Goal: Task Accomplishment & Management: Use online tool/utility

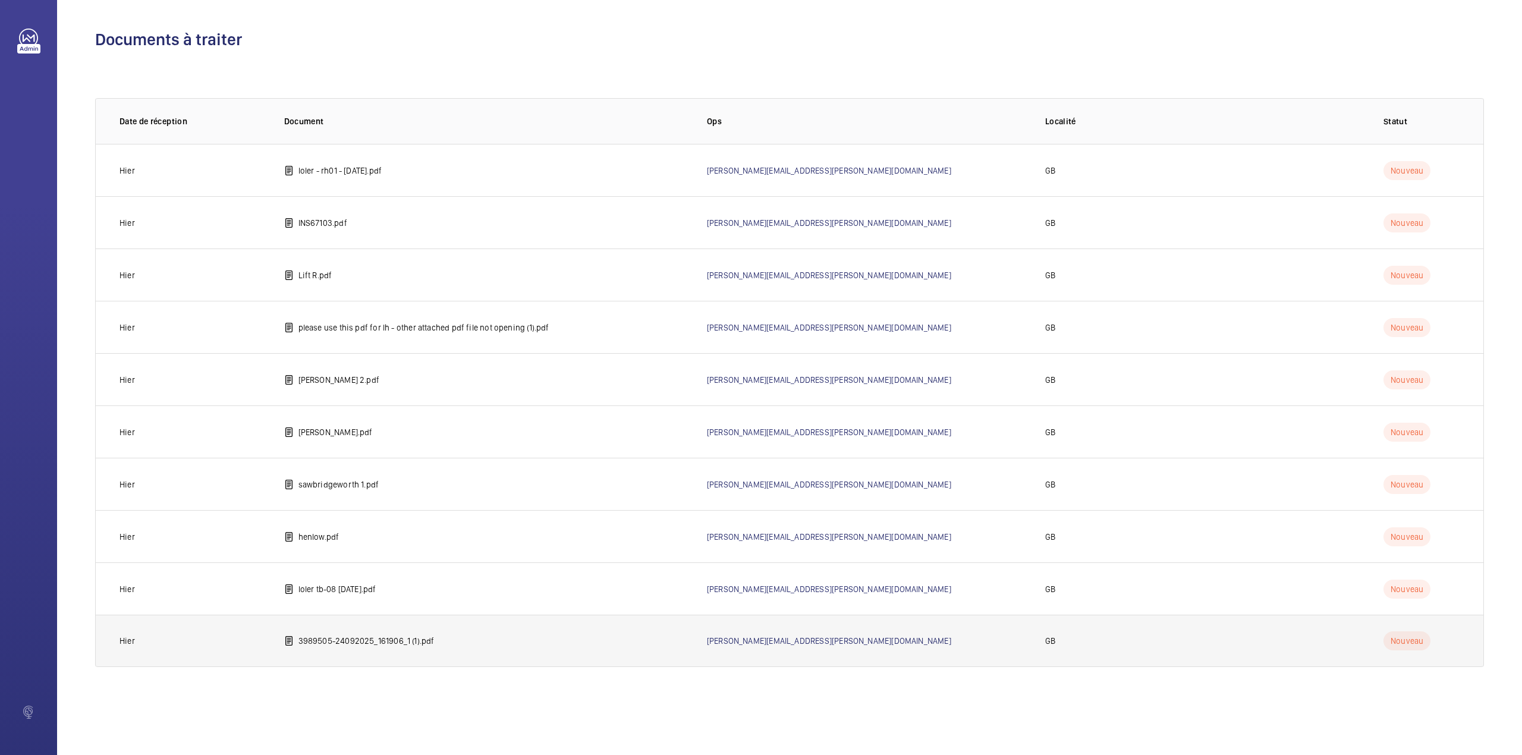
click at [403, 644] on p "3989505-24092025_161906_1 (1).pdf" at bounding box center [366, 641] width 136 height 12
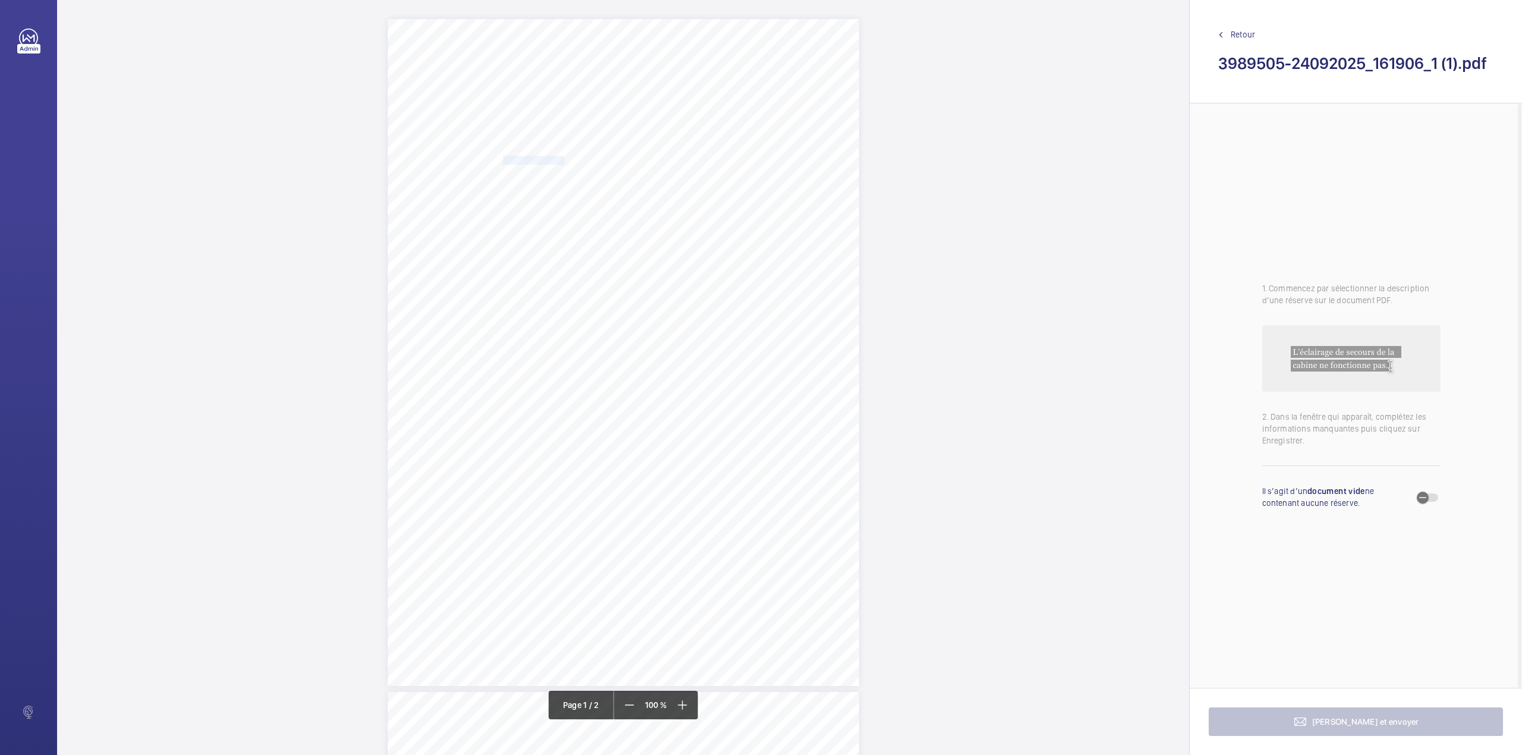
drag, startPoint x: 501, startPoint y: 157, endPoint x: 560, endPoint y: 160, distance: 59.5
click at [560, 160] on span "SAVILLS - 13416" at bounding box center [533, 160] width 61 height 8
copy span "SAVILLS - 13416"
click at [586, 372] on button "Annuler" at bounding box center [613, 368] width 67 height 29
drag, startPoint x: 502, startPoint y: 177, endPoint x: 659, endPoint y: 176, distance: 157.5
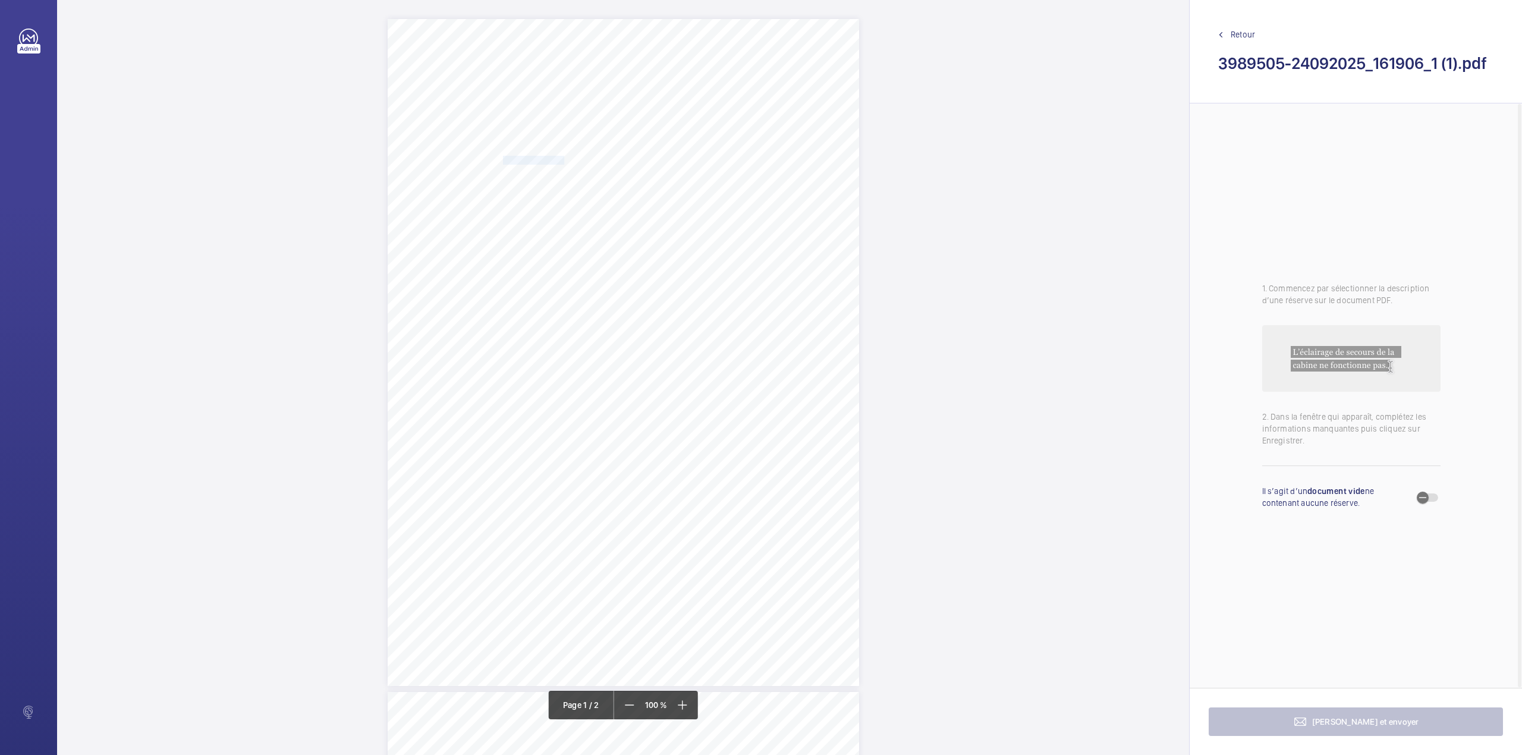
click at [589, 176] on span "BLOCK C 2, STATION GROVE, WEMBLEY, ," at bounding box center [546, 178] width 86 height 8
copy span "BLOCK C 2, STATION GROVE, WEMBLEY,"
click at [734, 384] on button "Annuler" at bounding box center [712, 384] width 67 height 29
drag, startPoint x: 554, startPoint y: 341, endPoint x: 576, endPoint y: 360, distance: 29.1
click at [576, 360] on div "HA0 4AH BLOCK C 2, STATION GROVE, WEMBLEY, , Location Address: Client Name: Pos…" at bounding box center [623, 352] width 471 height 667
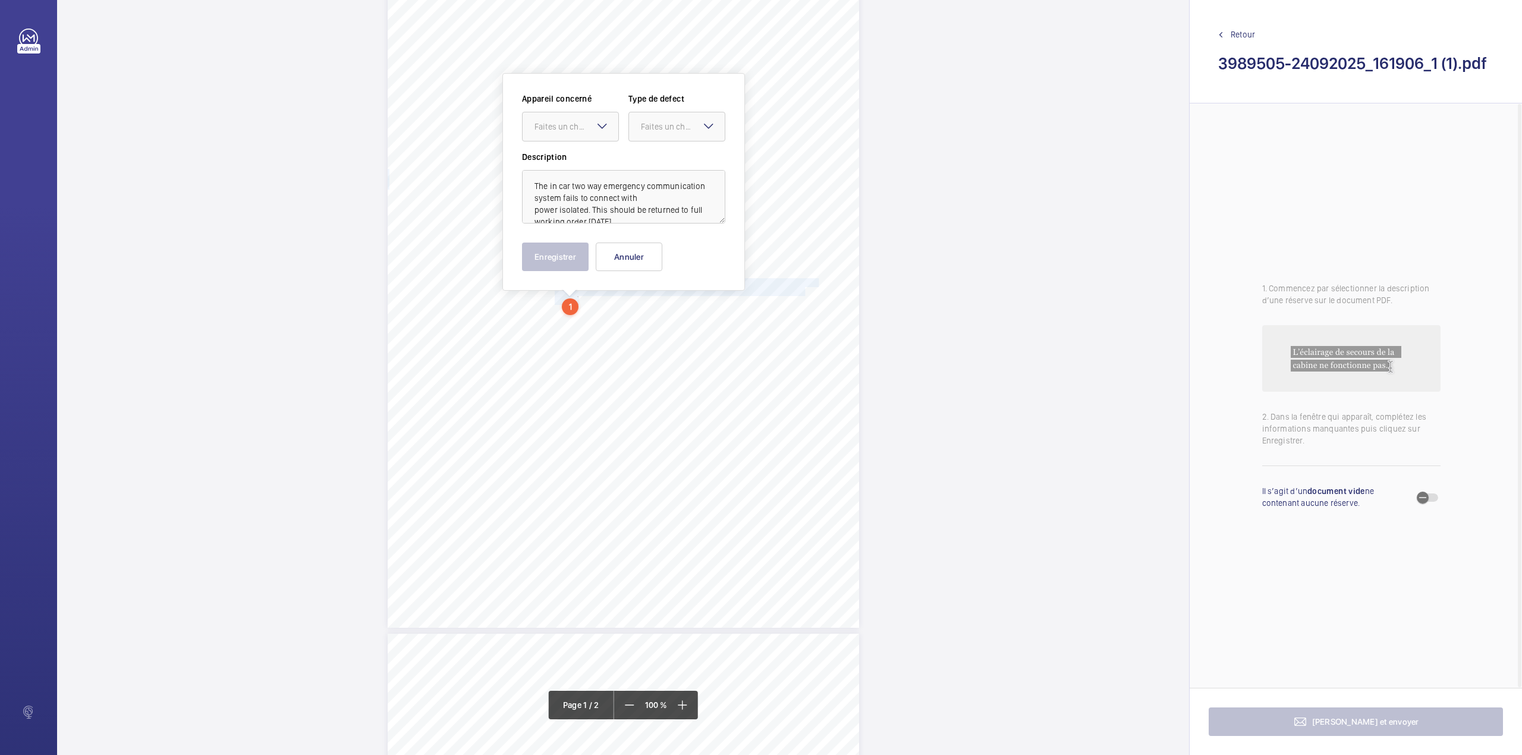
scroll to position [59, 0]
click at [580, 127] on div "Faites un choix" at bounding box center [576, 125] width 84 height 12
click at [580, 153] on div "XGB61259LR - Lift 6 Block A" at bounding box center [571, 161] width 96 height 29
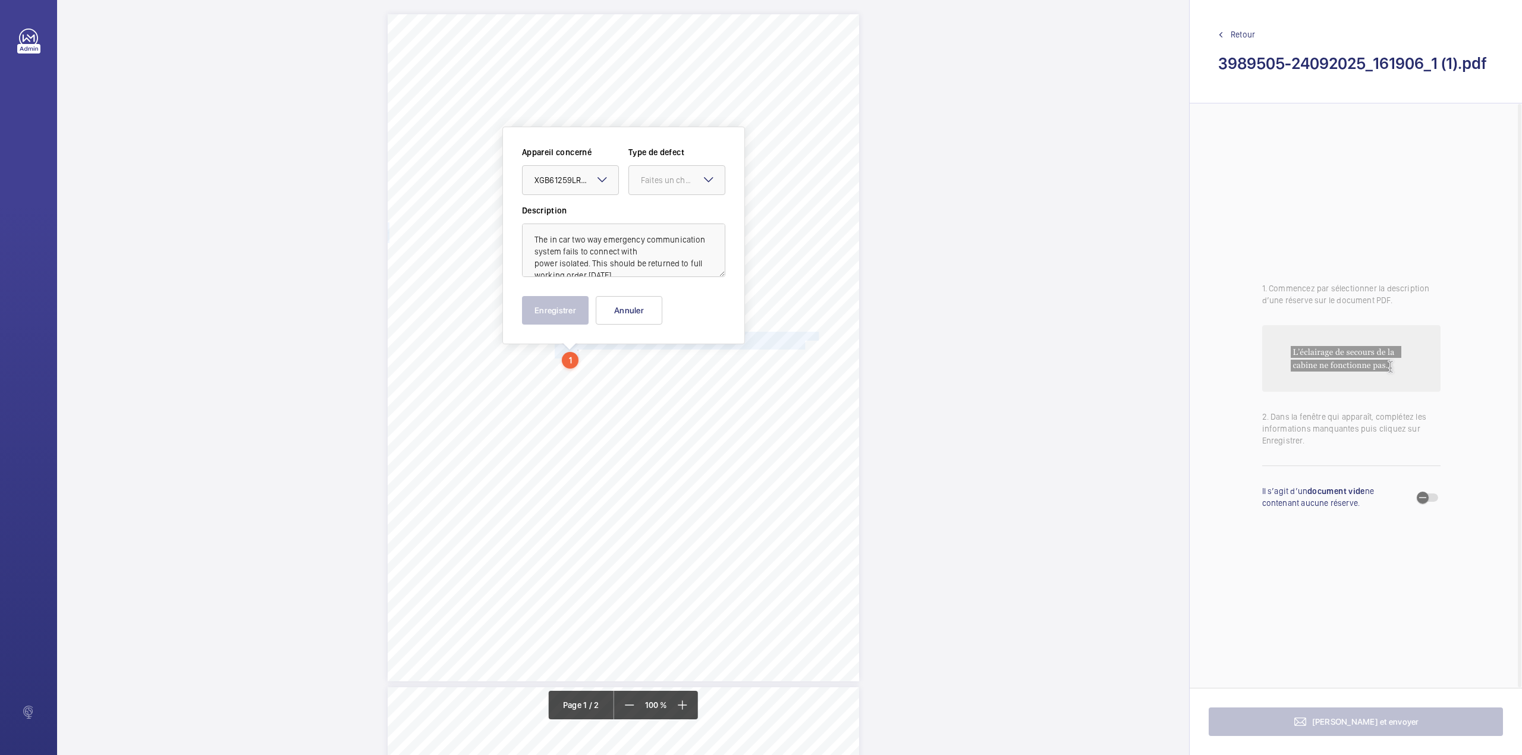
scroll to position [0, 0]
click at [712, 182] on mat-icon at bounding box center [708, 184] width 14 height 14
click at [671, 276] on span "Timed" at bounding box center [677, 279] width 72 height 12
click at [710, 179] on mat-icon "Open calendar" at bounding box center [706, 185] width 14 height 14
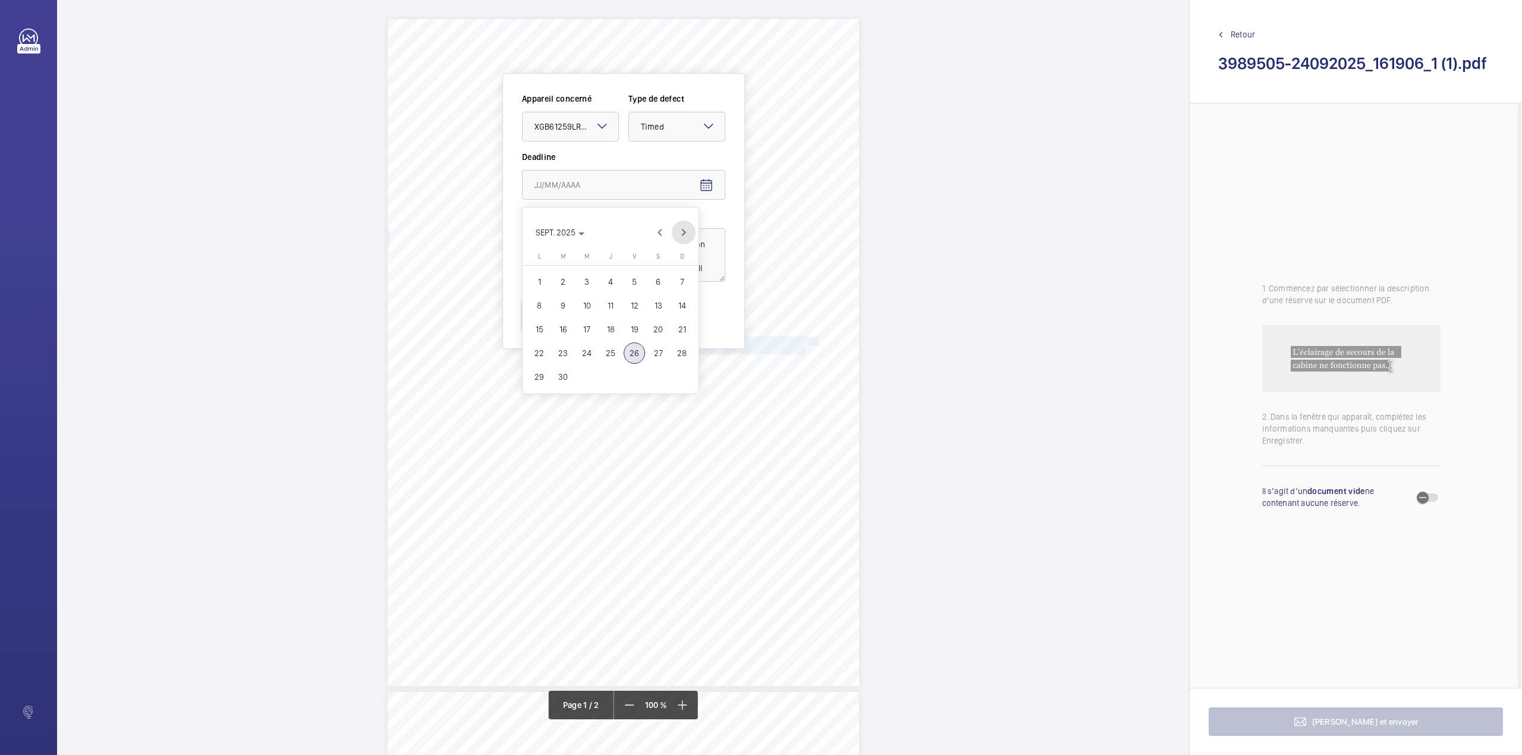
click at [682, 229] on span "Next month" at bounding box center [684, 233] width 24 height 24
click at [633, 350] on span "24" at bounding box center [634, 352] width 21 height 21
type input "24/10/2025"
click at [548, 325] on button "Enregistrer" at bounding box center [555, 315] width 67 height 29
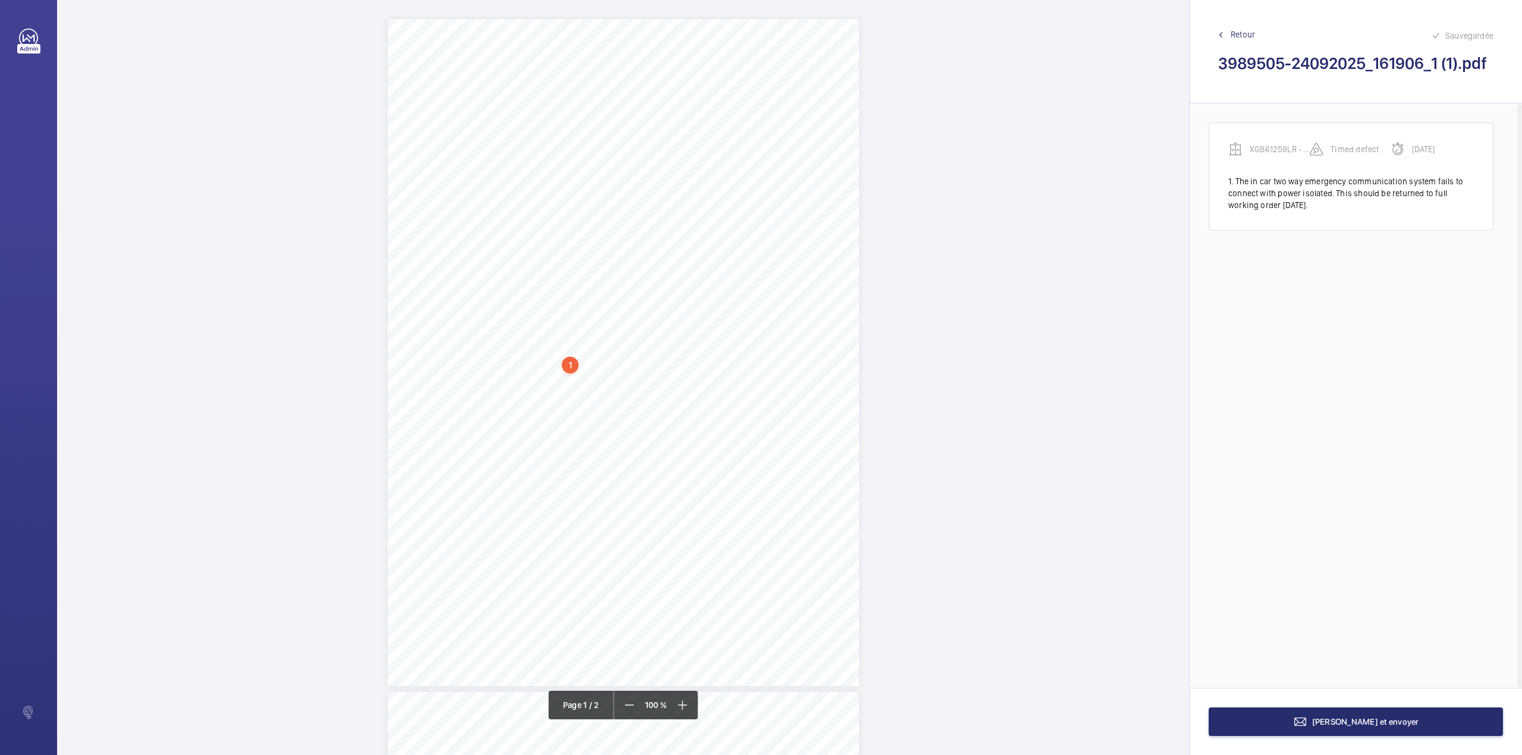
click at [552, 375] on div "HA0 4AH BLOCK C 2, STATION GROVE, WEMBLEY, , Location Address: Client Name: Pos…" at bounding box center [623, 352] width 471 height 667
click at [614, 257] on button "Annuler" at bounding box center [605, 255] width 67 height 29
drag, startPoint x: 554, startPoint y: 295, endPoint x: 696, endPoint y: 296, distance: 141.5
click at [696, 296] on span "The gear box electrical panel is insecure." at bounding box center [627, 297] width 144 height 8
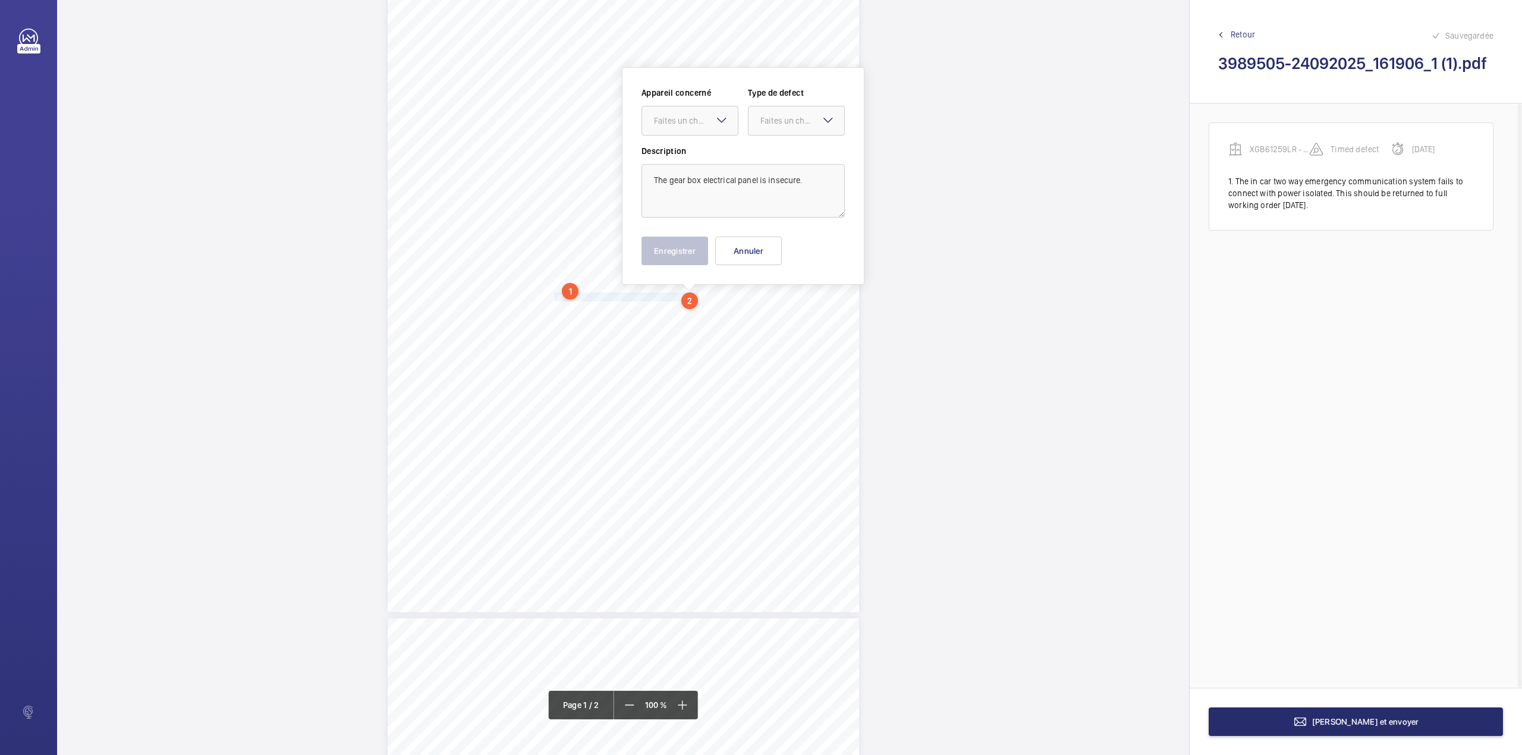
scroll to position [69, 0]
click at [705, 131] on div "Faites un choix" at bounding box center [696, 125] width 84 height 12
drag, startPoint x: 705, startPoint y: 143, endPoint x: 709, endPoint y: 148, distance: 6.8
click at [705, 148] on ng-dropdown-panel "XGB61259LR - Lift 6 Block A" at bounding box center [689, 162] width 97 height 30
drag, startPoint x: 716, startPoint y: 165, endPoint x: 776, endPoint y: 141, distance: 65.4
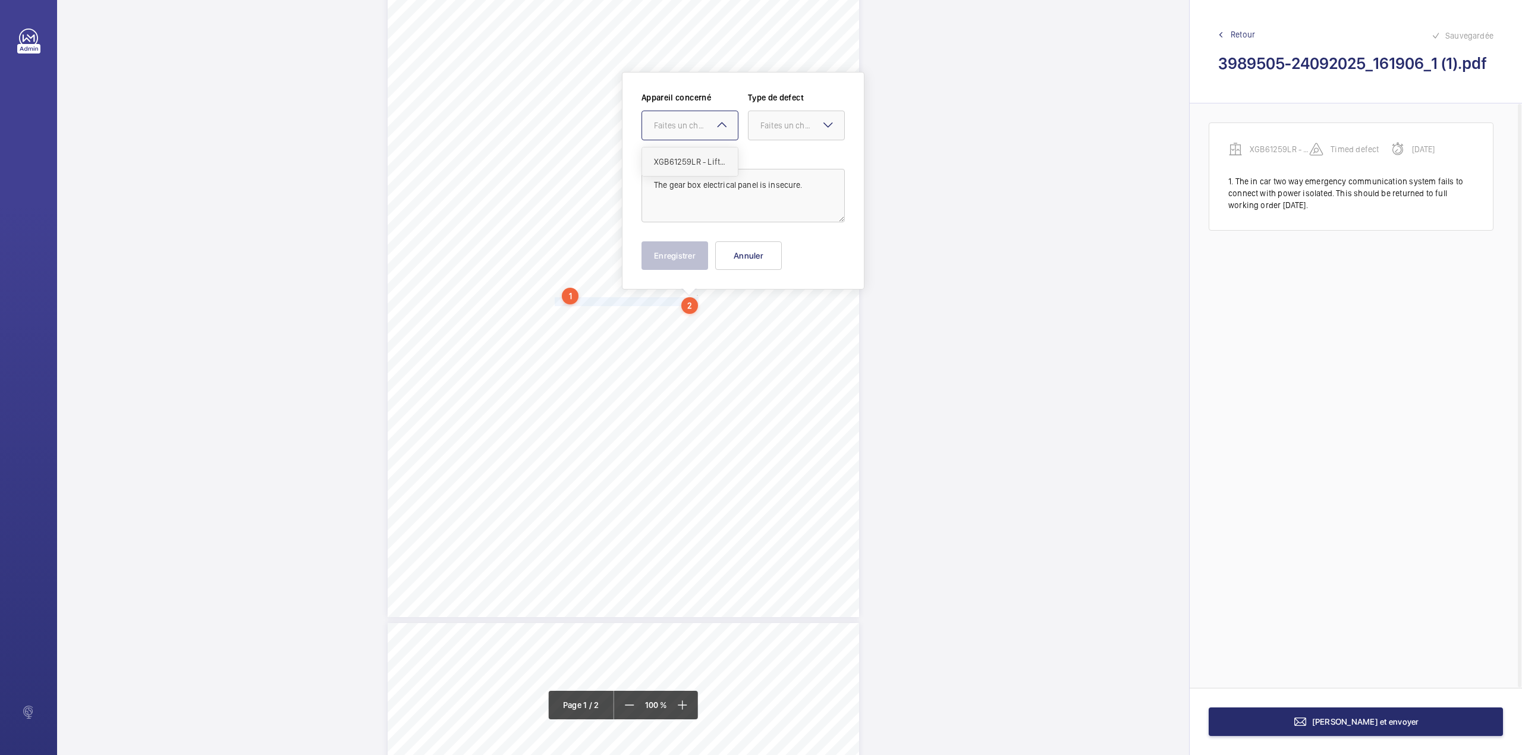
click at [718, 165] on span "XGB61259LR - Lift 6 Block A" at bounding box center [690, 162] width 72 height 12
click at [779, 134] on div at bounding box center [796, 125] width 96 height 29
click at [778, 164] on span "Standard" at bounding box center [796, 162] width 72 height 12
click at [694, 253] on button "Enregistrer" at bounding box center [674, 255] width 67 height 29
drag, startPoint x: 555, startPoint y: 313, endPoint x: 745, endPoint y: 317, distance: 190.9
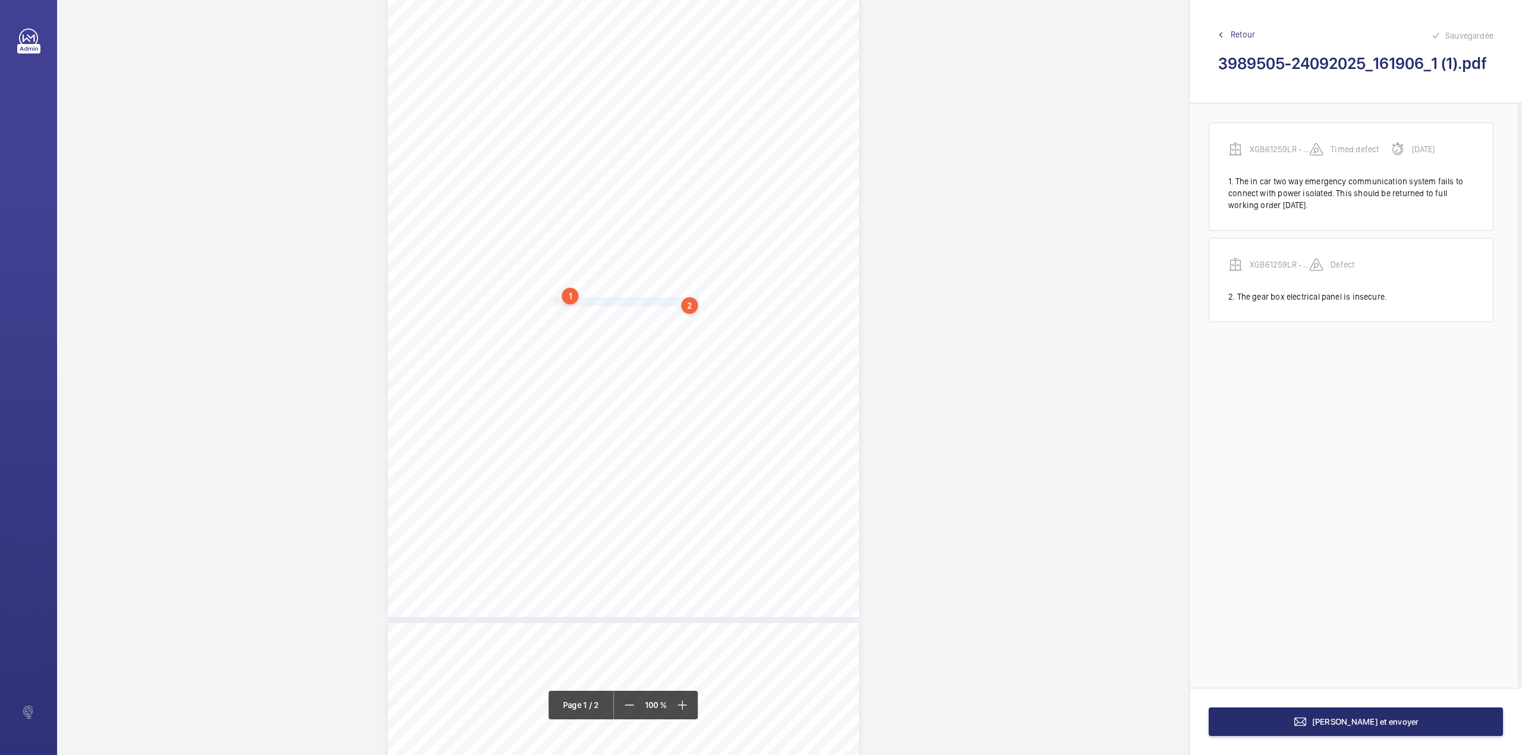
click at [745, 317] on span "An electric shock treatment notice should be displayed." at bounding box center [655, 315] width 201 height 8
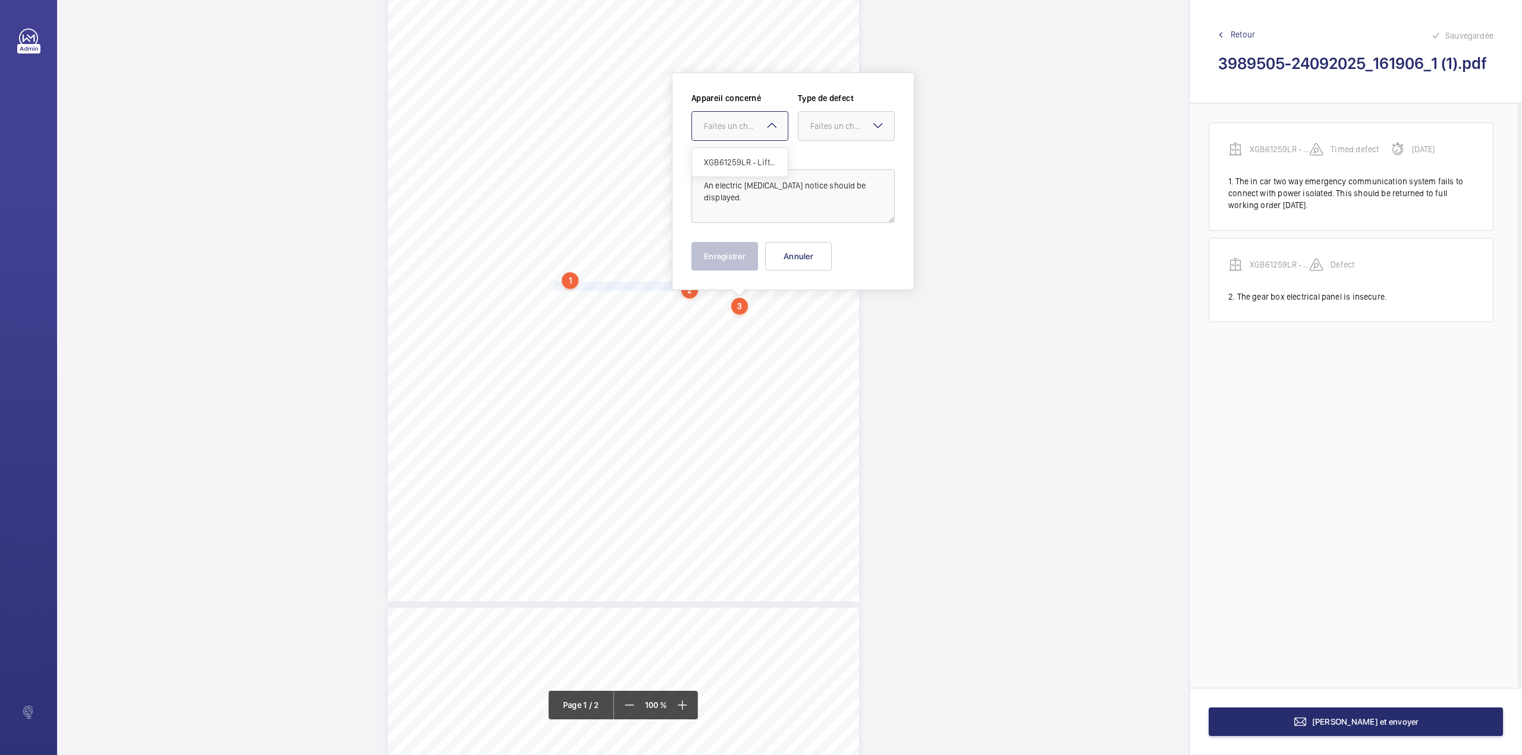
click at [759, 127] on div "Faites un choix" at bounding box center [746, 126] width 84 height 12
drag, startPoint x: 759, startPoint y: 150, endPoint x: 838, endPoint y: 129, distance: 81.9
click at [759, 151] on div "XGB61259LR - Lift 6 Block A" at bounding box center [740, 162] width 96 height 29
click at [838, 128] on div "Faites un choix" at bounding box center [852, 126] width 84 height 12
click at [837, 155] on div "Standard" at bounding box center [846, 162] width 96 height 29
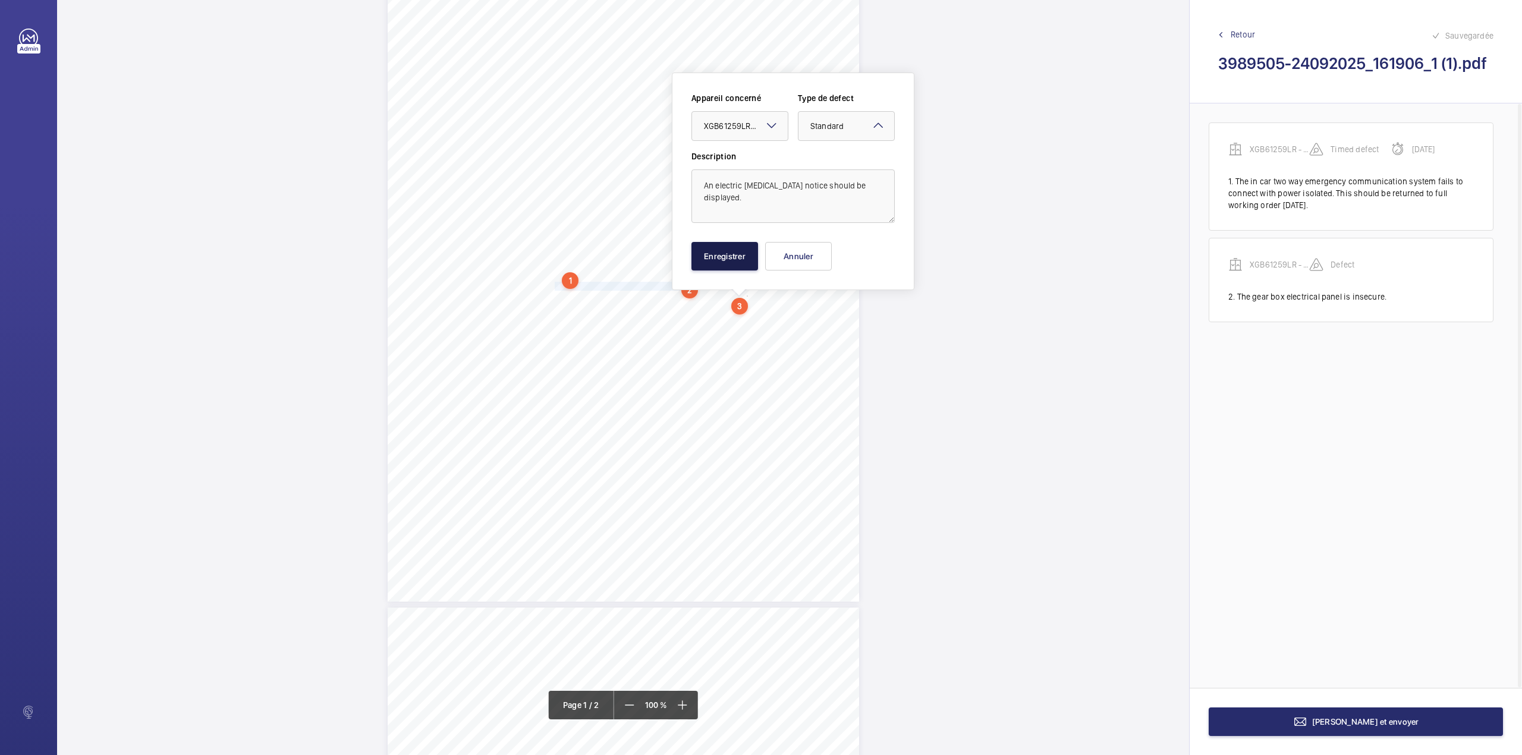
click at [740, 262] on button "Enregistrer" at bounding box center [724, 256] width 67 height 29
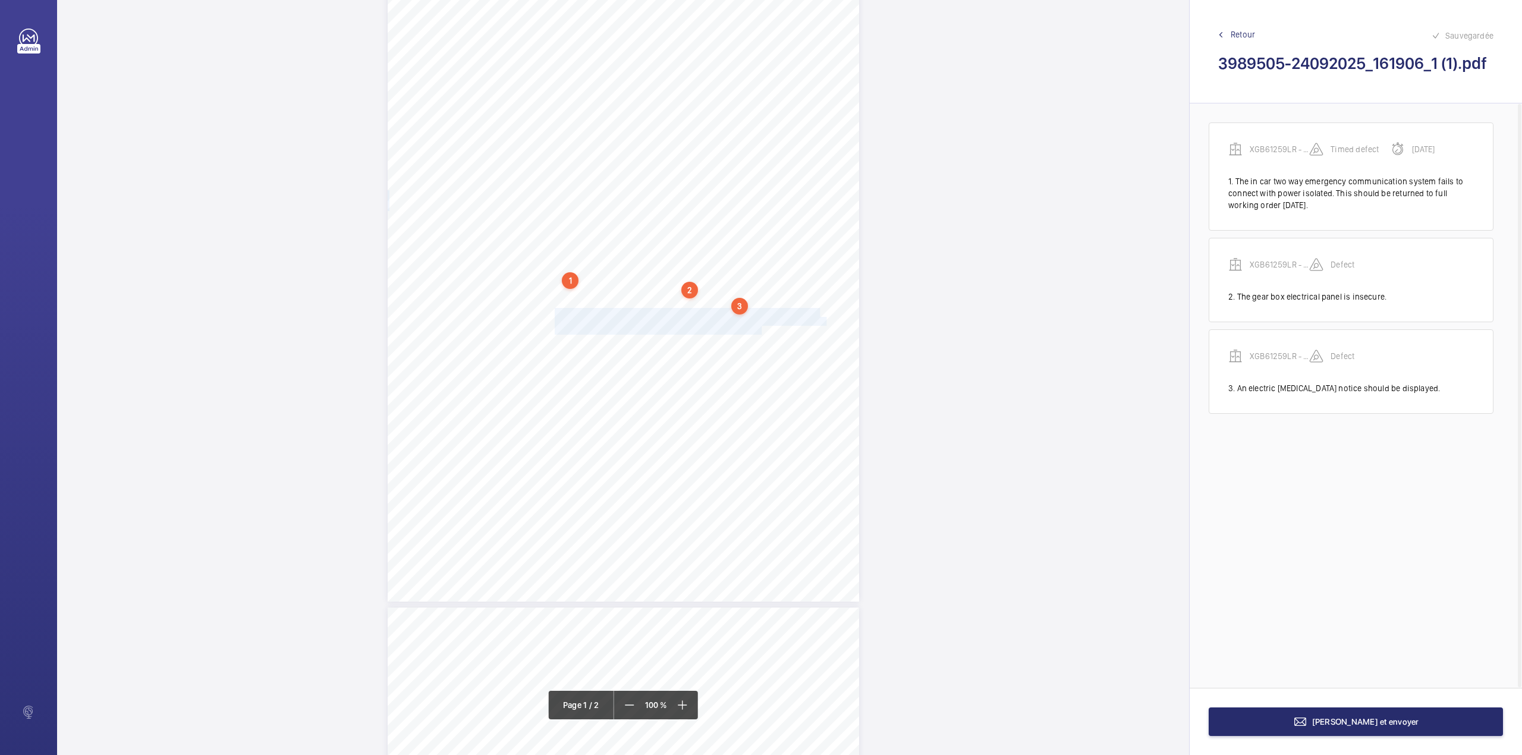
drag, startPoint x: 554, startPoint y: 310, endPoint x: 759, endPoint y: 329, distance: 205.4
click at [759, 329] on div "HA0 4AH BLOCK C 2, STATION GROVE, WEMBLEY, , Location Address: Client Name: Pos…" at bounding box center [623, 268] width 471 height 667
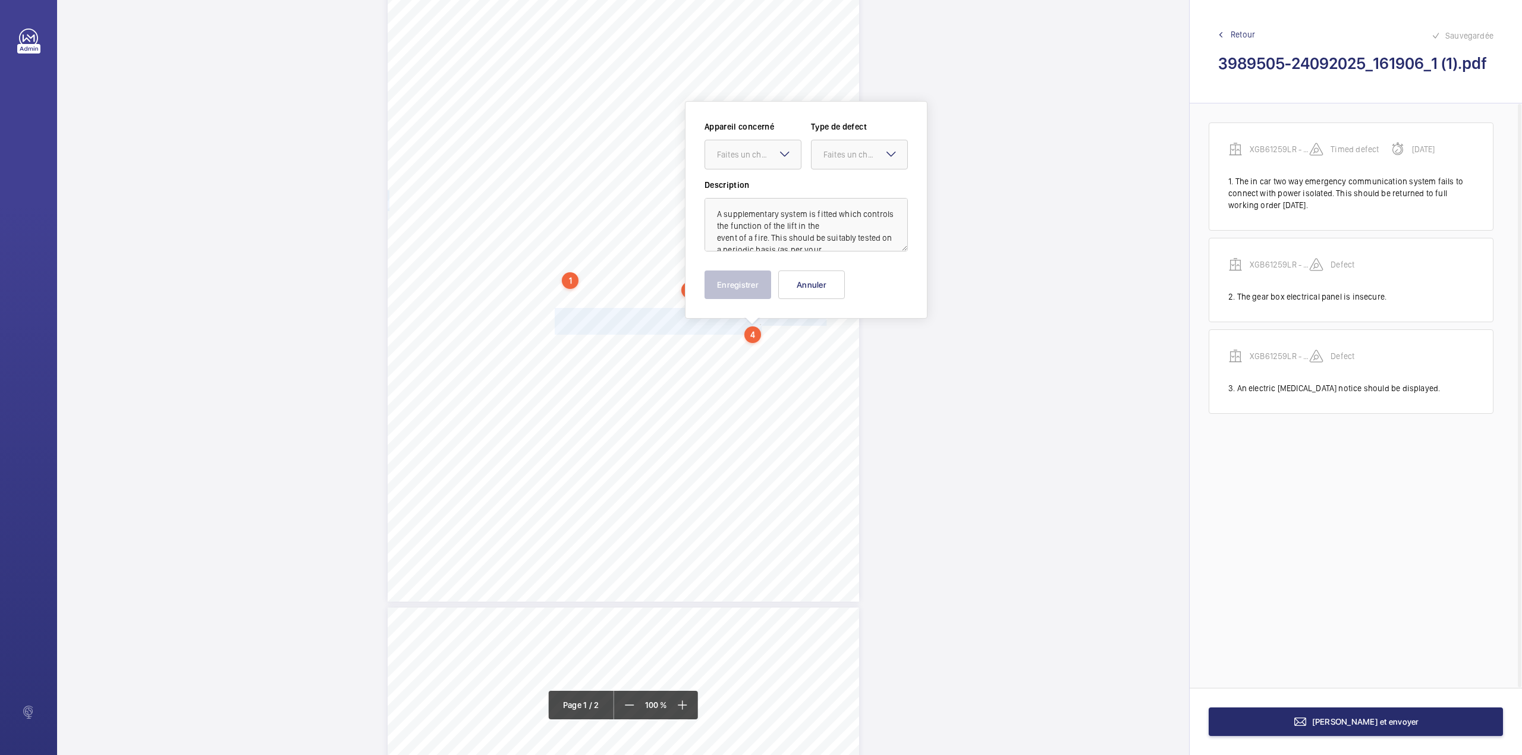
scroll to position [113, 0]
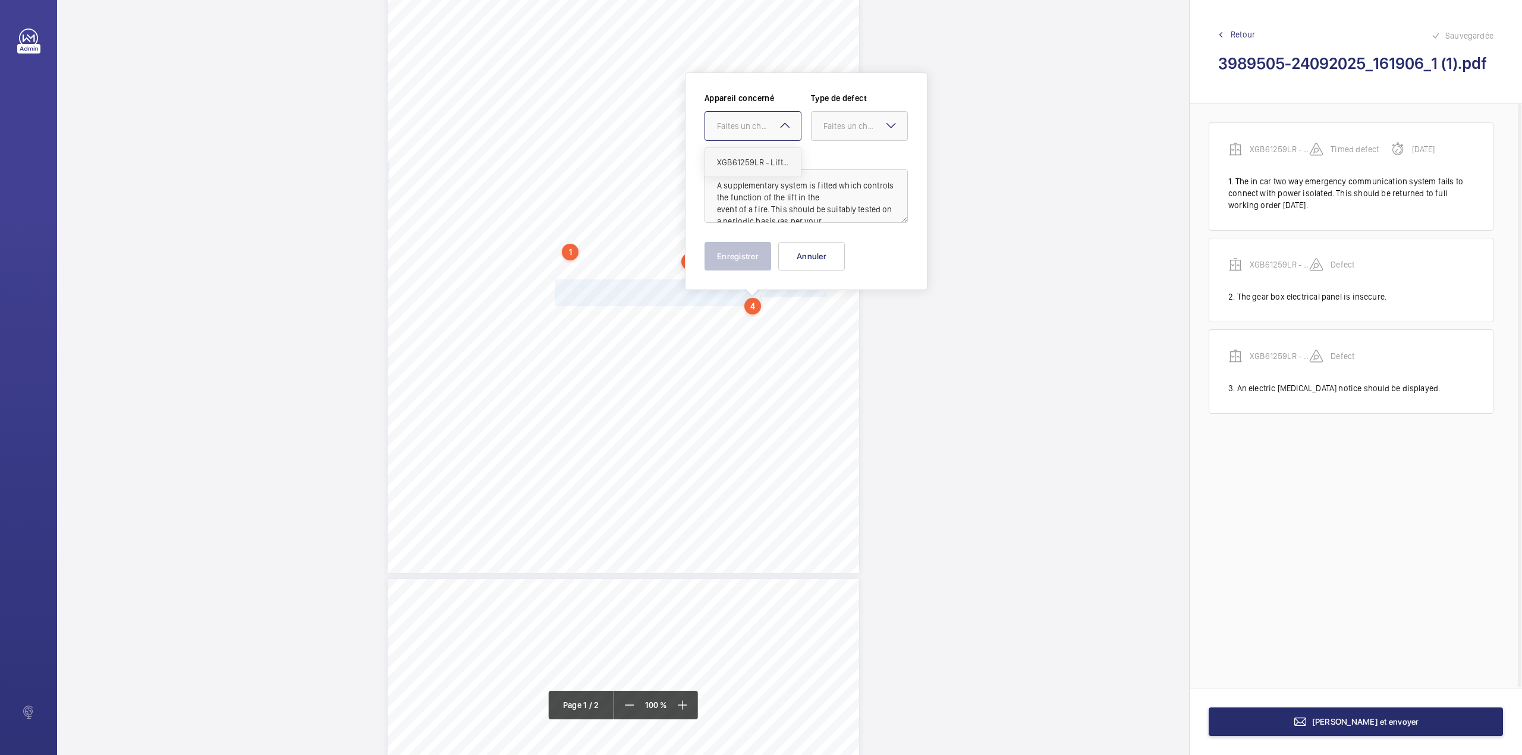
drag, startPoint x: 754, startPoint y: 113, endPoint x: 754, endPoint y: 161, distance: 47.6
click at [754, 114] on div at bounding box center [753, 126] width 96 height 29
drag, startPoint x: 754, startPoint y: 161, endPoint x: 778, endPoint y: 152, distance: 24.6
click at [761, 158] on span "XGB61259LR - Lift 6 Block A" at bounding box center [753, 162] width 72 height 12
drag, startPoint x: 857, startPoint y: 124, endPoint x: 854, endPoint y: 149, distance: 25.1
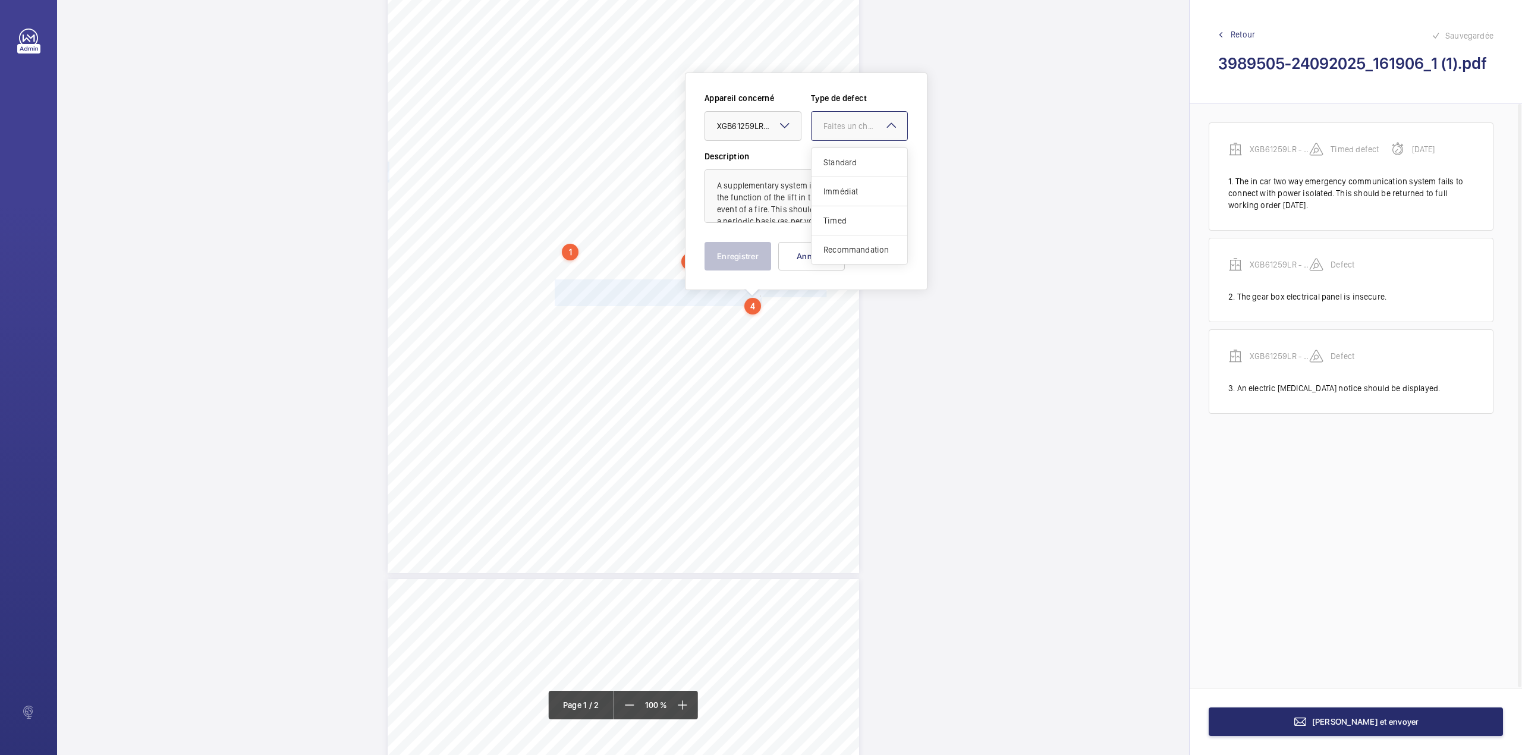
click at [857, 129] on div "Faites un choix" at bounding box center [865, 126] width 84 height 12
click at [854, 149] on div "Standard" at bounding box center [859, 162] width 96 height 29
click at [751, 260] on button "Enregistrer" at bounding box center [737, 256] width 67 height 29
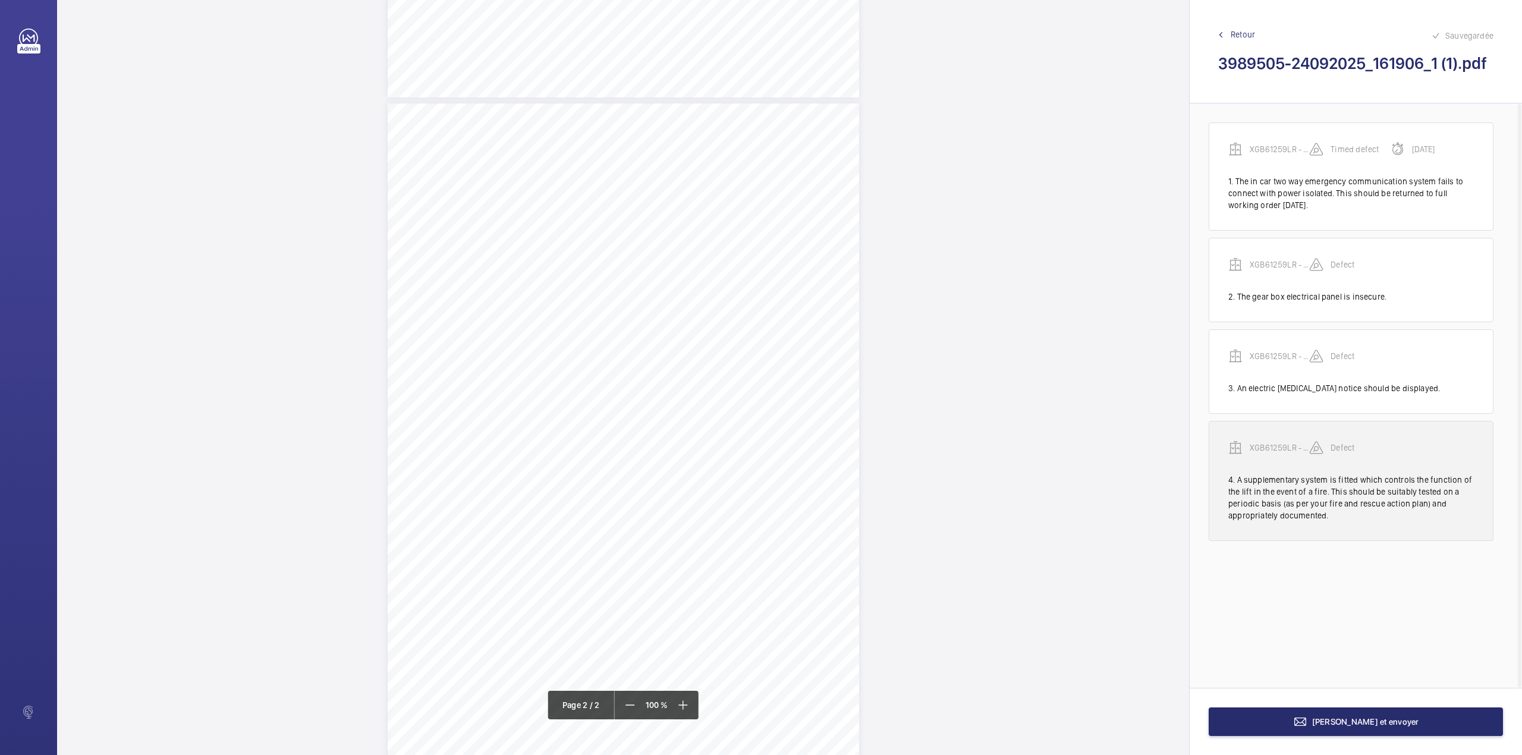
click at [1261, 448] on p "XGB61259LR - Lift 6 Block A" at bounding box center [1279, 448] width 59 height 12
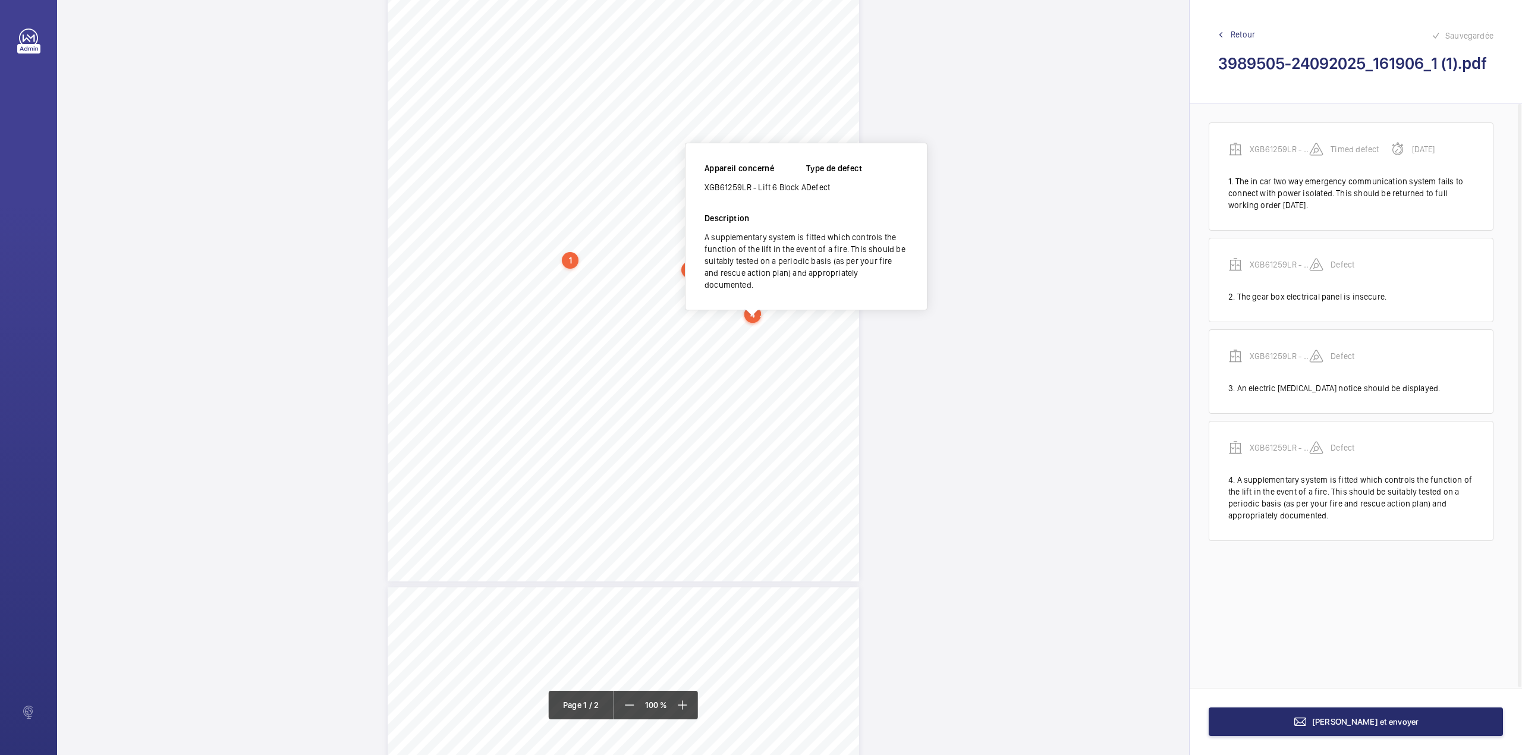
scroll to position [41, 0]
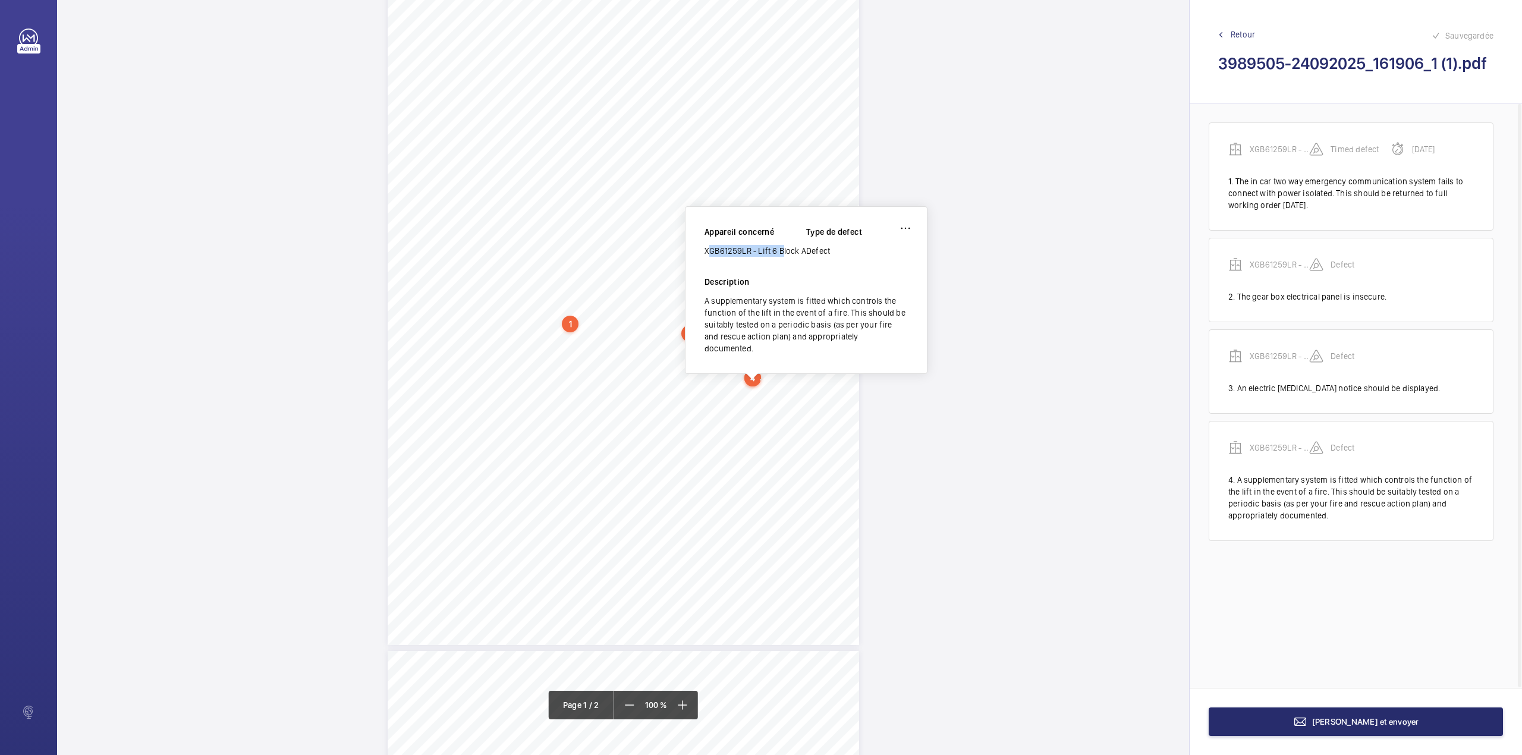
drag, startPoint x: 704, startPoint y: 247, endPoint x: 776, endPoint y: 248, distance: 71.9
click at [776, 248] on div "XGB61259LR - Lift 6 Block A" at bounding box center [755, 251] width 102 height 12
copy div "XGB61259LR - Lift 6"
click at [1254, 722] on button "Terminer et envoyer" at bounding box center [1356, 721] width 294 height 29
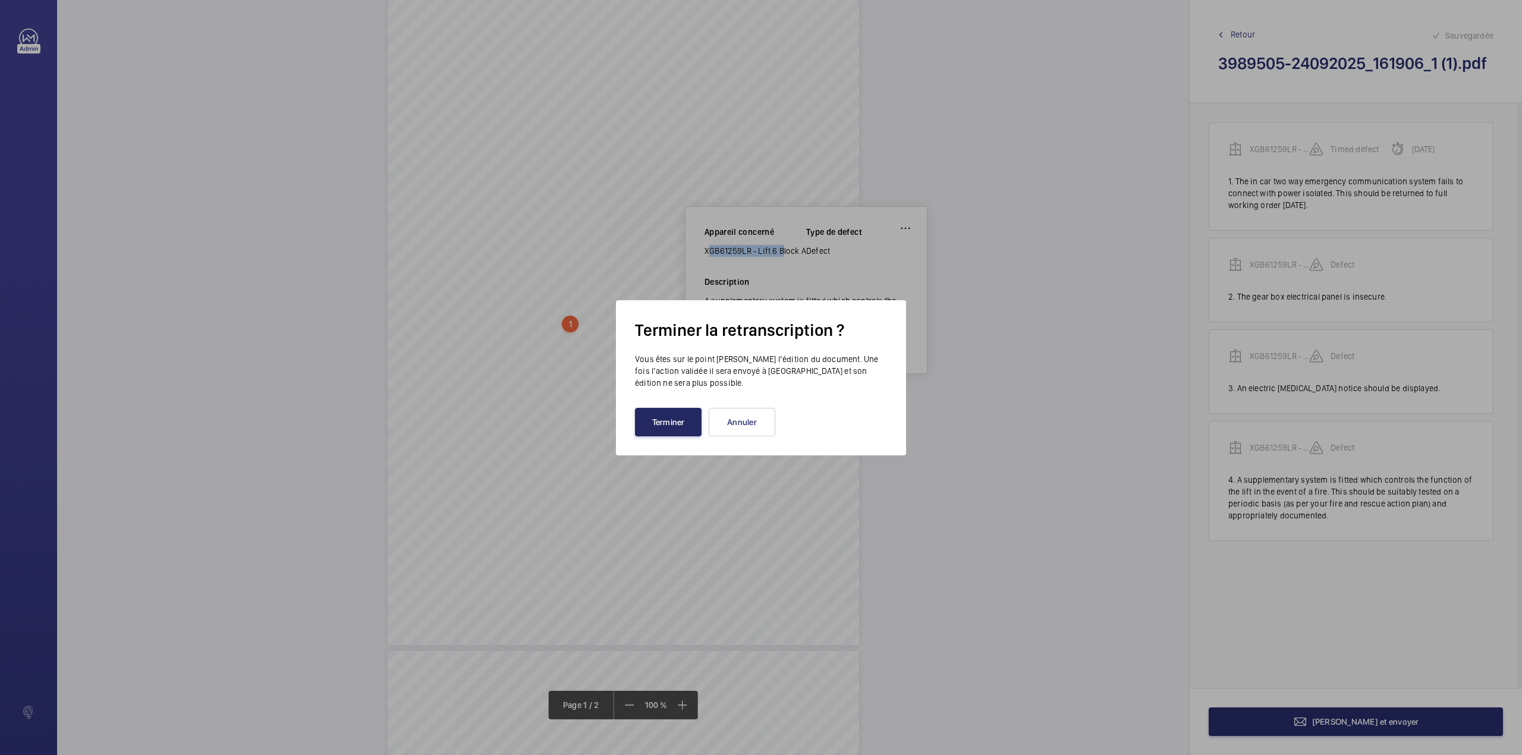
click at [657, 426] on button "Terminer" at bounding box center [668, 422] width 67 height 29
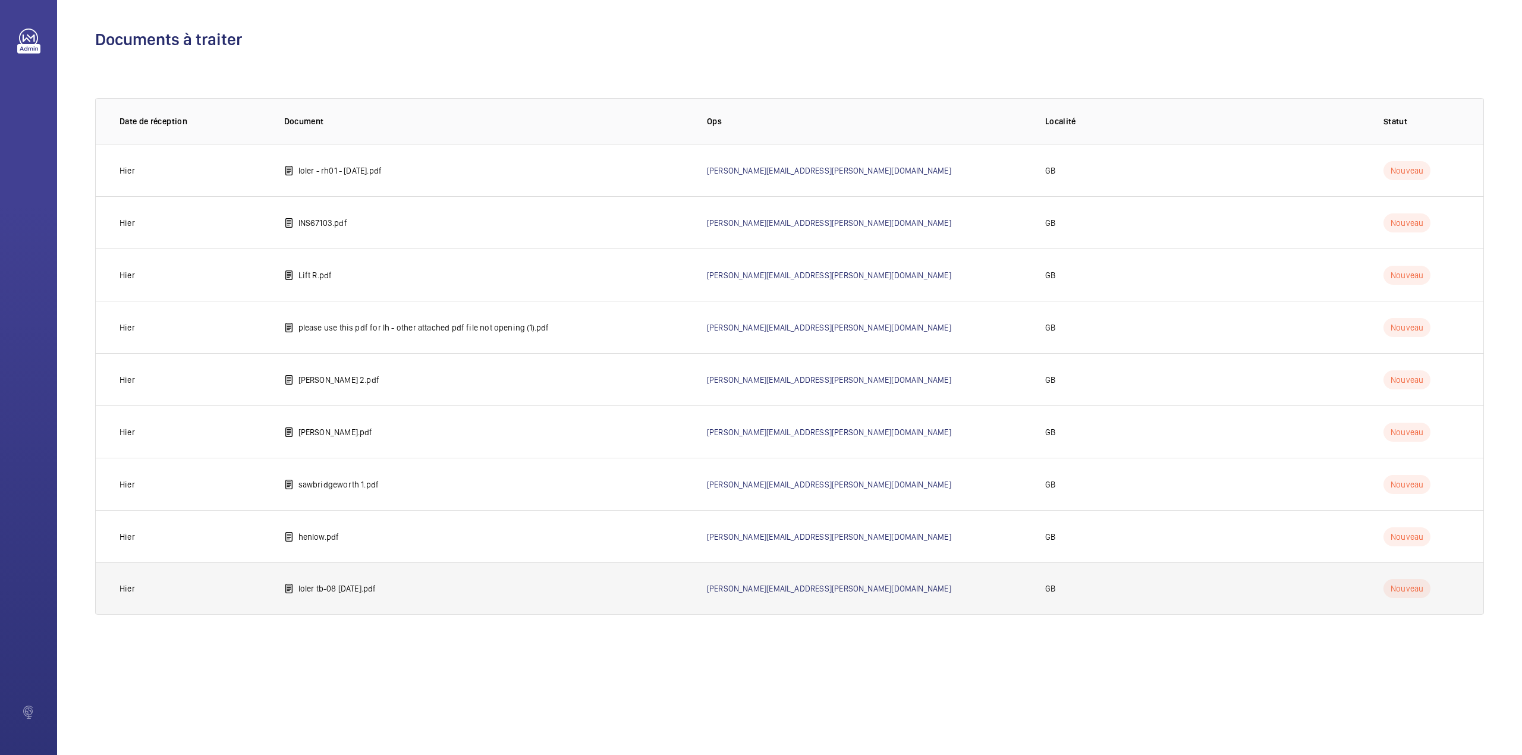
click at [334, 585] on p "loler tb-08 31.03.2025.pdf" at bounding box center [337, 589] width 78 height 12
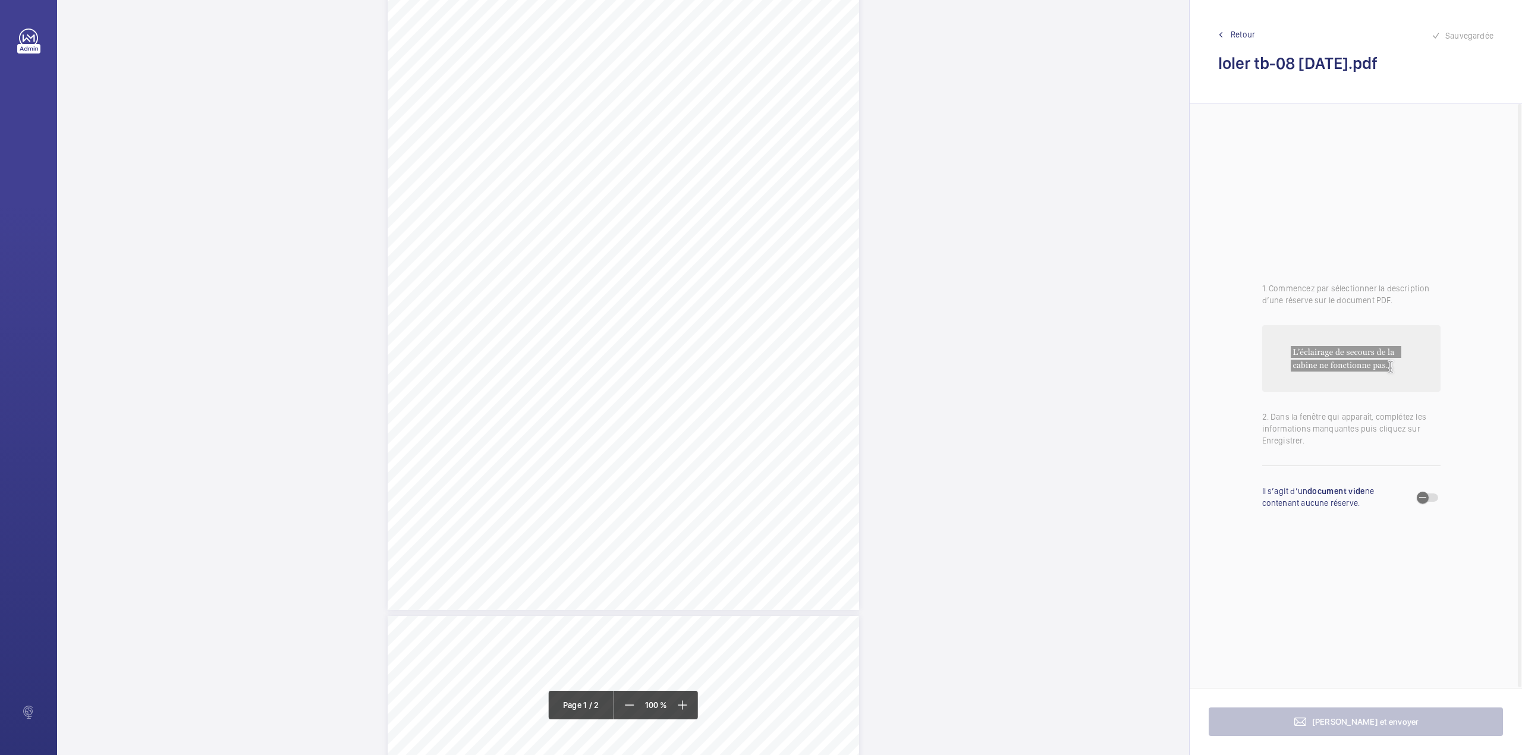
scroll to position [74, 0]
drag, startPoint x: 491, startPoint y: 37, endPoint x: 664, endPoint y: 39, distance: 173.0
click at [664, 39] on span "WORKSPACE GROUP PLC AND SUBSIDIARY COMPANIES" at bounding box center [588, 40] width 192 height 8
copy span "WORKSPACE GROUP PLC AND SUBSIDIARY COMPANIES"
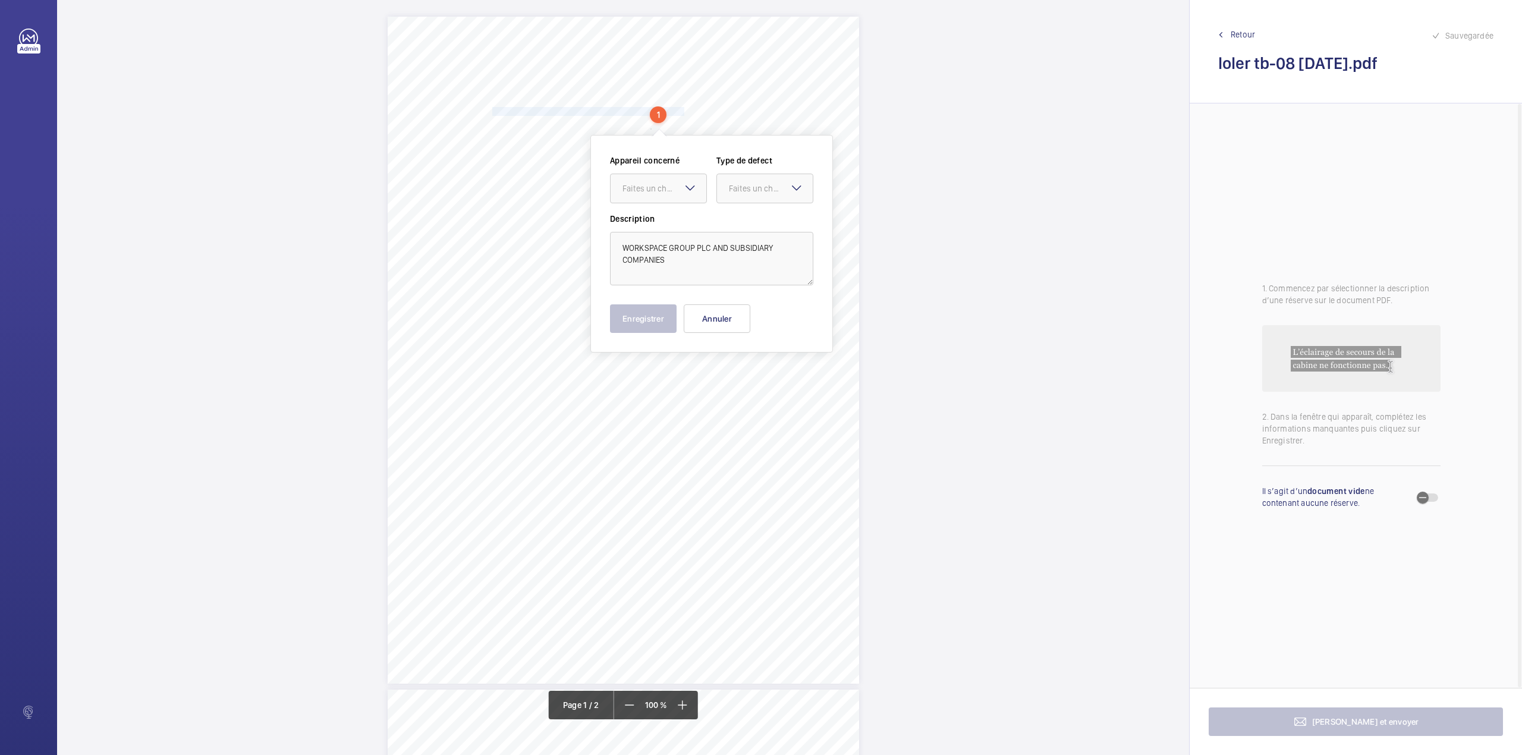
scroll to position [0, 0]
drag, startPoint x: 491, startPoint y: 124, endPoint x: 722, endPoint y: 122, distance: 230.7
click at [704, 122] on span "THE BISCUIT FACTORY, 100 DRUMMOND ROAD, BERMONDSEY, SE16 4DG" at bounding box center [598, 124] width 212 height 8
copy span "THE BISCUIT FACTORY, 100 DRUMMOND ROAD, BERMONDSEY, SE16 4DG"
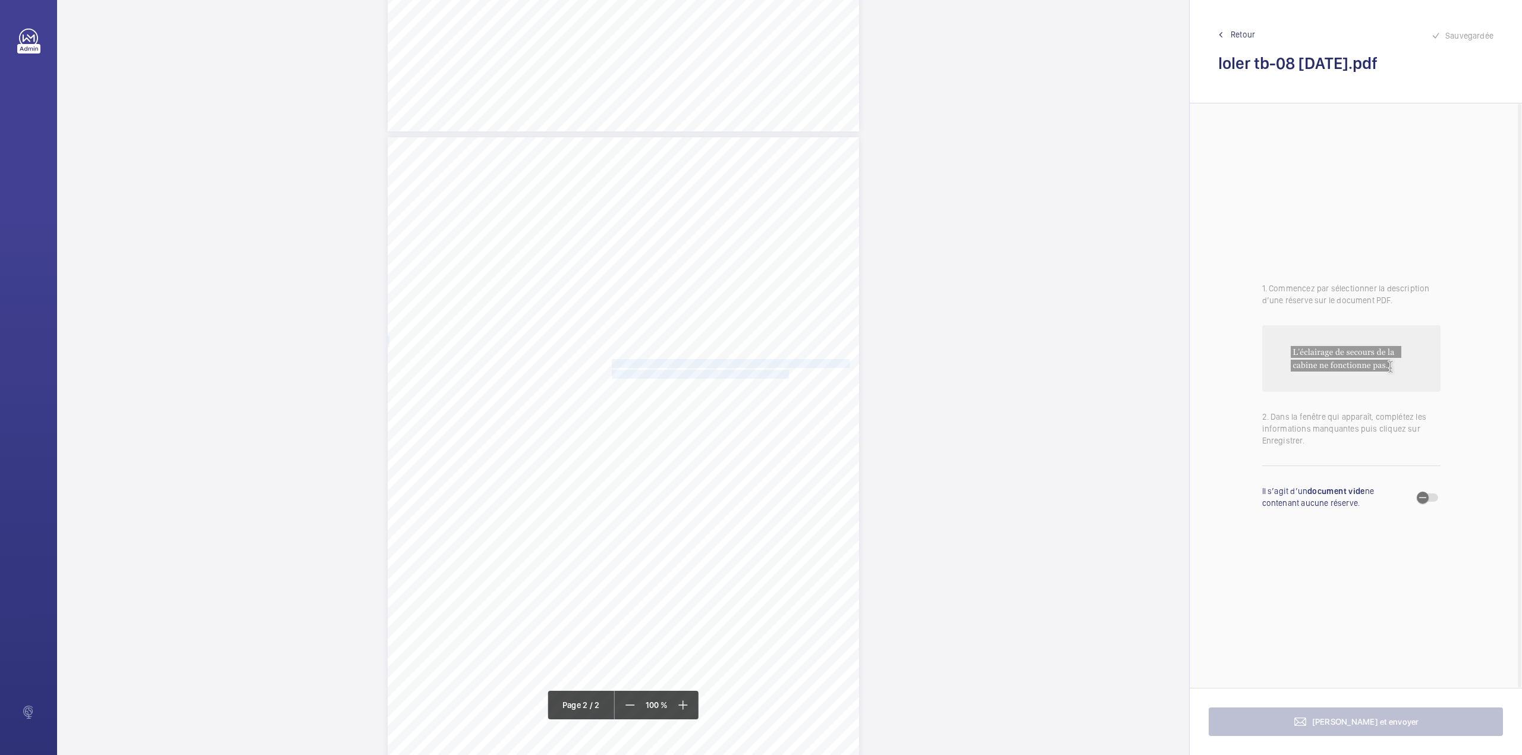
drag, startPoint x: 610, startPoint y: 361, endPoint x: 771, endPoint y: 374, distance: 161.6
click at [771, 374] on div "Lift Report Lifting Operations & Lifting Equipment Regulation 1998 Provision & …" at bounding box center [623, 470] width 471 height 667
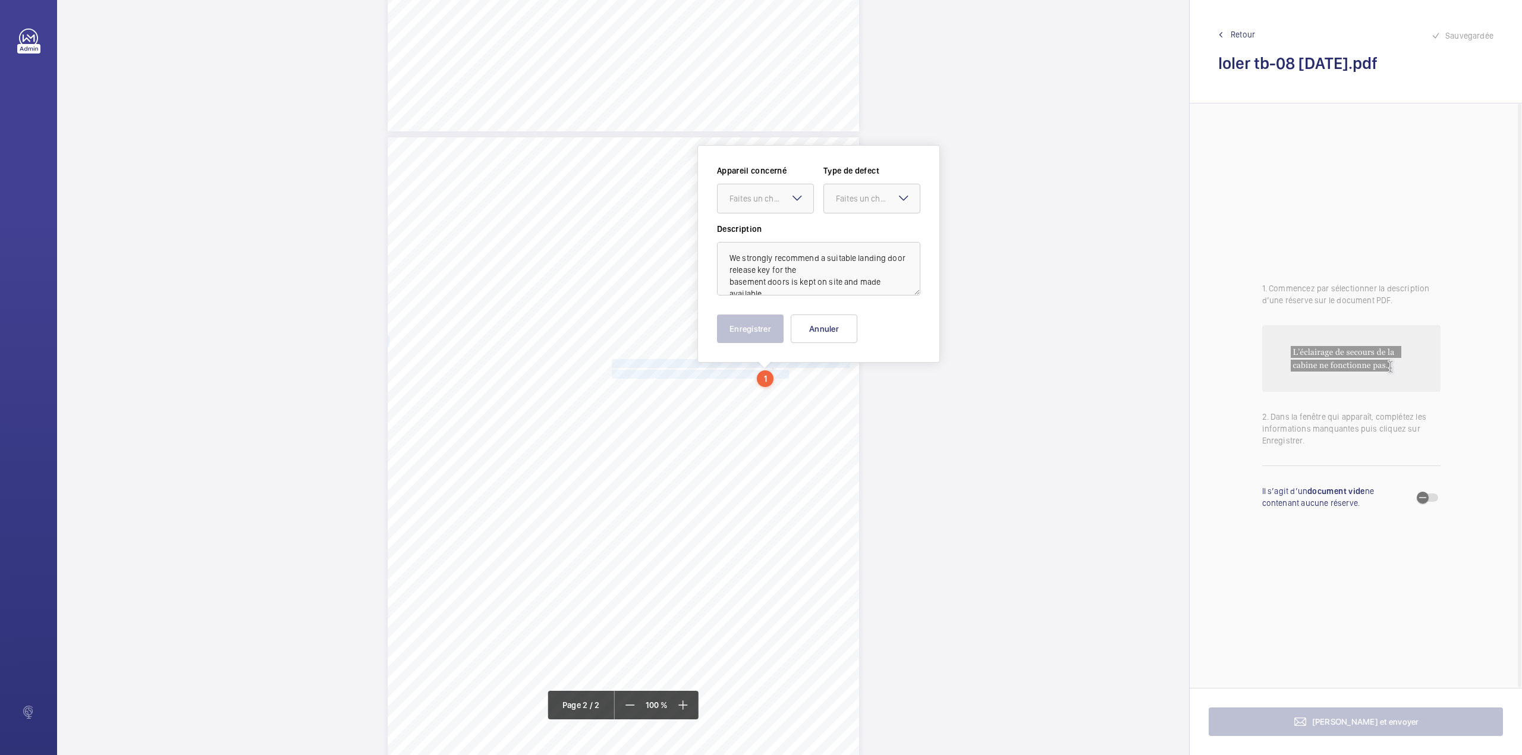
scroll to position [628, 0]
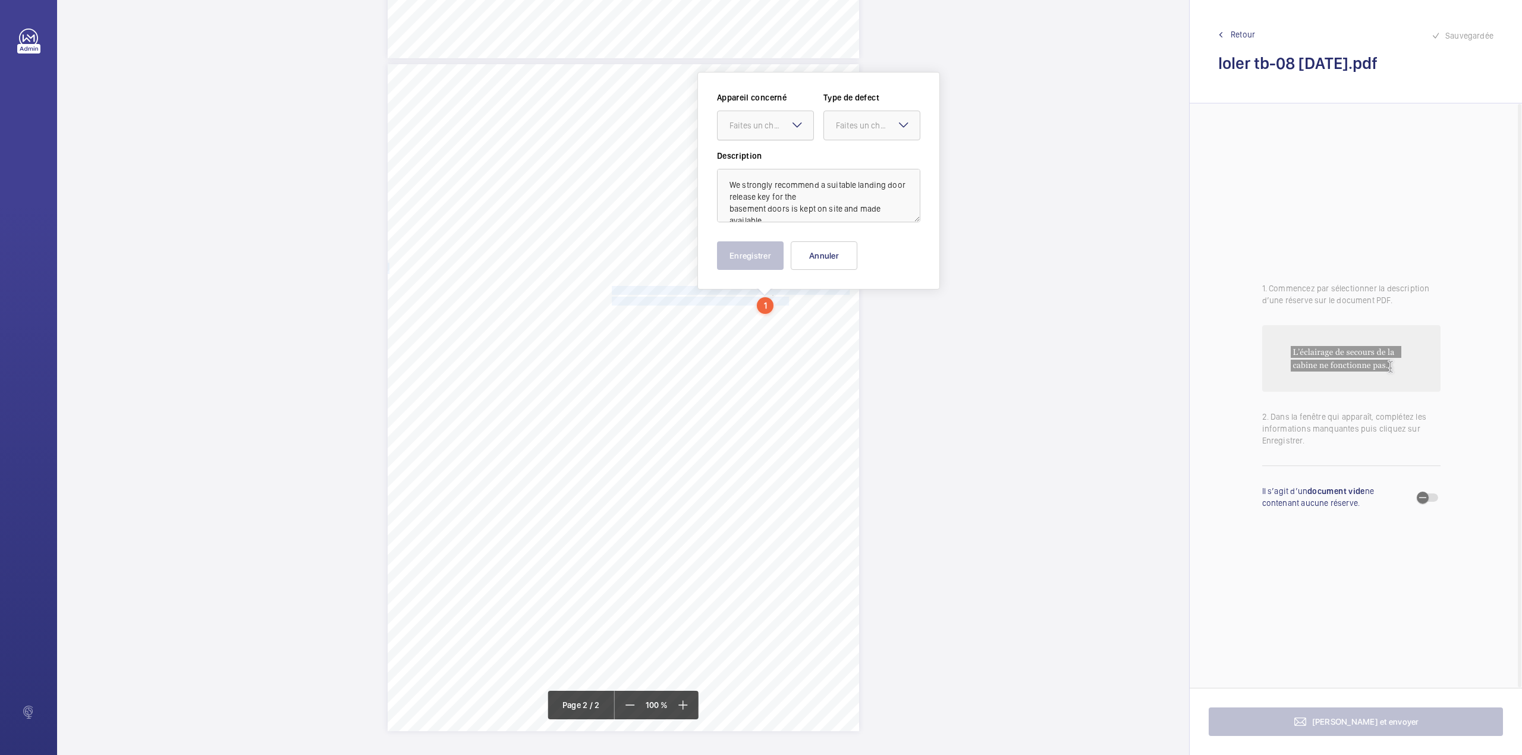
click at [755, 127] on div "Faites un choix" at bounding box center [771, 125] width 84 height 12
drag, startPoint x: 755, startPoint y: 163, endPoint x: 859, endPoint y: 133, distance: 108.2
click at [766, 164] on span "E50540004211" at bounding box center [765, 162] width 72 height 12
click at [864, 127] on div "Faites un choix" at bounding box center [878, 125] width 84 height 12
click at [860, 246] on span "Recommandation" at bounding box center [872, 249] width 72 height 12
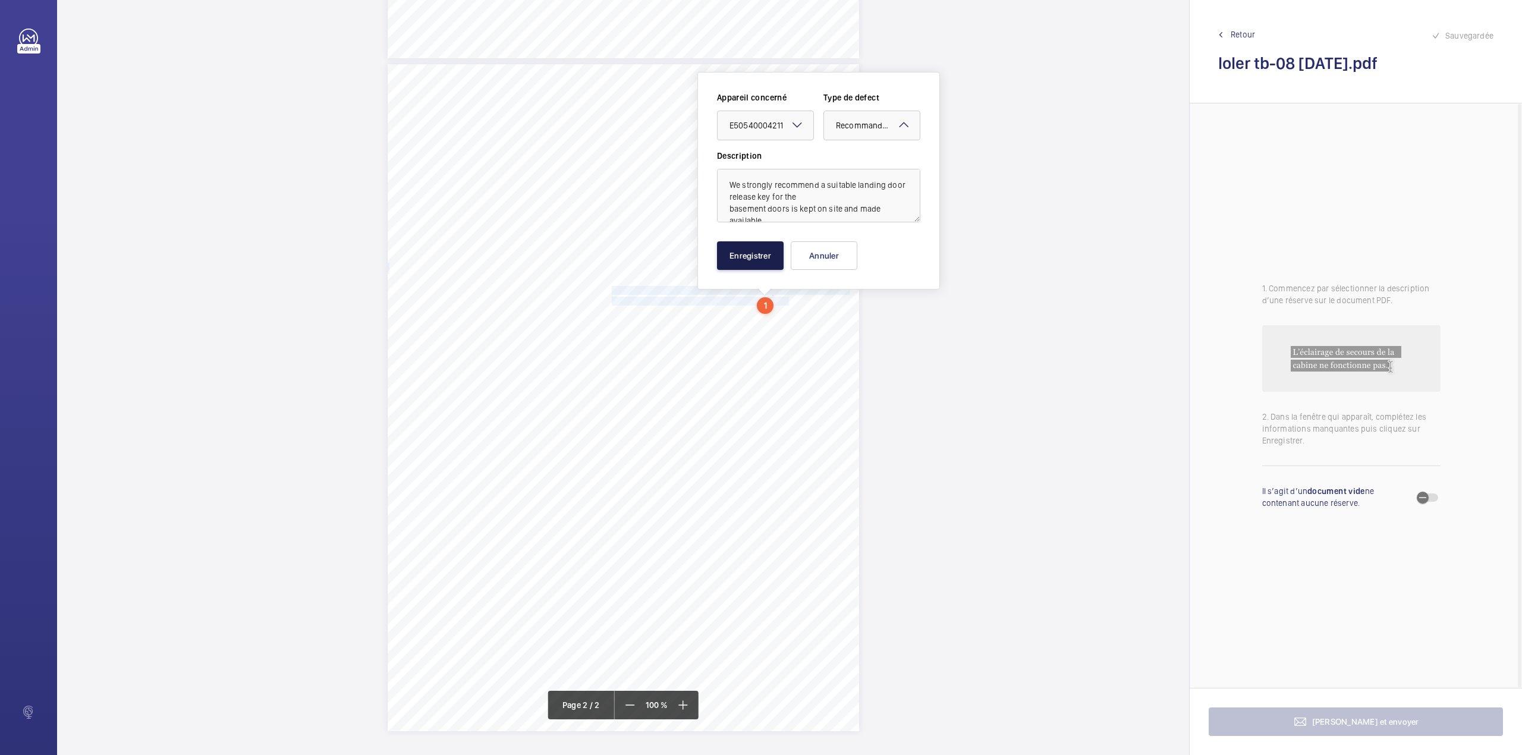
click at [772, 260] on button "Enregistrer" at bounding box center [750, 255] width 67 height 29
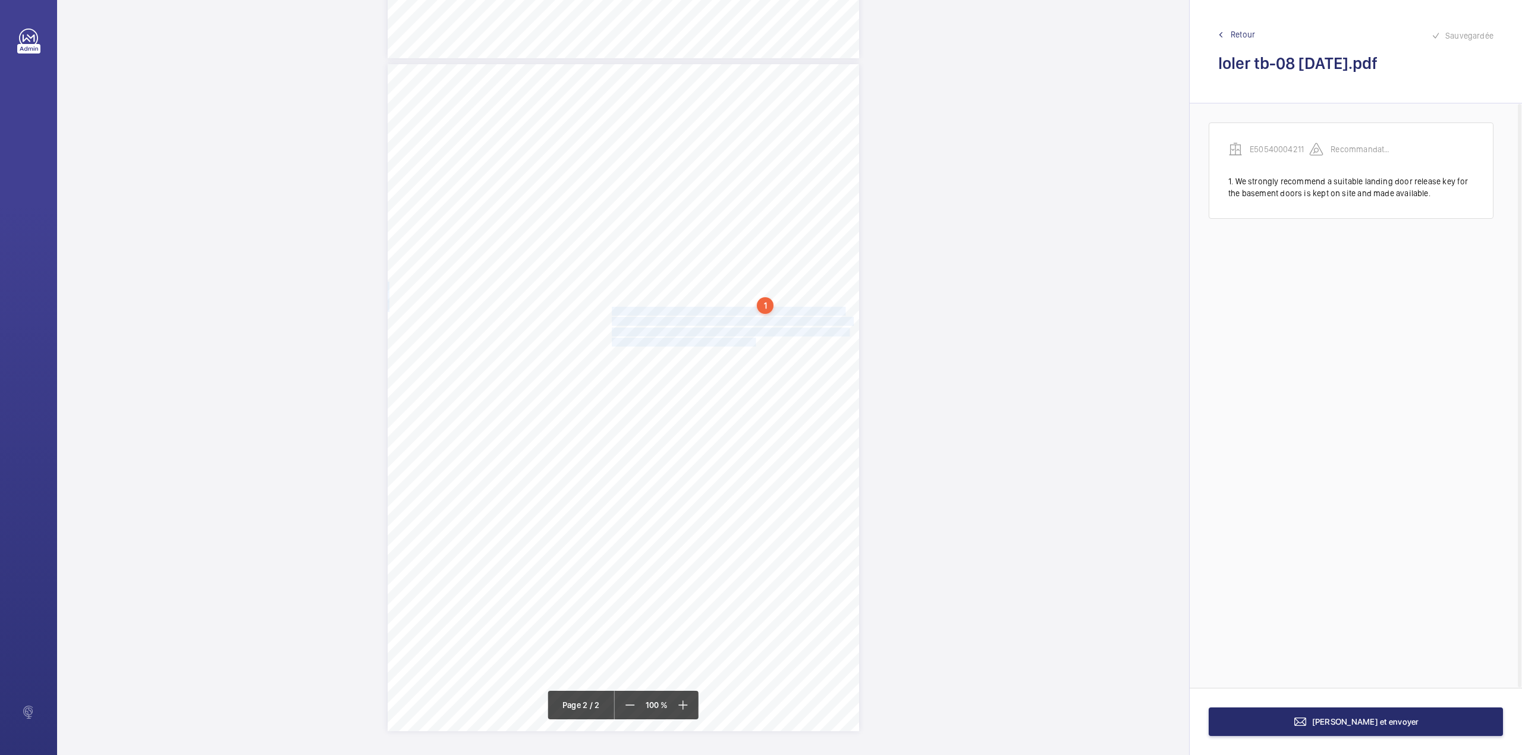
drag, startPoint x: 609, startPoint y: 310, endPoint x: 741, endPoint y: 341, distance: 135.0
click at [741, 341] on div "Lift Report Lifting Operations & Lifting Equipment Regulation 1998 Provision & …" at bounding box center [623, 397] width 471 height 667
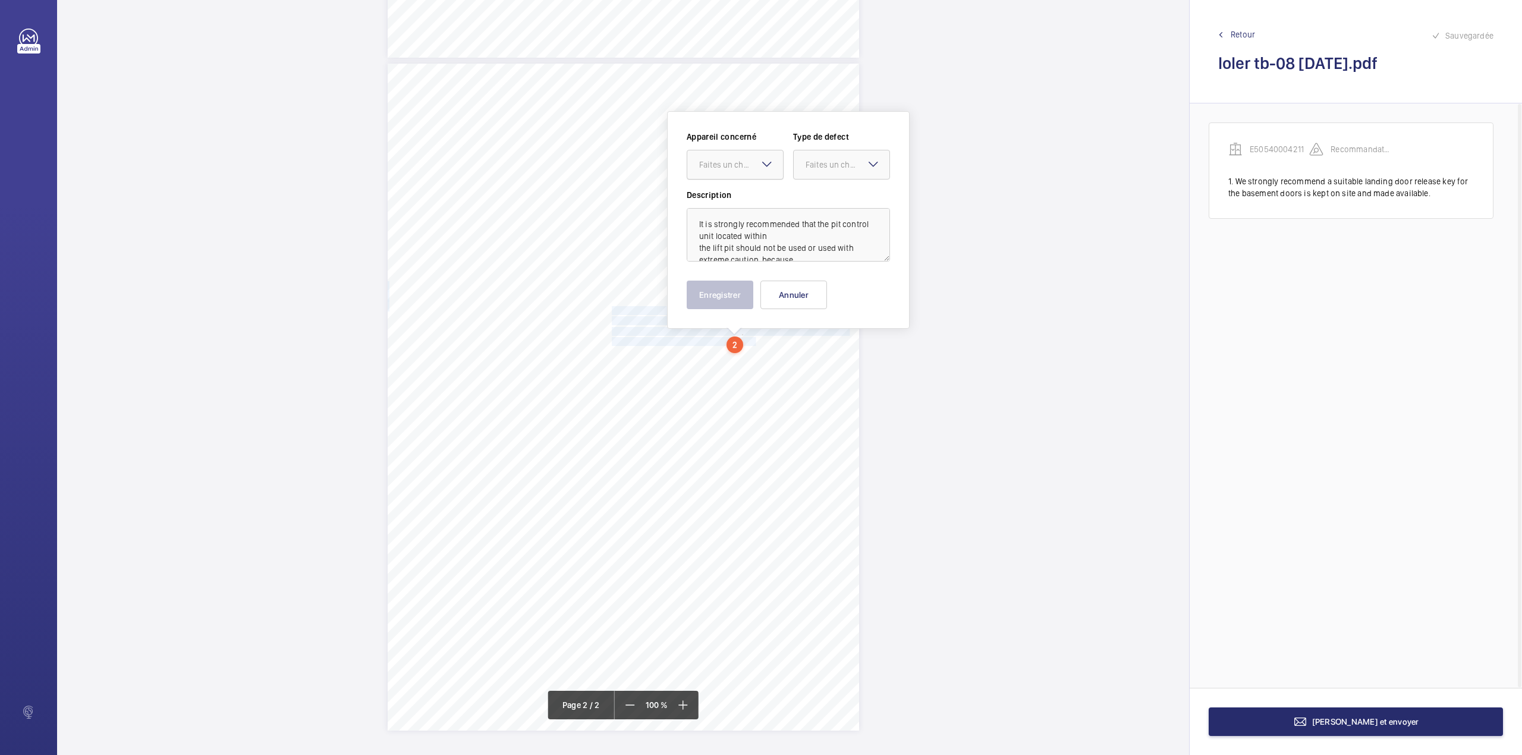
click at [722, 162] on div "Faites un choix" at bounding box center [741, 165] width 84 height 12
drag, startPoint x: 728, startPoint y: 207, endPoint x: 738, endPoint y: 200, distance: 12.9
click at [729, 207] on div "E50540004211" at bounding box center [735, 201] width 96 height 29
click at [823, 164] on div "Faites un choix" at bounding box center [848, 165] width 84 height 12
click at [818, 287] on span "Recommandation" at bounding box center [842, 288] width 72 height 12
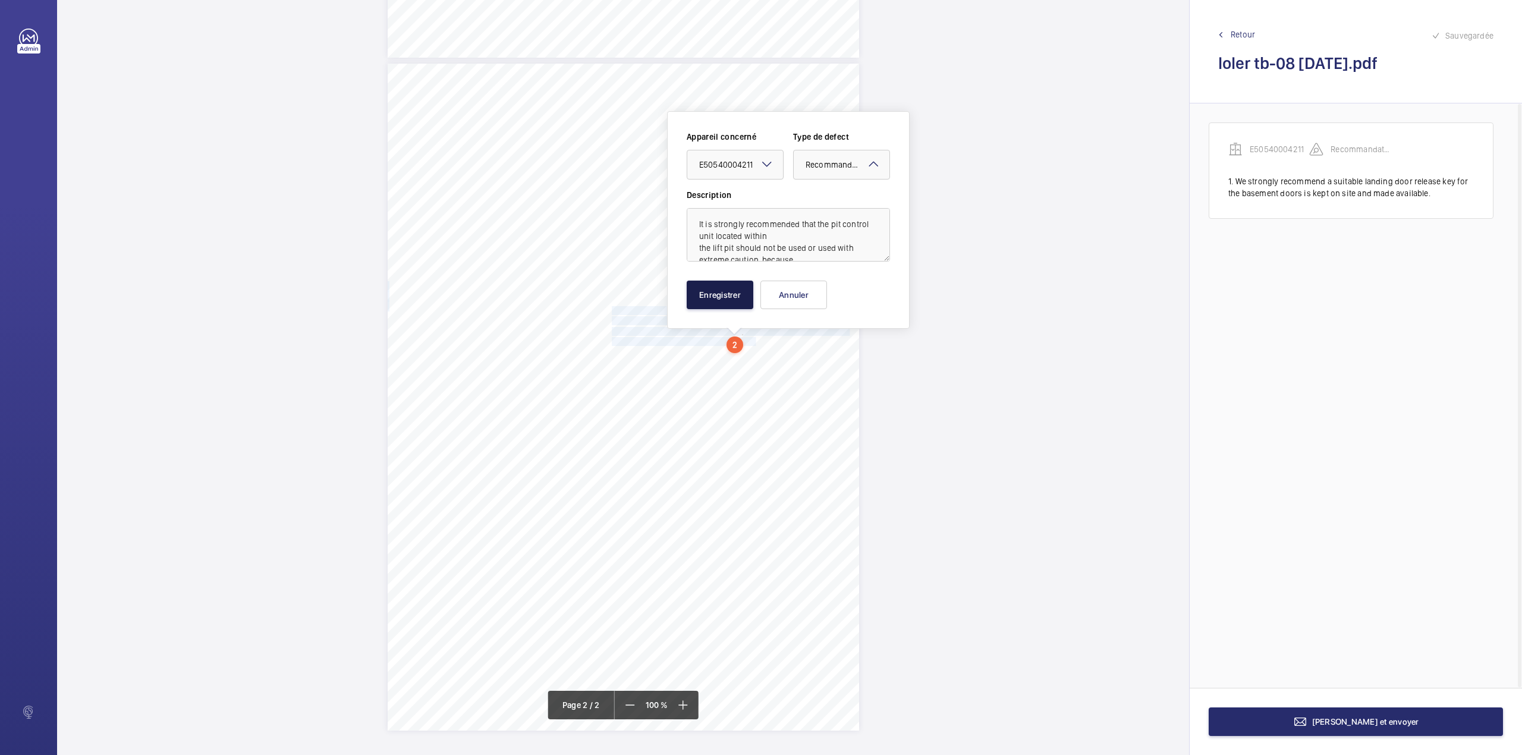
click at [740, 296] on button "Enregistrer" at bounding box center [720, 295] width 67 height 29
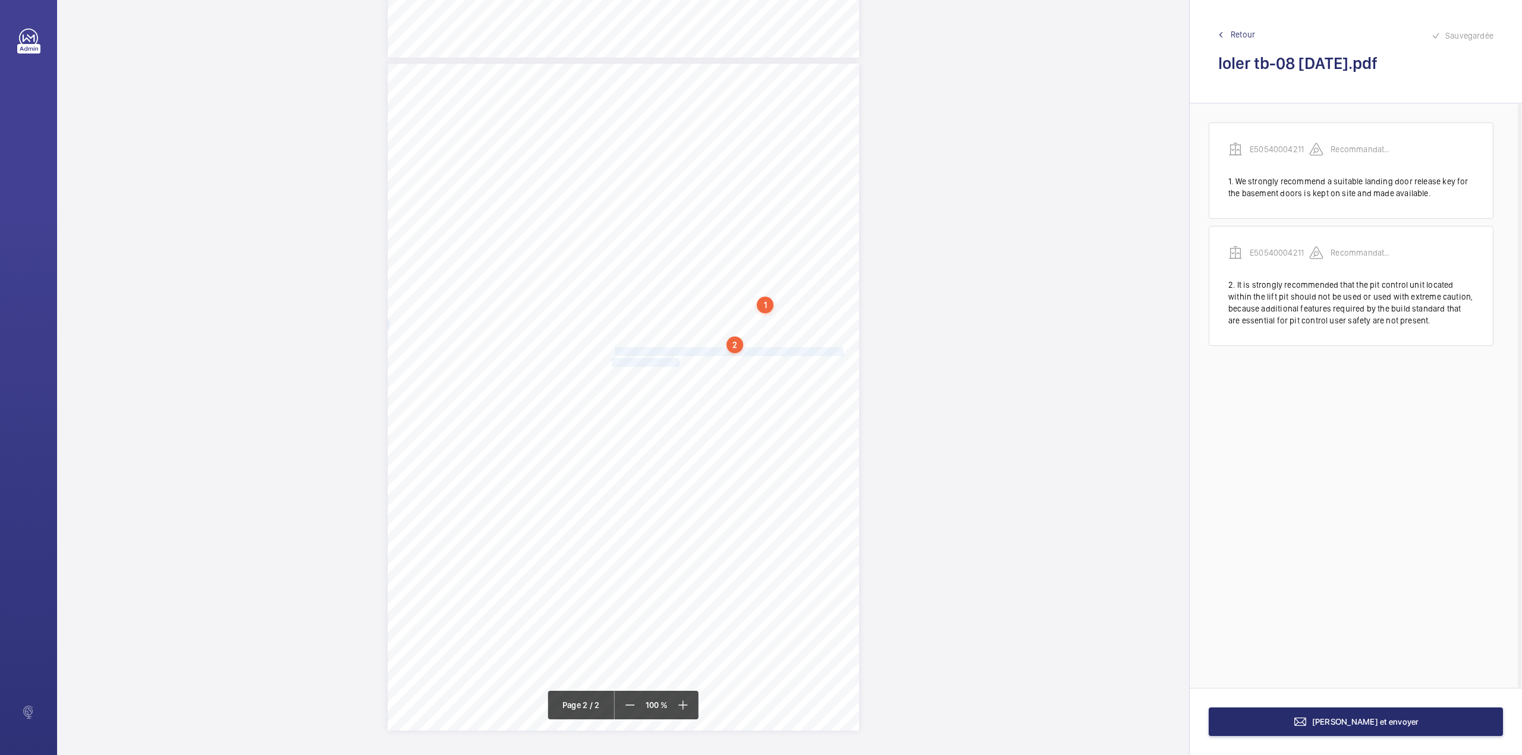
drag, startPoint x: 611, startPoint y: 353, endPoint x: 669, endPoint y: 364, distance: 59.5
click at [669, 364] on div "Lift Report Lifting Operations & Lifting Equipment Regulation 1998 Provision & …" at bounding box center [623, 397] width 471 height 667
click at [675, 183] on div "Faites un choix" at bounding box center [670, 189] width 84 height 12
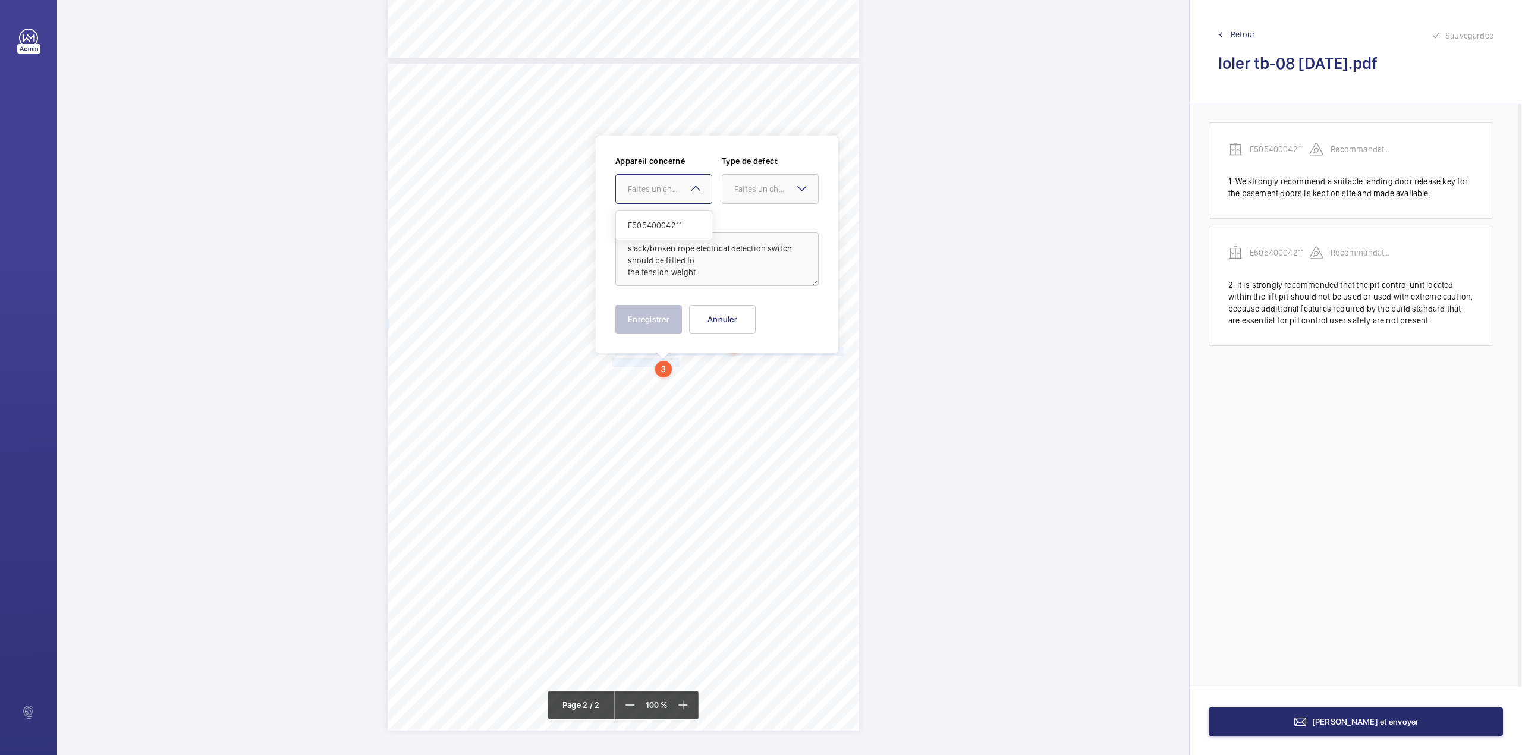
click at [674, 220] on span "E50540004211" at bounding box center [664, 225] width 72 height 12
click at [744, 196] on div at bounding box center [770, 189] width 96 height 29
click at [738, 313] on span "Recommandation" at bounding box center [770, 313] width 72 height 12
click at [624, 251] on textarea "slack/broken rope electrical detection switch should be fitted to the tension w…" at bounding box center [716, 259] width 203 height 54
type textarea "A slack/broken rope electrical detection switch should be fitted to the tension…"
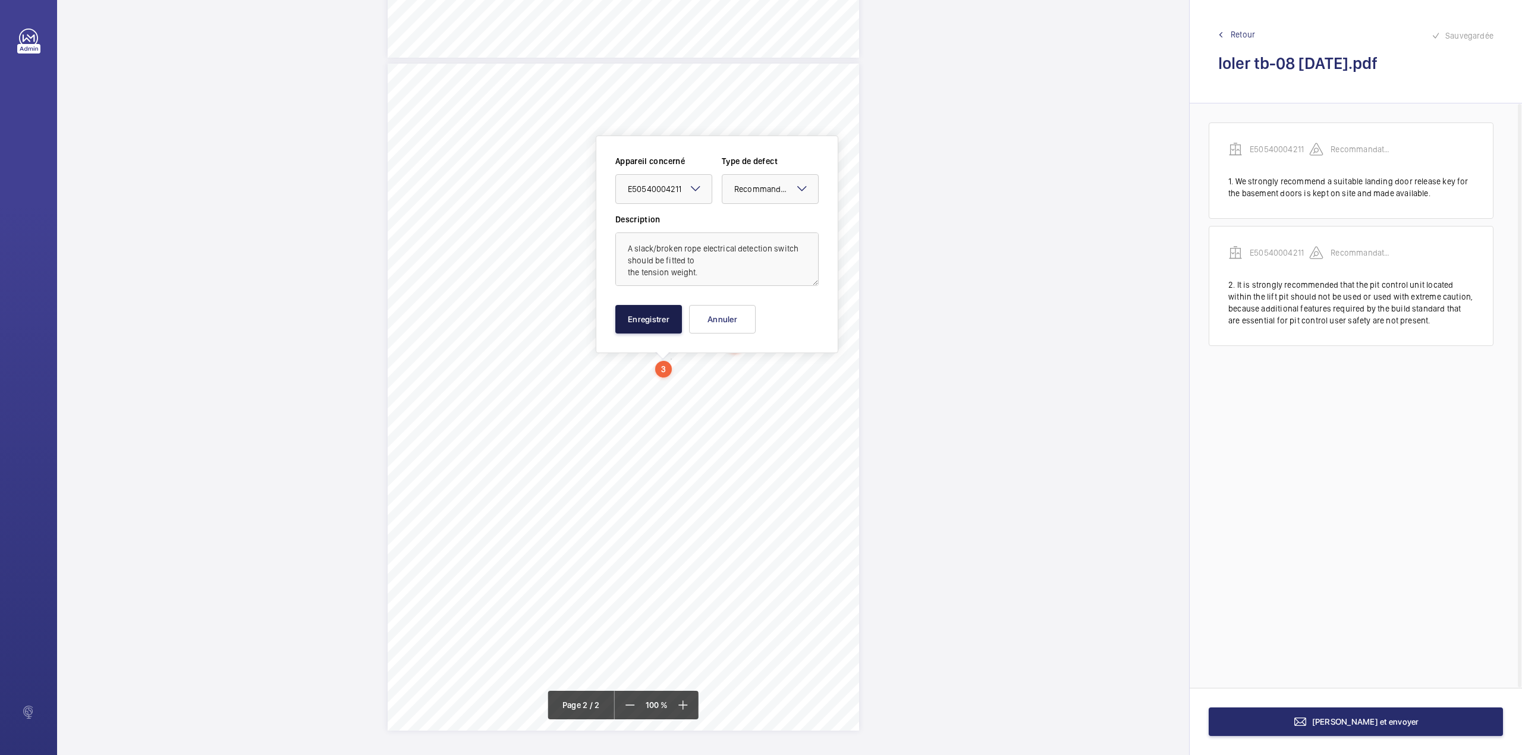
click at [647, 312] on button "Enregistrer" at bounding box center [648, 319] width 67 height 29
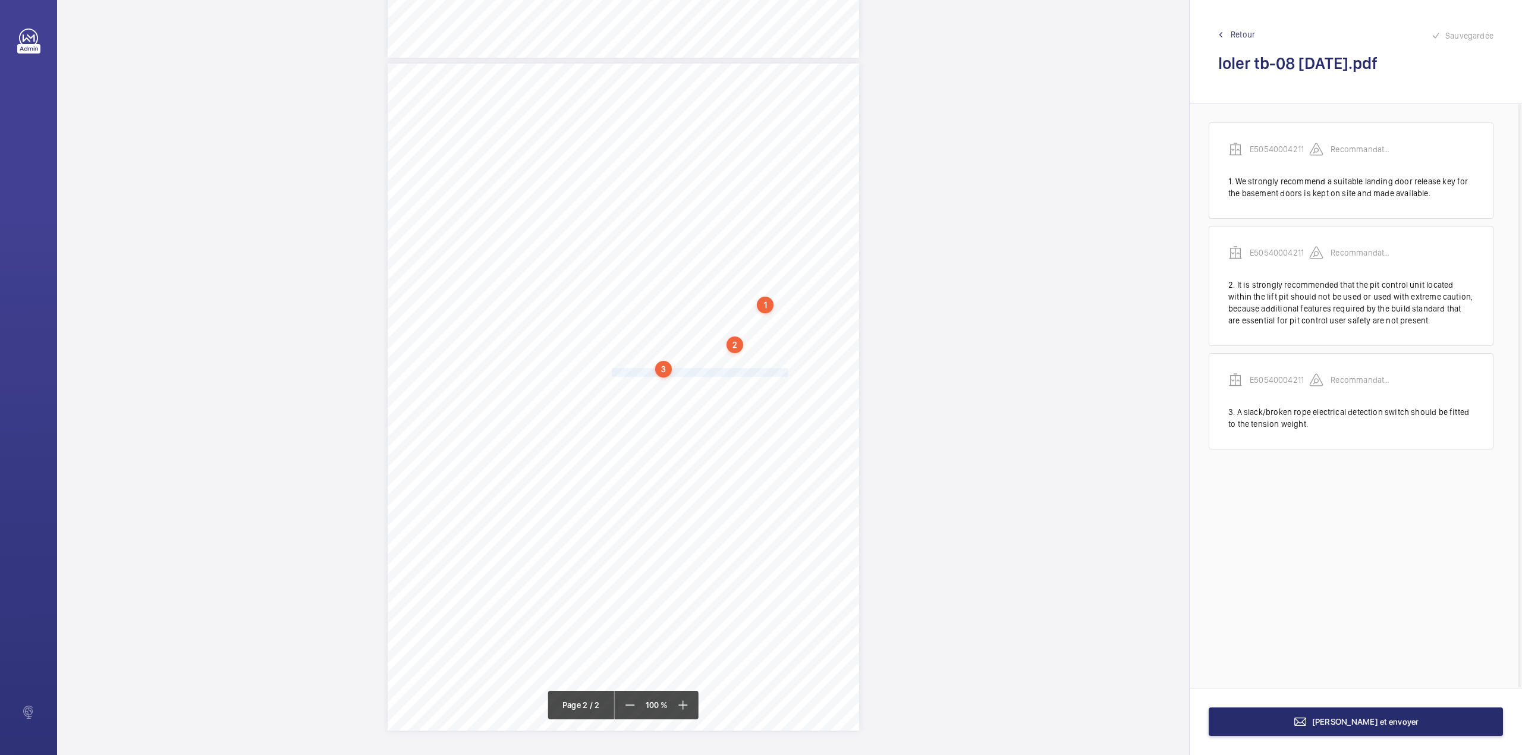
drag, startPoint x: 610, startPoint y: 372, endPoint x: 770, endPoint y: 372, distance: 160.5
click at [770, 372] on span "The top floor level has been removed from service." at bounding box center [700, 373] width 176 height 8
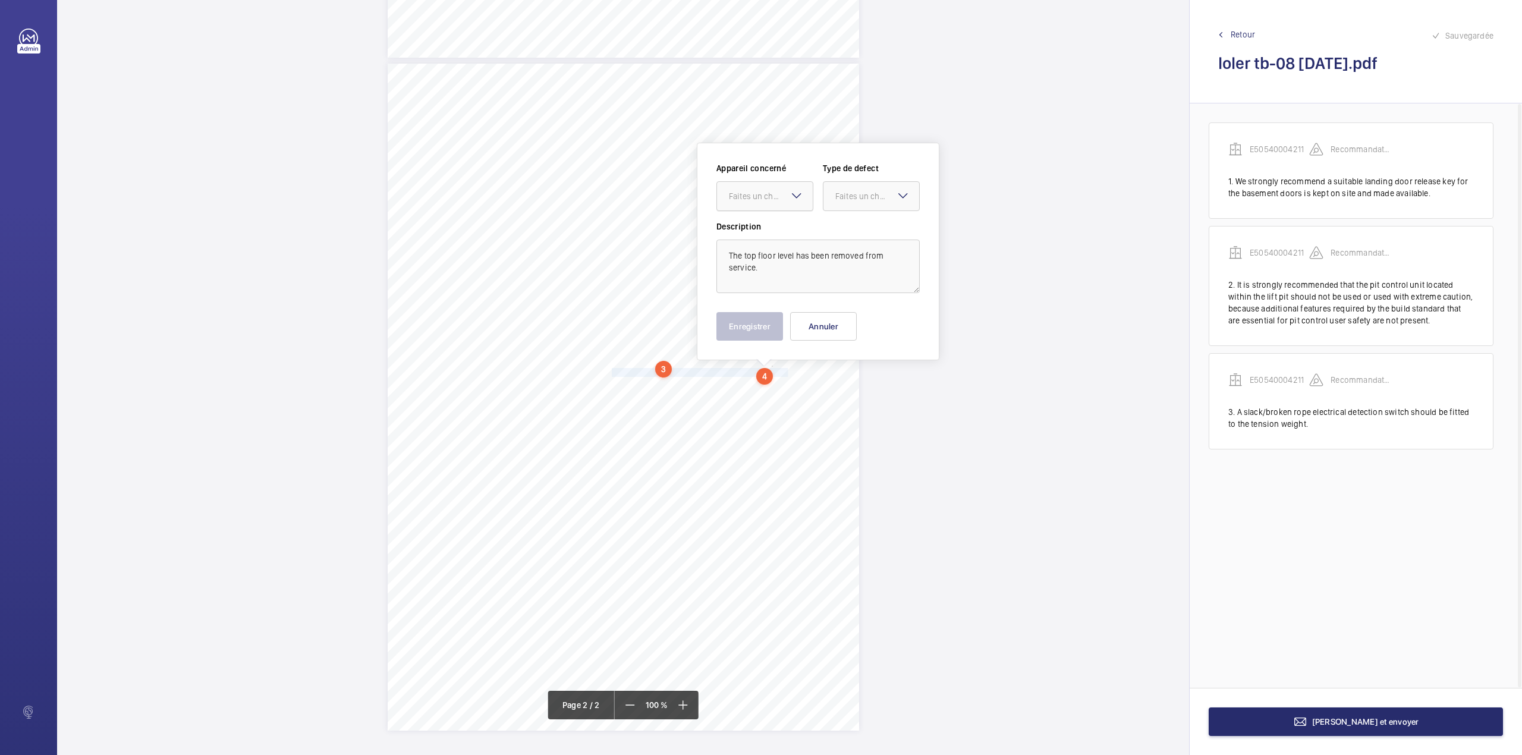
click at [759, 201] on div "Faites un choix" at bounding box center [771, 196] width 84 height 12
drag, startPoint x: 759, startPoint y: 220, endPoint x: 795, endPoint y: 220, distance: 36.3
click at [766, 220] on div "E50540004211" at bounding box center [765, 232] width 96 height 29
click at [852, 205] on div at bounding box center [871, 196] width 96 height 29
click at [843, 317] on span "Recommandation" at bounding box center [871, 320] width 72 height 12
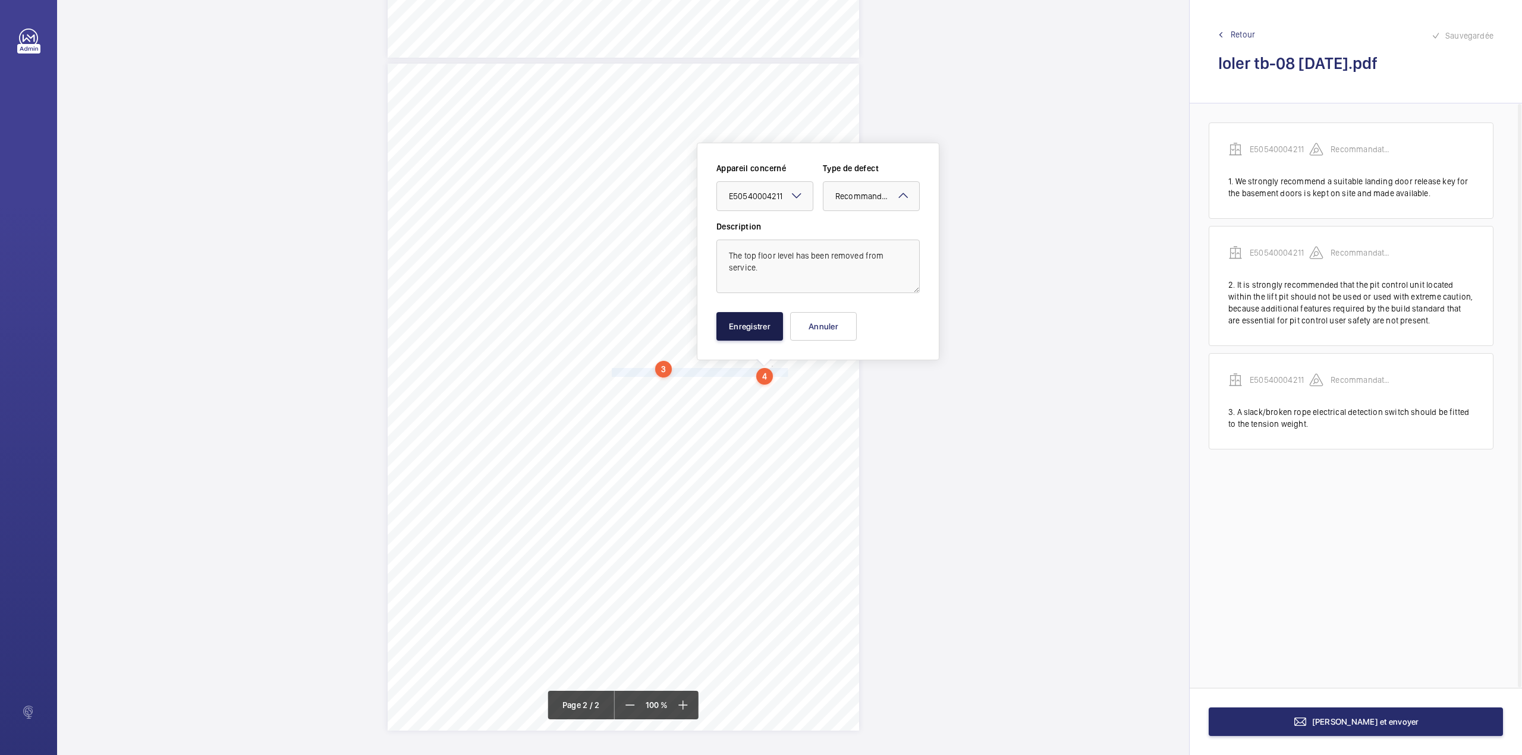
click at [761, 331] on button "Enregistrer" at bounding box center [749, 326] width 67 height 29
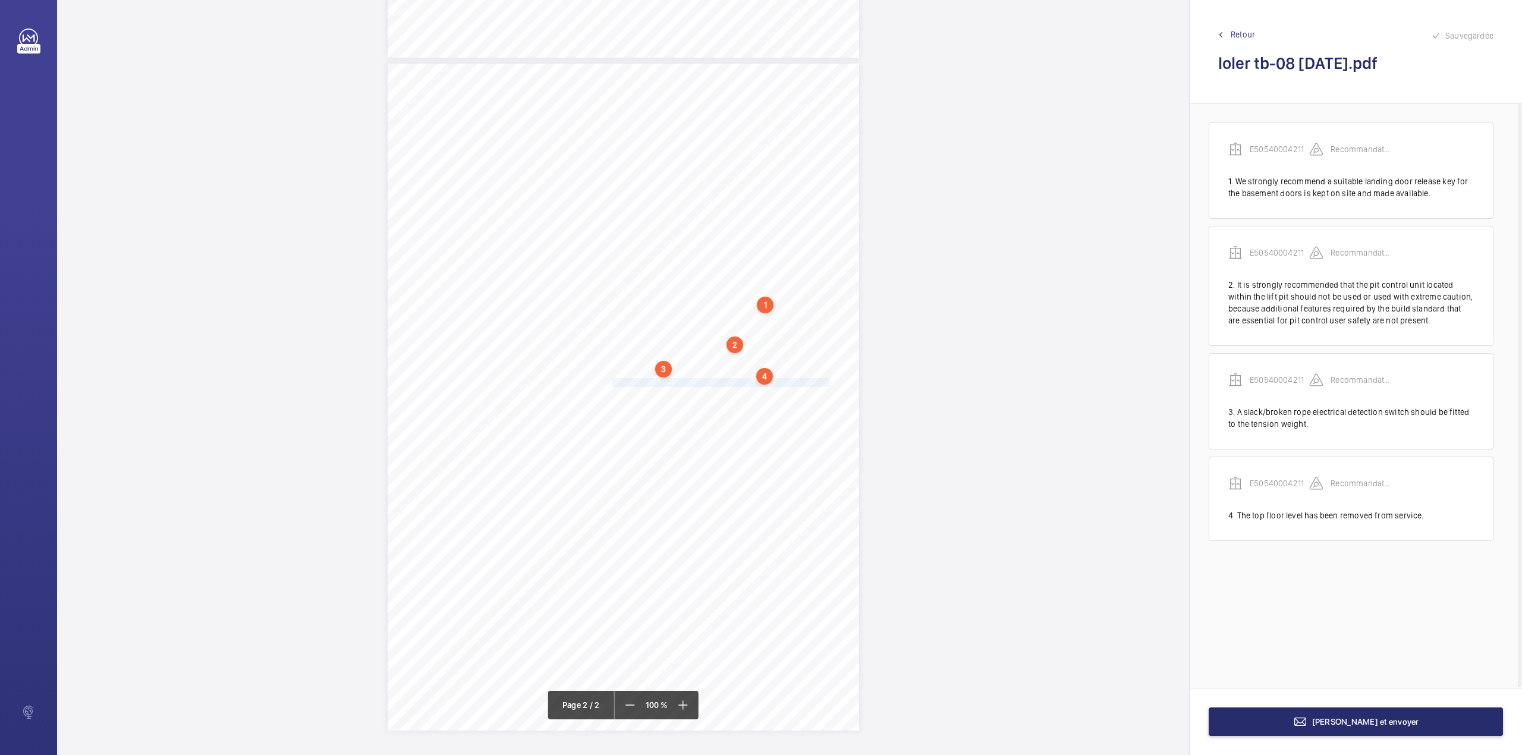
drag, startPoint x: 611, startPoint y: 381, endPoint x: 807, endPoint y: 381, distance: 195.6
click at [807, 381] on span "The bottom floor level has been removed from normal service." at bounding box center [721, 383] width 218 height 8
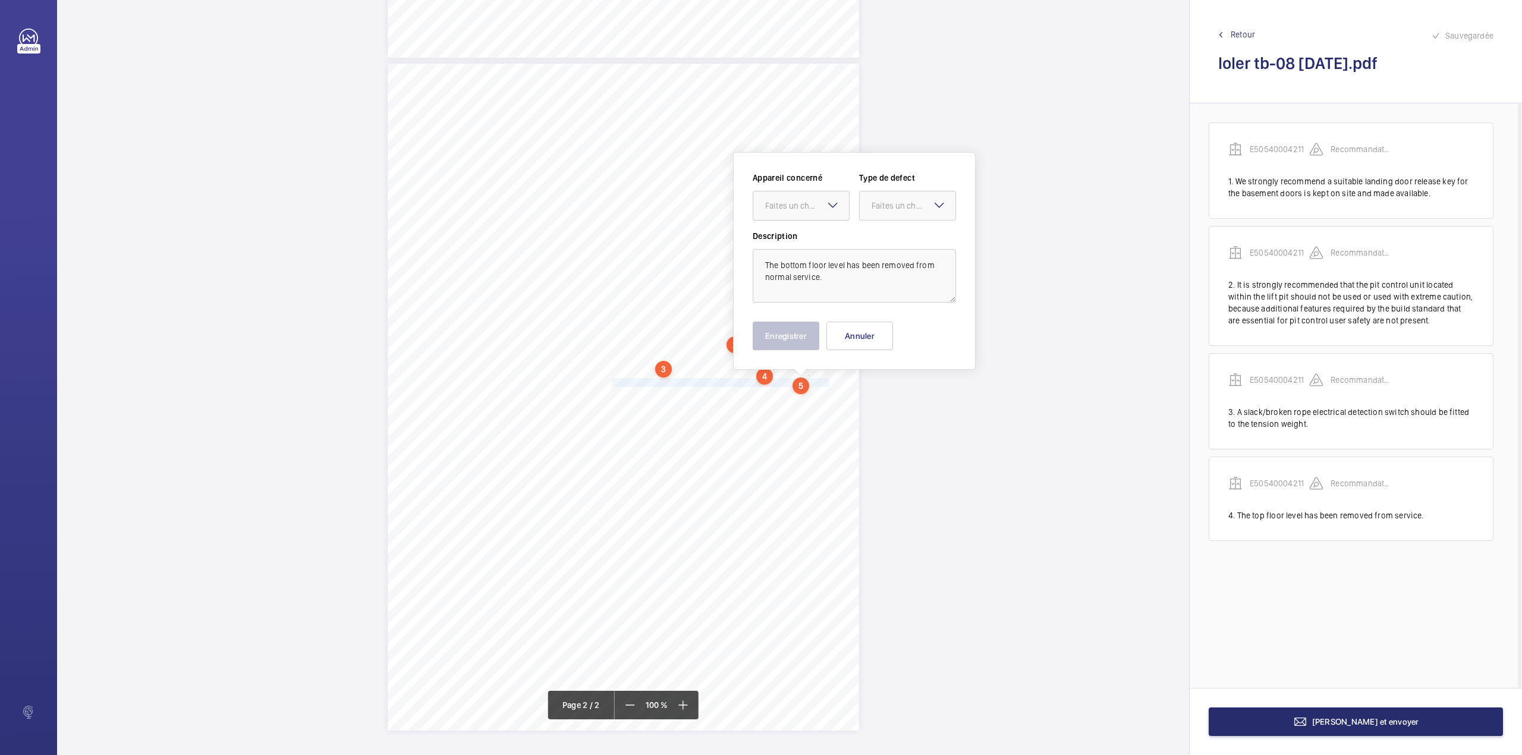
click at [812, 205] on div "Faites un choix" at bounding box center [807, 206] width 84 height 12
click at [811, 234] on div "E50540004211" at bounding box center [801, 242] width 96 height 29
click at [878, 217] on div at bounding box center [908, 205] width 96 height 29
click at [875, 322] on div "Recommandation" at bounding box center [908, 329] width 96 height 29
click at [816, 329] on button "Enregistrer" at bounding box center [786, 336] width 67 height 29
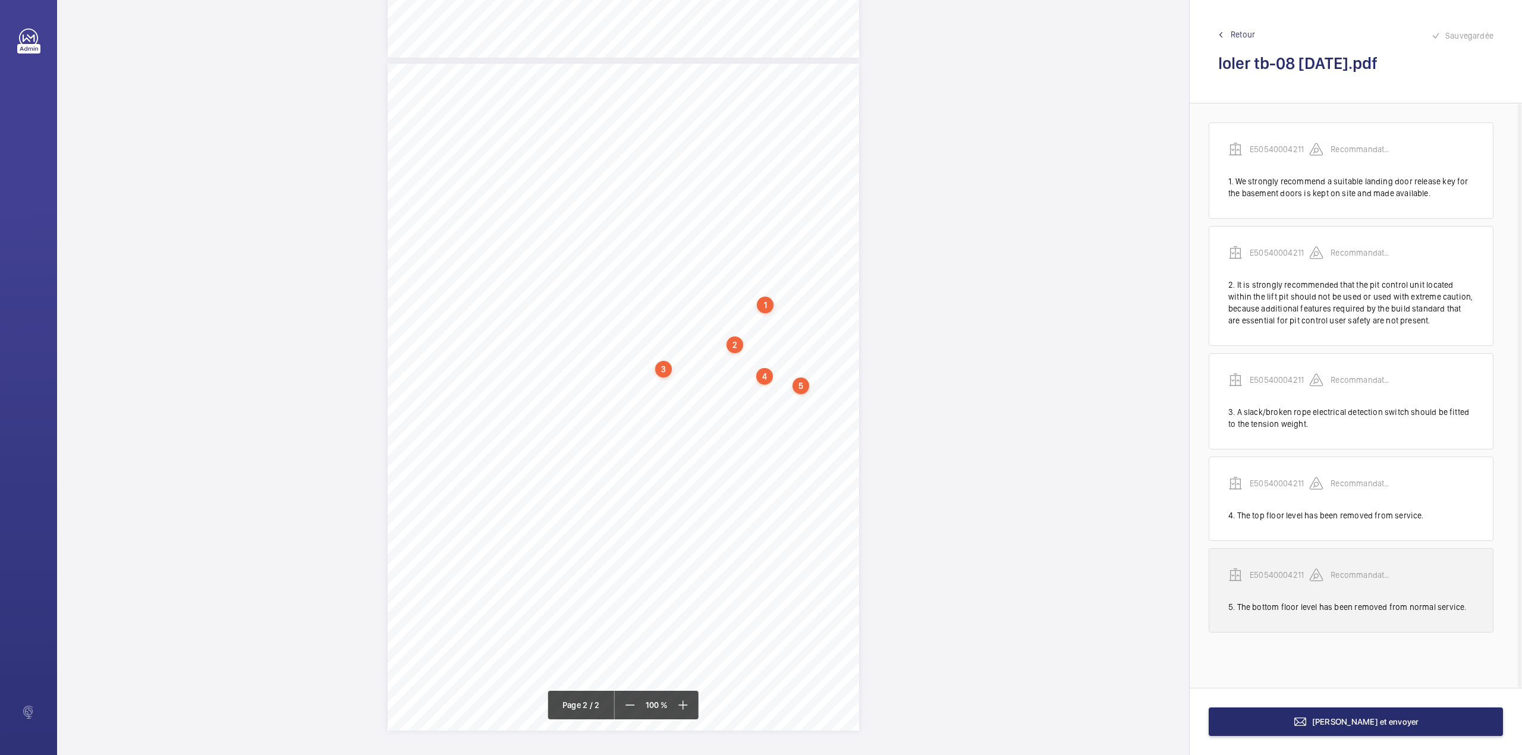
click at [1280, 574] on p "E50540004211" at bounding box center [1279, 575] width 59 height 12
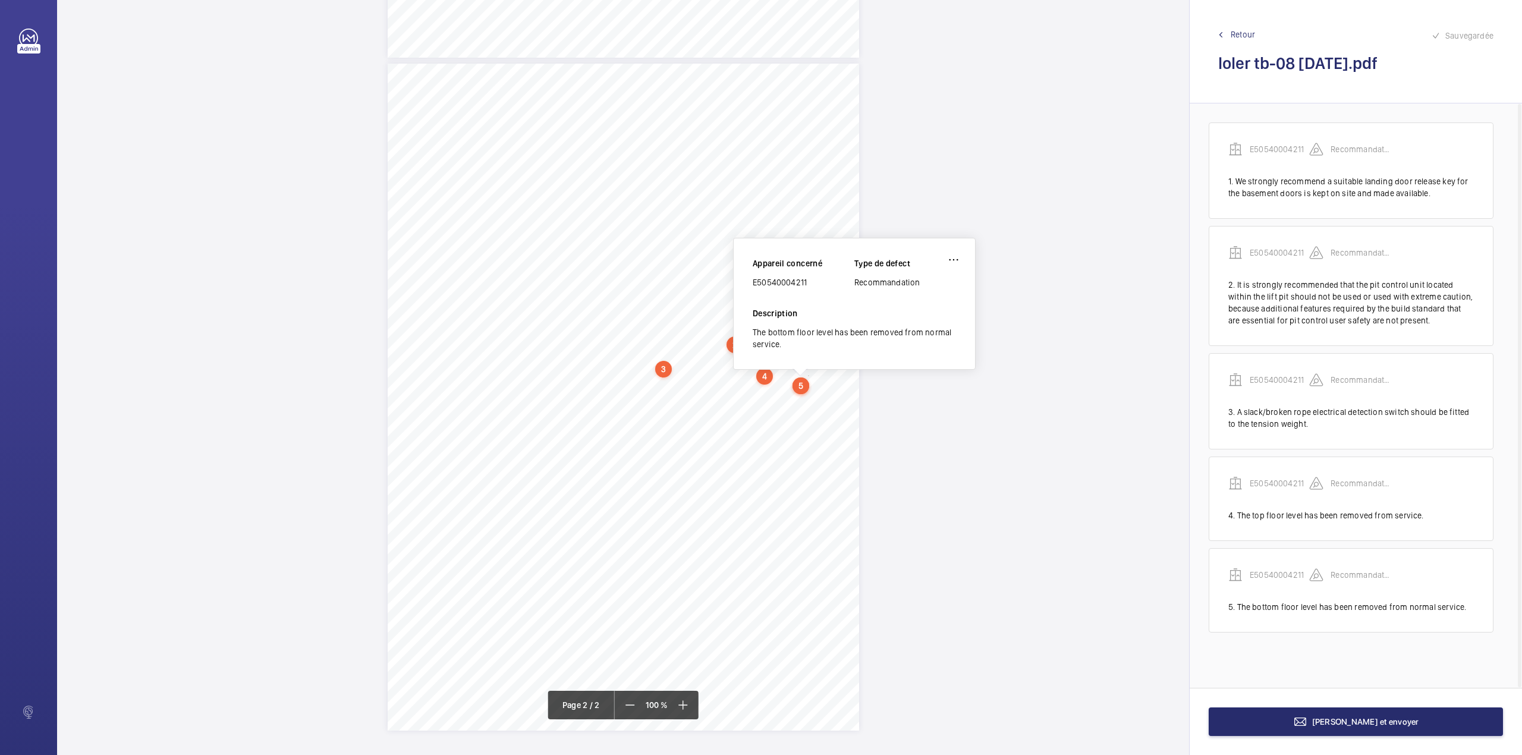
drag, startPoint x: 753, startPoint y: 283, endPoint x: 809, endPoint y: 284, distance: 56.5
click at [809, 284] on div "E50540004211" at bounding box center [804, 282] width 102 height 12
copy div "E50540004211"
click at [1410, 723] on button "Terminer et envoyer" at bounding box center [1356, 721] width 294 height 29
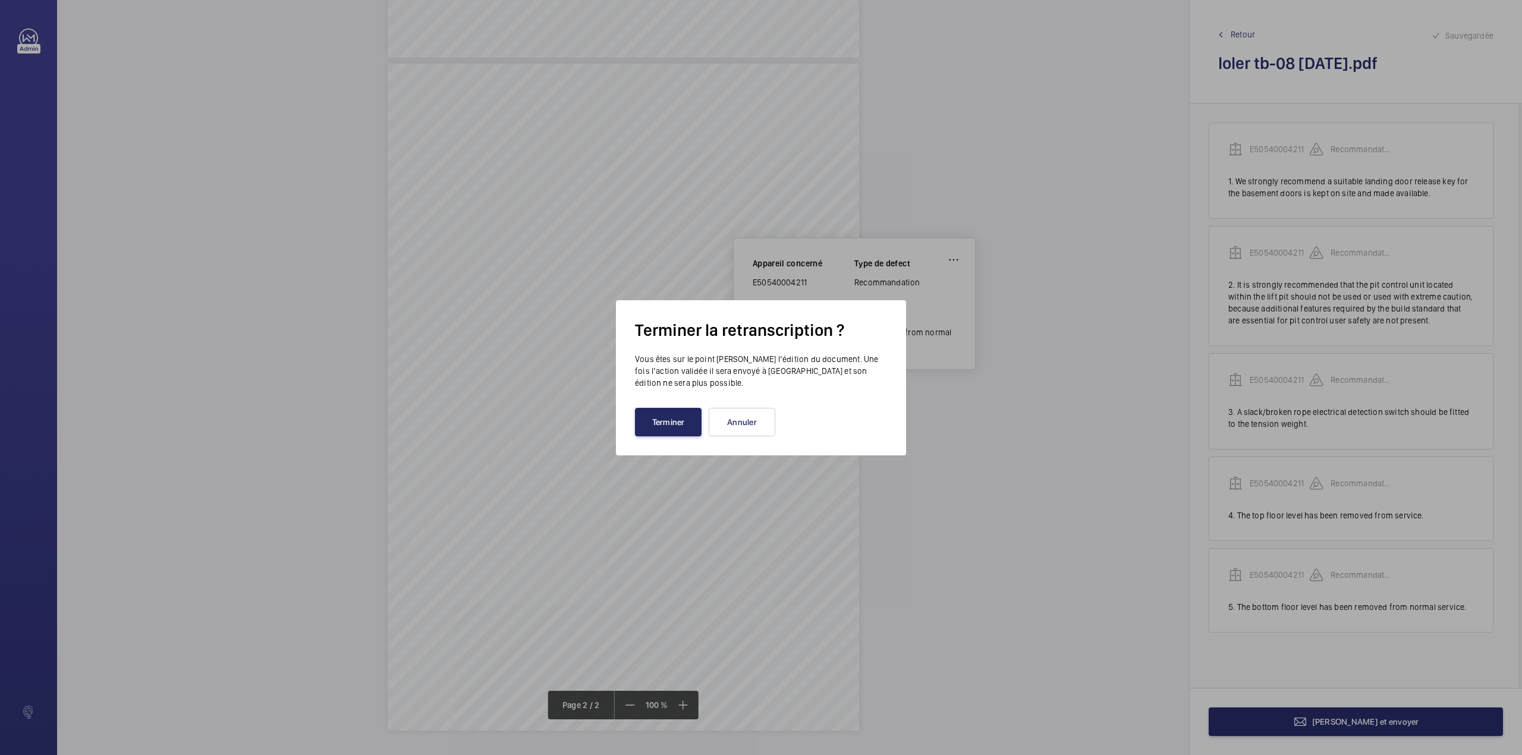
click at [674, 421] on button "Terminer" at bounding box center [668, 422] width 67 height 29
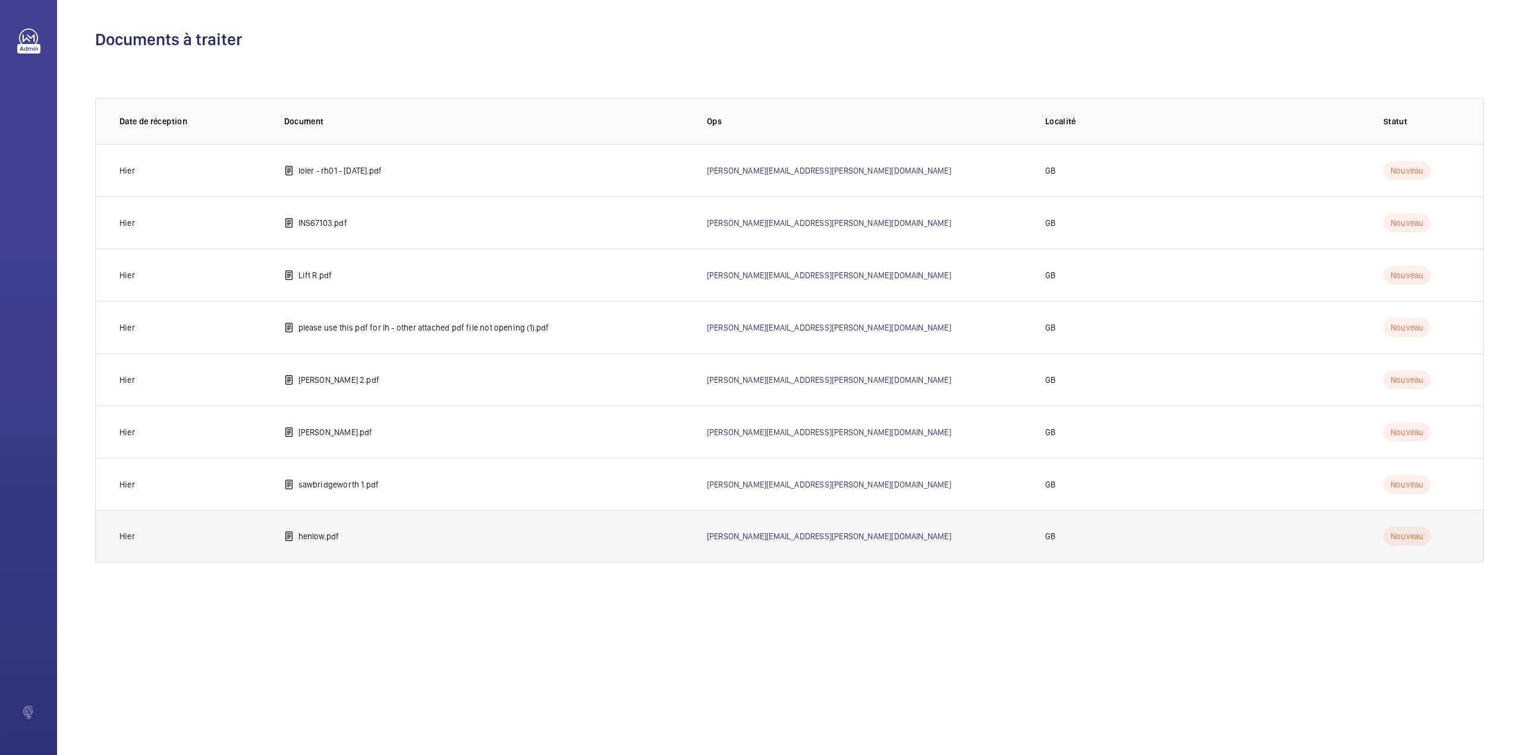
click at [353, 542] on td "henlow.pdf" at bounding box center [476, 536] width 423 height 52
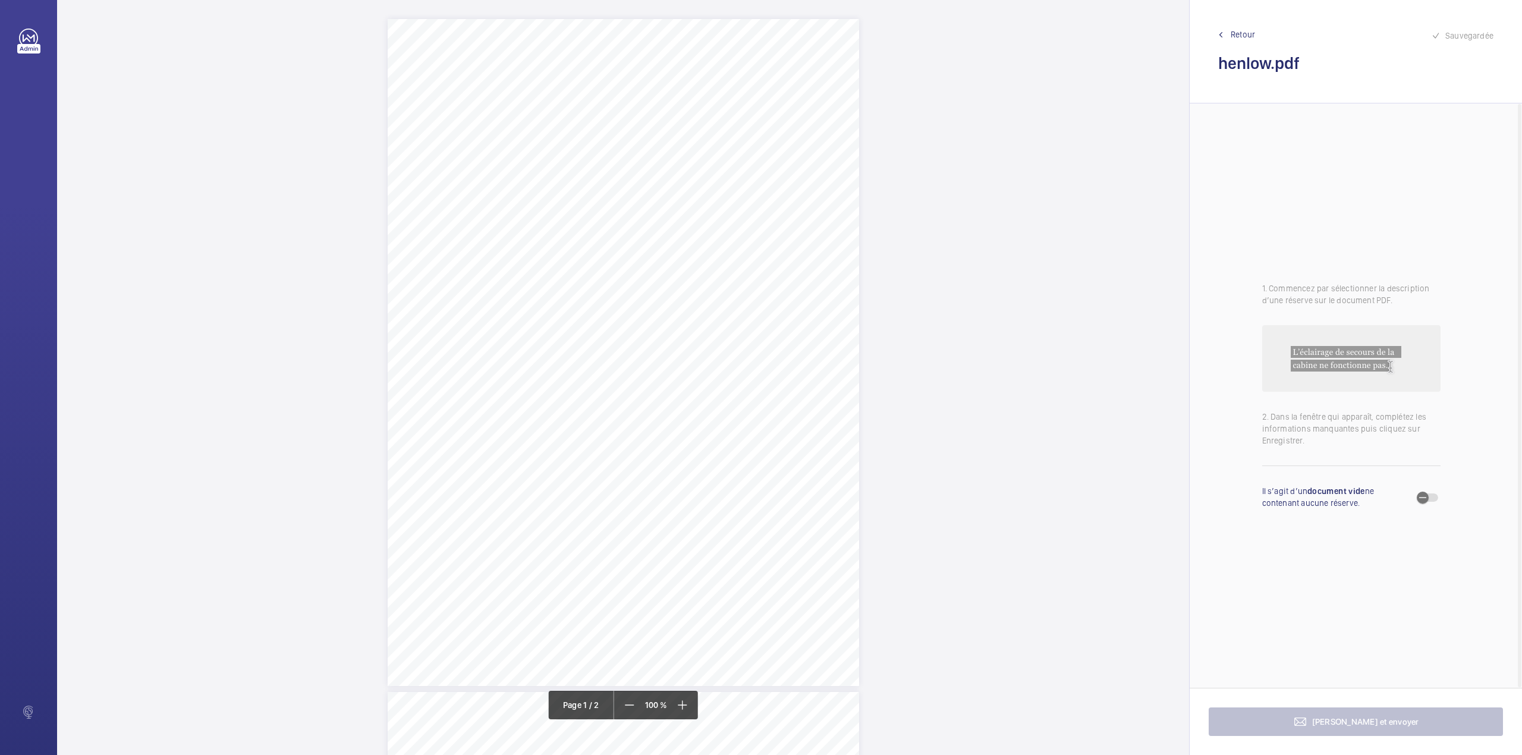
drag, startPoint x: 605, startPoint y: 153, endPoint x: 736, endPoint y: 150, distance: 131.4
click at [736, 150] on span "Henlow Court Goddard Drive WD23 3ES" at bounding box center [672, 151] width 134 height 8
copy span "Henlow Court Goddard Drive WD23 3ES"
click at [805, 355] on button "Annuler" at bounding box center [789, 358] width 67 height 29
drag, startPoint x: 571, startPoint y: 343, endPoint x: 600, endPoint y: 350, distance: 30.4
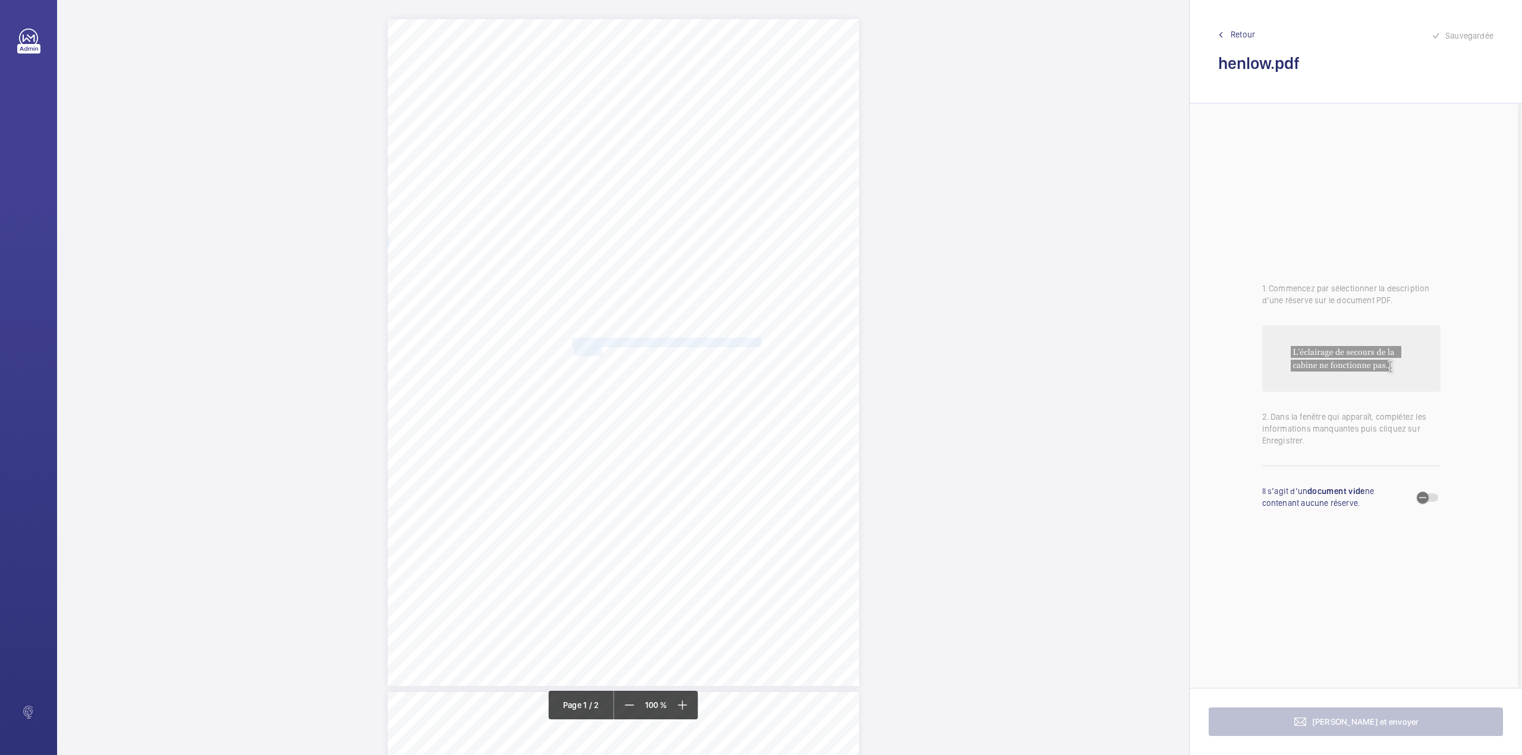
click at [600, 350] on div "Lifting Operations and Lifting Equipment Regulations 1998 Report of Thorough Ex…" at bounding box center [623, 352] width 471 height 667
click at [596, 119] on div "Faites un choix" at bounding box center [601, 125] width 84 height 12
drag, startPoint x: 596, startPoint y: 153, endPoint x: 663, endPoint y: 134, distance: 70.4
click at [598, 153] on div "INS67102" at bounding box center [595, 161] width 96 height 29
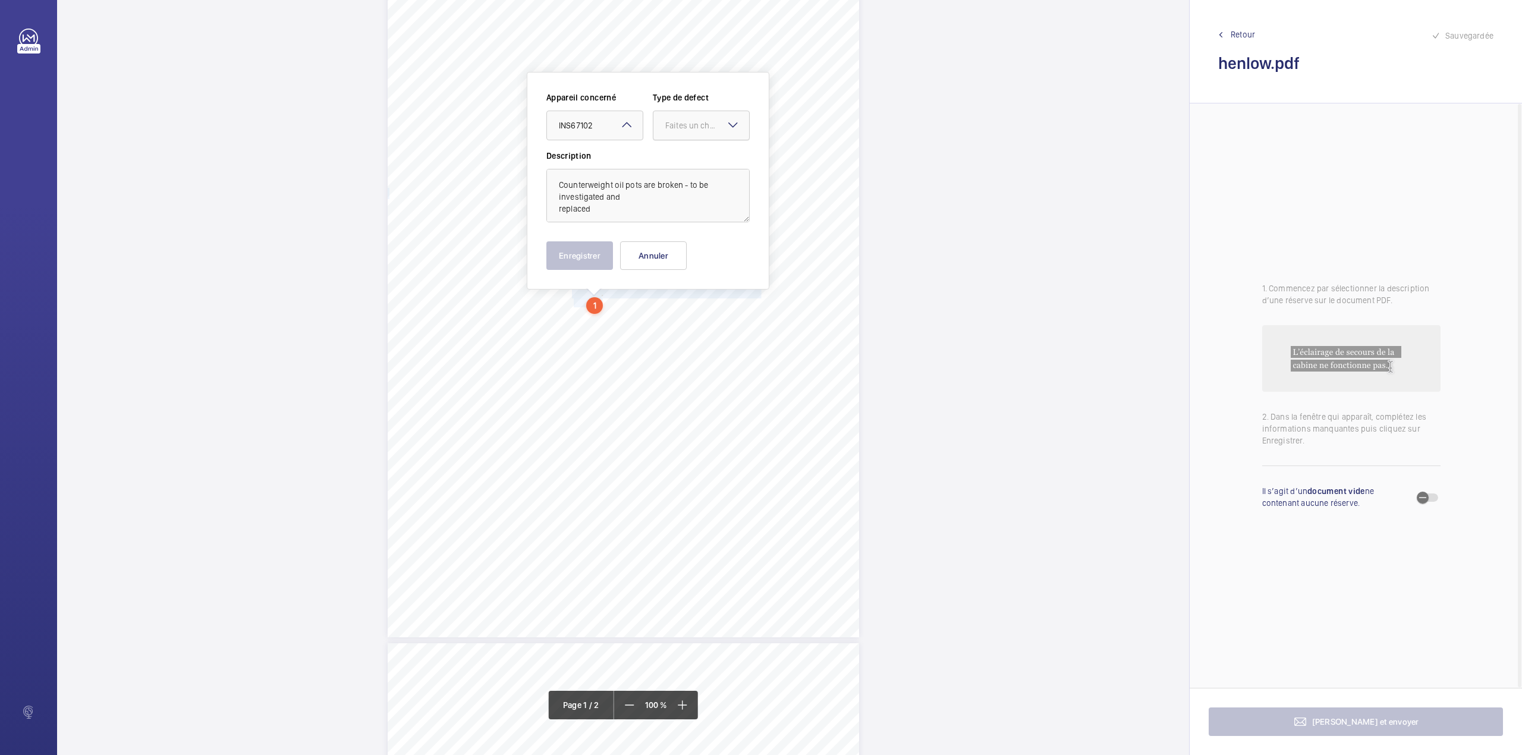
click at [678, 127] on div "Faites un choix" at bounding box center [707, 125] width 84 height 12
click at [678, 150] on div "Standard" at bounding box center [701, 161] width 96 height 29
click at [598, 215] on textarea "Counterweight oil pots are broken - to be investigated and replaced" at bounding box center [647, 196] width 203 height 54
type textarea "Counterweight oil pots are broken - to be investigated and replaced."
click at [584, 250] on button "Enregistrer" at bounding box center [579, 255] width 67 height 29
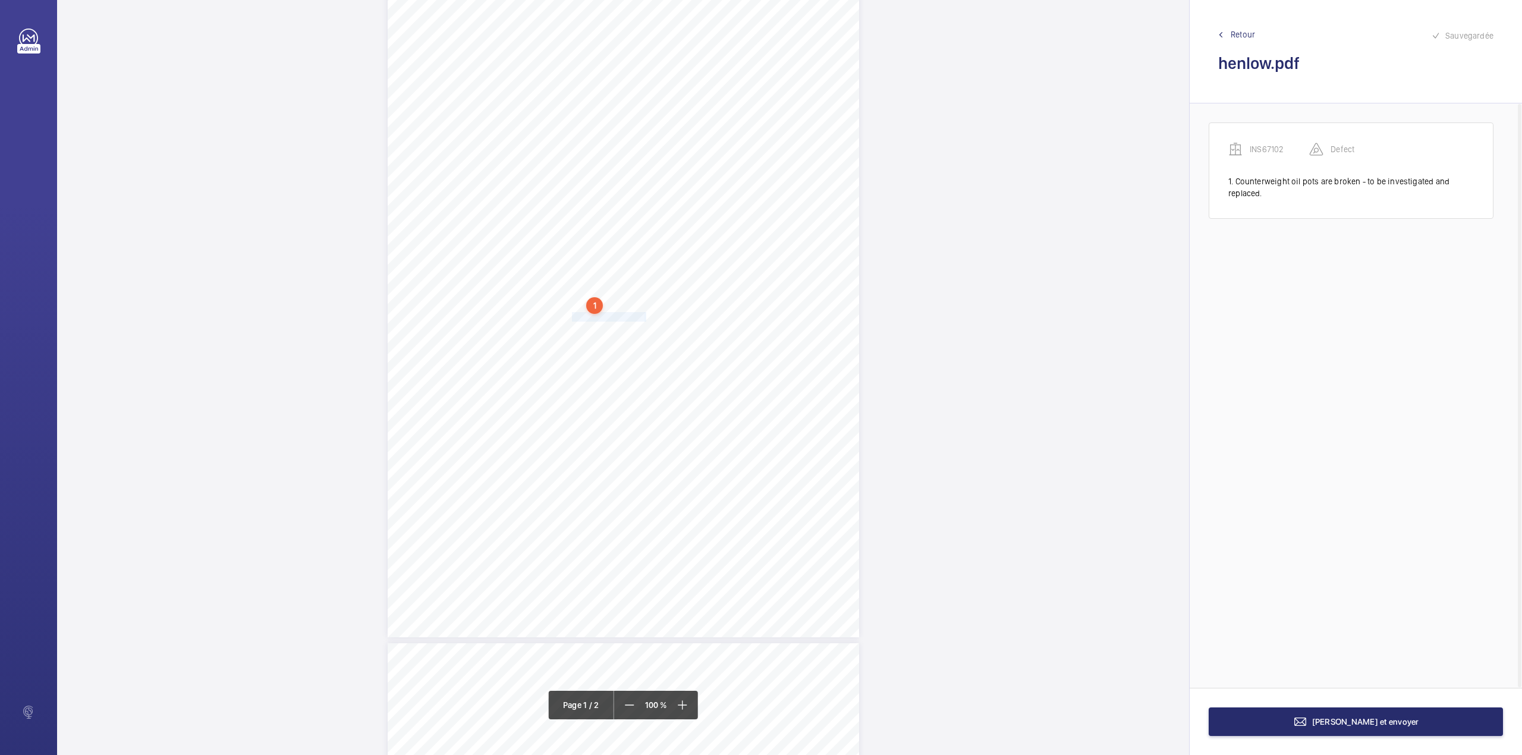
drag, startPoint x: 571, startPoint y: 316, endPoint x: 643, endPoint y: 315, distance: 72.5
click at [643, 315] on div "Lifting Operations and Lifting Equipment Regulations 1998 Report of Thorough Ex…" at bounding box center [623, 303] width 471 height 667
click at [641, 127] on div "Faites un choix" at bounding box center [644, 126] width 84 height 12
click at [640, 157] on span "INS67102" at bounding box center [638, 162] width 72 height 12
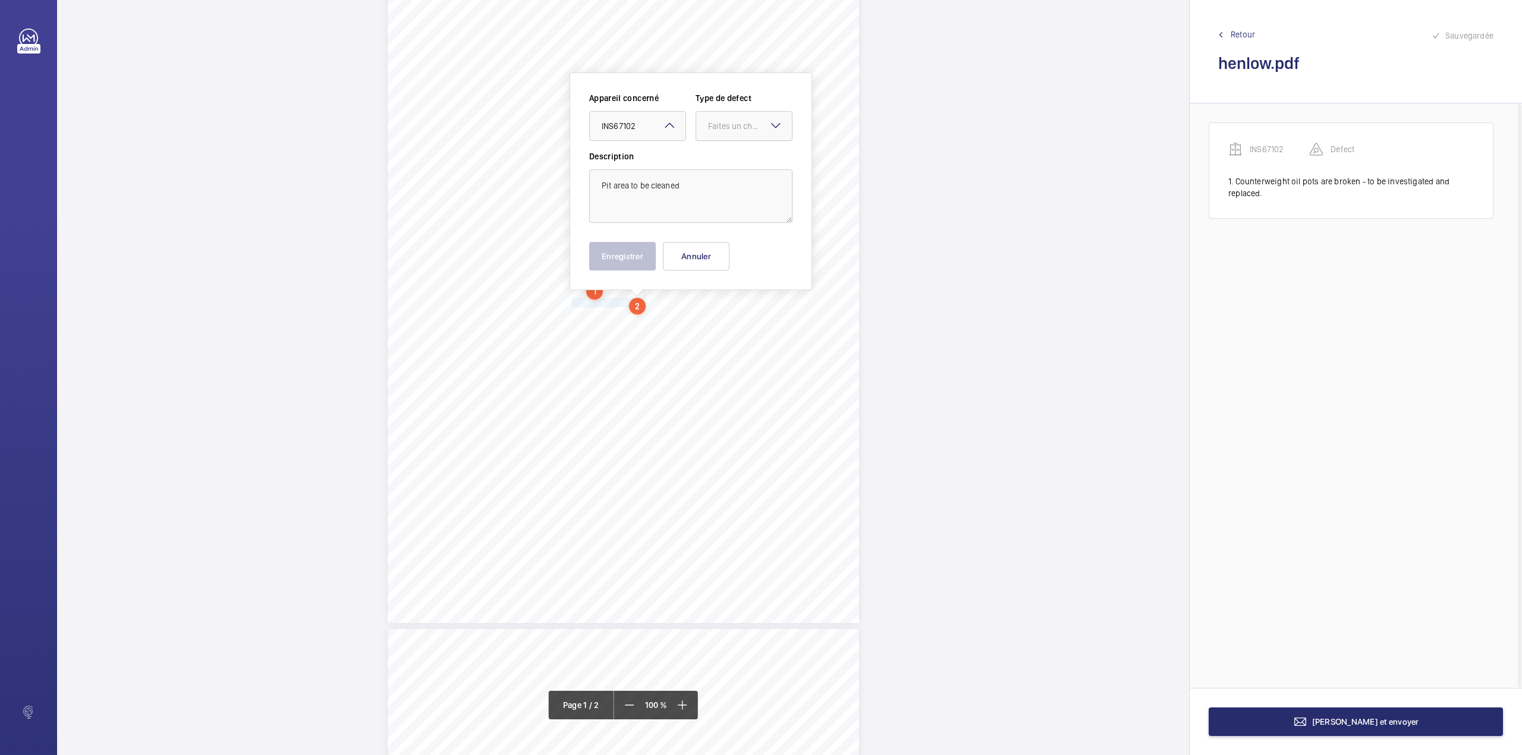
click at [717, 126] on div "Faites un choix" at bounding box center [750, 126] width 84 height 12
click at [717, 151] on div "Standard" at bounding box center [744, 162] width 96 height 29
click at [697, 182] on textarea "Pit area to be cleaned" at bounding box center [690, 196] width 203 height 54
type textarea "Pit area to be cleaned."
click at [627, 257] on button "Enregistrer" at bounding box center [622, 256] width 67 height 29
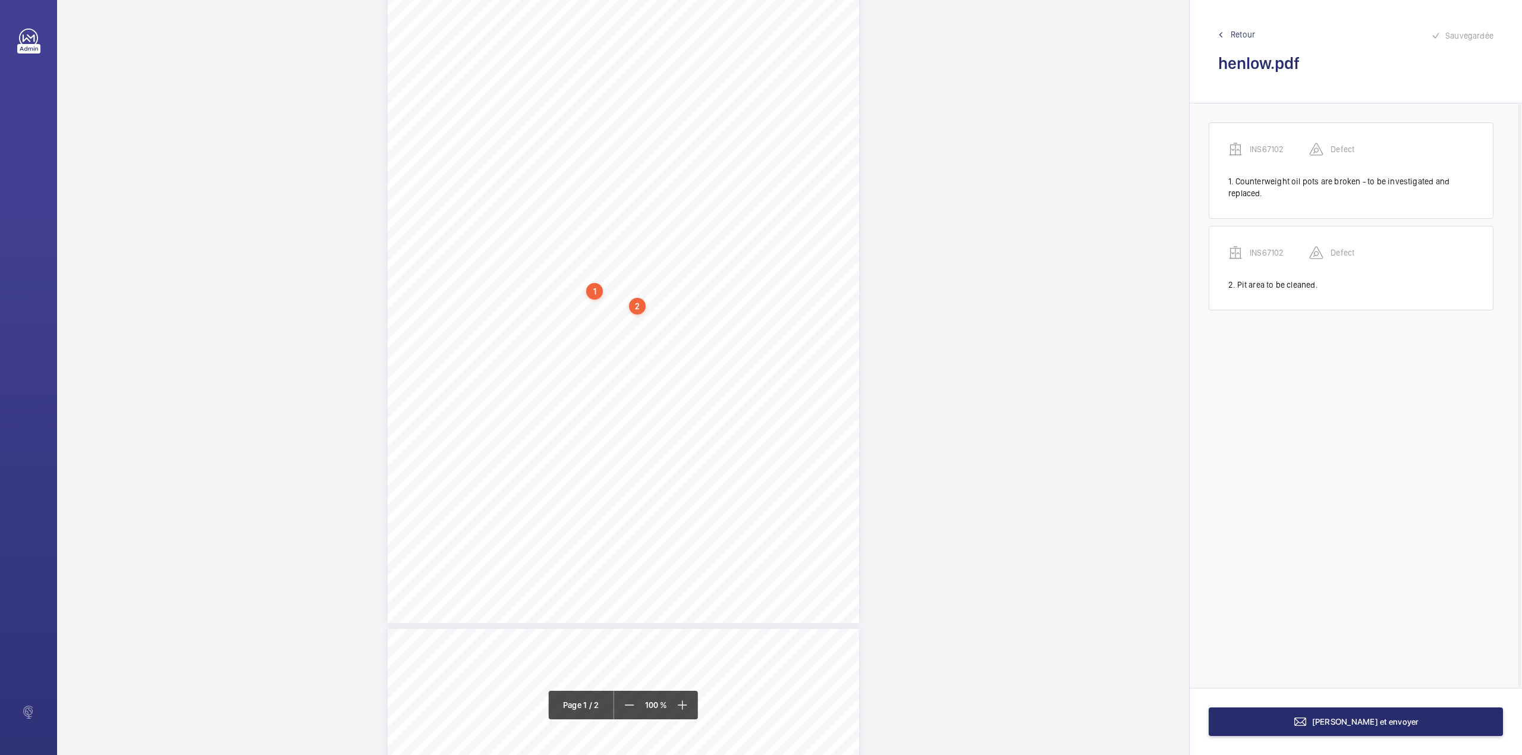
click at [571, 317] on div "Lifting Operations and Lifting Equipment Regulations 1998 Report of Thorough Ex…" at bounding box center [623, 289] width 471 height 667
click at [609, 252] on button "Annuler" at bounding box center [623, 255] width 67 height 29
drag, startPoint x: 571, startPoint y: 300, endPoint x: 614, endPoint y: 310, distance: 44.4
click at [614, 310] on div "Lifting Operations and Lifting Equipment Regulations 1998 Report of Thorough Ex…" at bounding box center [623, 272] width 471 height 667
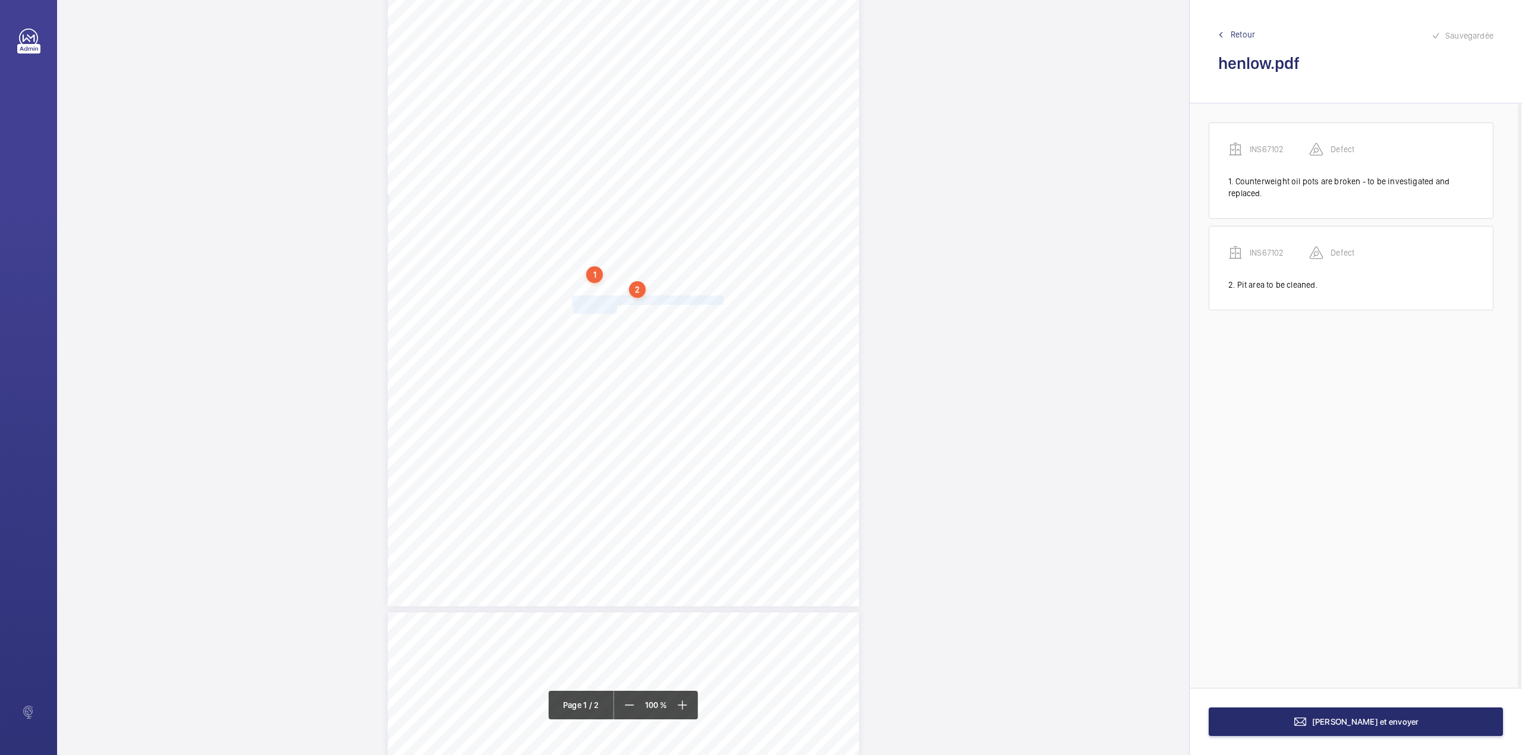
scroll to position [89, 0]
drag, startPoint x: 618, startPoint y: 128, endPoint x: 619, endPoint y: 157, distance: 28.6
click at [618, 131] on div "Faites un choix" at bounding box center [609, 125] width 96 height 12
drag, startPoint x: 619, startPoint y: 157, endPoint x: 647, endPoint y: 149, distance: 28.6
click at [624, 157] on span "INS67102" at bounding box center [608, 162] width 72 height 12
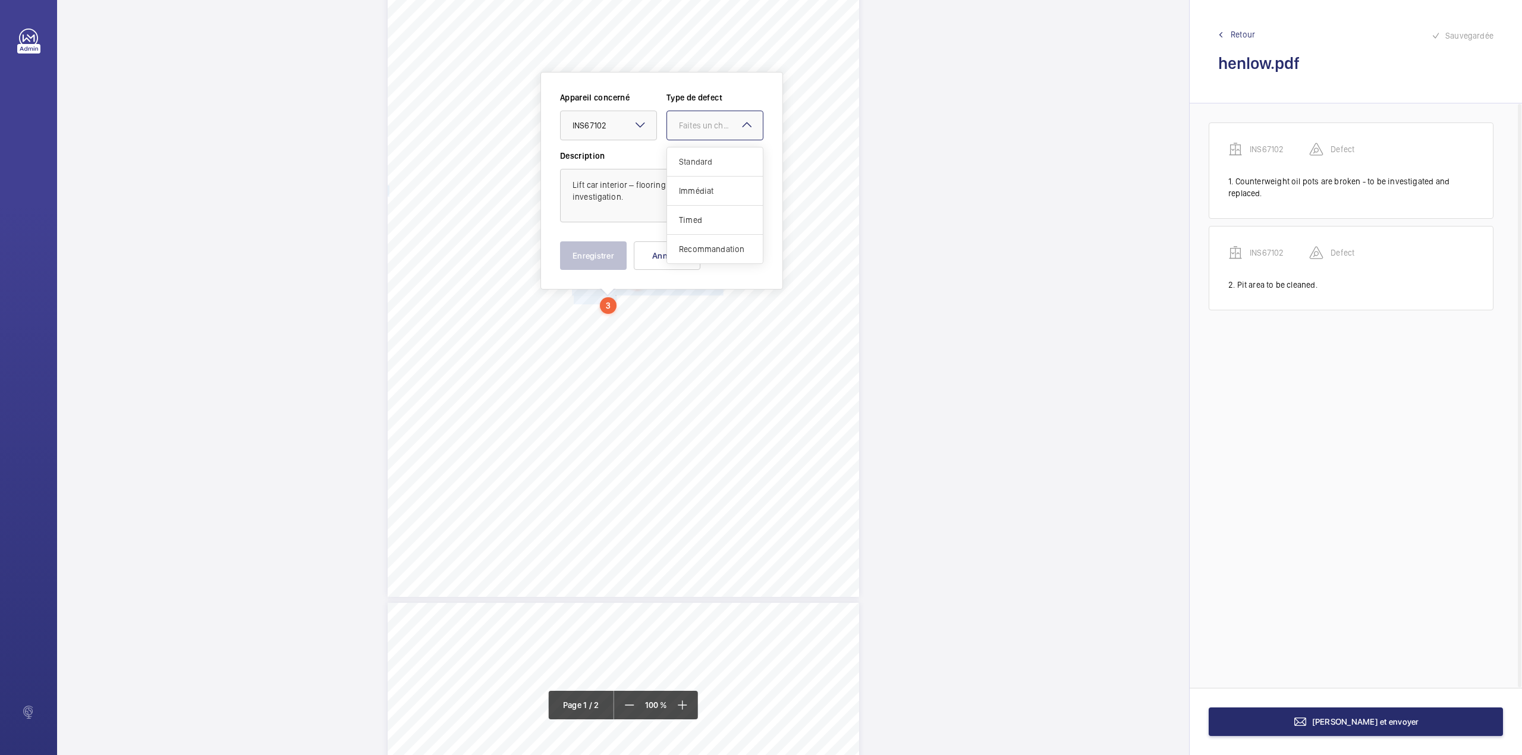
drag, startPoint x: 699, startPoint y: 126, endPoint x: 697, endPoint y: 146, distance: 20.4
click at [699, 129] on div "Faites un choix" at bounding box center [721, 125] width 84 height 12
click at [697, 159] on span "Standard" at bounding box center [715, 162] width 72 height 12
click at [588, 254] on button "Enregistrer" at bounding box center [593, 255] width 67 height 29
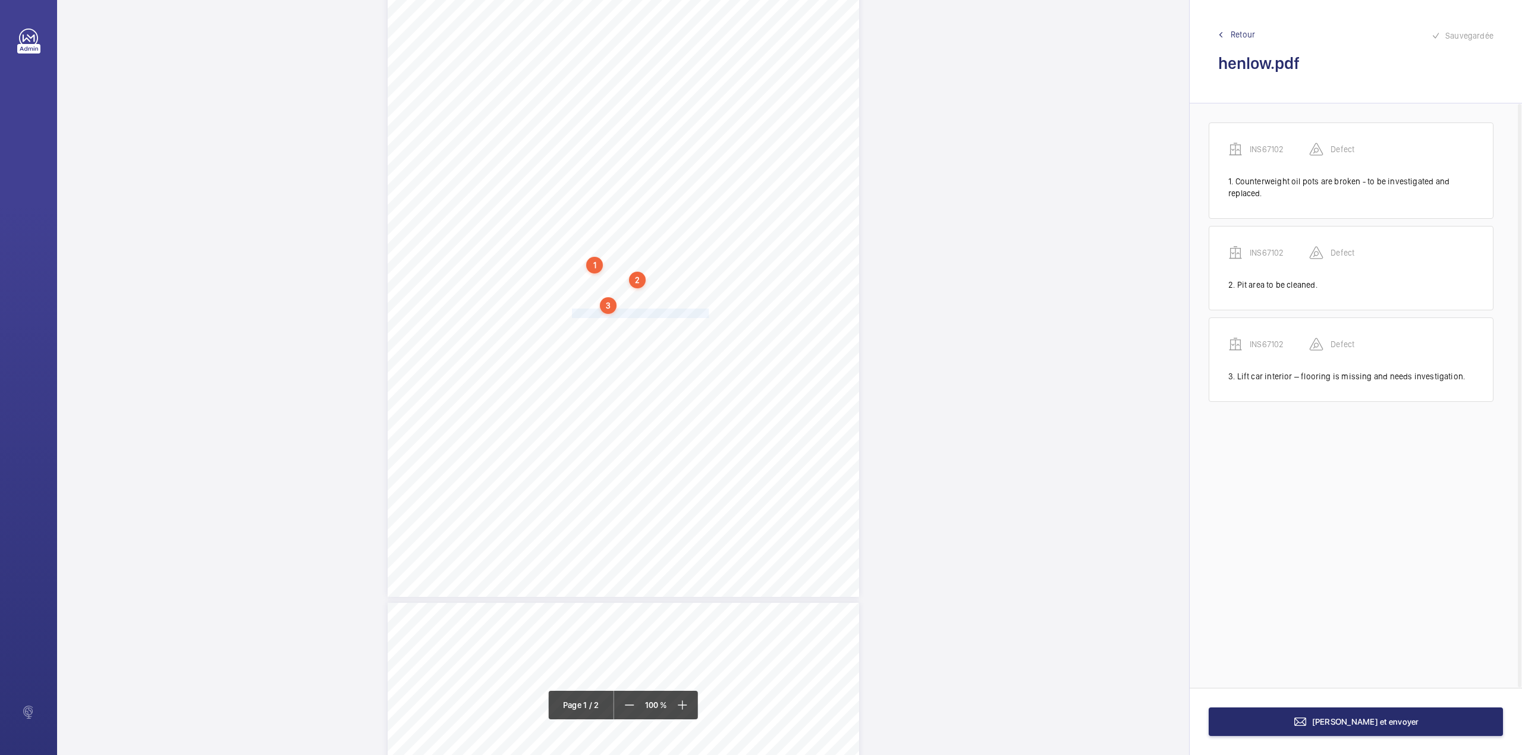
drag, startPoint x: 571, startPoint y: 313, endPoint x: 705, endPoint y: 315, distance: 134.4
click at [705, 315] on div "Lifting Operations and Lifting Equipment Regulations 1998 Report of Thorough Ex…" at bounding box center [623, 263] width 471 height 667
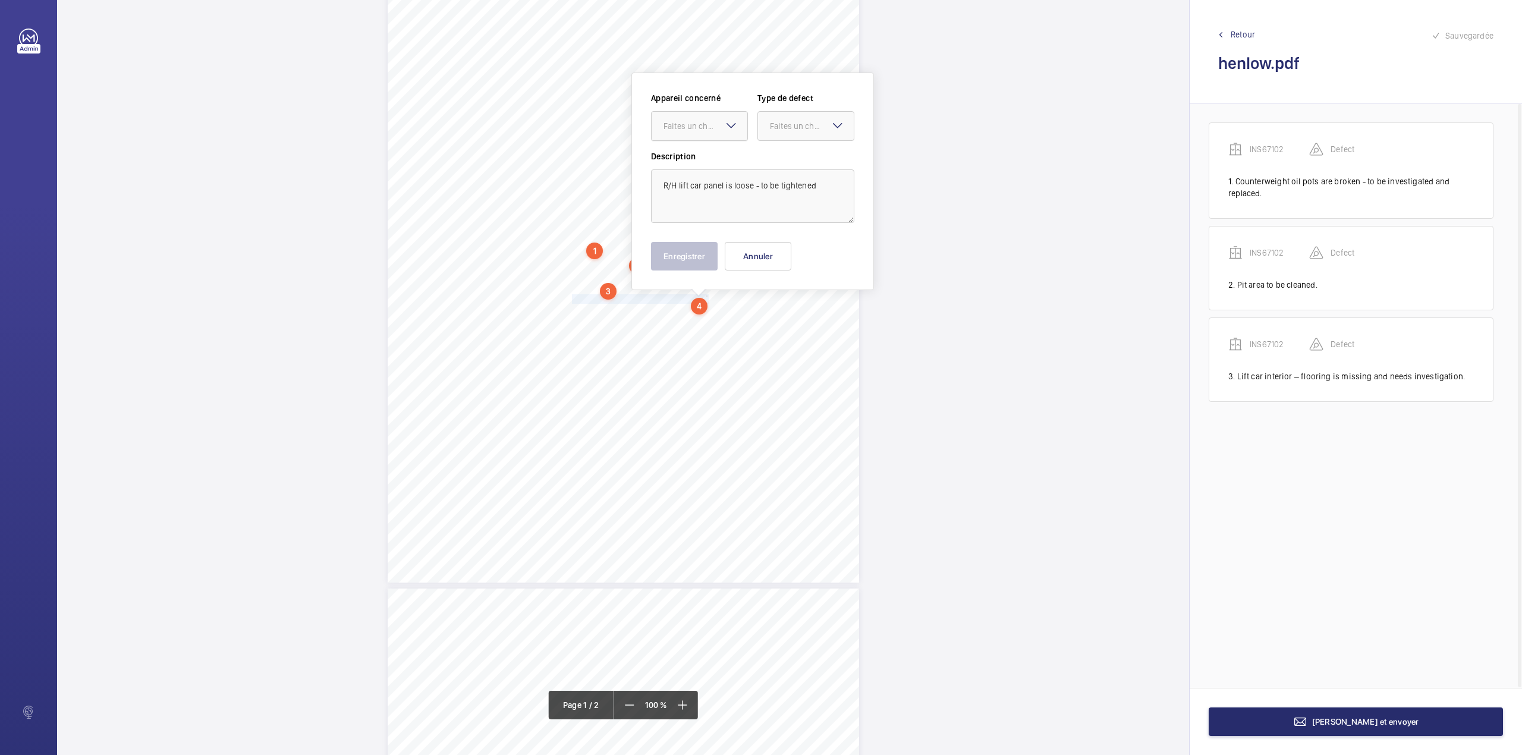
click at [712, 132] on div "Faites un choix" at bounding box center [700, 126] width 96 height 12
click at [718, 165] on div "INS67102" at bounding box center [700, 162] width 96 height 29
click at [781, 131] on div "Faites un choix" at bounding box center [812, 126] width 84 height 12
click at [776, 149] on div "Standard" at bounding box center [806, 162] width 96 height 29
click at [814, 191] on textarea "R/H lift car panel is loose - to be tightened" at bounding box center [752, 196] width 203 height 54
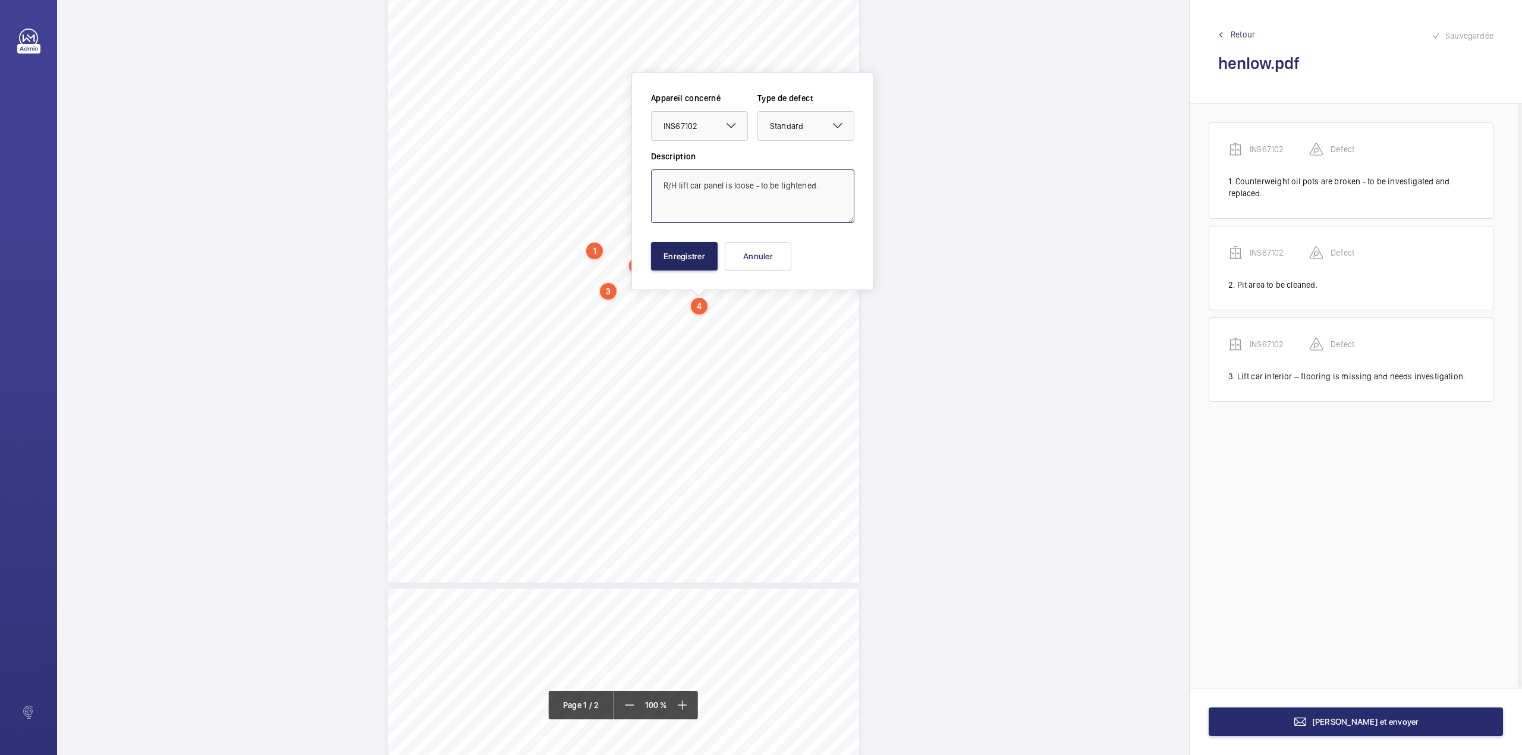
type textarea "R/H lift car panel is loose - to be tightened."
click at [704, 253] on button "Enregistrer" at bounding box center [684, 256] width 67 height 29
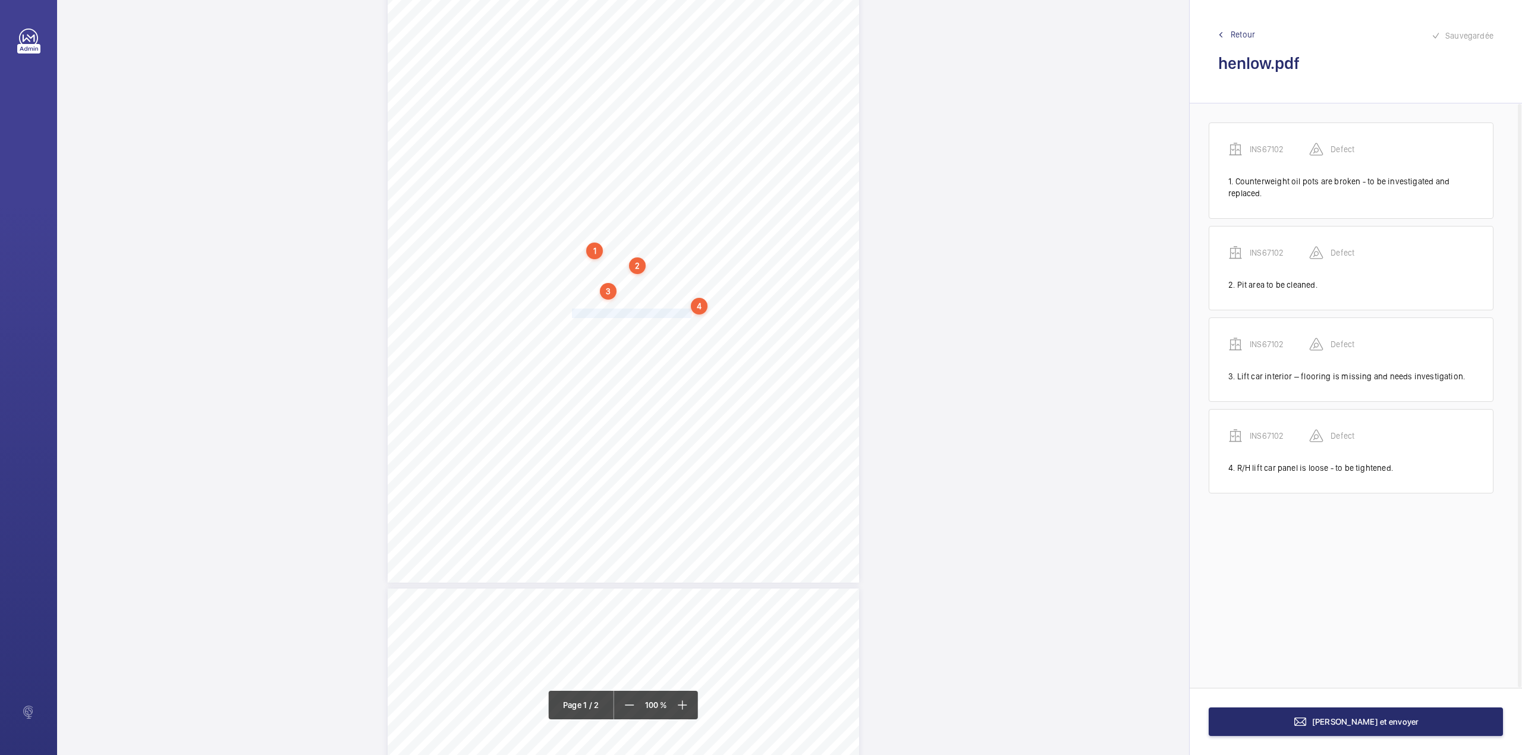
drag, startPoint x: 572, startPoint y: 308, endPoint x: 688, endPoint y: 313, distance: 116.0
click at [688, 313] on div "Lifting Operations and Lifting Equipment Regulations 1998 Report of Thorough Ex…" at bounding box center [623, 249] width 471 height 667
click at [681, 127] on div "Faites un choix" at bounding box center [688, 126] width 84 height 12
click at [678, 155] on div "INS67102" at bounding box center [682, 162] width 96 height 29
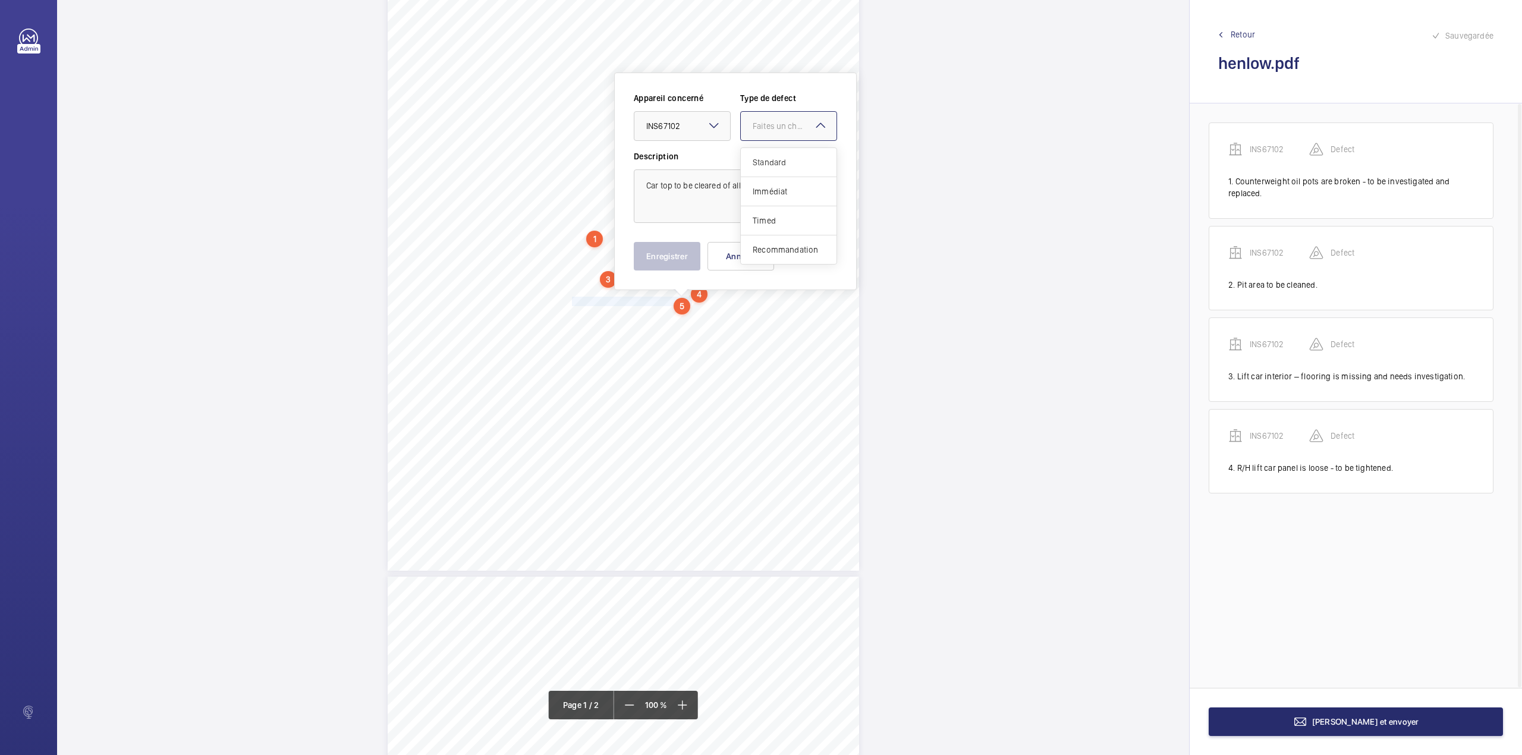
drag, startPoint x: 776, startPoint y: 126, endPoint x: 776, endPoint y: 158, distance: 31.5
click at [776, 128] on div "Faites un choix" at bounding box center [795, 126] width 84 height 12
click at [776, 158] on span "Standard" at bounding box center [789, 162] width 72 height 12
click at [792, 191] on textarea "Car top to be cleared of all materials" at bounding box center [735, 196] width 203 height 54
type textarea "Car top to be cleared of all materials."
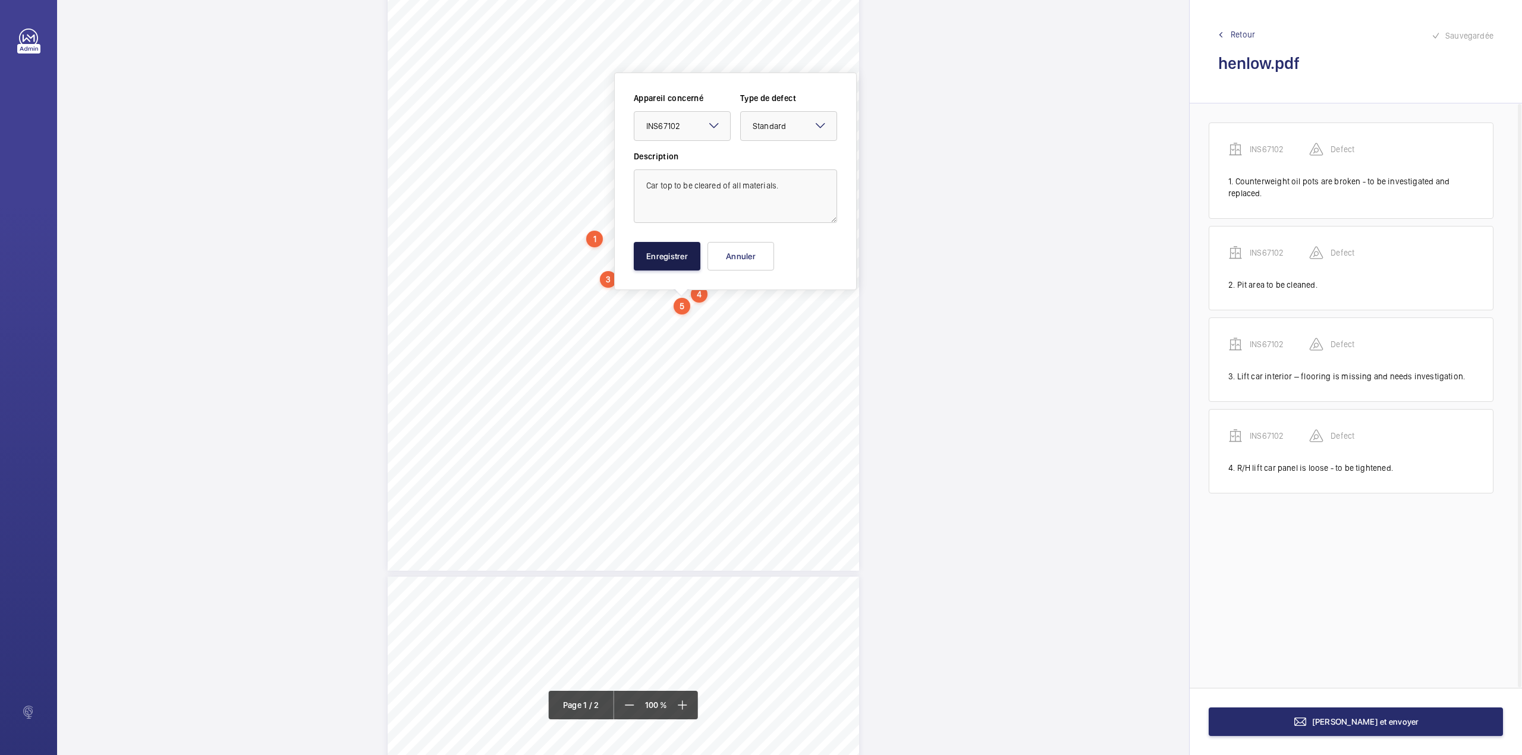
click at [679, 251] on button "Enregistrer" at bounding box center [667, 256] width 67 height 29
drag, startPoint x: 572, startPoint y: 314, endPoint x: 735, endPoint y: 316, distance: 163.5
click at [735, 316] on div "Lifting Operations and Lifting Equipment Regulations 1998 Report of Thorough Ex…" at bounding box center [623, 237] width 471 height 667
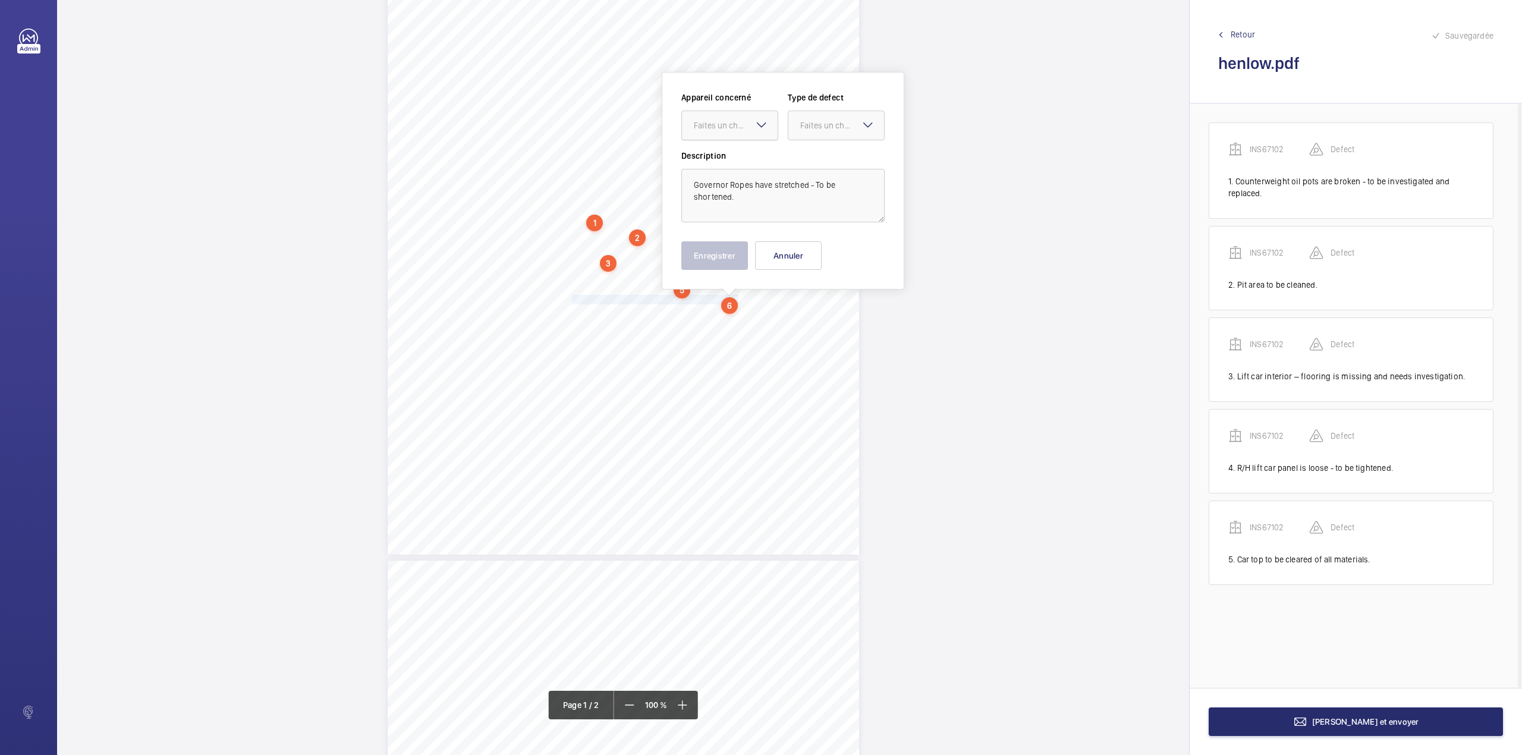
drag, startPoint x: 723, startPoint y: 119, endPoint x: 721, endPoint y: 127, distance: 7.9
click at [723, 121] on div "Faites un choix" at bounding box center [736, 125] width 84 height 12
drag, startPoint x: 719, startPoint y: 163, endPoint x: 776, endPoint y: 143, distance: 60.3
click at [722, 163] on span "INS67102" at bounding box center [730, 162] width 72 height 12
click at [811, 126] on div "Faites un choix" at bounding box center [842, 125] width 84 height 12
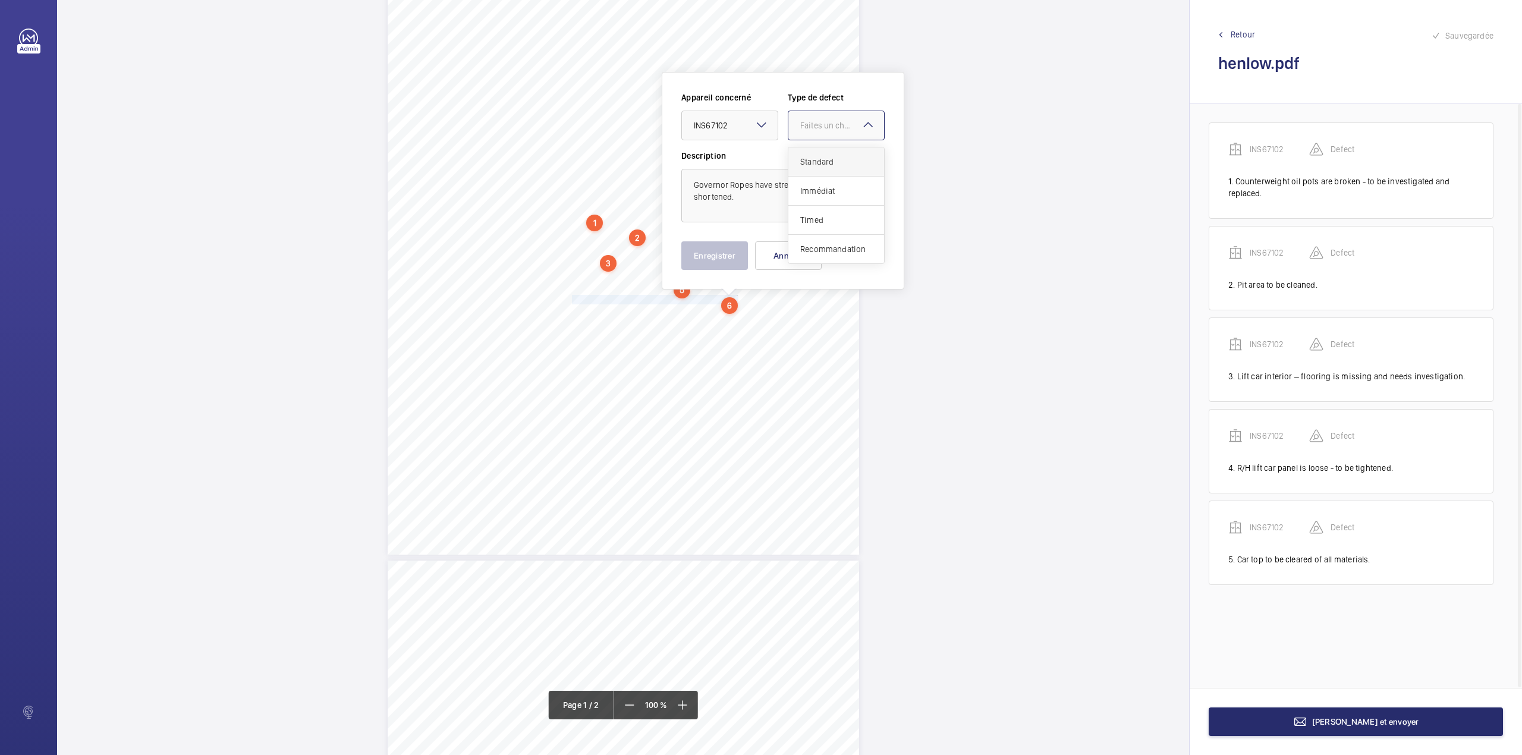
click at [808, 159] on span "Standard" at bounding box center [836, 162] width 72 height 12
click at [725, 252] on button "Enregistrer" at bounding box center [714, 255] width 67 height 29
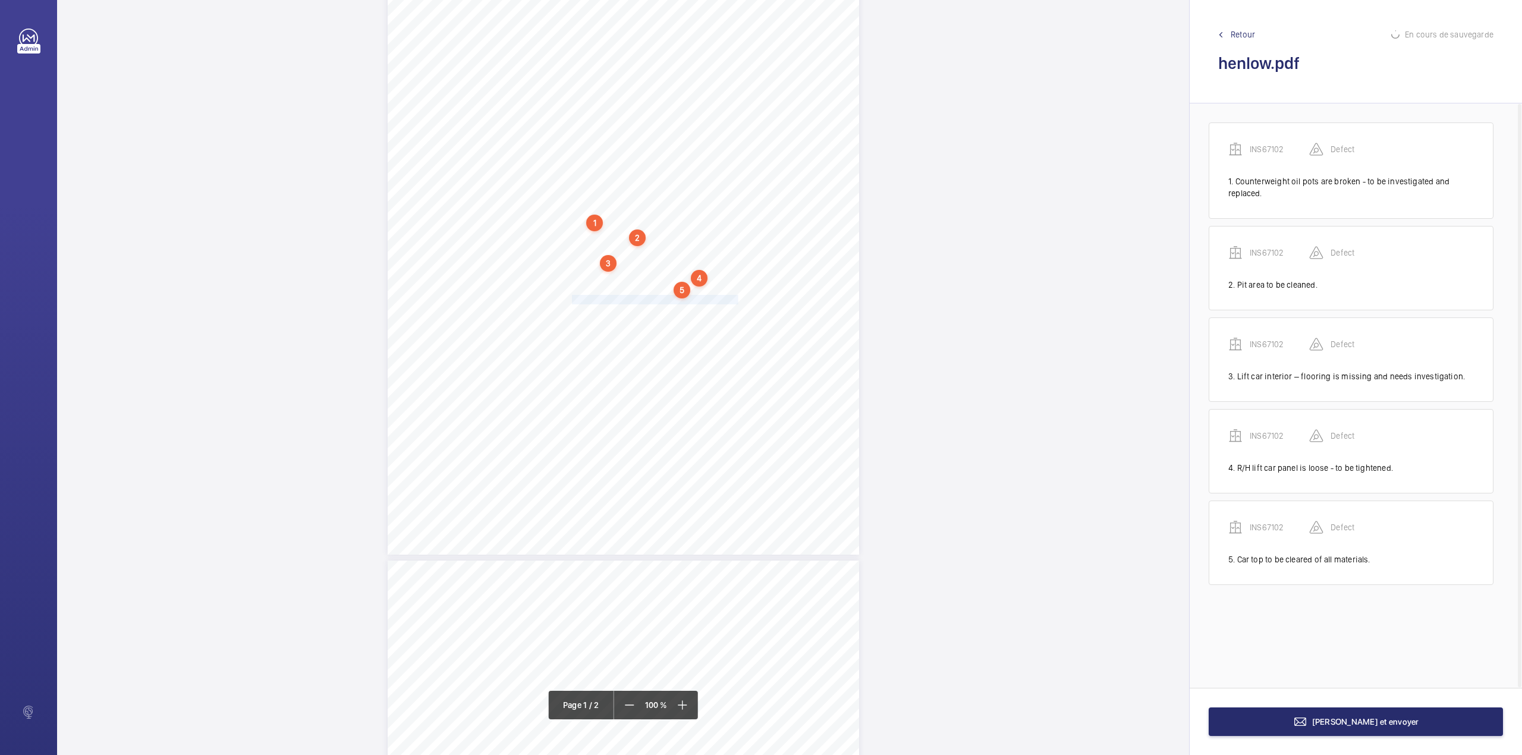
scroll to position [10, 0]
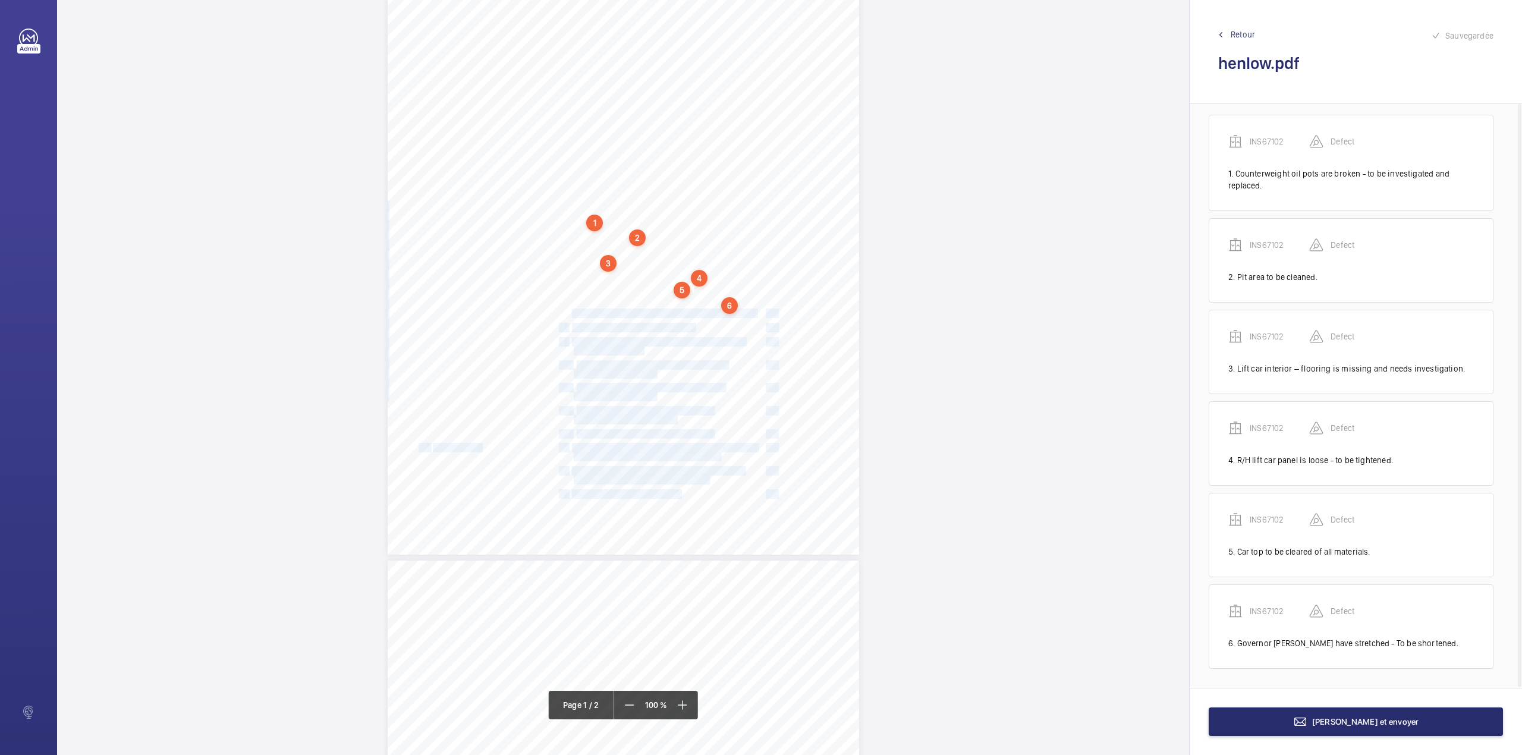
drag, startPoint x: 572, startPoint y: 314, endPoint x: 754, endPoint y: 314, distance: 181.9
click at [754, 314] on div "Lifting Operations and Lifting Equipment Regulations 1998 Report of Thorough Ex…" at bounding box center [623, 221] width 471 height 667
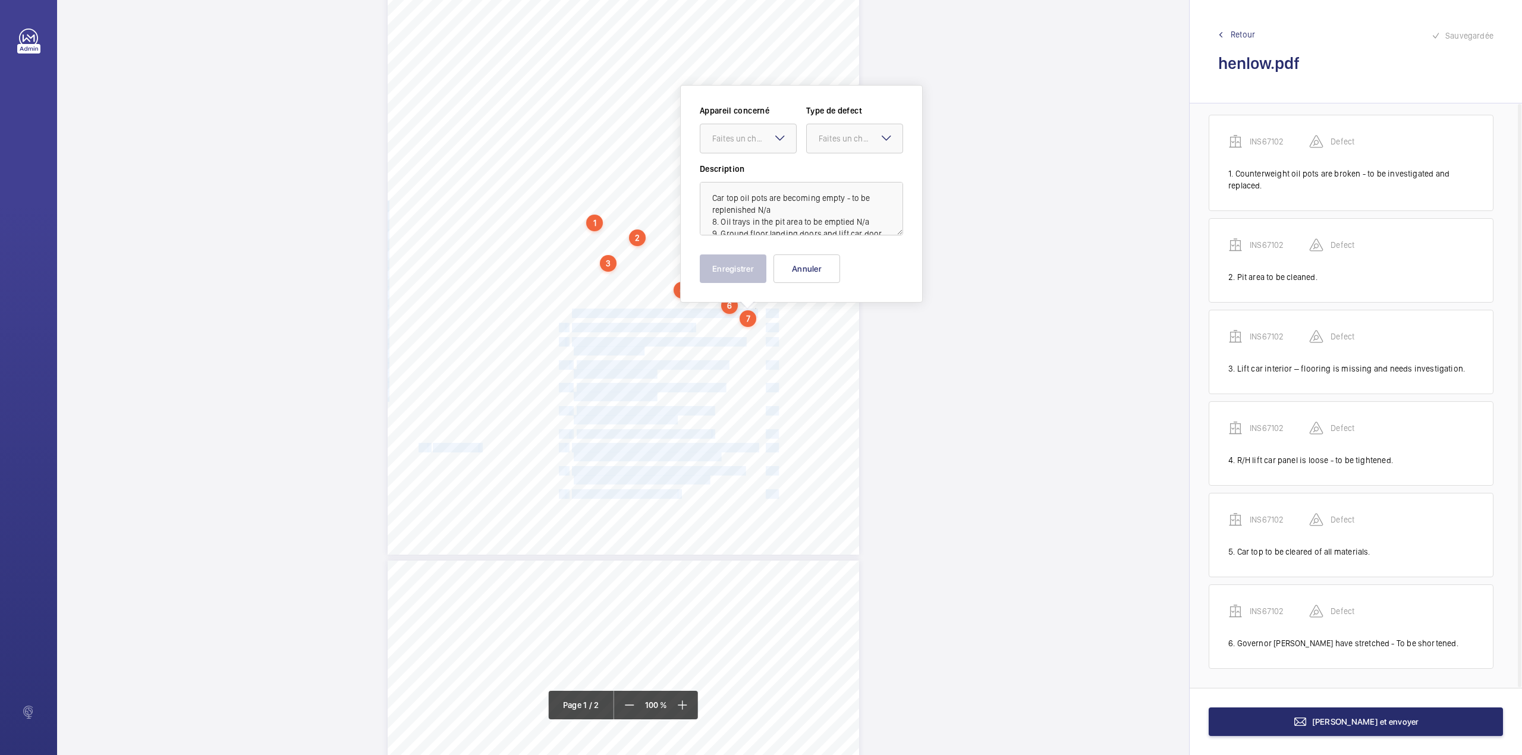
scroll to position [144, 0]
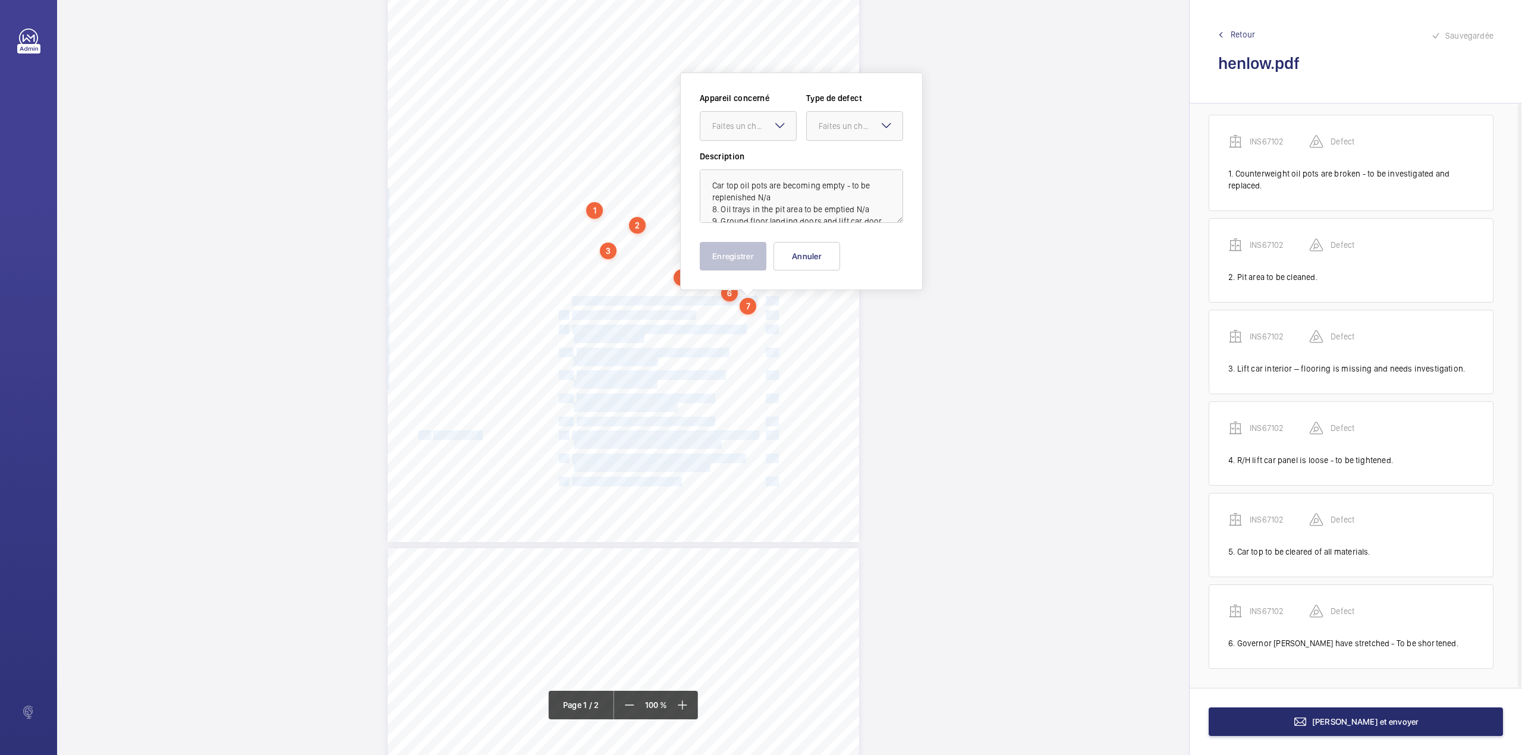
click at [718, 305] on span "Car top oil pots are becoming empty - to be replenished" at bounding box center [662, 301] width 181 height 8
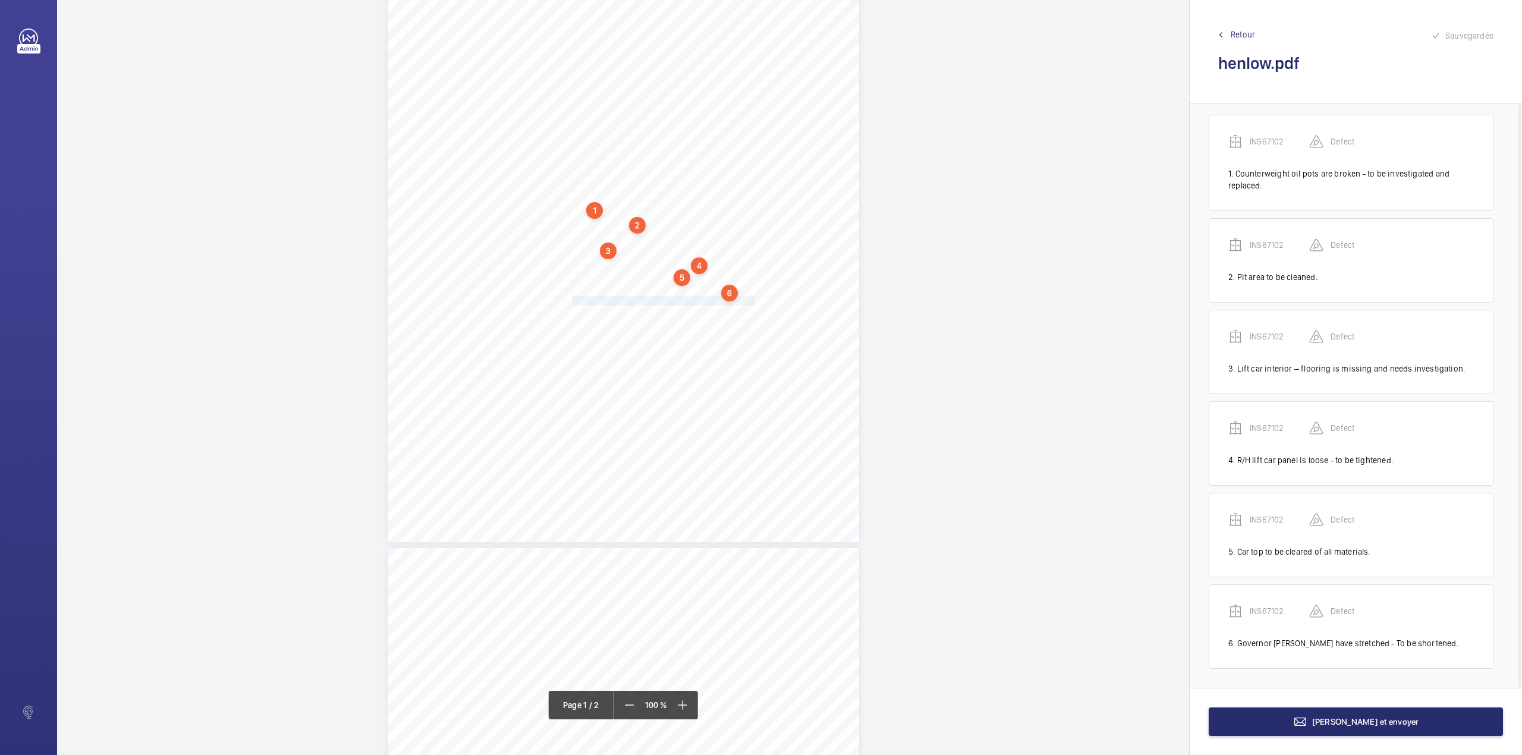
drag, startPoint x: 571, startPoint y: 301, endPoint x: 751, endPoint y: 301, distance: 180.1
click at [751, 301] on div "Lifting Operations and Lifting Equipment Regulations 1998 Report of Thorough Ex…" at bounding box center [623, 208] width 471 height 667
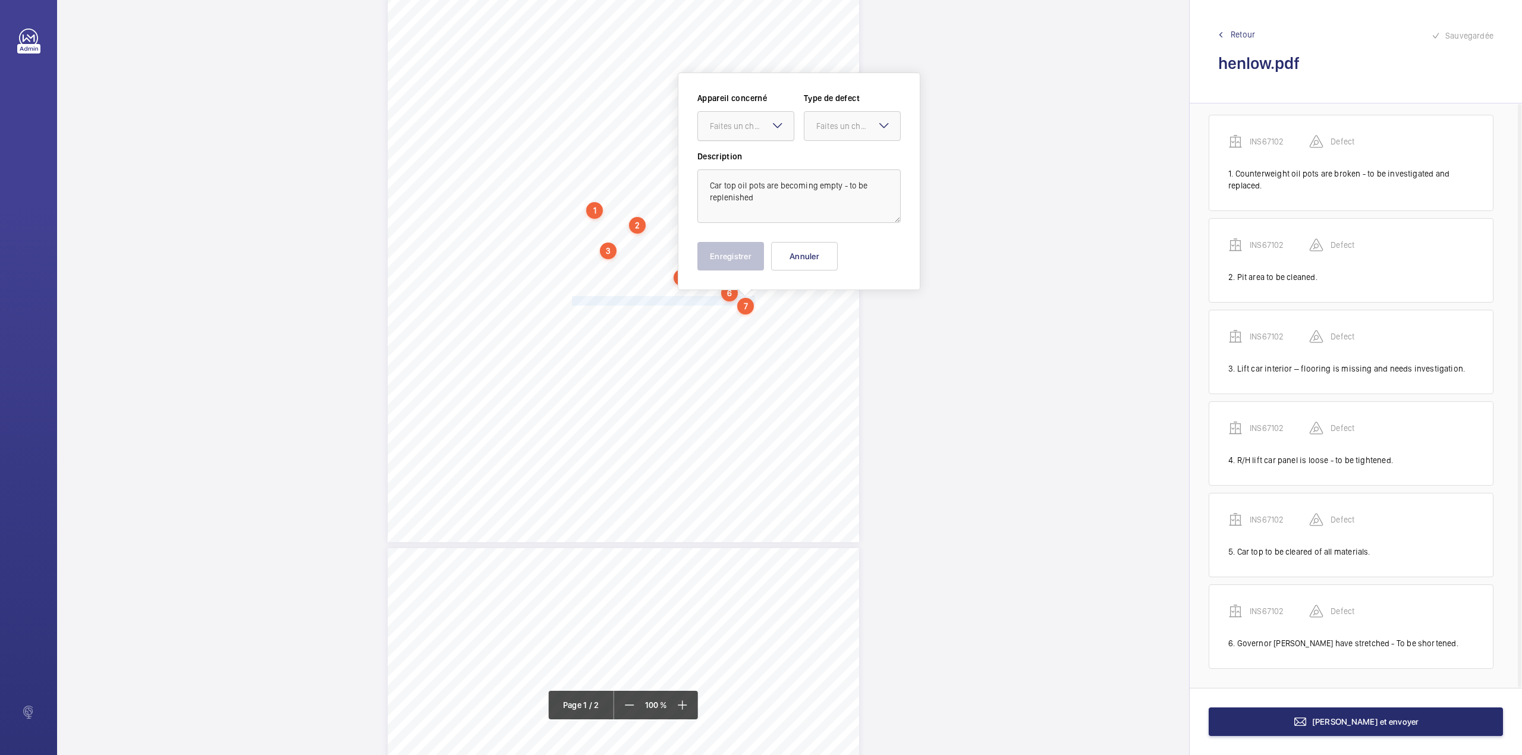
click at [740, 132] on div at bounding box center [746, 126] width 96 height 29
click at [747, 162] on span "INS67102" at bounding box center [746, 162] width 72 height 12
click at [825, 131] on div "Faites un choix" at bounding box center [858, 126] width 84 height 12
click at [819, 157] on span "Standard" at bounding box center [852, 162] width 72 height 12
click at [757, 212] on textarea "Car top oil pots are becoming empty - to be replenished" at bounding box center [798, 196] width 203 height 54
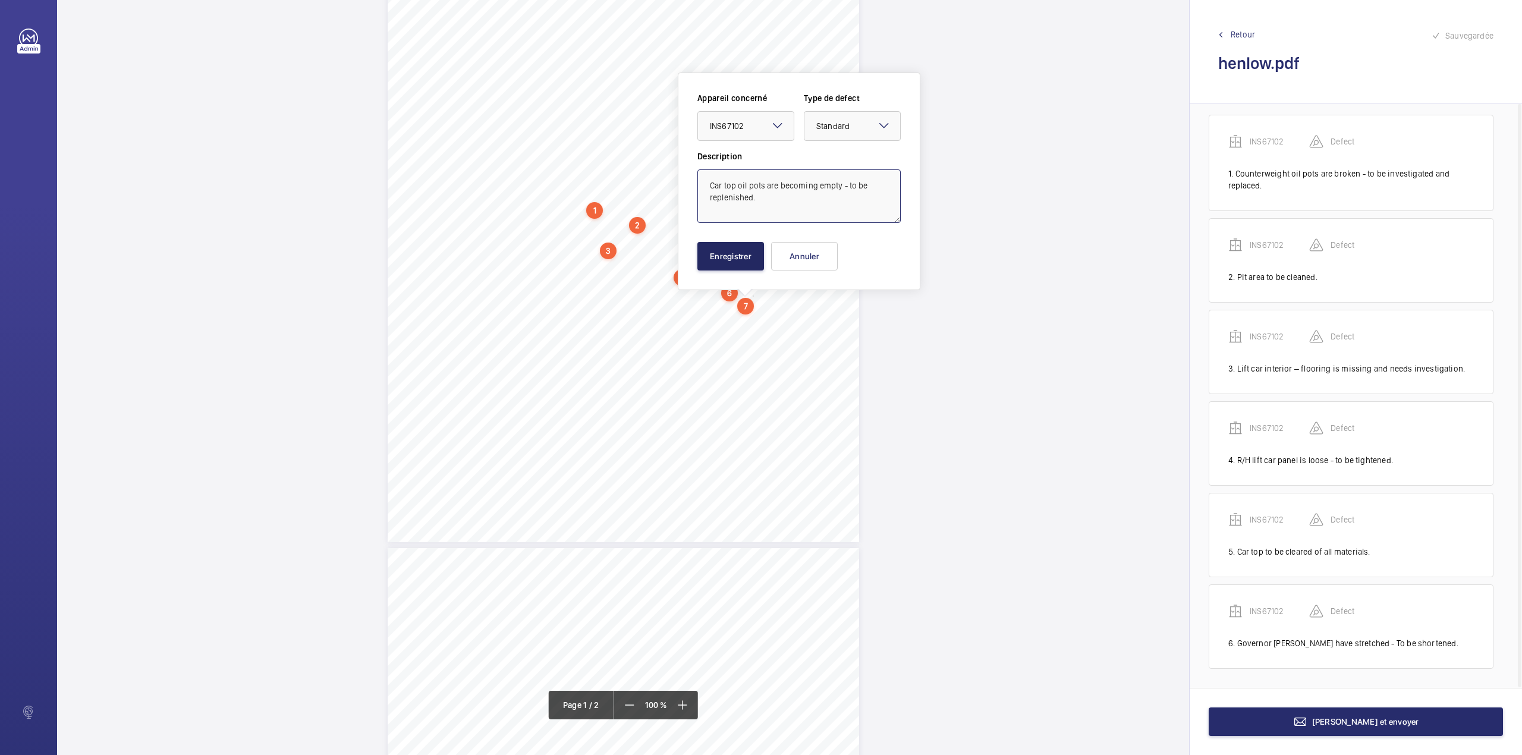
type textarea "Car top oil pots are becoming empty - to be replenished."
click at [717, 244] on button "Enregistrer" at bounding box center [730, 256] width 67 height 29
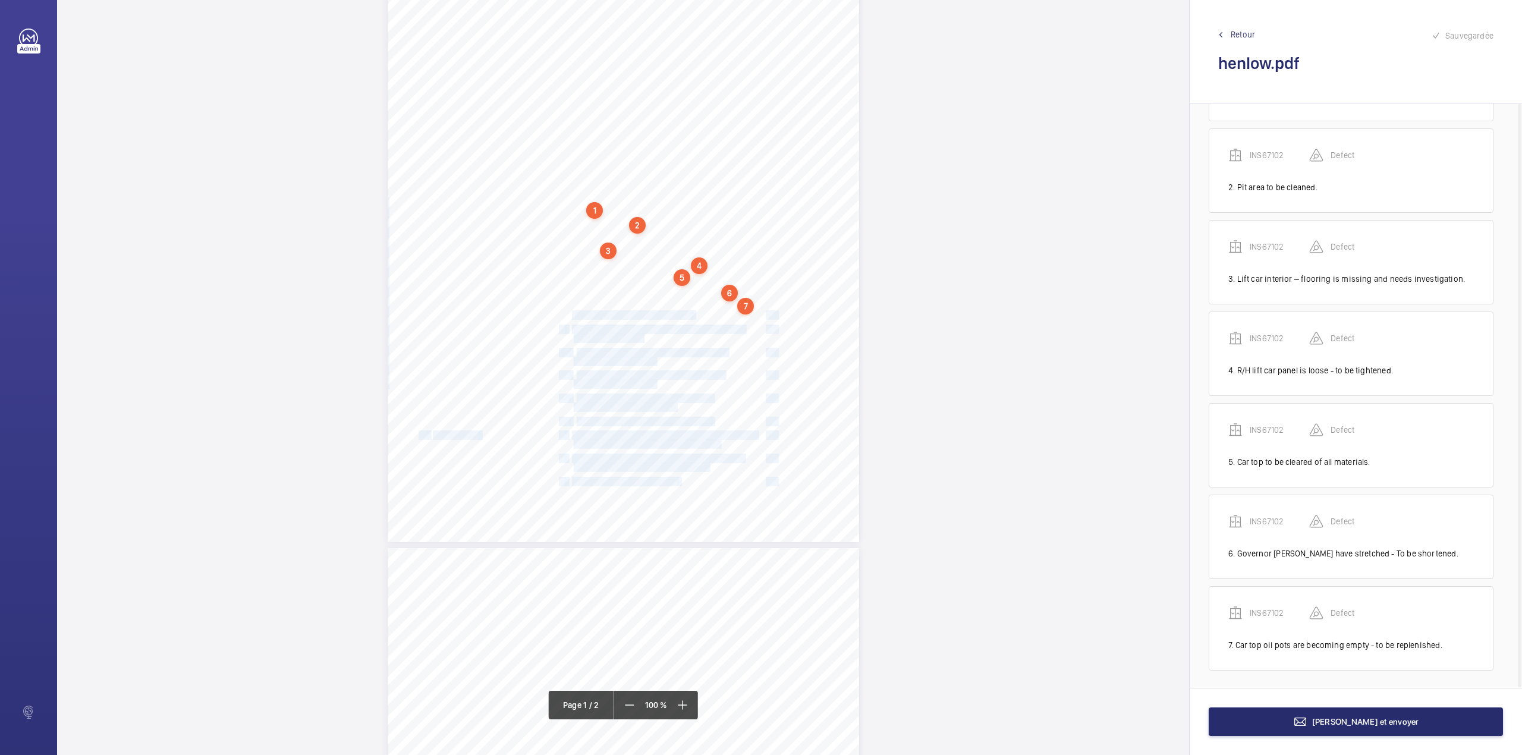
scroll to position [102, 0]
drag, startPoint x: 573, startPoint y: 317, endPoint x: 690, endPoint y: 310, distance: 116.7
click at [690, 310] on div "Lifting Operations and Lifting Equipment Regulations 1998 Report of Thorough Ex…" at bounding box center [623, 208] width 471 height 667
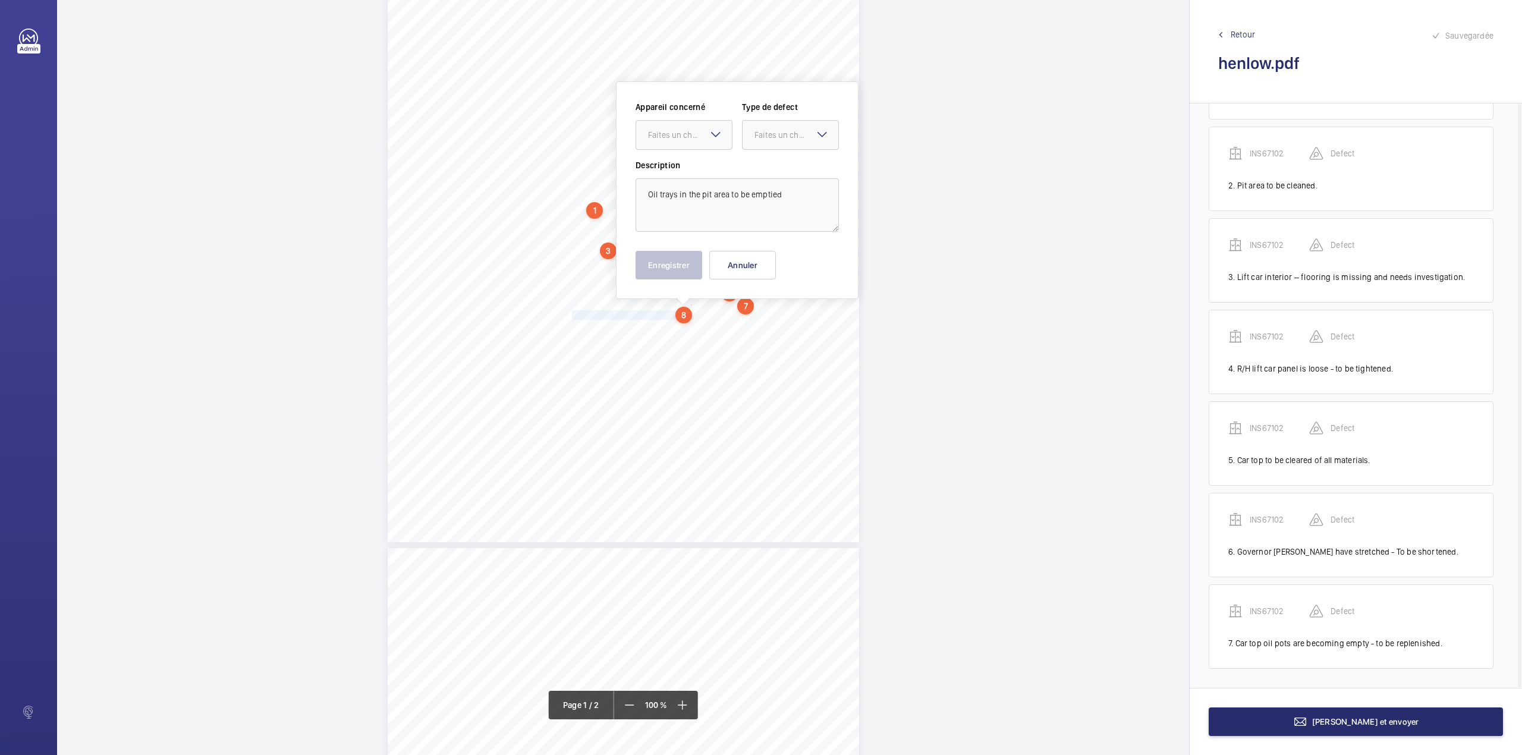
scroll to position [153, 0]
drag, startPoint x: 679, startPoint y: 131, endPoint x: 679, endPoint y: 159, distance: 27.9
click at [679, 134] on div at bounding box center [684, 125] width 96 height 29
drag, startPoint x: 679, startPoint y: 159, endPoint x: 773, endPoint y: 129, distance: 99.3
click at [681, 159] on span "INS67102" at bounding box center [684, 162] width 72 height 12
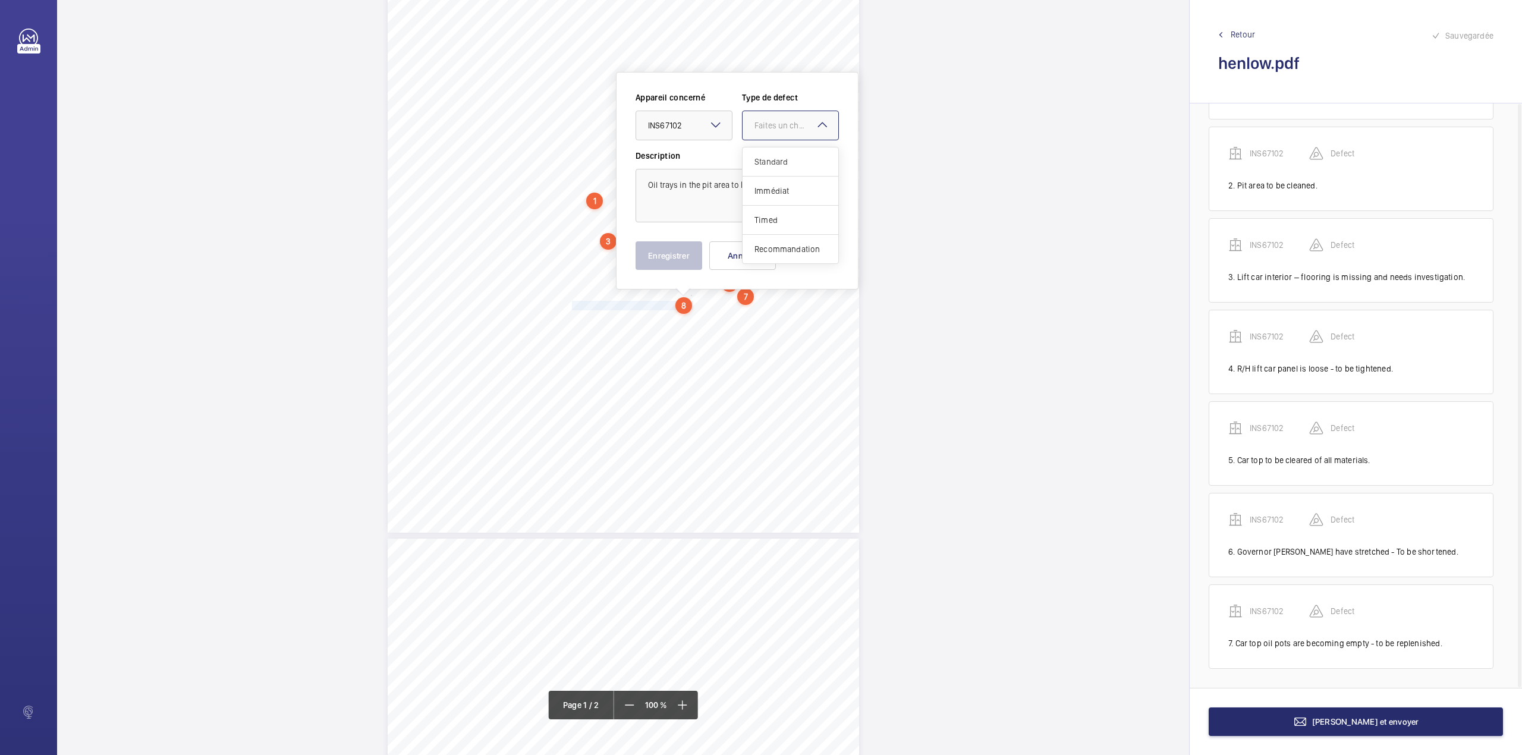
drag, startPoint x: 775, startPoint y: 127, endPoint x: 774, endPoint y: 133, distance: 6.1
click at [774, 131] on div "Faites un choix" at bounding box center [796, 125] width 84 height 12
click at [772, 156] on span "Standard" at bounding box center [790, 162] width 72 height 12
click at [782, 193] on textarea "Oil trays in the pit area to be emptied" at bounding box center [736, 196] width 203 height 54
type textarea "Oil trays in the pit area to be emptied."
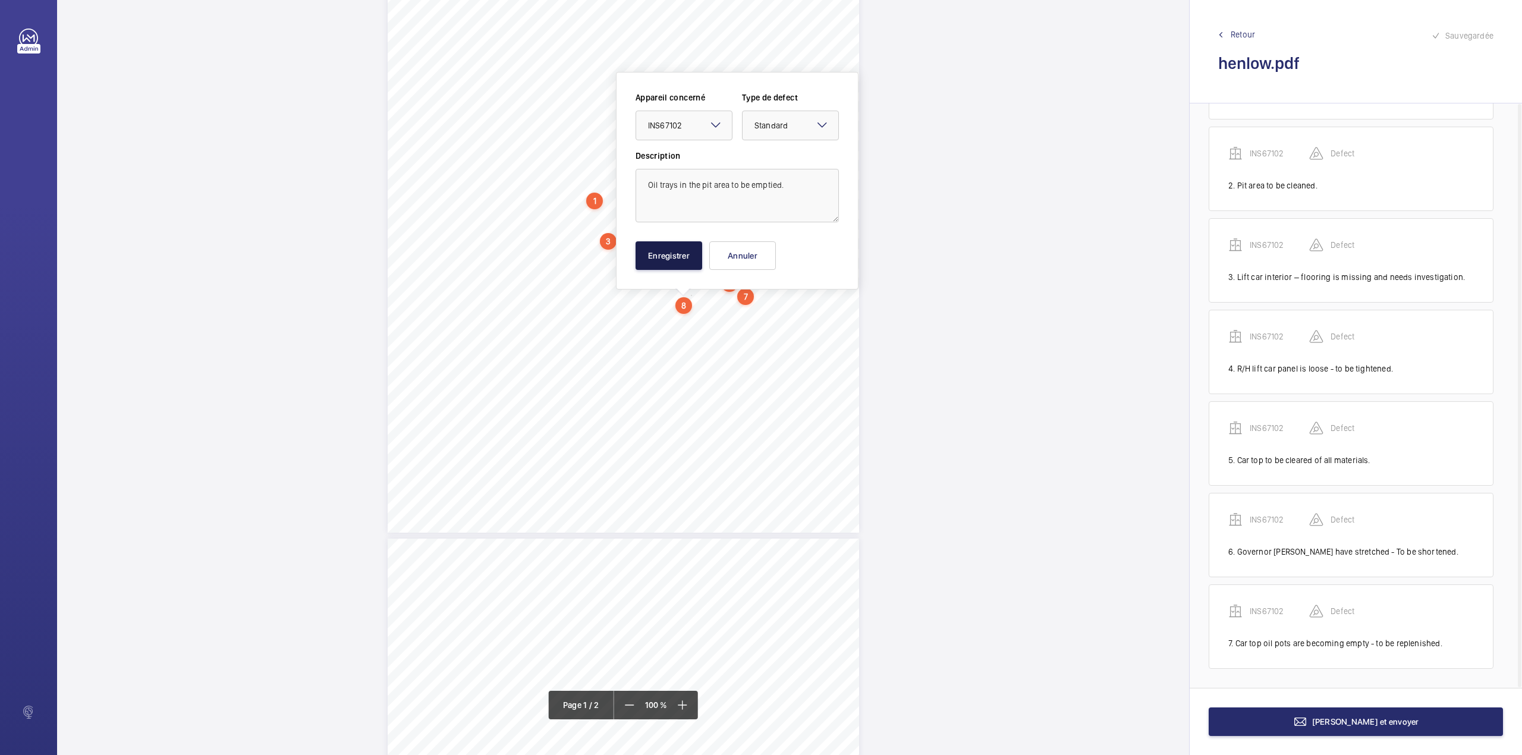
click at [697, 254] on button "Enregistrer" at bounding box center [668, 255] width 67 height 29
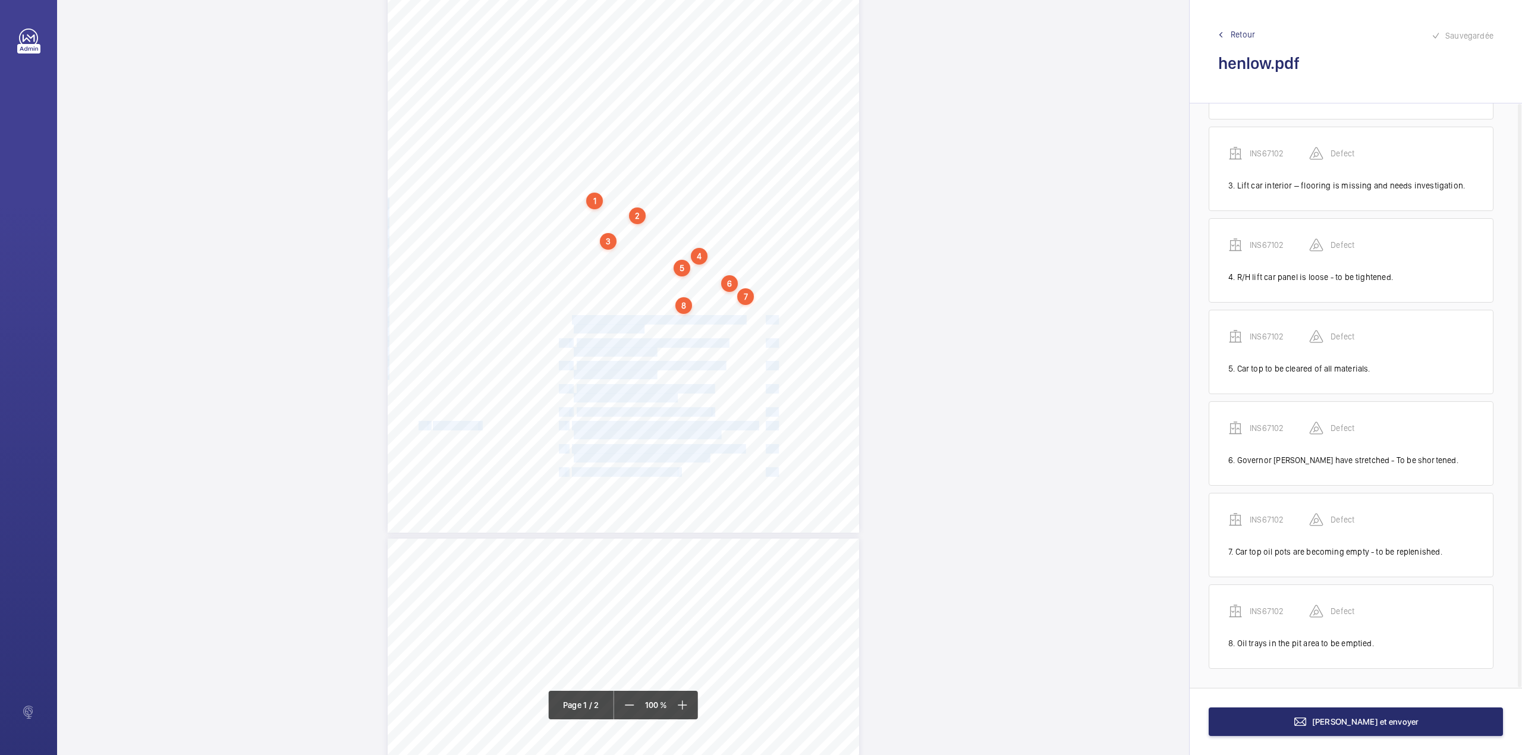
drag, startPoint x: 571, startPoint y: 319, endPoint x: 641, endPoint y: 326, distance: 69.9
click at [641, 326] on div "Lifting Operations and Lifting Equipment Regulations 1998 Report of Thorough Ex…" at bounding box center [623, 199] width 471 height 667
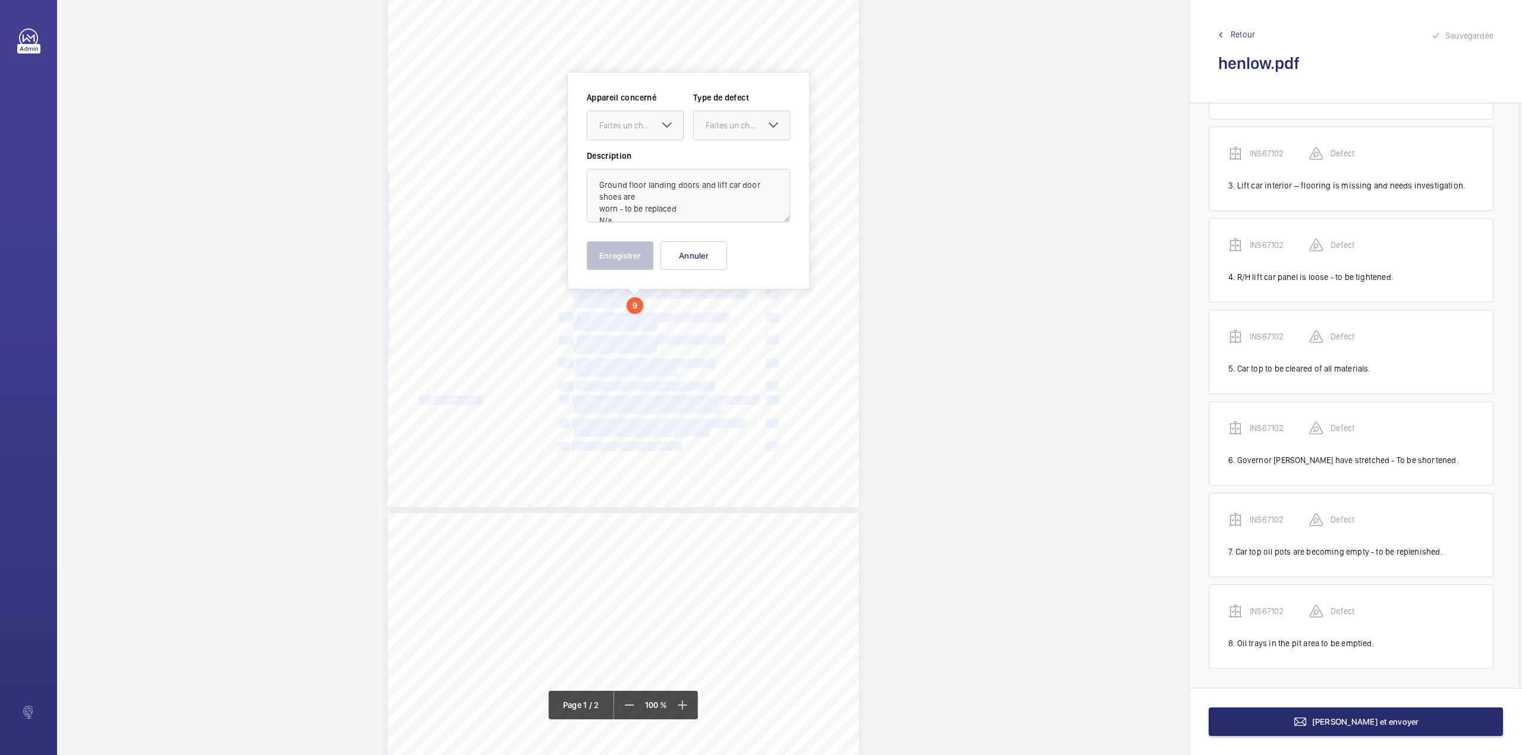
click at [631, 326] on span "investigated and rectified" at bounding box center [614, 326] width 81 height 8
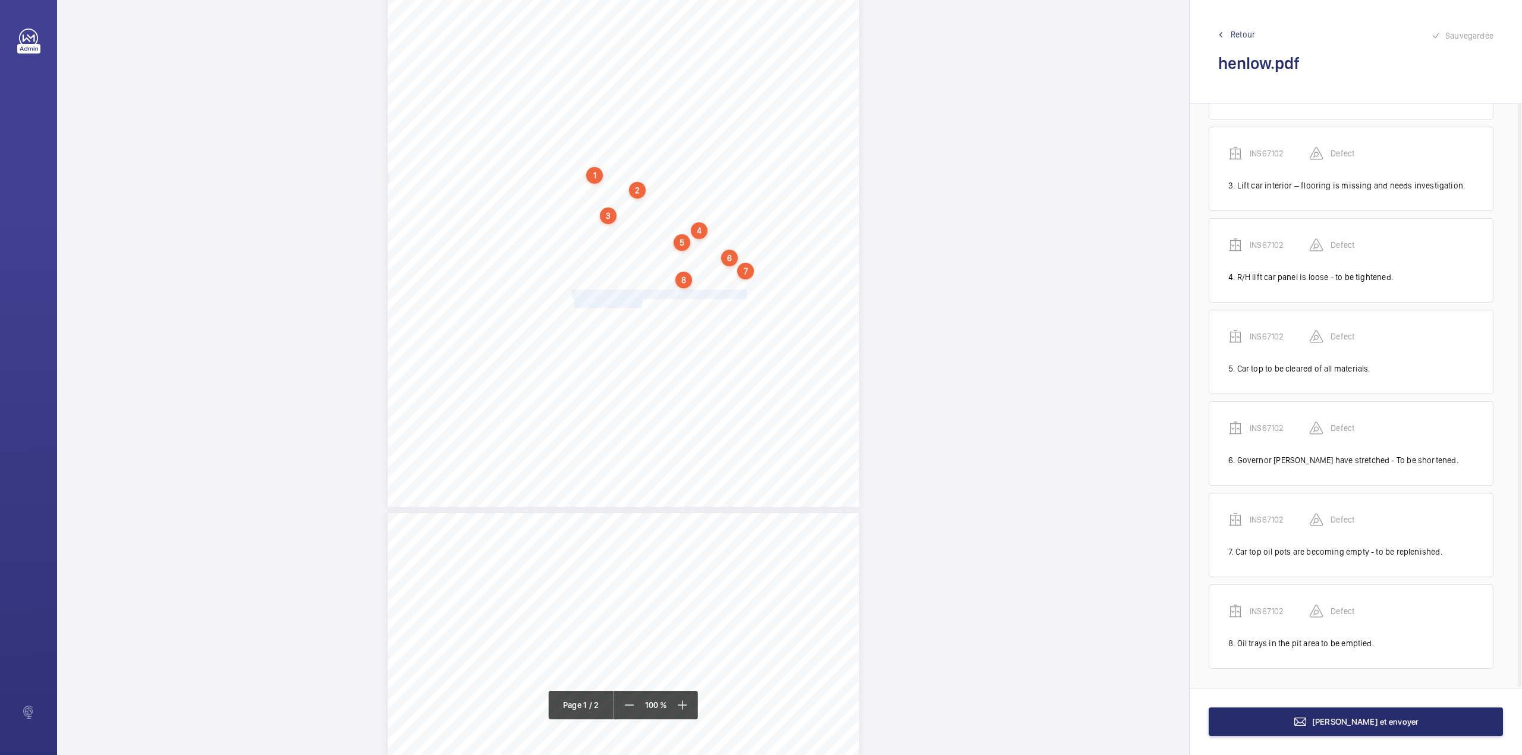
drag, startPoint x: 573, startPoint y: 289, endPoint x: 640, endPoint y: 302, distance: 67.9
click at [640, 302] on div "Lifting Operations and Lifting Equipment Regulations 1998 Report of Thorough Ex…" at bounding box center [623, 173] width 471 height 667
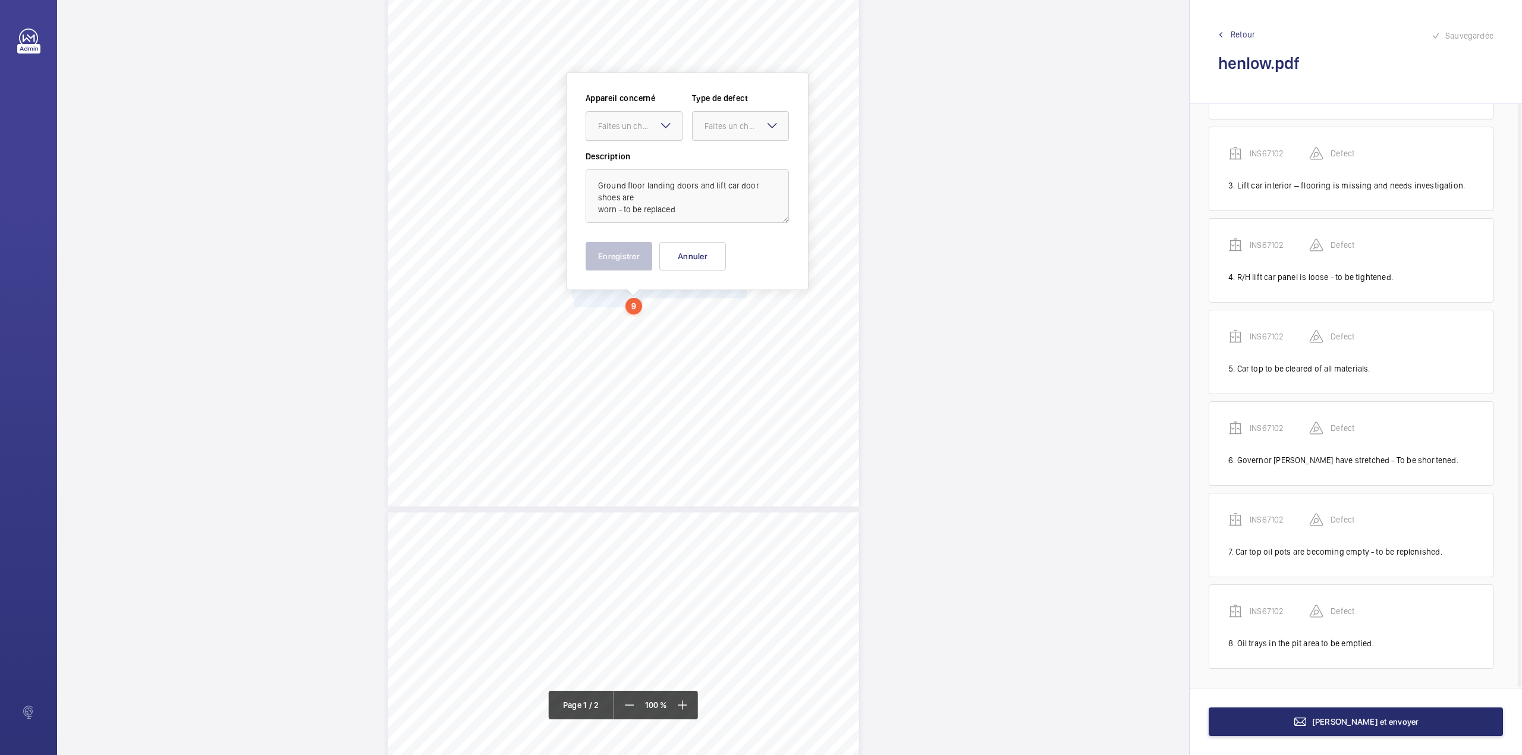
click at [650, 129] on div "Faites un choix" at bounding box center [640, 126] width 84 height 12
drag, startPoint x: 650, startPoint y: 141, endPoint x: 688, endPoint y: 149, distance: 39.4
click at [666, 158] on span "INS67102" at bounding box center [634, 162] width 72 height 12
click at [718, 127] on div "Faites un choix" at bounding box center [746, 126] width 84 height 12
click at [714, 147] on ng-dropdown-panel "Standard Immédiat Timed Recommandation" at bounding box center [740, 205] width 97 height 117
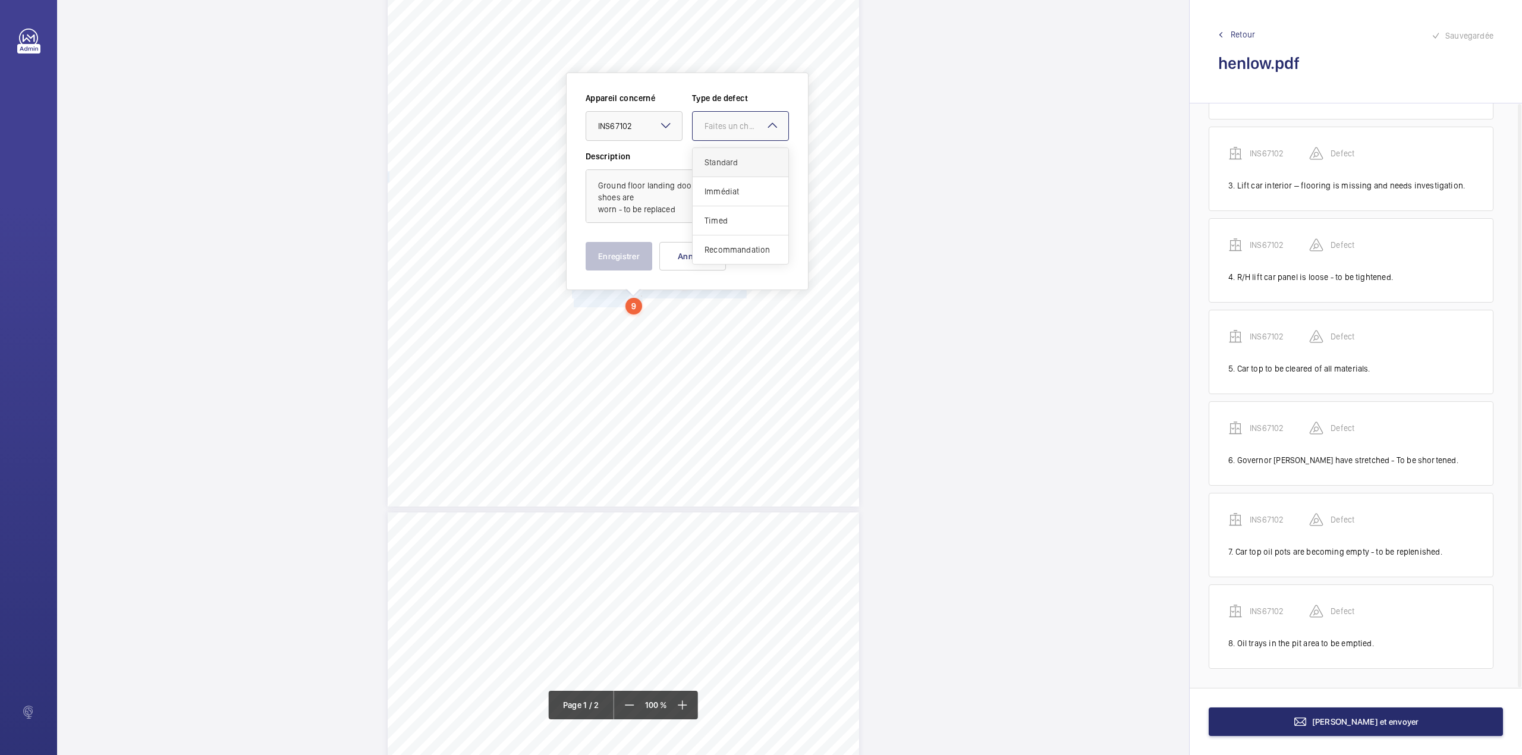
click at [716, 166] on span "Standard" at bounding box center [740, 162] width 72 height 12
click at [686, 214] on textarea "Ground floor landing doors and lift car door shoes are worn - to be replaced" at bounding box center [687, 196] width 203 height 54
type textarea "Ground floor landing doors and lift car door shoes are worn - to be replaced."
click at [616, 260] on button "Enregistrer" at bounding box center [619, 256] width 67 height 29
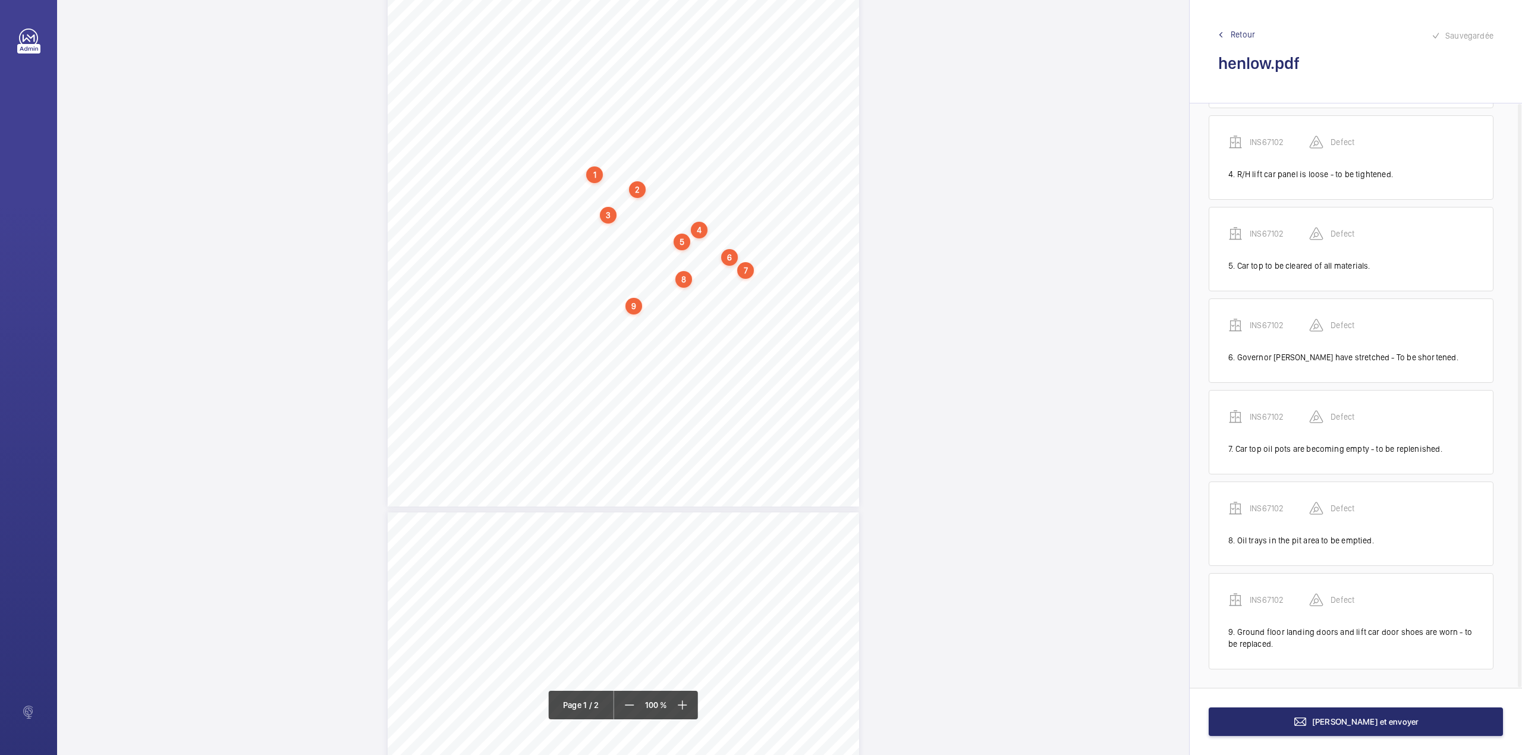
scroll to position [298, 0]
drag, startPoint x: 575, startPoint y: 314, endPoint x: 653, endPoint y: 326, distance: 78.1
click at [653, 326] on div "Lifting Operations and Lifting Equipment Regulations 1998 Report of Thorough Ex…" at bounding box center [623, 172] width 471 height 667
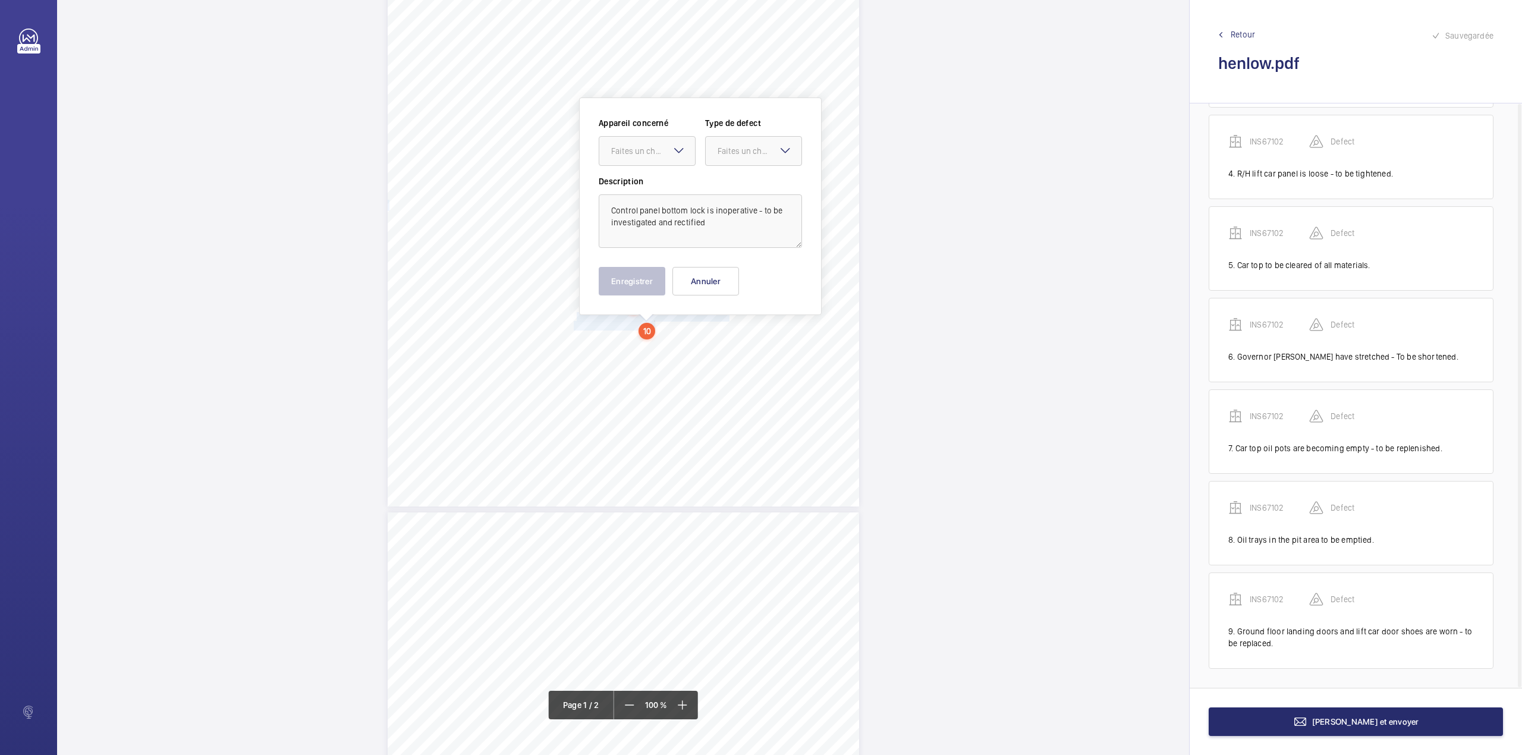
scroll to position [205, 0]
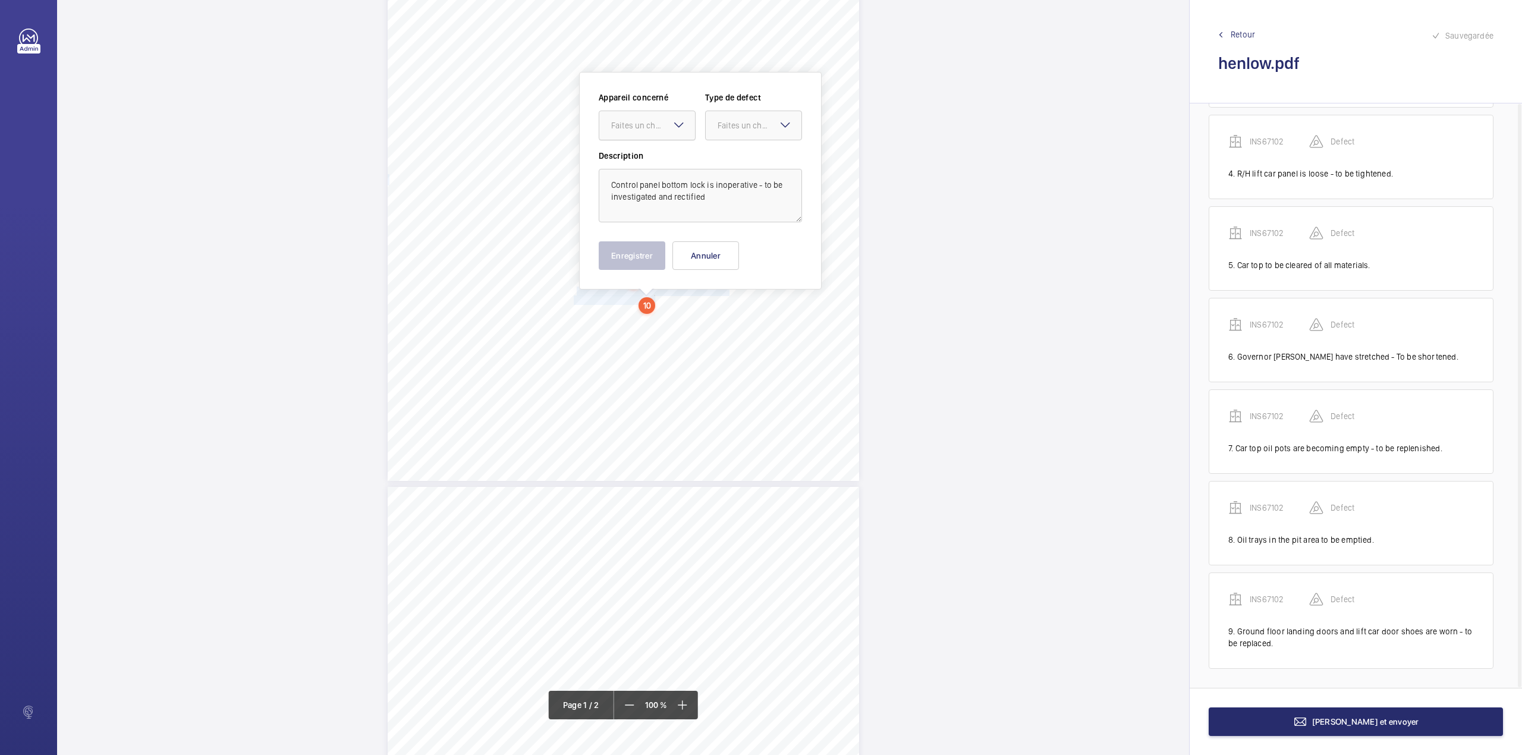
click at [655, 131] on div "Faites un choix" at bounding box center [653, 125] width 84 height 12
click at [669, 165] on span "INS67102" at bounding box center [647, 162] width 72 height 12
click at [742, 136] on div at bounding box center [754, 125] width 96 height 29
click at [736, 162] on span "Standard" at bounding box center [754, 162] width 72 height 12
click at [711, 193] on textarea "Control panel bottom lock is inoperative - to be investigated and rectified" at bounding box center [700, 196] width 203 height 54
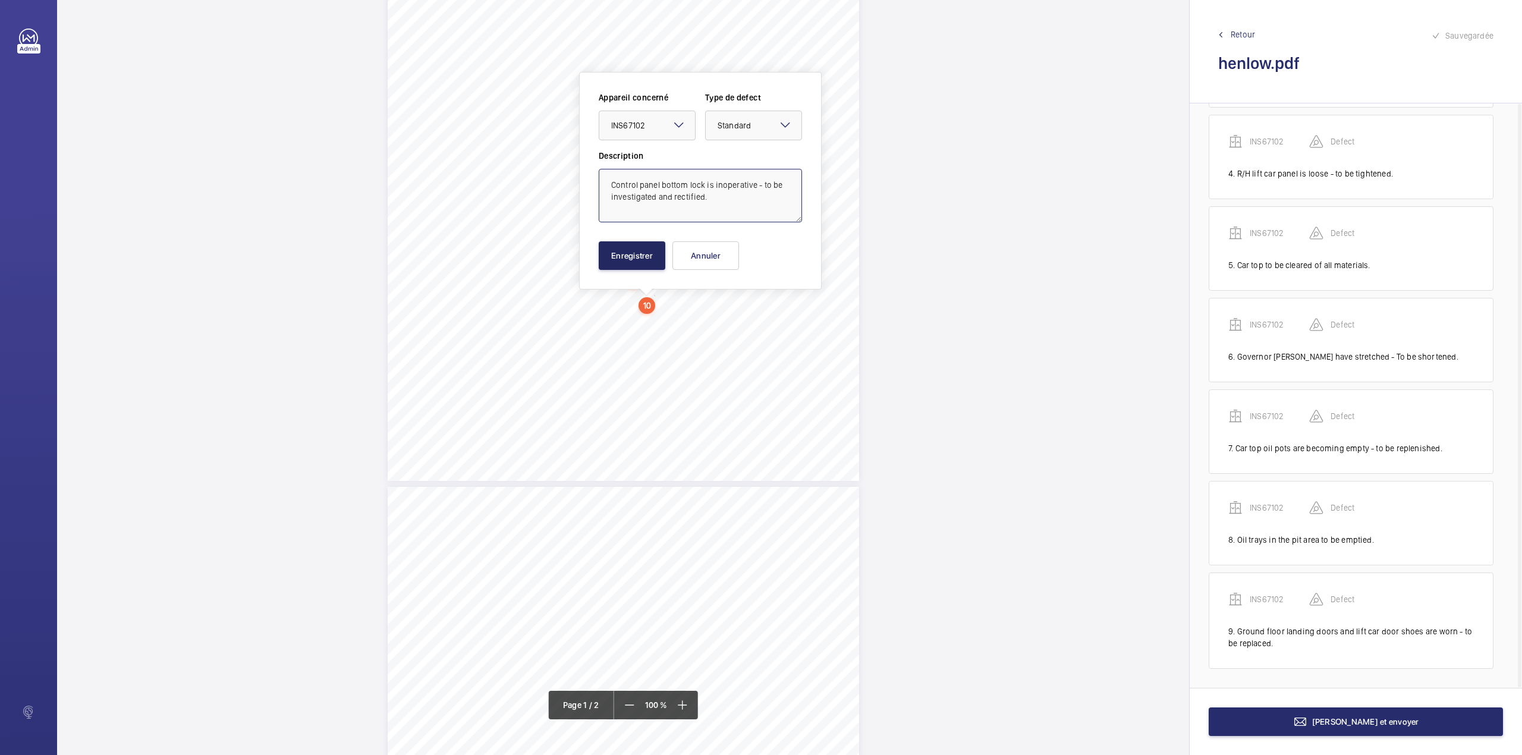
type textarea "Control panel bottom lock is inoperative - to be investigated and rectified."
click at [637, 260] on button "Enregistrer" at bounding box center [632, 255] width 67 height 29
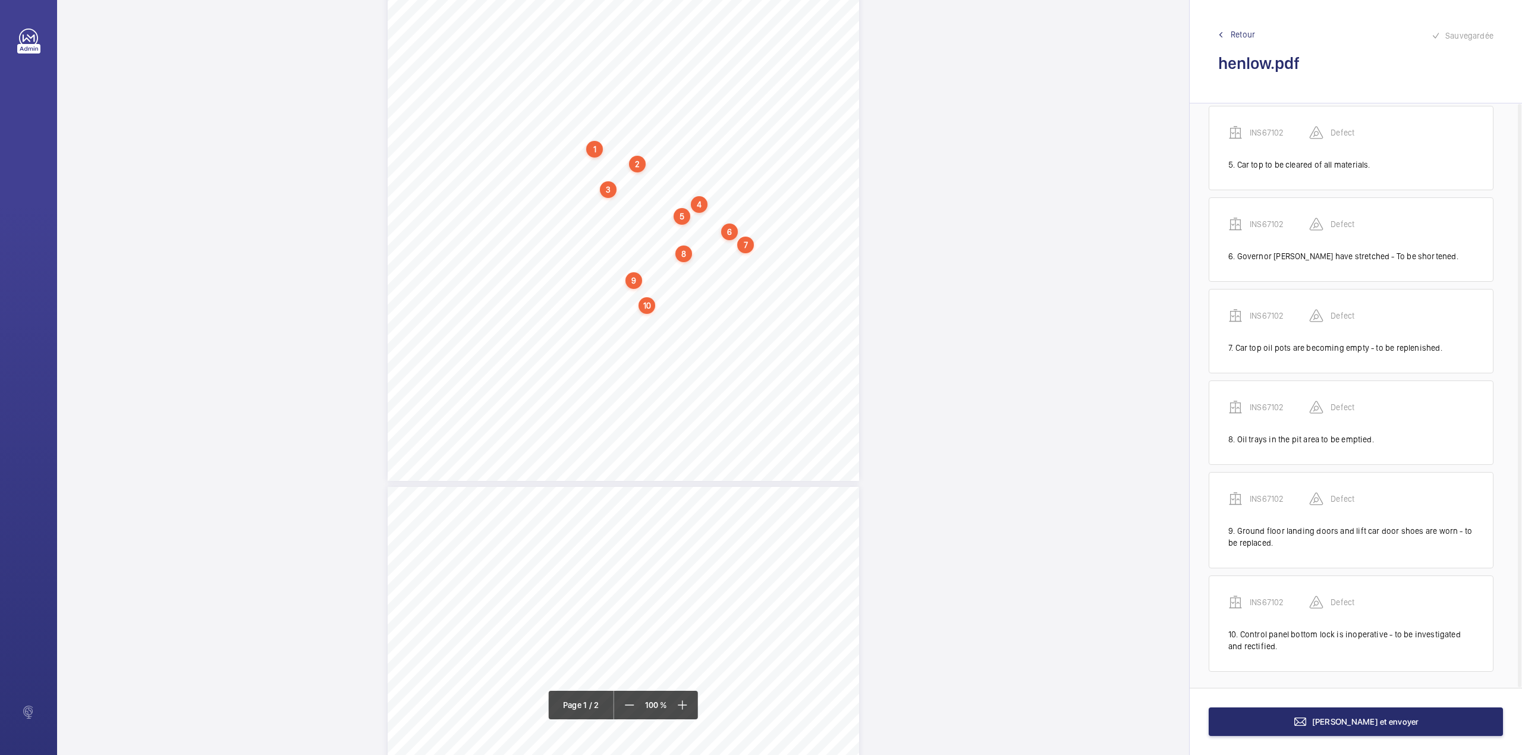
scroll to position [402, 0]
drag, startPoint x: 575, startPoint y: 314, endPoint x: 654, endPoint y: 322, distance: 78.8
click at [654, 322] on div "Lifting Operations and Lifting Equipment Regulations 1998 Report of Thorough Ex…" at bounding box center [623, 147] width 471 height 667
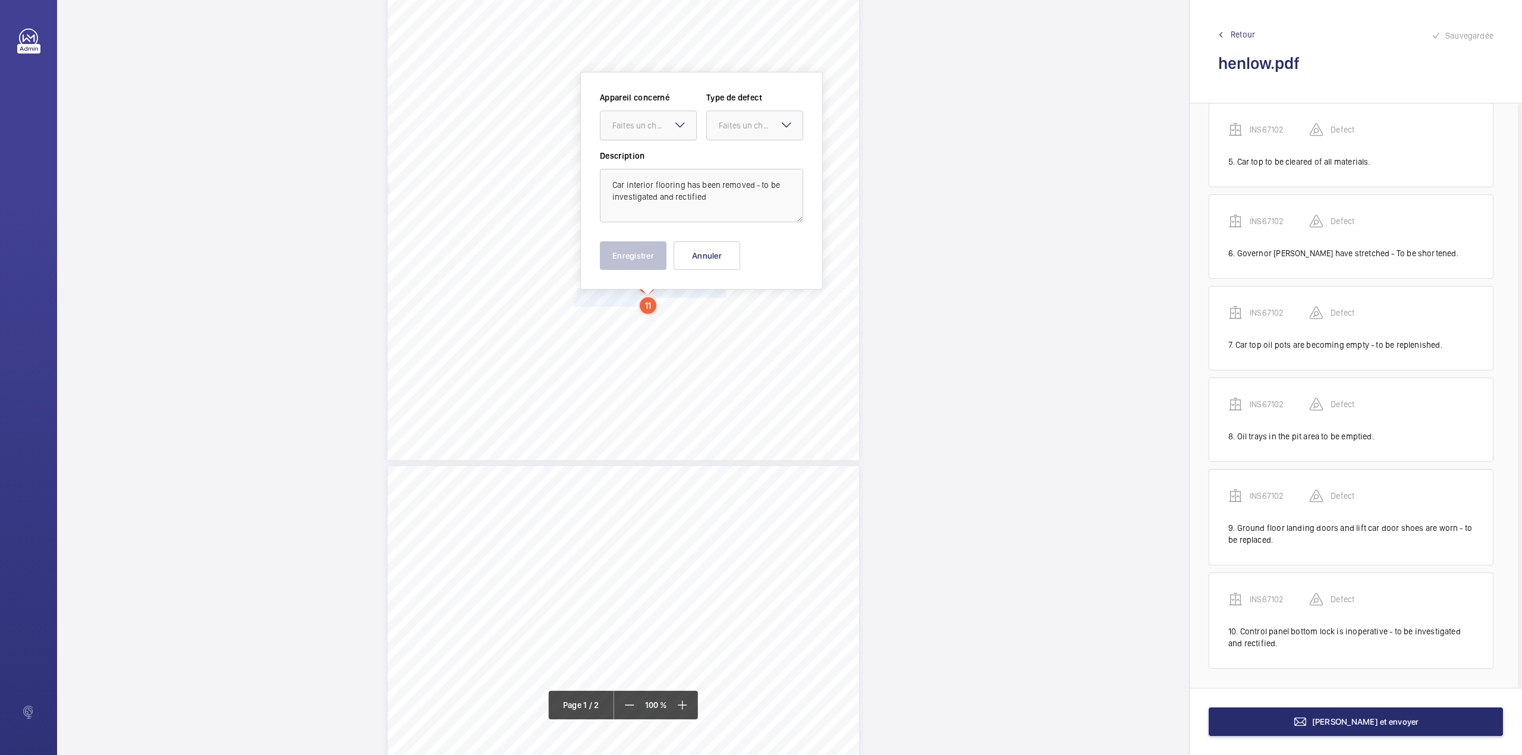
drag, startPoint x: 643, startPoint y: 118, endPoint x: 643, endPoint y: 144, distance: 26.2
click at [643, 121] on div "Faites un choix" at bounding box center [648, 125] width 96 height 12
click at [643, 149] on div "INS67102" at bounding box center [648, 161] width 96 height 29
click at [722, 119] on div "Faites un choix" at bounding box center [761, 125] width 84 height 12
click at [721, 149] on div "Standard" at bounding box center [755, 161] width 96 height 29
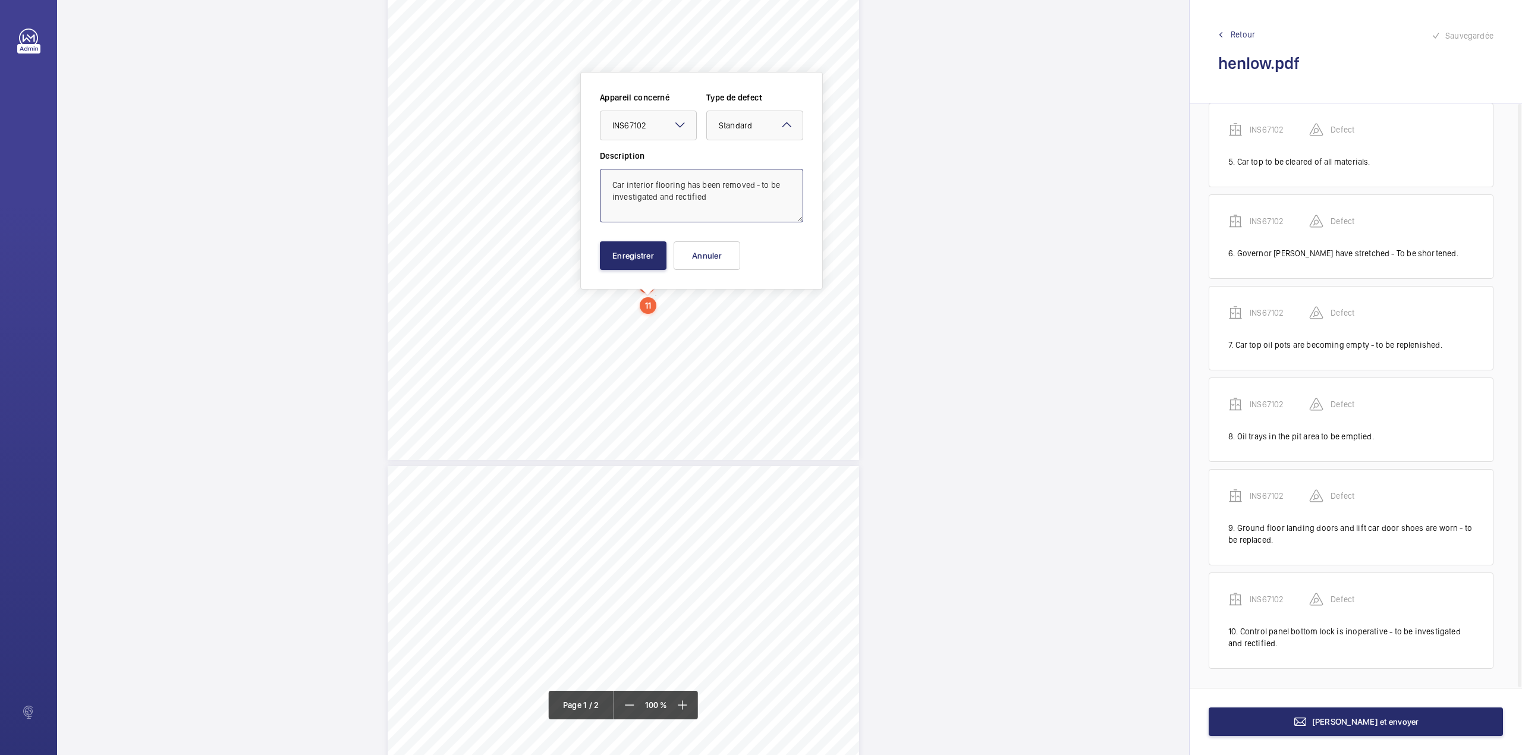
click at [710, 210] on textarea "Car interior flooring has been removed - to be investigated and rectified" at bounding box center [701, 196] width 203 height 54
type textarea "Car interior flooring has been removed - to be investigated and rectified."
click at [650, 253] on button "Enregistrer" at bounding box center [633, 255] width 67 height 29
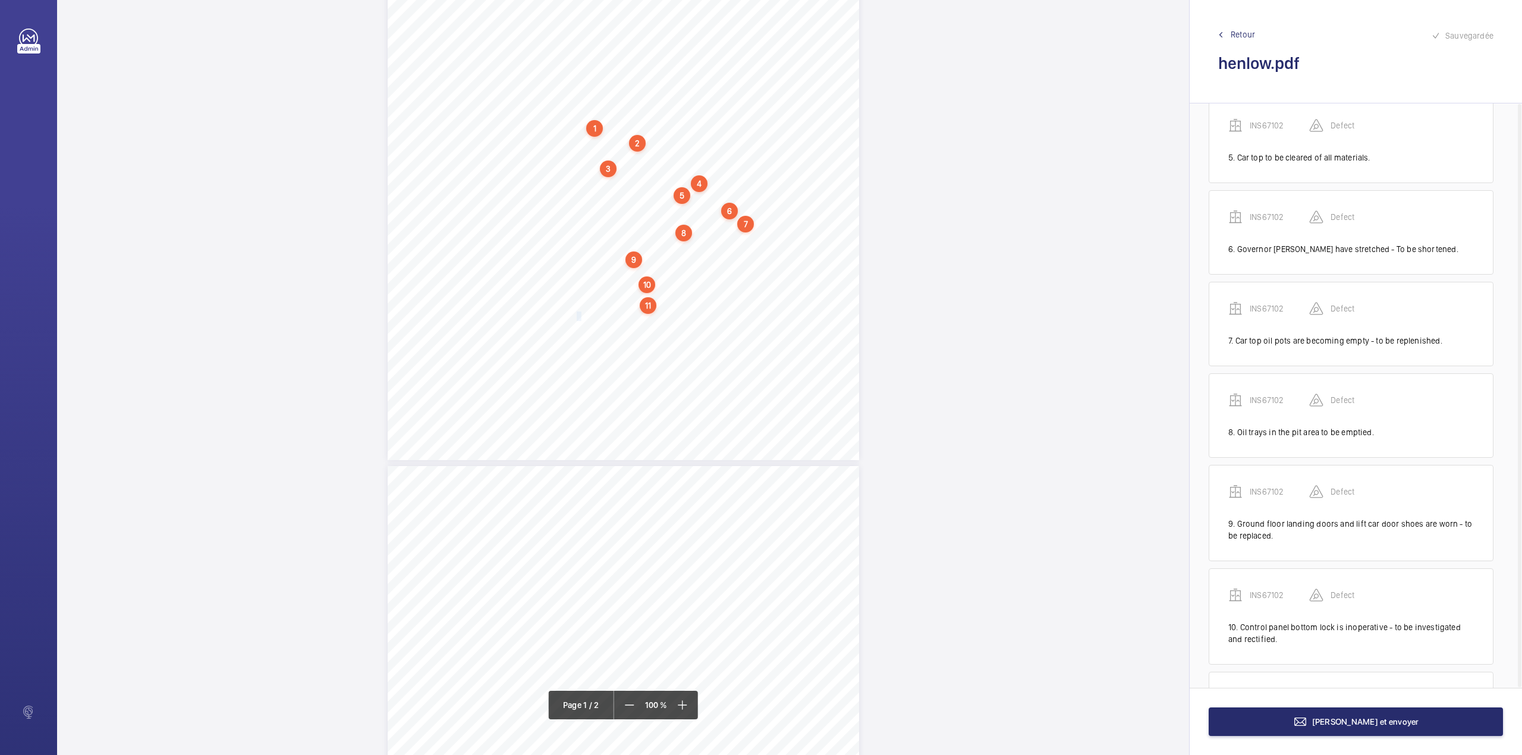
scroll to position [505, 0]
drag, startPoint x: 574, startPoint y: 316, endPoint x: 673, endPoint y: 324, distance: 99.0
click at [673, 324] on div "Lifting Operations and Lifting Equipment Regulations 1998 Report of Thorough Ex…" at bounding box center [623, 126] width 471 height 667
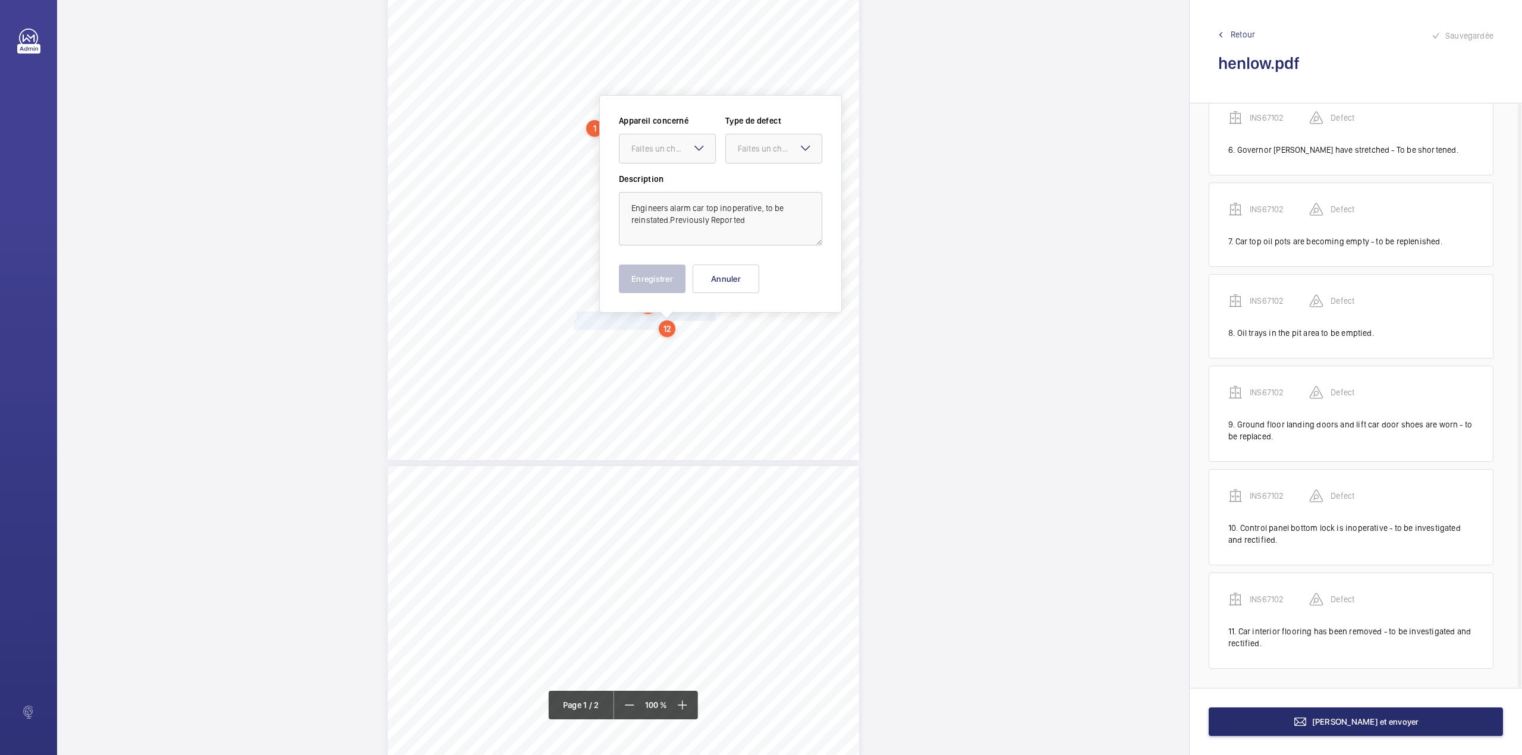
scroll to position [248, 0]
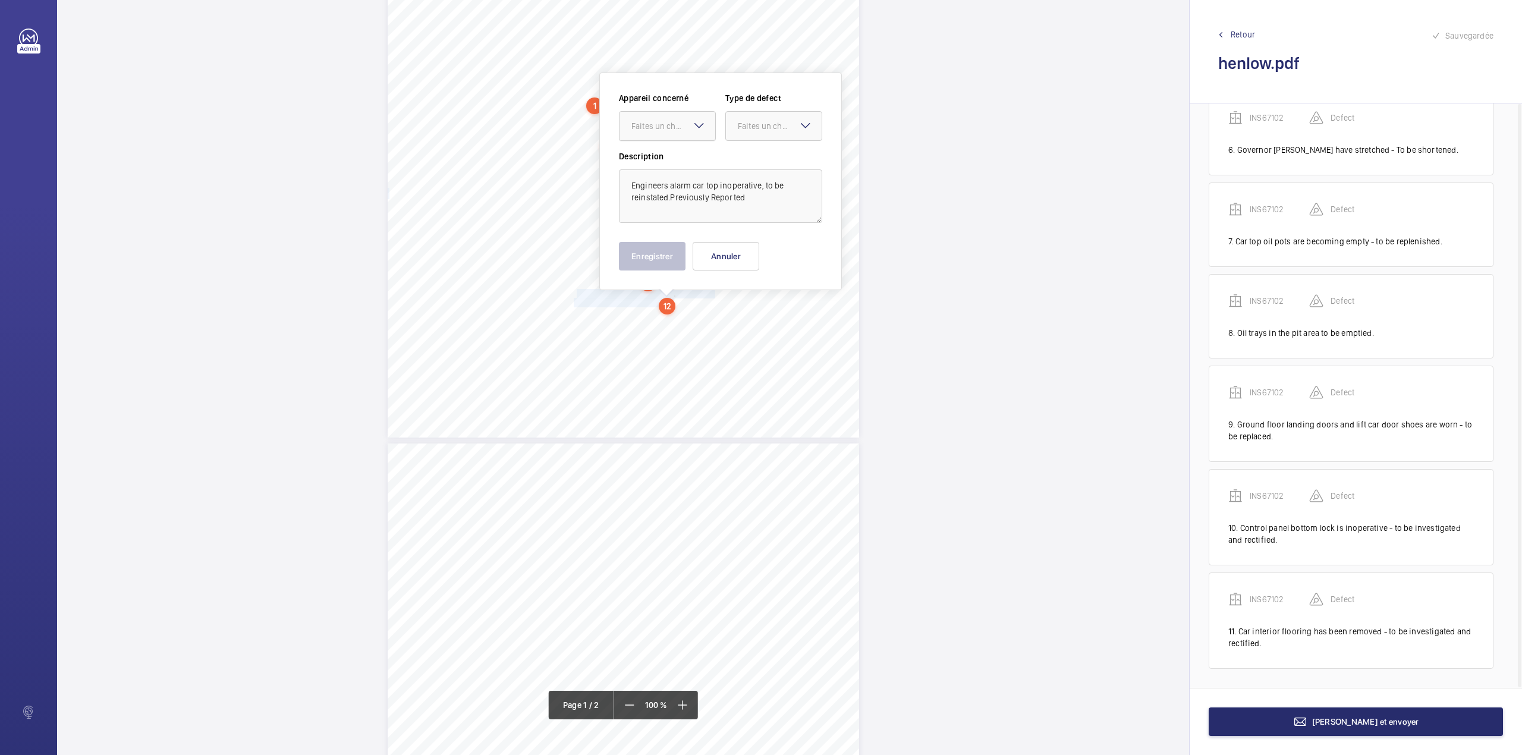
drag, startPoint x: 678, startPoint y: 124, endPoint x: 675, endPoint y: 140, distance: 16.3
click at [677, 127] on div "Faites un choix" at bounding box center [673, 126] width 84 height 12
drag, startPoint x: 675, startPoint y: 140, endPoint x: 738, endPoint y: 141, distance: 63.0
click at [677, 158] on span "INS67102" at bounding box center [667, 162] width 72 height 12
click at [760, 132] on div "Faites un choix" at bounding box center [774, 126] width 96 height 12
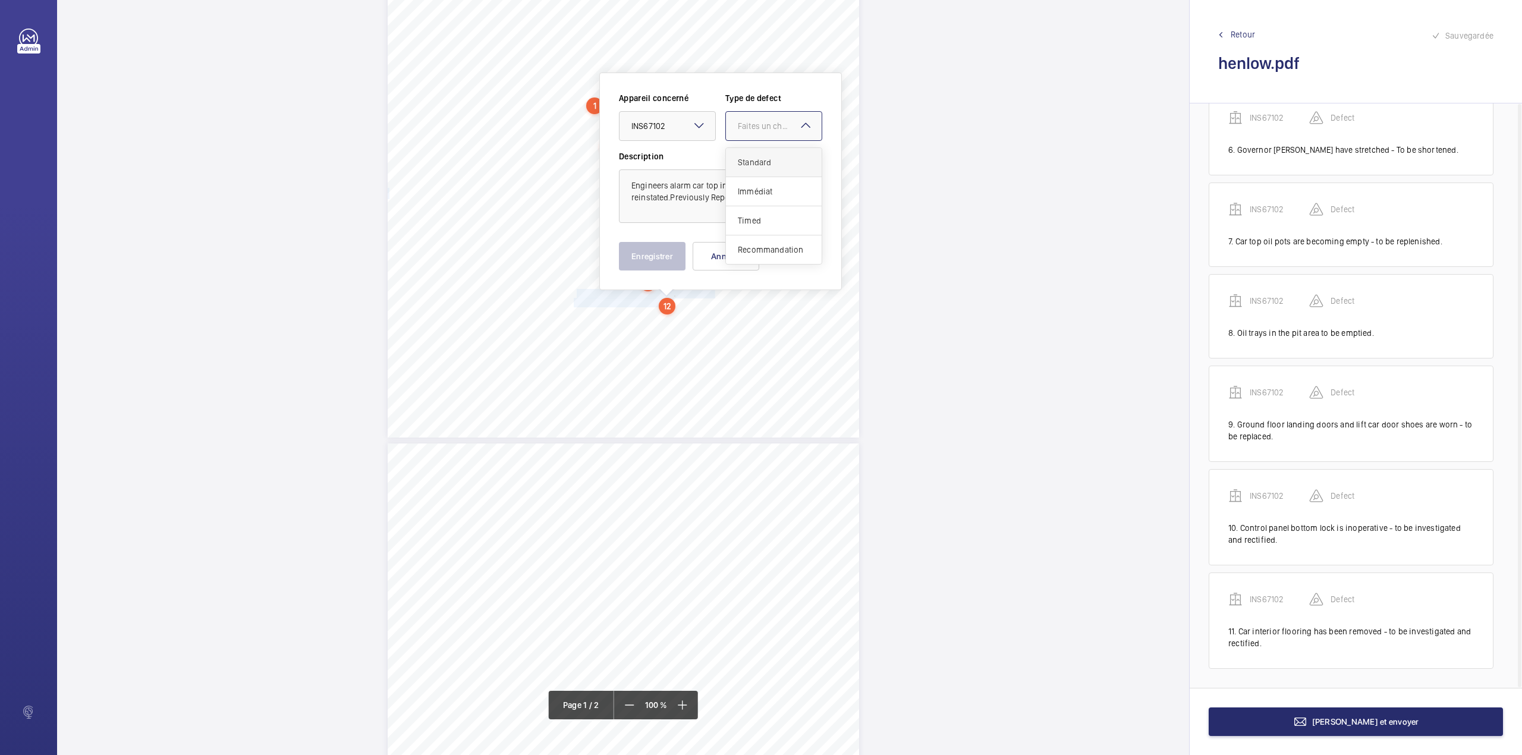
click at [757, 157] on span "Standard" at bounding box center [774, 162] width 72 height 12
click at [755, 196] on textarea "Engineers alarm car top inoperative, to be reinstated.Previously Reported" at bounding box center [720, 196] width 203 height 54
type textarea "Engineers alarm car top inoperative, to be reinstated.Previously Reported."
click at [645, 248] on button "Enregistrer" at bounding box center [652, 256] width 67 height 29
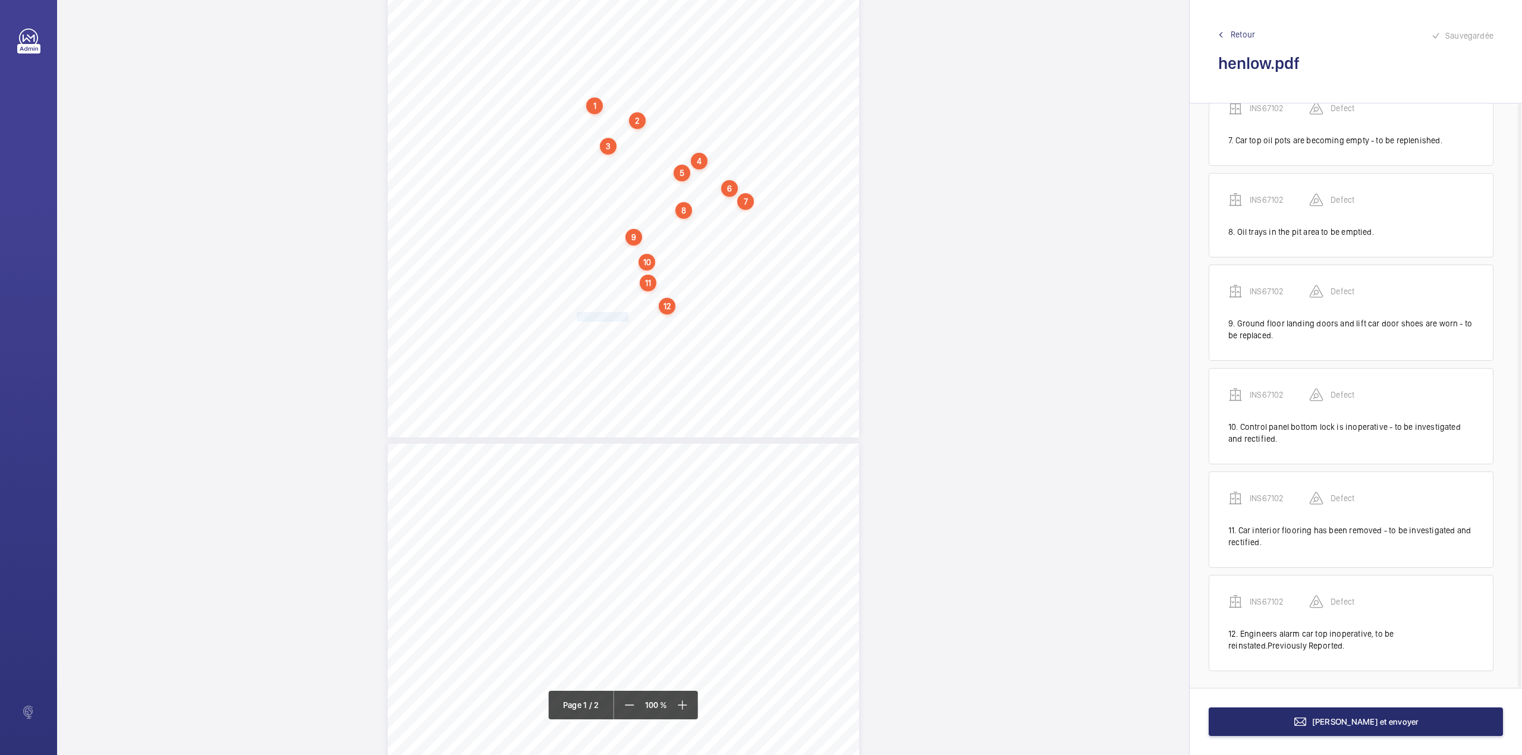
scroll to position [609, 0]
drag, startPoint x: 576, startPoint y: 317, endPoint x: 709, endPoint y: 317, distance: 133.2
click at [709, 317] on div "Lifting Operations and Lifting Equipment Regulations 1998 Report of Thorough Ex…" at bounding box center [623, 104] width 471 height 667
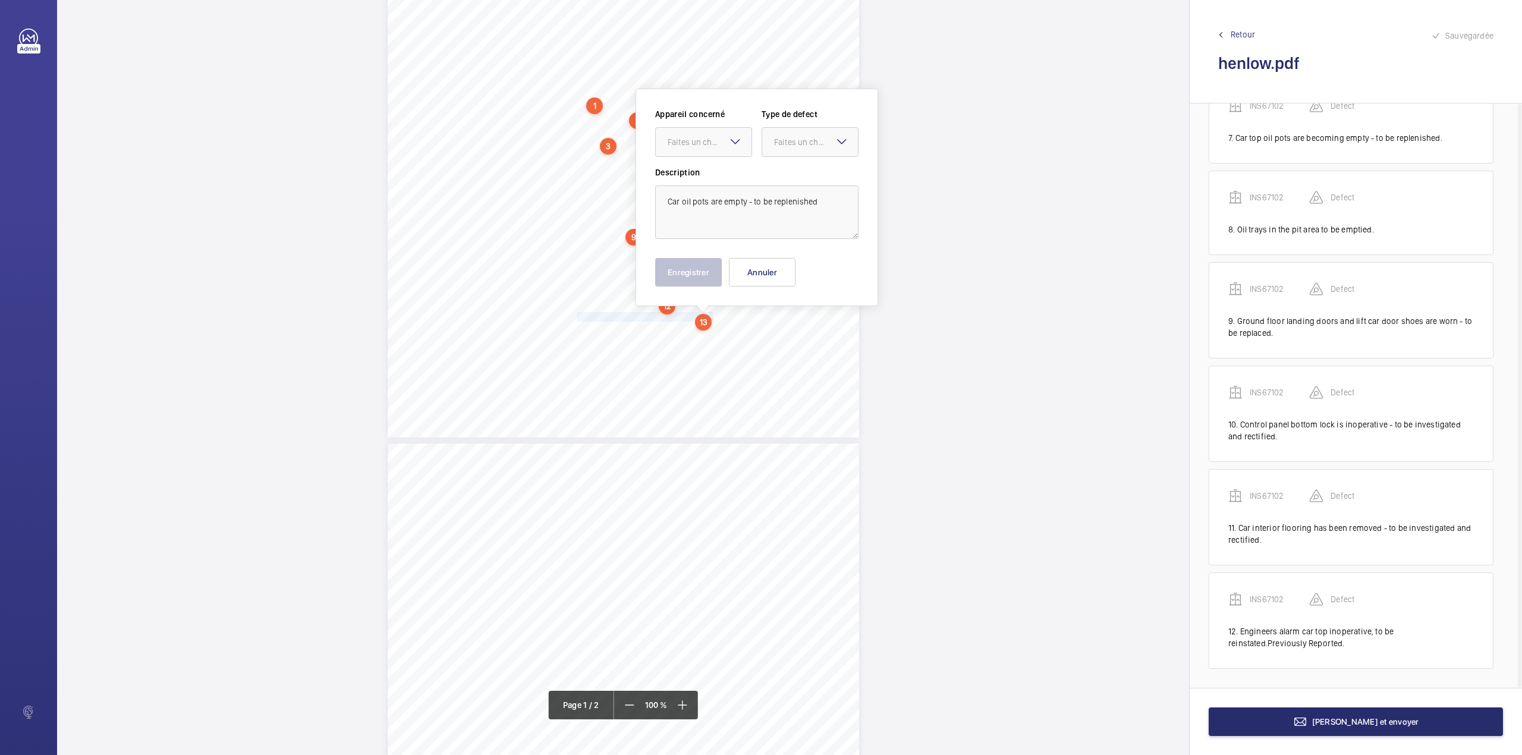
scroll to position [265, 0]
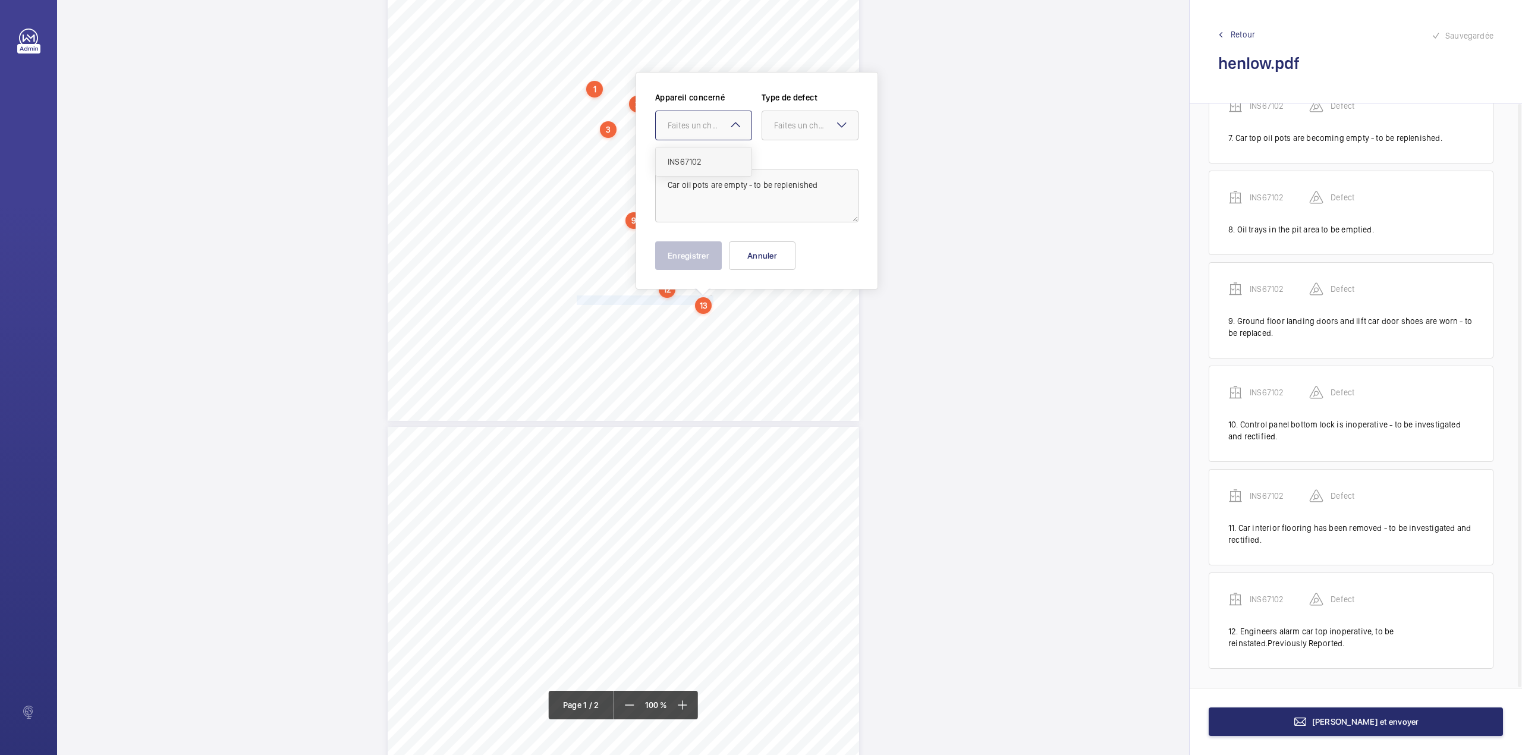
drag, startPoint x: 700, startPoint y: 119, endPoint x: 695, endPoint y: 153, distance: 34.2
click at [699, 122] on div "Faites un choix" at bounding box center [710, 125] width 84 height 12
click at [695, 153] on div "INS67102" at bounding box center [704, 161] width 96 height 29
click at [790, 118] on div at bounding box center [810, 125] width 96 height 29
click at [785, 156] on span "Standard" at bounding box center [810, 162] width 72 height 12
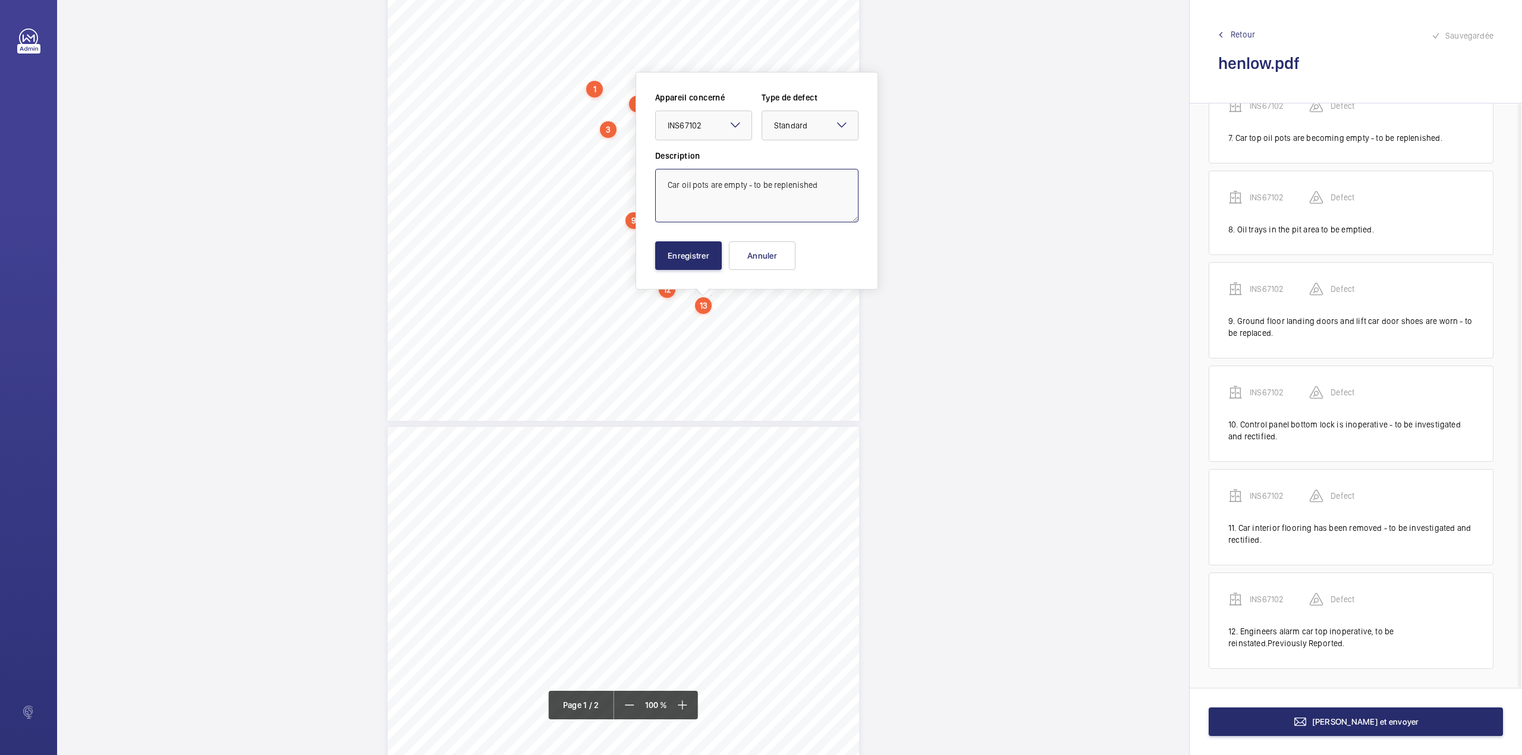
click at [819, 188] on textarea "Car oil pots are empty - to be replenished" at bounding box center [756, 196] width 203 height 54
type textarea "Car oil pots are empty - to be replenished."
click at [703, 257] on button "Enregistrer" at bounding box center [688, 255] width 67 height 29
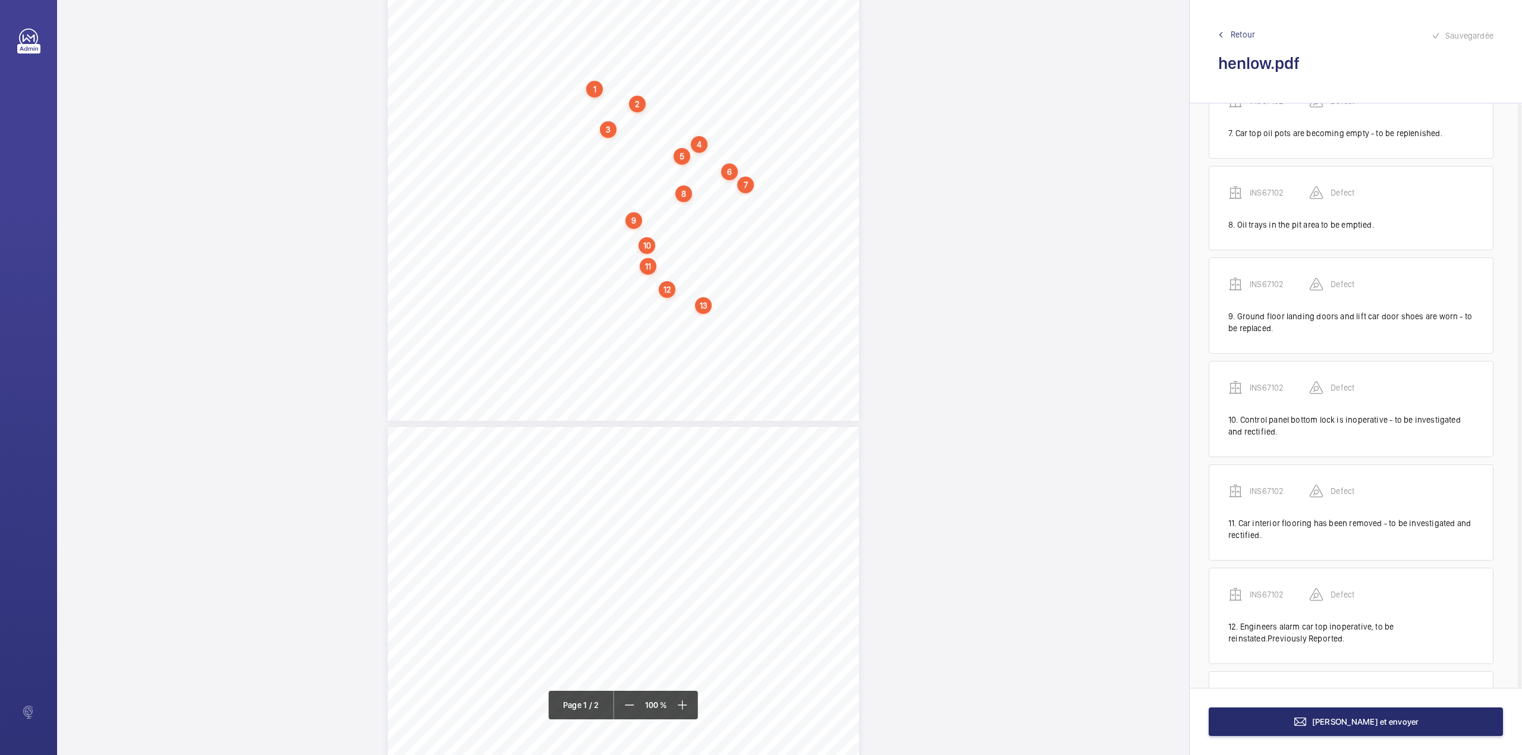
scroll to position [701, 0]
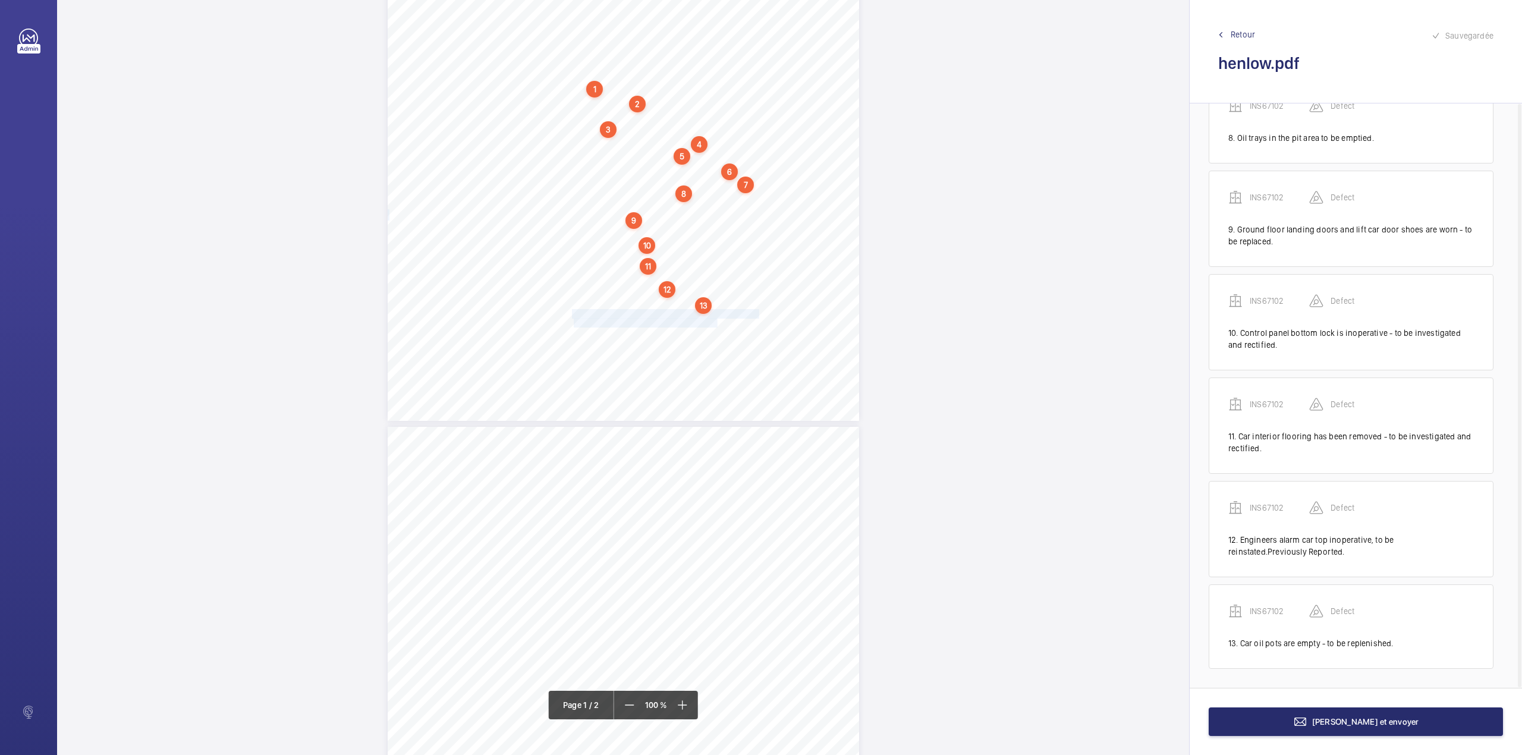
drag, startPoint x: 571, startPoint y: 313, endPoint x: 716, endPoint y: 320, distance: 145.8
click at [716, 320] on div "Lifting Operations and Lifting Equipment Regulations 1998 Report of Thorough Ex…" at bounding box center [623, 87] width 471 height 667
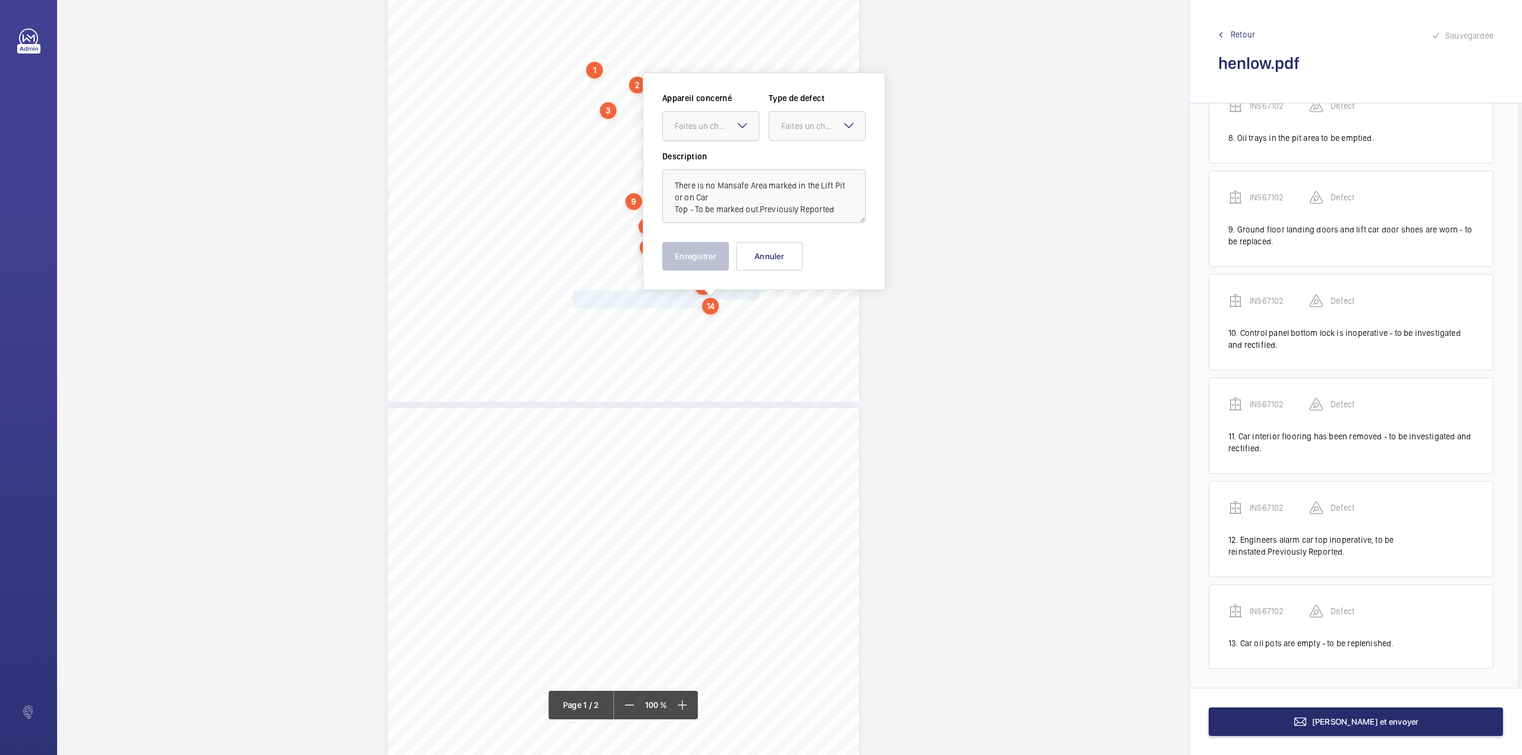
drag, startPoint x: 712, startPoint y: 125, endPoint x: 712, endPoint y: 145, distance: 20.2
click at [712, 127] on div "Faites un choix" at bounding box center [717, 126] width 84 height 12
click at [725, 155] on div "INS67102" at bounding box center [711, 162] width 96 height 29
click at [795, 131] on div "Faites un choix" at bounding box center [823, 126] width 84 height 12
click at [795, 162] on div "Standard" at bounding box center [817, 162] width 96 height 29
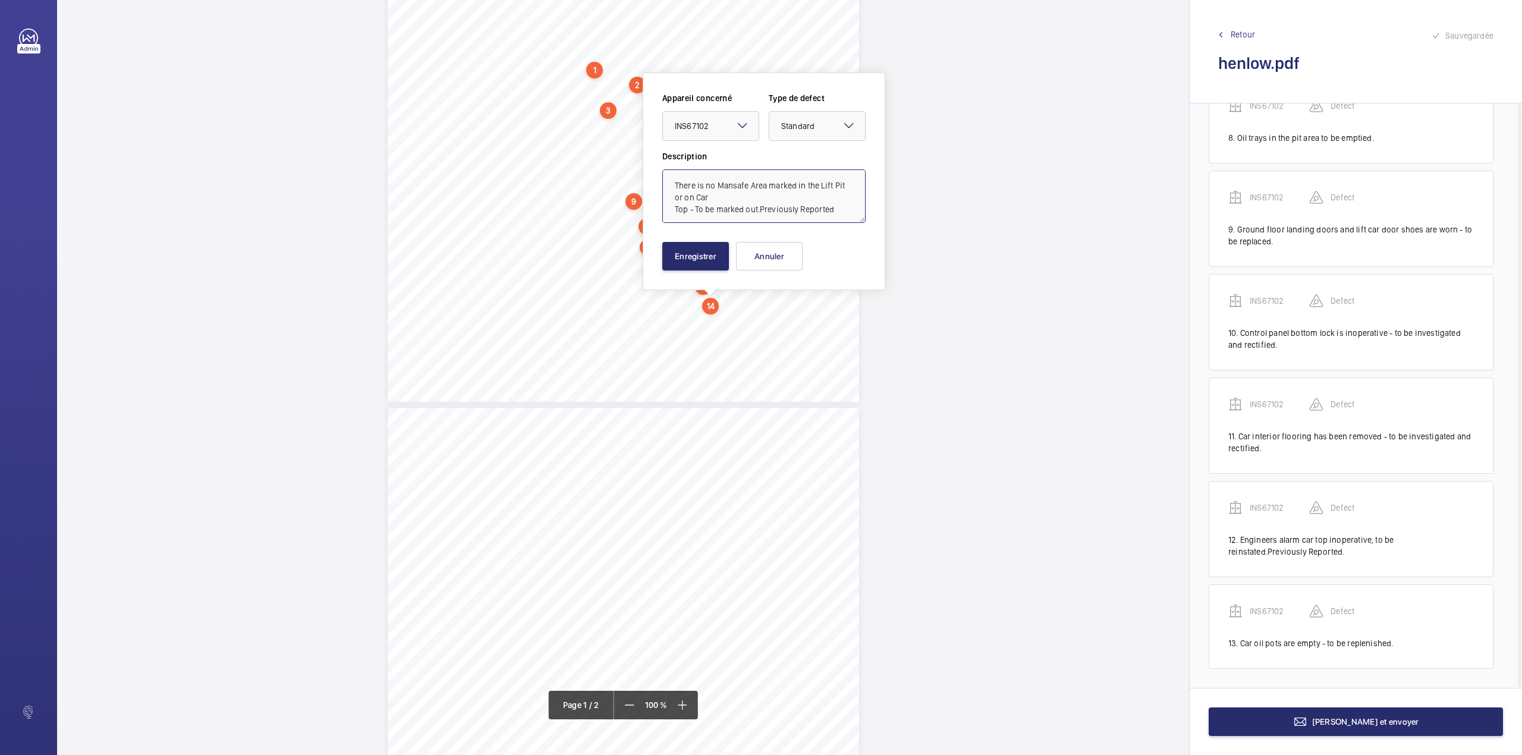
click at [836, 206] on textarea "There is no Mansafe Area marked in the Lift Pit or on Car Top - To be marked ou…" at bounding box center [763, 196] width 203 height 54
type textarea "There is no Mansafe Area marked in the Lift Pit or on Car Top - To be marked ou…"
click at [686, 259] on button "Enregistrer" at bounding box center [695, 256] width 67 height 29
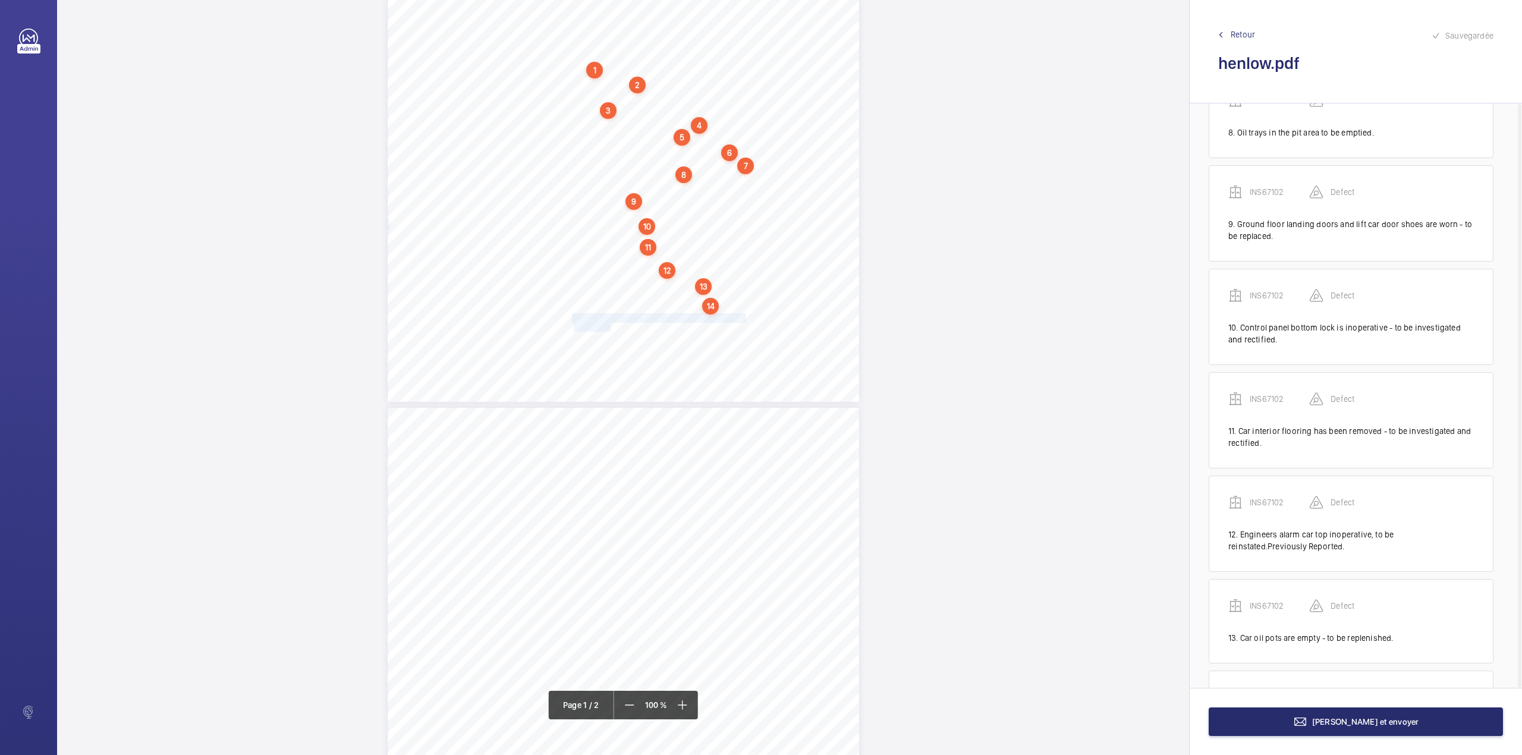
scroll to position [805, 0]
drag, startPoint x: 571, startPoint y: 316, endPoint x: 705, endPoint y: 329, distance: 134.4
click at [705, 329] on div "Lifting Operations and Lifting Equipment Regulations 1998 Report of Thorough Ex…" at bounding box center [623, 68] width 471 height 667
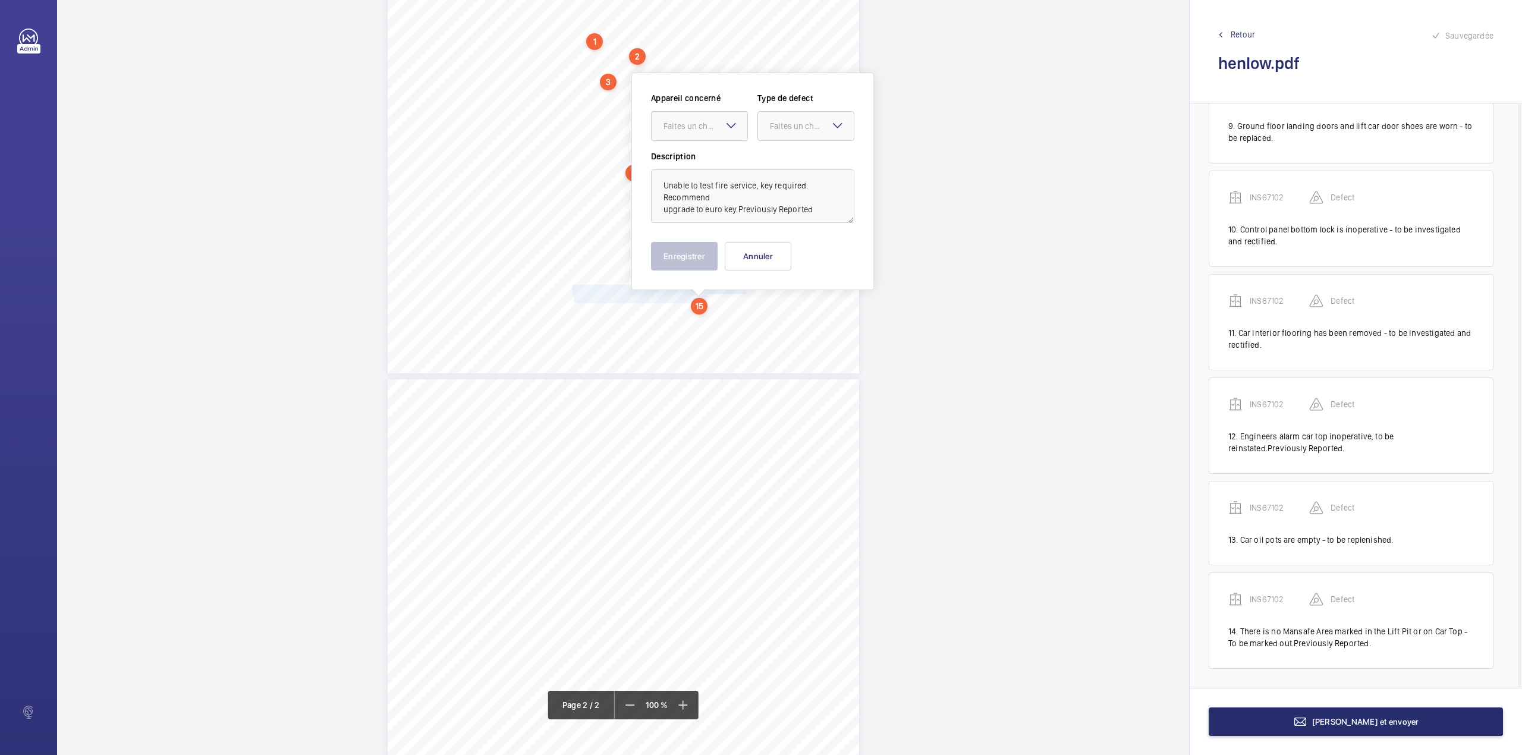
click at [698, 131] on div "Faites un choix" at bounding box center [705, 126] width 84 height 12
click at [699, 151] on div "INS67102" at bounding box center [700, 162] width 96 height 29
click at [788, 122] on div "Faites un choix" at bounding box center [812, 126] width 84 height 12
click at [785, 163] on span "Standard" at bounding box center [806, 162] width 72 height 12
click at [812, 208] on textarea "Unable to test fire service, key required. Recommend upgrade to euro key.Previo…" at bounding box center [752, 196] width 203 height 54
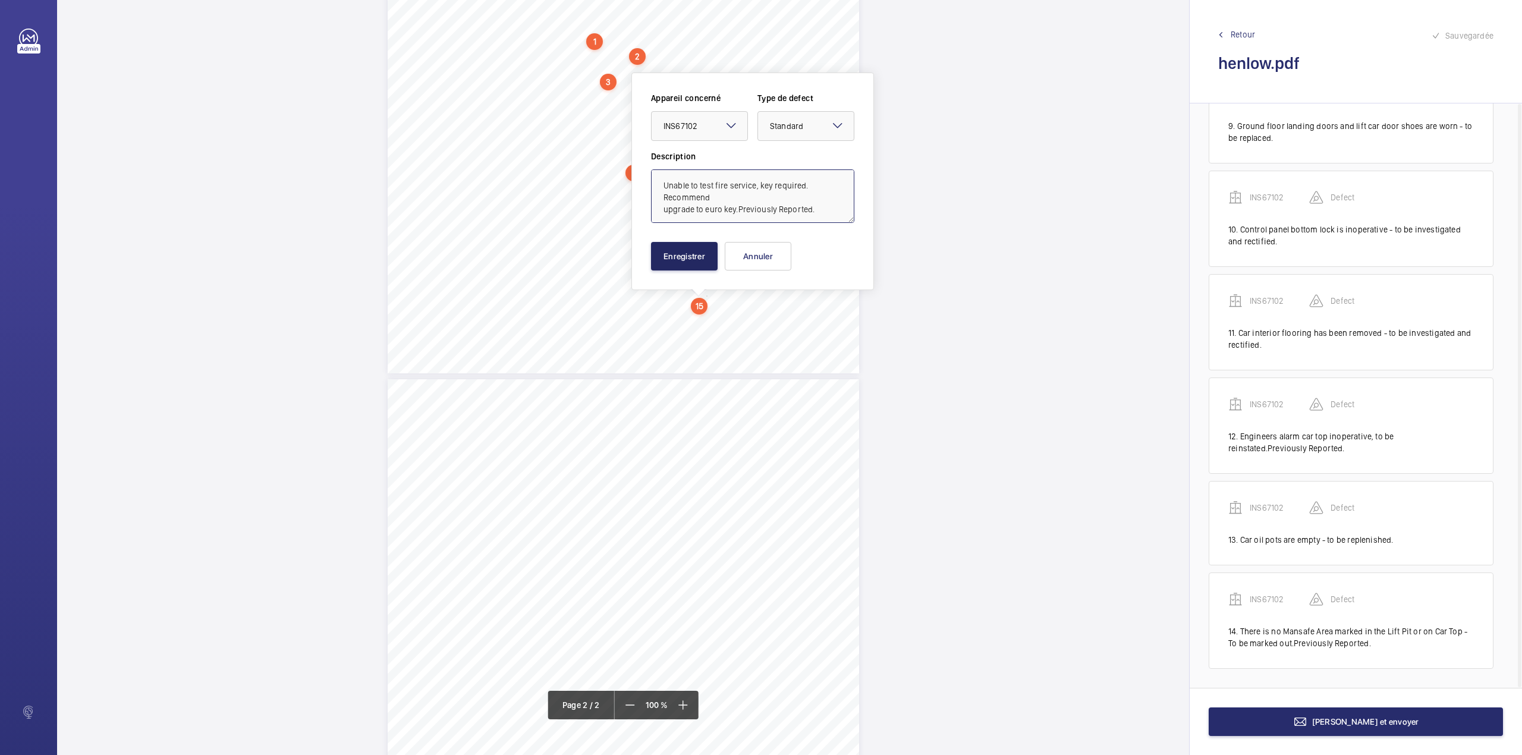
type textarea "Unable to test fire service, key required. Recommend upgrade to euro key.Previo…"
click at [707, 250] on button "Enregistrer" at bounding box center [684, 256] width 67 height 29
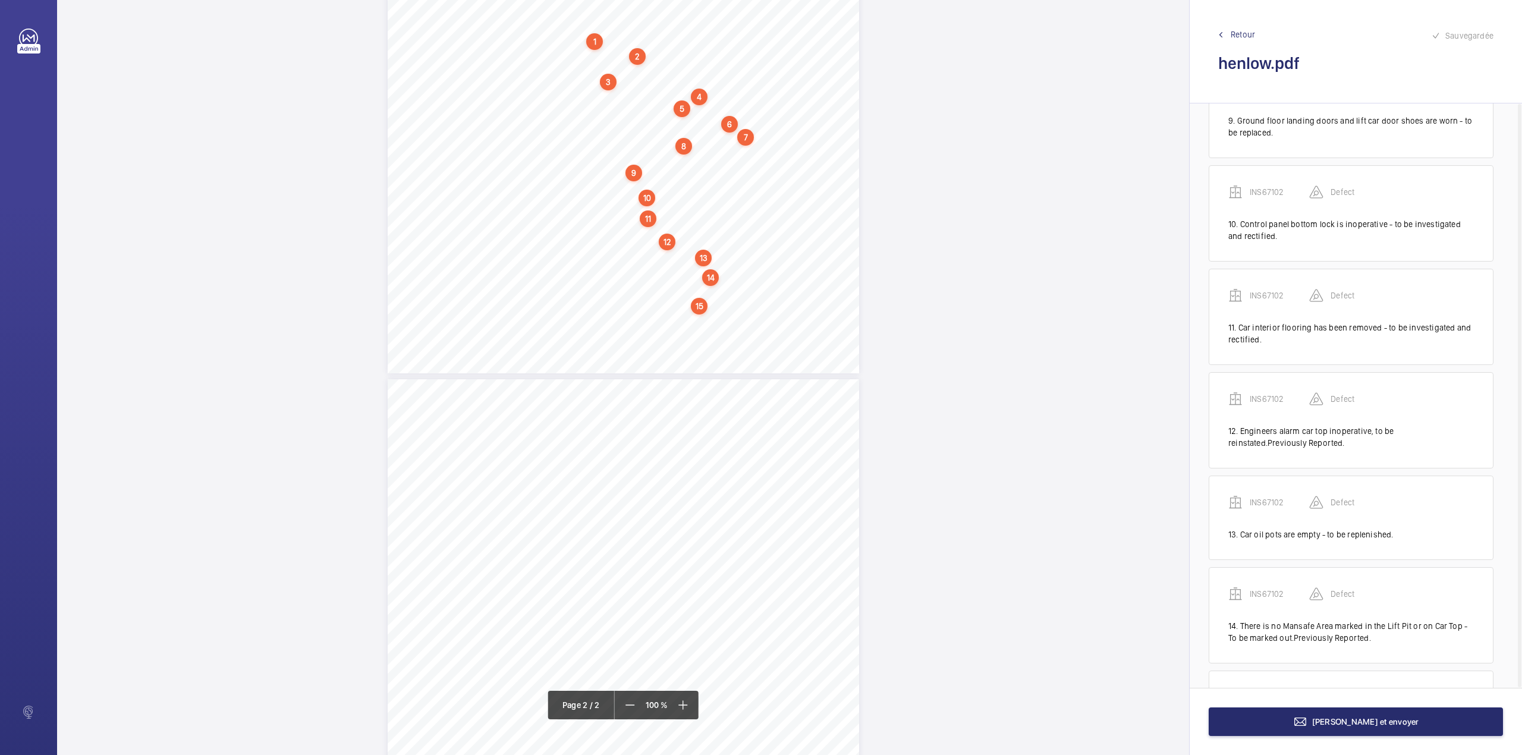
scroll to position [909, 0]
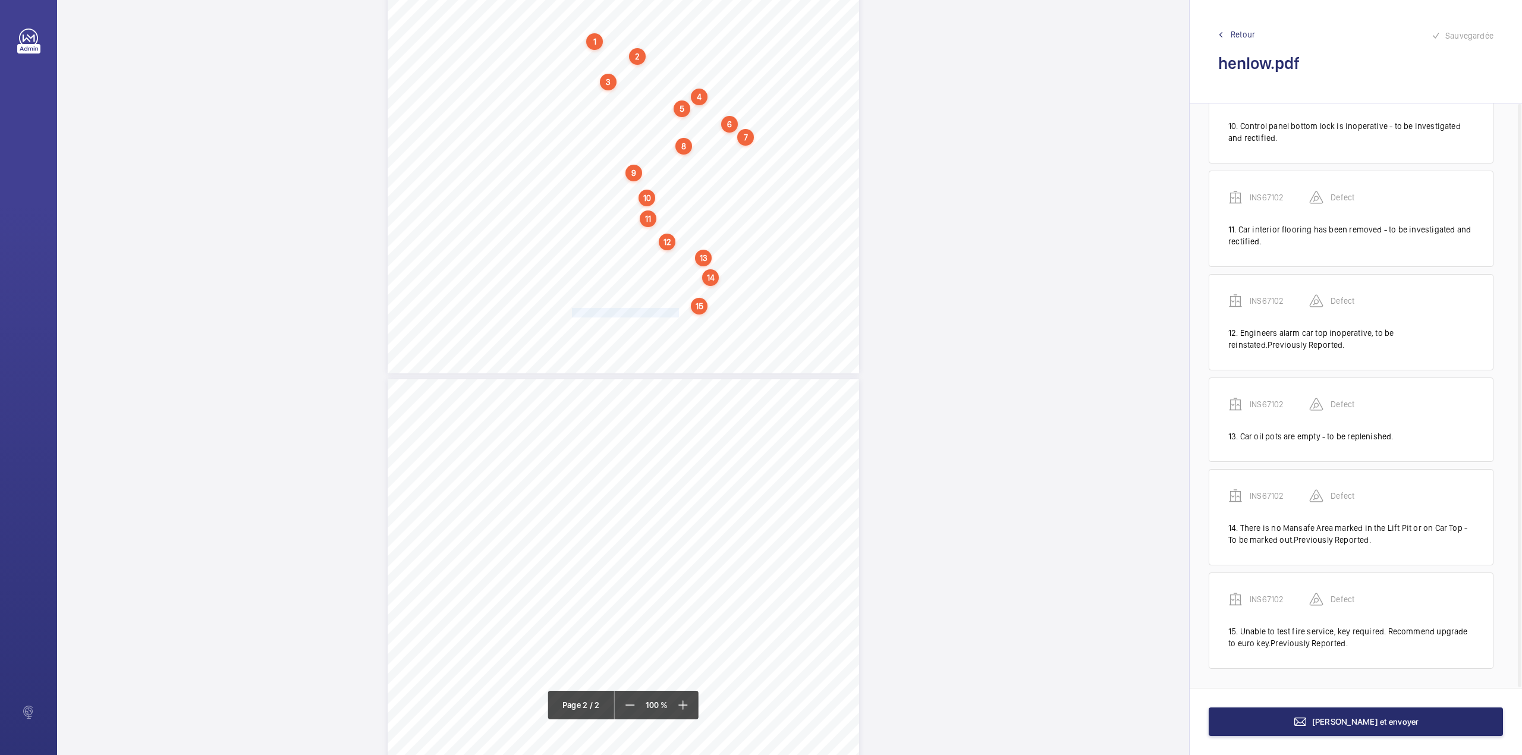
drag, startPoint x: 572, startPoint y: 313, endPoint x: 676, endPoint y: 313, distance: 104.0
click at [676, 313] on div "Lifting Operations and Lifting Equipment Regulations 1998 Report of Thorough Ex…" at bounding box center [623, 39] width 471 height 667
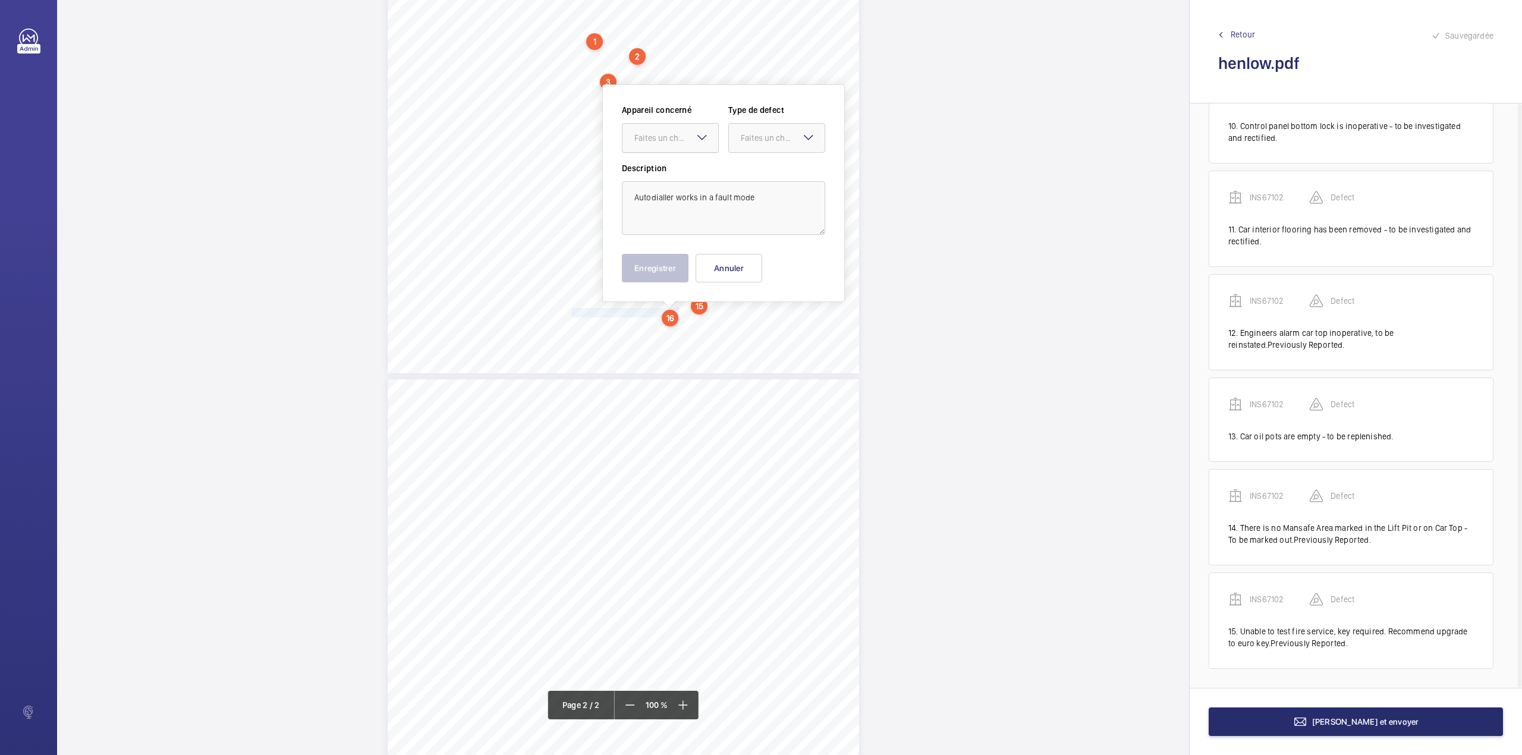
scroll to position [325, 0]
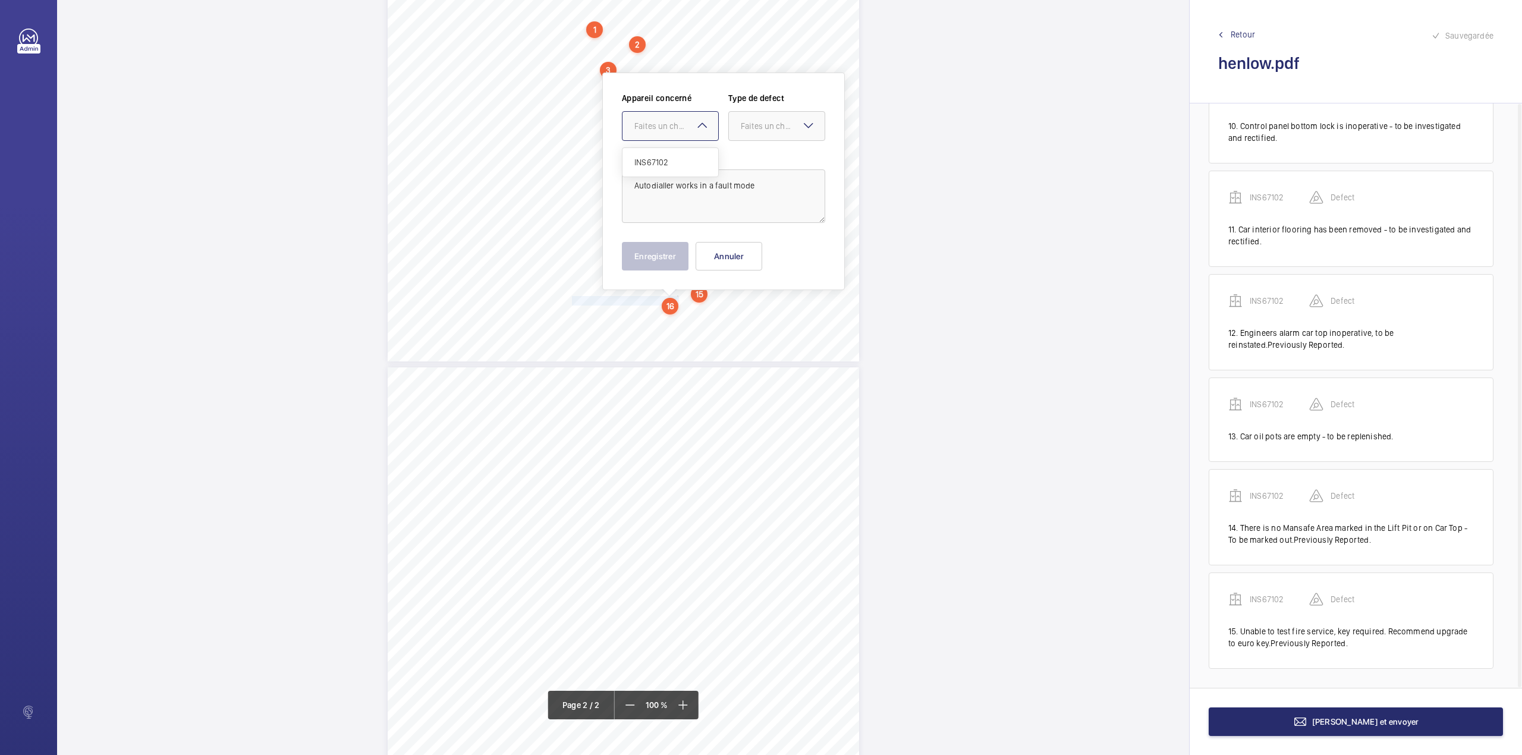
drag, startPoint x: 676, startPoint y: 121, endPoint x: 669, endPoint y: 163, distance: 42.1
click at [675, 124] on div "Faites un choix" at bounding box center [676, 126] width 84 height 12
drag, startPoint x: 669, startPoint y: 163, endPoint x: 762, endPoint y: 130, distance: 98.0
click at [678, 162] on span "INS67102" at bounding box center [670, 162] width 72 height 12
click at [762, 129] on div "Faites un choix" at bounding box center [783, 126] width 84 height 12
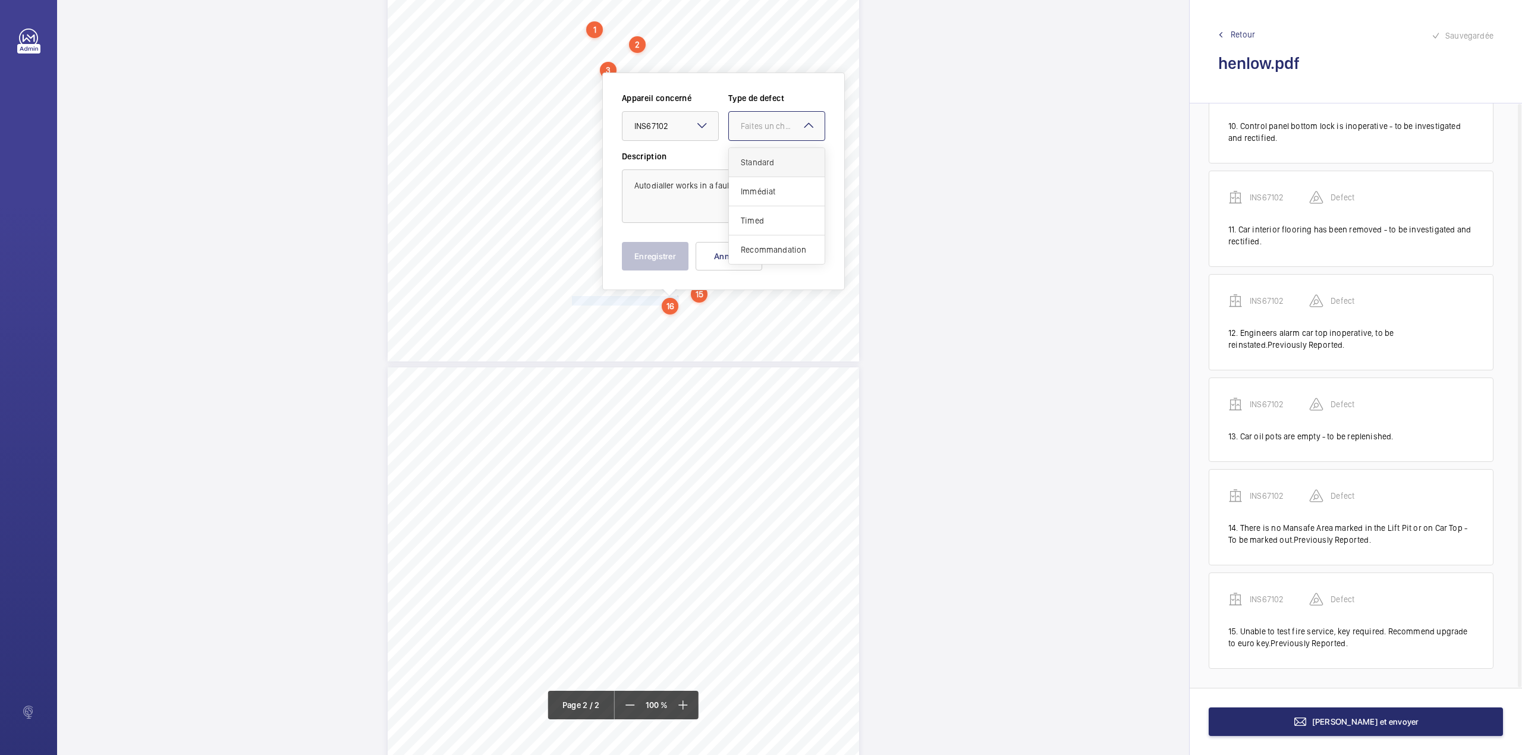
click at [762, 152] on div "Standard" at bounding box center [777, 162] width 96 height 29
click at [760, 184] on textarea "Autodialler works in a fault mode" at bounding box center [723, 196] width 203 height 54
type textarea "Autodialler works in a fault mode."
click at [662, 257] on button "Enregistrer" at bounding box center [655, 256] width 67 height 29
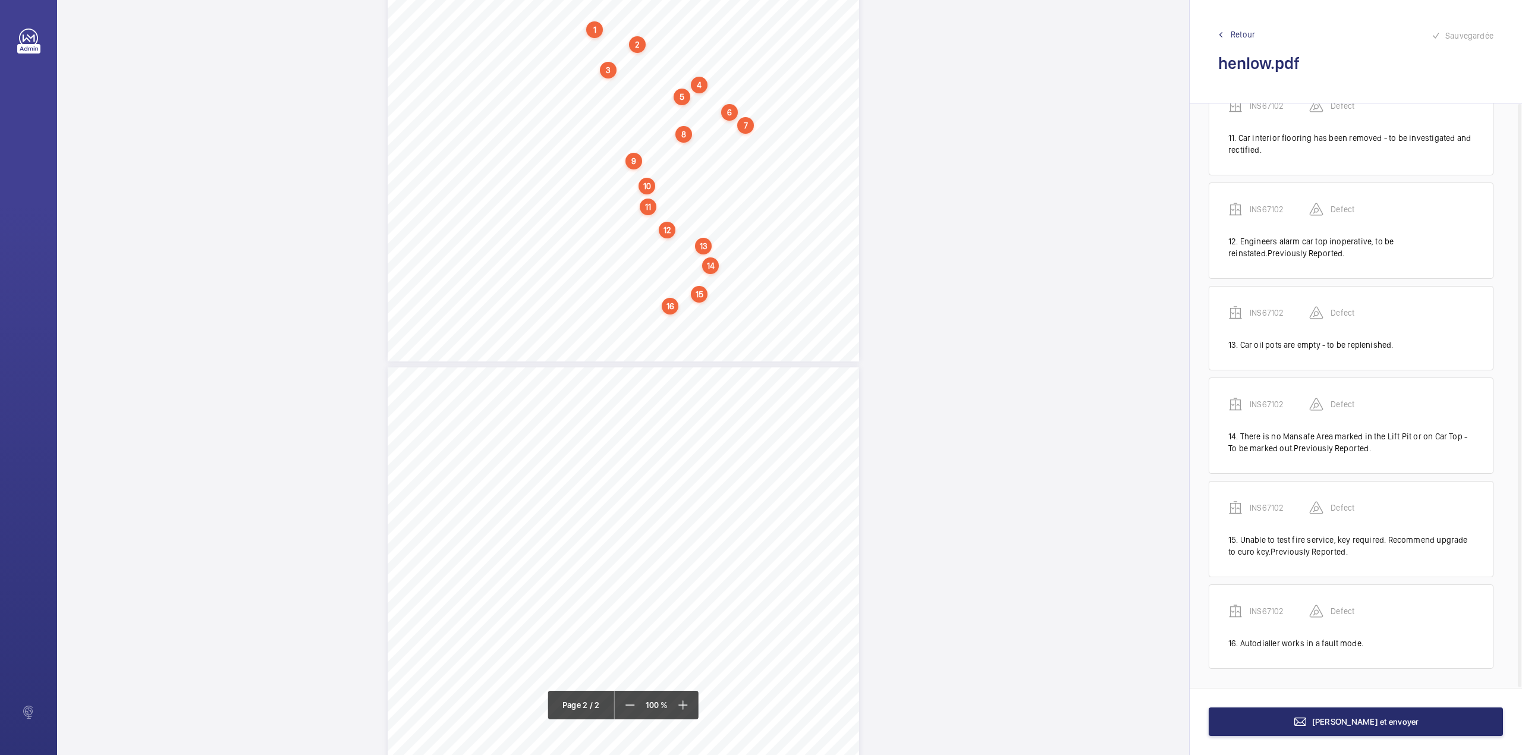
scroll to position [1001, 0]
drag, startPoint x: 571, startPoint y: 383, endPoint x: 675, endPoint y: 384, distance: 104.6
click at [675, 384] on div "Signed: Signed: 4. Risk assessment to be filled out N/a 5. Lifting beams are no…" at bounding box center [623, 700] width 471 height 667
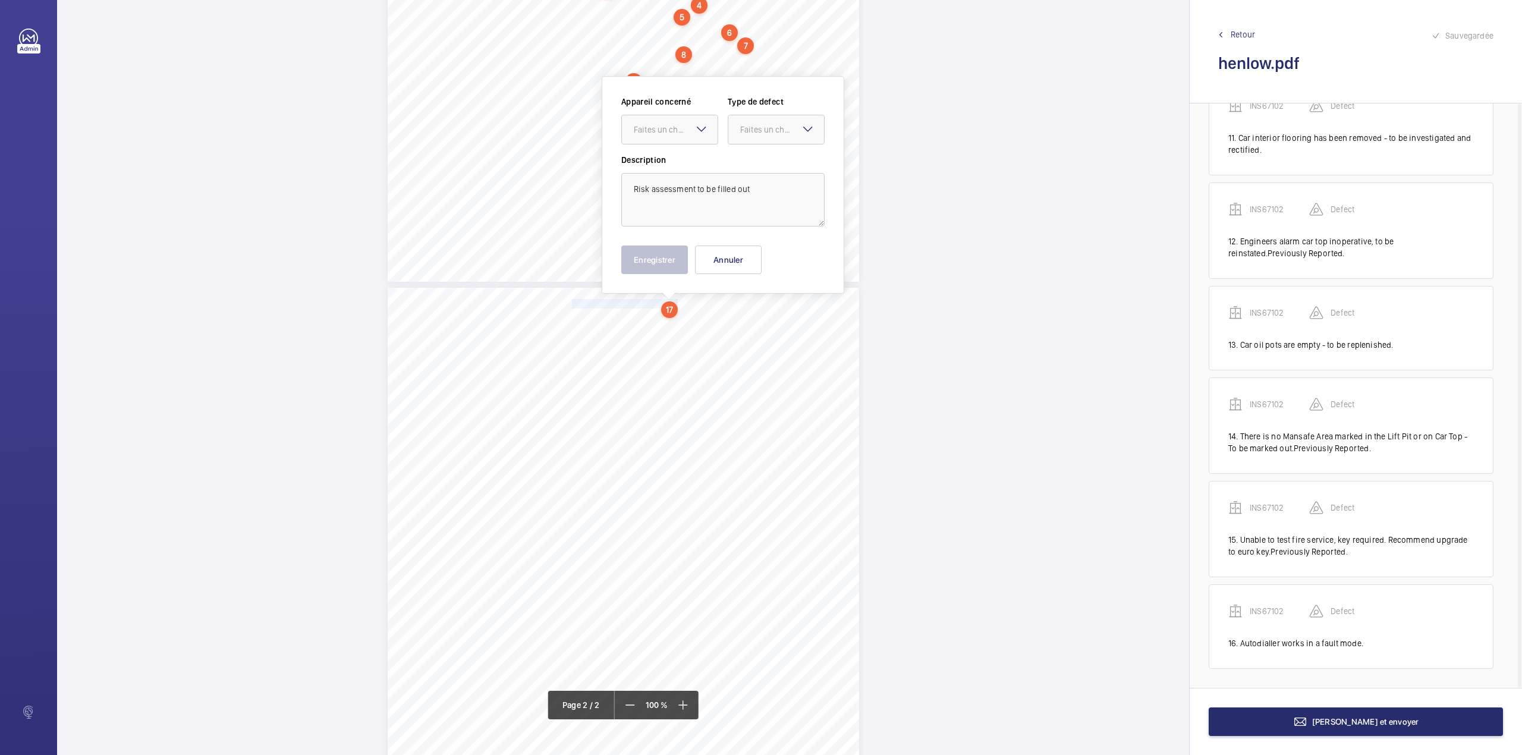
scroll to position [408, 0]
click at [680, 124] on div "Faites un choix" at bounding box center [676, 126] width 84 height 12
drag, startPoint x: 683, startPoint y: 158, endPoint x: 757, endPoint y: 137, distance: 76.8
click at [690, 158] on span "INS67102" at bounding box center [670, 162] width 72 height 12
drag, startPoint x: 757, startPoint y: 145, endPoint x: 755, endPoint y: 169, distance: 24.5
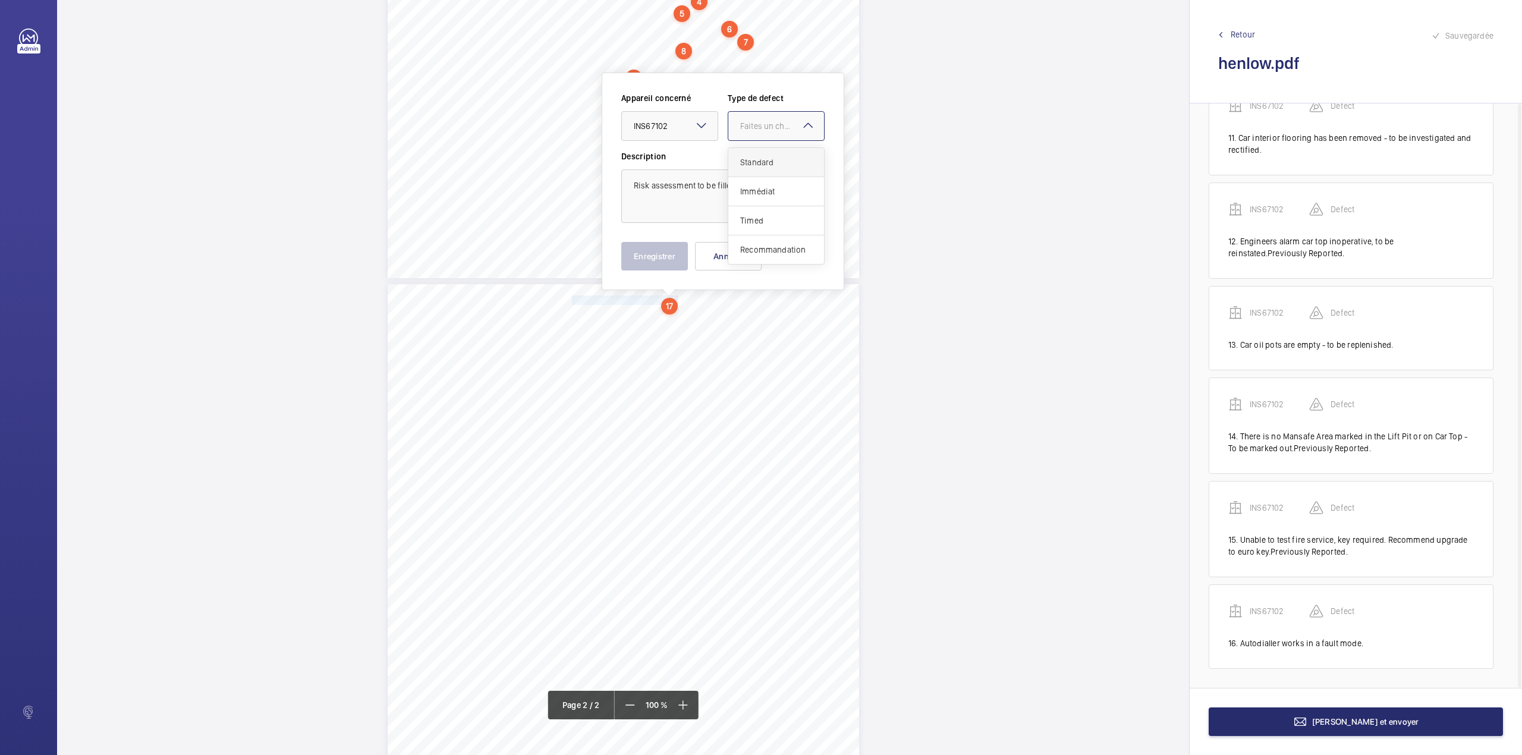
click at [755, 141] on ng-select "Faites un choix Standard Immédiat Timed Recommandation" at bounding box center [776, 126] width 97 height 30
click at [762, 163] on span "Standard" at bounding box center [776, 162] width 72 height 12
click at [676, 245] on button "Enregistrer" at bounding box center [654, 256] width 67 height 29
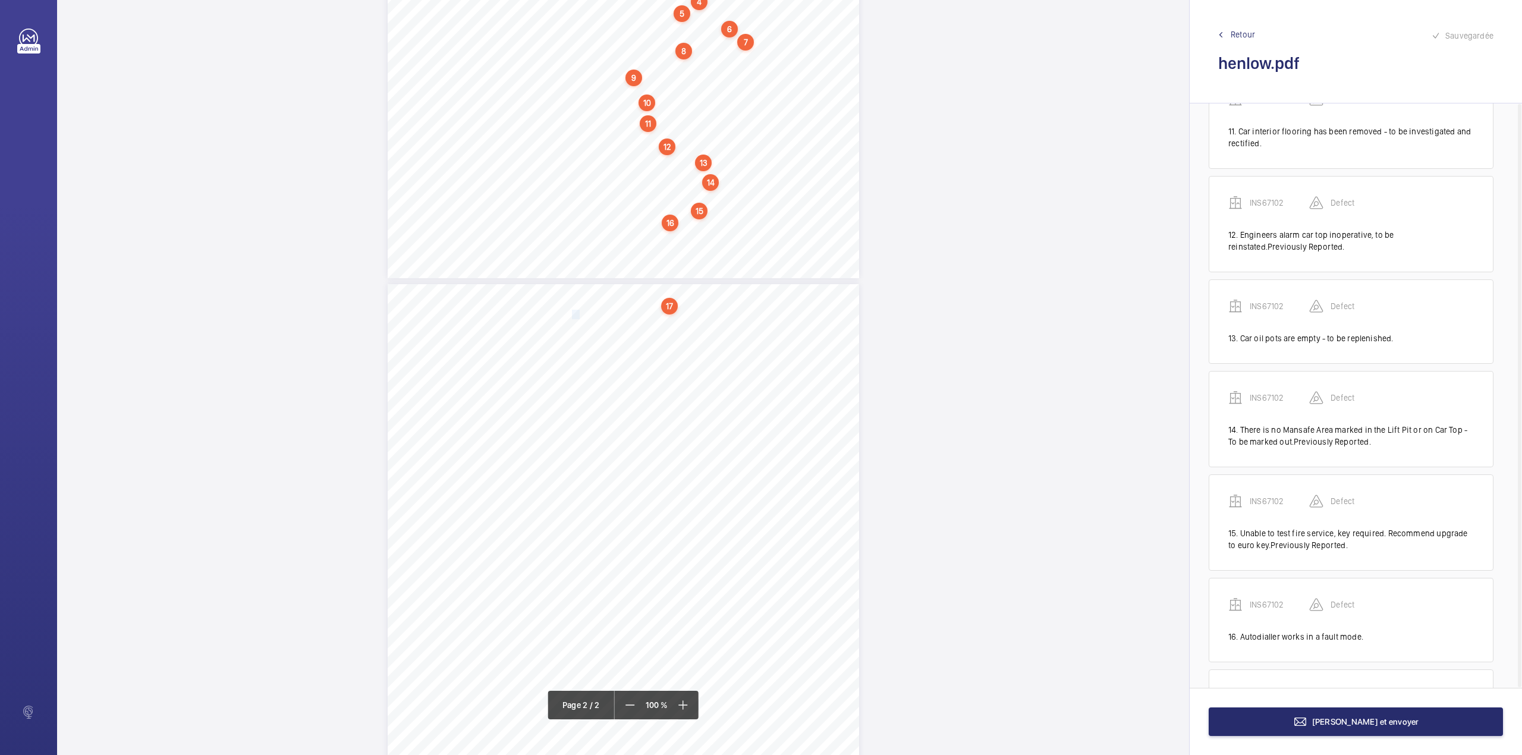
scroll to position [1093, 0]
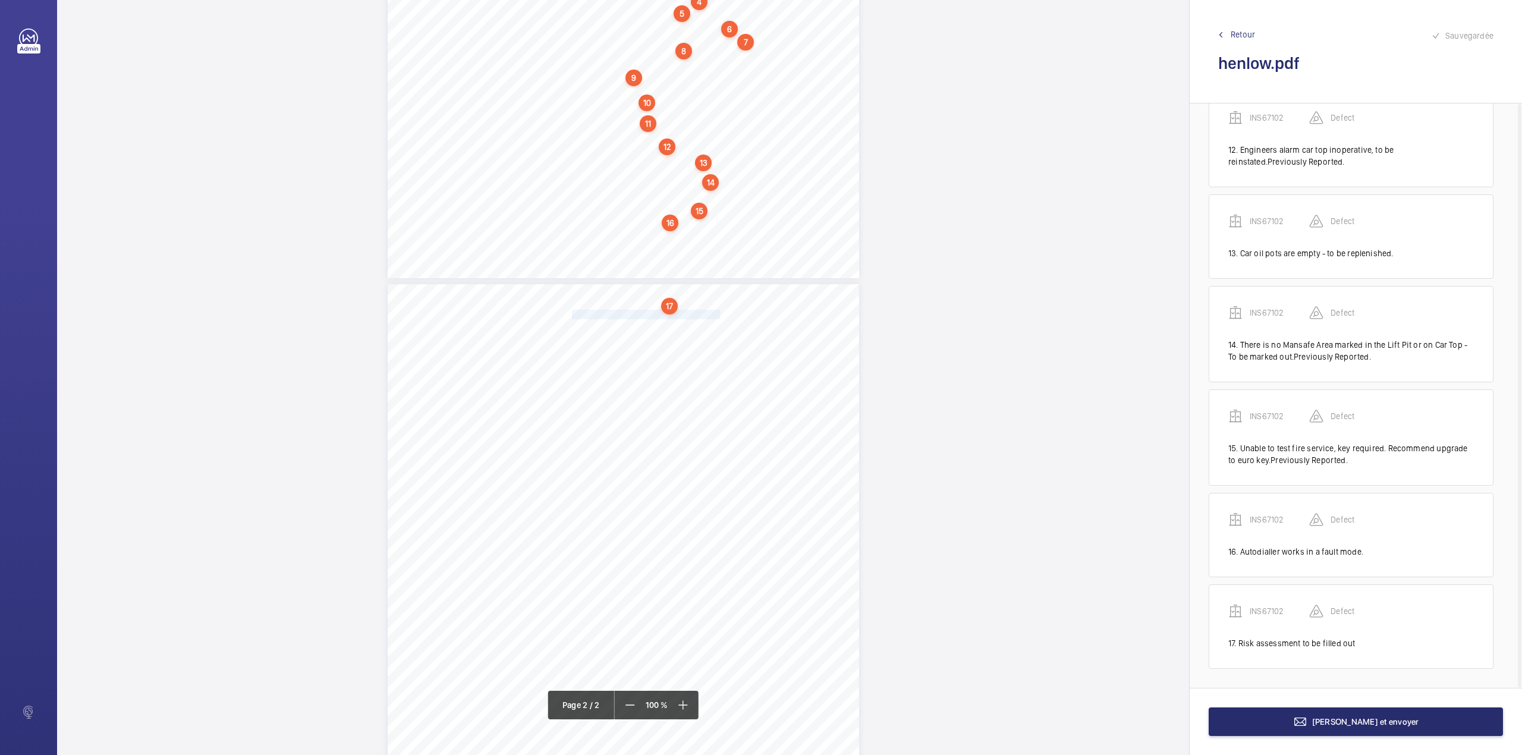
drag, startPoint x: 571, startPoint y: 313, endPoint x: 717, endPoint y: 310, distance: 146.3
click at [717, 310] on span "Lifting beams are not to be used until retested" at bounding box center [646, 314] width 148 height 8
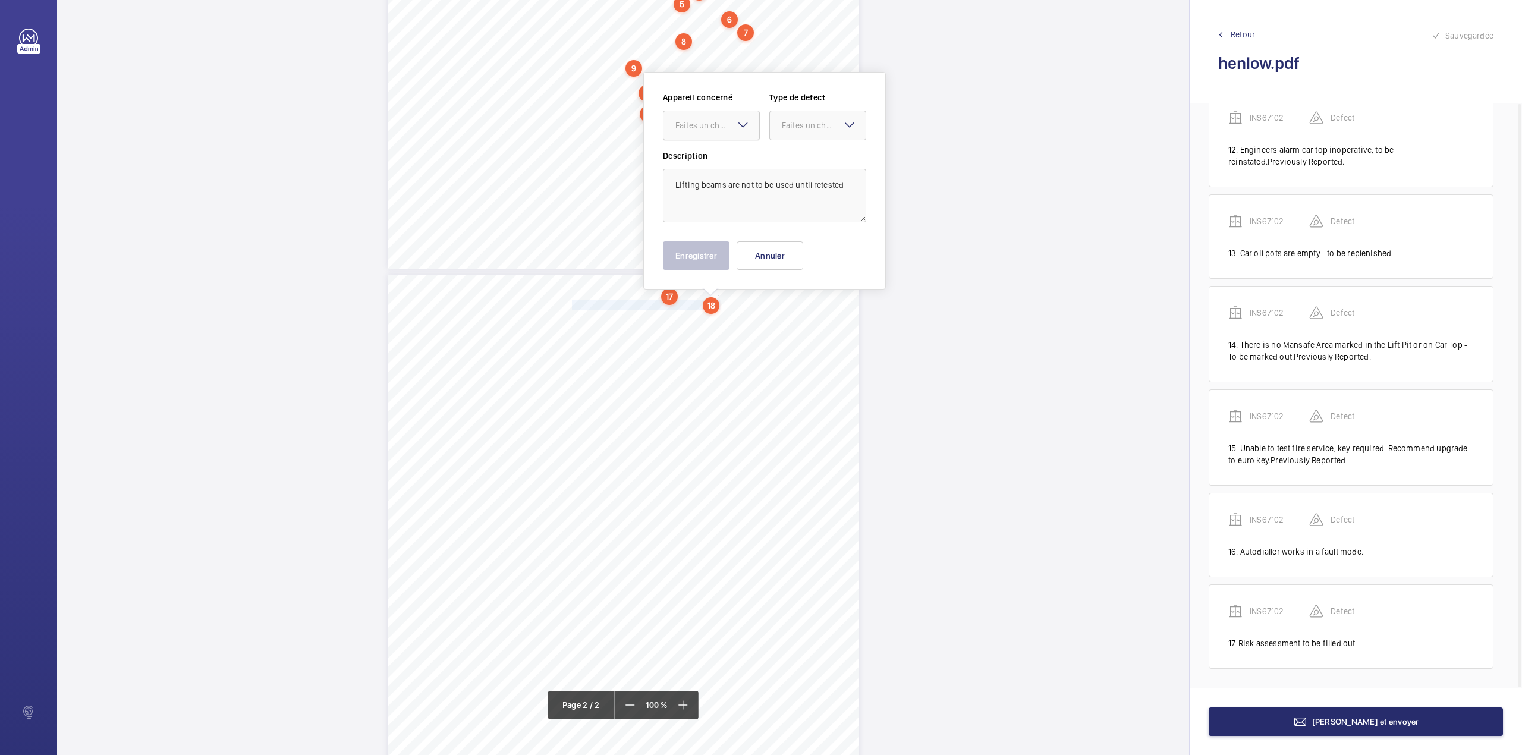
click at [709, 130] on div "Faites un choix" at bounding box center [717, 125] width 84 height 12
click at [707, 156] on span "INS67102" at bounding box center [711, 162] width 72 height 12
drag, startPoint x: 805, startPoint y: 126, endPoint x: 799, endPoint y: 155, distance: 29.7
click at [801, 131] on div "Faites un choix" at bounding box center [818, 125] width 96 height 12
click at [799, 156] on span "Standard" at bounding box center [818, 162] width 72 height 12
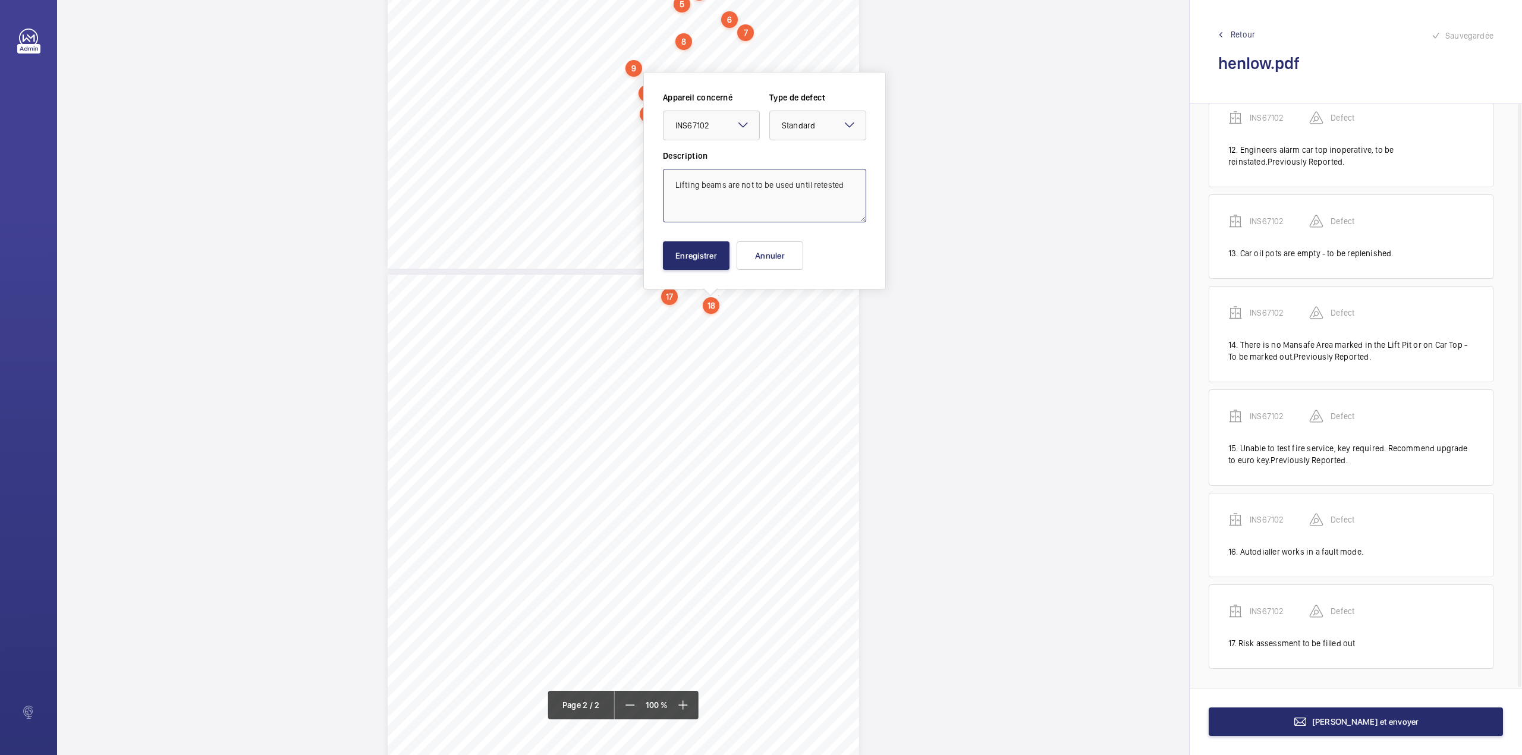
click at [845, 188] on textarea "Lifting beams are not to be used until retested" at bounding box center [764, 196] width 203 height 54
type textarea "Lifting beams are not to be used until retested."
click at [687, 246] on button "Enregistrer" at bounding box center [696, 255] width 67 height 29
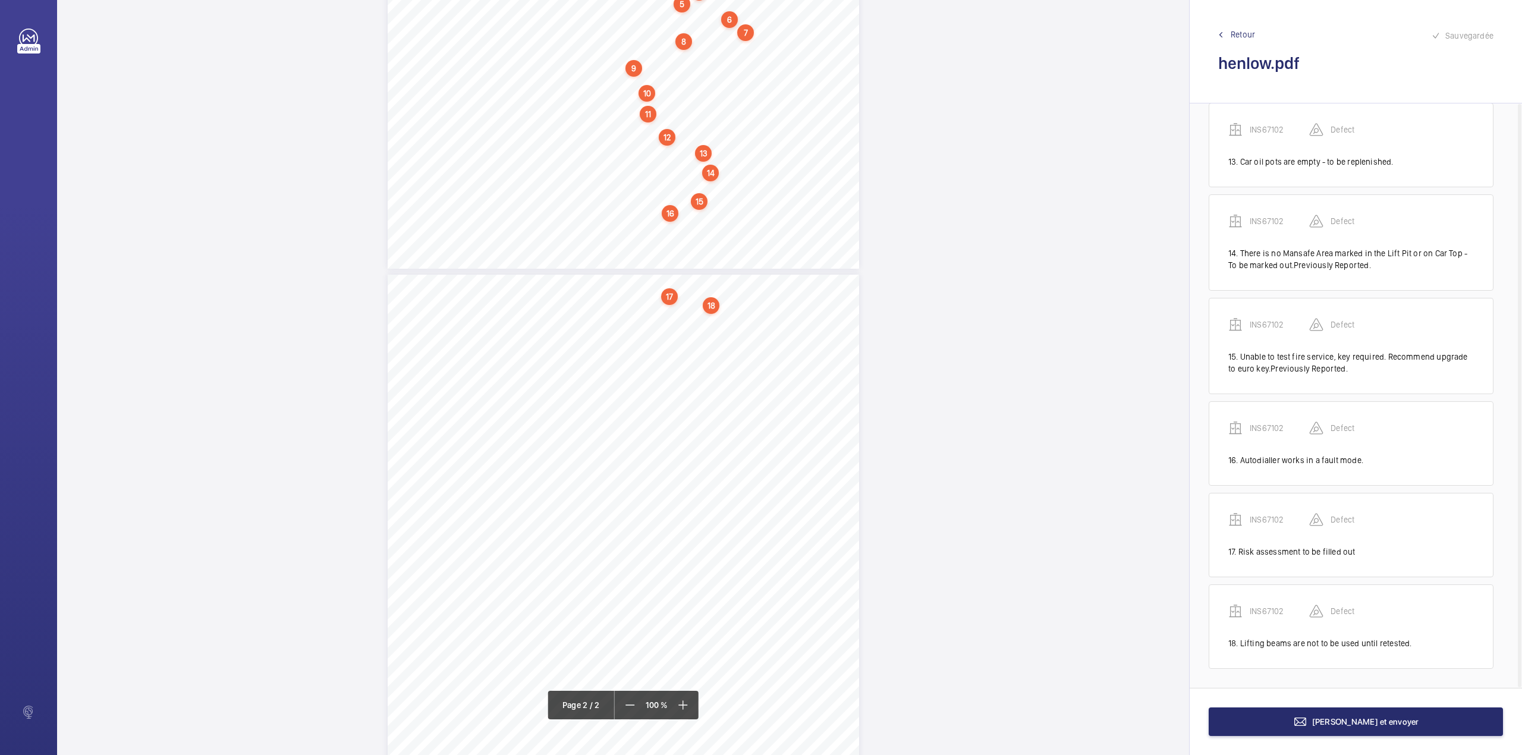
scroll to position [1185, 0]
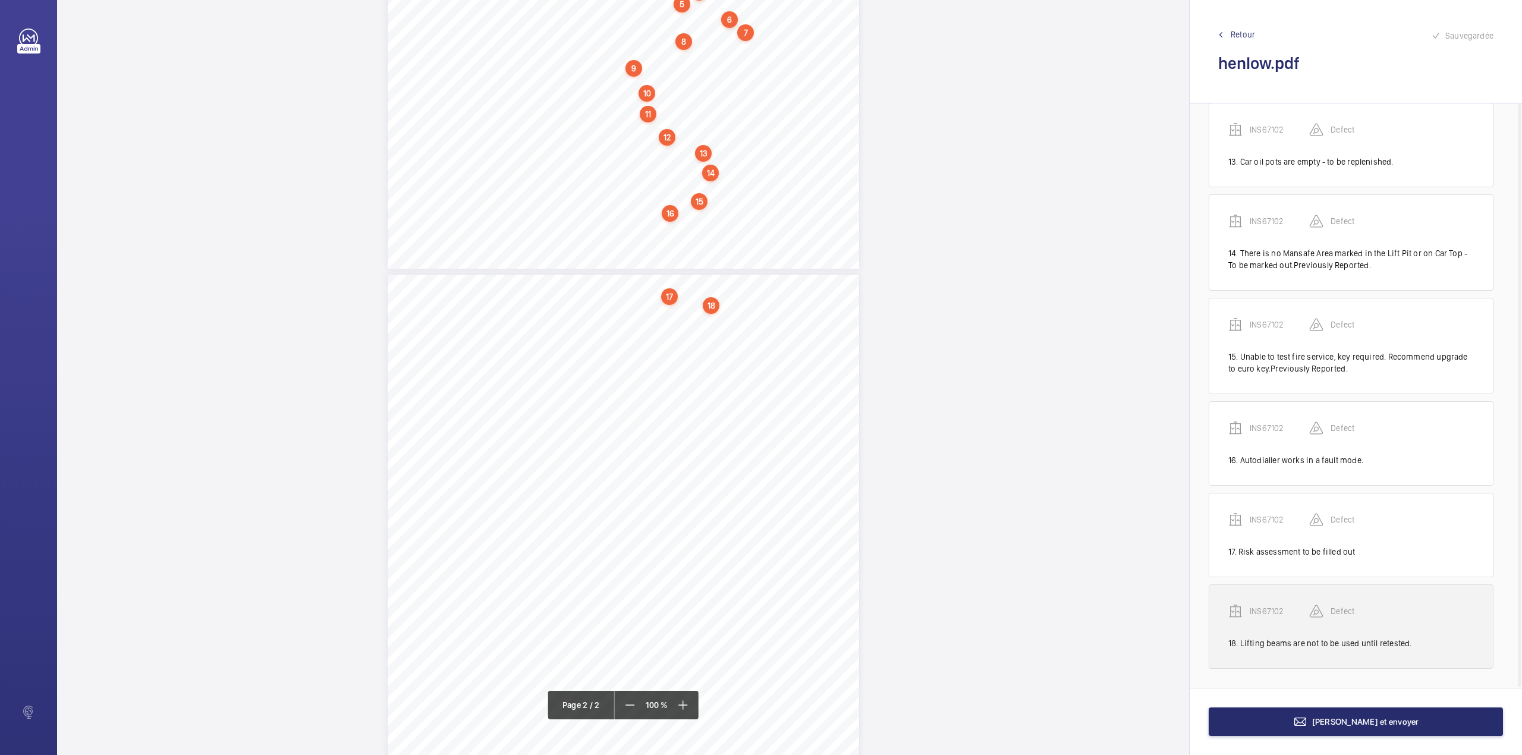
click at [1266, 609] on p "INS67102" at bounding box center [1279, 611] width 59 height 12
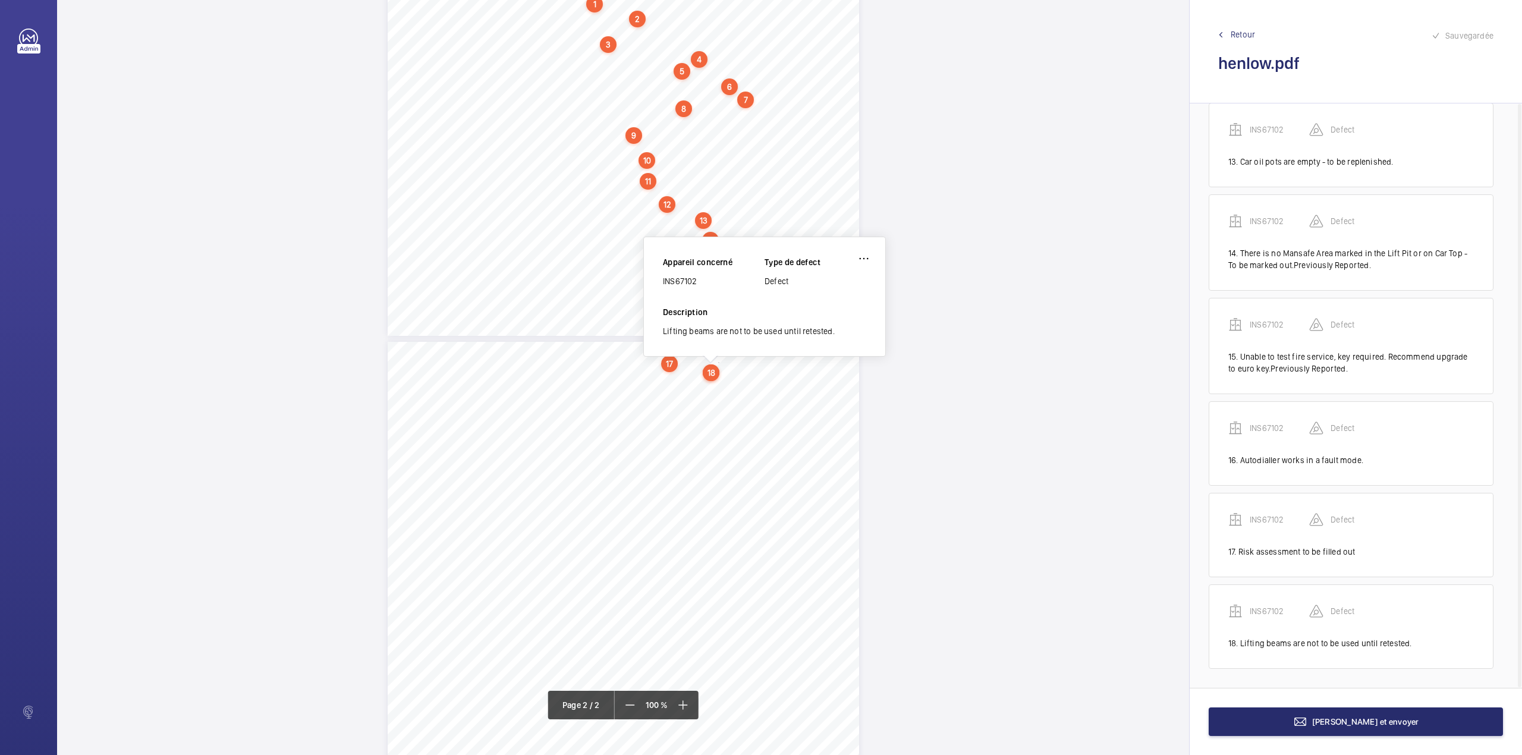
scroll to position [345, 0]
drag, startPoint x: 664, startPoint y: 285, endPoint x: 717, endPoint y: 288, distance: 53.0
click at [717, 288] on div "INS67102" at bounding box center [714, 286] width 102 height 12
click at [686, 287] on div "INS67102" at bounding box center [714, 286] width 102 height 12
drag, startPoint x: 663, startPoint y: 287, endPoint x: 704, endPoint y: 287, distance: 40.4
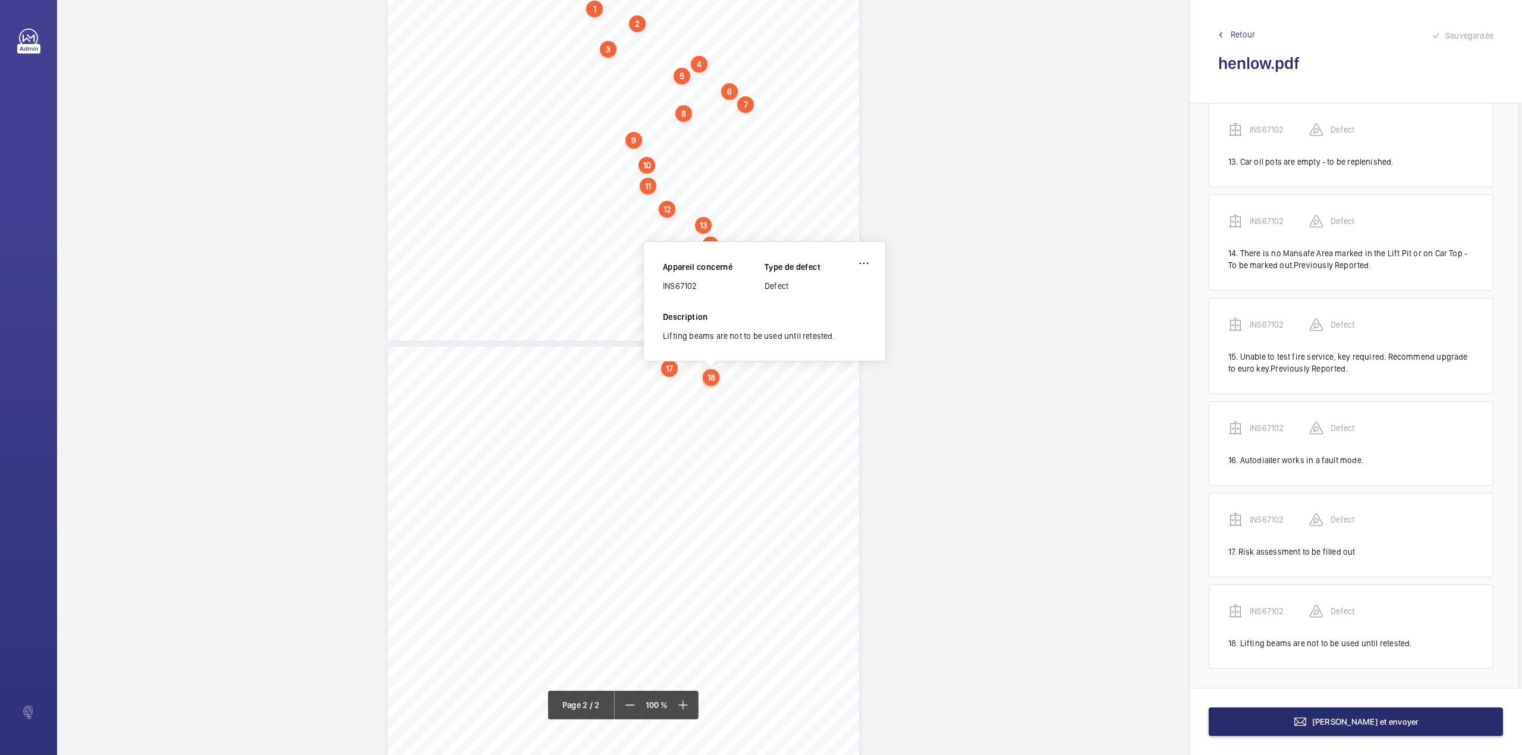
click at [704, 287] on div "INS67102" at bounding box center [714, 286] width 102 height 12
copy div "INS67102"
click at [1295, 728] on button "Terminer et envoyer" at bounding box center [1356, 721] width 294 height 29
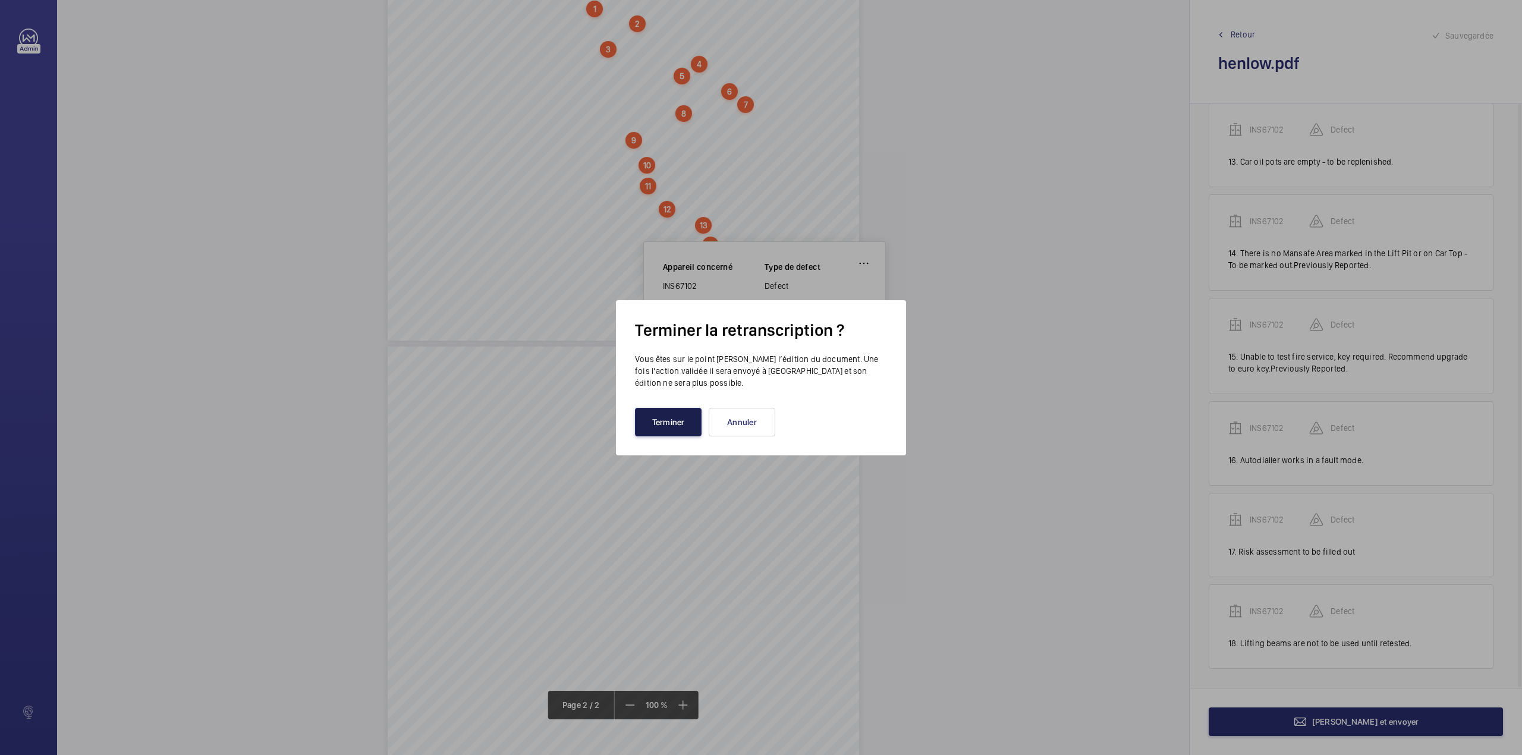
click at [683, 414] on button "Terminer" at bounding box center [668, 422] width 67 height 29
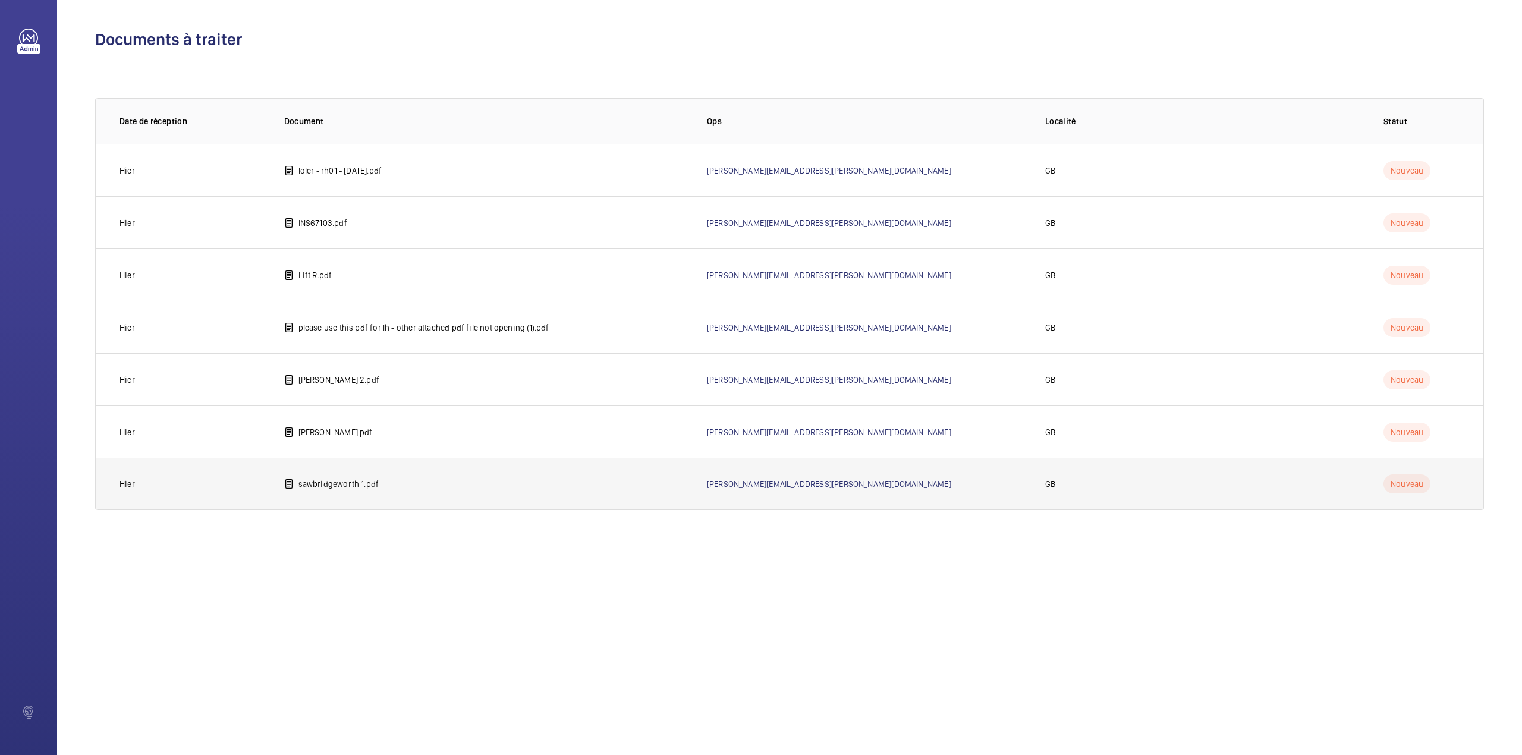
click at [321, 468] on td "sawbridgeworth 1.pdf" at bounding box center [476, 484] width 423 height 52
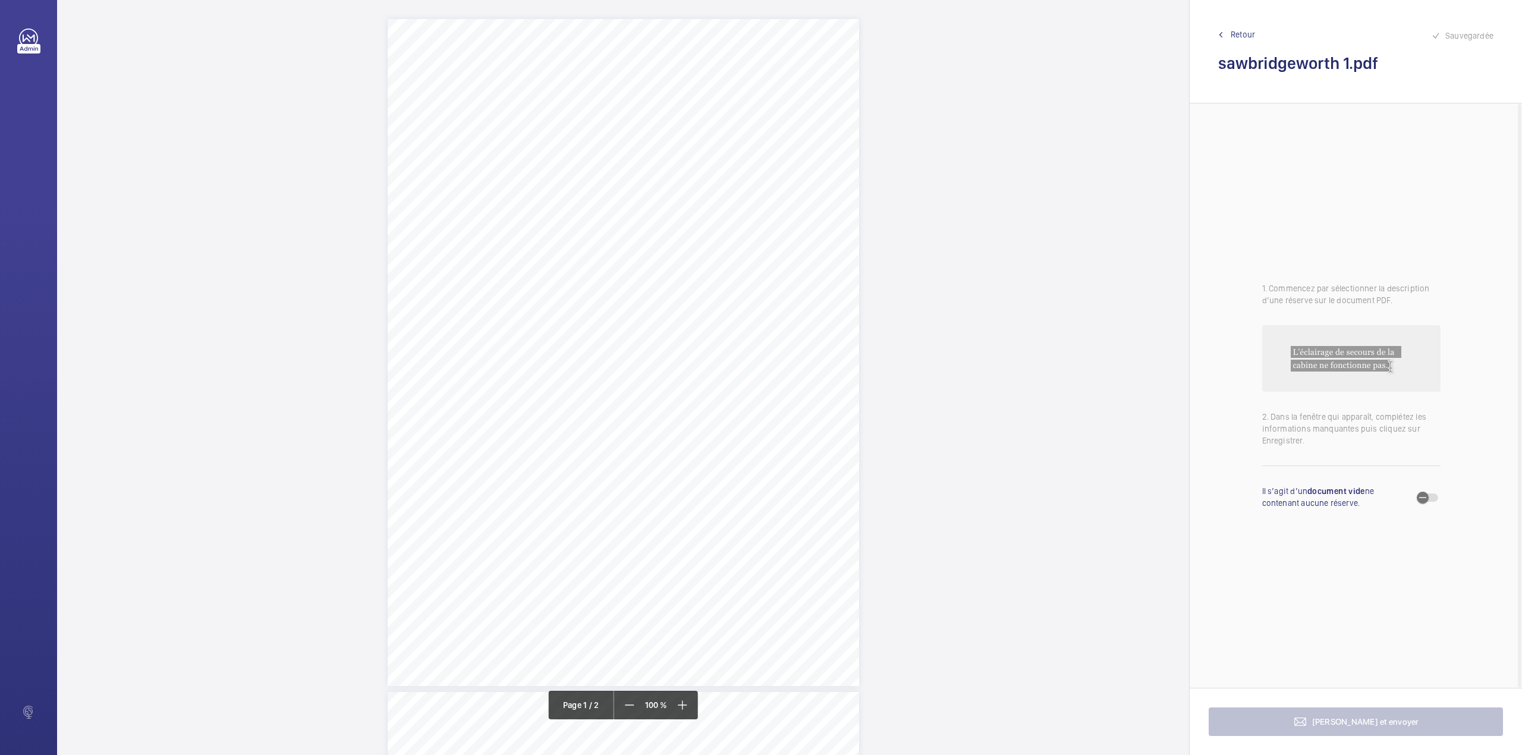
drag, startPoint x: 603, startPoint y: 150, endPoint x: 790, endPoint y: 149, distance: 187.3
click at [790, 149] on span "Sawbridgeworth Court Goddard Drive Bushey WD23 3ET" at bounding box center [702, 151] width 194 height 8
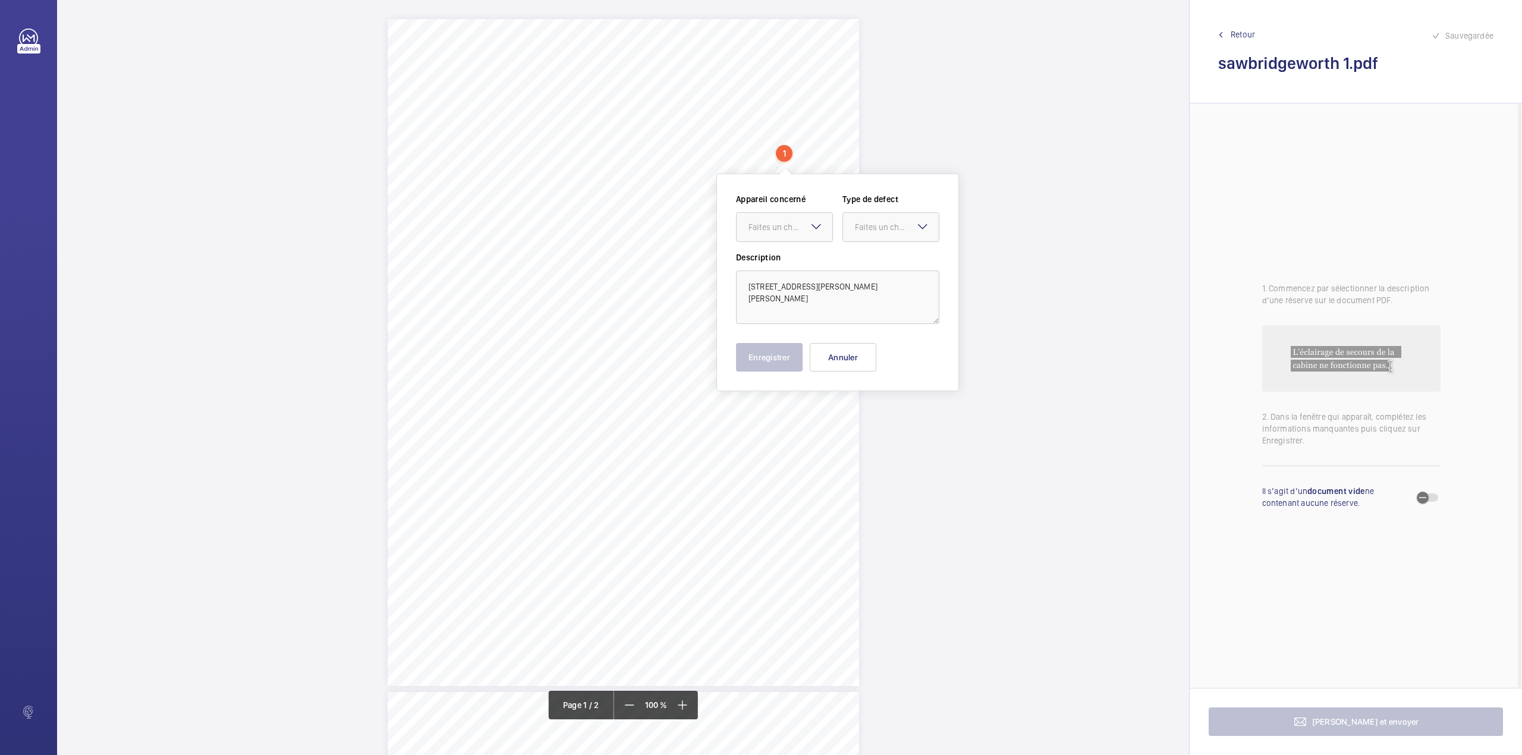
copy span "Sawbridgeworth Court Goddard Drive Bushey WD23 3ET"
click at [857, 359] on button "Annuler" at bounding box center [843, 357] width 67 height 29
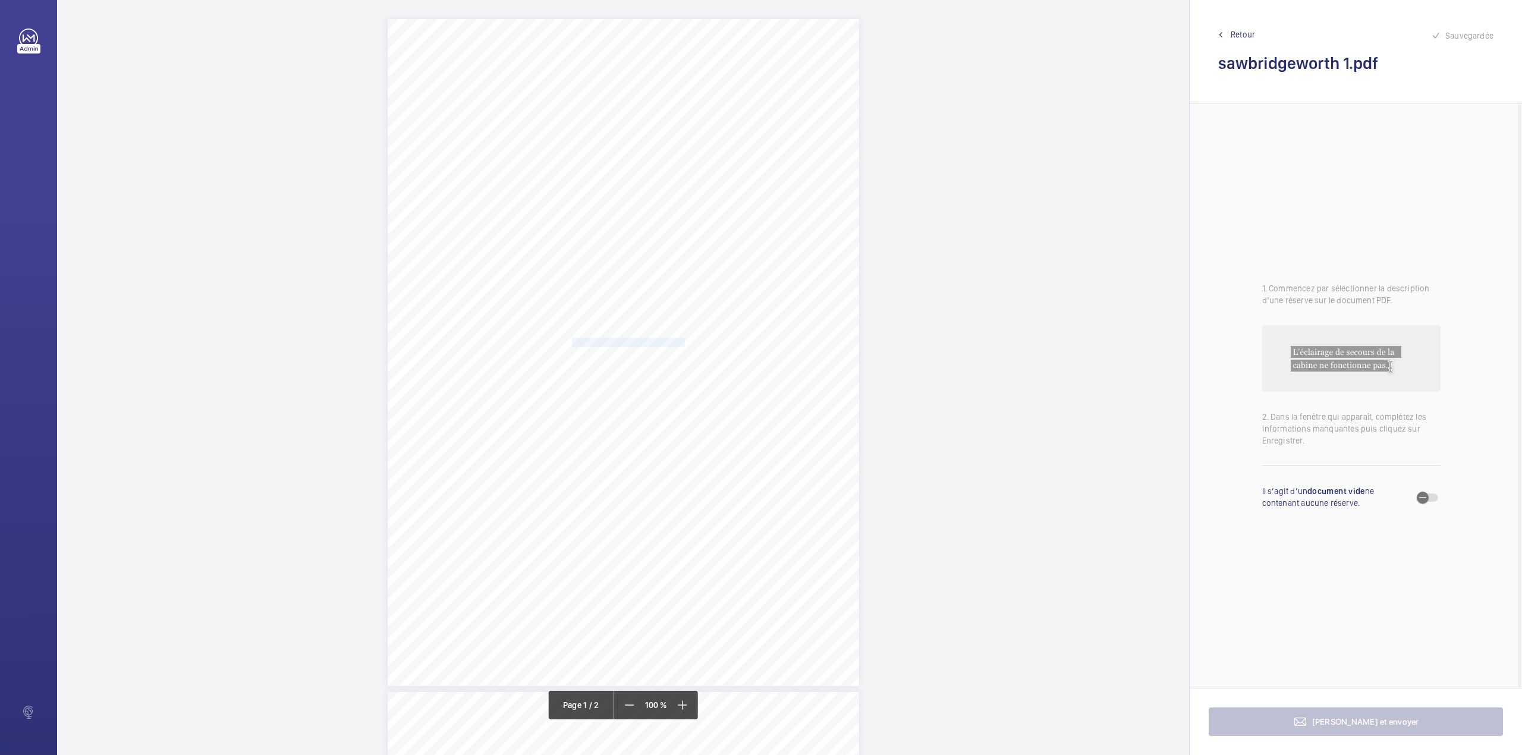
drag, startPoint x: 571, startPoint y: 343, endPoint x: 681, endPoint y: 332, distance: 110.0
click at [681, 342] on div "Lifting Operations and Lifting Equipment Regulations 1998 Report of Thorough Ex…" at bounding box center [623, 352] width 471 height 667
drag, startPoint x: 662, startPoint y: 131, endPoint x: 662, endPoint y: 139, distance: 7.1
click at [662, 133] on div at bounding box center [676, 125] width 96 height 29
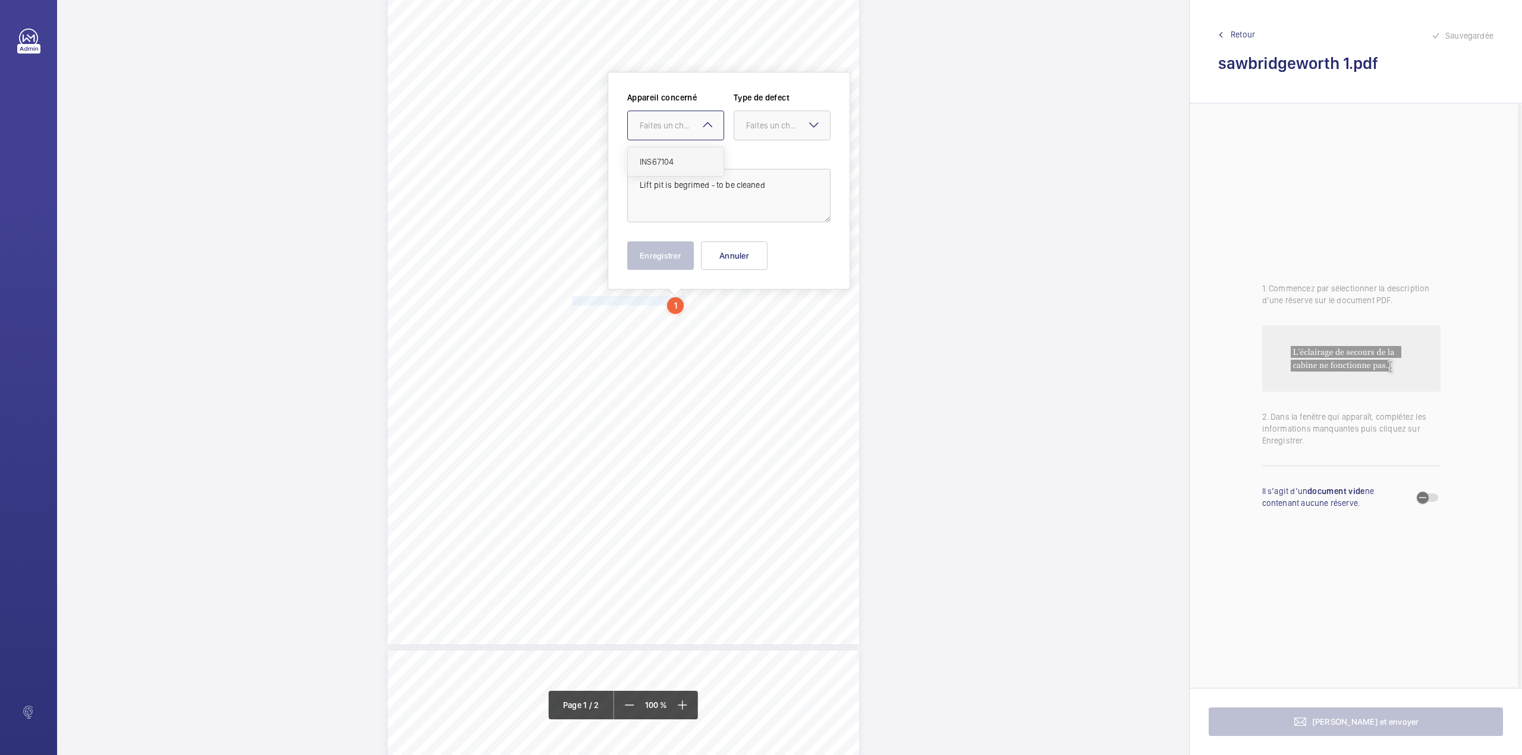
drag, startPoint x: 660, startPoint y: 153, endPoint x: 754, endPoint y: 127, distance: 98.2
click at [662, 153] on div "INS67104" at bounding box center [676, 161] width 96 height 29
click at [756, 125] on div "Faites un choix" at bounding box center [788, 125] width 84 height 12
click at [754, 150] on div "Standard" at bounding box center [782, 161] width 96 height 29
click at [766, 191] on textarea "Lift pit is begrimed - to be cleaned" at bounding box center [728, 196] width 203 height 54
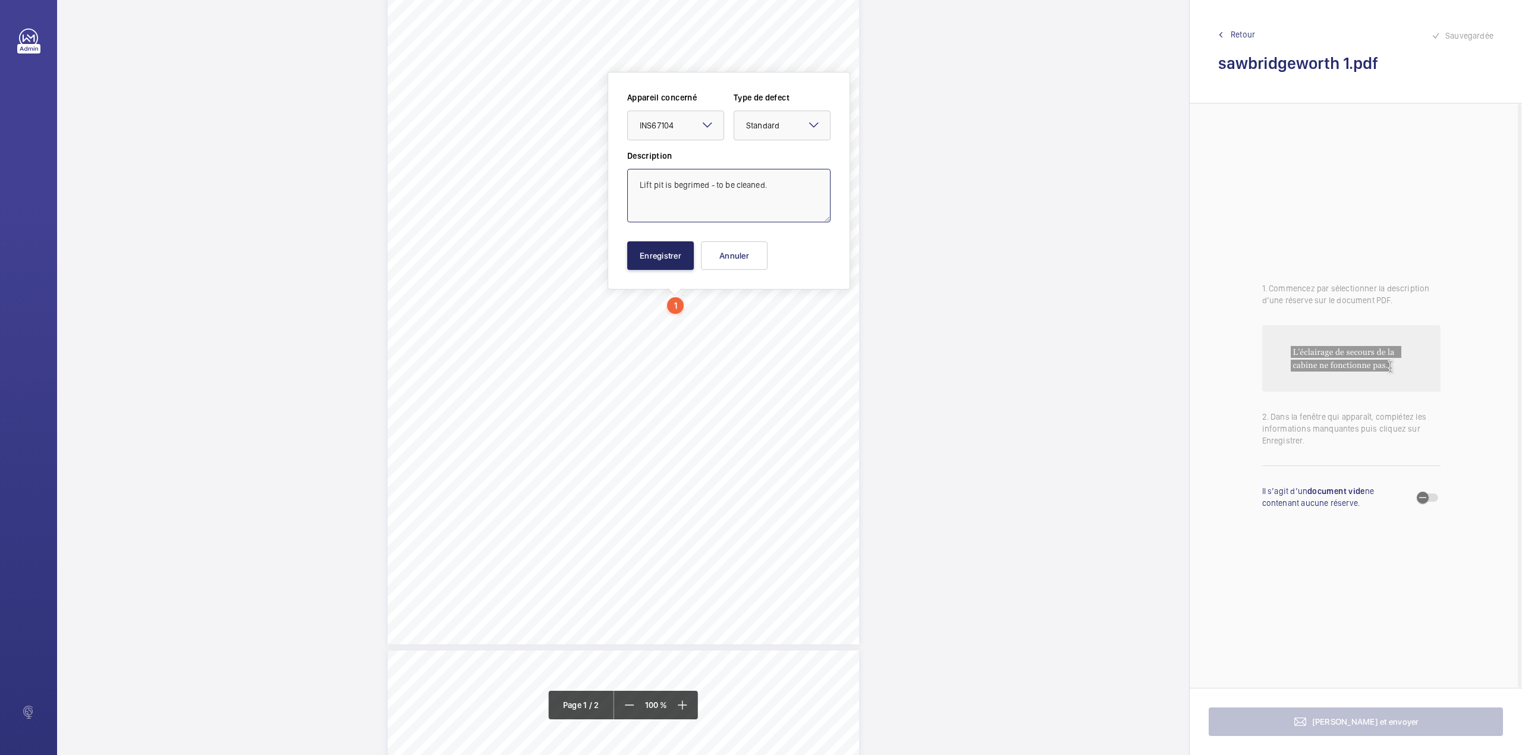
type textarea "Lift pit is begrimed - to be cleaned."
drag, startPoint x: 645, startPoint y: 250, endPoint x: 637, endPoint y: 264, distance: 16.2
click at [644, 250] on button "Enregistrer" at bounding box center [660, 255] width 67 height 29
drag, startPoint x: 572, startPoint y: 312, endPoint x: 654, endPoint y: 322, distance: 82.7
click at [654, 322] on div "Lifting Operations and Lifting Equipment Regulations 1998 Report of Thorough Ex…" at bounding box center [623, 310] width 471 height 667
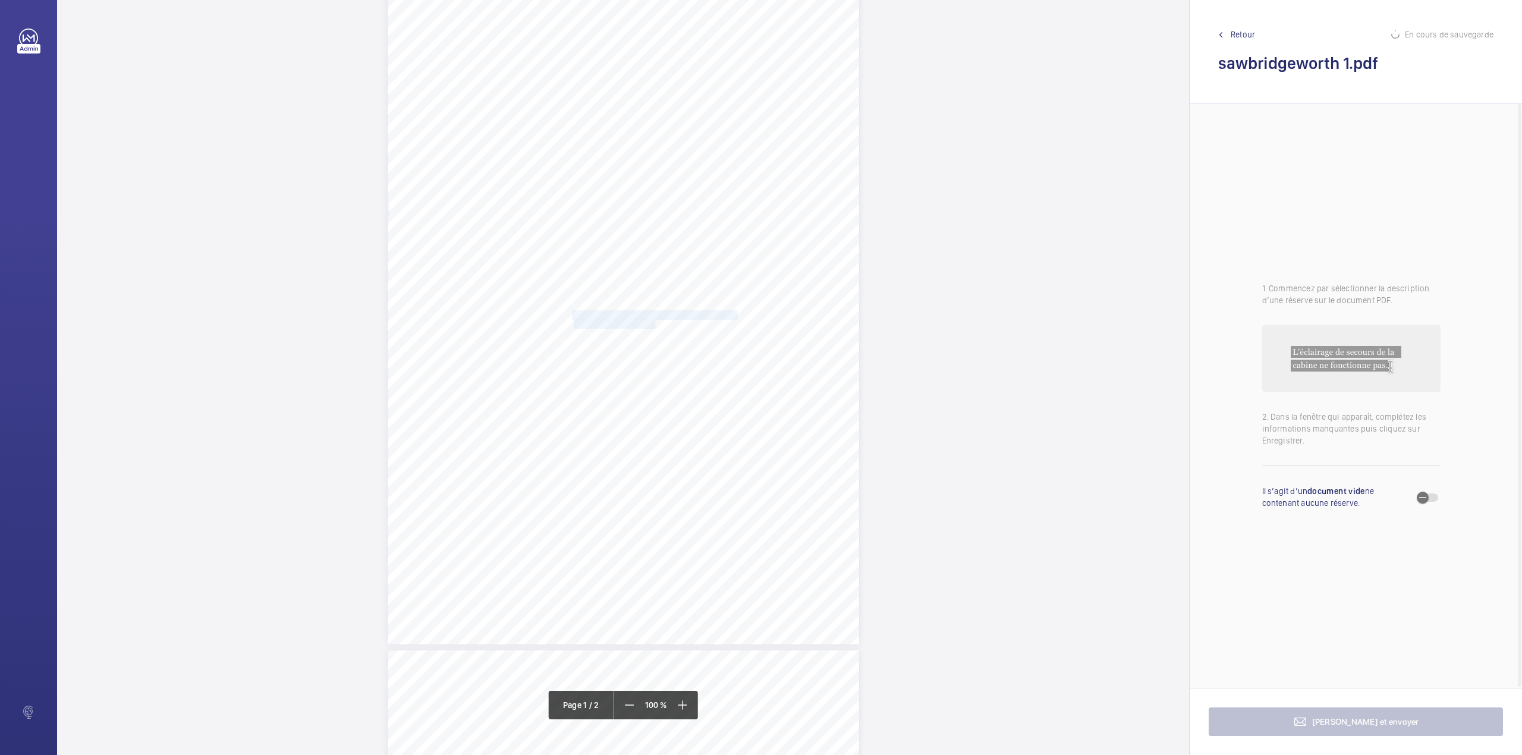
scroll to position [63, 0]
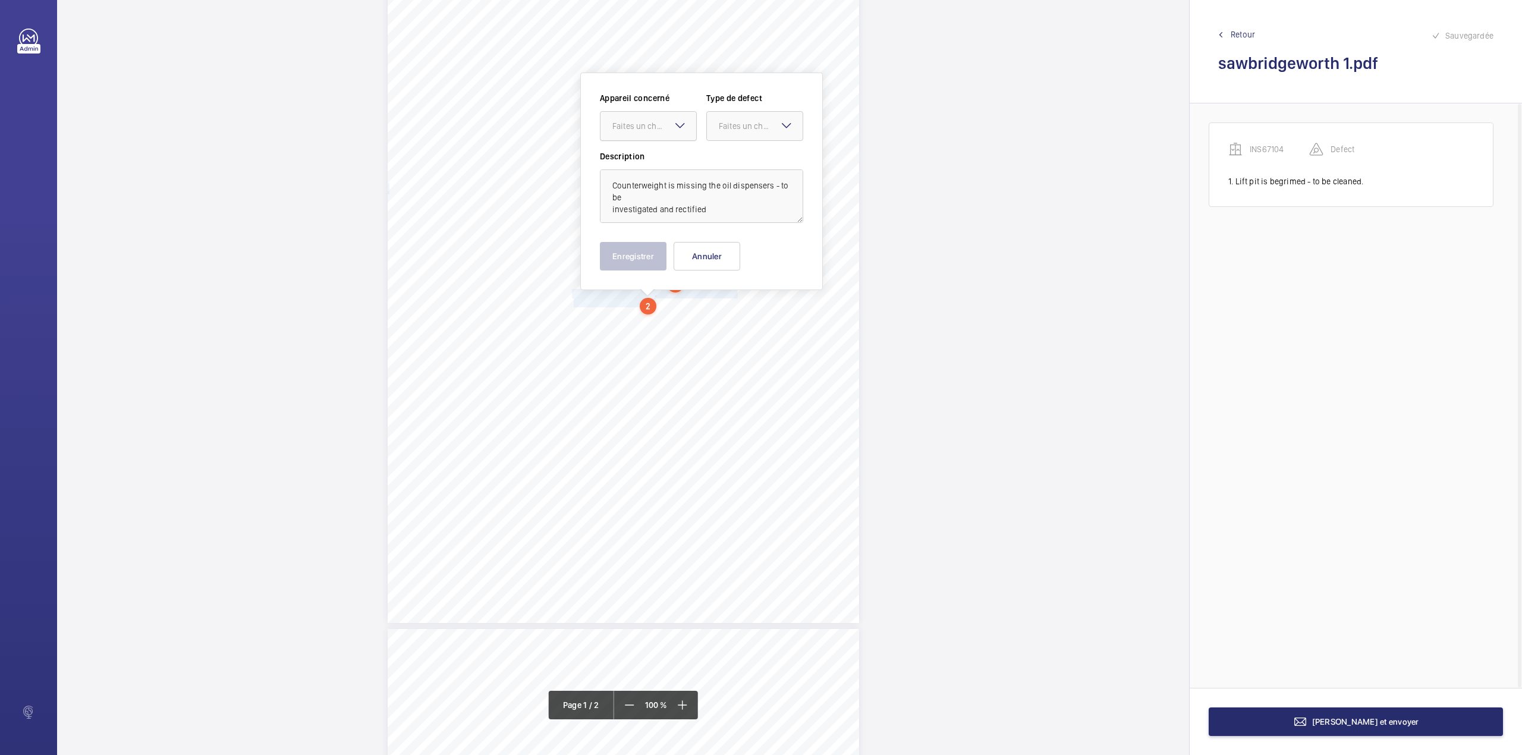
click at [652, 132] on div at bounding box center [648, 126] width 96 height 29
click at [661, 162] on span "INS67104" at bounding box center [648, 162] width 72 height 12
click at [736, 124] on div "Faites un choix" at bounding box center [761, 126] width 84 height 12
drag, startPoint x: 736, startPoint y: 146, endPoint x: 728, endPoint y: 169, distance: 24.4
click at [736, 147] on div "Appareil concerné Faites un choix × INS67104 × Type de defect Faites un choix" at bounding box center [701, 121] width 203 height 58
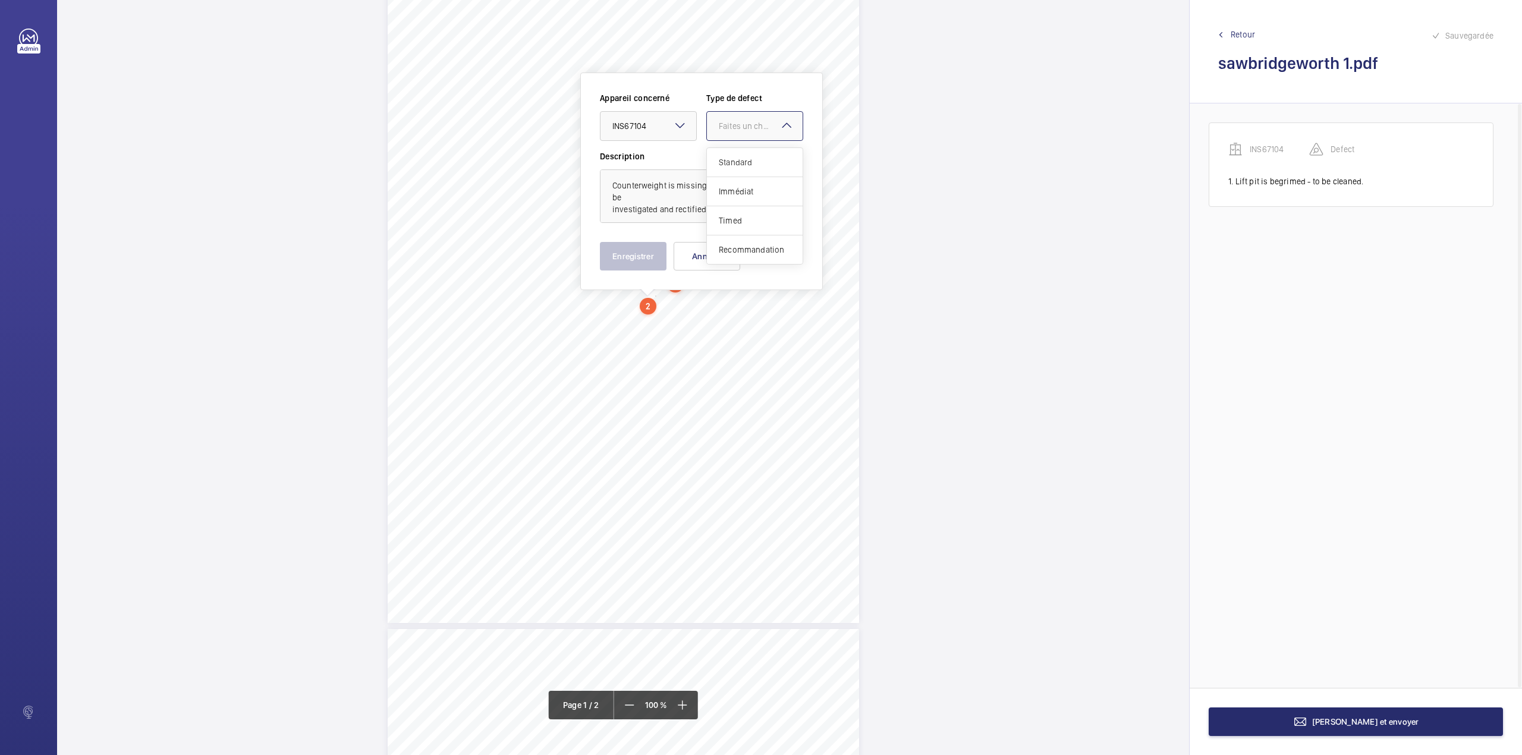
click at [741, 134] on div at bounding box center [755, 126] width 96 height 29
click at [741, 158] on span "Standard" at bounding box center [755, 162] width 72 height 12
drag, startPoint x: 719, startPoint y: 193, endPoint x: 705, endPoint y: 205, distance: 18.5
click at [717, 193] on textarea "Counterweight is missing the oil dispensers - to be investigated and rectified" at bounding box center [701, 196] width 203 height 54
click at [704, 209] on textarea "Counterweight is missing the oil dispensers - to be investigated and rectified" at bounding box center [701, 196] width 203 height 54
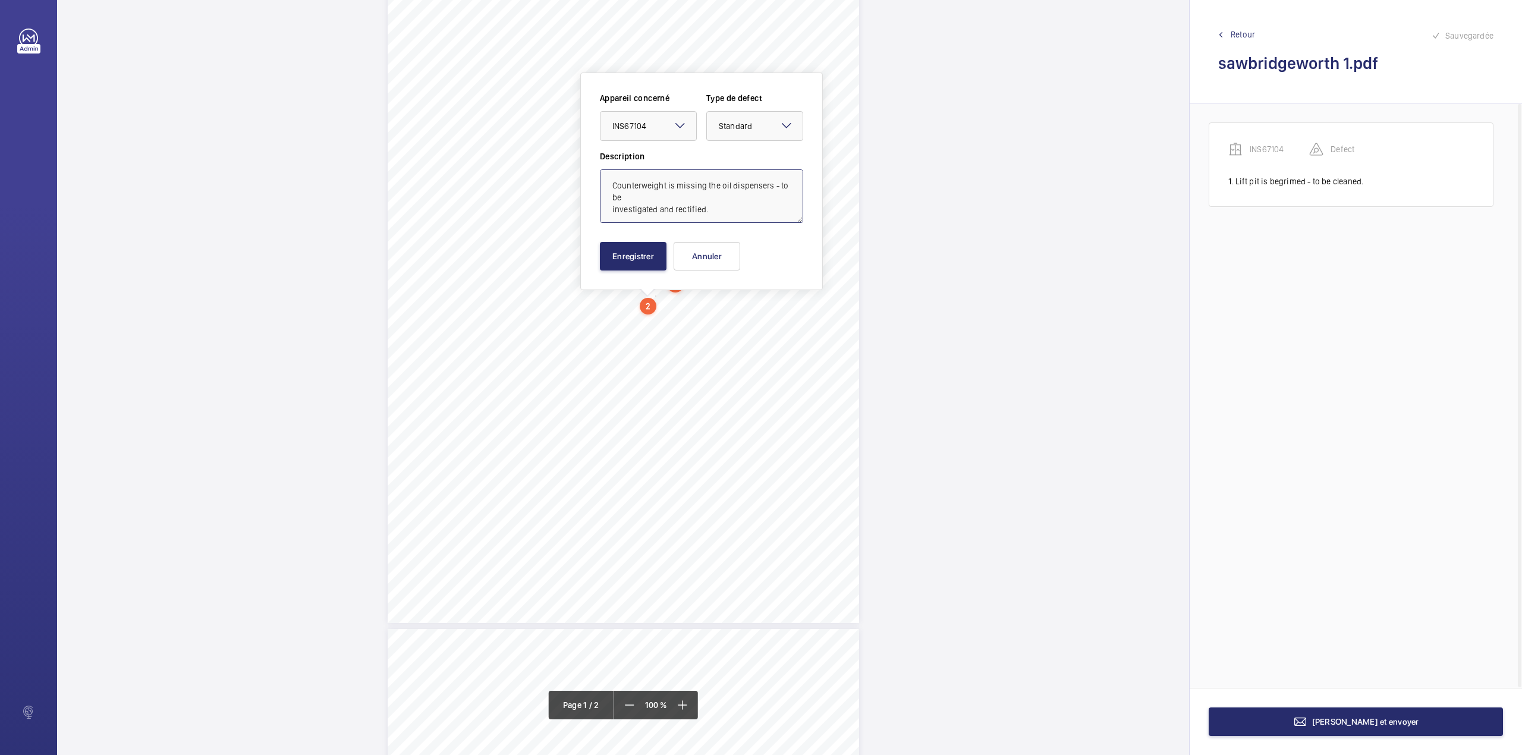
type textarea "Counterweight is missing the oil dispensers - to be investigated and rectified."
click at [638, 250] on button "Enregistrer" at bounding box center [633, 256] width 67 height 29
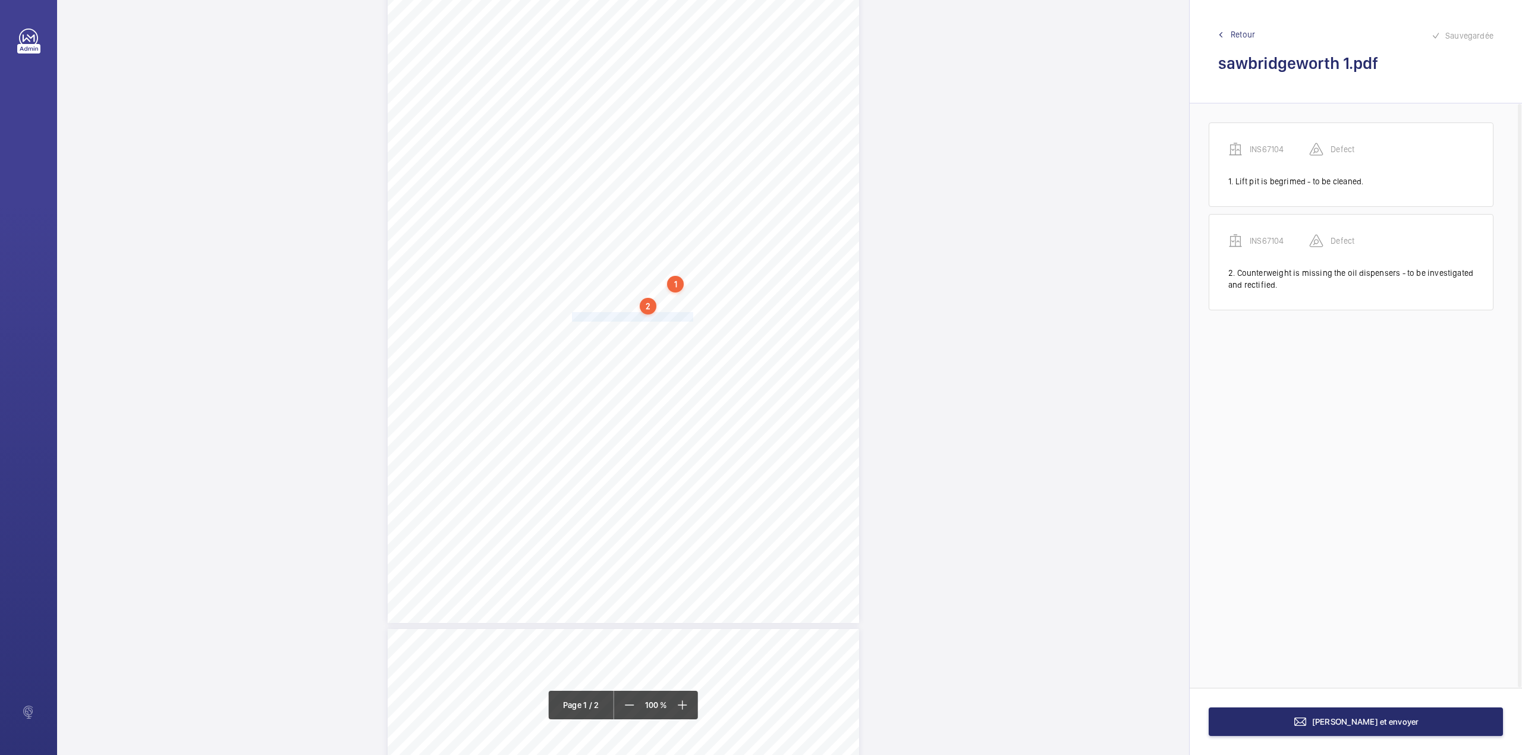
drag, startPoint x: 571, startPoint y: 319, endPoint x: 690, endPoint y: 316, distance: 119.5
click at [690, 316] on div "Lifting Operations and Lifting Equipment Regulations 1998 Report of Thorough Ex…" at bounding box center [623, 289] width 471 height 667
click at [685, 131] on div at bounding box center [685, 125] width 96 height 29
drag, startPoint x: 683, startPoint y: 162, endPoint x: 709, endPoint y: 160, distance: 25.6
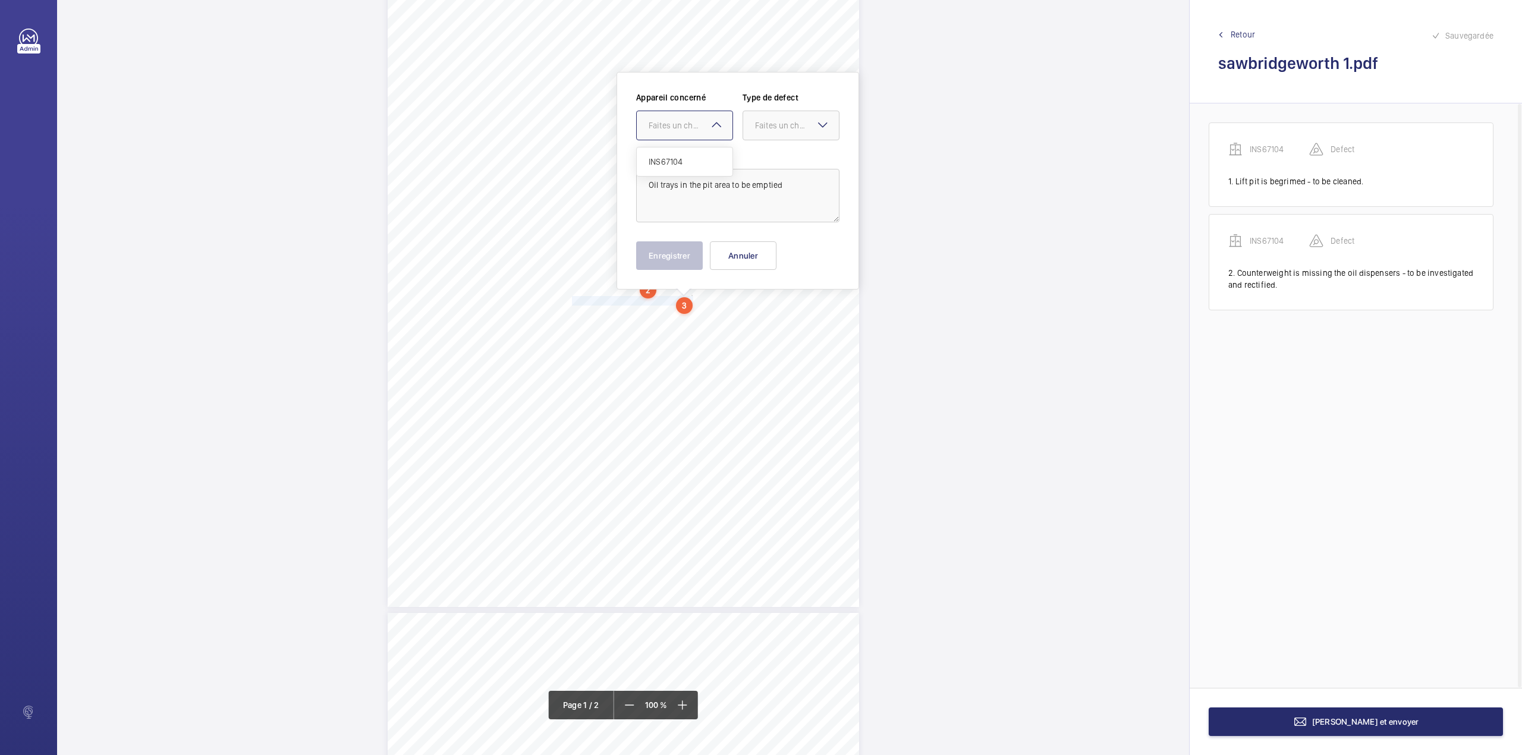
click at [688, 162] on span "INS67104" at bounding box center [685, 162] width 72 height 12
click at [776, 133] on div at bounding box center [791, 125] width 96 height 29
click at [766, 177] on div "Immédiat" at bounding box center [791, 191] width 96 height 29
click at [785, 134] on div at bounding box center [791, 125] width 96 height 29
click at [784, 155] on div "Standard" at bounding box center [791, 161] width 96 height 29
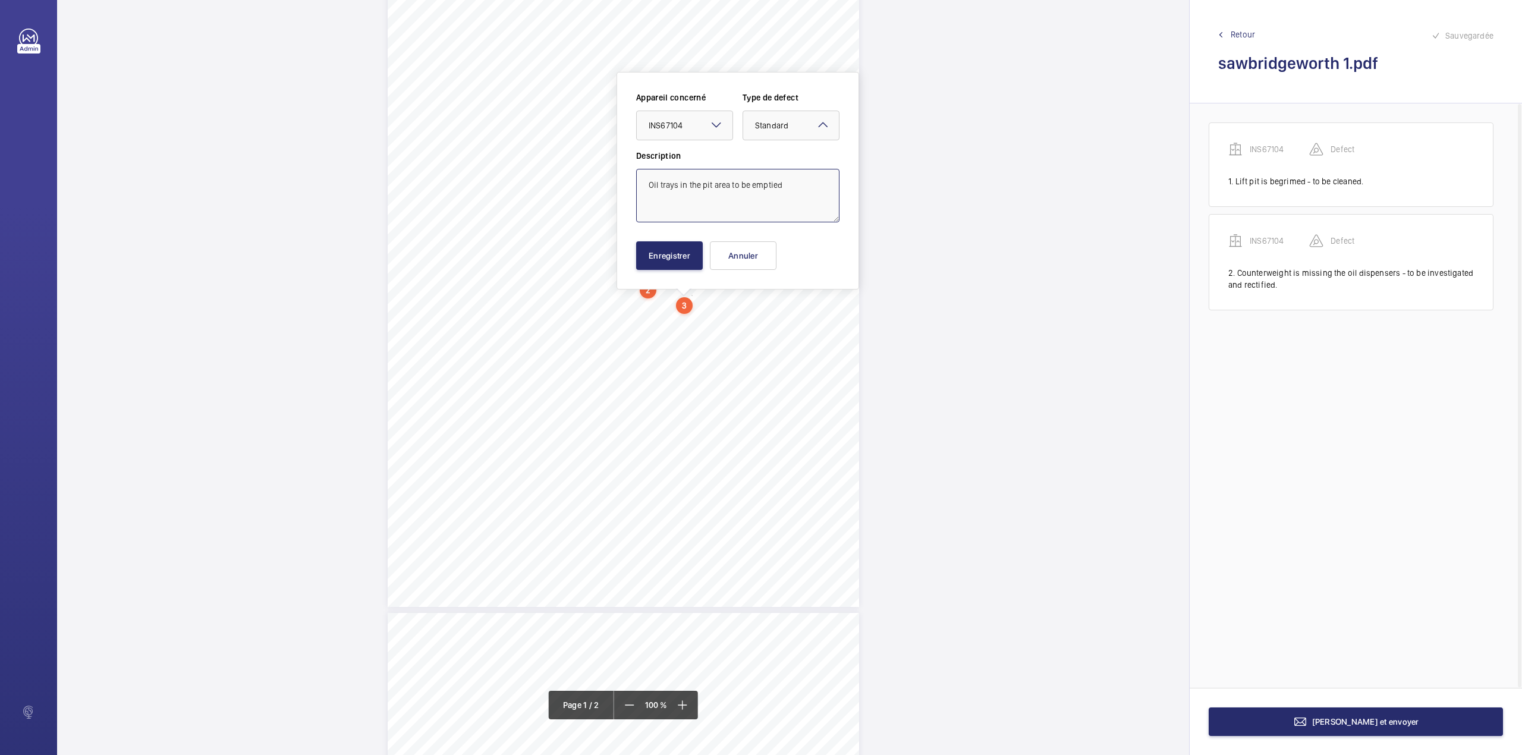
click at [788, 197] on textarea "Oil trays in the pit area to be emptied" at bounding box center [737, 196] width 203 height 54
type textarea "Oil trays in the pit area to be emptied."
click at [678, 248] on button "Enregistrer" at bounding box center [669, 255] width 67 height 29
drag, startPoint x: 571, startPoint y: 314, endPoint x: 714, endPoint y: 310, distance: 142.7
click at [714, 310] on div "Lifting Operations and Lifting Equipment Regulations 1998 Report of Thorough Ex…" at bounding box center [623, 273] width 471 height 667
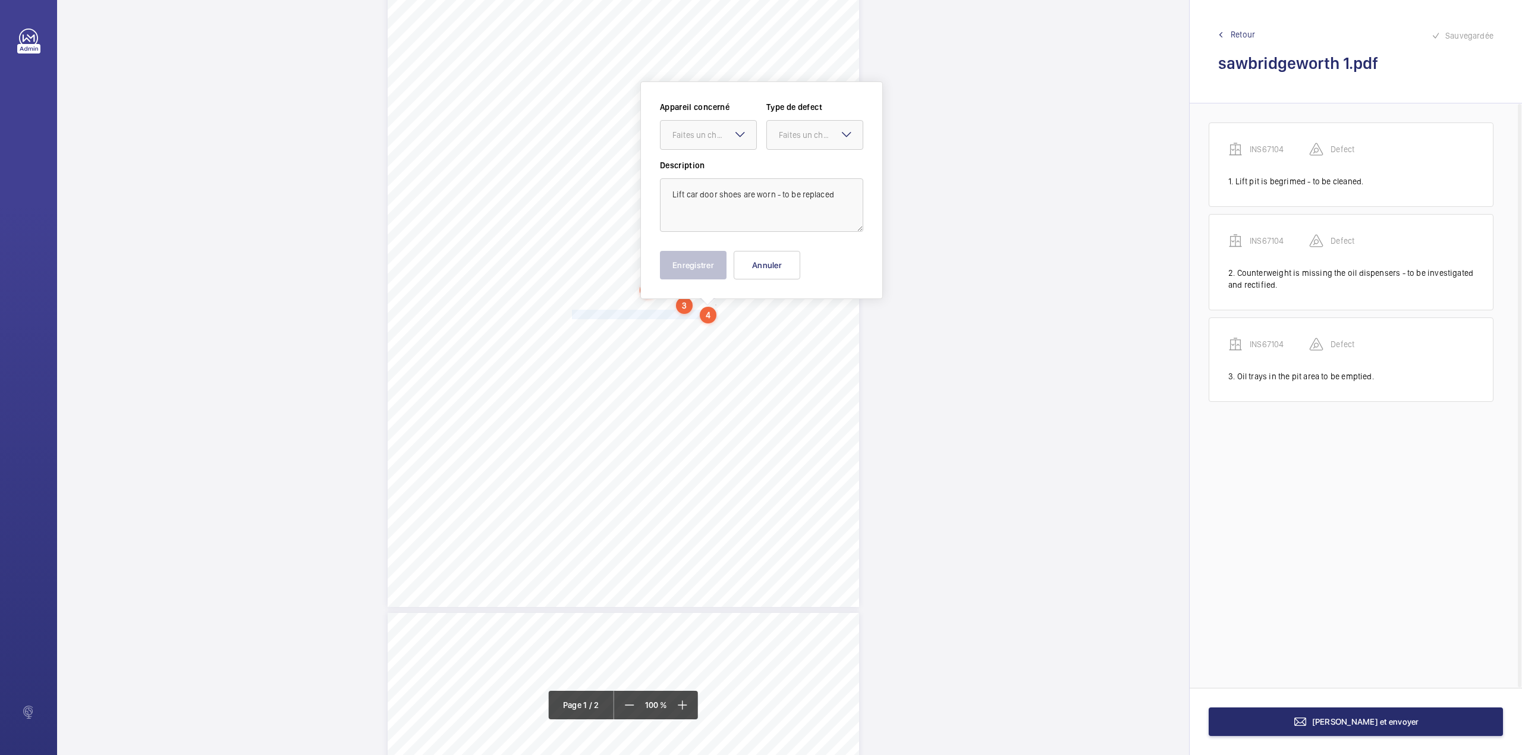
scroll to position [89, 0]
click at [703, 120] on div "Faites un choix" at bounding box center [714, 125] width 84 height 12
click at [705, 172] on div "Appareil concerné Faites un choix INS67104 Type de defect Faites un choix Descr…" at bounding box center [761, 157] width 203 height 131
click at [705, 172] on textarea "Lift car door shoes are worn - to be replaced" at bounding box center [761, 196] width 203 height 54
drag, startPoint x: 735, startPoint y: 130, endPoint x: 731, endPoint y: 143, distance: 13.9
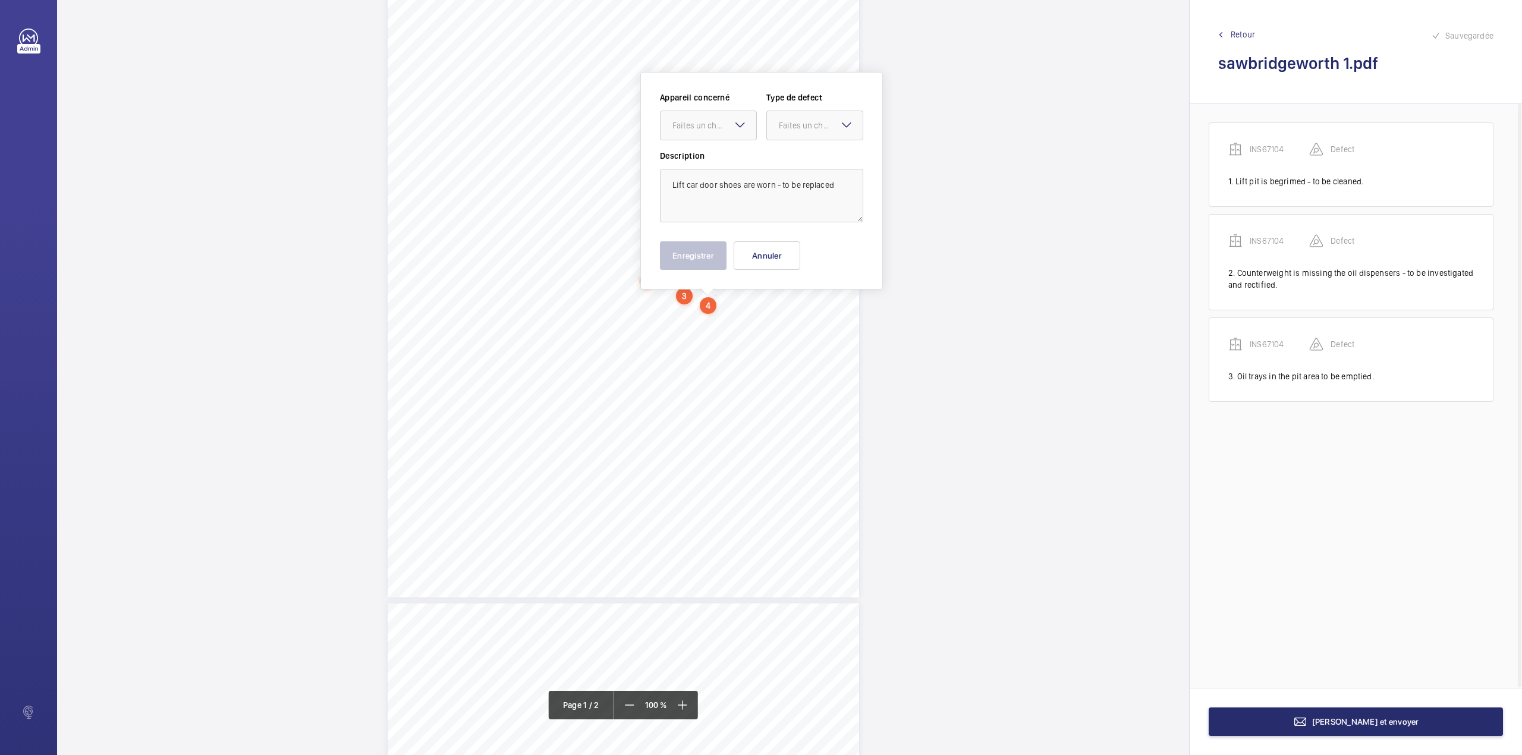
click at [733, 136] on div "Faites un choix" at bounding box center [708, 126] width 97 height 30
click at [726, 161] on span "INS67104" at bounding box center [708, 162] width 72 height 12
click at [788, 127] on div "Faites un choix" at bounding box center [821, 125] width 84 height 12
click at [785, 160] on span "Standard" at bounding box center [815, 162] width 72 height 12
click at [839, 183] on textarea "Lift car door shoes are worn - to be replaced" at bounding box center [761, 196] width 203 height 54
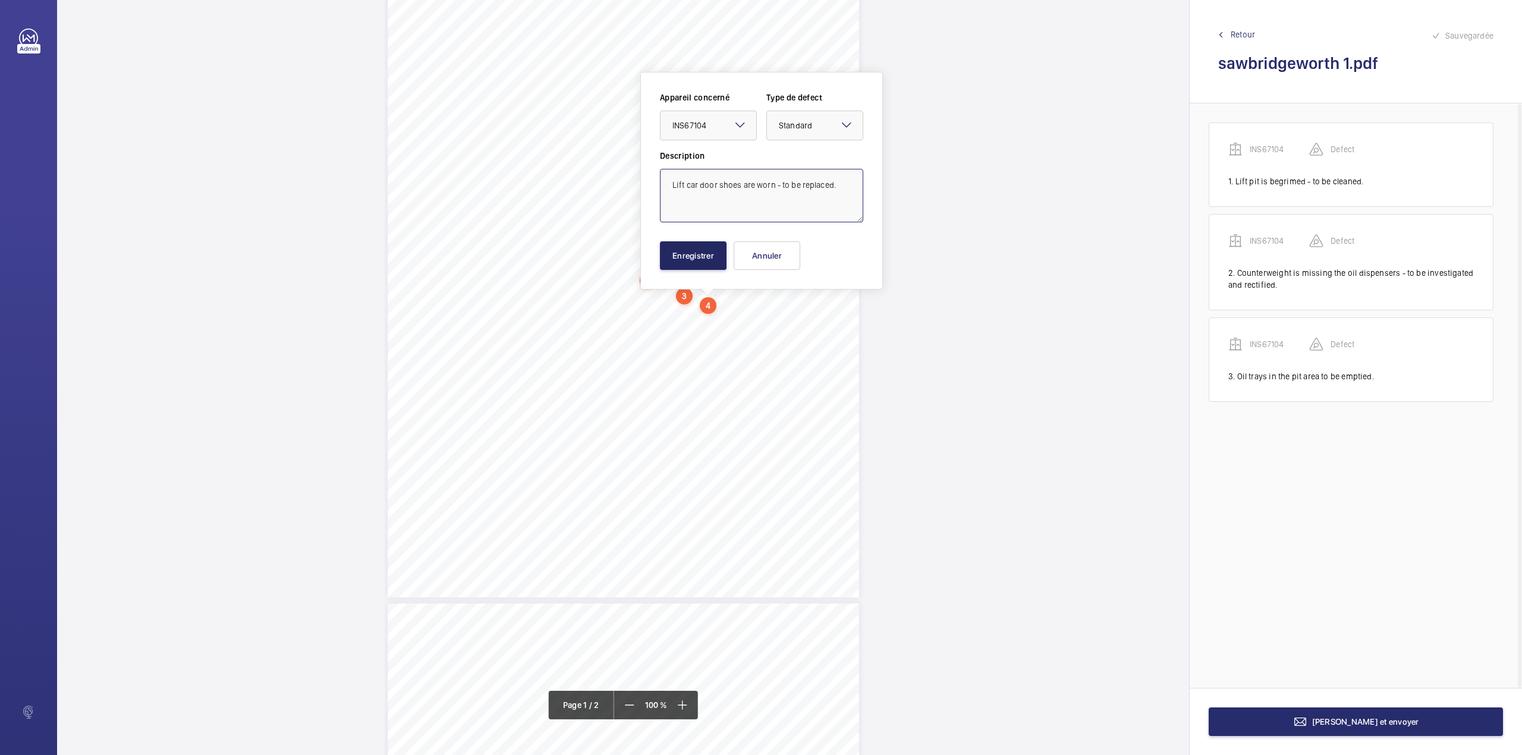
type textarea "Lift car door shoes are worn - to be replaced."
click at [719, 250] on button "Enregistrer" at bounding box center [693, 255] width 67 height 29
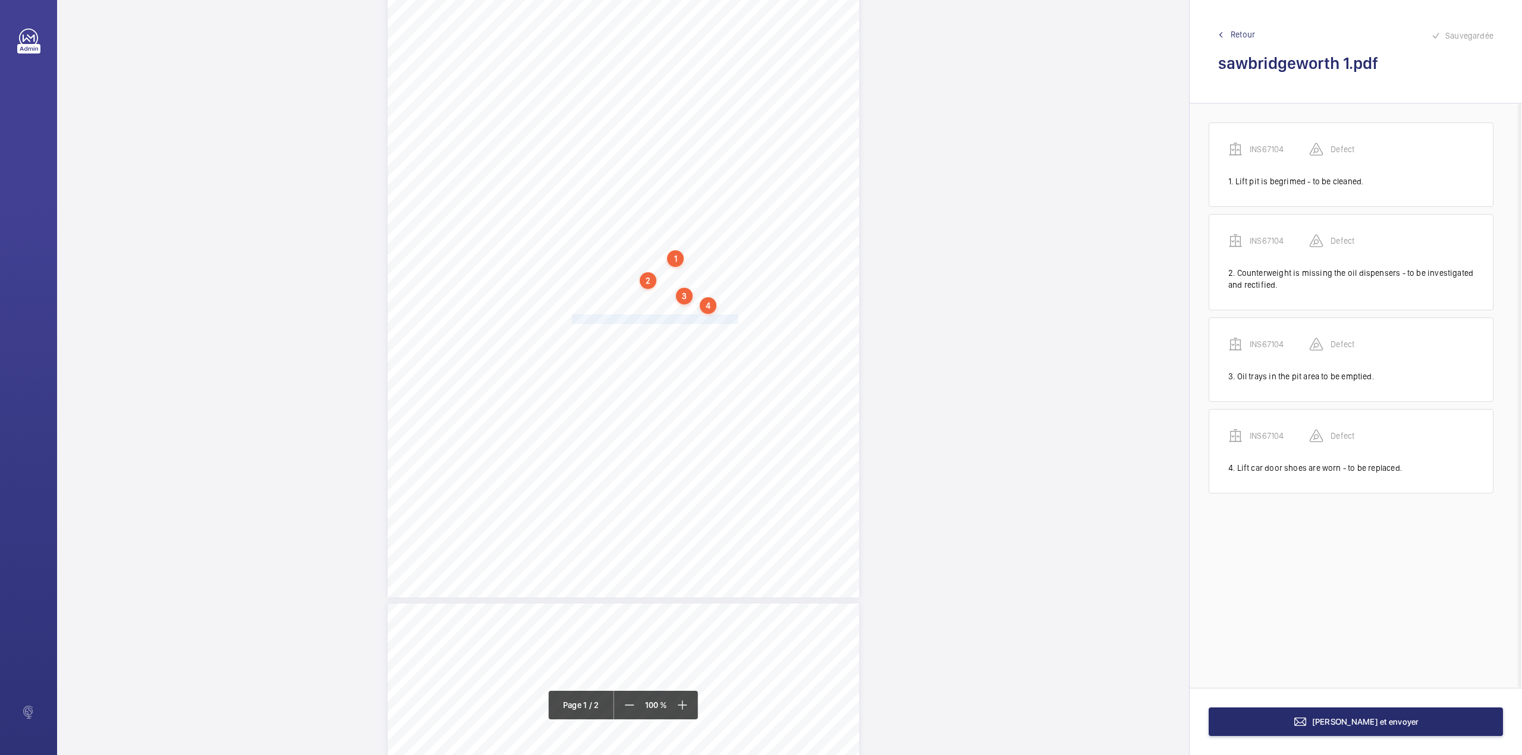
drag, startPoint x: 571, startPoint y: 319, endPoint x: 735, endPoint y: 314, distance: 164.2
click at [735, 314] on div "Lifting Operations and Lifting Equipment Regulations 1998 Report of Thorough Ex…" at bounding box center [623, 263] width 471 height 667
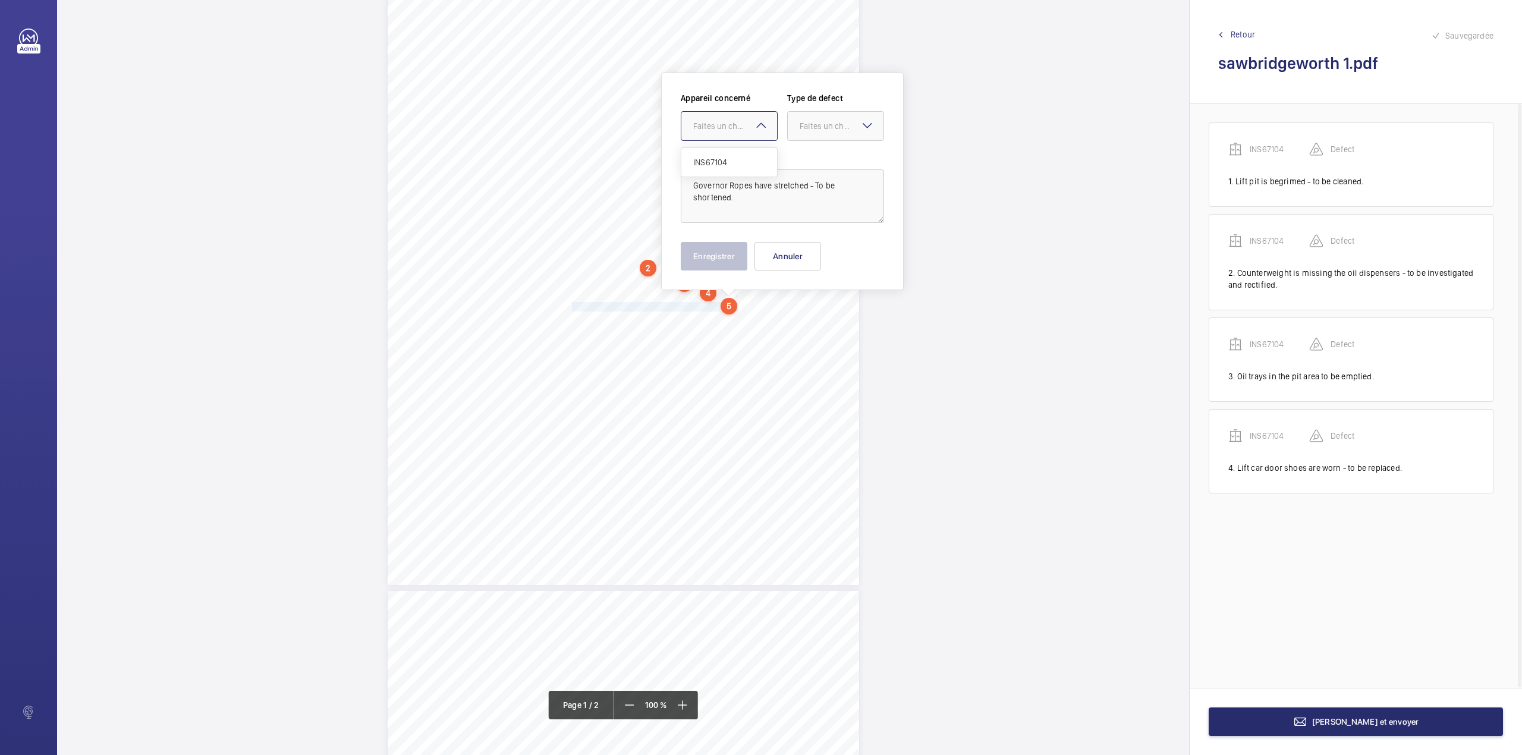
click at [723, 124] on div "Faites un choix" at bounding box center [735, 126] width 84 height 12
click at [721, 155] on div "INS67104" at bounding box center [729, 162] width 96 height 29
drag, startPoint x: 807, startPoint y: 120, endPoint x: 811, endPoint y: 155, distance: 34.8
click at [807, 122] on div "Faites un choix" at bounding box center [842, 126] width 84 height 12
click at [811, 155] on div "Standard" at bounding box center [836, 162] width 96 height 29
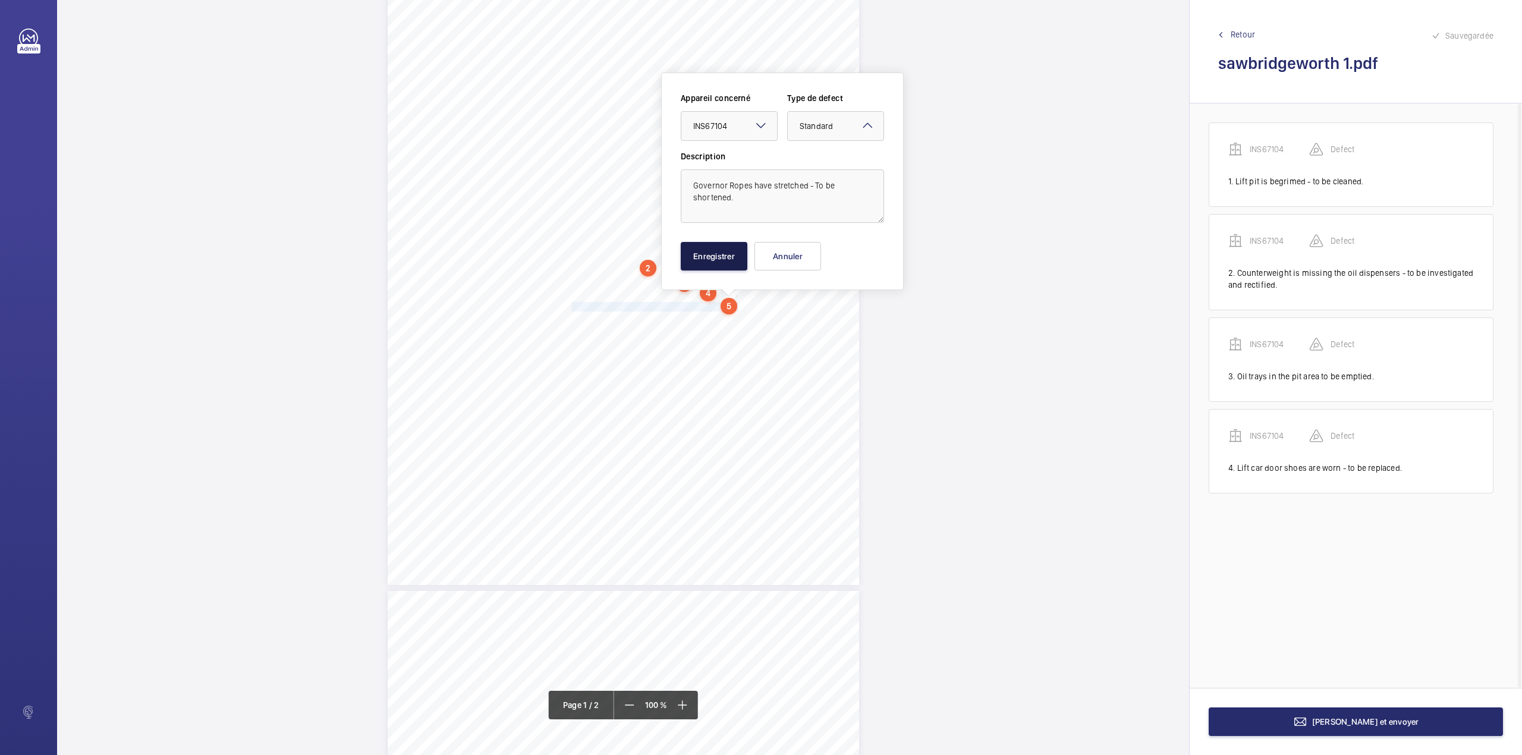
click at [719, 253] on button "Enregistrer" at bounding box center [714, 256] width 67 height 29
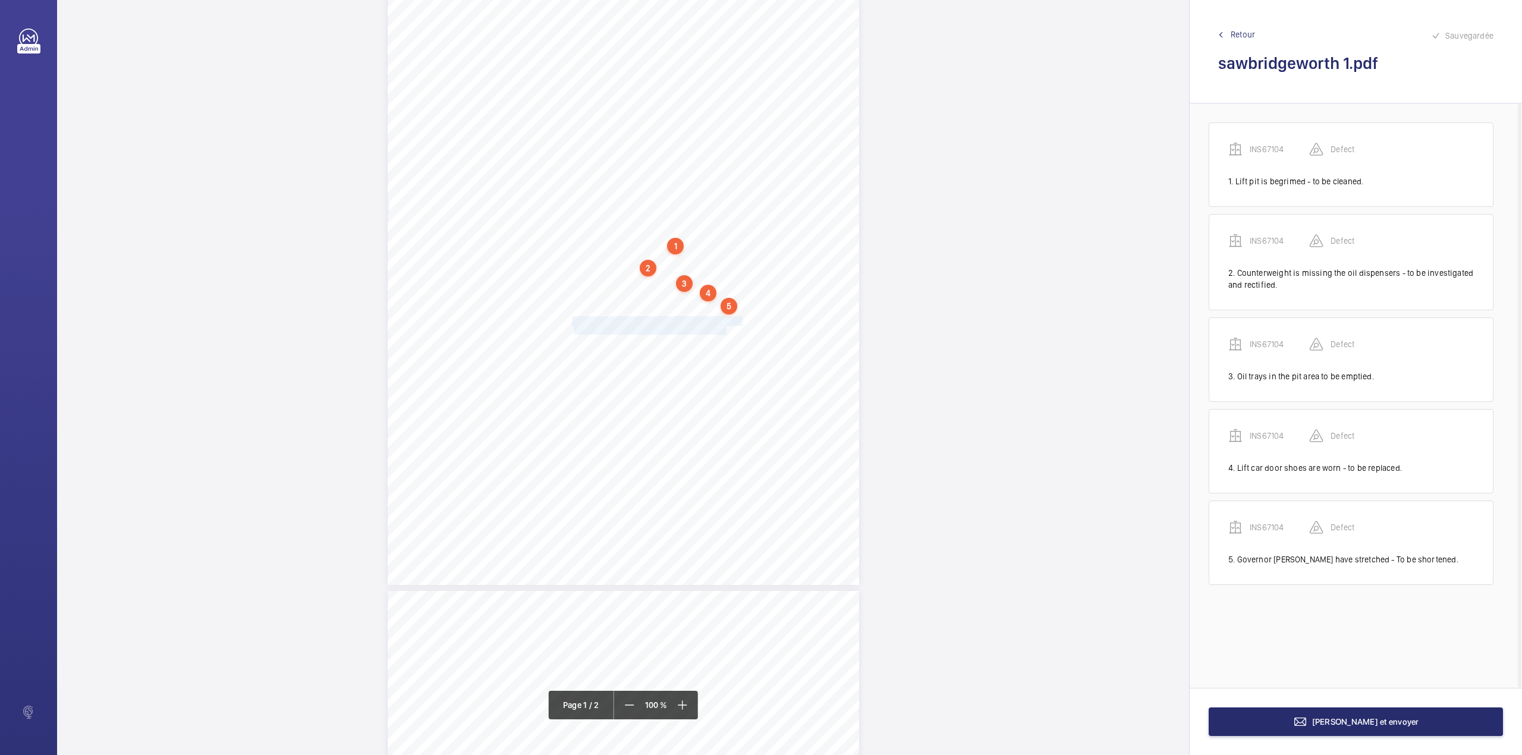
drag, startPoint x: 572, startPoint y: 322, endPoint x: 725, endPoint y: 328, distance: 153.5
click at [725, 328] on div "Lifting Operations and Lifting Equipment Regulations 1998 Report of Thorough Ex…" at bounding box center [623, 251] width 471 height 667
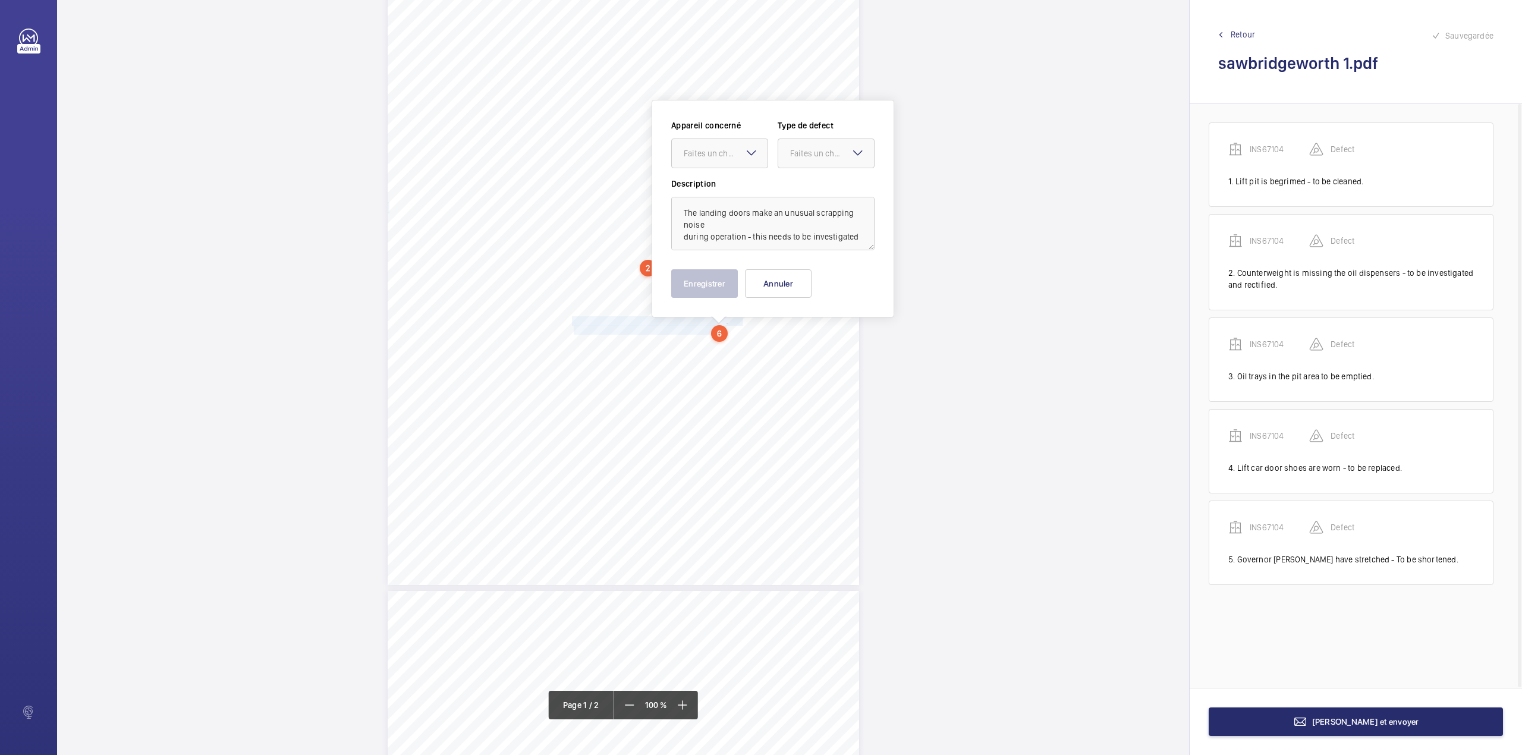
scroll to position [129, 0]
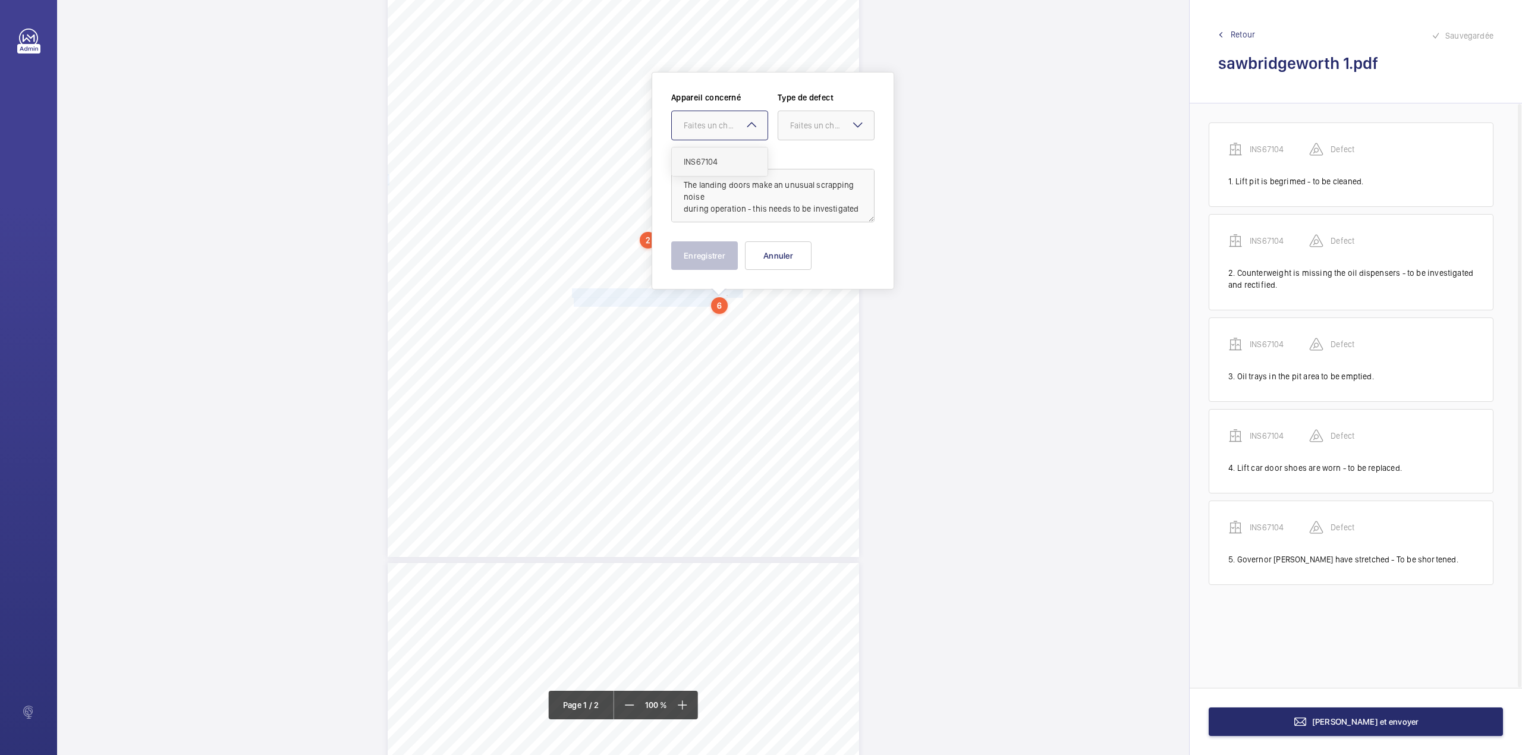
drag, startPoint x: 721, startPoint y: 115, endPoint x: 718, endPoint y: 157, distance: 41.7
click at [719, 129] on div "Faites un choix" at bounding box center [720, 125] width 96 height 12
drag, startPoint x: 718, startPoint y: 157, endPoint x: 728, endPoint y: 155, distance: 9.8
click at [719, 157] on span "INS67104" at bounding box center [720, 162] width 72 height 12
drag, startPoint x: 802, startPoint y: 127, endPoint x: 803, endPoint y: 133, distance: 6.6
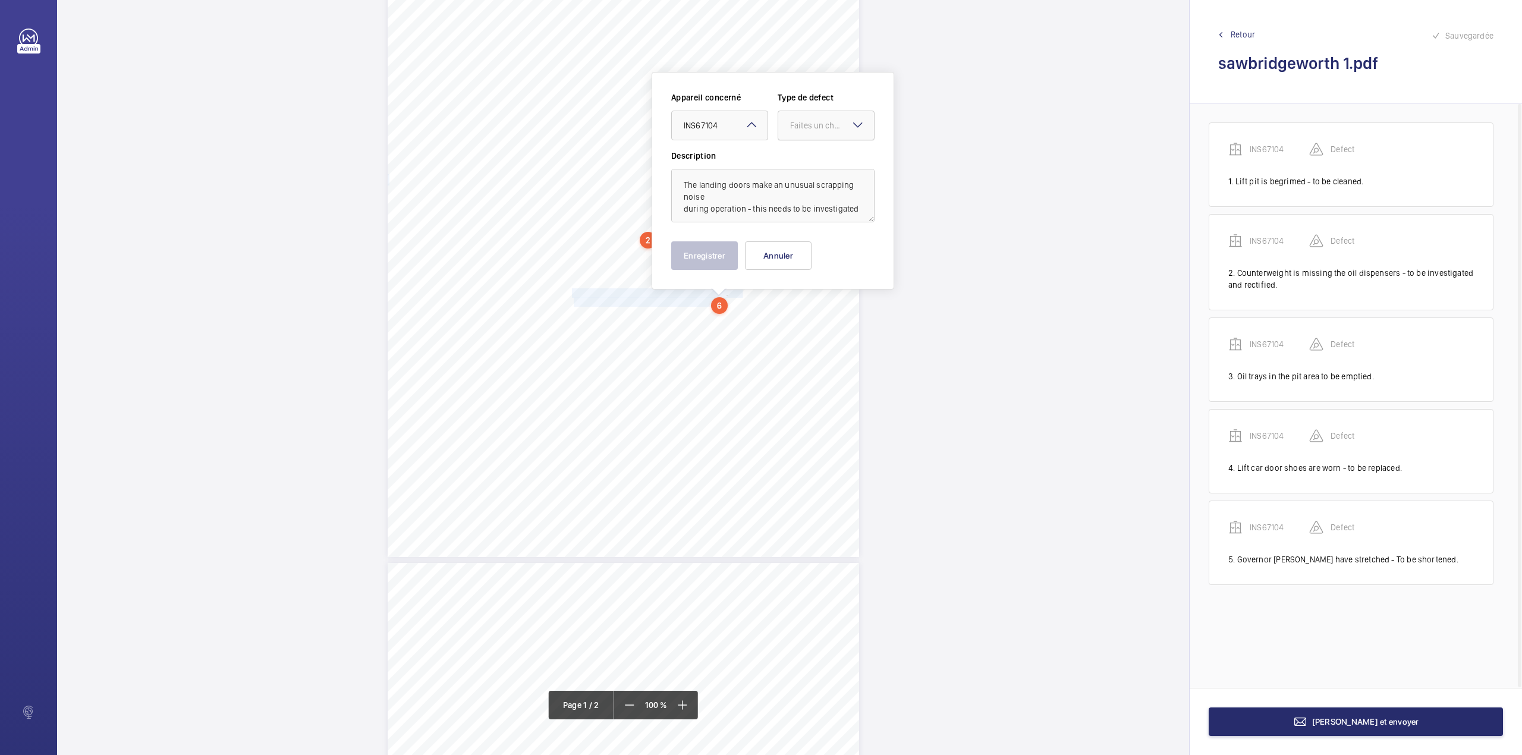
click at [803, 128] on div "Faites un choix" at bounding box center [832, 125] width 84 height 12
click at [803, 150] on div "Standard" at bounding box center [826, 161] width 96 height 29
click at [742, 209] on textarea "The landing doors make an unusual scrapping noise during operation - this needs…" at bounding box center [772, 196] width 203 height 54
type textarea "The landing doors make an unusual scrapping noise during operation - this needs…"
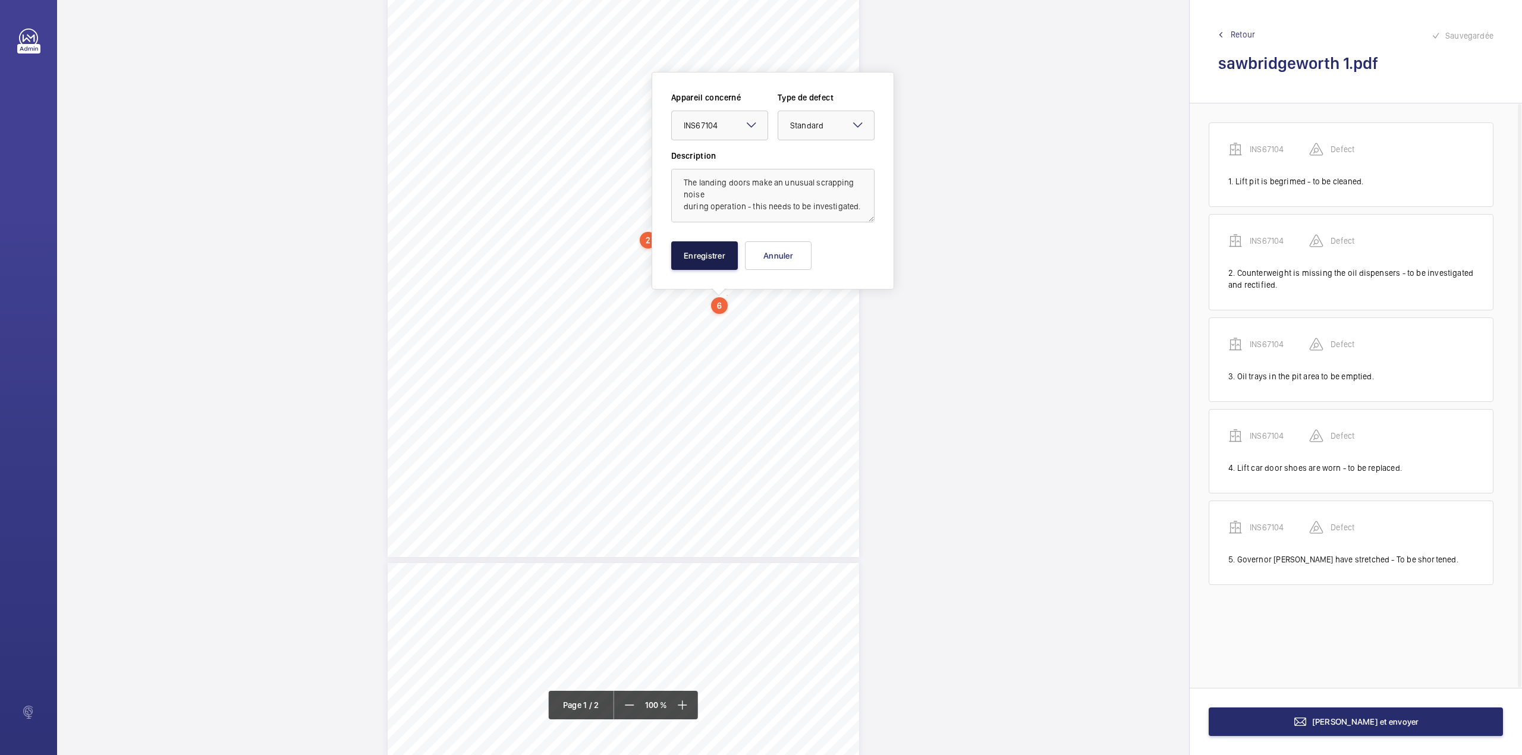
click at [691, 254] on button "Enregistrer" at bounding box center [704, 255] width 67 height 29
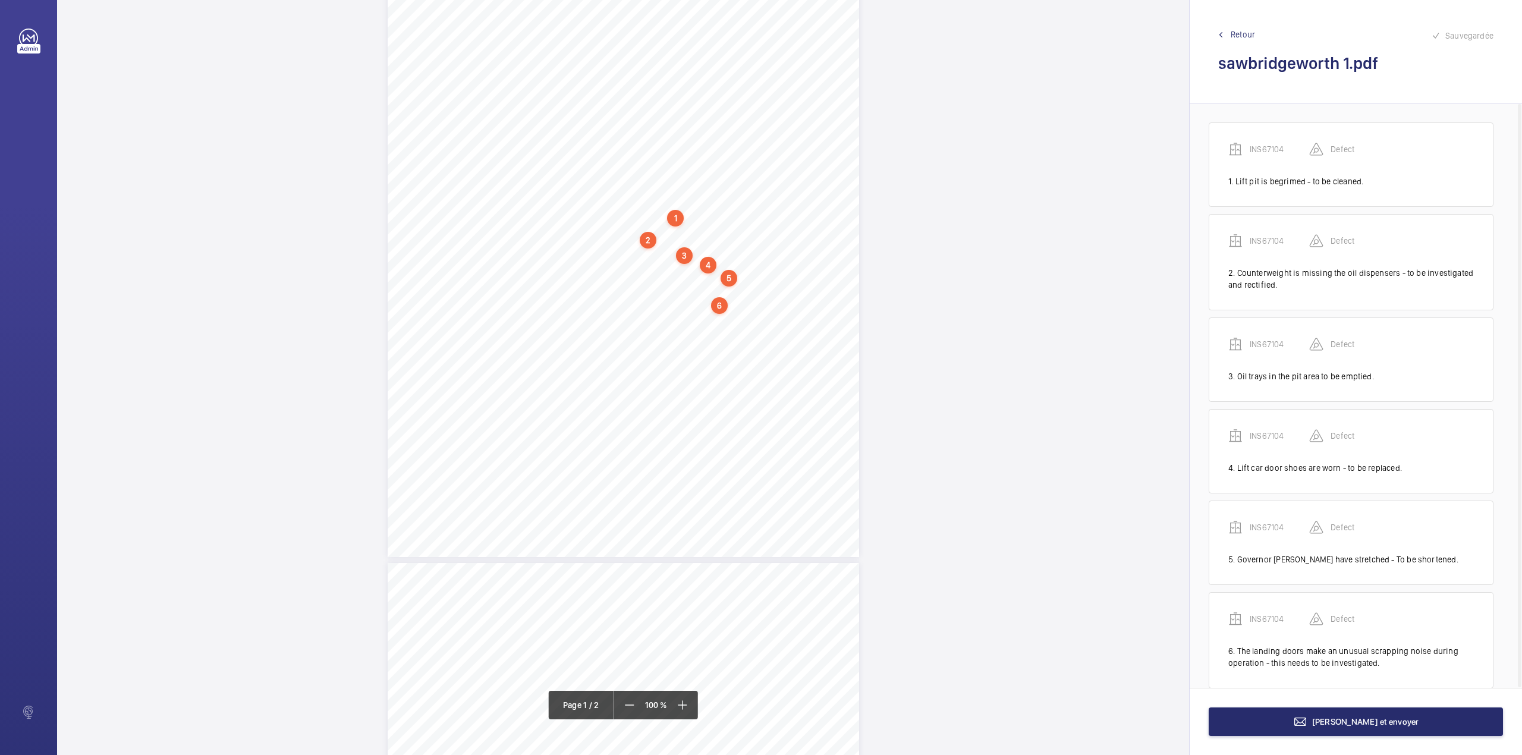
scroll to position [22, 0]
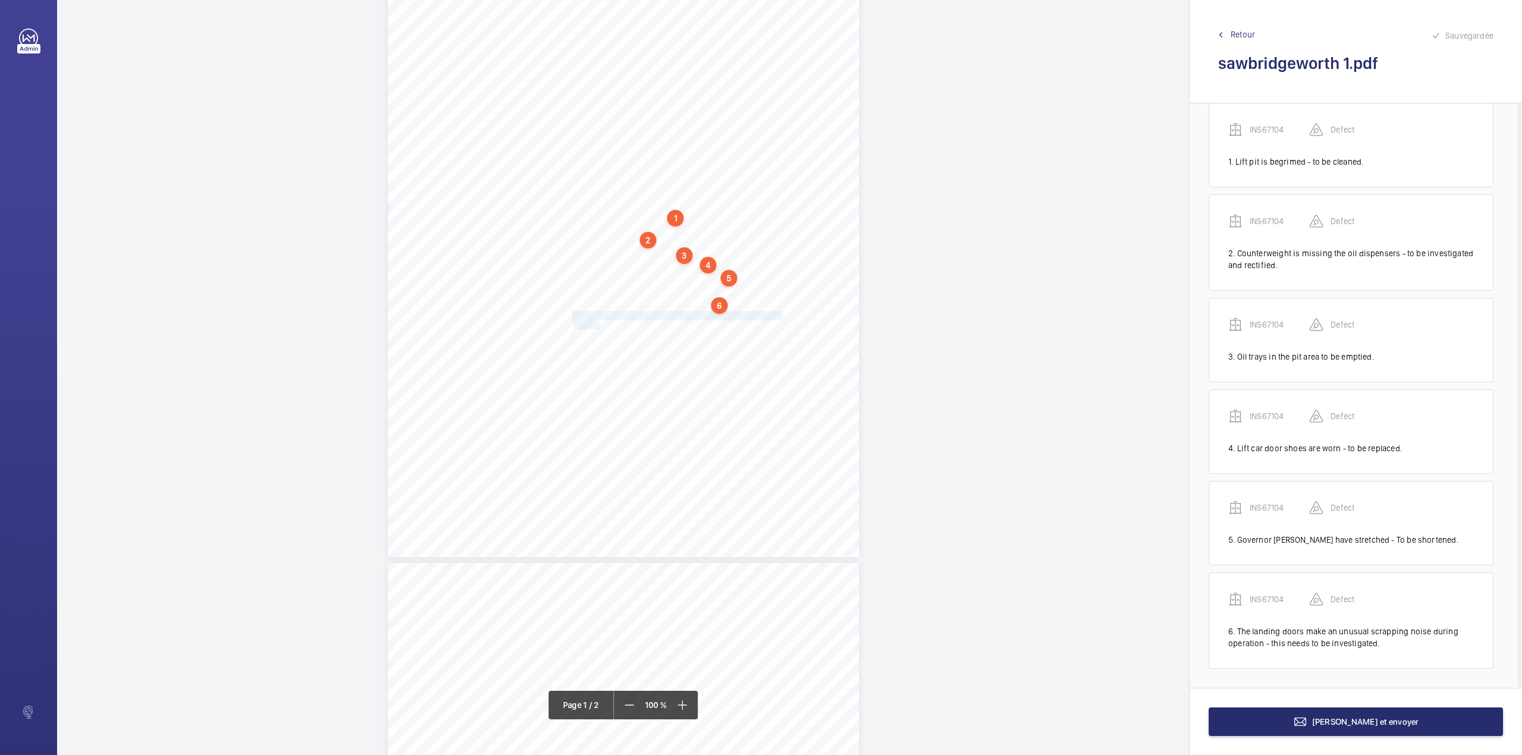
drag, startPoint x: 571, startPoint y: 313, endPoint x: 597, endPoint y: 324, distance: 28.5
click at [597, 324] on div "Lifting Operations and Lifting Equipment Regulations 1998 Report of Thorough Ex…" at bounding box center [623, 223] width 471 height 667
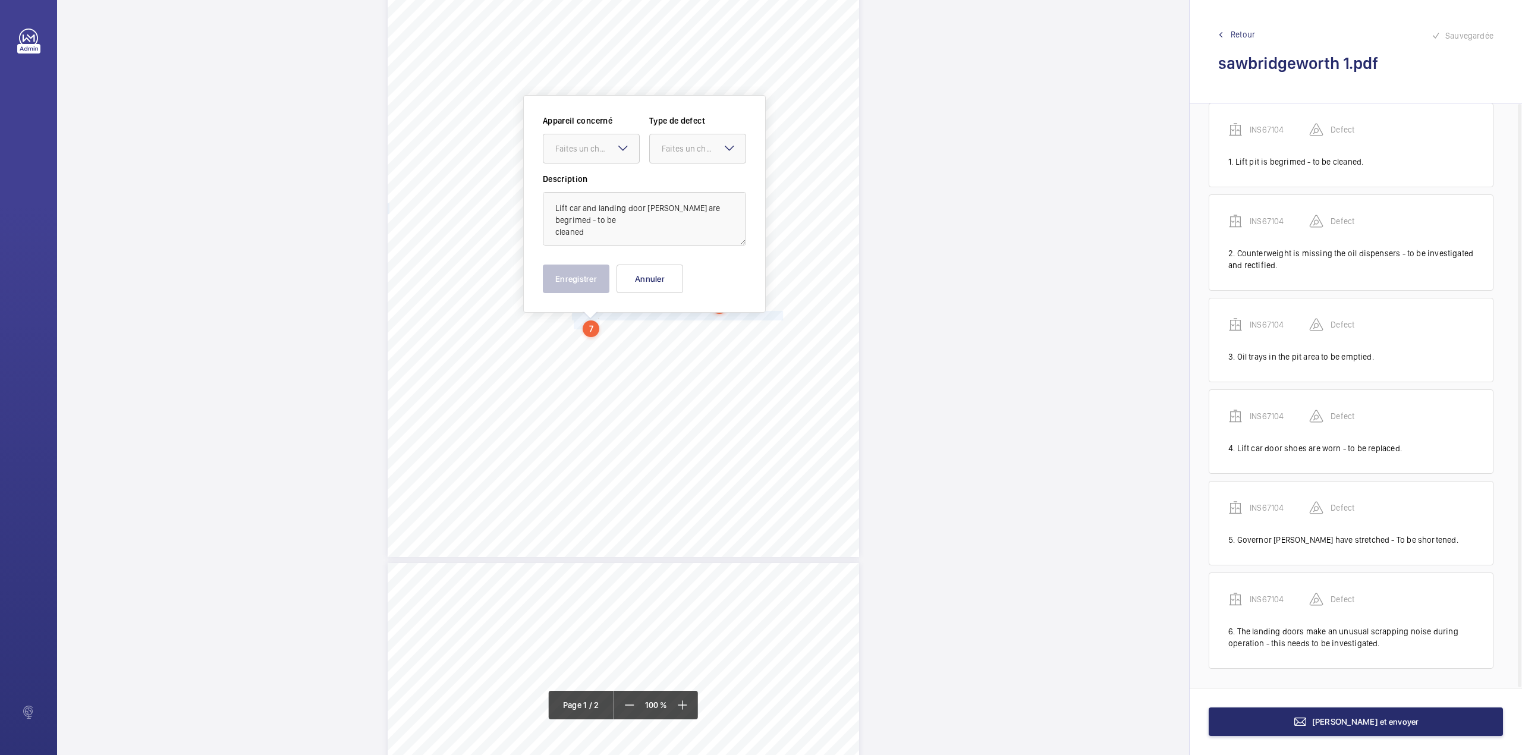
scroll to position [152, 0]
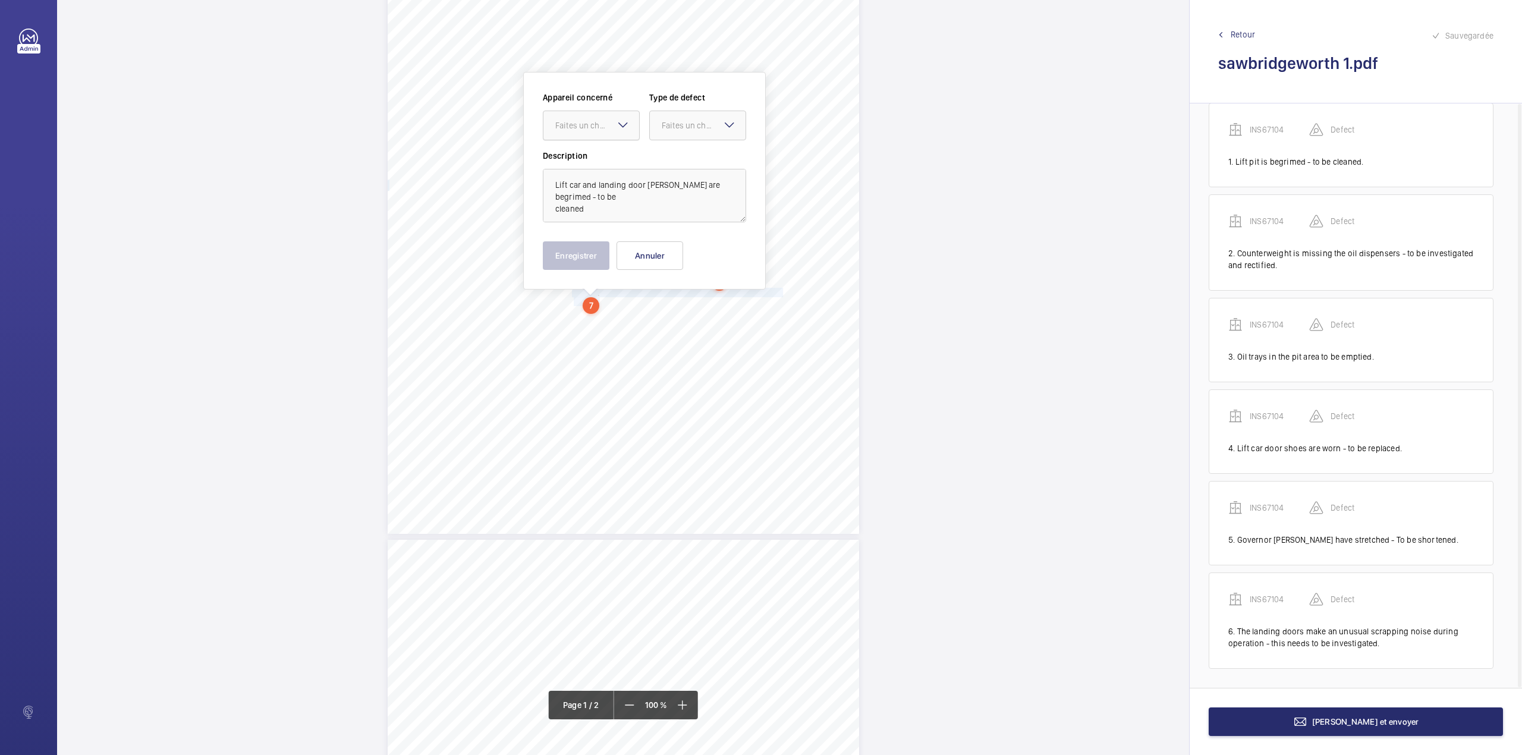
click at [587, 120] on div "Faites un choix" at bounding box center [597, 125] width 84 height 12
click at [590, 151] on ng-dropdown-panel "INS67104" at bounding box center [591, 162] width 97 height 30
click at [680, 126] on div "Faites un choix" at bounding box center [704, 125] width 84 height 12
click at [678, 158] on span "Standard" at bounding box center [698, 162] width 72 height 12
click at [607, 128] on div "Faites un choix" at bounding box center [597, 125] width 84 height 12
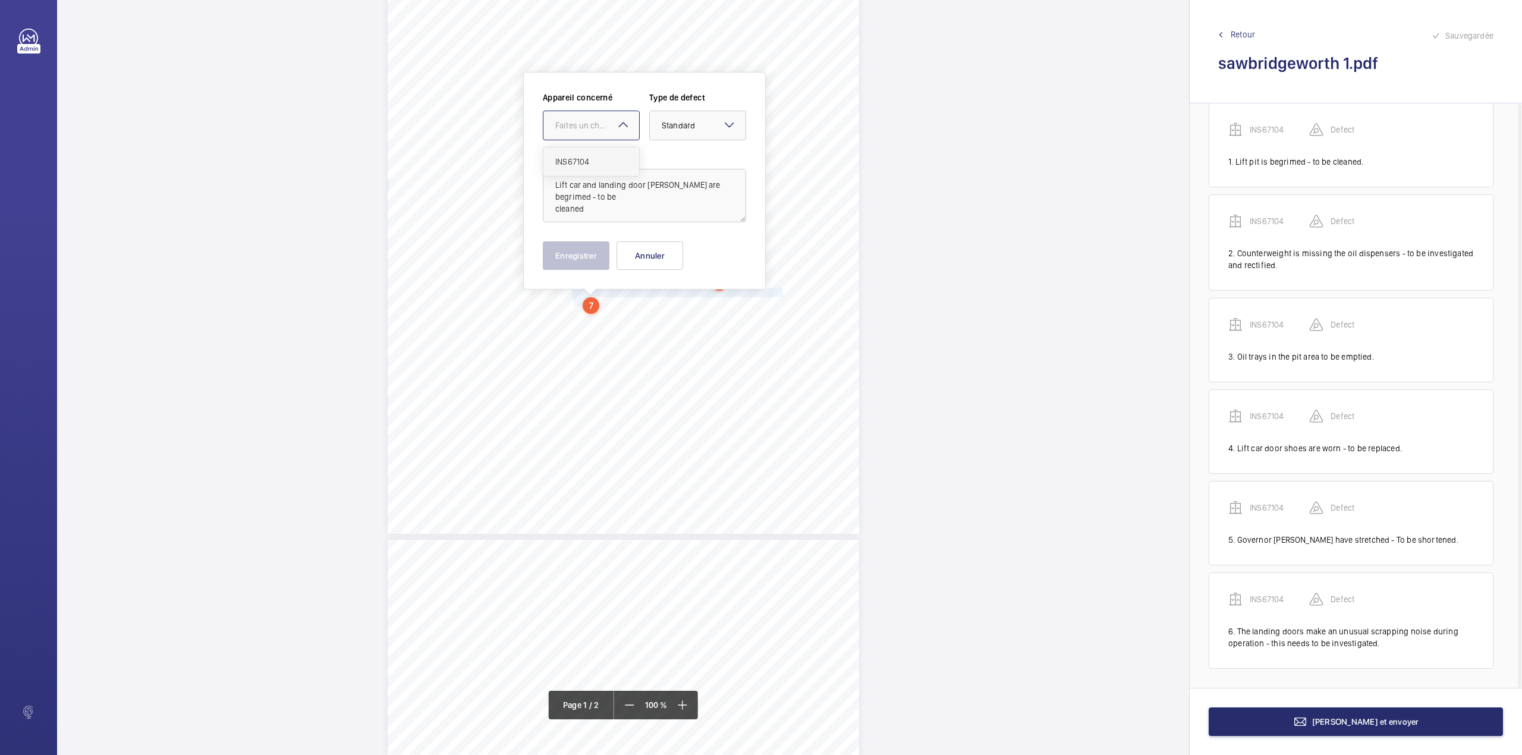
click at [604, 156] on div "INS67104" at bounding box center [591, 161] width 96 height 29
click at [584, 209] on textarea "Lift car and landing door sills are begrimed - to be cleaned" at bounding box center [644, 196] width 203 height 54
type textarea "Lift car and landing door sills are begrimed - to be cleaned."
click at [570, 248] on button "Enregistrer" at bounding box center [576, 255] width 67 height 29
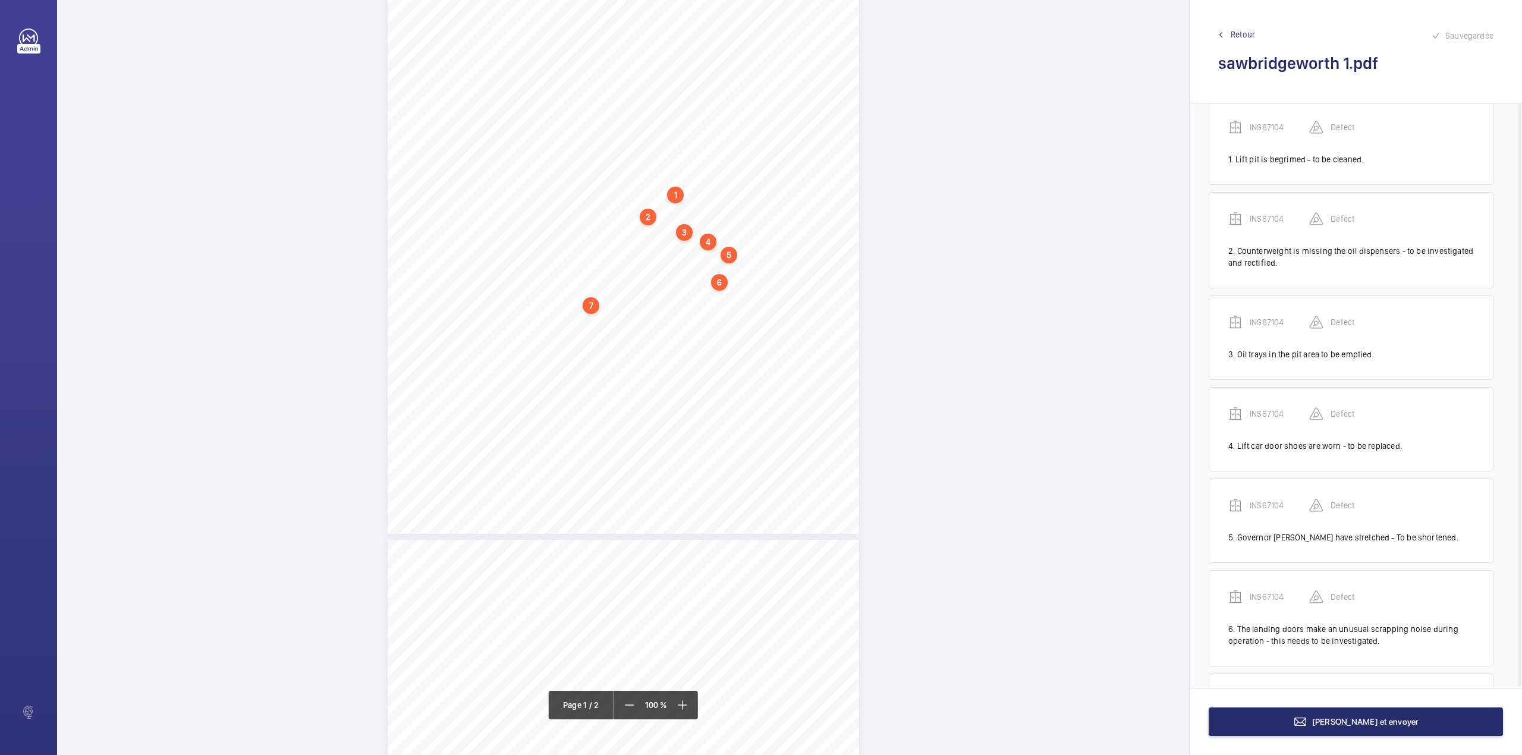
scroll to position [114, 0]
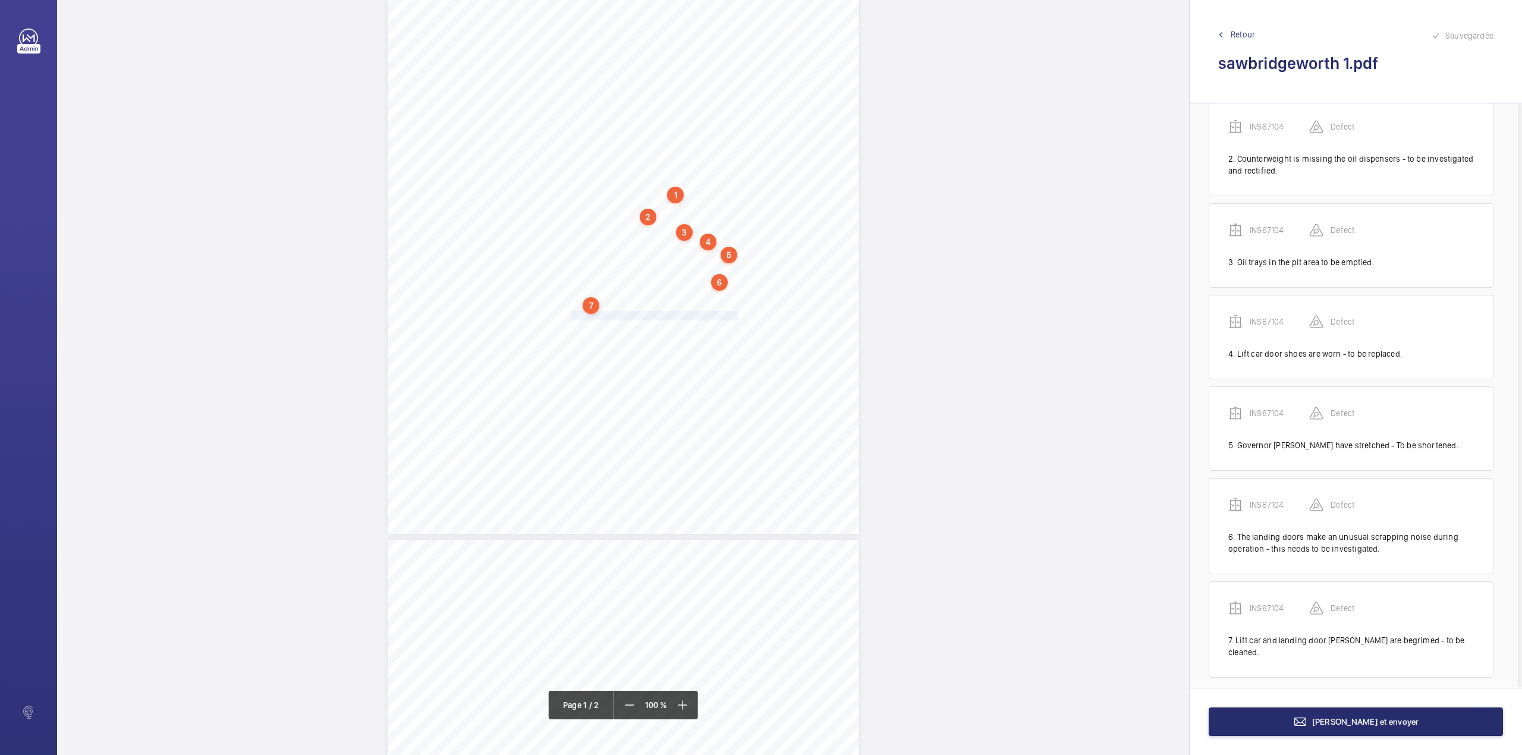
drag, startPoint x: 571, startPoint y: 314, endPoint x: 735, endPoint y: 312, distance: 163.5
click at [735, 312] on div "Lifting Operations and Lifting Equipment Regulations 1998 Report of Thorough Ex…" at bounding box center [623, 200] width 471 height 667
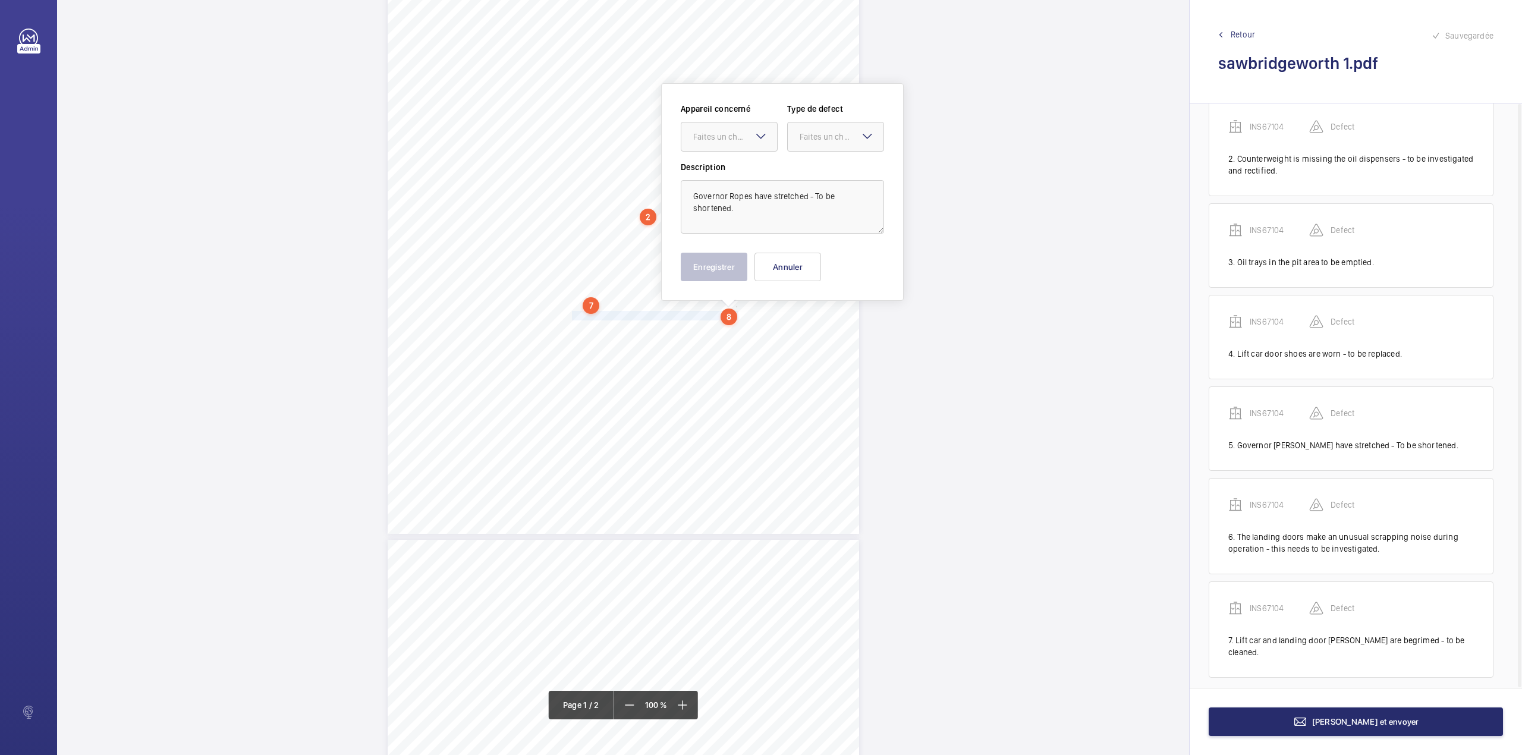
scroll to position [163, 0]
click at [729, 143] on div "Appareil concerné Faites un choix Type de defect Faites un choix" at bounding box center [782, 121] width 203 height 58
click at [731, 158] on label "Description" at bounding box center [782, 156] width 203 height 12
click at [769, 132] on div at bounding box center [729, 126] width 96 height 29
click at [761, 153] on div "INS67104" at bounding box center [729, 162] width 96 height 29
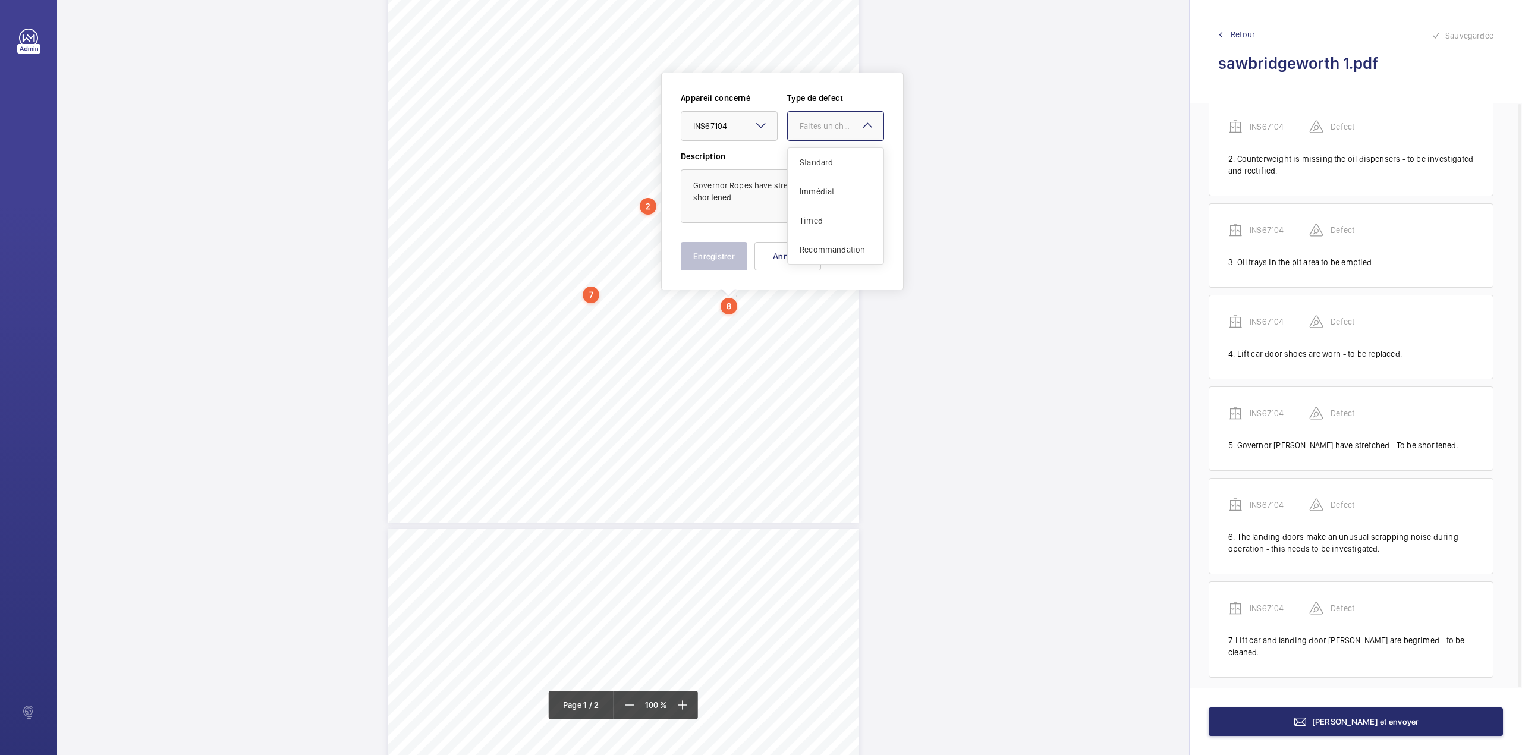
click at [800, 134] on div at bounding box center [836, 126] width 96 height 29
click at [800, 155] on div "Standard" at bounding box center [836, 162] width 96 height 29
click at [703, 250] on button "Enregistrer" at bounding box center [714, 256] width 67 height 29
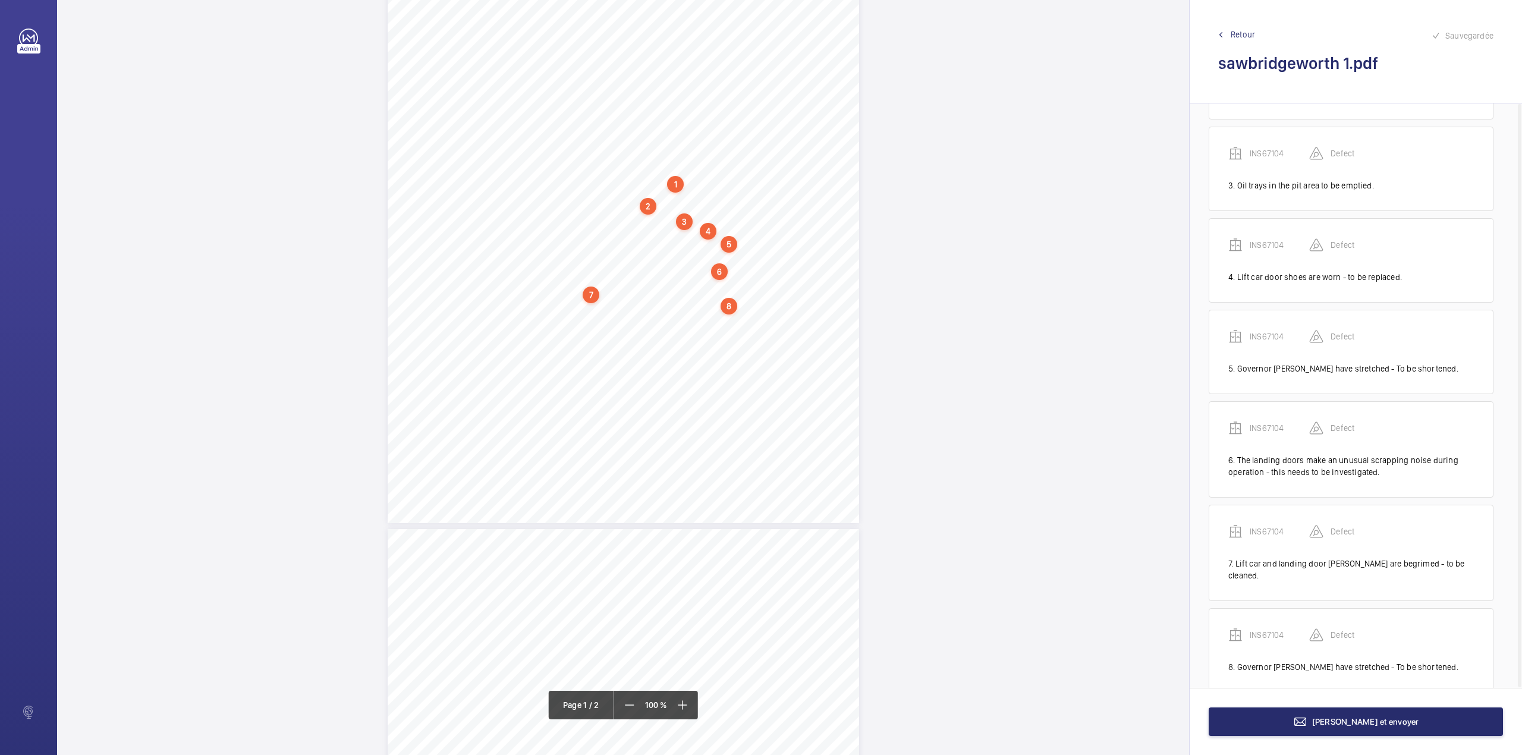
scroll to position [206, 0]
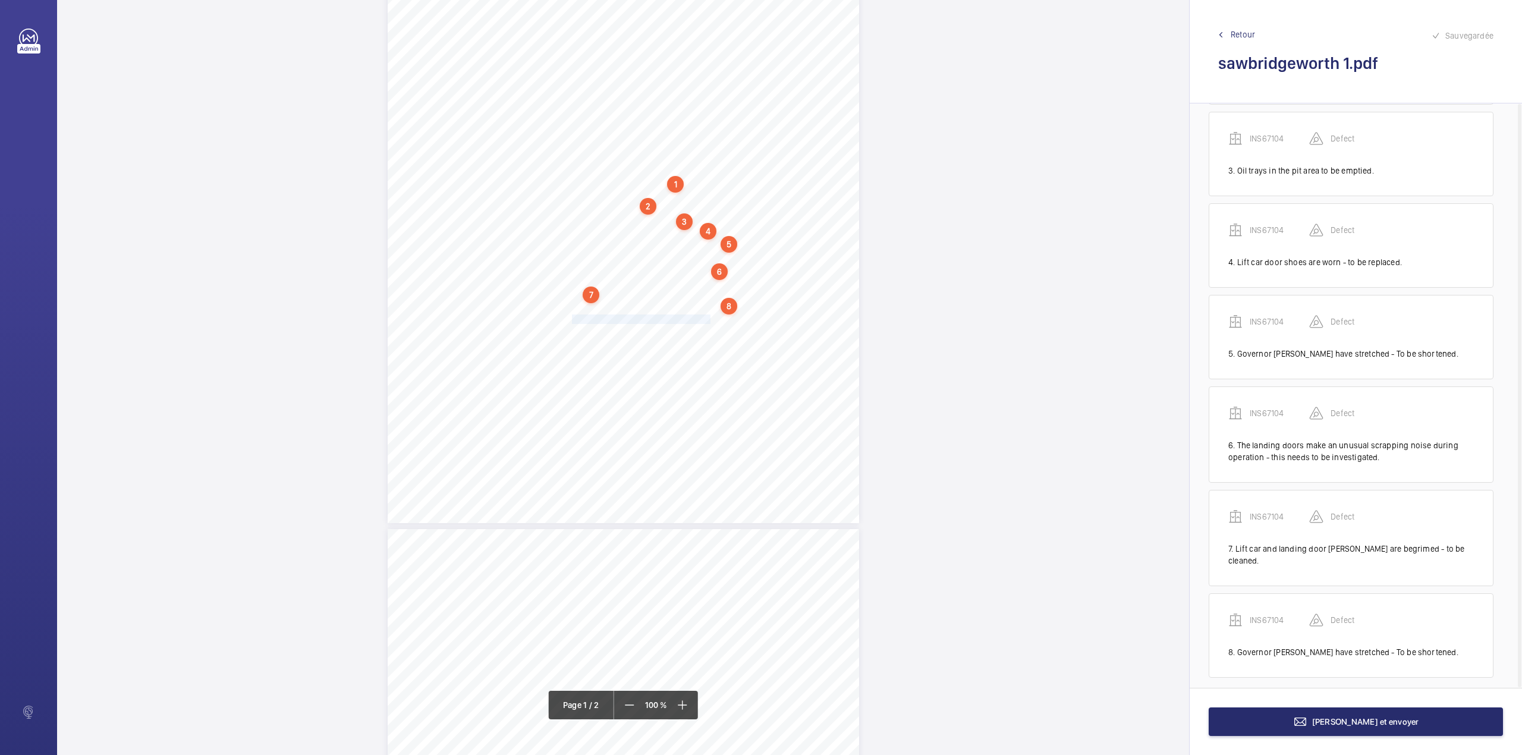
drag, startPoint x: 573, startPoint y: 320, endPoint x: 707, endPoint y: 317, distance: 134.4
click at [707, 317] on div "Lifting Operations and Lifting Equipment Regulations 1998 Report of Thorough Ex…" at bounding box center [623, 189] width 471 height 667
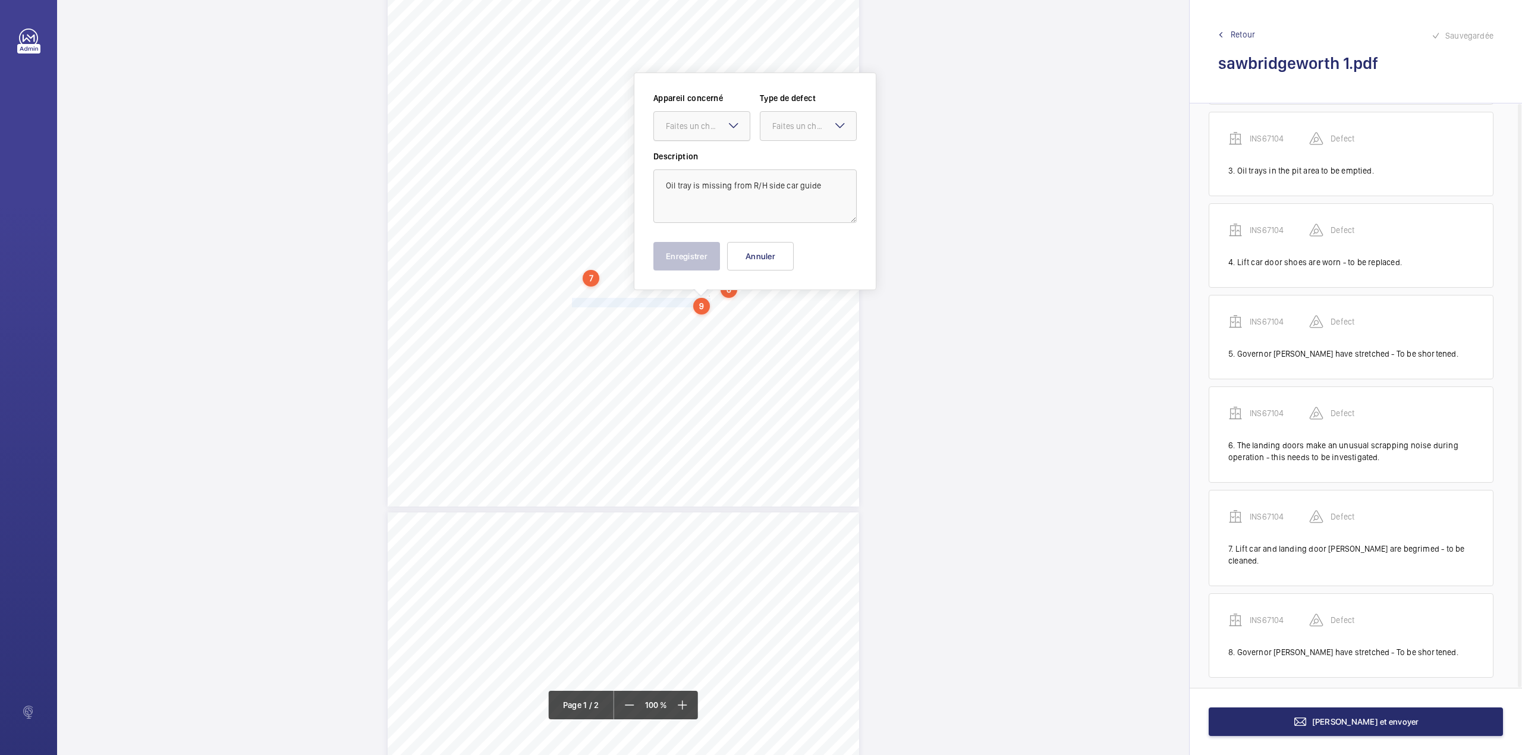
click at [703, 122] on div "Faites un choix" at bounding box center [708, 126] width 84 height 12
drag, startPoint x: 703, startPoint y: 171, endPoint x: 763, endPoint y: 143, distance: 67.0
click at [704, 170] on div "INS67104" at bounding box center [702, 162] width 96 height 29
click at [778, 133] on div at bounding box center [808, 126] width 96 height 29
click at [770, 153] on div "Standard" at bounding box center [808, 162] width 96 height 29
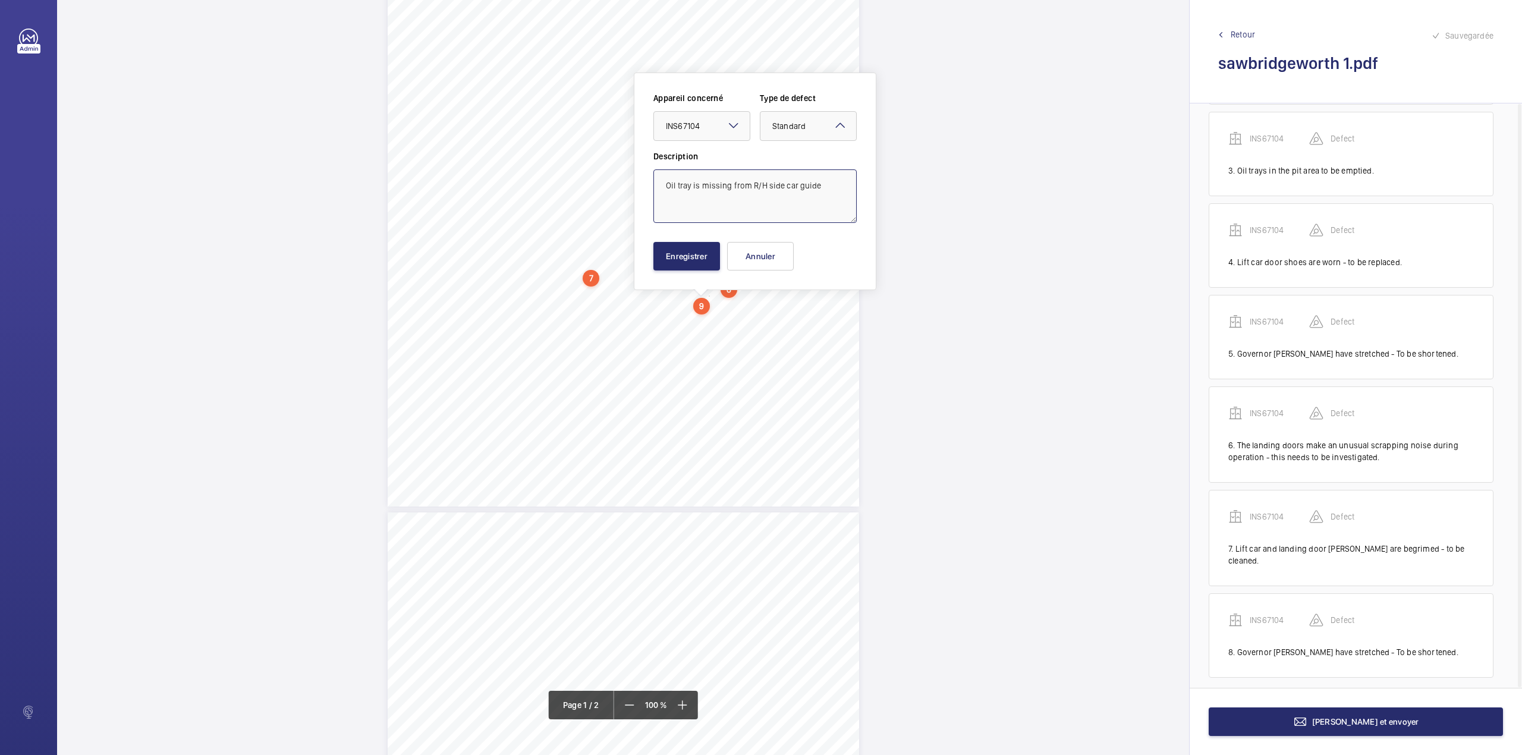
click at [823, 191] on textarea "Oil tray is missing from R/H side car guide" at bounding box center [754, 196] width 203 height 54
type textarea "Oil tray is missing from R/H side car guide."
click at [704, 260] on button "Enregistrer" at bounding box center [686, 256] width 67 height 29
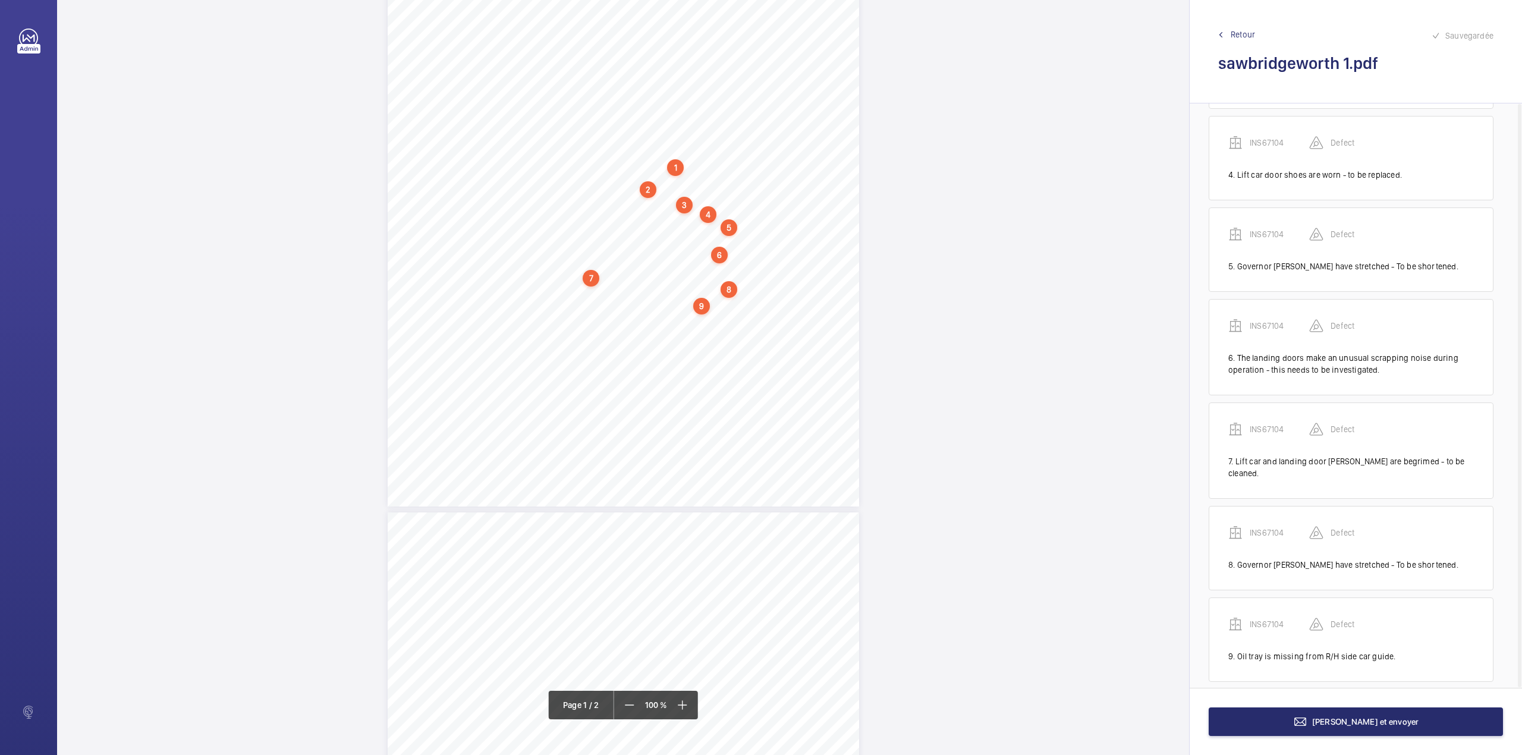
scroll to position [298, 0]
drag, startPoint x: 575, startPoint y: 316, endPoint x: 667, endPoint y: 331, distance: 92.7
click at [667, 331] on div "Lifting Operations and Lifting Equipment Regulations 1998 Report of Thorough Ex…" at bounding box center [623, 172] width 471 height 667
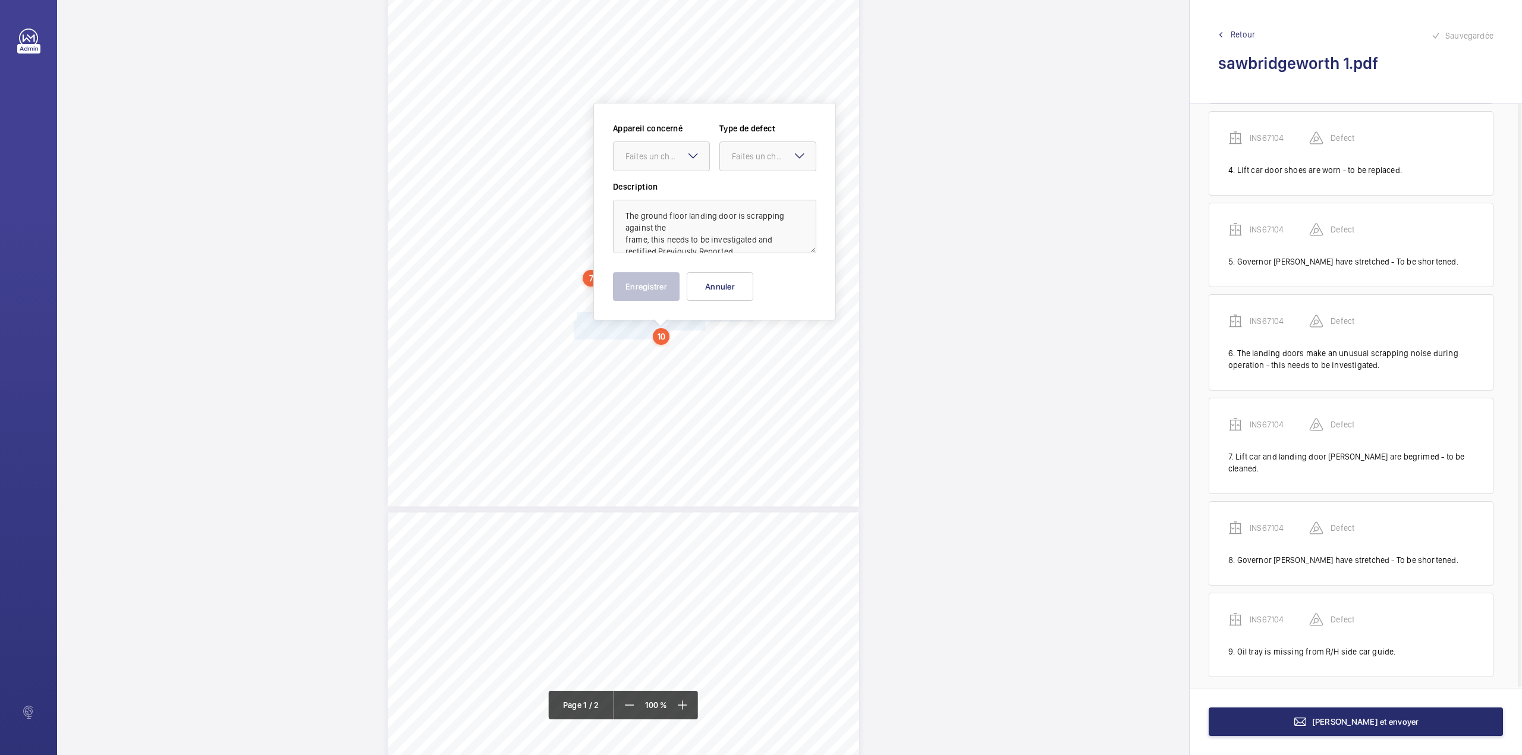
scroll to position [210, 0]
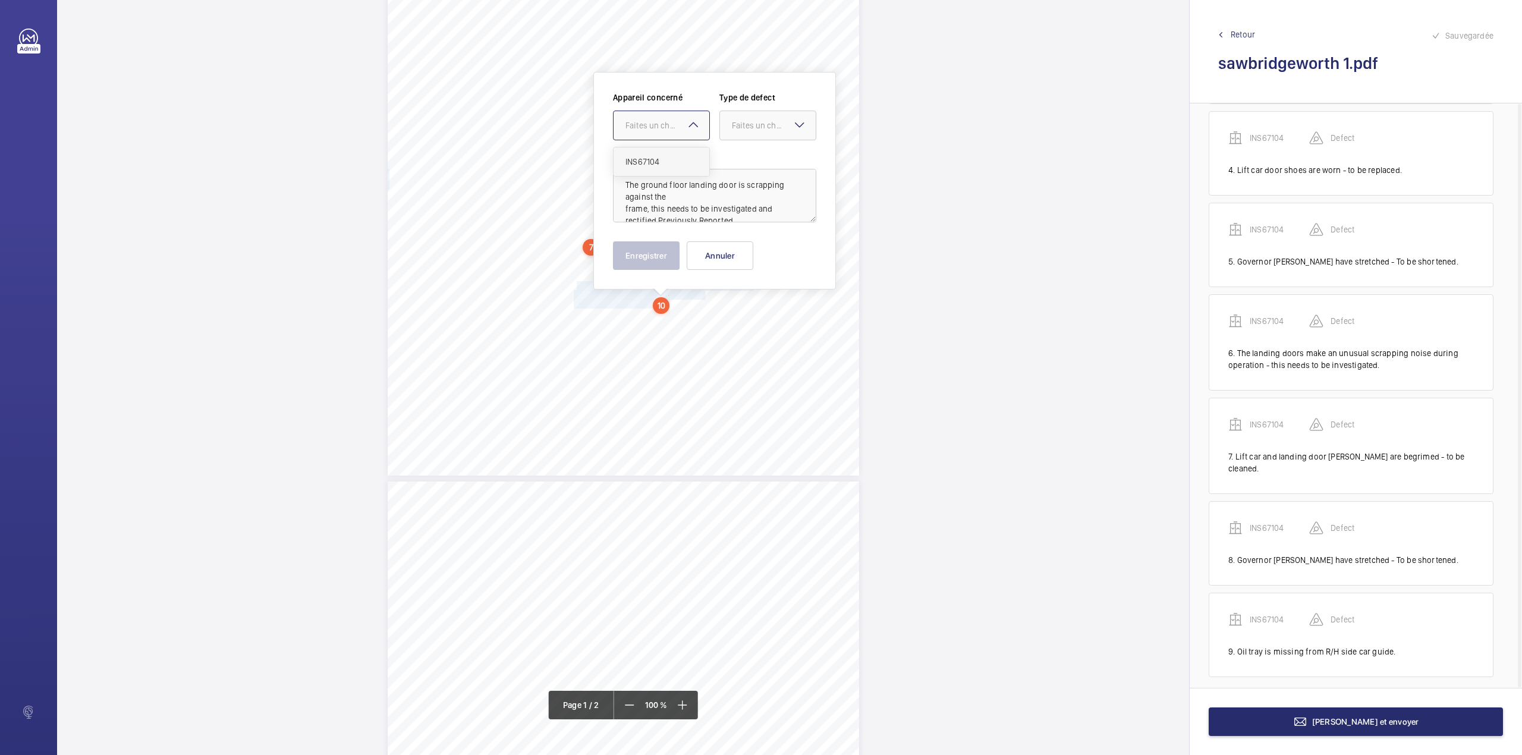
drag, startPoint x: 669, startPoint y: 117, endPoint x: 669, endPoint y: 157, distance: 39.8
click at [669, 122] on div "Faites un choix" at bounding box center [662, 125] width 96 height 12
drag, startPoint x: 669, startPoint y: 157, endPoint x: 684, endPoint y: 158, distance: 14.3
click at [678, 158] on span "INS67104" at bounding box center [661, 162] width 72 height 12
click at [754, 130] on div "Faites un choix" at bounding box center [774, 125] width 84 height 12
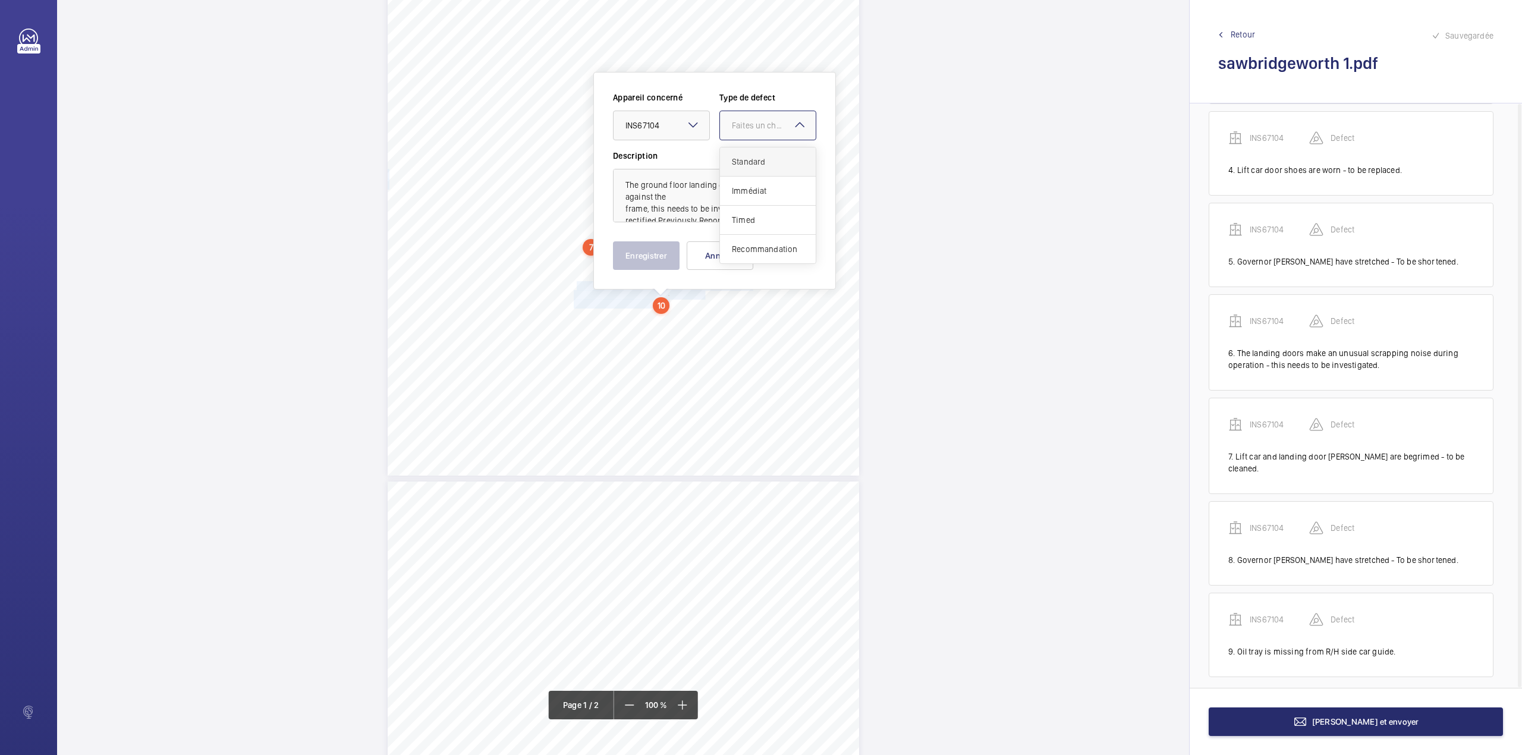
click at [752, 153] on div "Standard" at bounding box center [768, 161] width 96 height 29
click at [617, 243] on button "Enregistrer" at bounding box center [646, 255] width 67 height 29
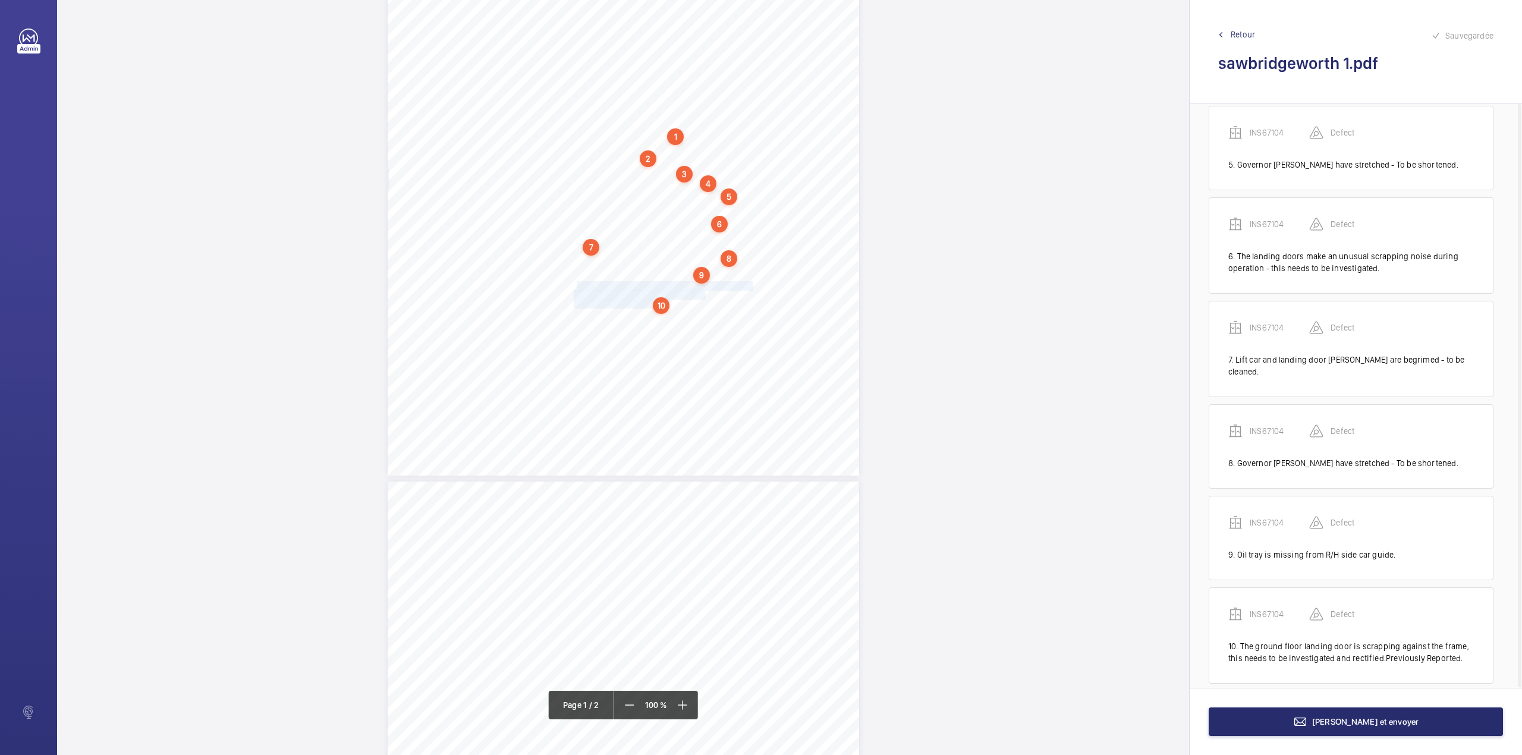
scroll to position [402, 0]
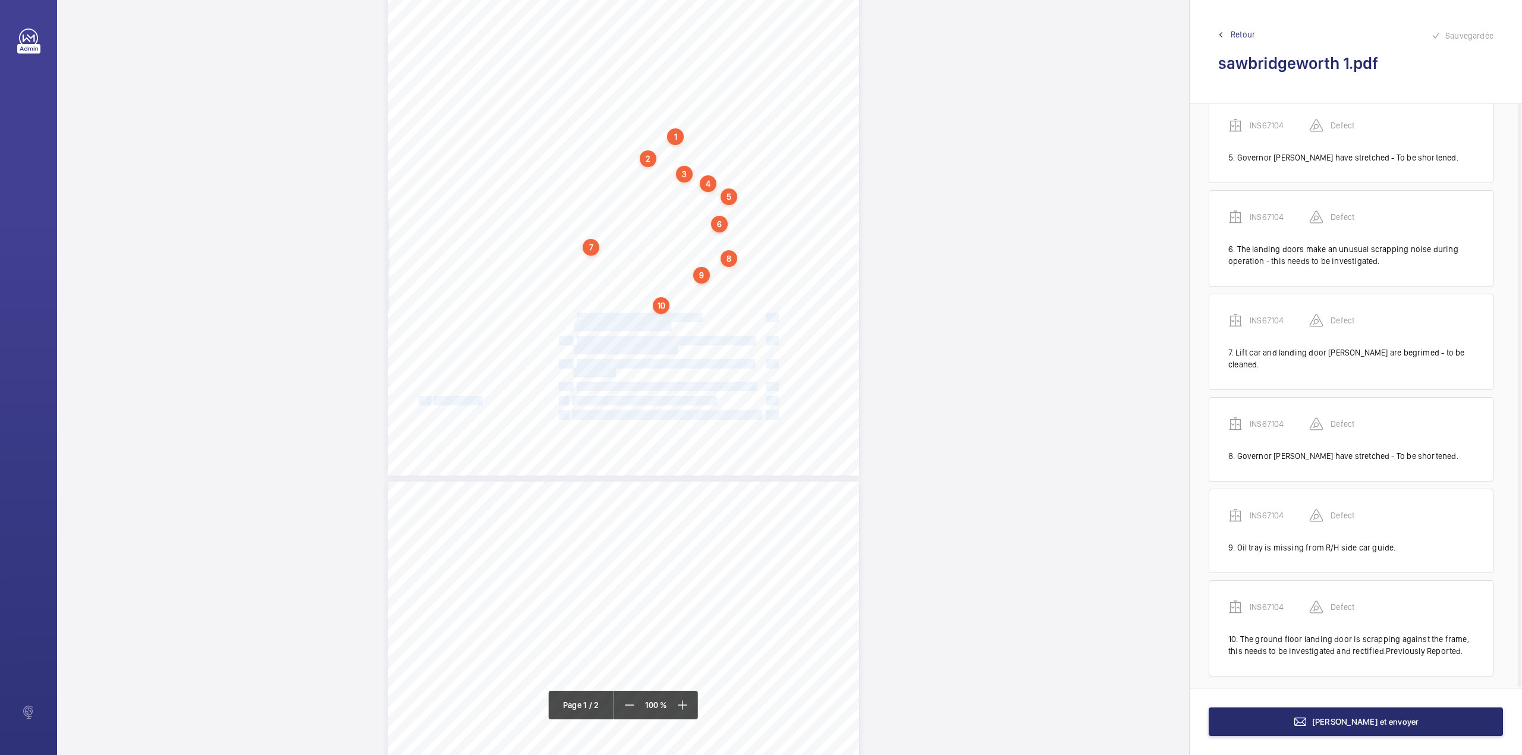
drag, startPoint x: 576, startPoint y: 317, endPoint x: 668, endPoint y: 329, distance: 92.8
click at [668, 329] on div "Lifting Operations and Lifting Equipment Regulations 1998 Report of Thorough Ex…" at bounding box center [623, 142] width 471 height 667
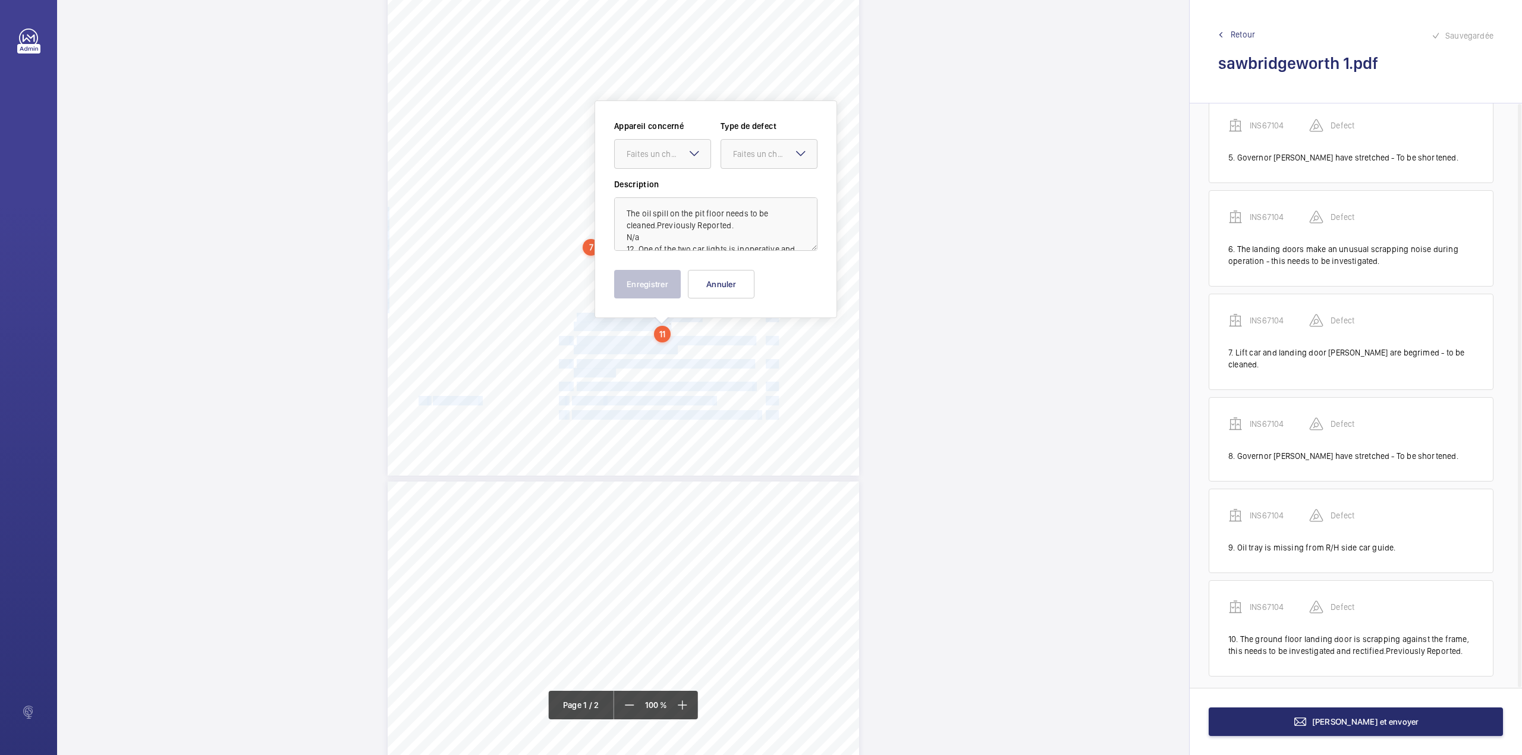
scroll to position [239, 0]
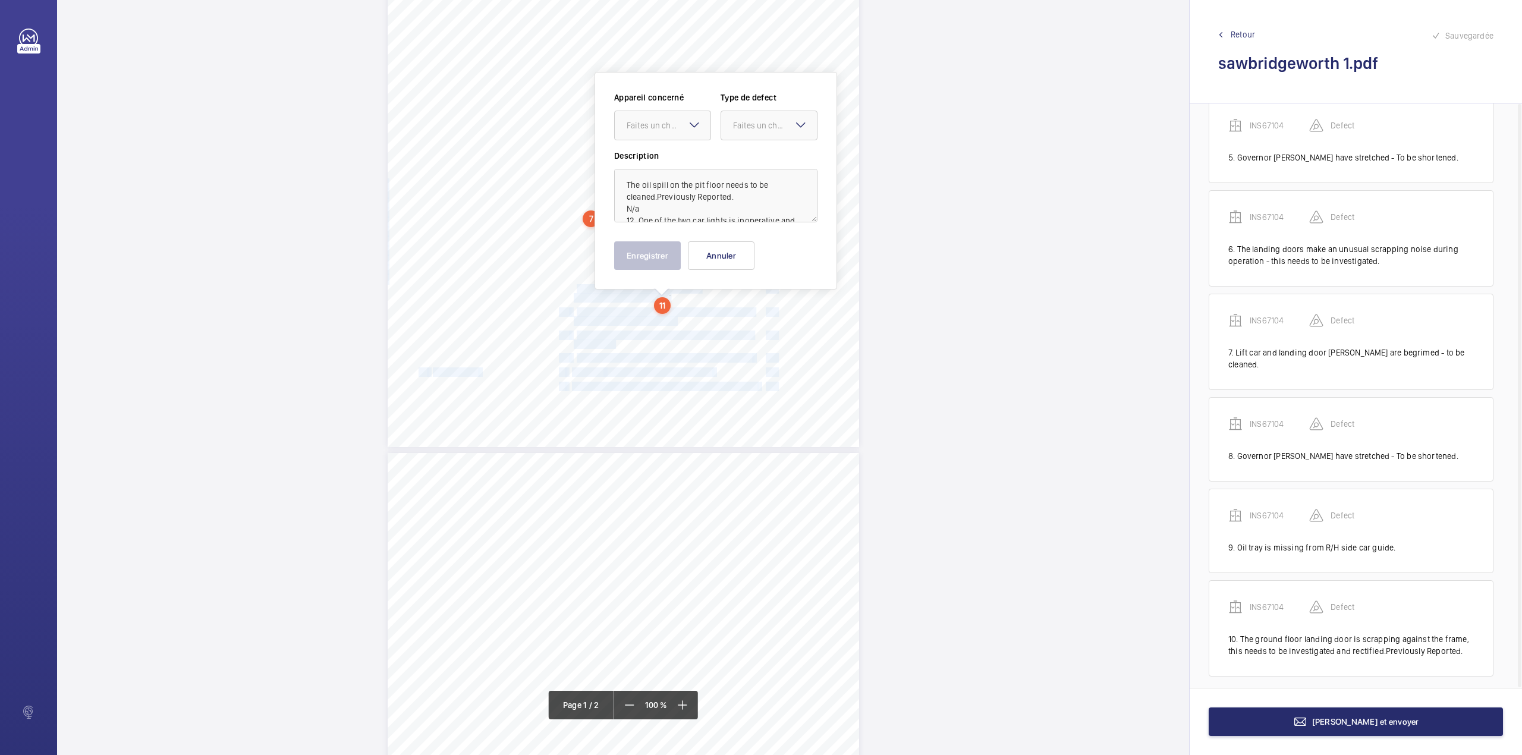
click at [668, 329] on div "Lifting Operations and Lifting Equipment Regulations 1998 Report of Thorough Ex…" at bounding box center [623, 113] width 471 height 667
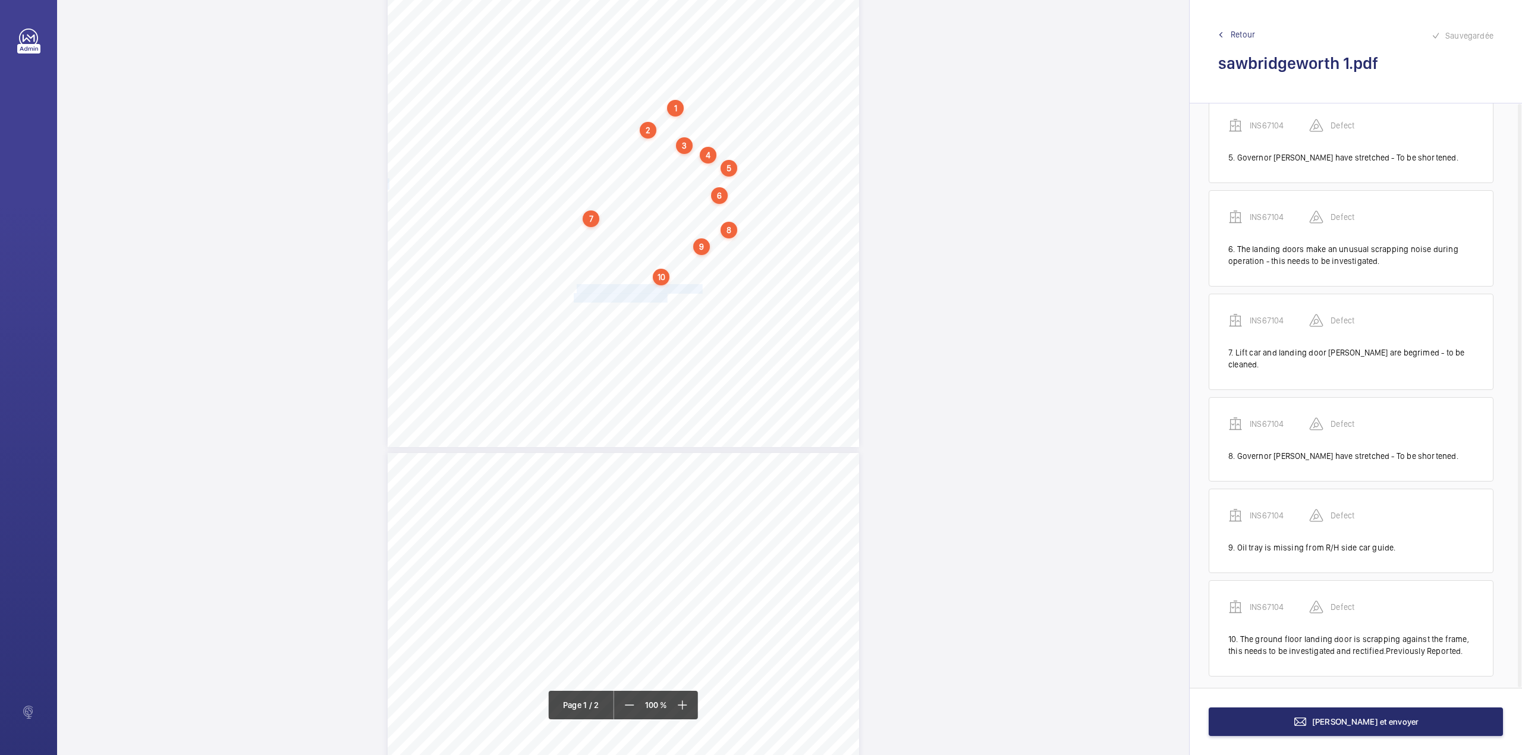
drag, startPoint x: 576, startPoint y: 288, endPoint x: 665, endPoint y: 298, distance: 89.2
click at [665, 298] on div "Lifting Operations and Lifting Equipment Regulations 1998 Report of Thorough Ex…" at bounding box center [623, 113] width 471 height 667
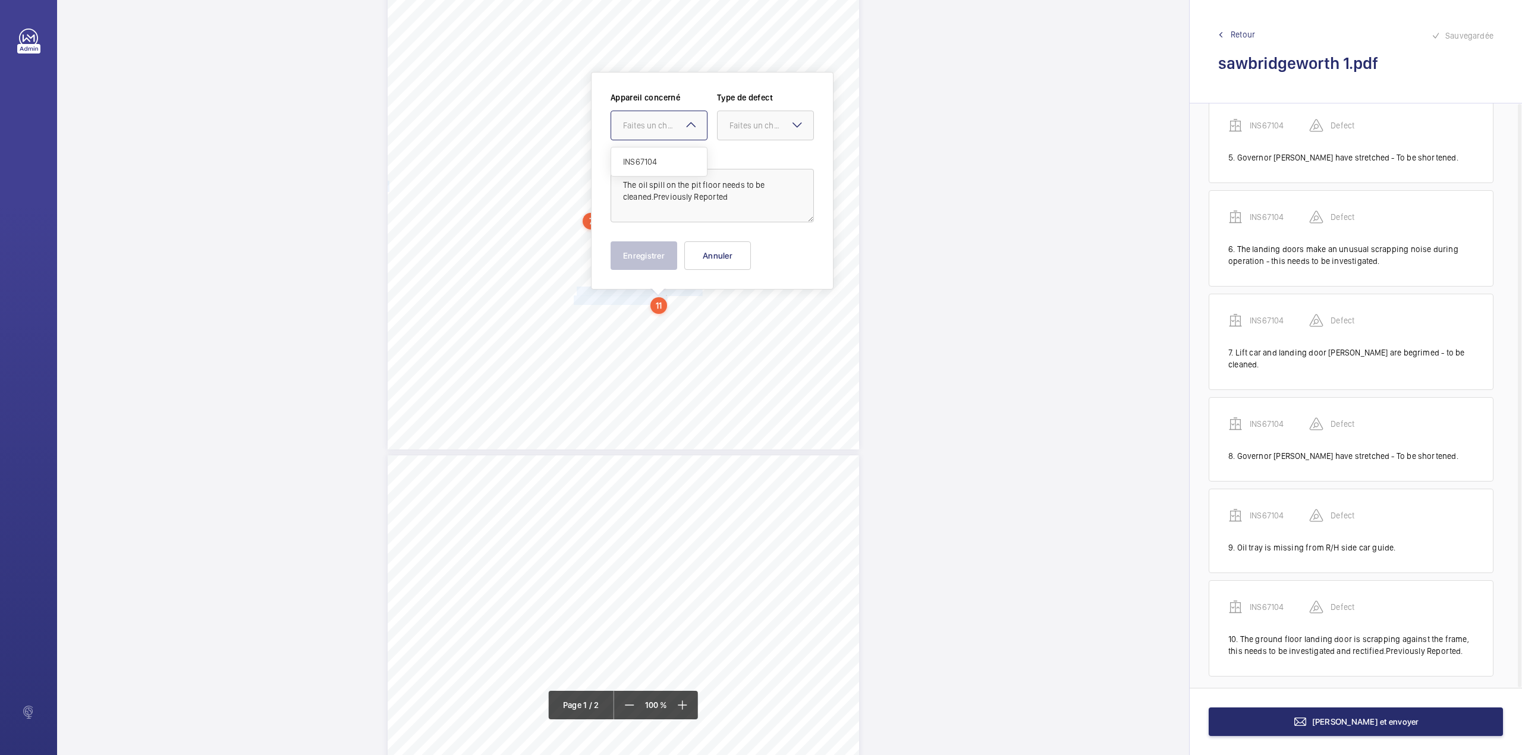
drag, startPoint x: 650, startPoint y: 124, endPoint x: 652, endPoint y: 156, distance: 32.2
click at [650, 129] on div "Faites un choix" at bounding box center [665, 125] width 84 height 12
drag, startPoint x: 652, startPoint y: 156, endPoint x: 660, endPoint y: 155, distance: 7.8
click at [656, 157] on span "INS67104" at bounding box center [659, 162] width 72 height 12
drag, startPoint x: 749, startPoint y: 128, endPoint x: 749, endPoint y: 155, distance: 26.8
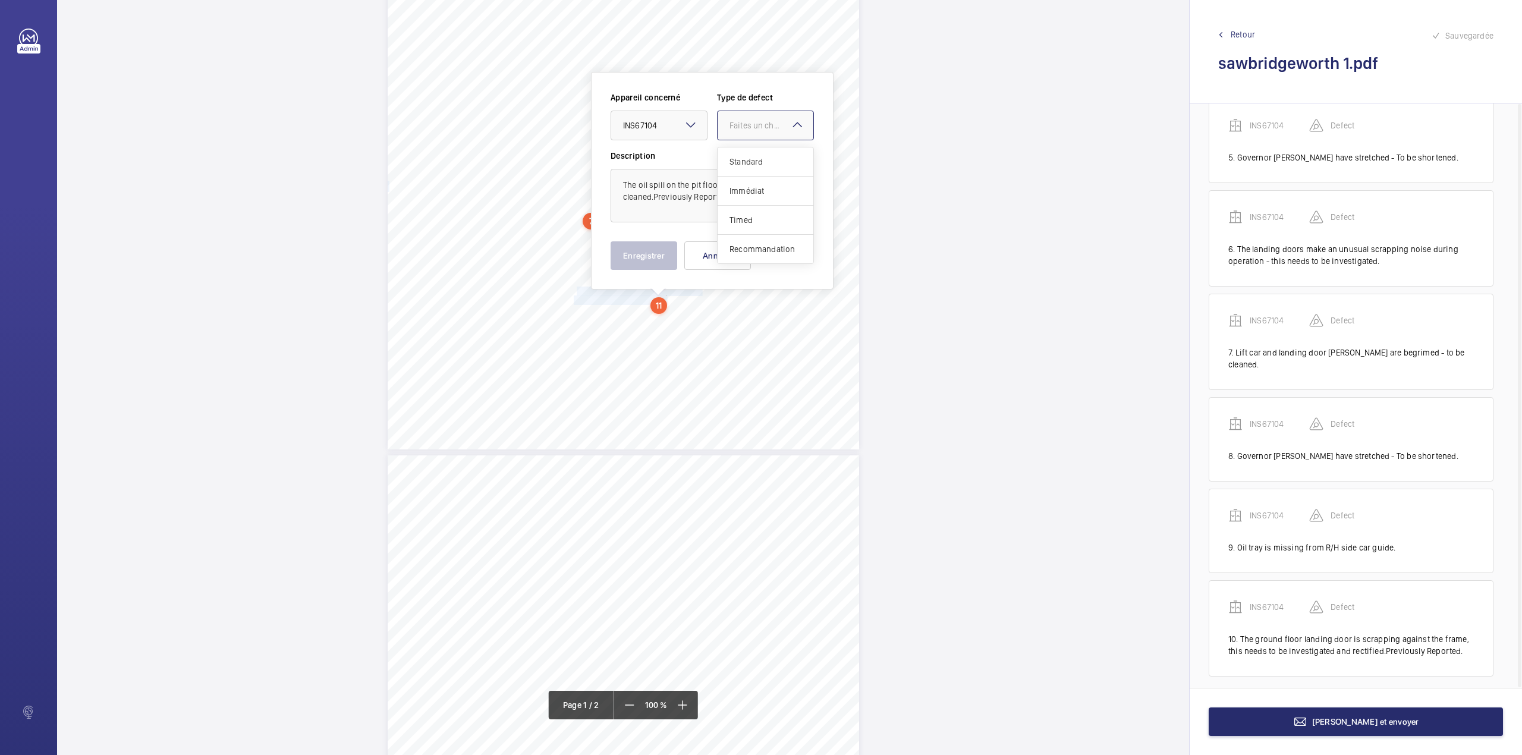
click at [749, 130] on div "Faites un choix" at bounding box center [771, 125] width 84 height 12
click at [749, 156] on span "Standard" at bounding box center [765, 162] width 72 height 12
click at [744, 205] on textarea "The oil spill on the pit floor needs to be cleaned.Previously Reported" at bounding box center [712, 196] width 203 height 54
type textarea "The oil spill on the pit floor needs to be cleaned.Previously Reported."
click at [647, 248] on button "Enregistrer" at bounding box center [644, 255] width 67 height 29
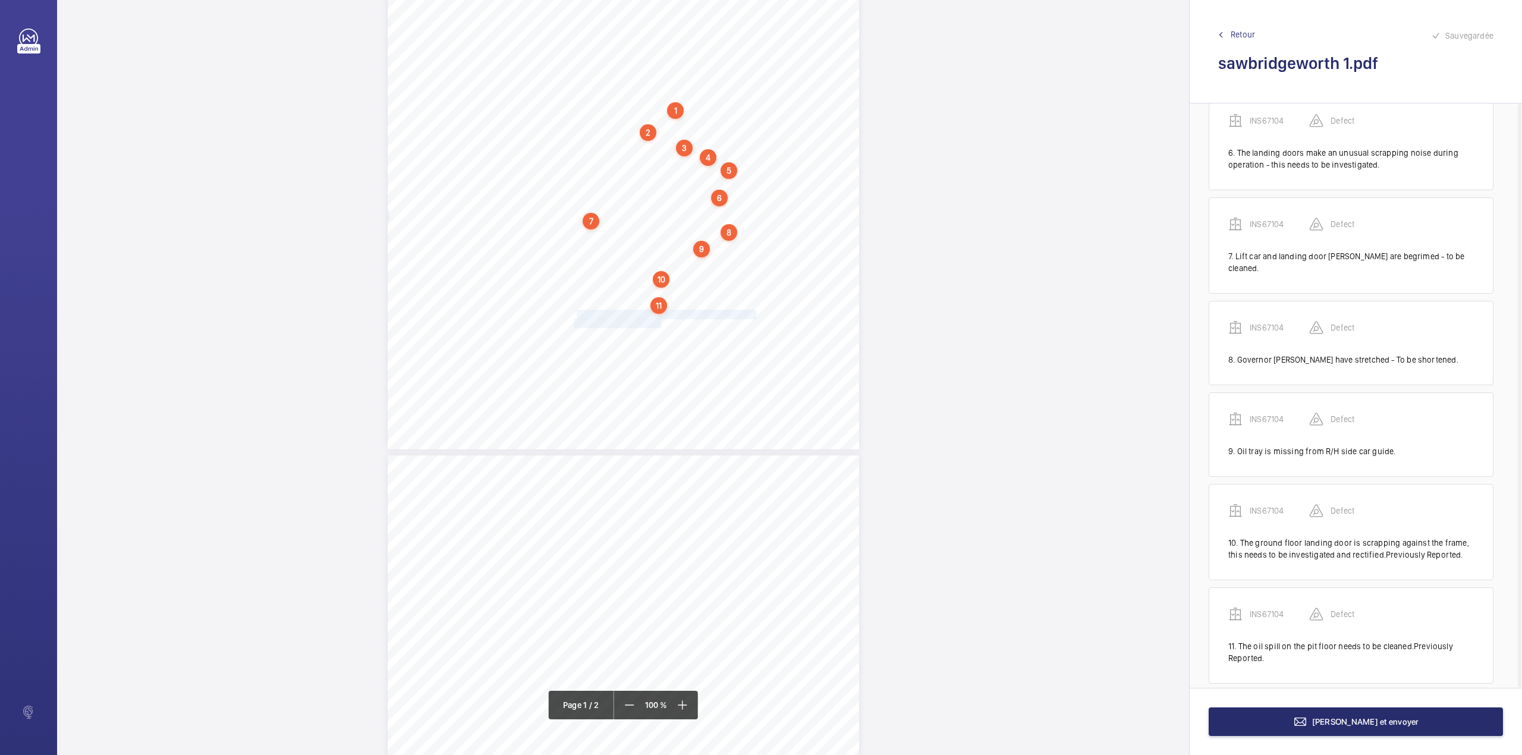
scroll to position [505, 0]
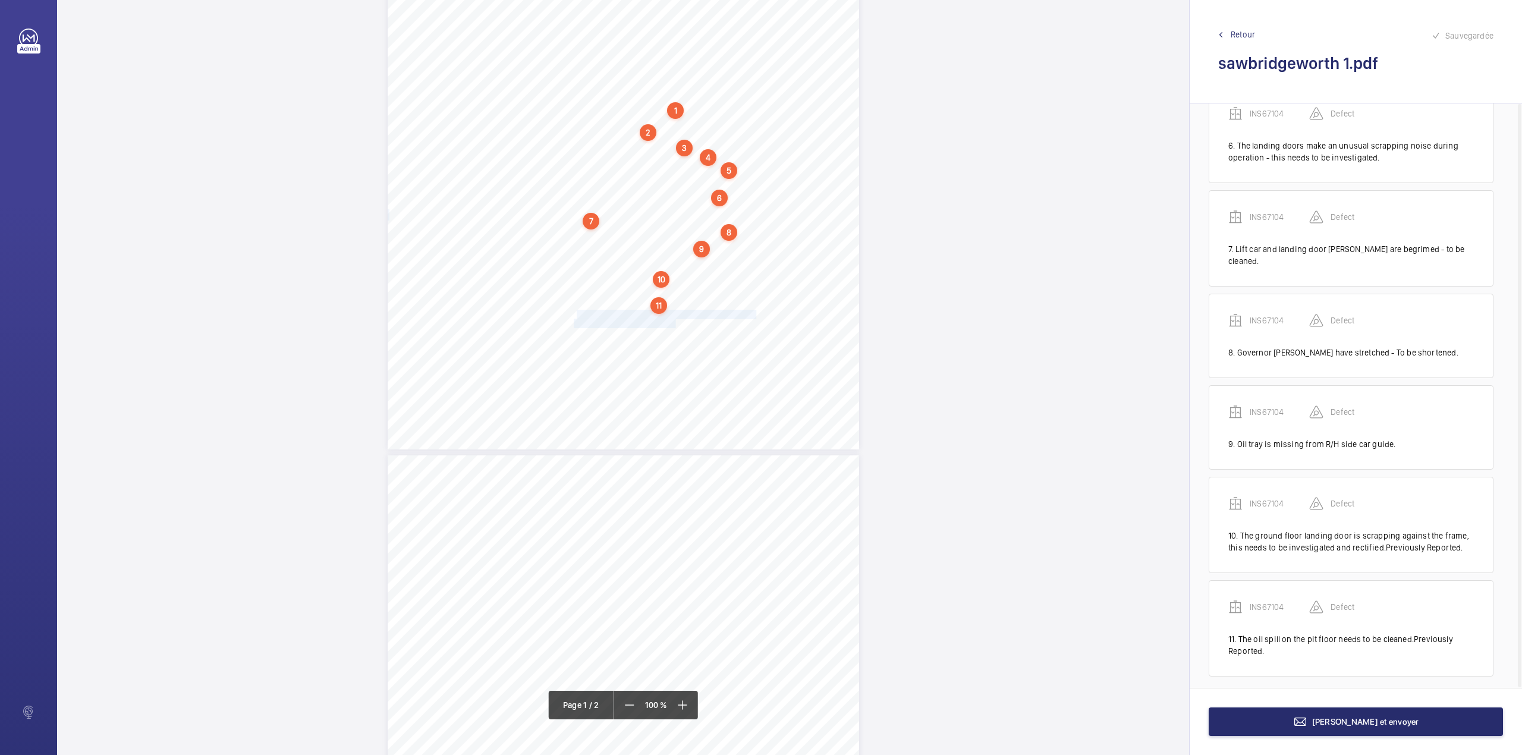
drag, startPoint x: 575, startPoint y: 313, endPoint x: 674, endPoint y: 322, distance: 98.5
click at [674, 322] on div "Lifting Operations and Lifting Equipment Regulations 1998 Report of Thorough Ex…" at bounding box center [623, 115] width 471 height 667
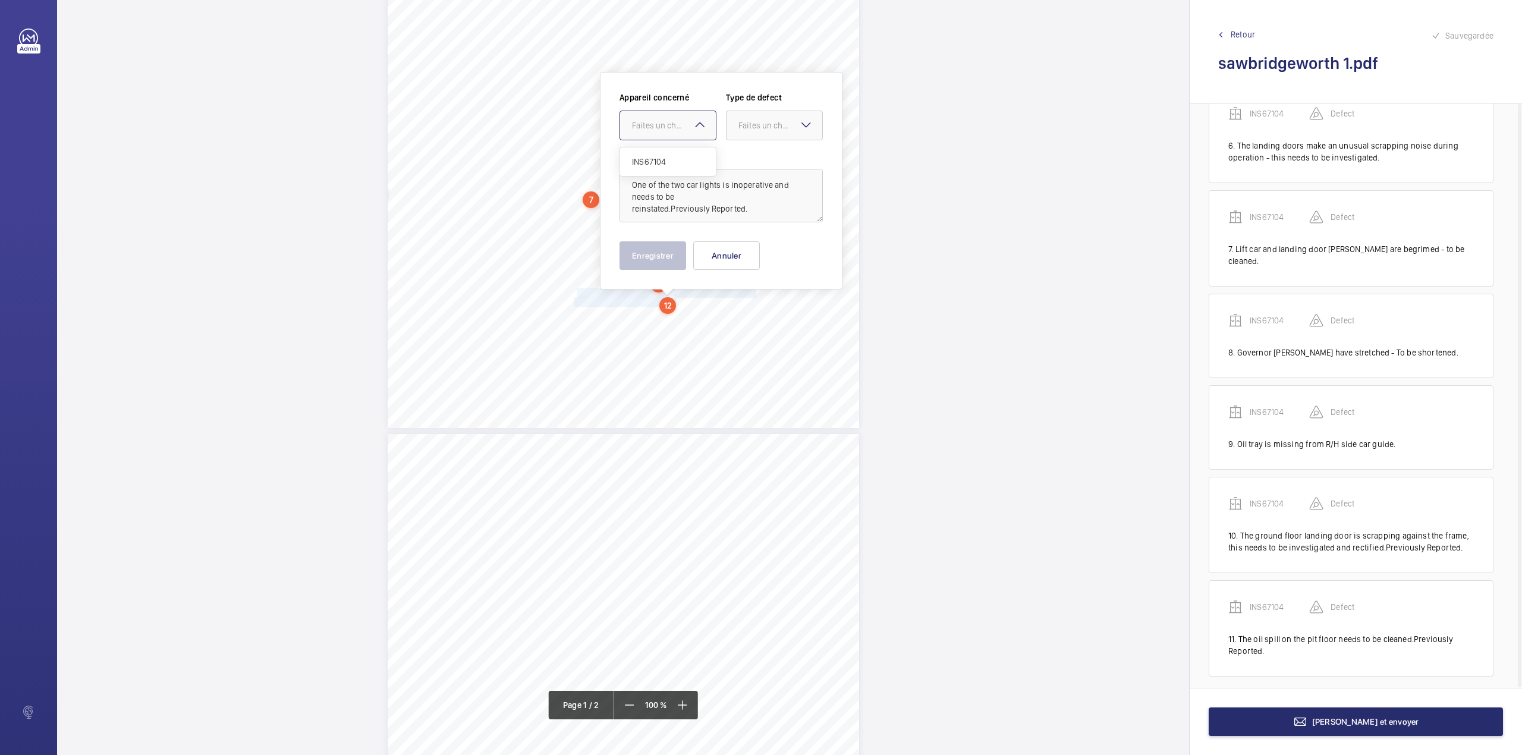
click at [674, 131] on div at bounding box center [668, 125] width 96 height 29
drag, startPoint x: 676, startPoint y: 150, endPoint x: 687, endPoint y: 150, distance: 11.3
click at [677, 151] on div "INS67104" at bounding box center [668, 161] width 96 height 29
drag, startPoint x: 747, startPoint y: 131, endPoint x: 750, endPoint y: 151, distance: 19.8
click at [748, 134] on div at bounding box center [774, 125] width 96 height 29
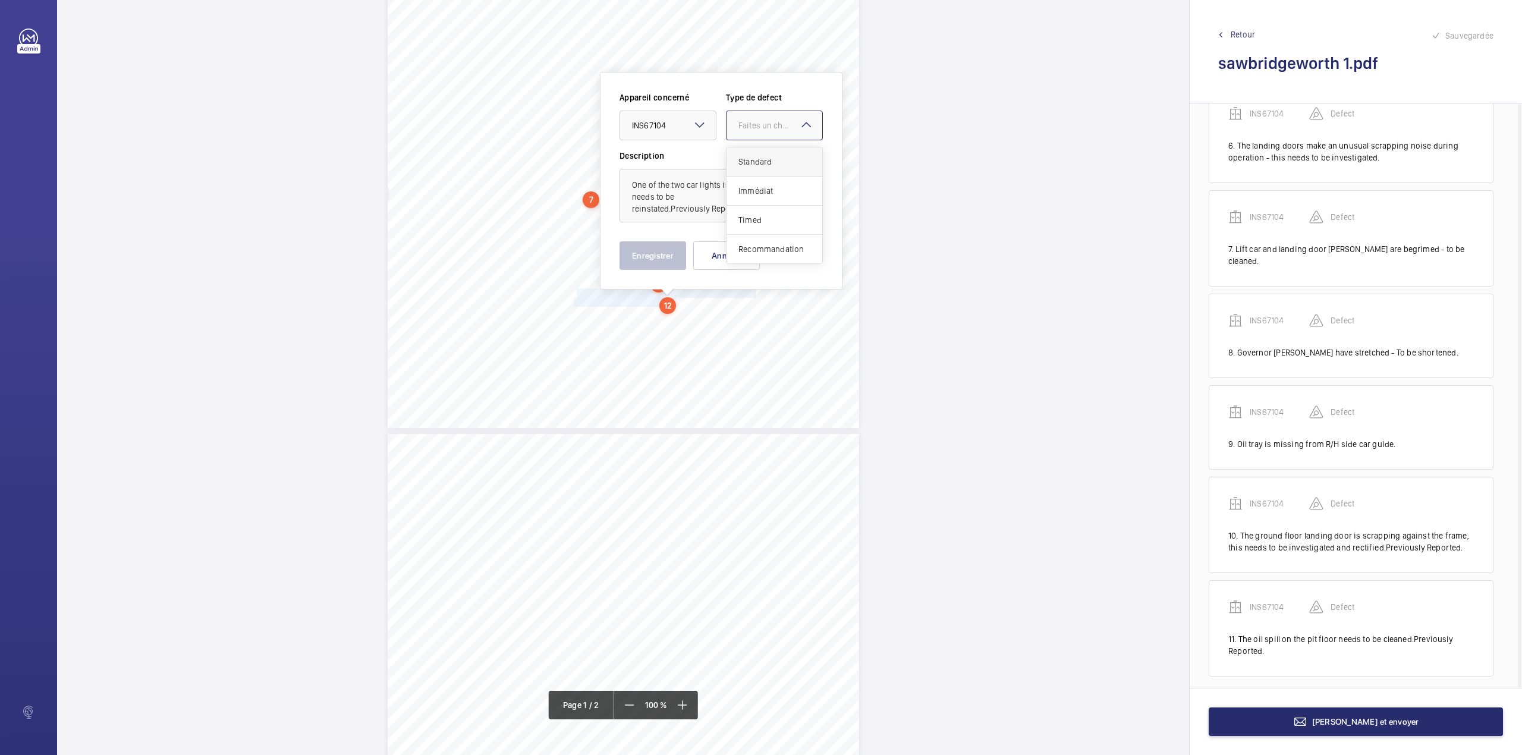
click at [750, 151] on div "Standard" at bounding box center [774, 161] width 96 height 29
click at [659, 253] on button "Enregistrer" at bounding box center [652, 255] width 67 height 29
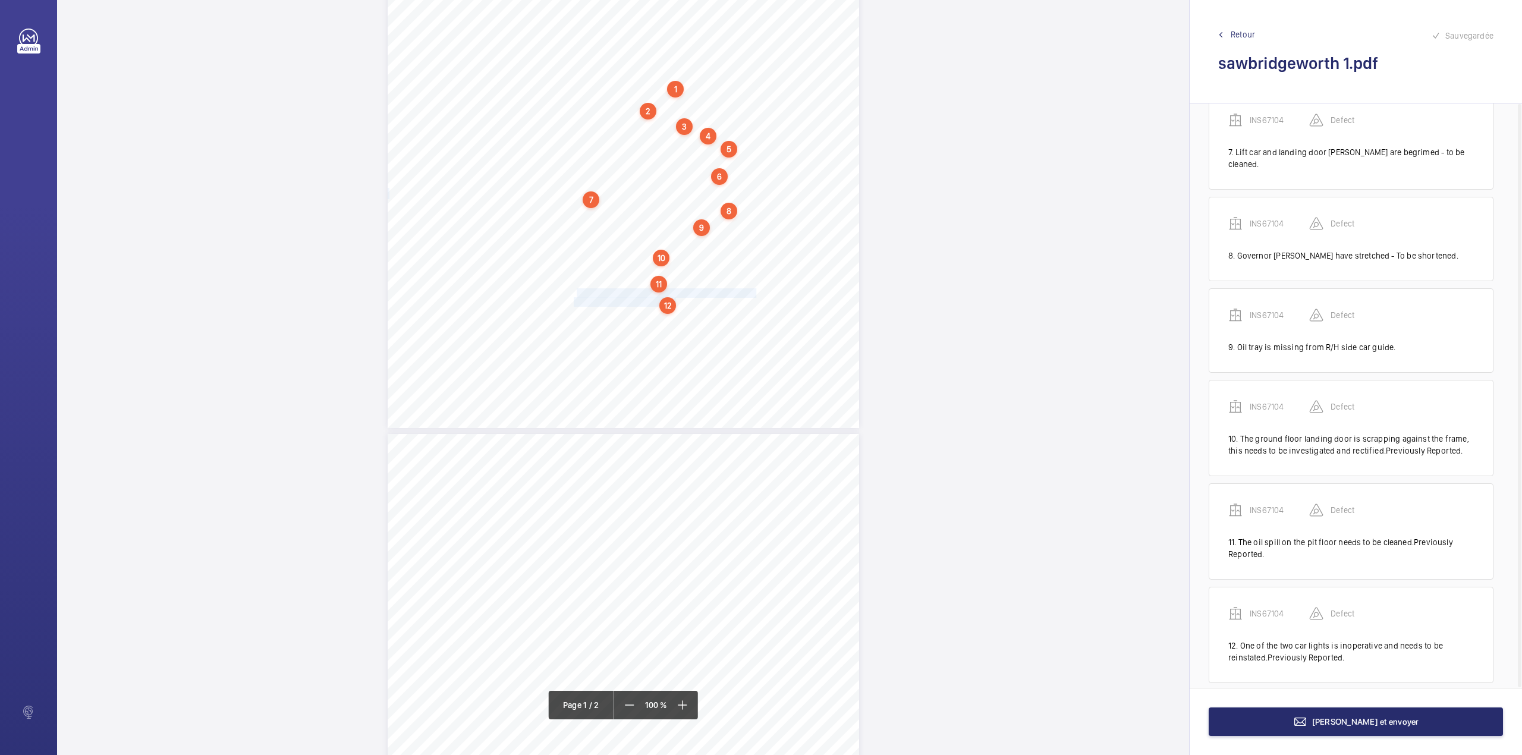
scroll to position [609, 0]
drag, startPoint x: 575, startPoint y: 312, endPoint x: 612, endPoint y: 324, distance: 38.2
click at [612, 324] on div "Lifting Operations and Lifting Equipment Regulations 1998 Report of Thorough Ex…" at bounding box center [623, 94] width 471 height 667
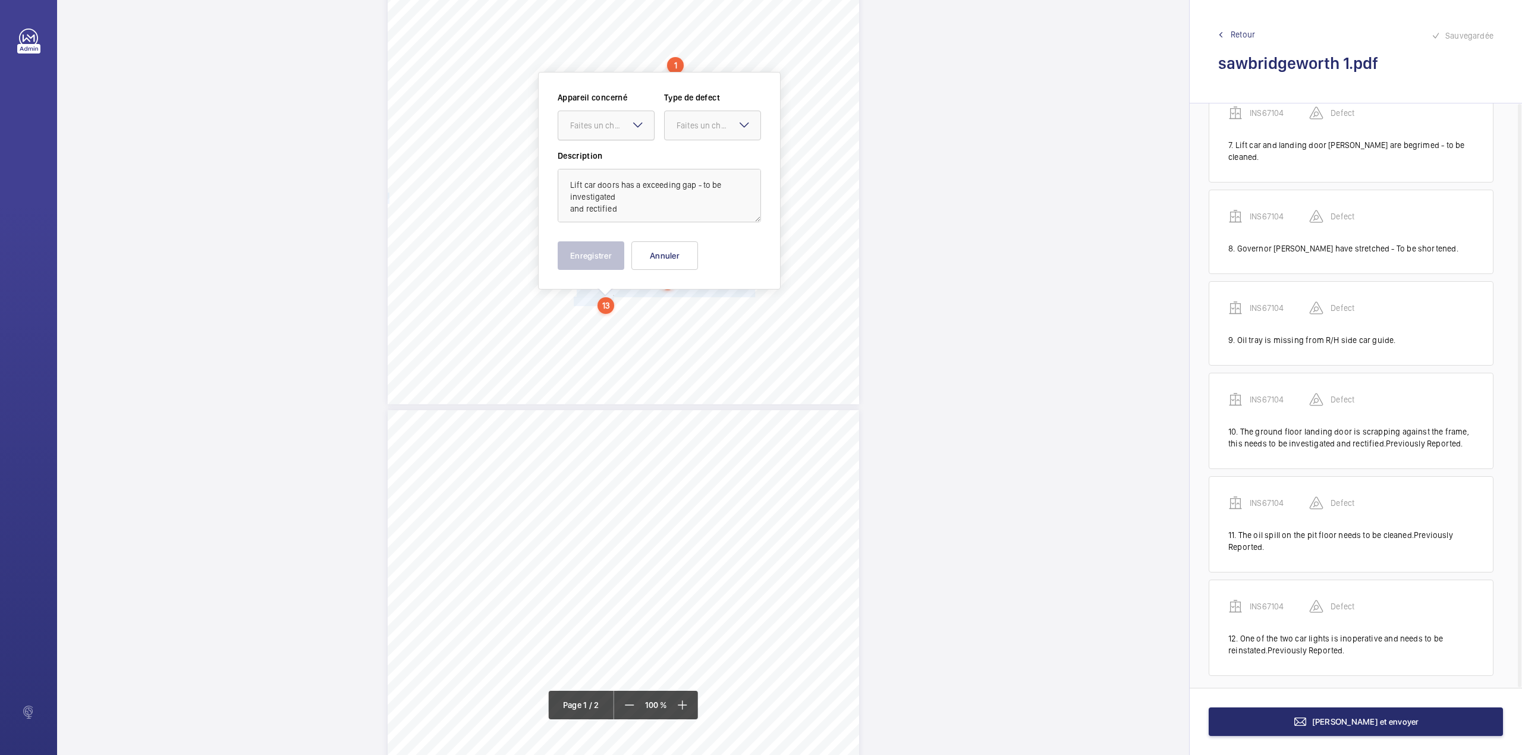
drag, startPoint x: 600, startPoint y: 112, endPoint x: 604, endPoint y: 138, distance: 26.4
click at [600, 118] on div at bounding box center [606, 125] width 96 height 29
drag, startPoint x: 606, startPoint y: 158, endPoint x: 688, endPoint y: 137, distance: 84.6
click at [607, 158] on span "INS67104" at bounding box center [606, 162] width 72 height 12
drag, startPoint x: 697, startPoint y: 132, endPoint x: 697, endPoint y: 155, distance: 22.6
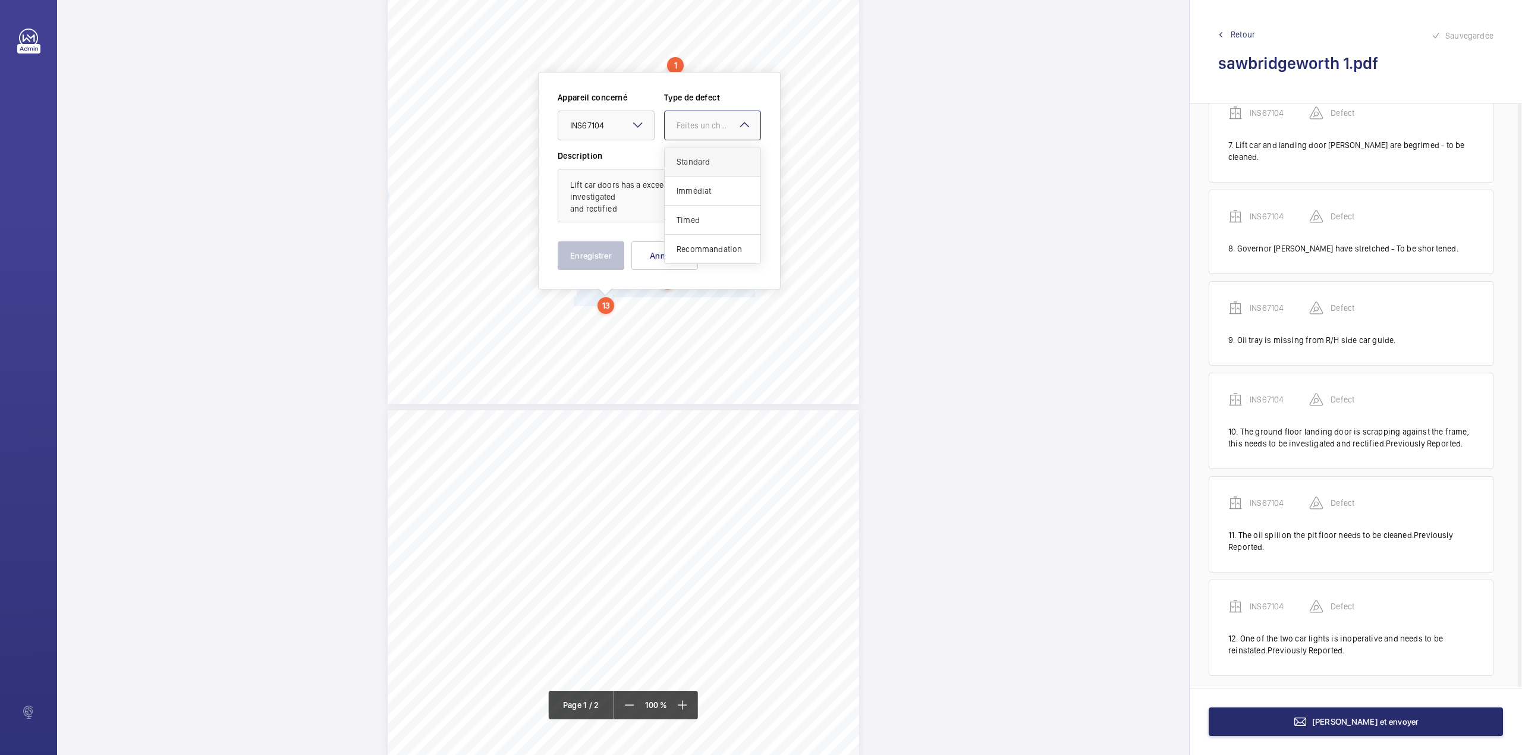
click at [697, 140] on ng-select "Faites un choix Standard Immédiat Timed Recommandation" at bounding box center [712, 126] width 97 height 30
click at [695, 155] on div "Standard" at bounding box center [713, 161] width 96 height 29
click at [643, 218] on textarea "Lift car doors has a exceeding gap - to be investigated and rectified" at bounding box center [659, 196] width 203 height 54
type textarea "Lift car doors has a exceeding gap - to be investigated and rectified."
click at [595, 259] on button "Enregistrer" at bounding box center [591, 255] width 67 height 29
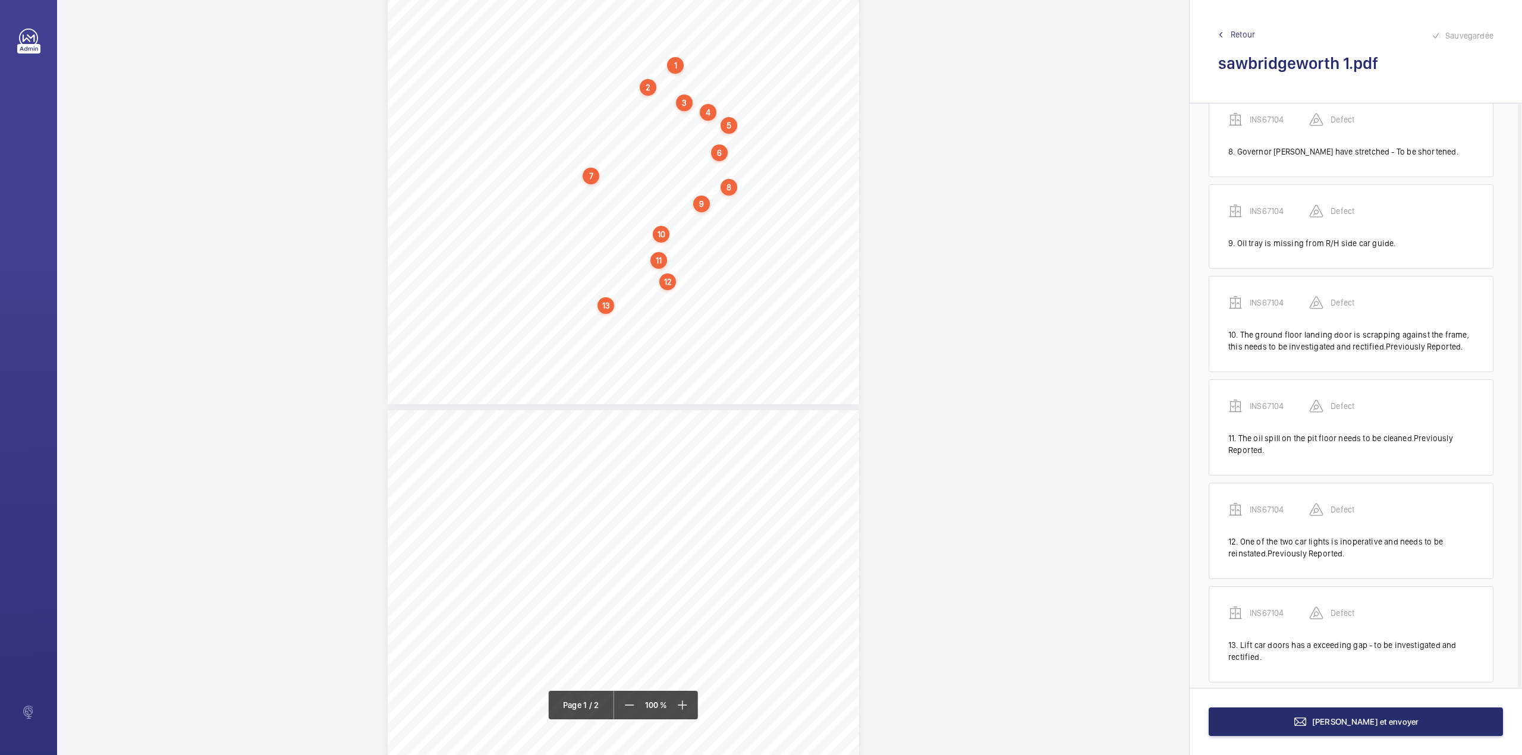
scroll to position [713, 0]
drag, startPoint x: 581, startPoint y: 314, endPoint x: 750, endPoint y: 314, distance: 168.2
click at [750, 314] on div "Lifting Operations and Lifting Equipment Regulations 1998 Report of Thorough Ex…" at bounding box center [623, 70] width 471 height 667
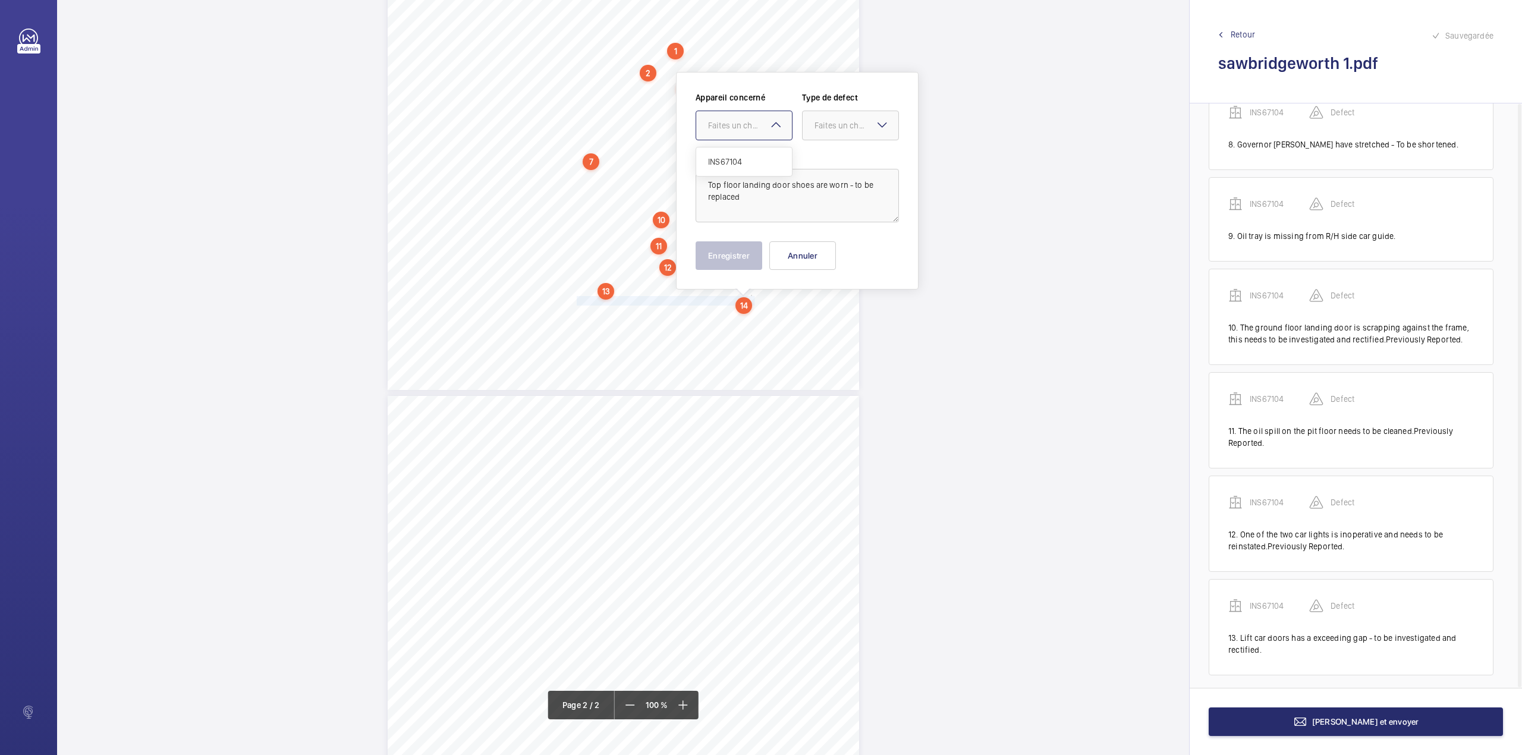
click at [759, 127] on div "Faites un choix" at bounding box center [750, 125] width 84 height 12
click at [750, 143] on div "Appareil concerné Faites un choix INS67104 Type de defect Faites un choix" at bounding box center [797, 121] width 203 height 58
click at [762, 129] on div "Faites un choix" at bounding box center [750, 125] width 84 height 12
drag, startPoint x: 762, startPoint y: 155, endPoint x: 805, endPoint y: 146, distance: 43.6
click at [765, 155] on div "INS67104" at bounding box center [744, 161] width 96 height 29
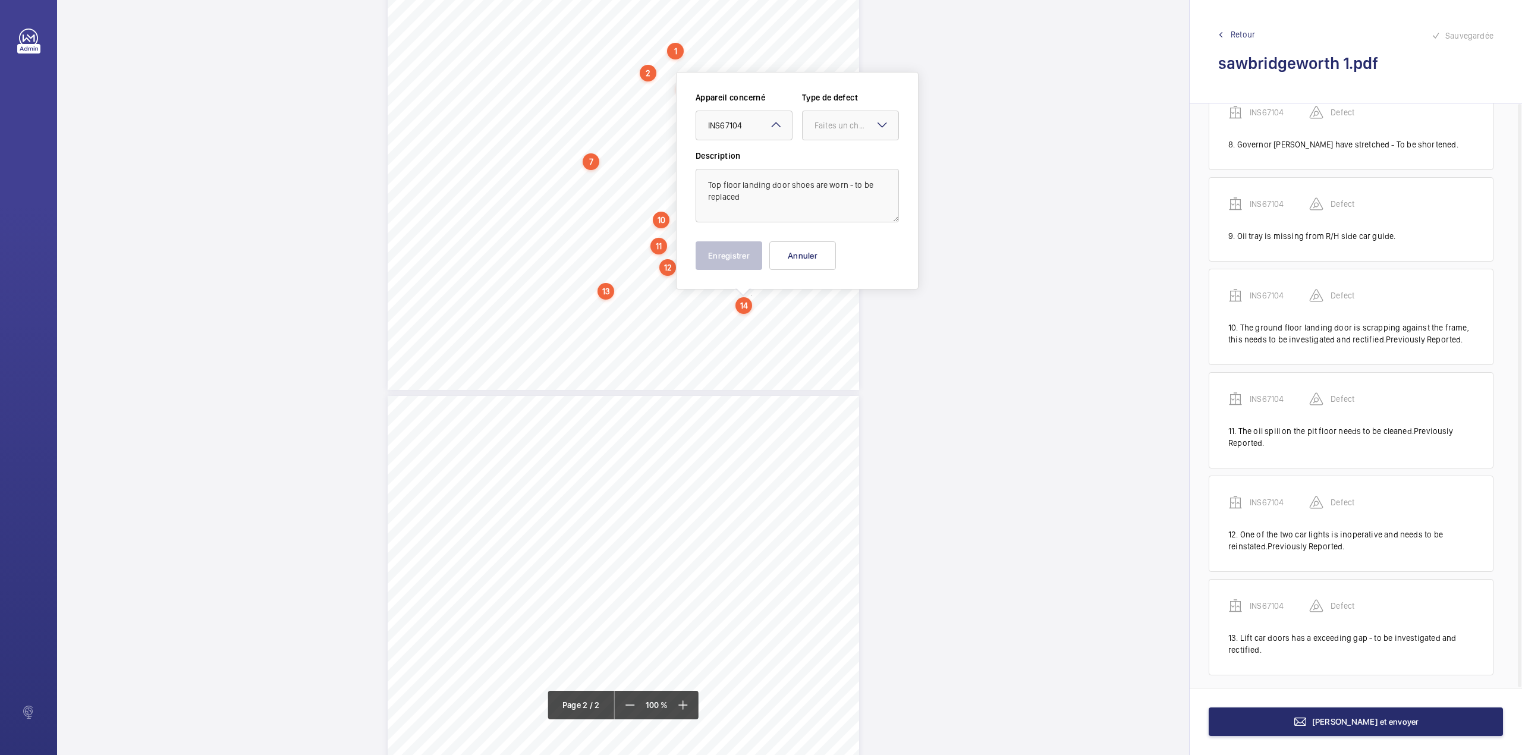
click at [852, 133] on div at bounding box center [851, 125] width 96 height 29
click at [850, 158] on span "Standard" at bounding box center [850, 162] width 72 height 12
click at [745, 202] on textarea "Top floor landing door shoes are worn - to be replaced" at bounding box center [797, 196] width 203 height 54
type textarea "Top floor landing door shoes are worn - to be replaced."
click at [718, 253] on button "Enregistrer" at bounding box center [729, 255] width 67 height 29
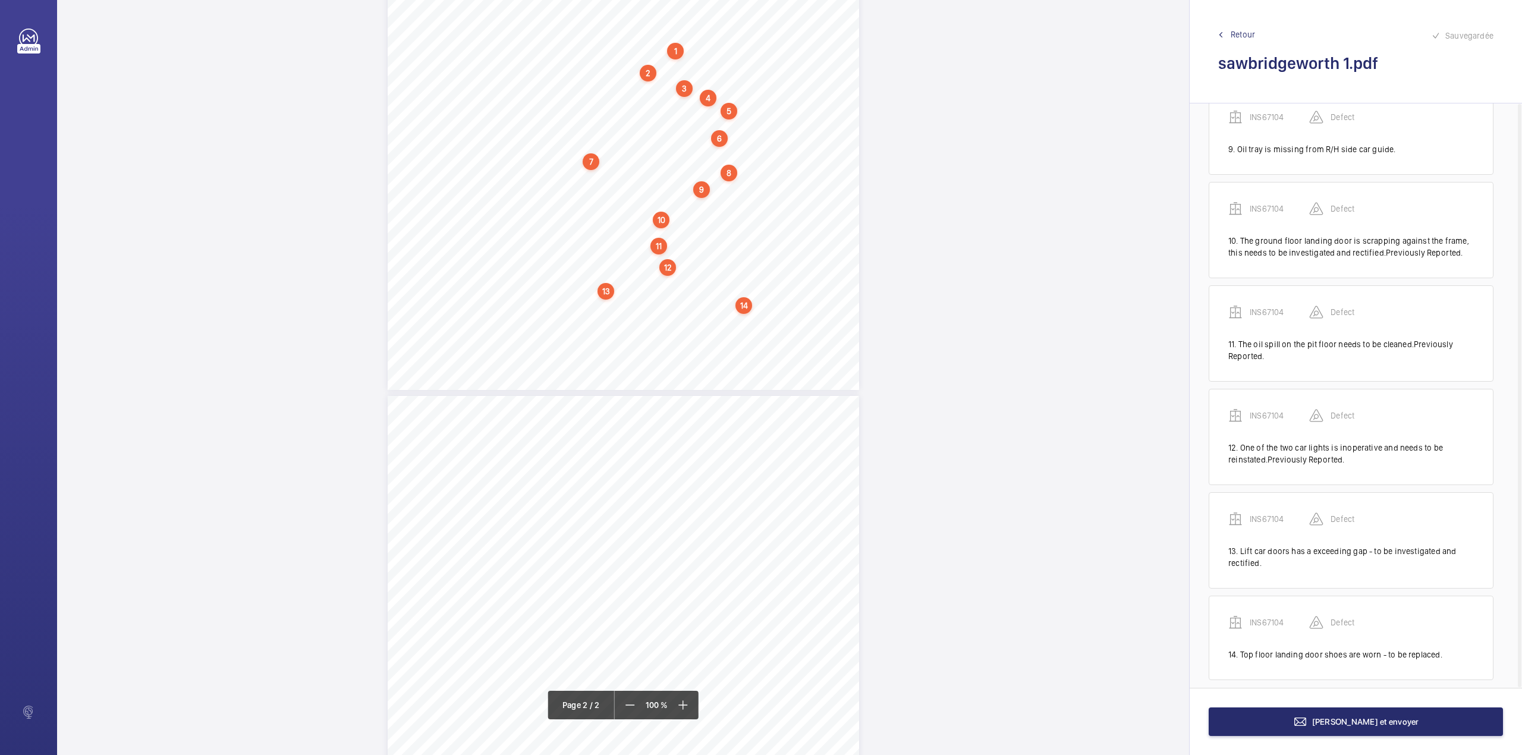
scroll to position [805, 0]
drag, startPoint x: 574, startPoint y: 317, endPoint x: 709, endPoint y: 313, distance: 135.0
click at [709, 313] on div "Lifting Operations and Lifting Equipment Regulations 1998 Report of Thorough Ex…" at bounding box center [623, 56] width 471 height 667
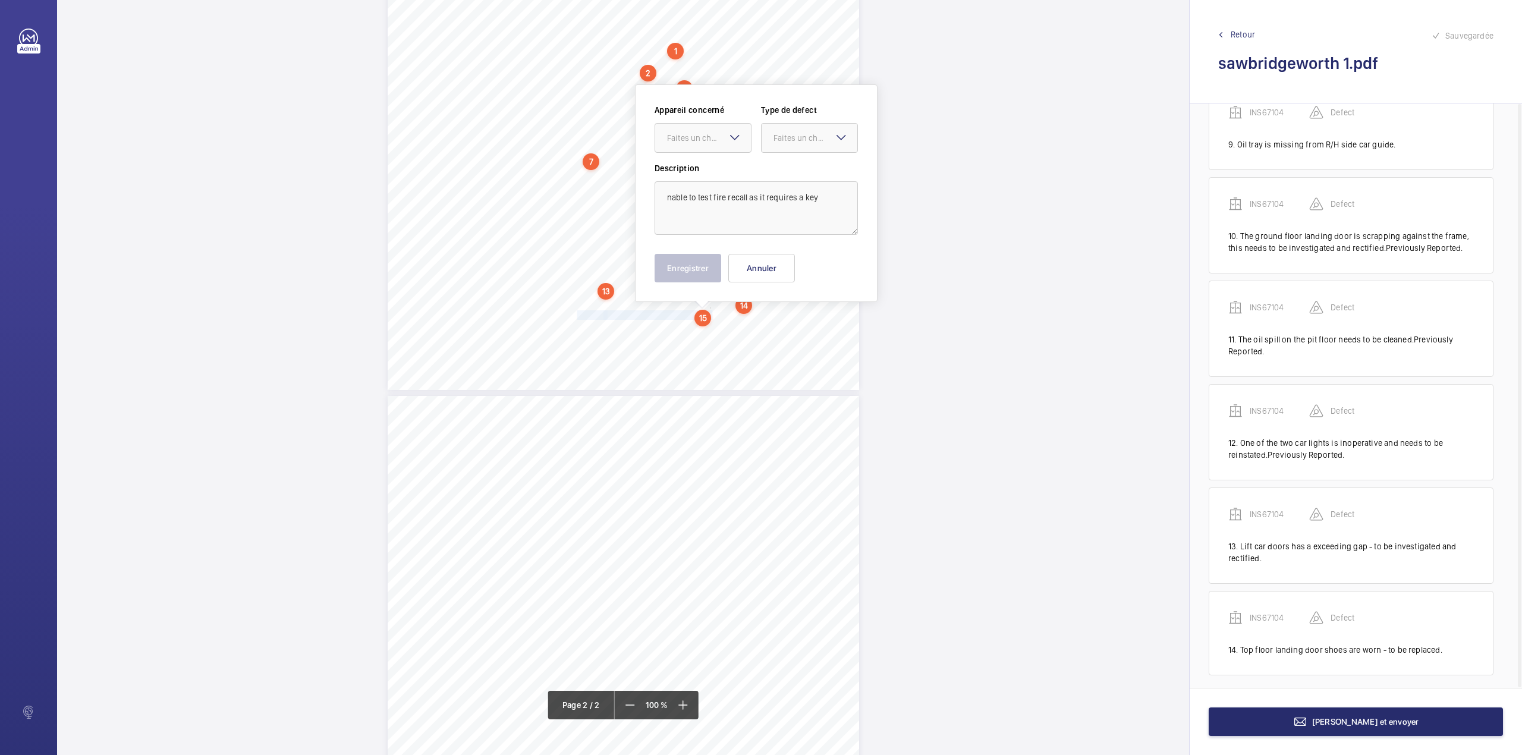
scroll to position [308, 0]
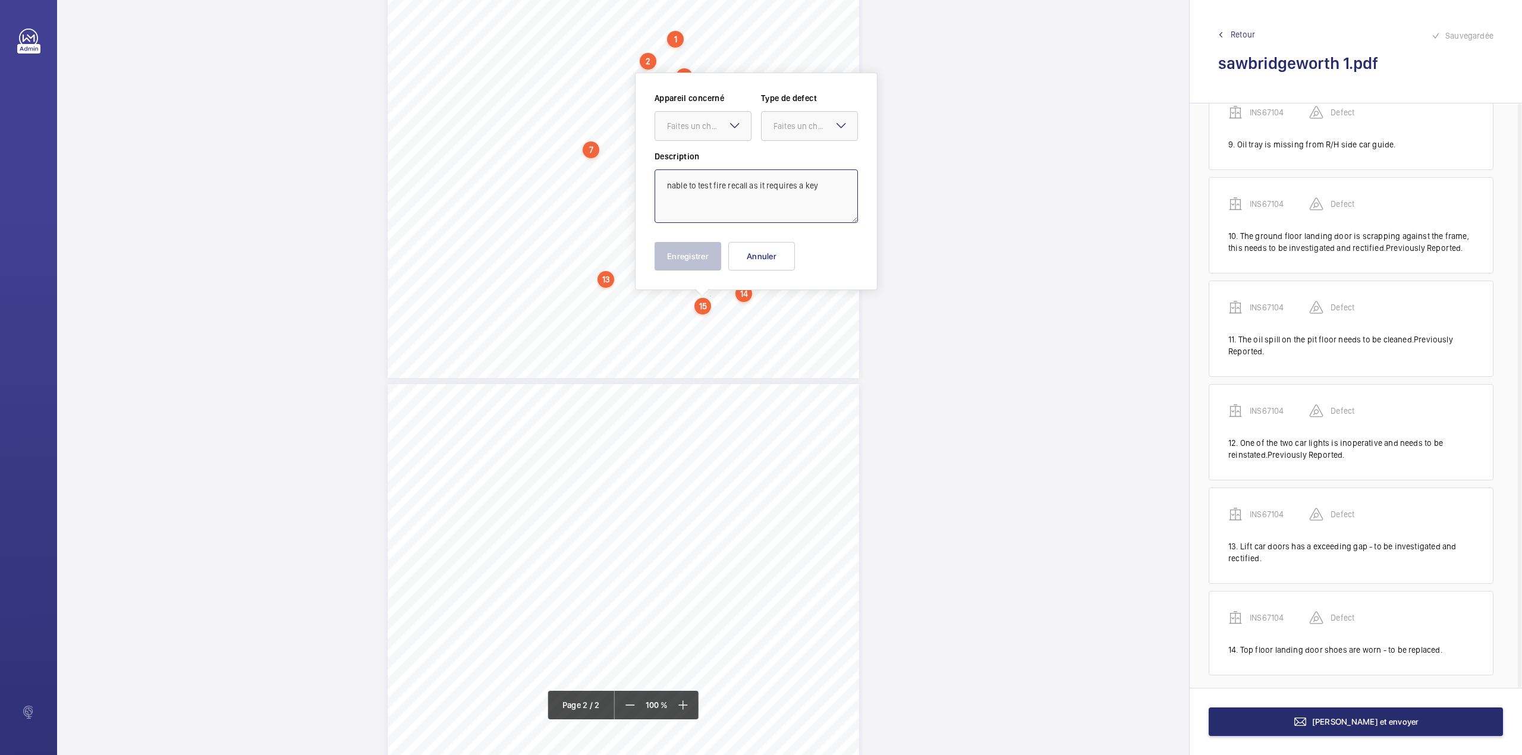
click at [671, 191] on textarea "nable to test fire recall as it requires a key" at bounding box center [756, 196] width 203 height 54
click at [666, 188] on textarea "nable to test fire recall as it requires a key" at bounding box center [756, 196] width 203 height 54
drag, startPoint x: 706, startPoint y: 124, endPoint x: 709, endPoint y: 156, distance: 32.2
click at [707, 126] on div "Faites un choix" at bounding box center [709, 126] width 84 height 12
drag, startPoint x: 709, startPoint y: 156, endPoint x: 725, endPoint y: 156, distance: 16.6
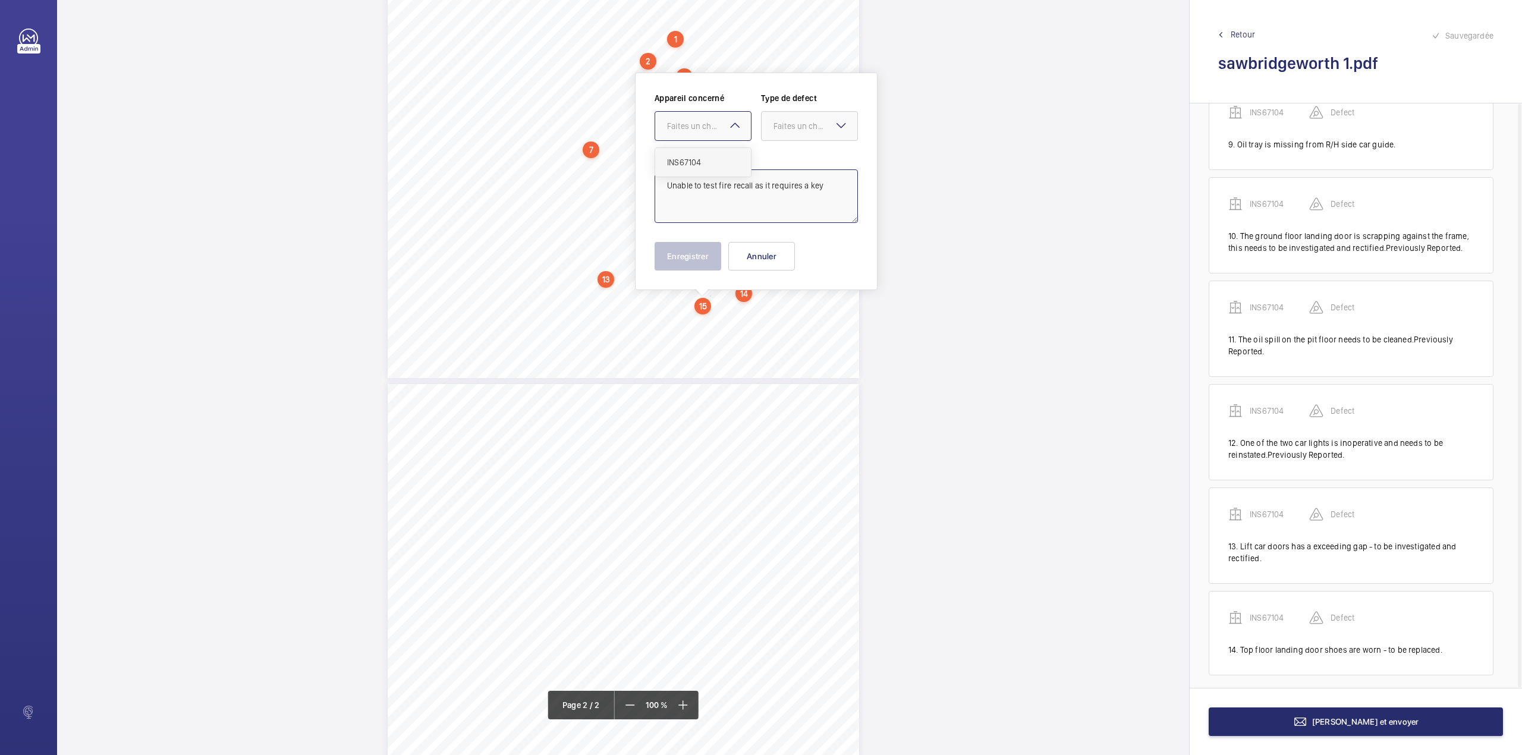
click at [712, 156] on span "INS67104" at bounding box center [703, 162] width 72 height 12
click at [784, 132] on div "Faites un choix" at bounding box center [810, 126] width 96 height 12
click at [782, 164] on div "Standard" at bounding box center [810, 162] width 96 height 29
click at [838, 193] on textarea "Unable to test fire recall as it requires a key" at bounding box center [756, 196] width 203 height 54
type textarea "Unable to test fire recall as it requires a key."
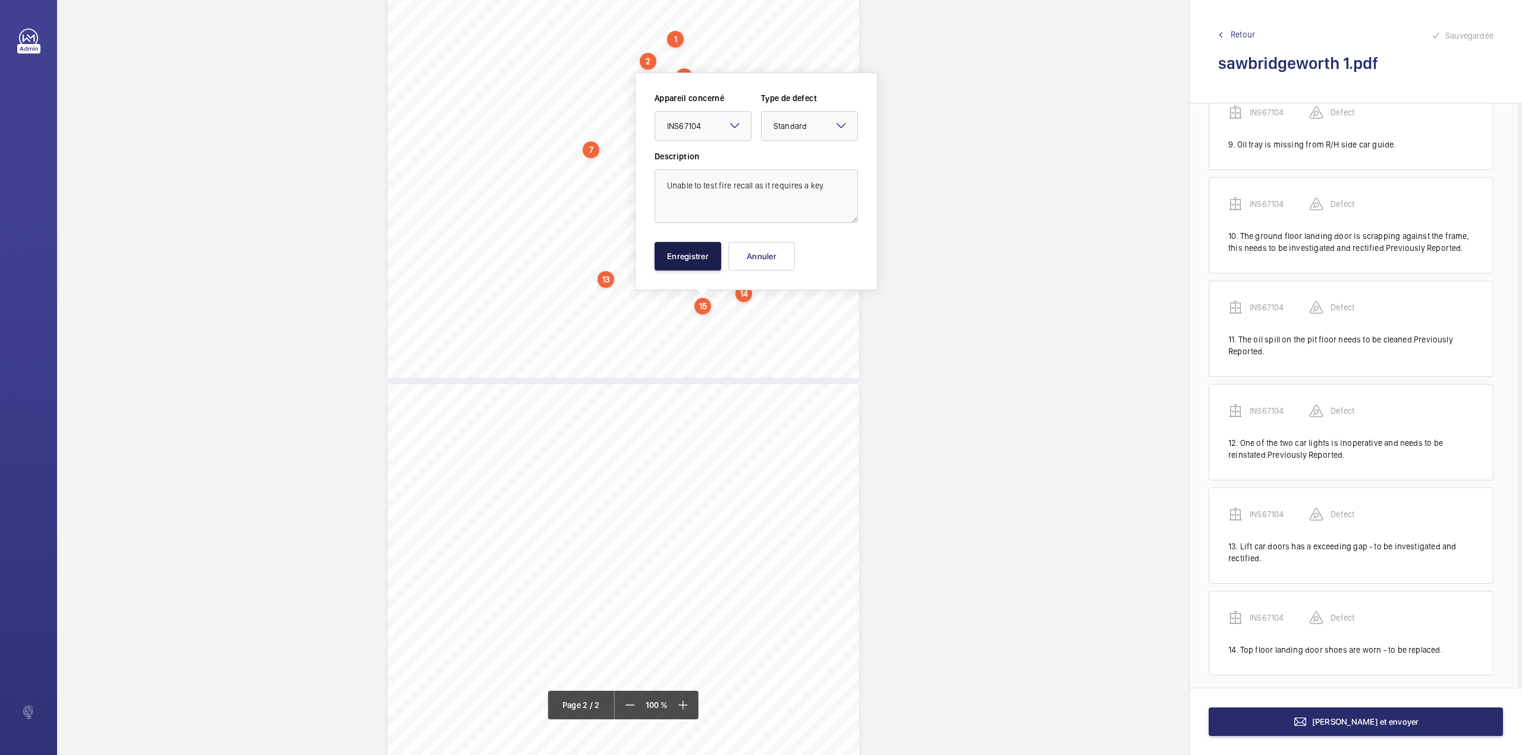
click at [707, 250] on button "Enregistrer" at bounding box center [688, 256] width 67 height 29
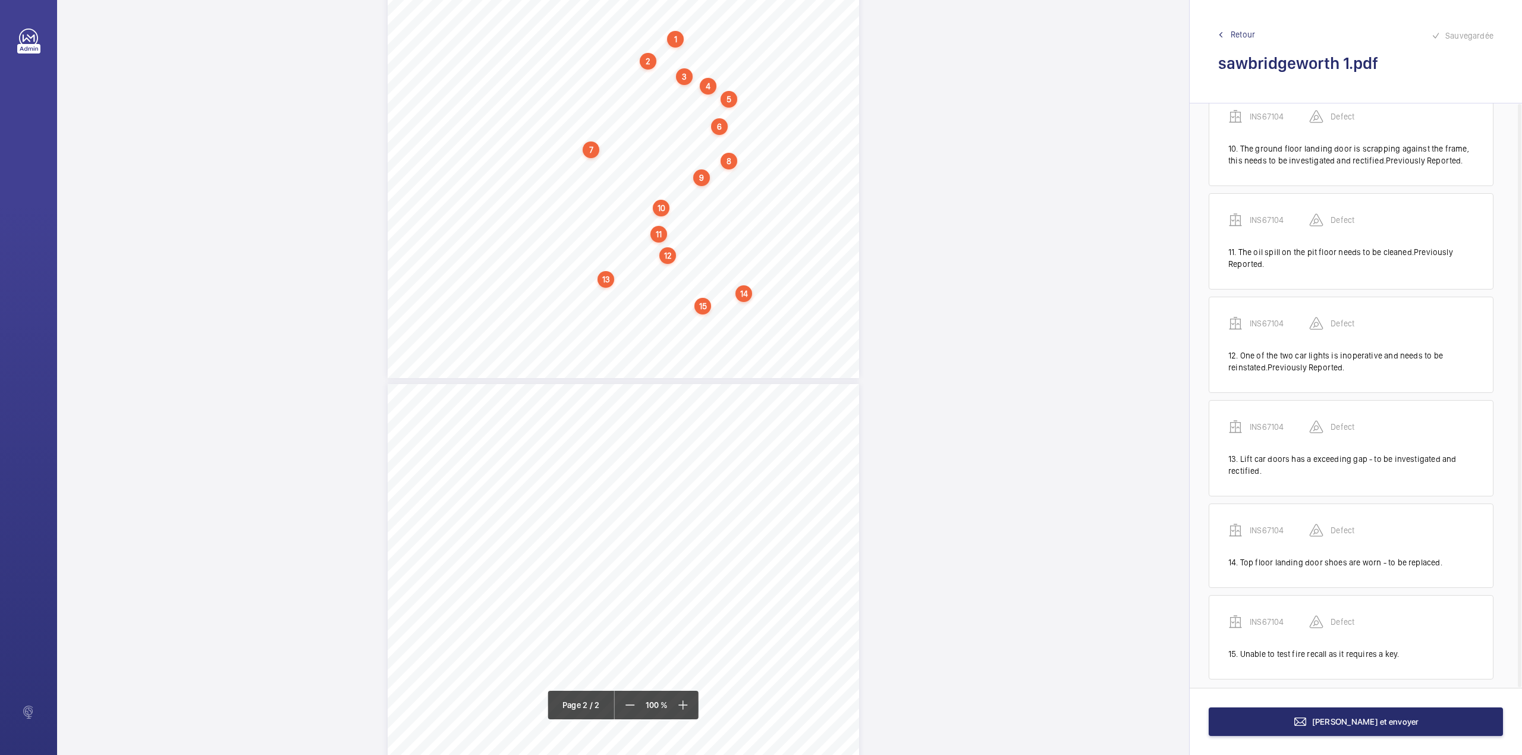
scroll to position [897, 0]
drag, startPoint x: 571, startPoint y: 315, endPoint x: 755, endPoint y: 316, distance: 183.7
click at [755, 316] on div "Lifting Operations and Lifting Equipment Regulations 1998 Report of Thorough Ex…" at bounding box center [623, 44] width 471 height 667
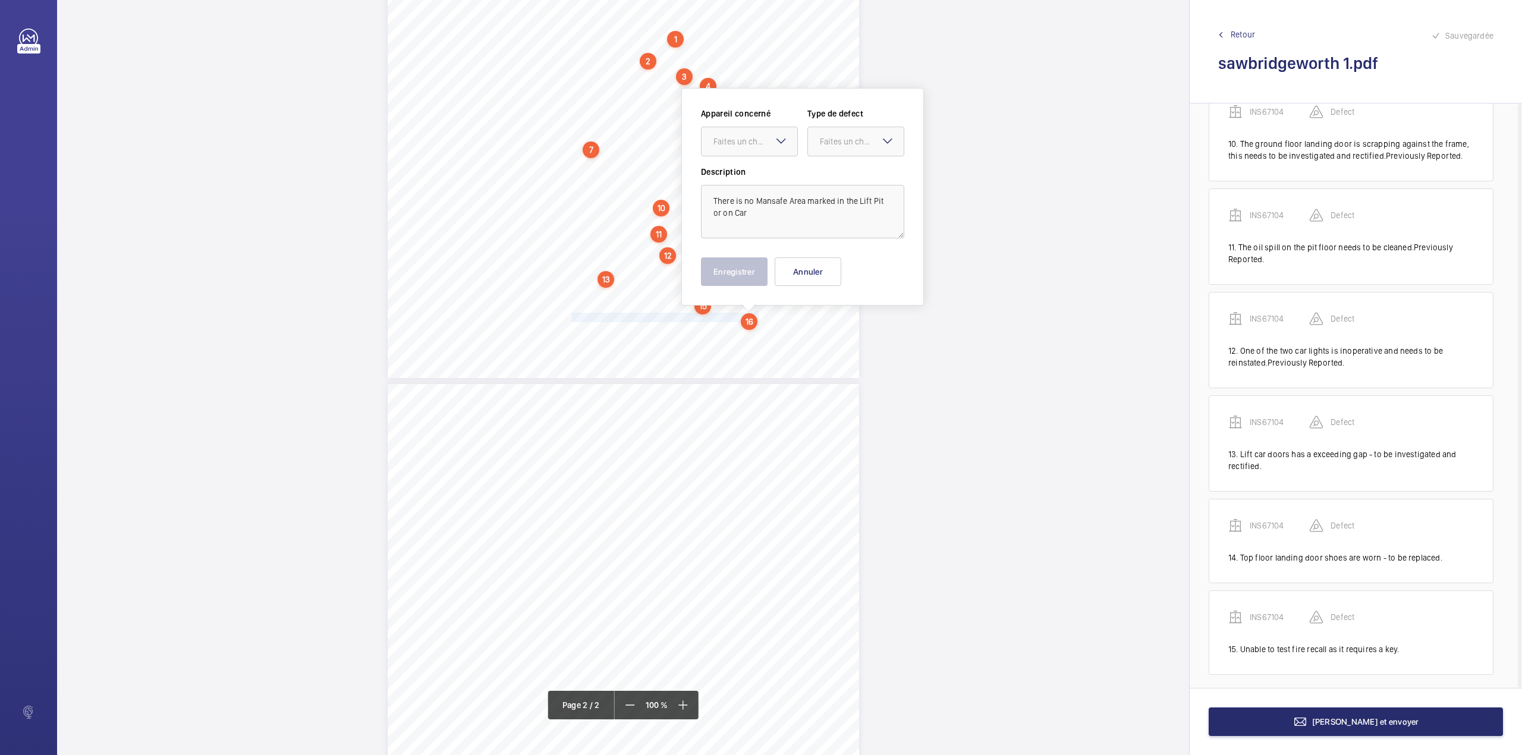
scroll to position [324, 0]
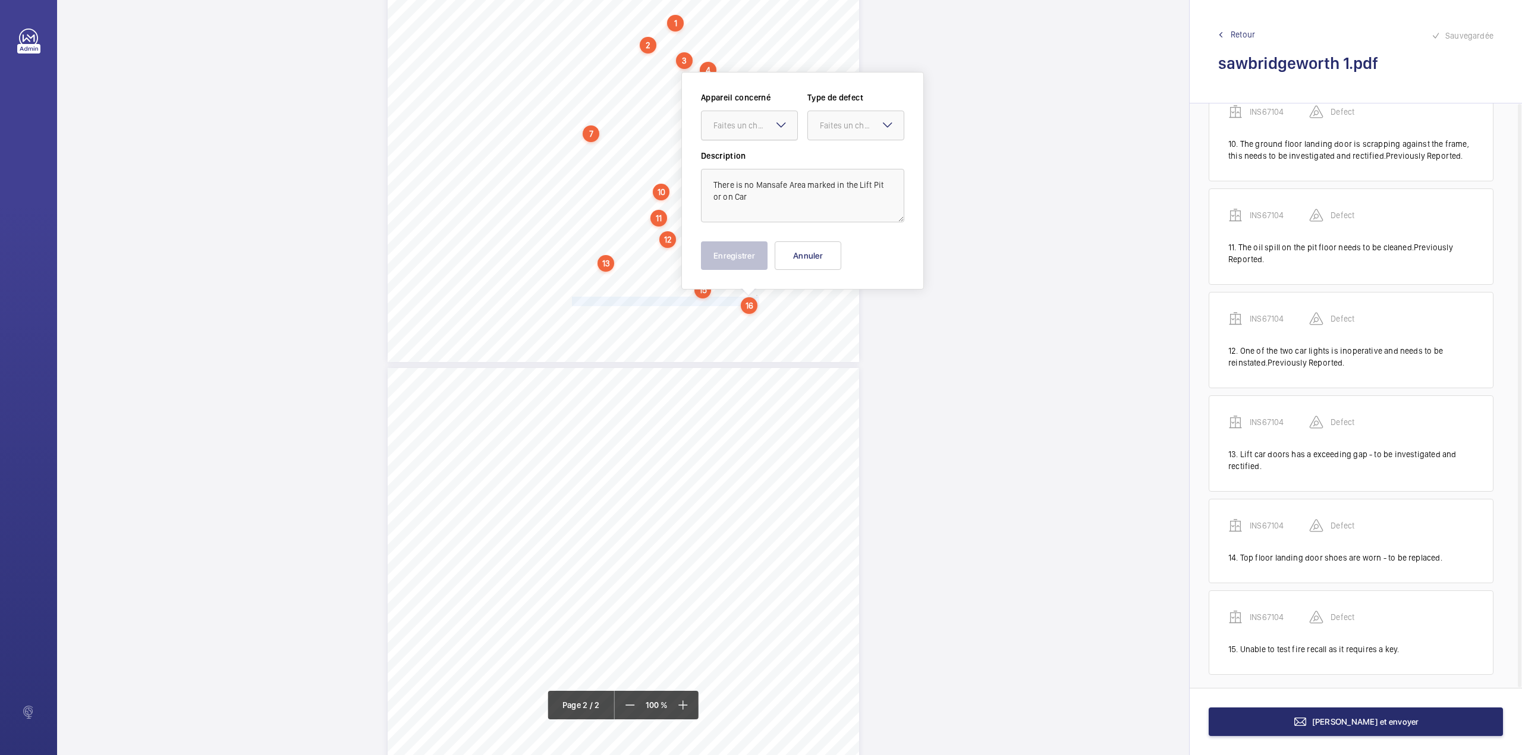
click at [747, 131] on div at bounding box center [749, 125] width 96 height 29
drag, startPoint x: 751, startPoint y: 160, endPoint x: 839, endPoint y: 133, distance: 92.0
click at [755, 159] on span "INS67104" at bounding box center [749, 162] width 72 height 12
drag, startPoint x: 843, startPoint y: 130, endPoint x: 843, endPoint y: 136, distance: 6.5
click at [843, 131] on div "Faites un choix" at bounding box center [856, 125] width 96 height 12
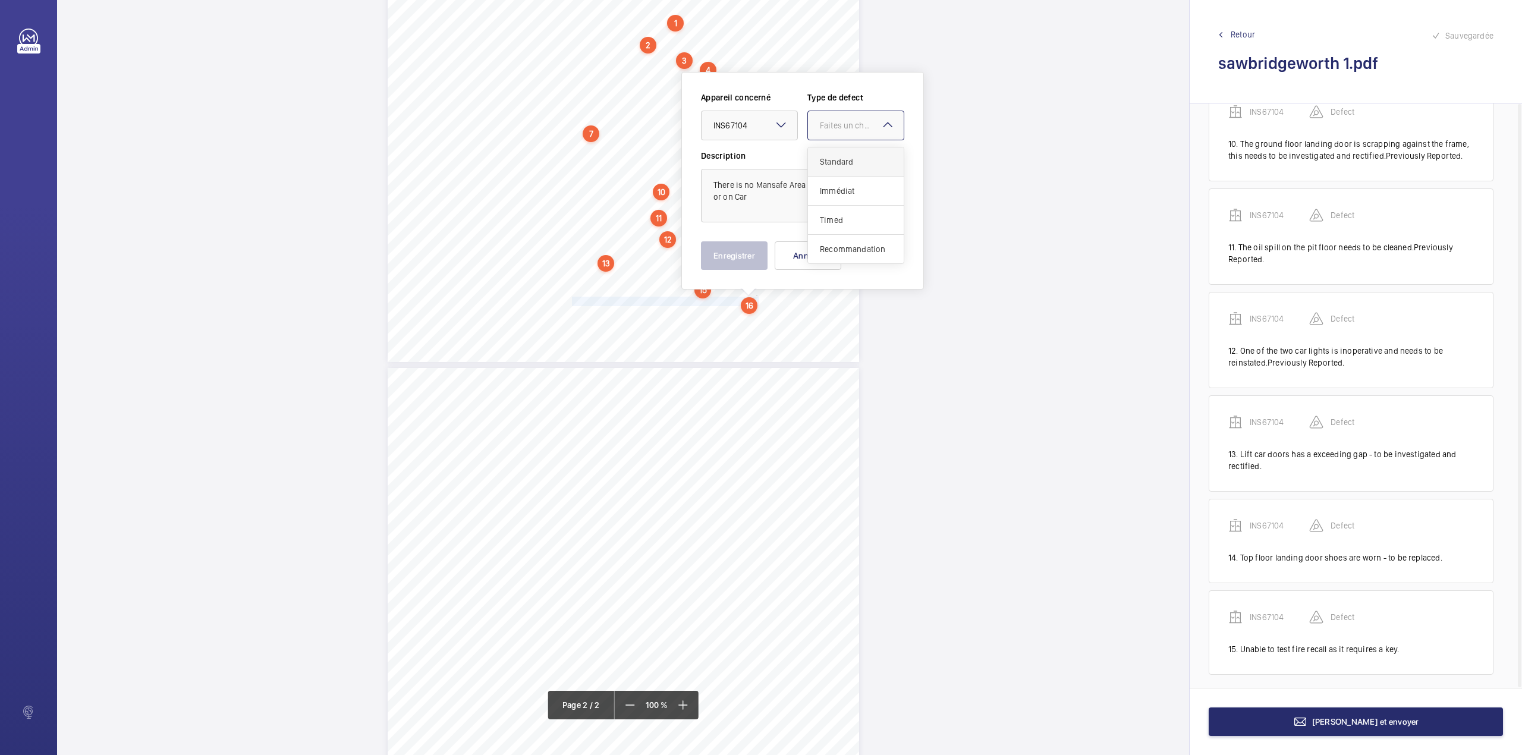
click at [841, 162] on span "Standard" at bounding box center [856, 162] width 72 height 12
click at [740, 257] on button "Enregistrer" at bounding box center [734, 255] width 67 height 29
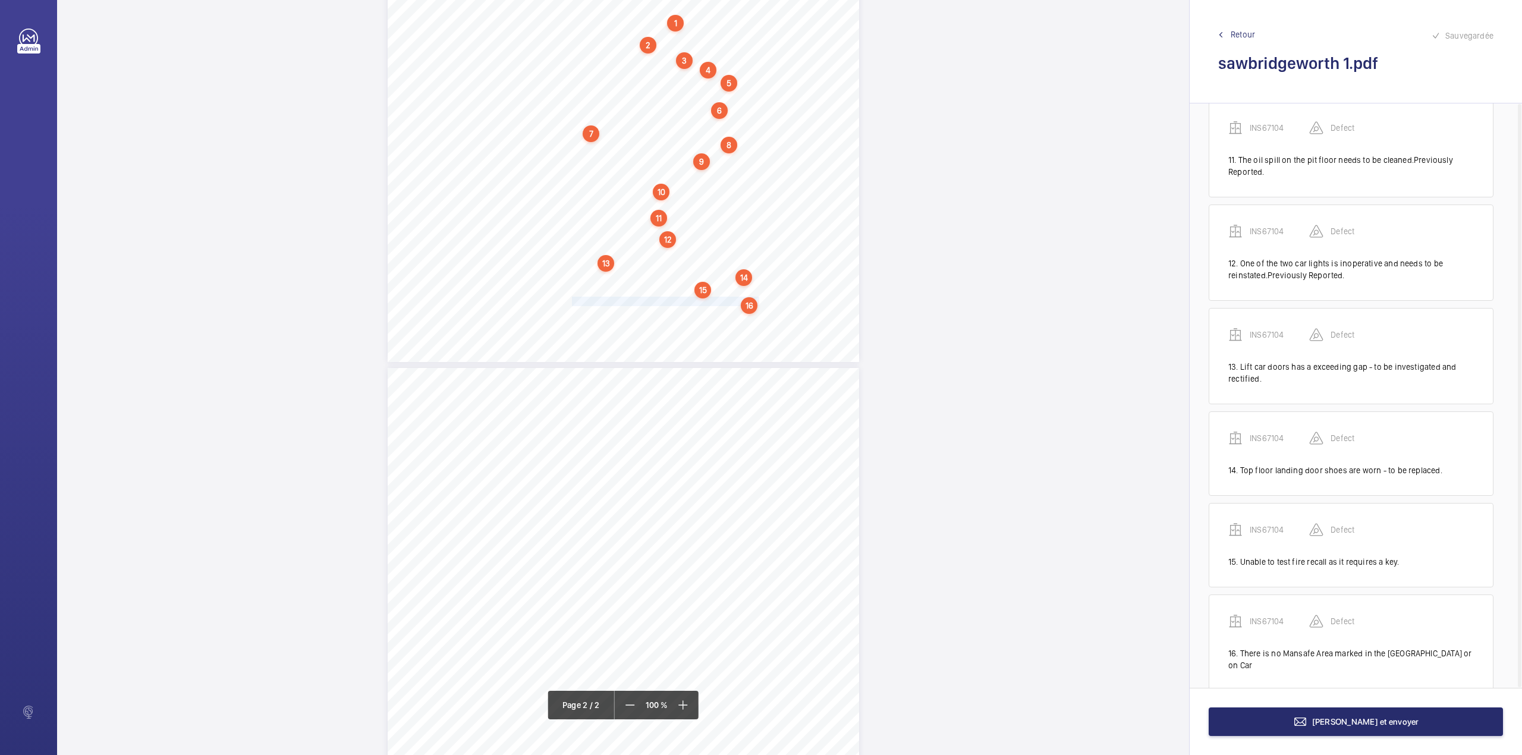
scroll to position [989, 0]
click at [751, 302] on div "16" at bounding box center [749, 305] width 17 height 17
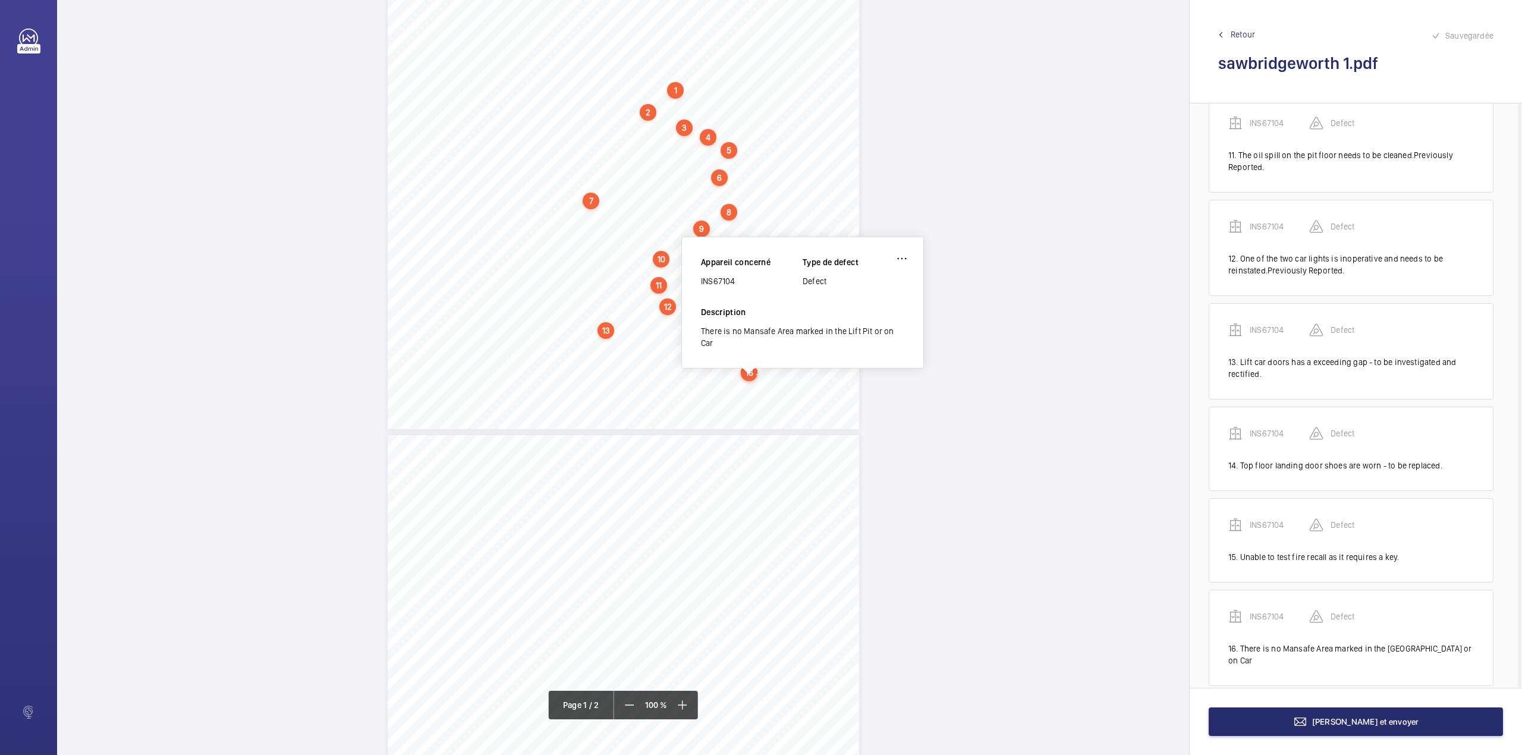
scroll to position [252, 0]
click at [907, 257] on wm-front-icon-button at bounding box center [902, 263] width 29 height 29
click at [862, 303] on div "Modifier" at bounding box center [869, 298] width 94 height 21
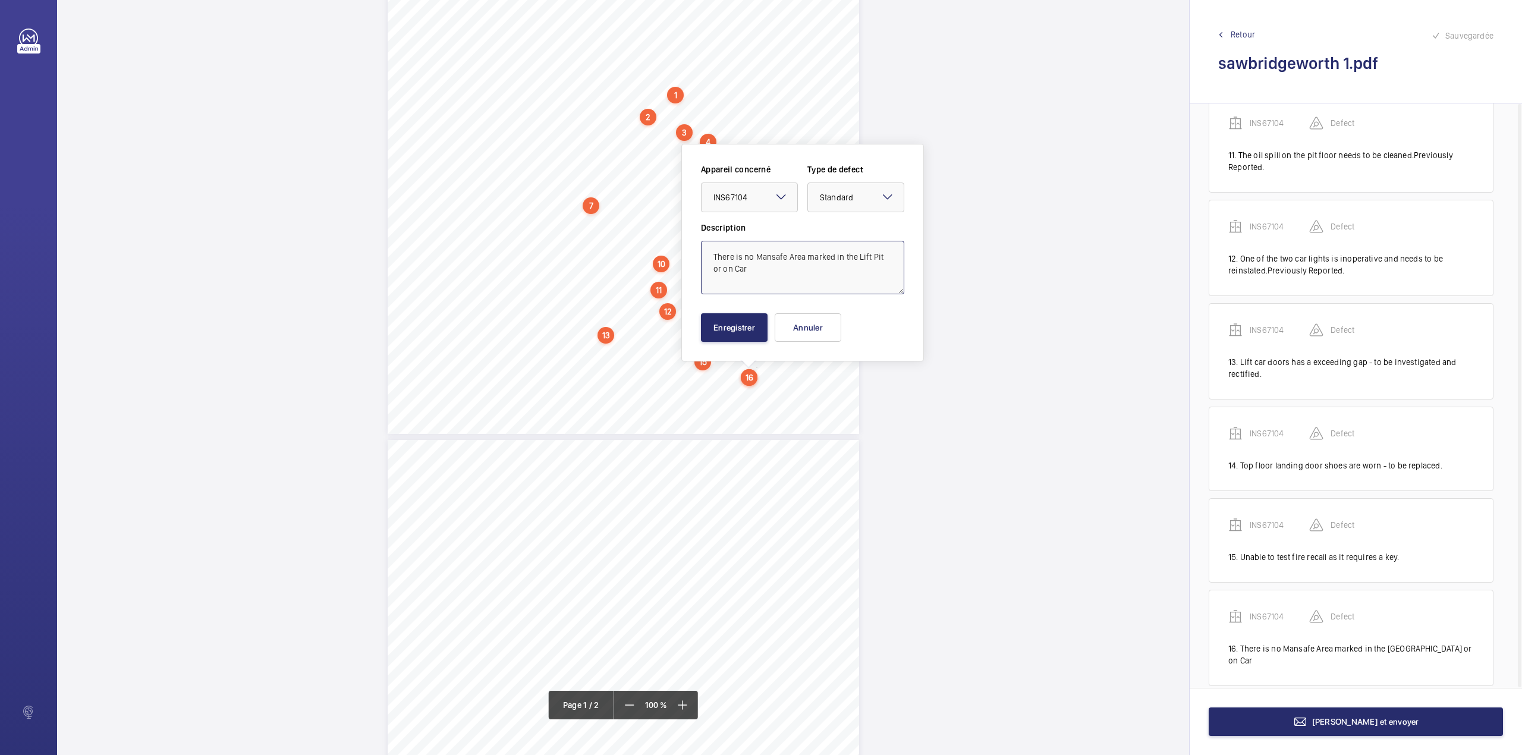
click at [766, 281] on textarea "There is no Mansafe Area marked in the Lift Pit or on Car" at bounding box center [802, 268] width 203 height 54
type textarea "There is no Mansafe Area marked in the Lift Pit or on Car Top - To be marked ou…"
click at [749, 327] on button "Enregistrer" at bounding box center [734, 327] width 67 height 29
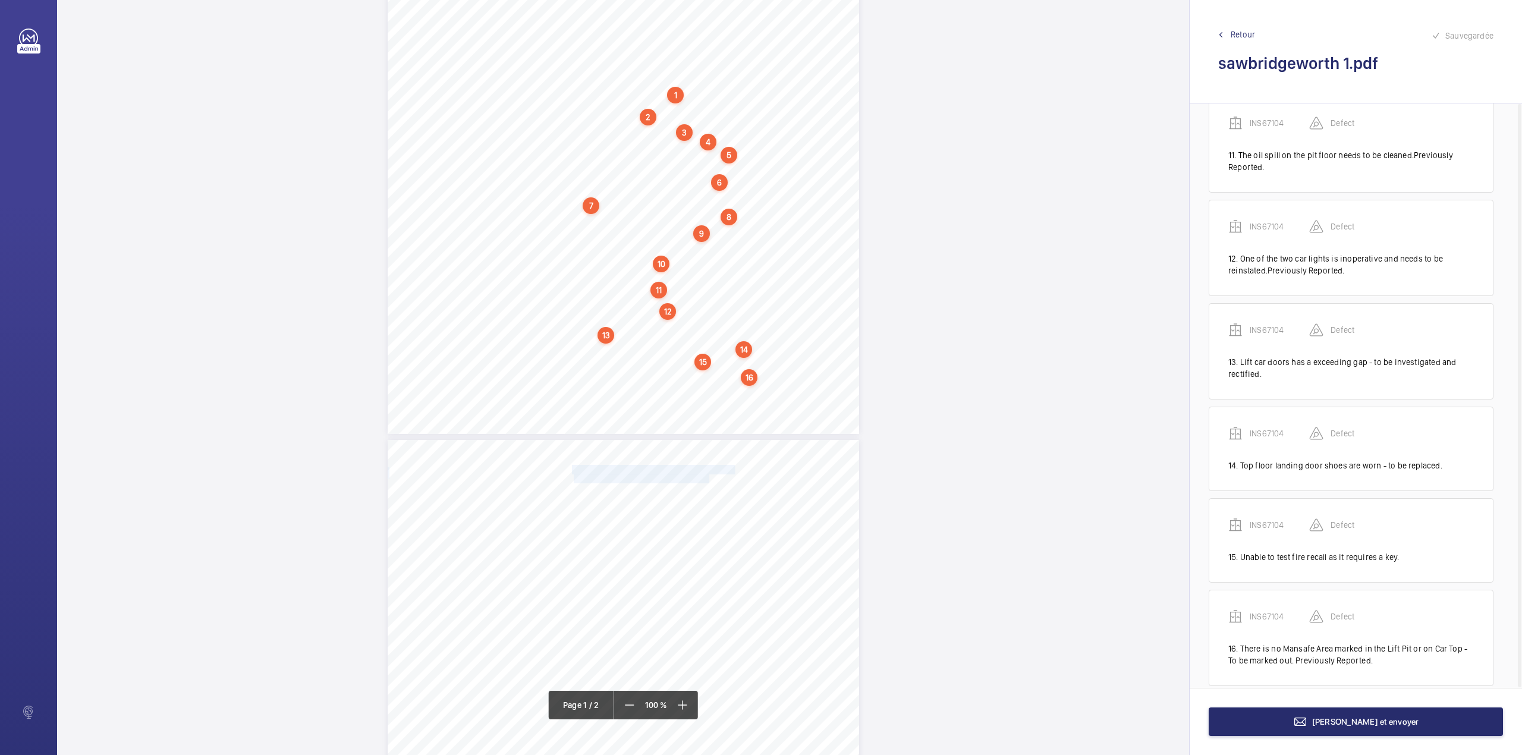
drag, startPoint x: 573, startPoint y: 465, endPoint x: 706, endPoint y: 473, distance: 133.4
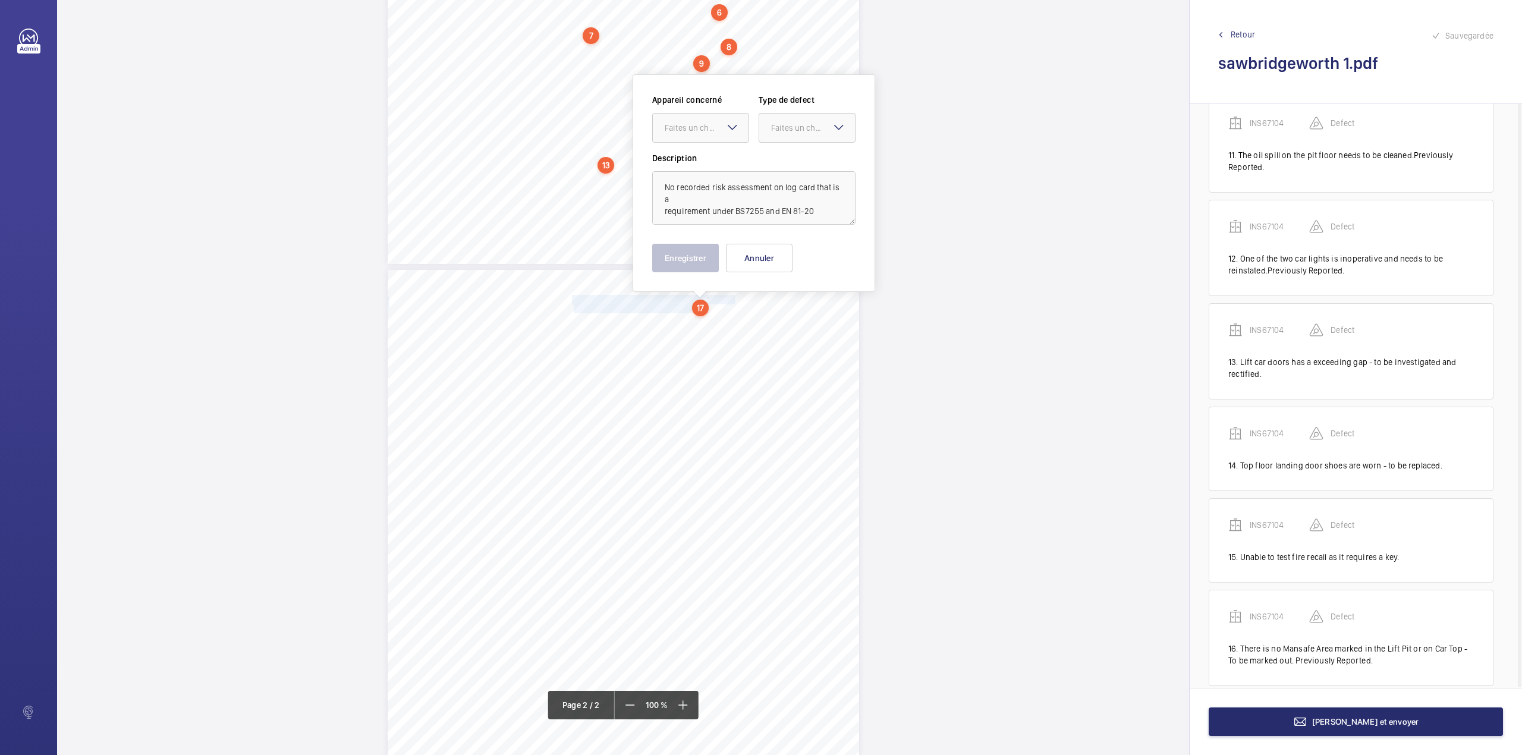
scroll to position [424, 0]
click at [712, 127] on div "Faites un choix" at bounding box center [707, 125] width 84 height 12
click at [709, 149] on div "INS67104" at bounding box center [701, 161] width 96 height 29
click at [786, 125] on div "Faites un choix" at bounding box center [813, 125] width 84 height 12
click at [788, 150] on div "Standard" at bounding box center [807, 161] width 96 height 29
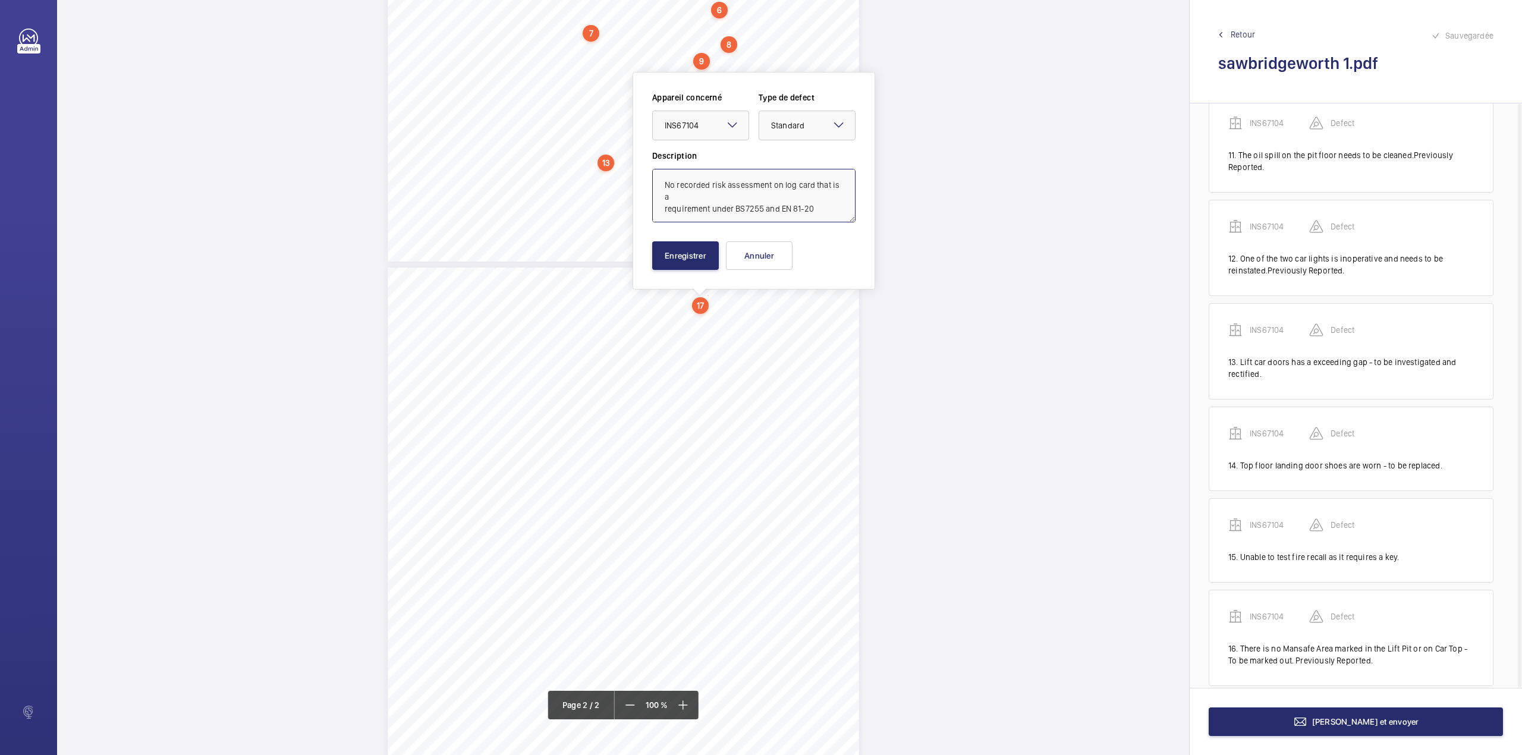
click at [819, 208] on textarea "No recorded risk assessment on log card that is a requirement under BS7255 and …" at bounding box center [753, 196] width 203 height 54
type textarea "No recorded risk assessment on log card that is a requirement under BS7255 and …"
click at [669, 254] on button "Enregistrer" at bounding box center [685, 255] width 67 height 29
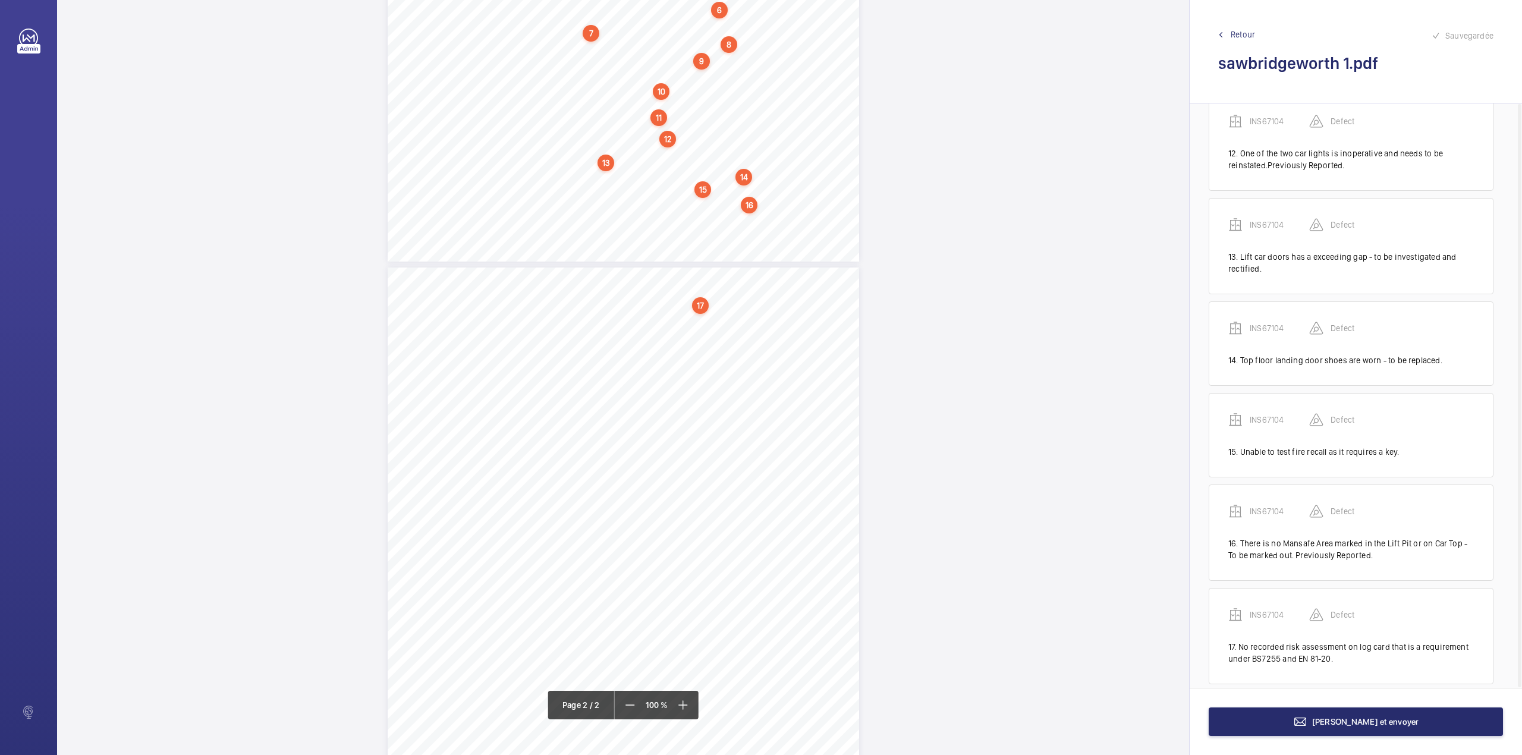
scroll to position [1105, 0]
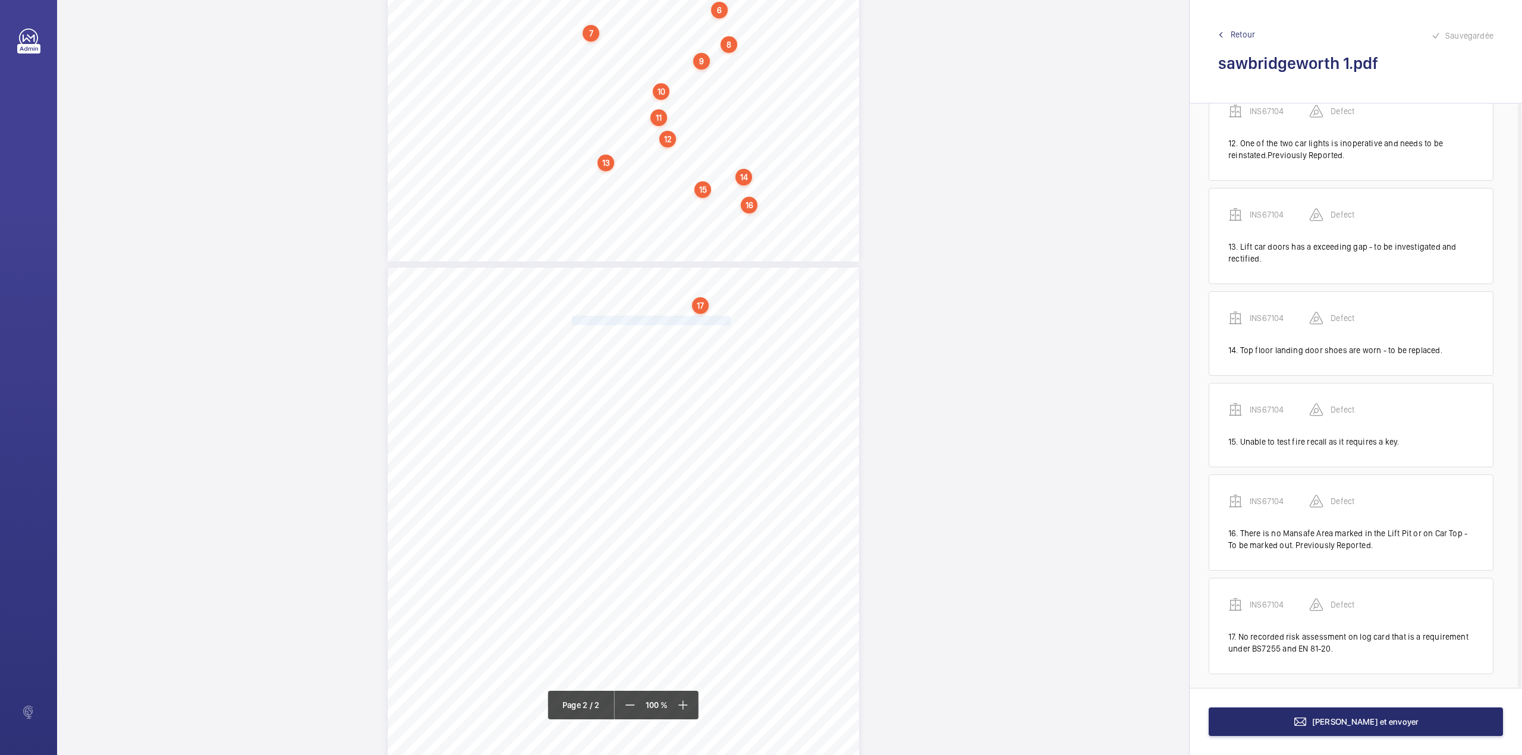
drag, startPoint x: 571, startPoint y: 317, endPoint x: 728, endPoint y: 322, distance: 156.4
click at [728, 322] on div "Signed: Signed: Top - To be marked out.Previously Reported. 3. No recorded risk…" at bounding box center [623, 601] width 471 height 667
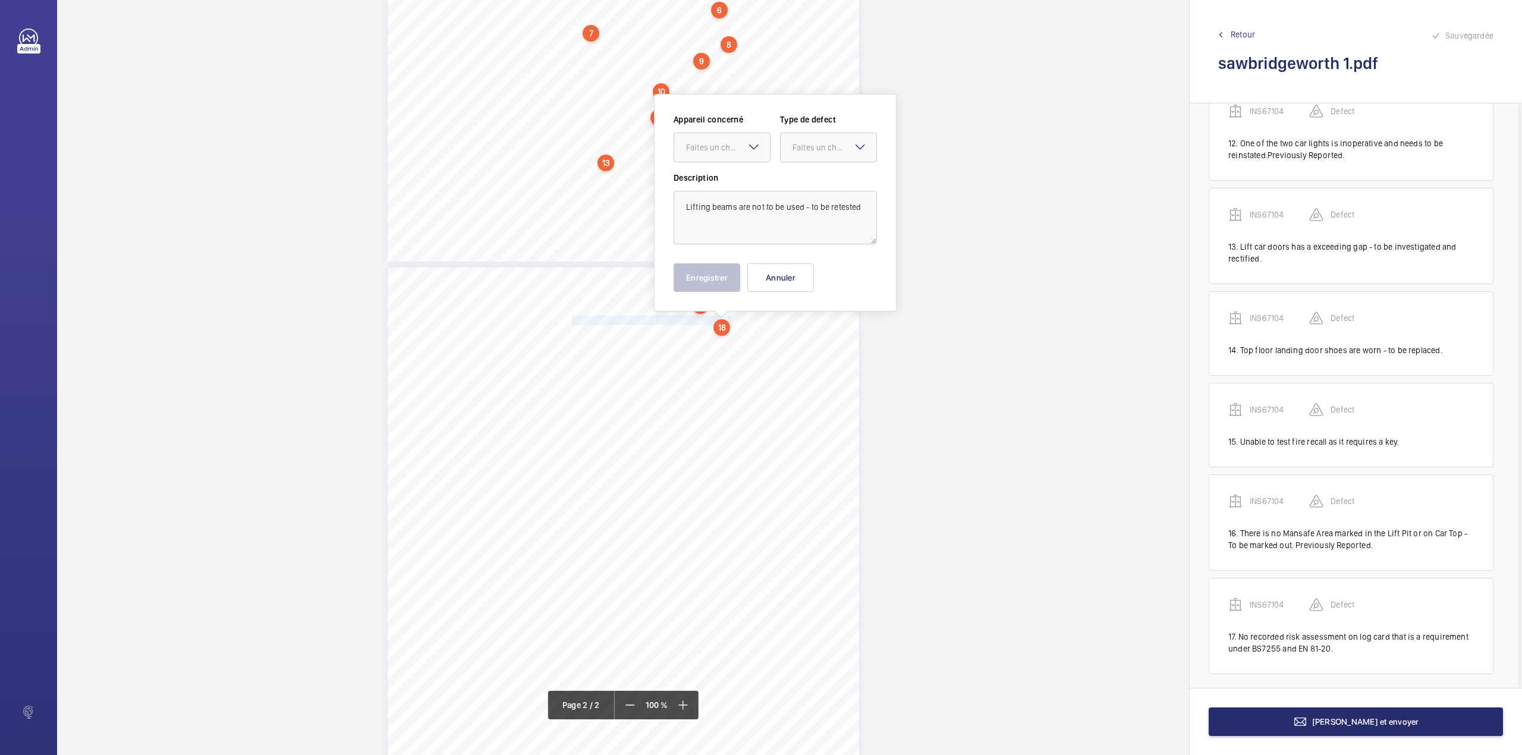
scroll to position [446, 0]
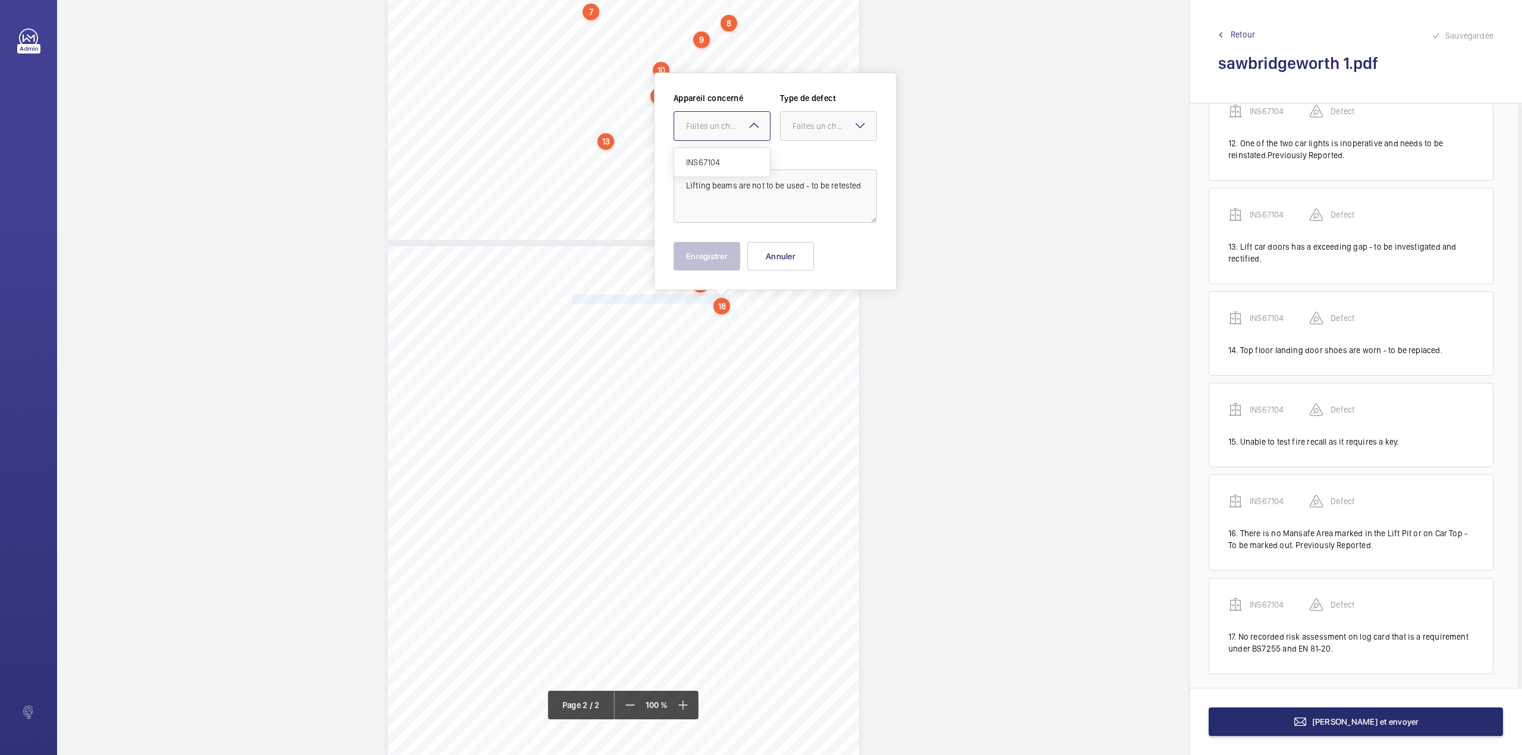
click at [745, 124] on div "Faites un choix INS67104" at bounding box center [722, 126] width 97 height 30
click at [745, 153] on div "INS67104" at bounding box center [722, 162] width 96 height 29
click at [828, 128] on div "Faites un choix" at bounding box center [834, 126] width 84 height 12
click at [828, 162] on span "Standard" at bounding box center [828, 162] width 72 height 12
click at [861, 188] on textarea "Lifting beams are not to be used - to be retested" at bounding box center [775, 196] width 203 height 54
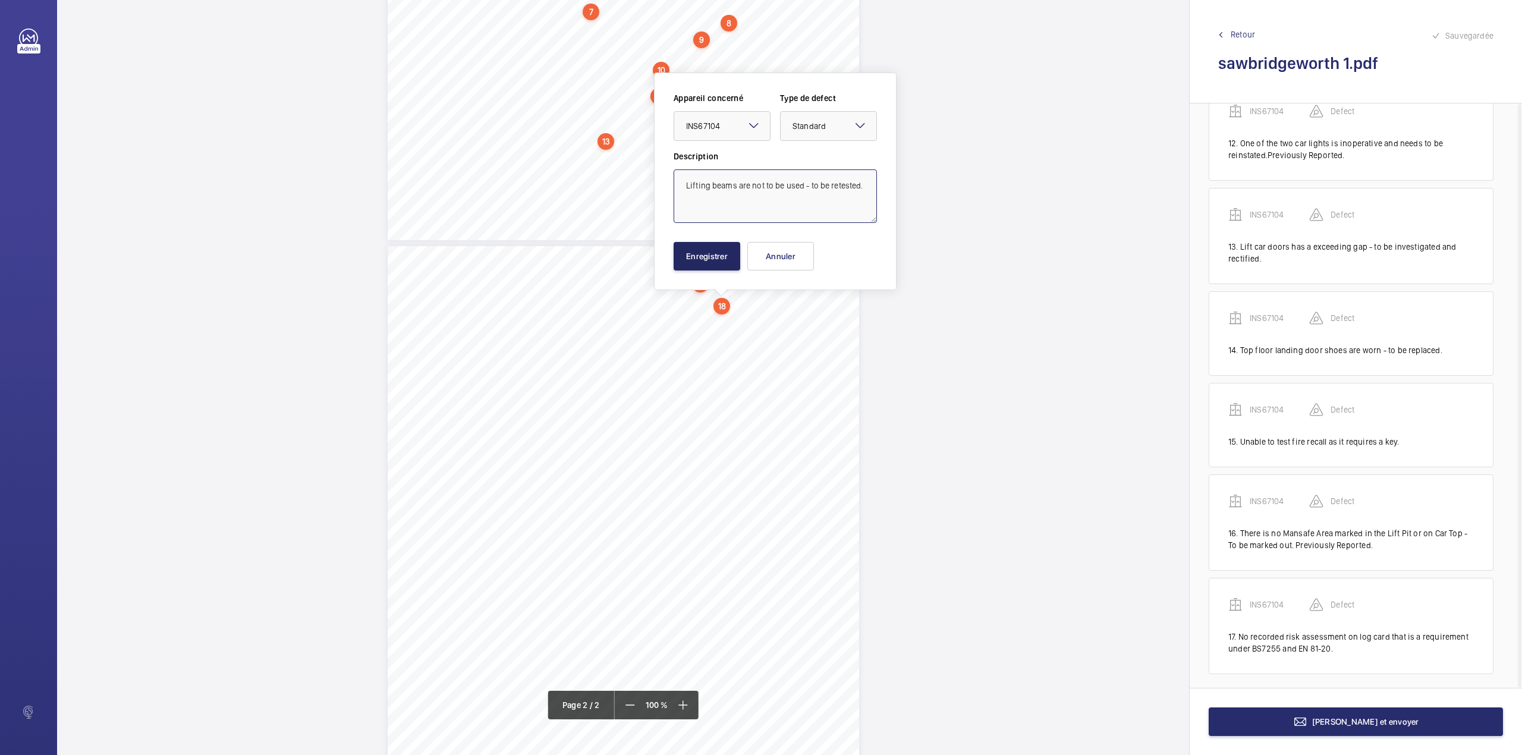
type textarea "Lifting beams are not to be used - to be retested."
drag, startPoint x: 707, startPoint y: 258, endPoint x: 719, endPoint y: 265, distance: 13.9
click at [707, 257] on button "Enregistrer" at bounding box center [707, 256] width 67 height 29
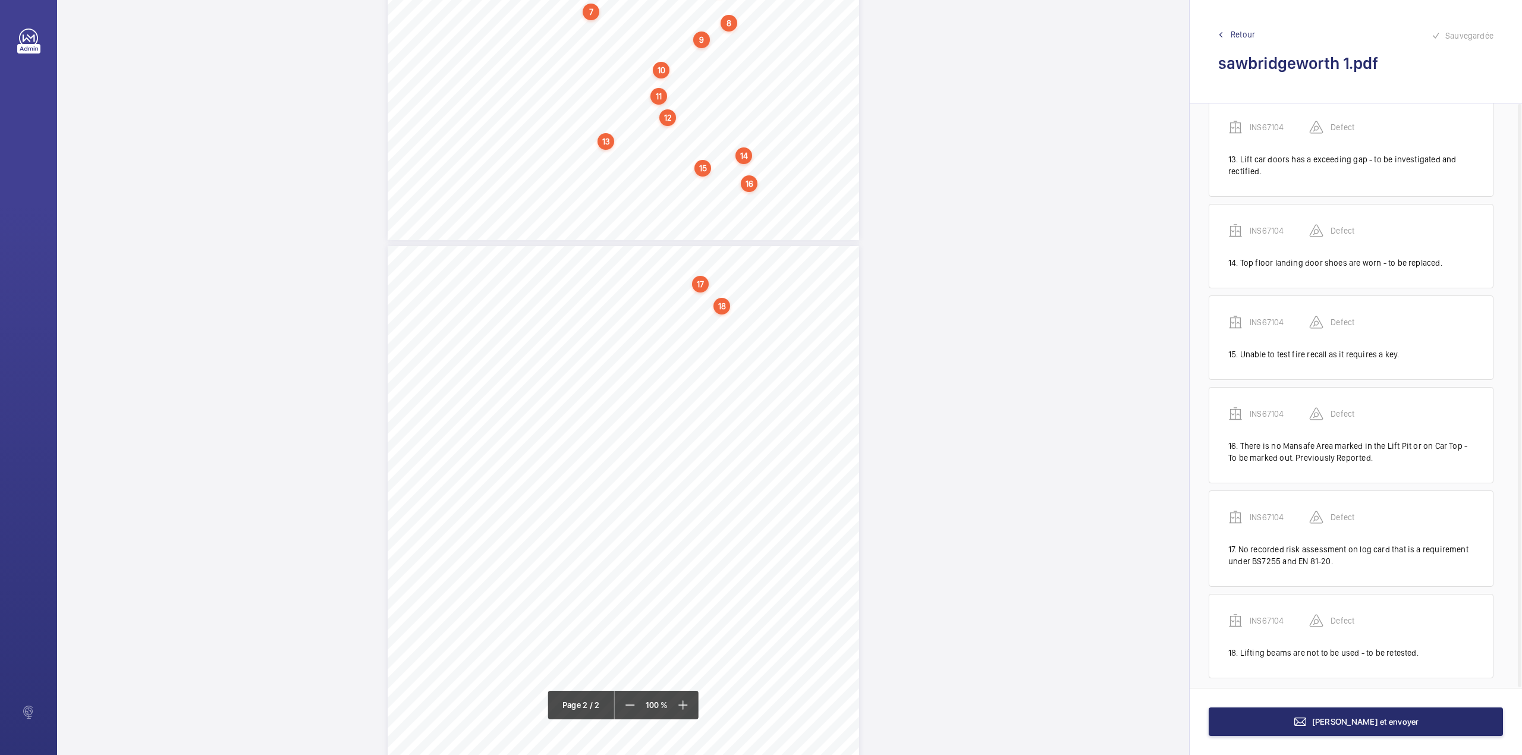
scroll to position [1197, 0]
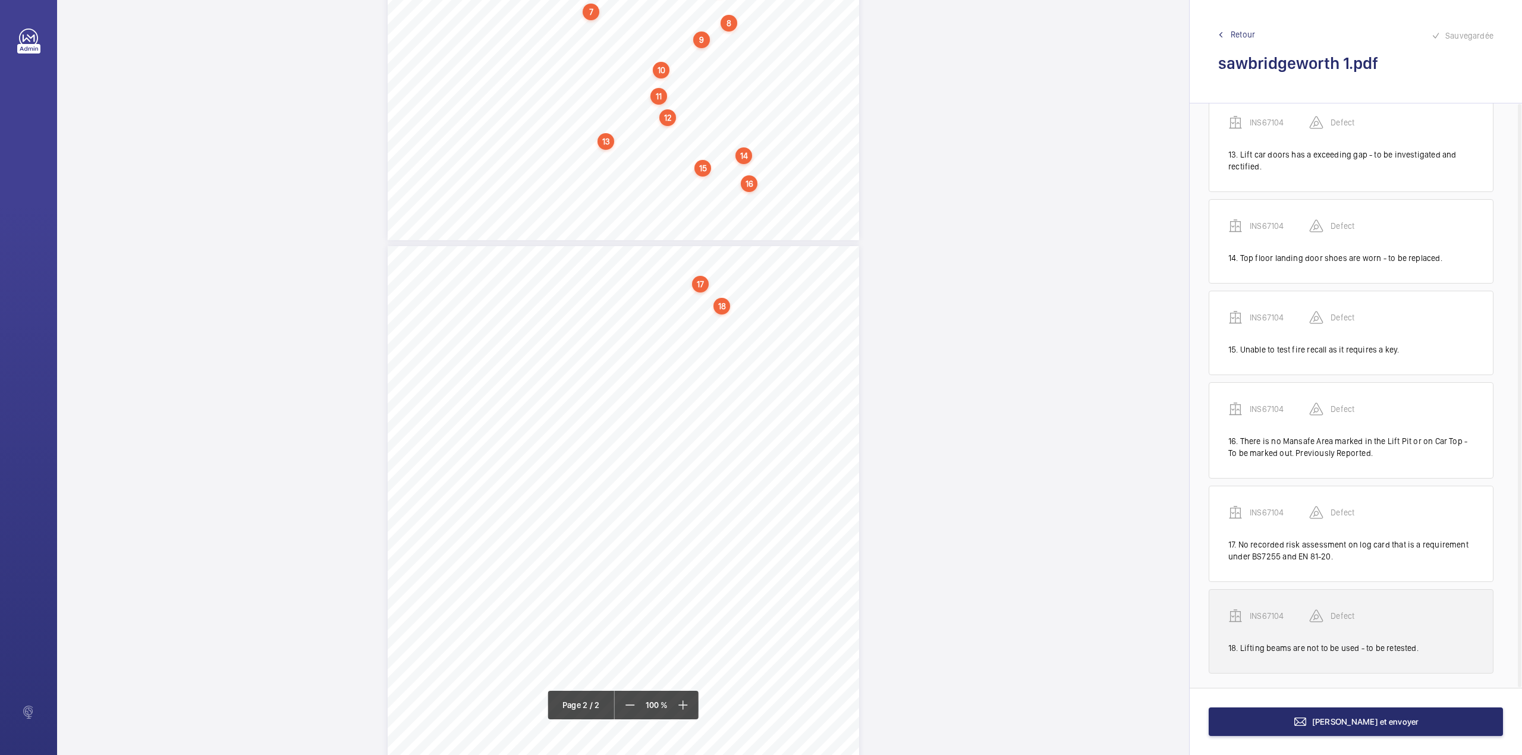
click at [1257, 614] on p "INS67104" at bounding box center [1279, 616] width 59 height 12
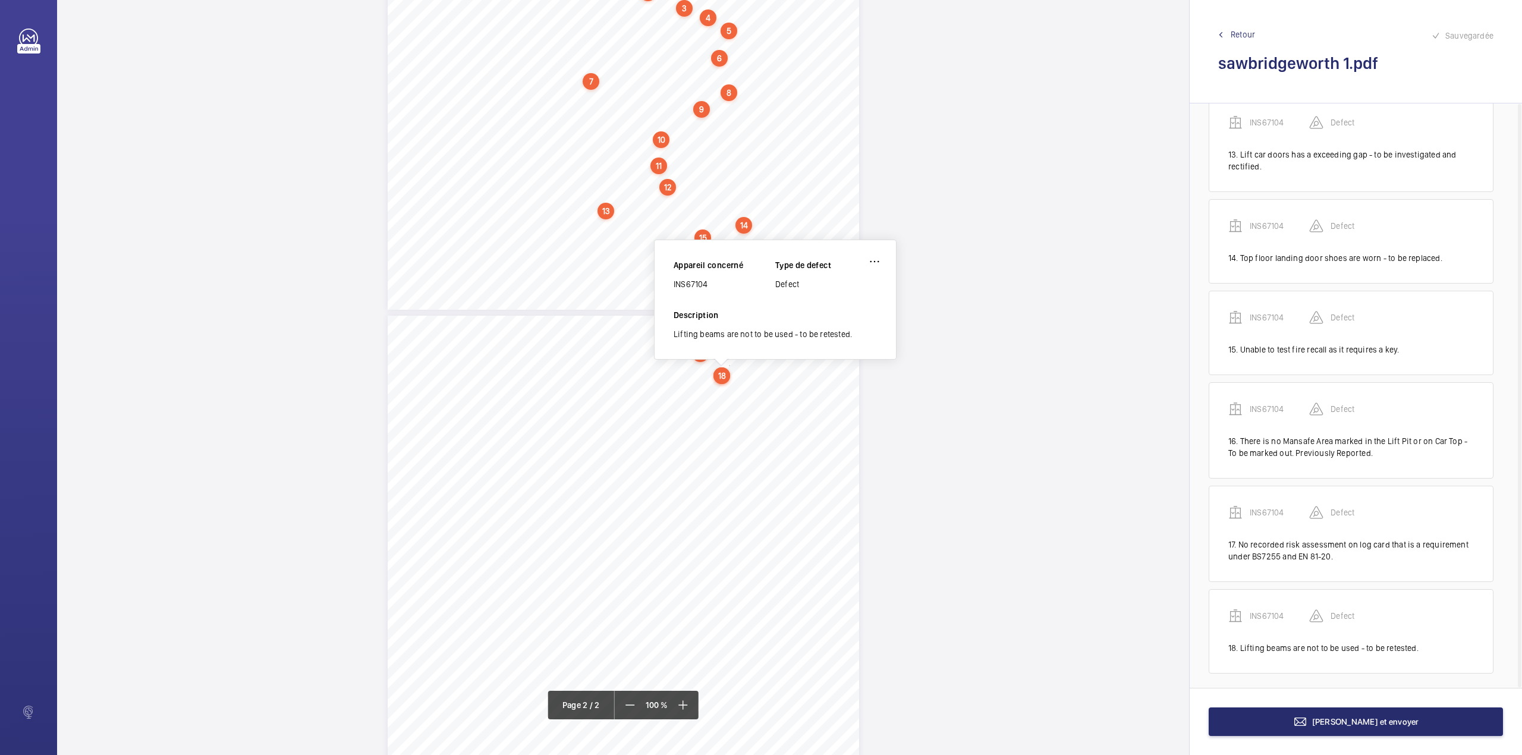
scroll to position [374, 0]
drag, startPoint x: 674, startPoint y: 282, endPoint x: 709, endPoint y: 282, distance: 35.7
click at [709, 282] on div "INS67104" at bounding box center [725, 287] width 102 height 12
copy div "INS67104"
click at [1287, 726] on button "Terminer et envoyer" at bounding box center [1356, 721] width 294 height 29
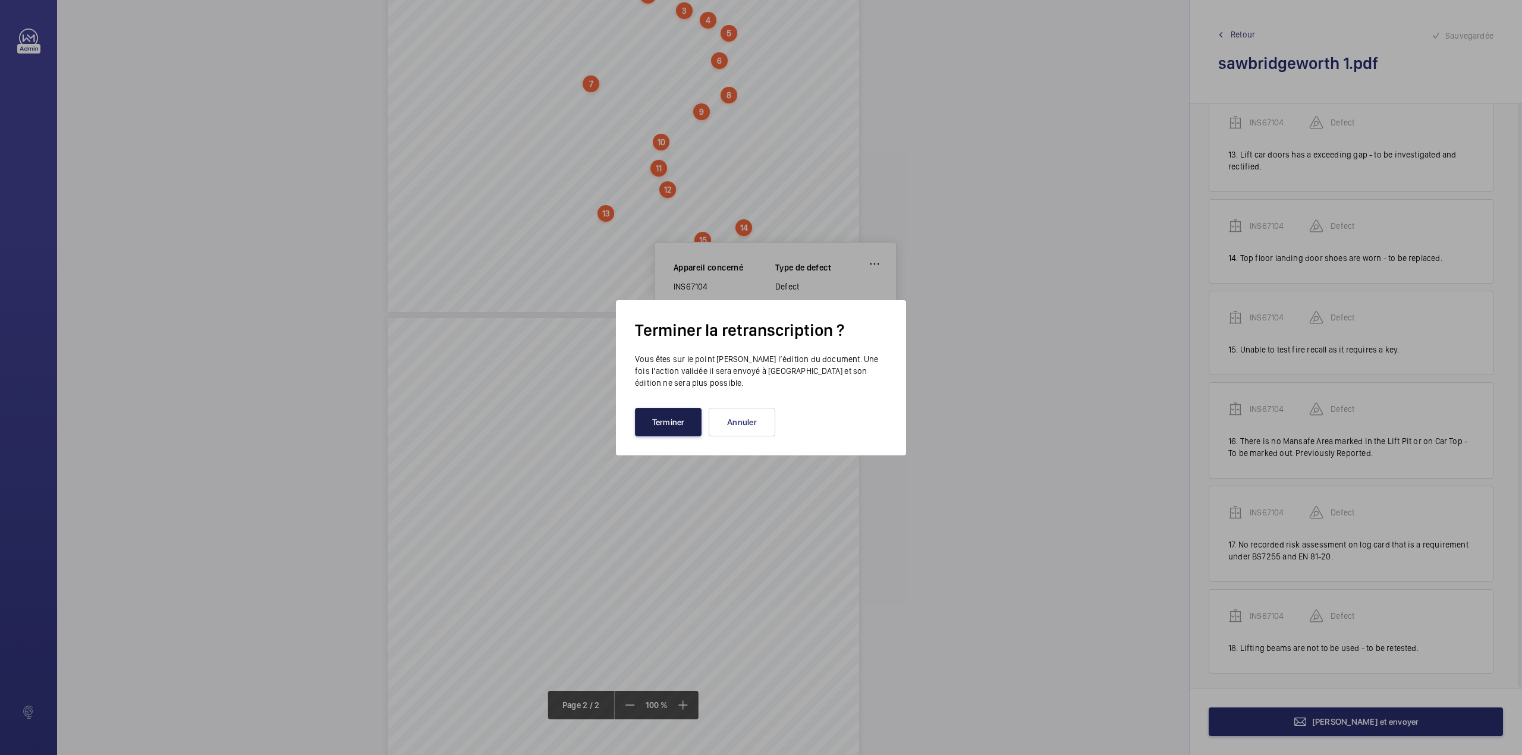
click at [678, 421] on button "Terminer" at bounding box center [668, 422] width 67 height 29
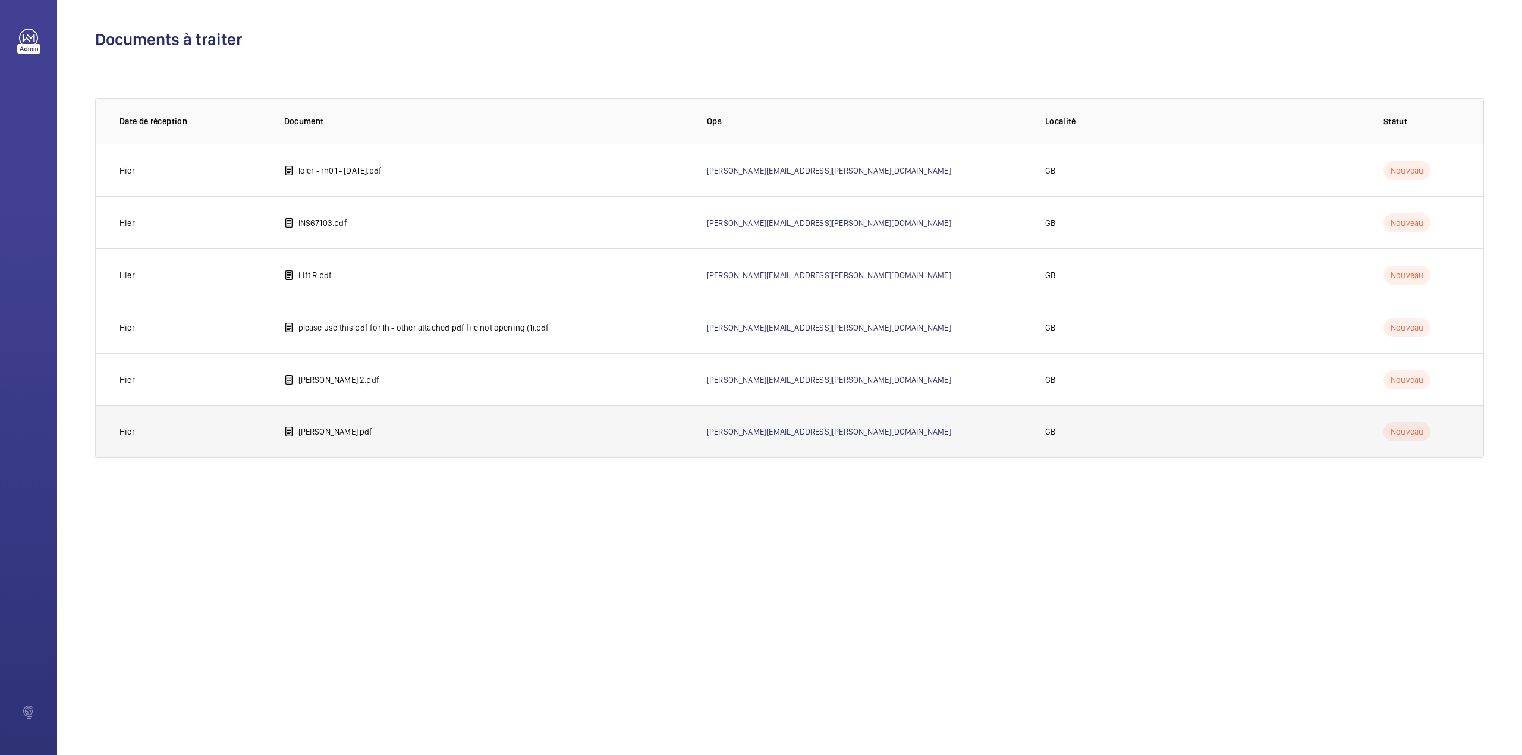
click at [300, 429] on p "brownell.pdf" at bounding box center [335, 432] width 74 height 12
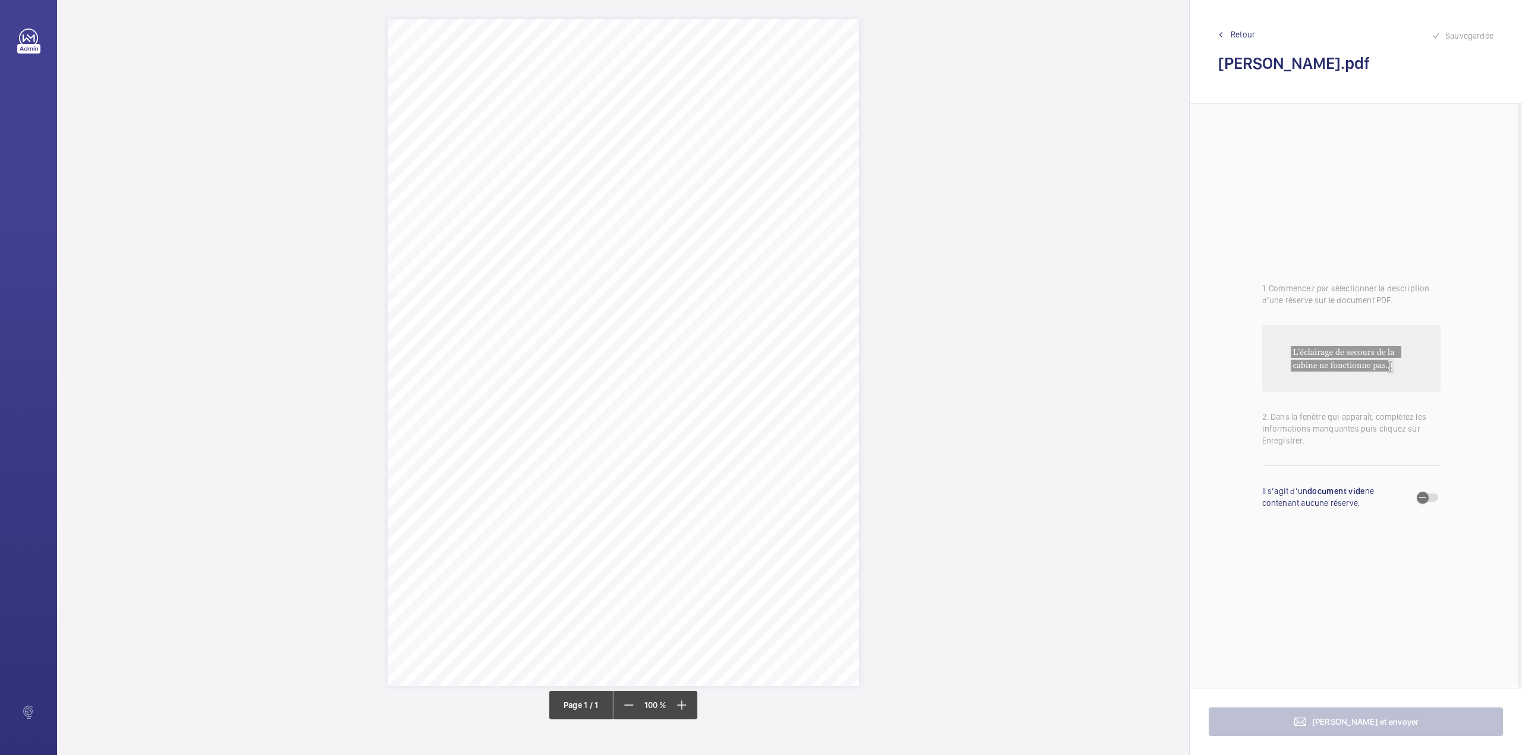
drag, startPoint x: 605, startPoint y: 151, endPoint x: 745, endPoint y: 150, distance: 140.3
click at [738, 150] on span "Flats 1-39, Brownell Place London W7 3AZ" at bounding box center [671, 151] width 133 height 8
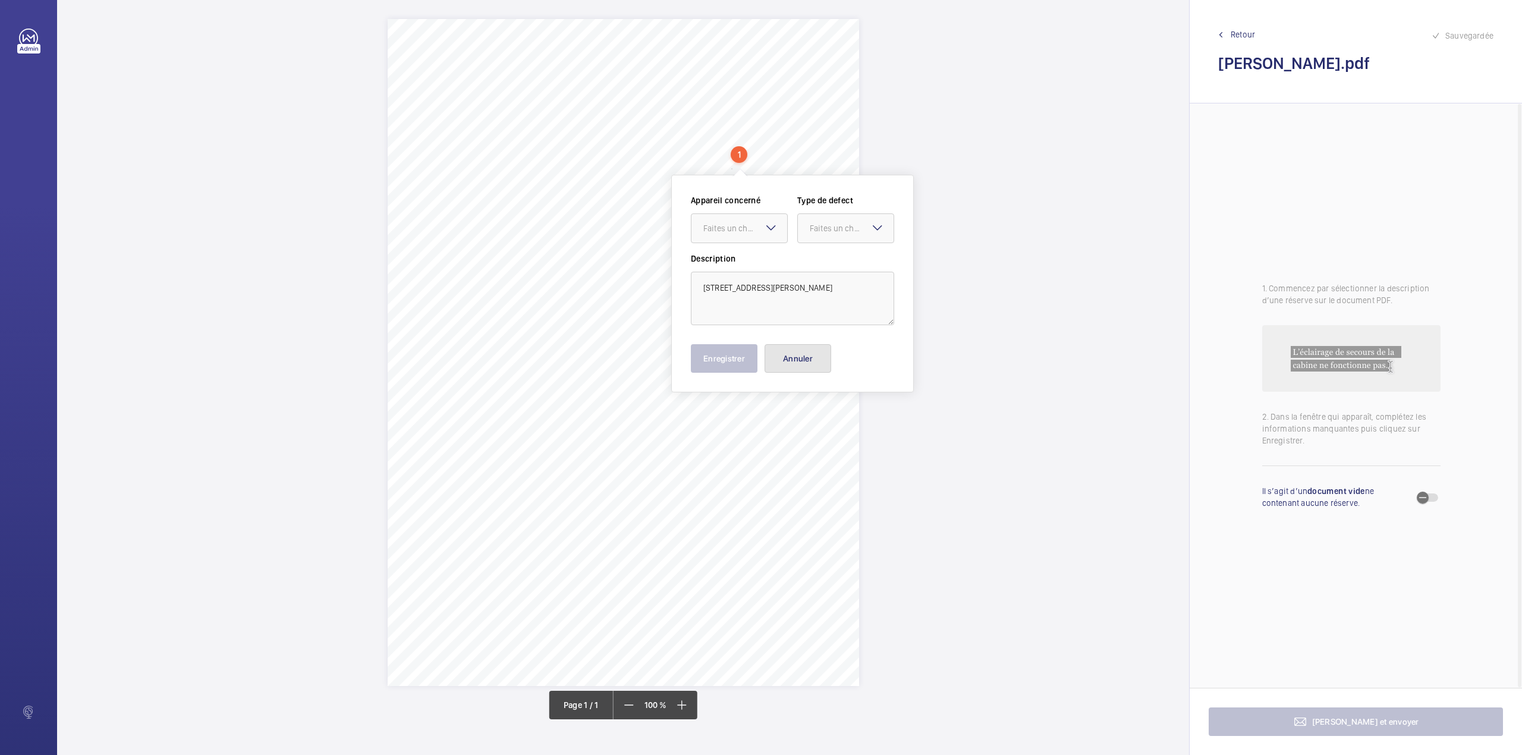
click at [795, 357] on button "Annuler" at bounding box center [798, 358] width 67 height 29
drag, startPoint x: 573, startPoint y: 339, endPoint x: 616, endPoint y: 352, distance: 44.8
click at [616, 352] on div "Signed: Lifting Operations and Lifting Equipment Regulations 1998 Report of Tho…" at bounding box center [623, 352] width 471 height 667
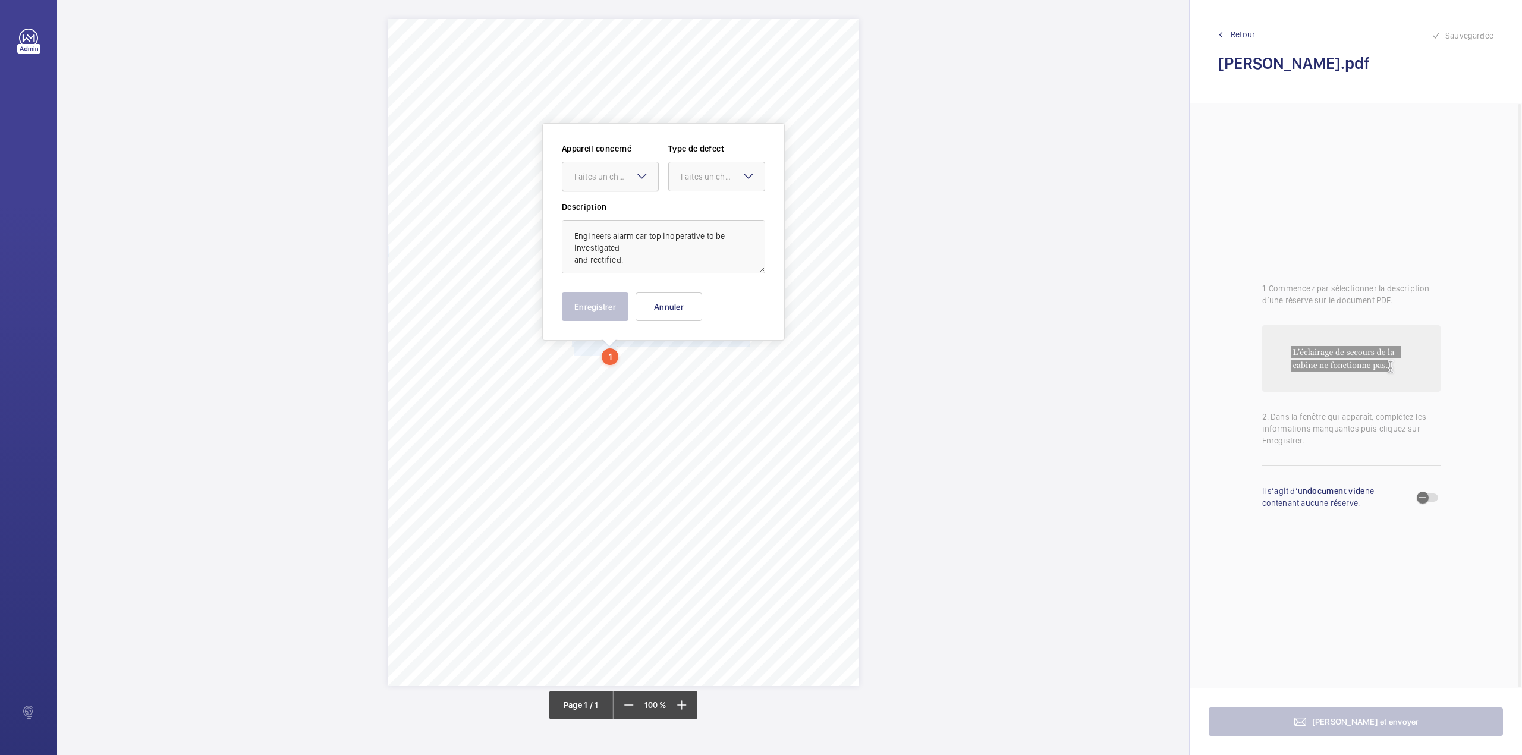
click at [612, 181] on div "Faites un choix" at bounding box center [616, 177] width 84 height 12
drag, startPoint x: 607, startPoint y: 218, endPoint x: 677, endPoint y: 197, distance: 72.4
click at [608, 218] on span "INS67283" at bounding box center [610, 213] width 72 height 12
click at [693, 181] on div "Faites un choix" at bounding box center [723, 177] width 84 height 12
click at [693, 212] on span "Standard" at bounding box center [717, 213] width 72 height 12
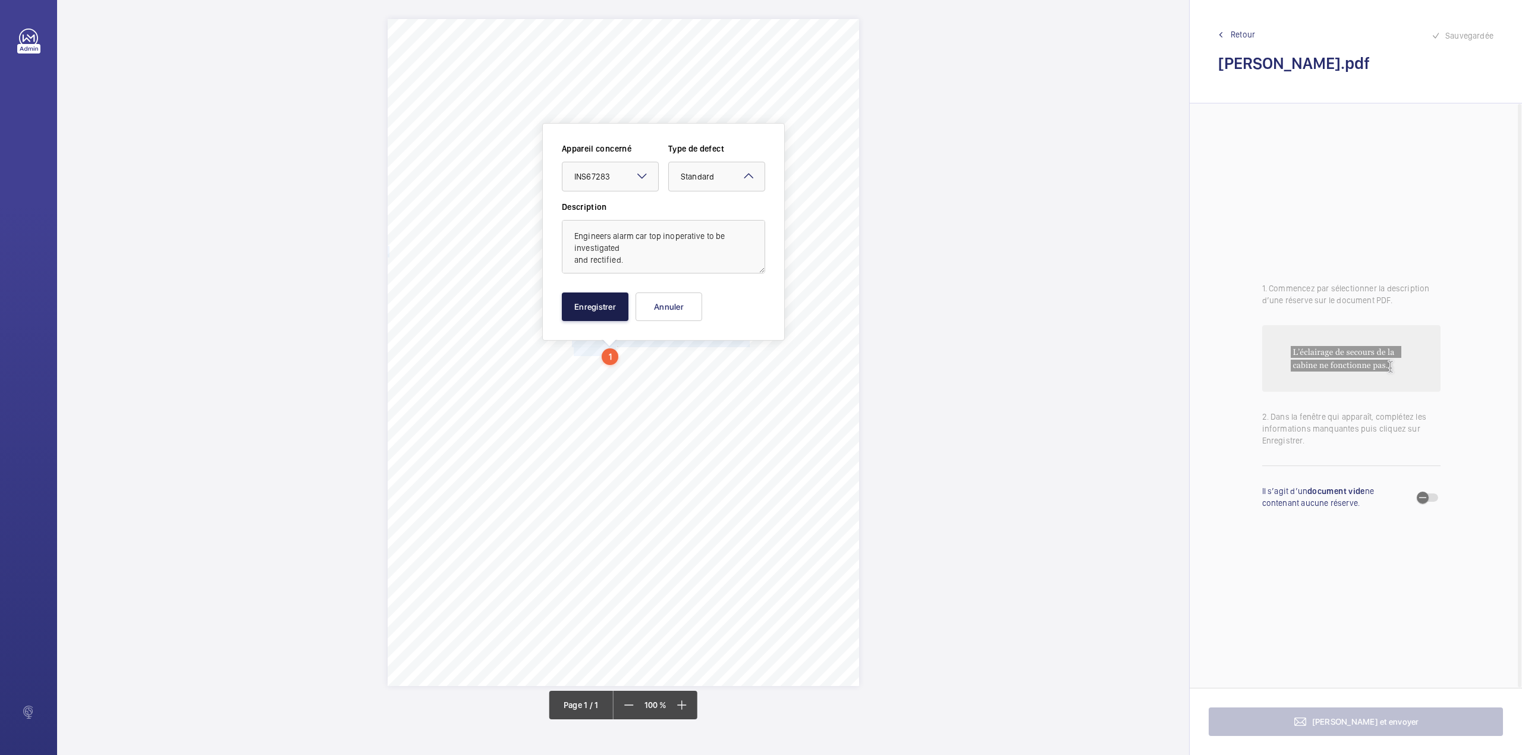
click at [593, 296] on button "Enregistrer" at bounding box center [595, 306] width 67 height 29
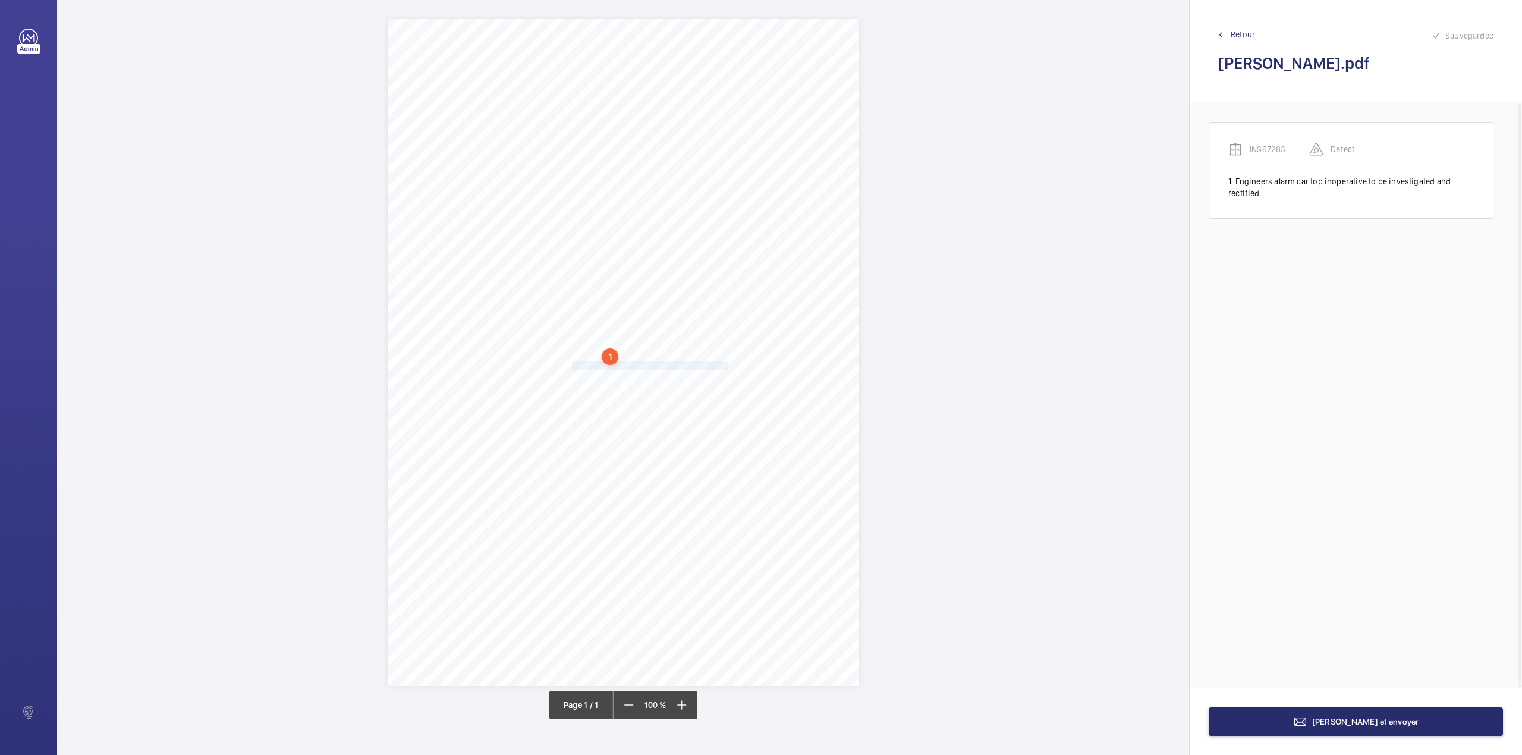
drag, startPoint x: 574, startPoint y: 365, endPoint x: 728, endPoint y: 362, distance: 154.0
click at [728, 362] on span "Oil pots balance weight empty to be replenished." at bounding box center [651, 365] width 158 height 8
click at [721, 186] on div "Faites un choix" at bounding box center [729, 187] width 84 height 12
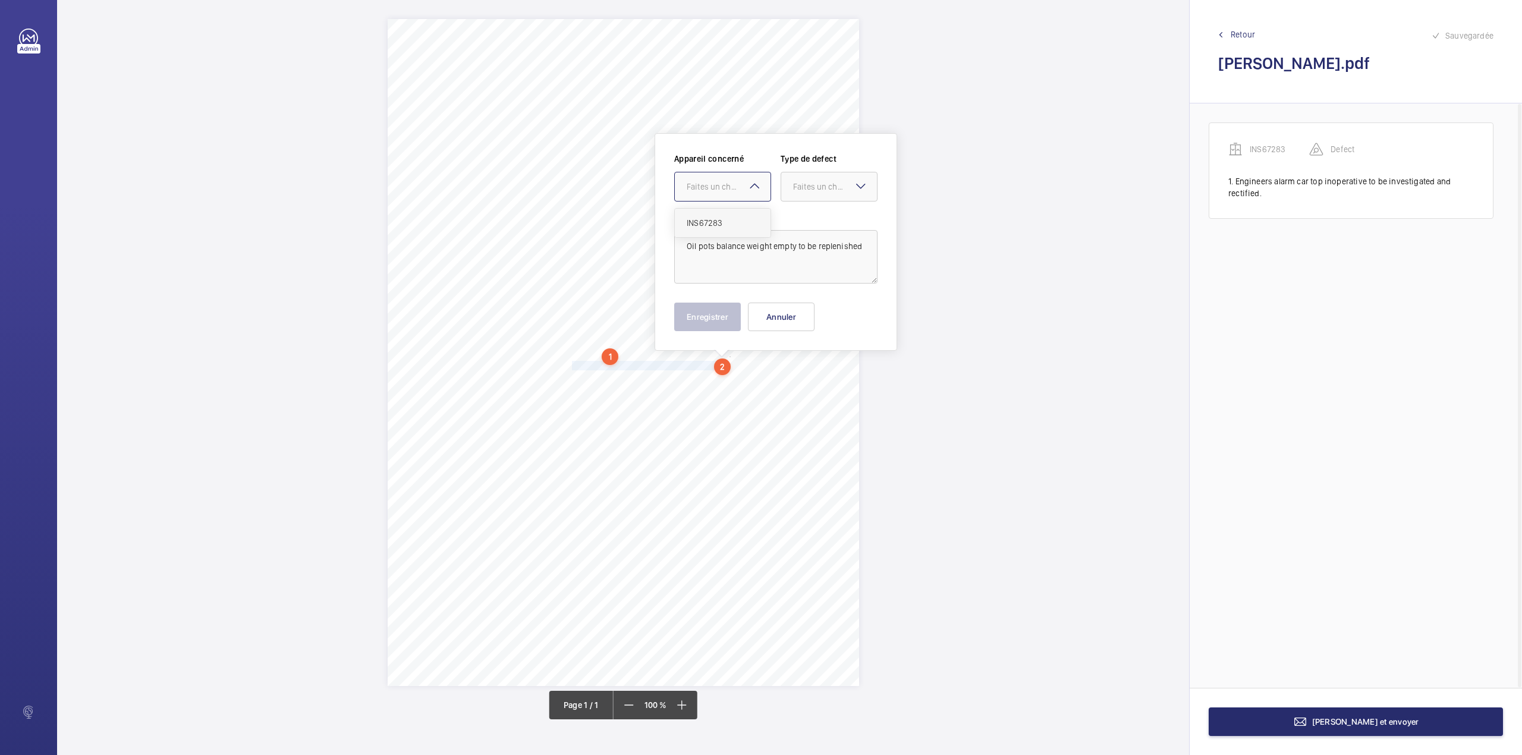
click at [715, 213] on div "INS67283" at bounding box center [723, 223] width 96 height 29
click at [791, 181] on div at bounding box center [829, 186] width 96 height 29
click at [798, 207] on div "Appareil concerné Faites un choix × INS67283 × Type de defect Faites un choix S…" at bounding box center [775, 182] width 203 height 58
click at [807, 196] on div at bounding box center [829, 186] width 96 height 29
click at [807, 216] on div "Standard" at bounding box center [829, 223] width 96 height 29
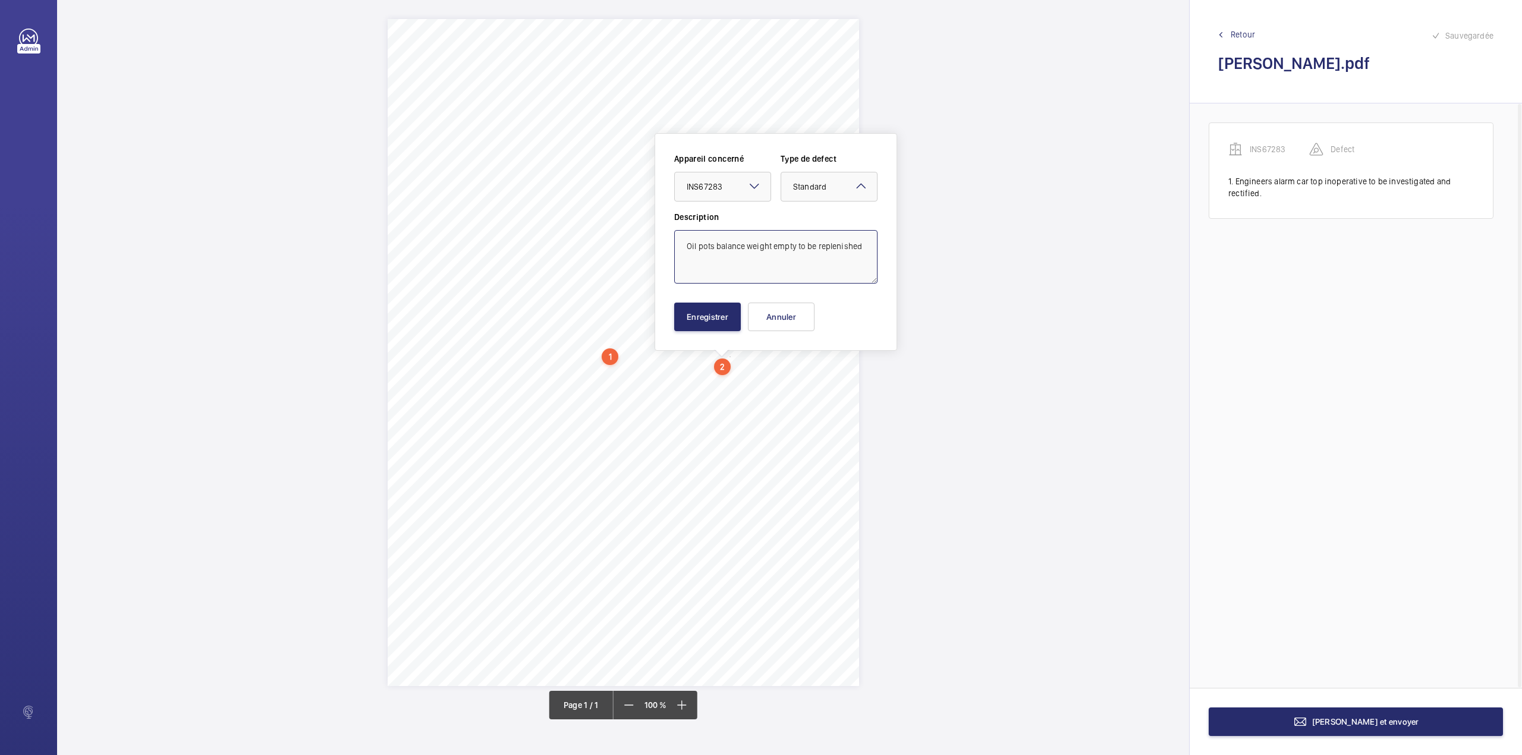
click at [869, 250] on textarea "Oil pots balance weight empty to be replenished" at bounding box center [775, 257] width 203 height 54
type textarea "Oil pots balance weight empty to be replenished."
click at [731, 300] on div "Appareil concerné Faites un choix × INS67283 × Type de defect Faites un choix ×…" at bounding box center [775, 242] width 203 height 178
click at [709, 323] on button "Enregistrer" at bounding box center [707, 317] width 67 height 29
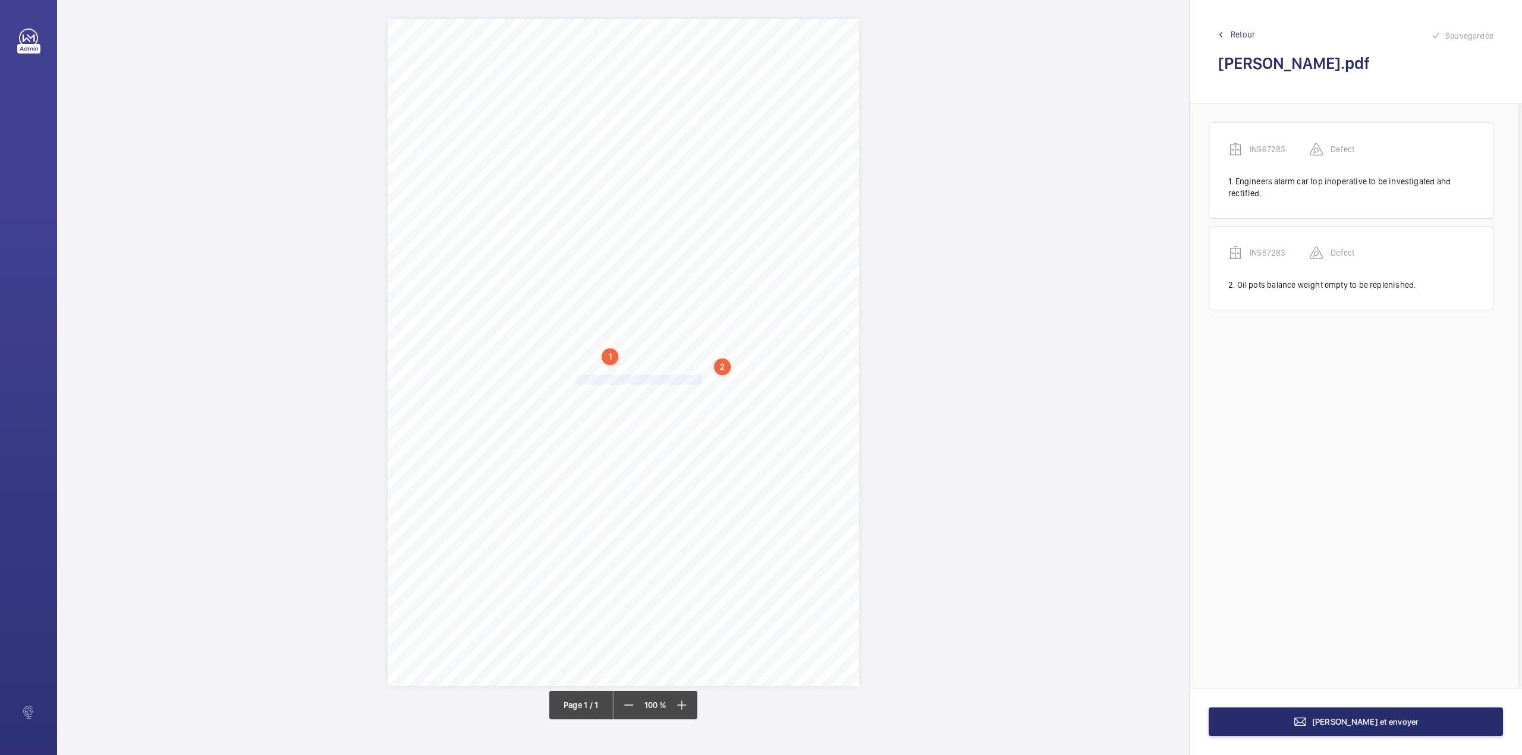
drag, startPoint x: 575, startPoint y: 377, endPoint x: 700, endPoint y: 375, distance: 124.9
click at [700, 375] on div "Signed: Lifting Operations and Lifting Equipment Regulations 1998 Report of Tho…" at bounding box center [623, 352] width 471 height 667
click at [653, 247] on textarea "isk assessment should be carried out." at bounding box center [747, 270] width 203 height 54
click at [703, 191] on div at bounding box center [695, 199] width 96 height 29
click at [703, 225] on div "INS67283" at bounding box center [695, 235] width 96 height 29
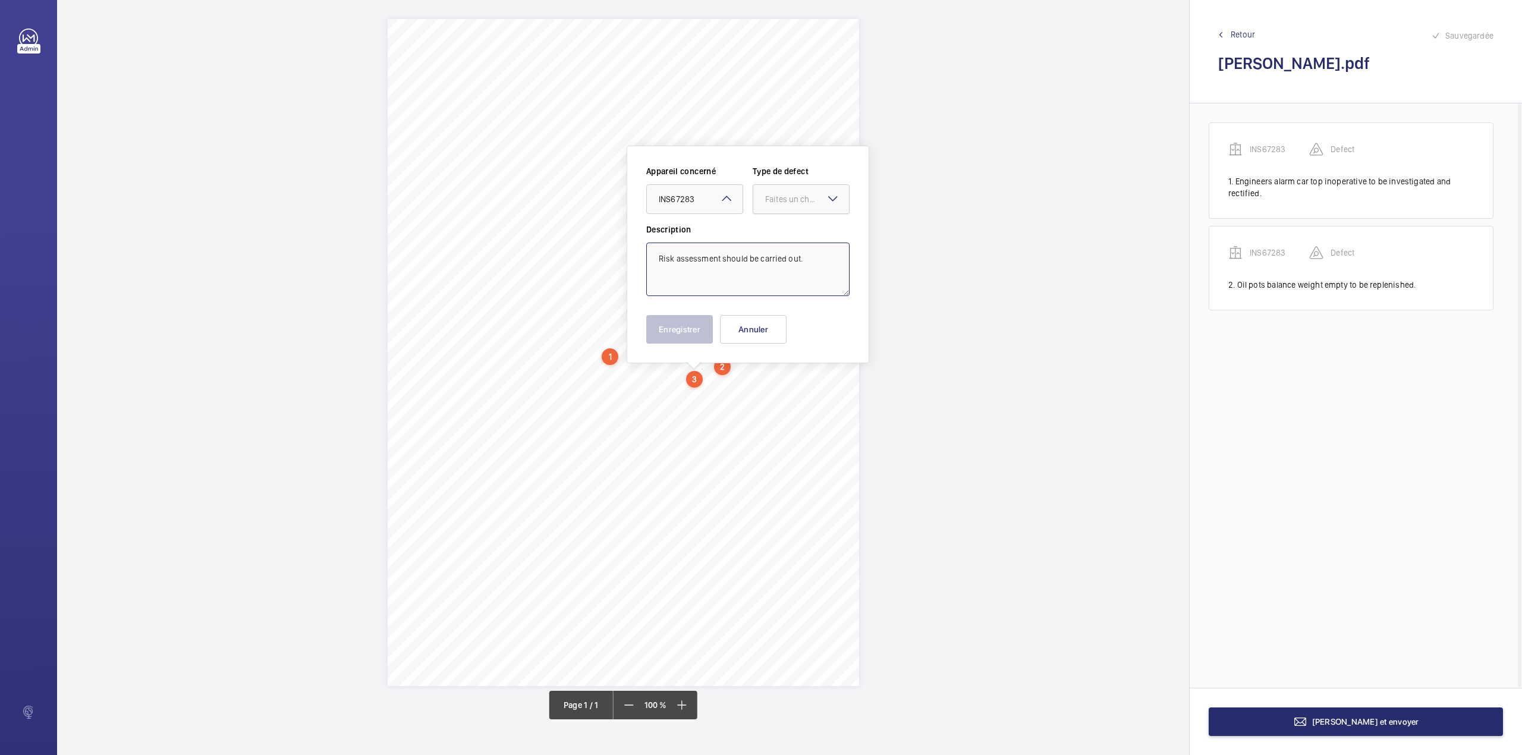
click at [780, 193] on div "Faites un choix" at bounding box center [807, 199] width 84 height 12
click at [781, 238] on span "Standard" at bounding box center [801, 235] width 72 height 12
type textarea "Risk assessment should be carried out."
click at [685, 341] on button "Enregistrer" at bounding box center [679, 329] width 67 height 29
drag, startPoint x: 573, startPoint y: 395, endPoint x: 750, endPoint y: 395, distance: 177.2
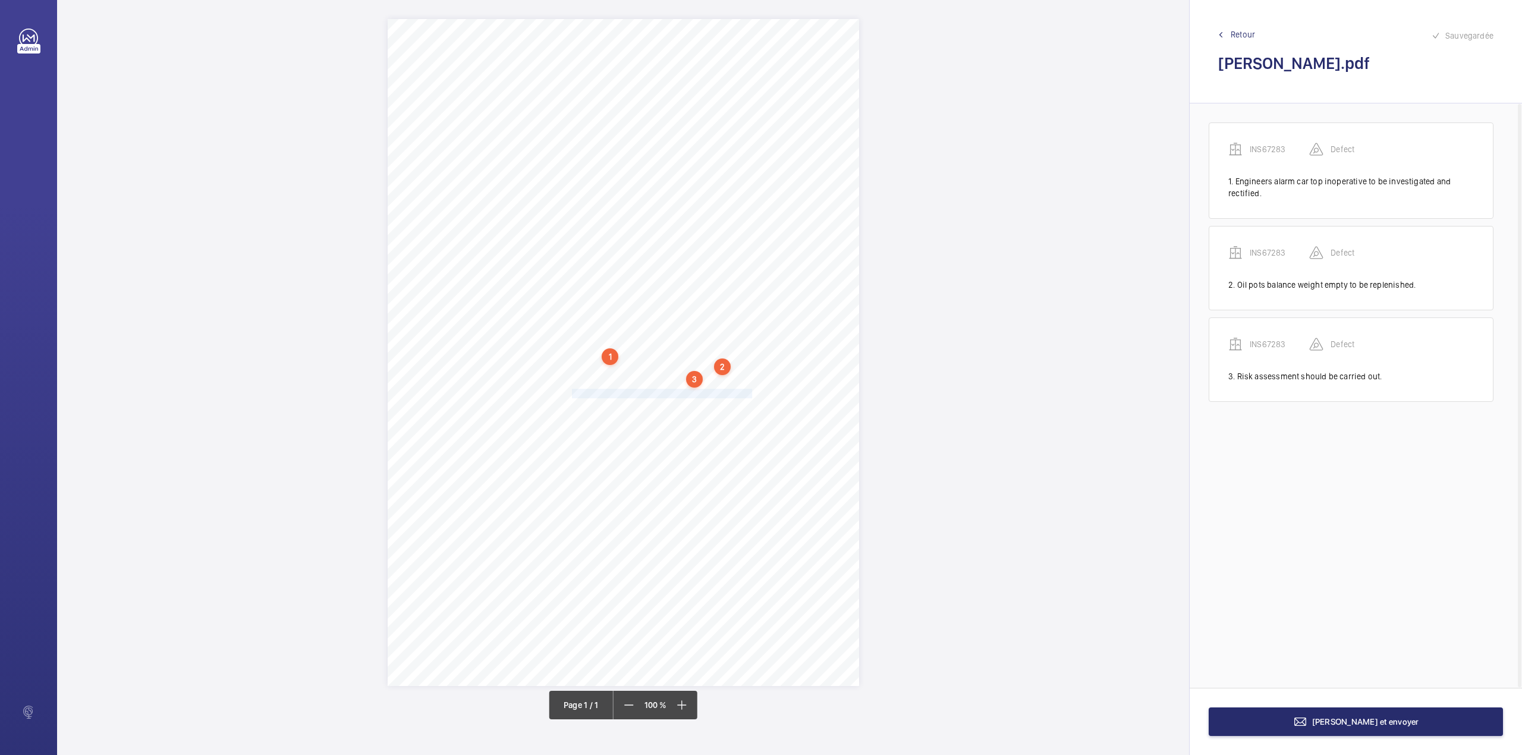
click at [750, 395] on div "Signed: Lifting Operations and Lifting Equipment Regulations 1998 Report of Tho…" at bounding box center [623, 352] width 471 height 667
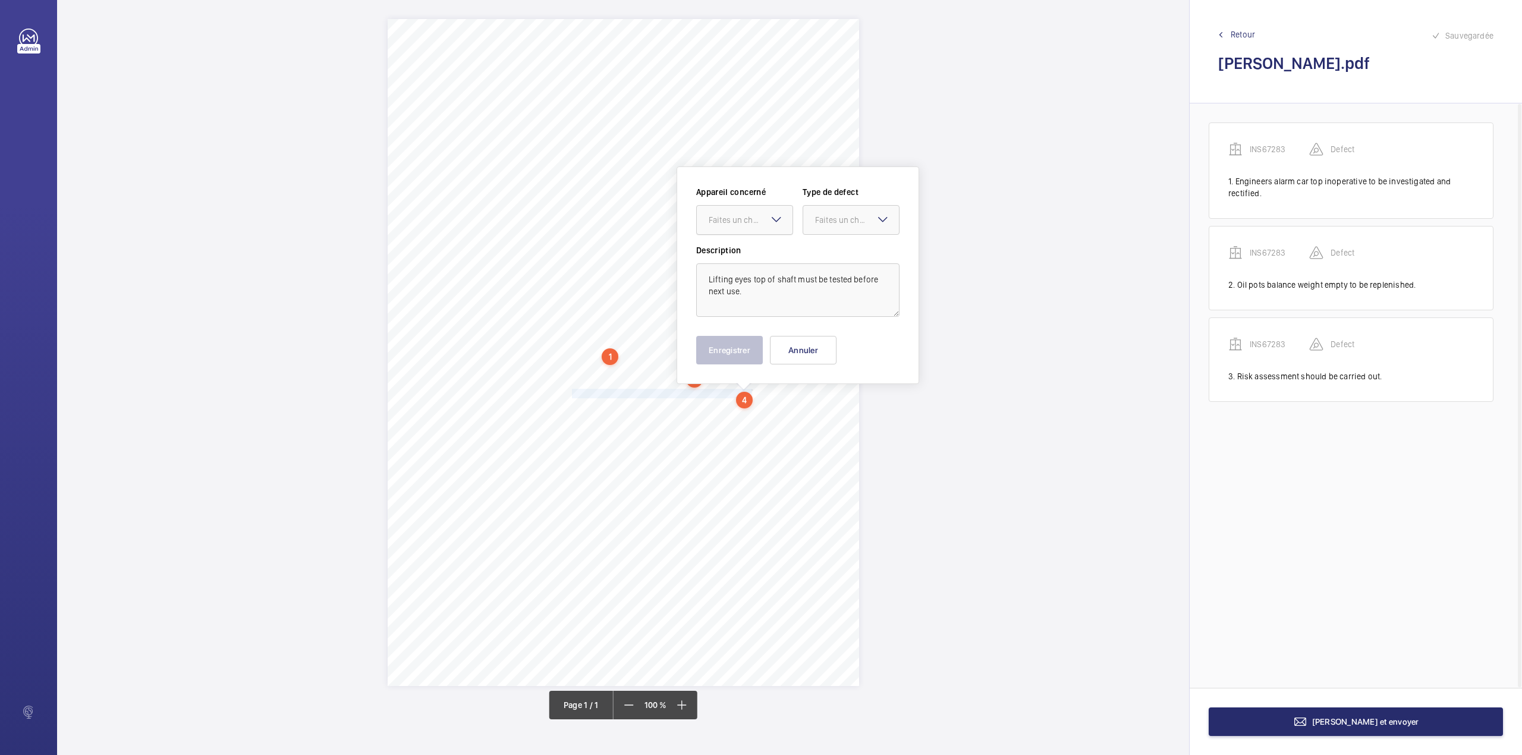
click at [742, 222] on div "Faites un choix" at bounding box center [751, 220] width 84 height 12
click at [743, 246] on div "Appareil concerné Faites un choix Type de defect Faites un choix Description Li…" at bounding box center [797, 251] width 203 height 131
click at [743, 246] on label "Description" at bounding box center [797, 250] width 203 height 12
click at [776, 221] on mat-icon at bounding box center [776, 219] width 14 height 14
click at [771, 244] on div "INS67283" at bounding box center [745, 256] width 96 height 29
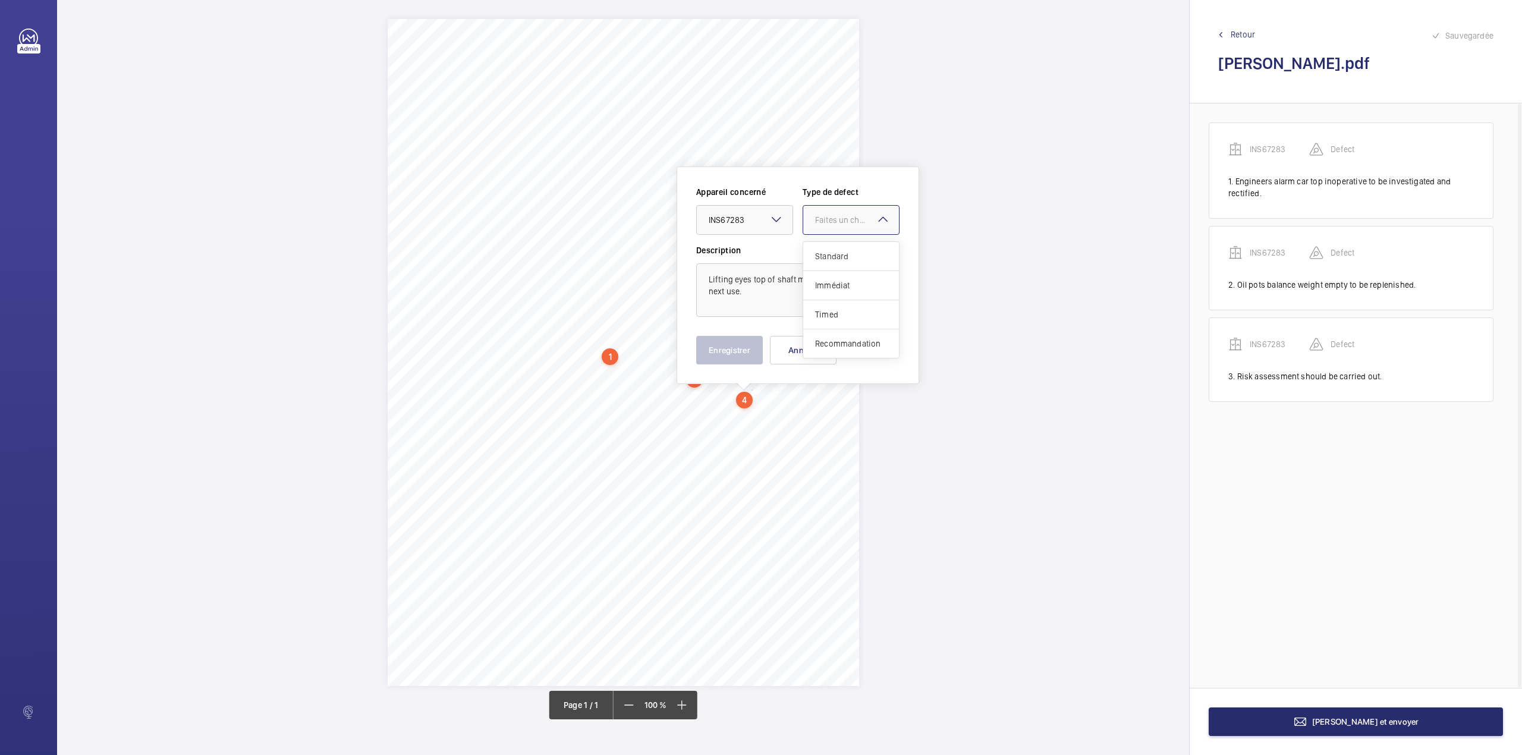
click at [841, 222] on div "Faites un choix" at bounding box center [857, 220] width 84 height 12
click at [833, 246] on div "Standard" at bounding box center [851, 256] width 96 height 29
click at [745, 347] on button "Enregistrer" at bounding box center [729, 350] width 67 height 29
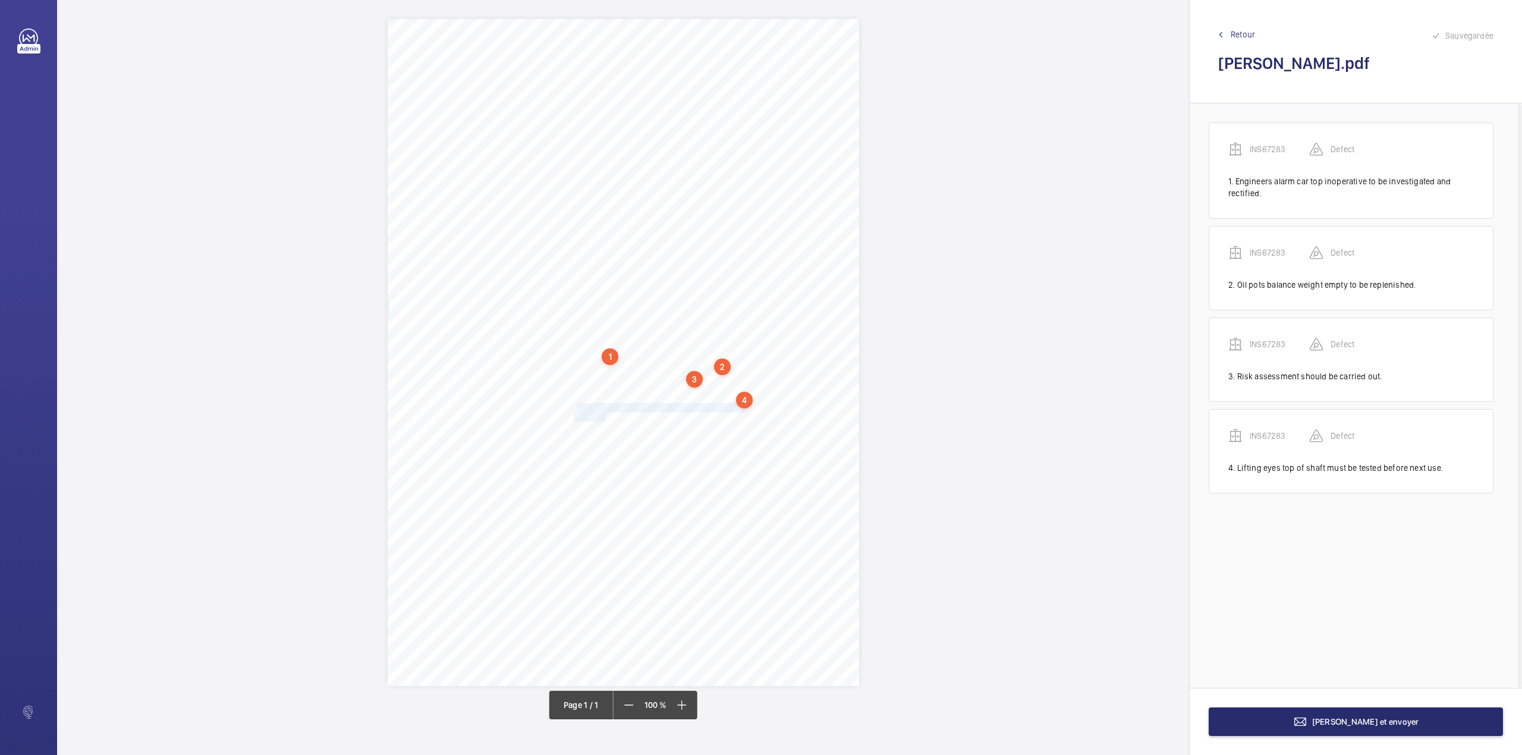
drag, startPoint x: 575, startPoint y: 405, endPoint x: 605, endPoint y: 417, distance: 31.8
click at [605, 417] on div "Signed: Lifting Operations and Lifting Equipment Regulations 1998 Report of Tho…" at bounding box center [623, 352] width 471 height 667
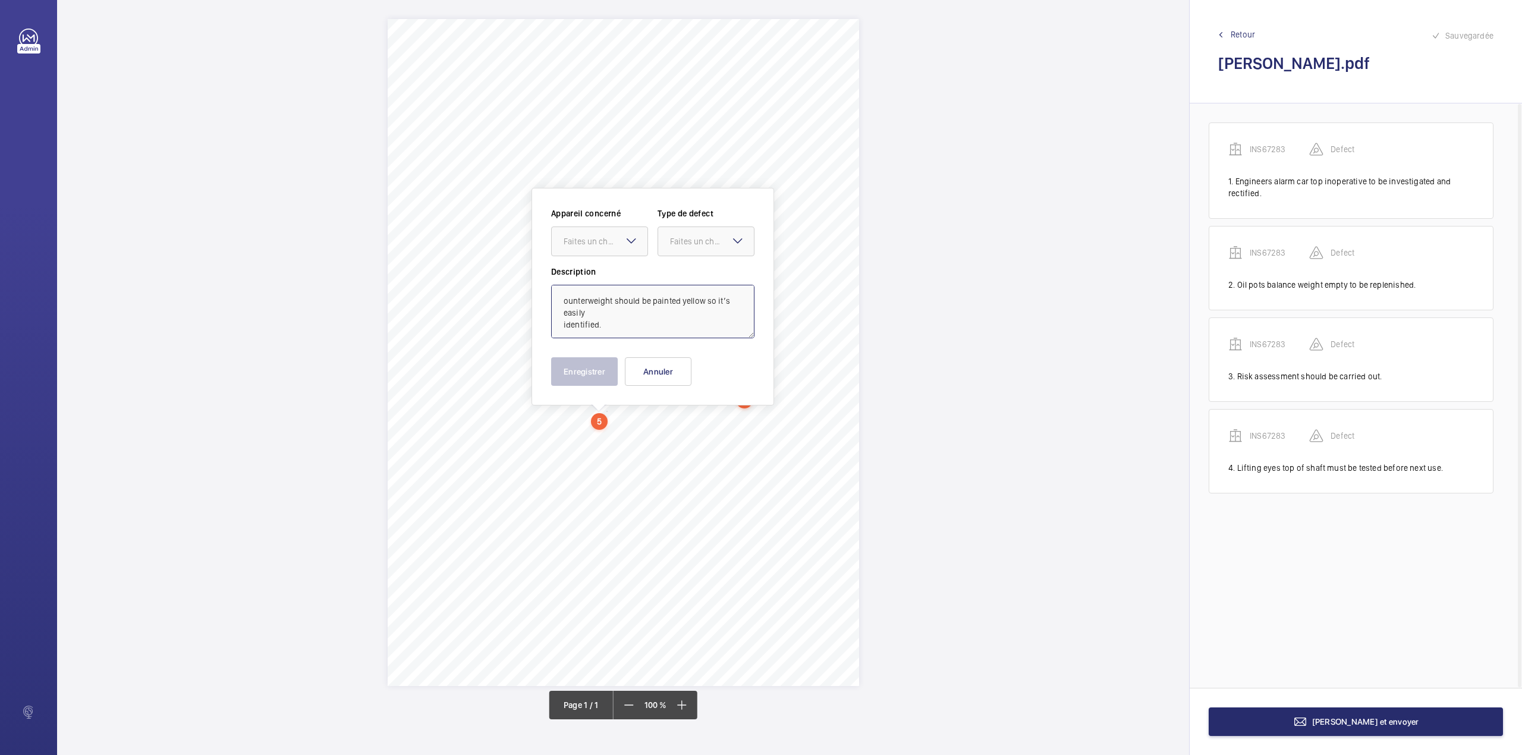
click at [558, 302] on textarea "ounterweight should be painted yellow so it’s easily identified." at bounding box center [652, 312] width 203 height 54
click at [591, 250] on div at bounding box center [600, 241] width 96 height 29
click at [592, 273] on span "INS67283" at bounding box center [600, 278] width 72 height 12
click at [699, 228] on div at bounding box center [706, 241] width 96 height 29
click at [699, 275] on span "Standard" at bounding box center [706, 278] width 72 height 12
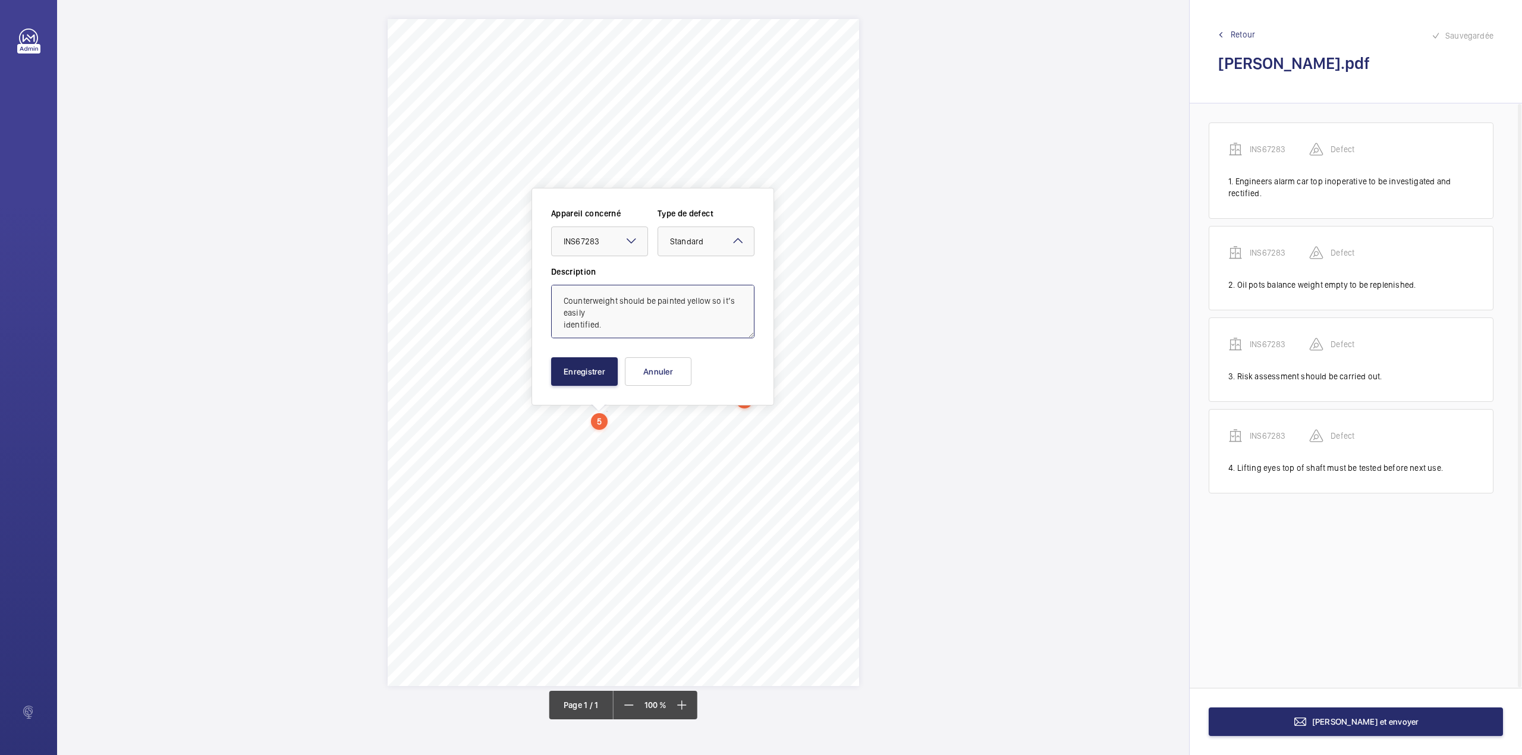
type textarea "Counterweight should be painted yellow so it’s easily identified."
click at [597, 362] on button "Enregistrer" at bounding box center [584, 371] width 67 height 29
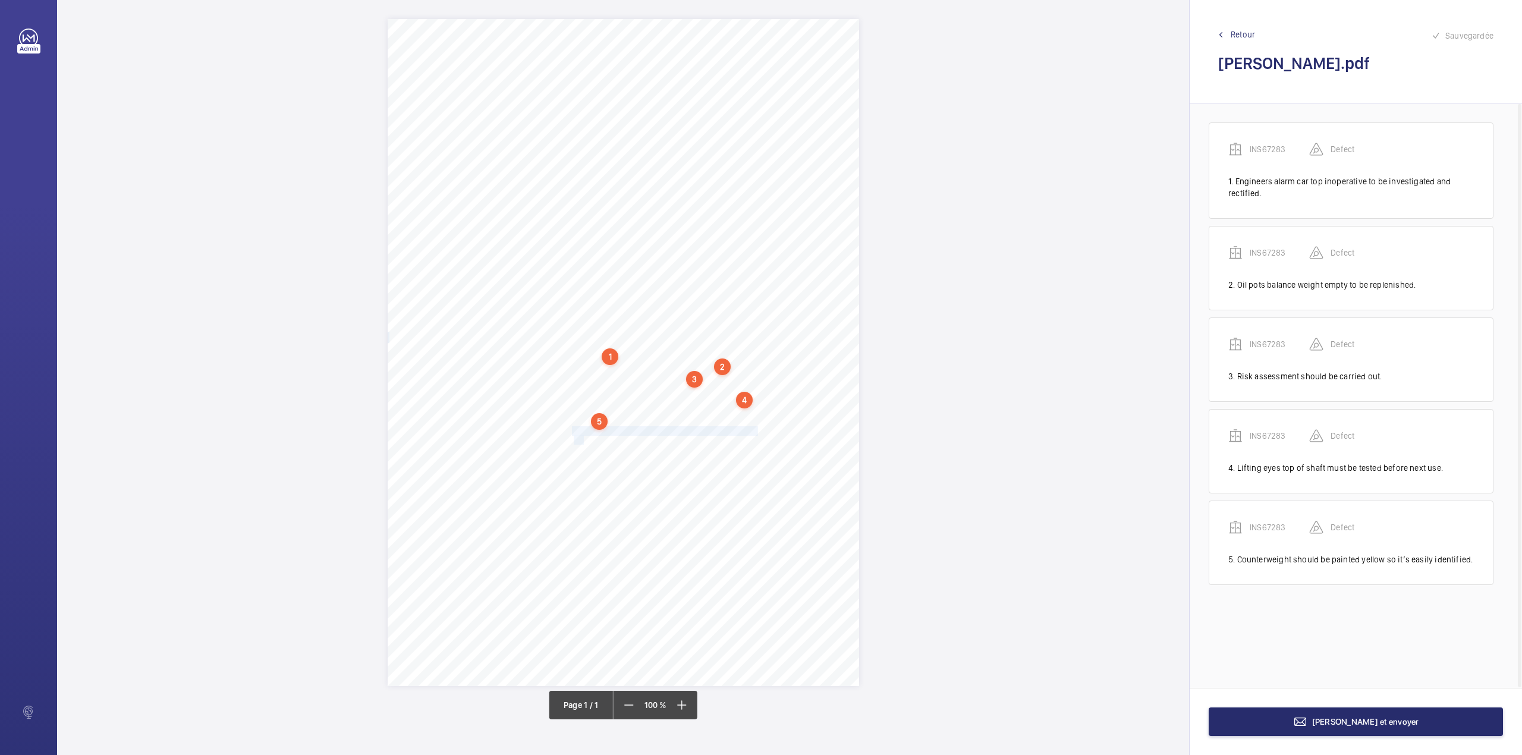
drag, startPoint x: 573, startPoint y: 427, endPoint x: 583, endPoint y: 438, distance: 14.7
click at [583, 438] on div "Signed: Lifting Operations and Lifting Equipment Regulations 1998 Report of Tho…" at bounding box center [623, 352] width 471 height 667
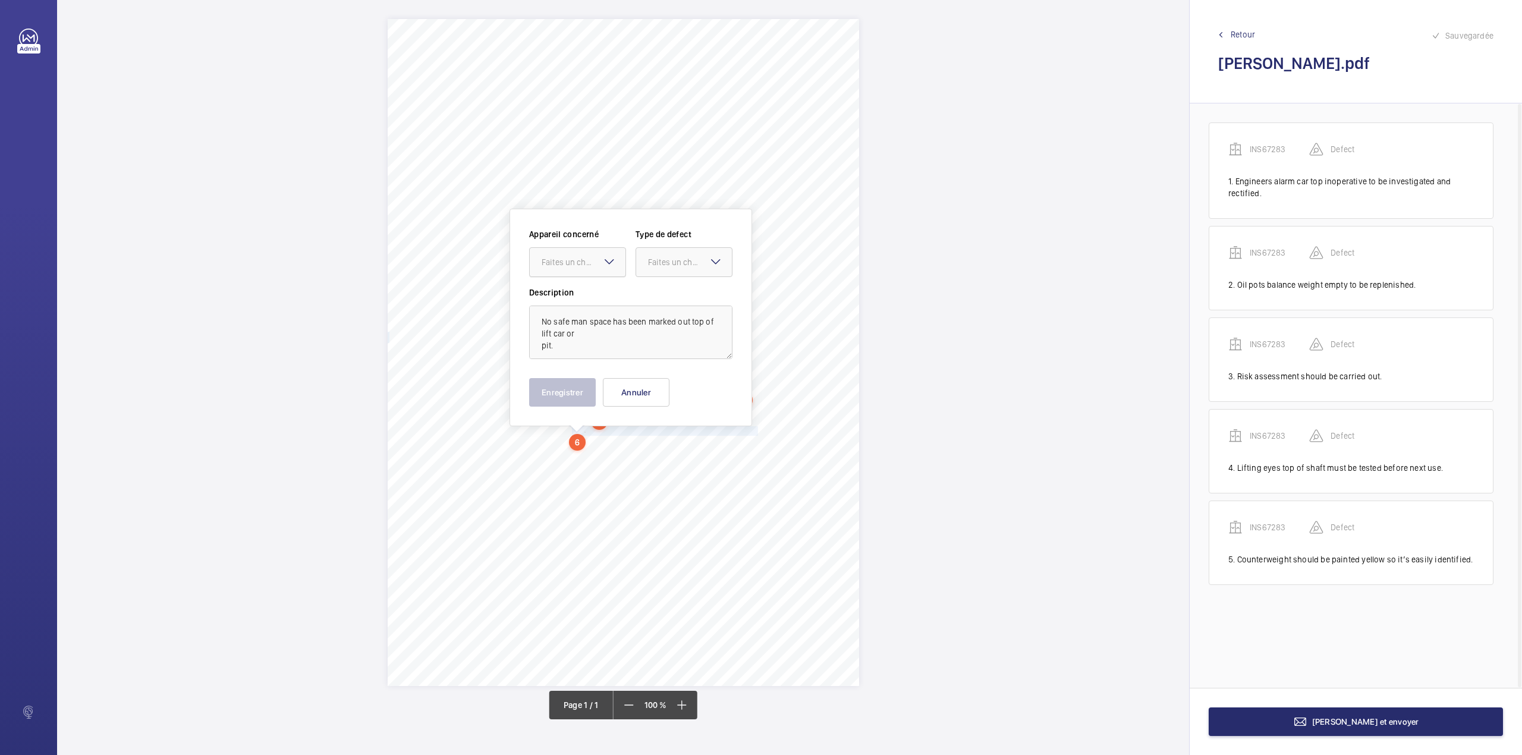
click at [589, 263] on div "Faites un choix" at bounding box center [584, 262] width 84 height 12
click at [587, 296] on ng-dropdown-panel "INS67283" at bounding box center [577, 299] width 97 height 30
click at [587, 296] on span "INS67283" at bounding box center [578, 298] width 72 height 12
click at [688, 262] on div "Faites un choix" at bounding box center [690, 262] width 84 height 12
click at [681, 295] on span "Standard" at bounding box center [684, 298] width 72 height 12
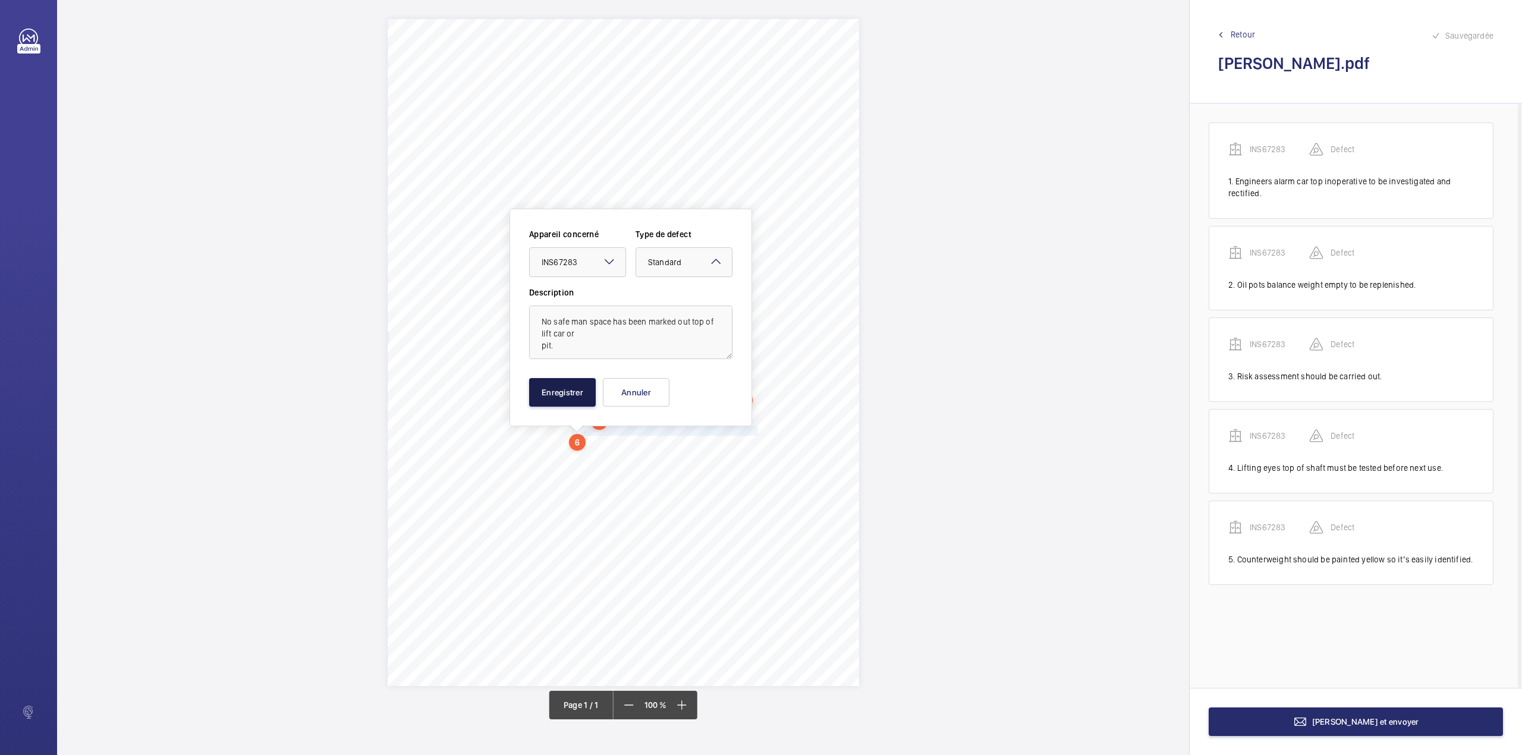
click at [561, 386] on button "Enregistrer" at bounding box center [562, 392] width 67 height 29
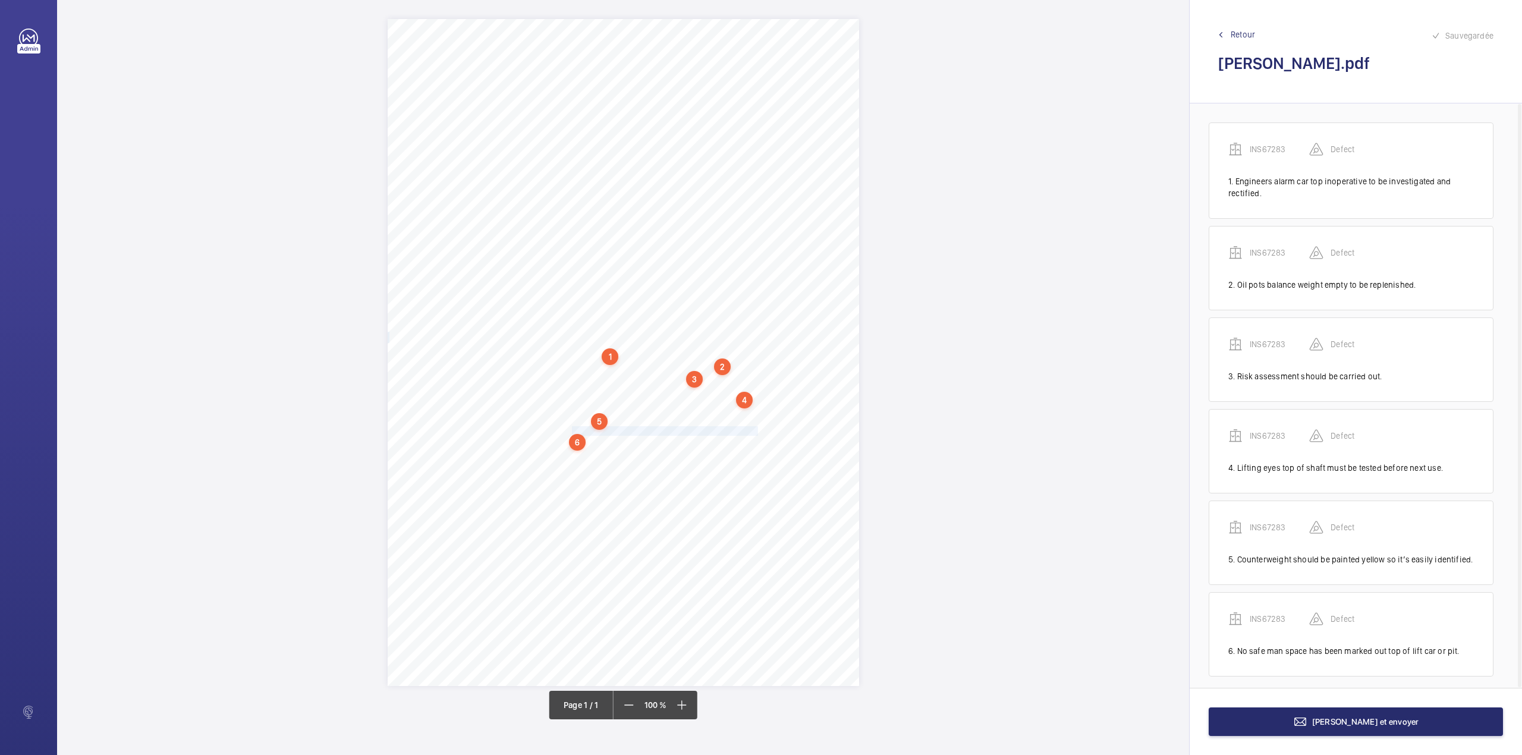
scroll to position [10, 0]
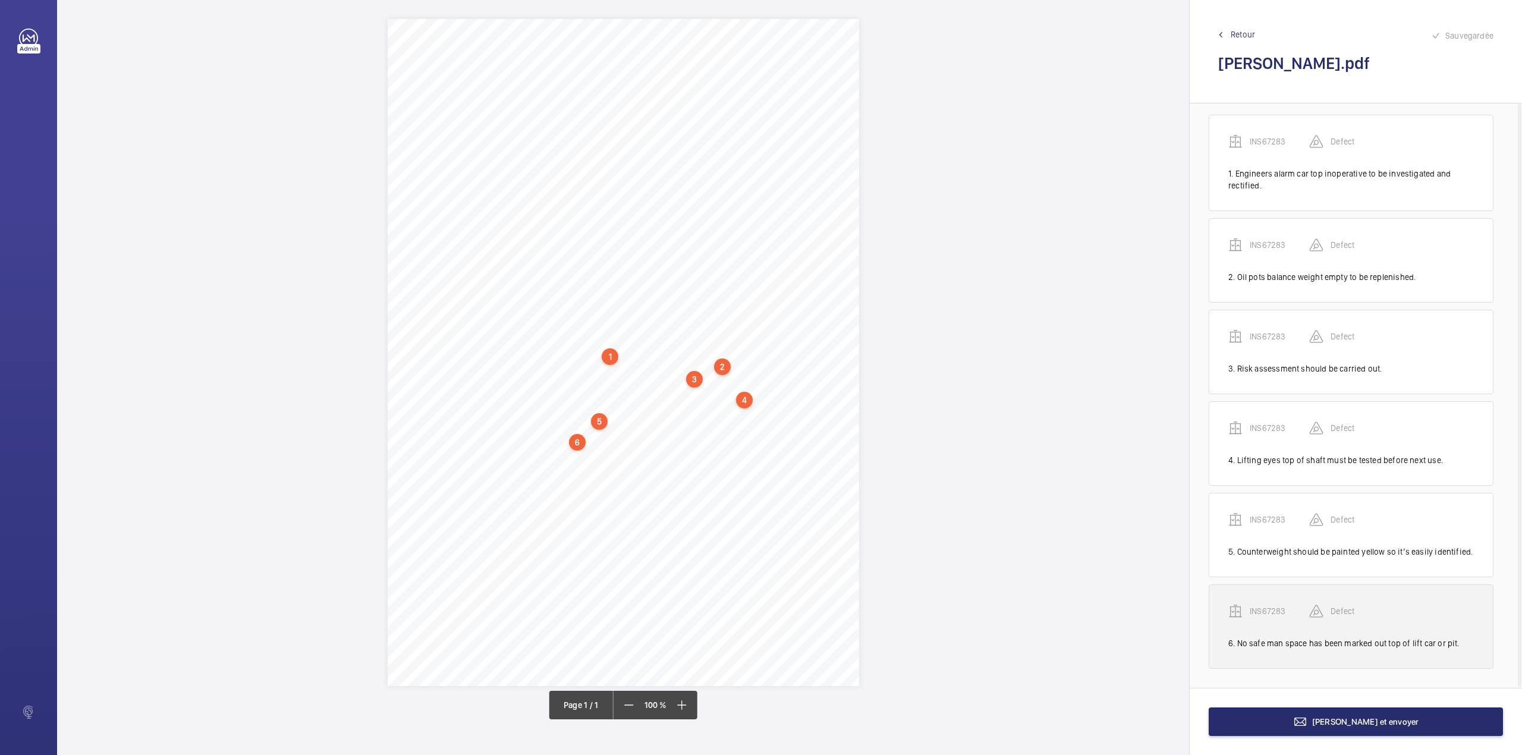
click at [1263, 609] on p "INS67283" at bounding box center [1279, 611] width 59 height 12
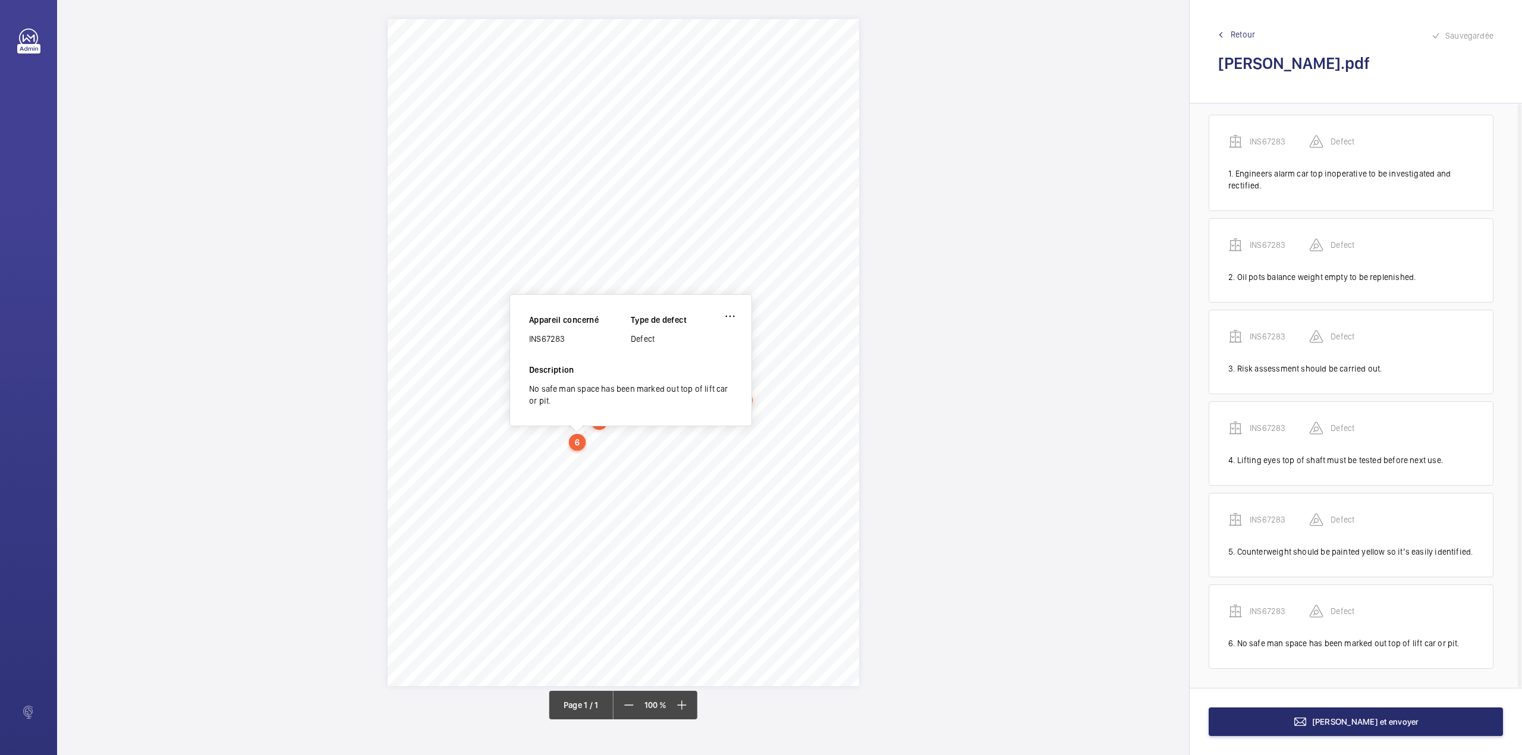
drag, startPoint x: 529, startPoint y: 338, endPoint x: 567, endPoint y: 338, distance: 38.0
click at [567, 338] on div "INS67283" at bounding box center [580, 339] width 102 height 12
click at [1307, 718] on mat-icon at bounding box center [1300, 722] width 14 height 14
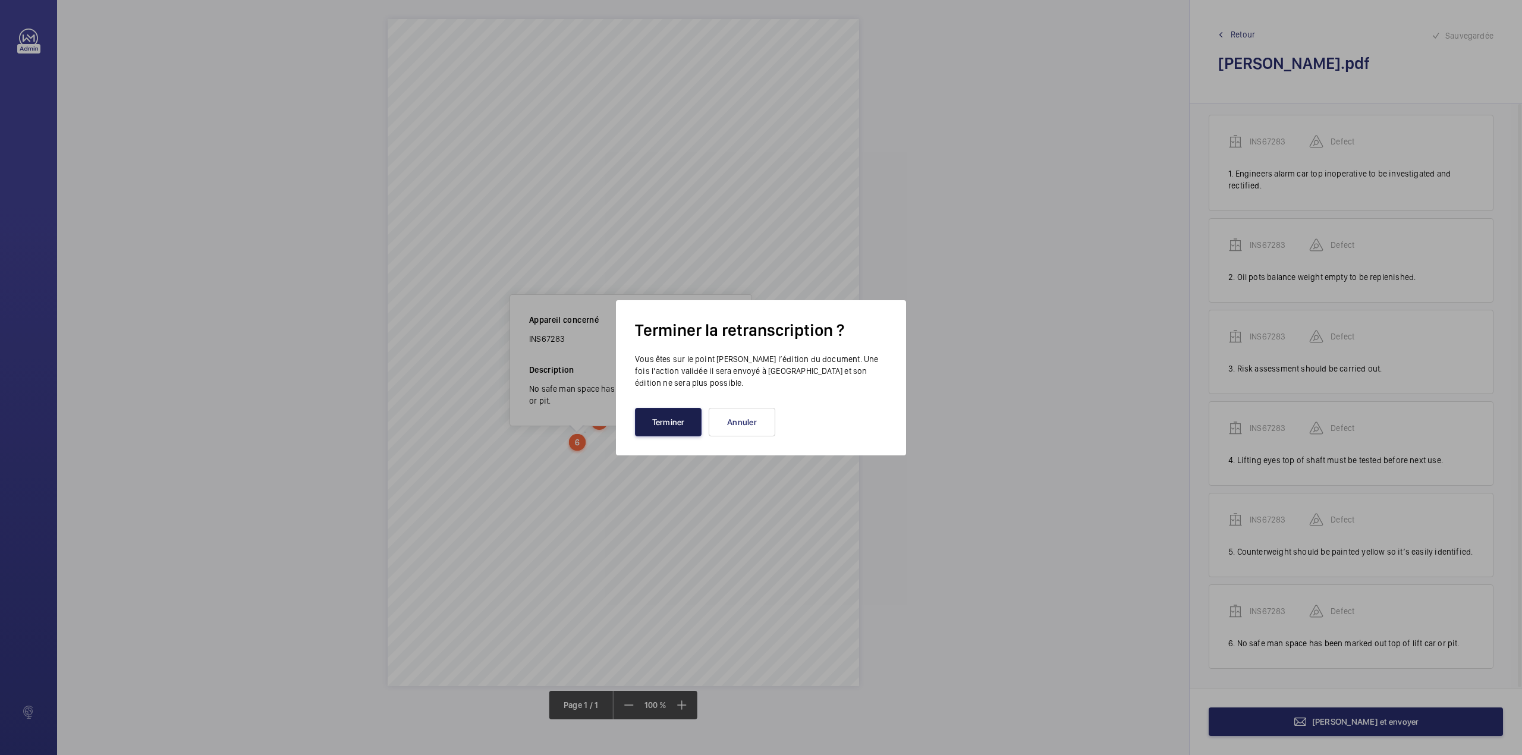
click at [678, 421] on button "Terminer" at bounding box center [668, 422] width 67 height 29
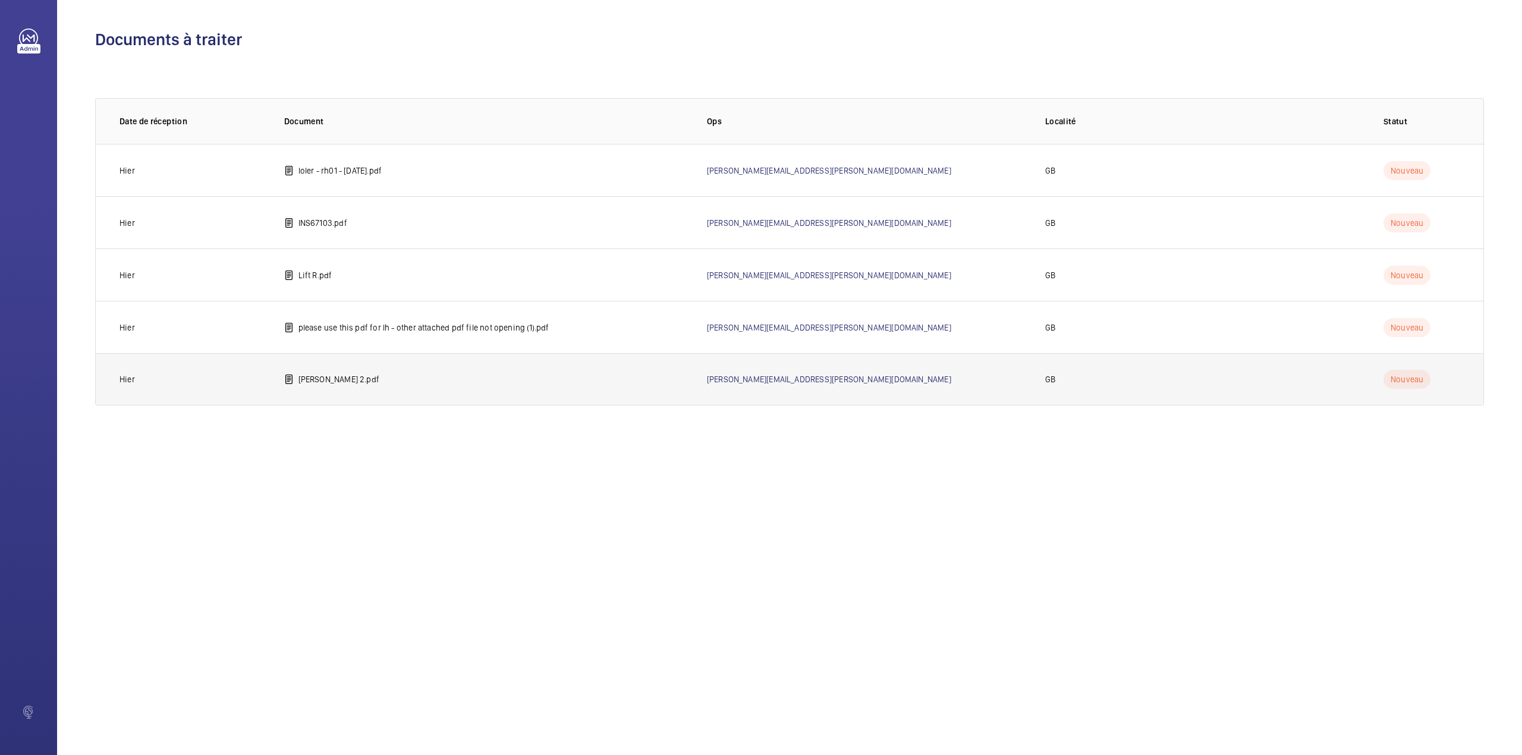
click at [314, 367] on td "brownell 2.pdf" at bounding box center [476, 379] width 423 height 52
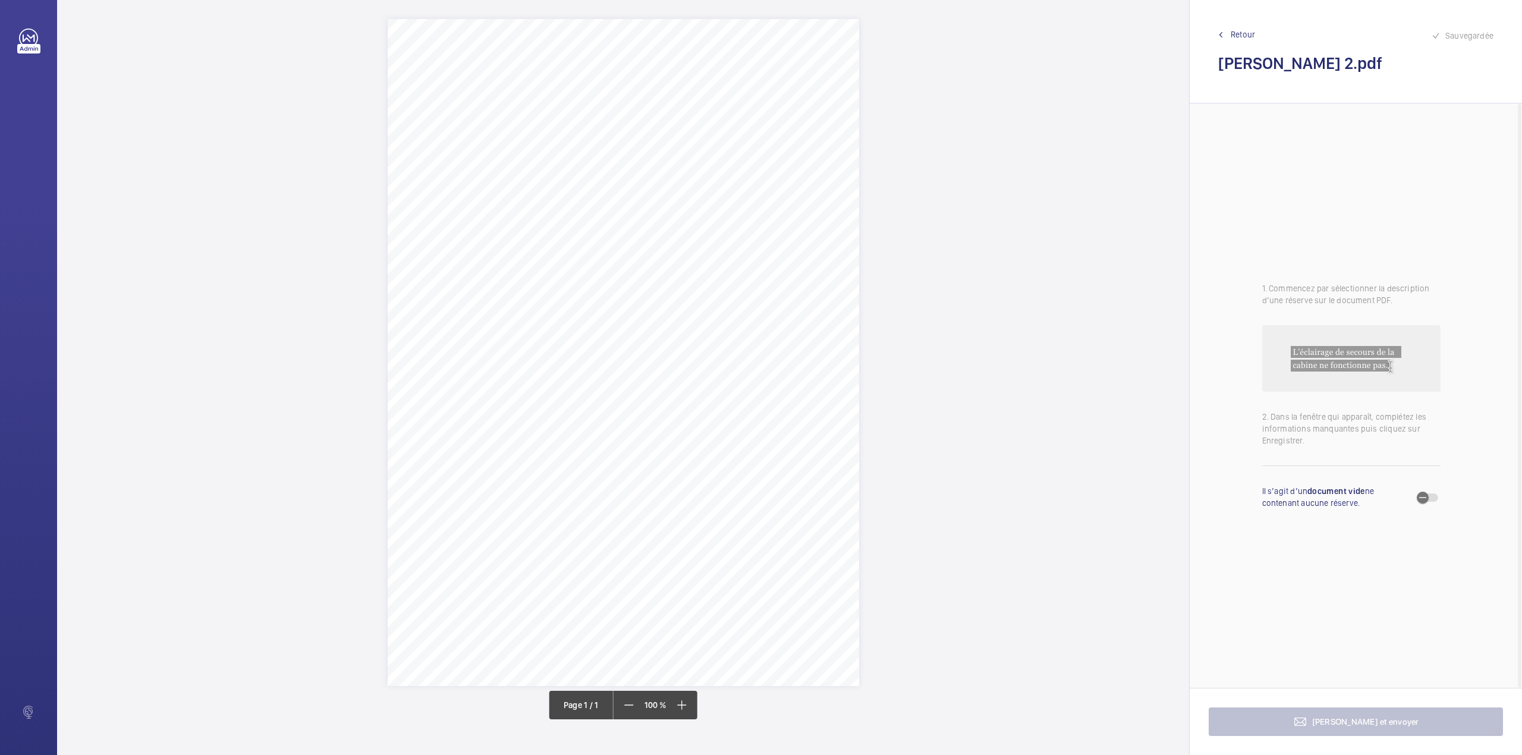
drag, startPoint x: 605, startPoint y: 151, endPoint x: 743, endPoint y: 152, distance: 137.9
click at [738, 152] on span "Flats 1-39, Brownell Place London W7 3AZ" at bounding box center [671, 151] width 133 height 8
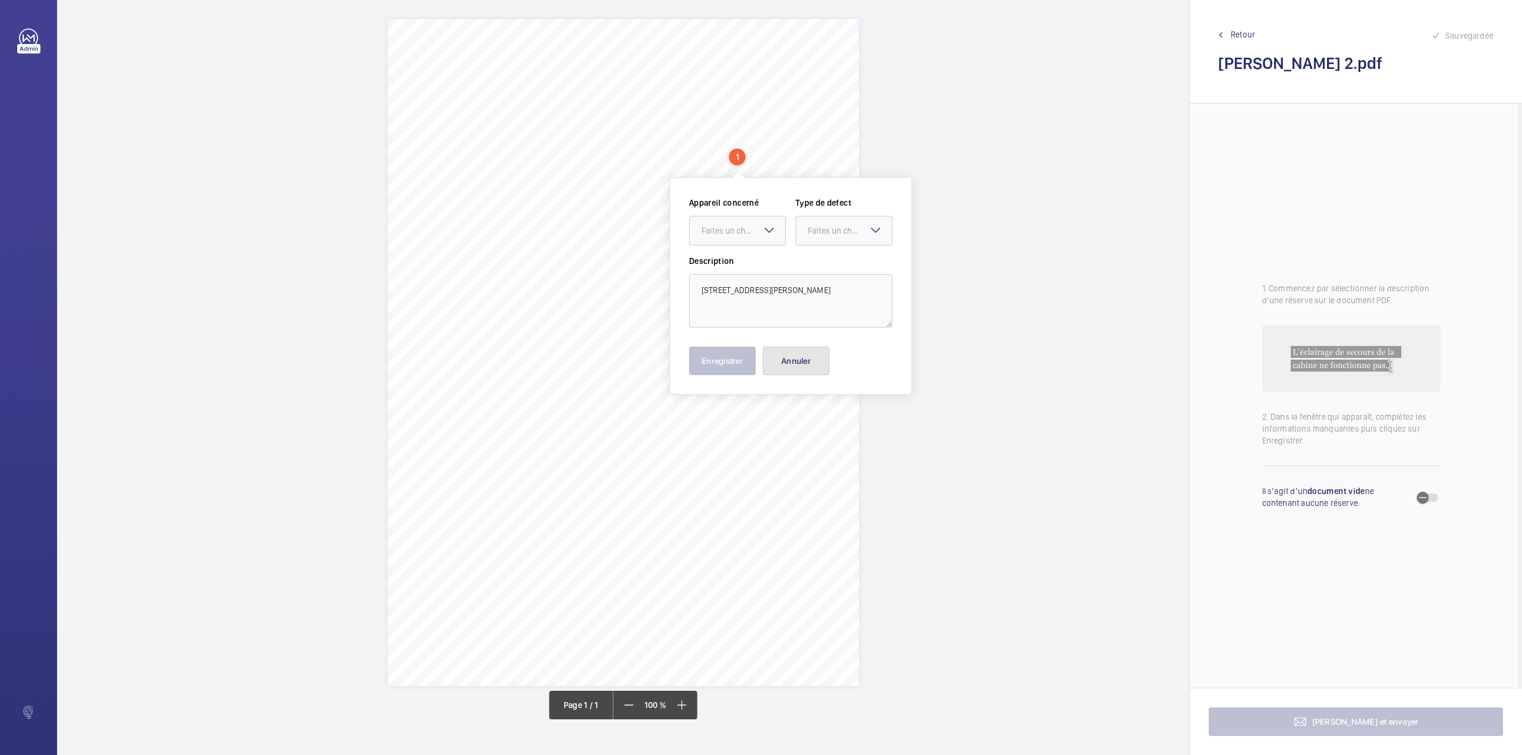
click at [808, 360] on button "Annuler" at bounding box center [796, 361] width 67 height 29
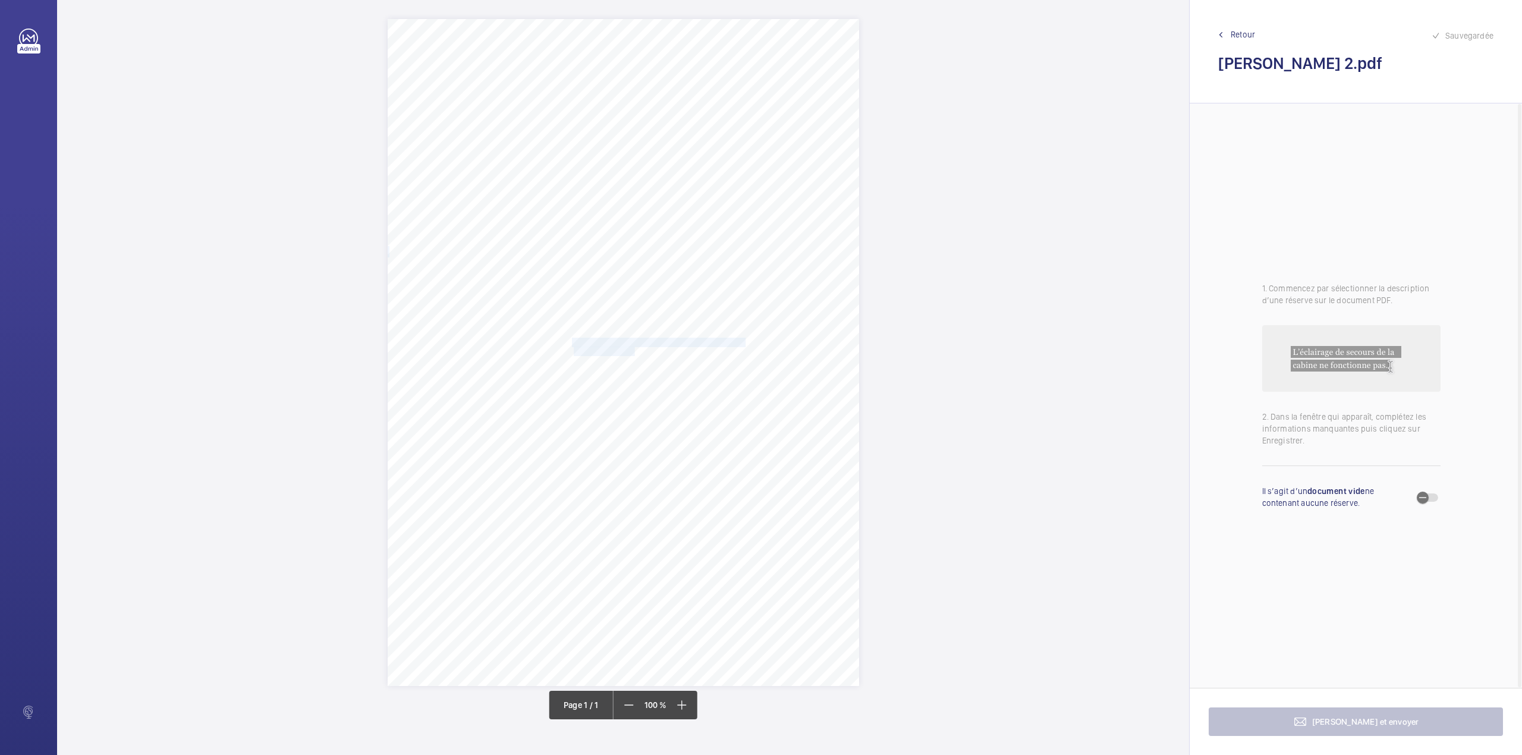
drag, startPoint x: 573, startPoint y: 338, endPoint x: 634, endPoint y: 352, distance: 62.2
click at [634, 352] on div "Signed: Lifting Operations and Lifting Equipment Regulations 1998 Report of Tho…" at bounding box center [623, 352] width 471 height 667
drag, startPoint x: 646, startPoint y: 168, endPoint x: 641, endPoint y: 205, distance: 37.8
click at [645, 169] on div at bounding box center [628, 176] width 96 height 29
click at [641, 205] on div "INS67284" at bounding box center [628, 213] width 96 height 29
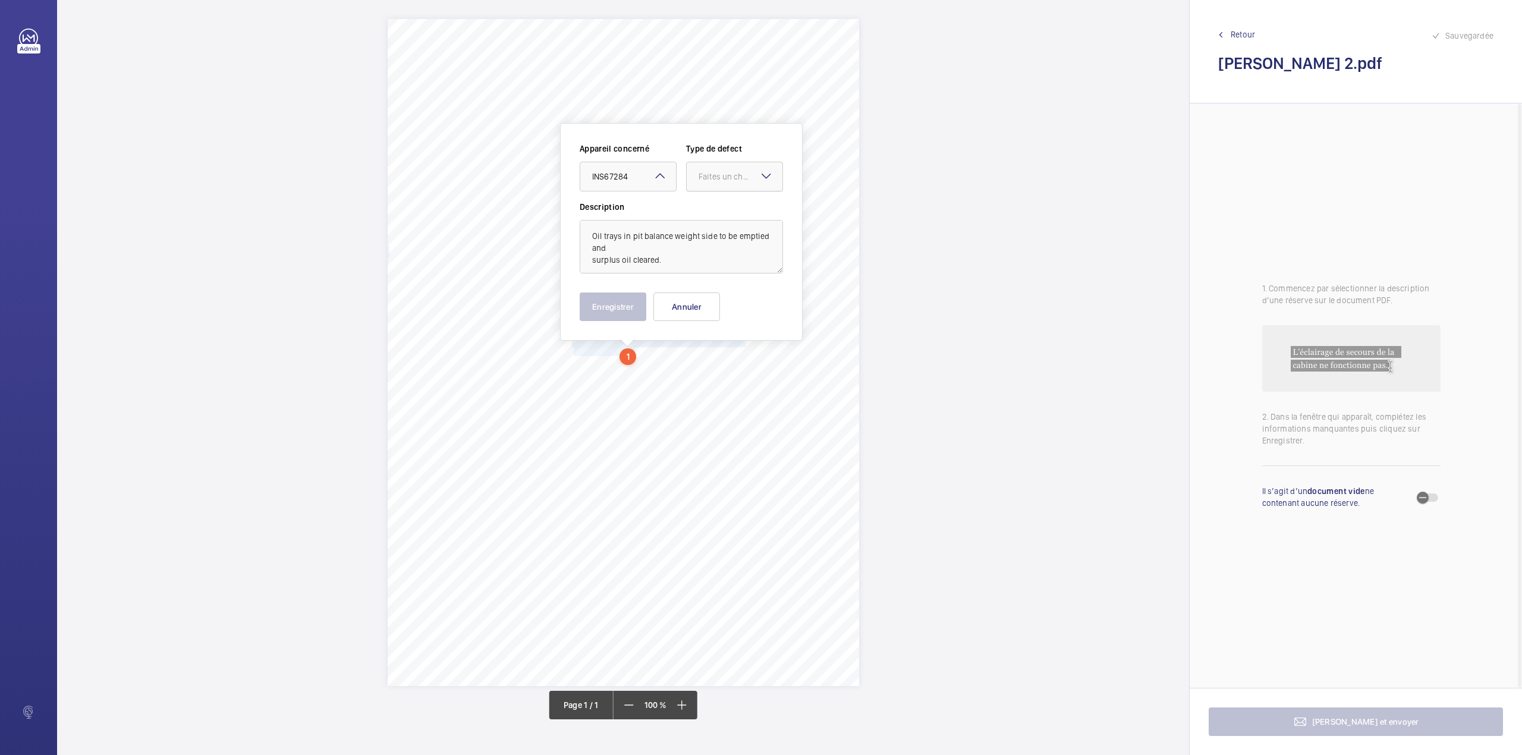
drag, startPoint x: 711, startPoint y: 184, endPoint x: 712, endPoint y: 191, distance: 7.2
click at [712, 184] on div at bounding box center [735, 176] width 96 height 29
click at [712, 212] on span "Standard" at bounding box center [735, 213] width 72 height 12
click at [617, 304] on button "Enregistrer" at bounding box center [613, 306] width 67 height 29
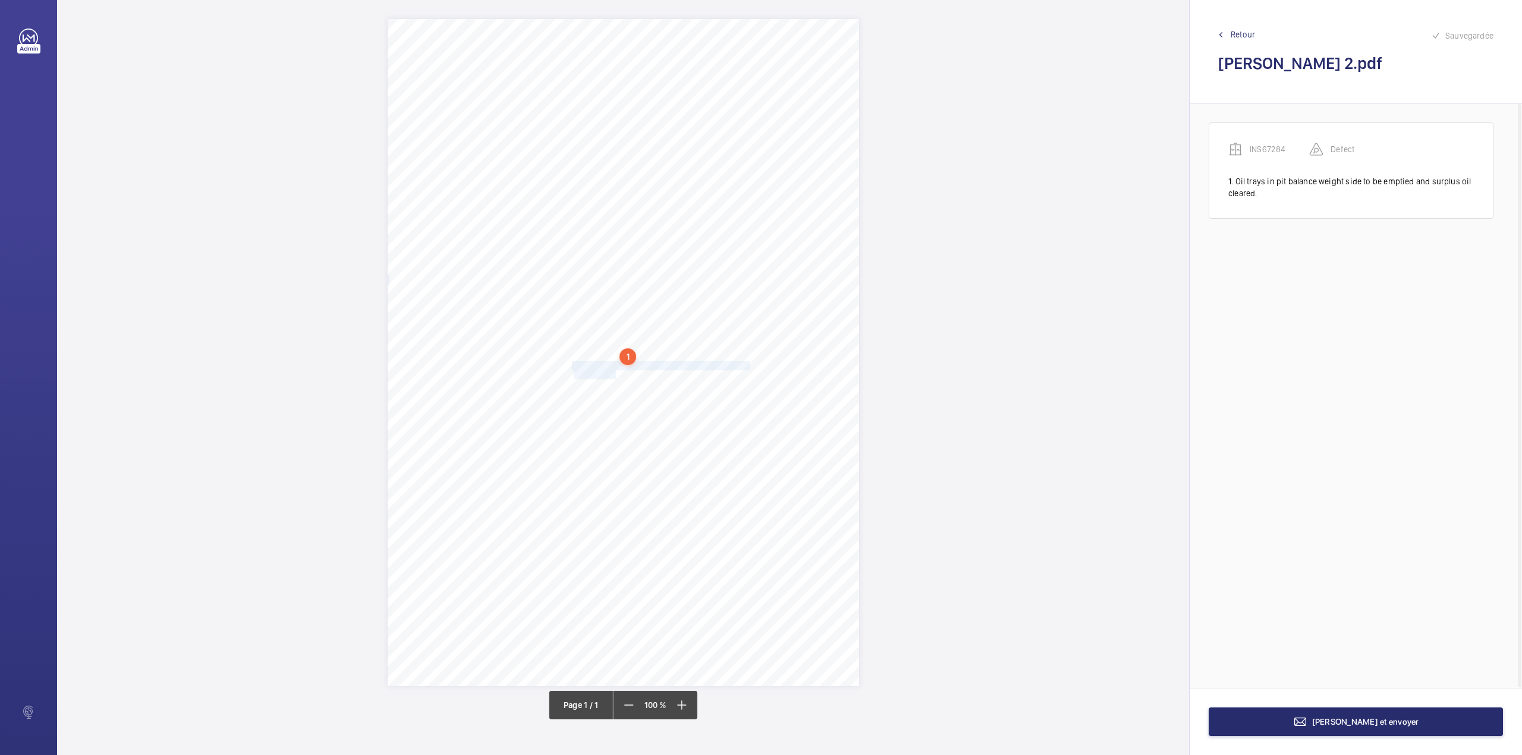
drag, startPoint x: 573, startPoint y: 366, endPoint x: 616, endPoint y: 376, distance: 44.0
click at [616, 376] on div "Signed: Lifting Operations and Lifting Equipment Regulations 1998 Report of Tho…" at bounding box center [623, 352] width 471 height 667
click at [608, 199] on div "Faites un choix" at bounding box center [616, 201] width 84 height 12
click at [608, 234] on span "INS67284" at bounding box center [610, 237] width 72 height 12
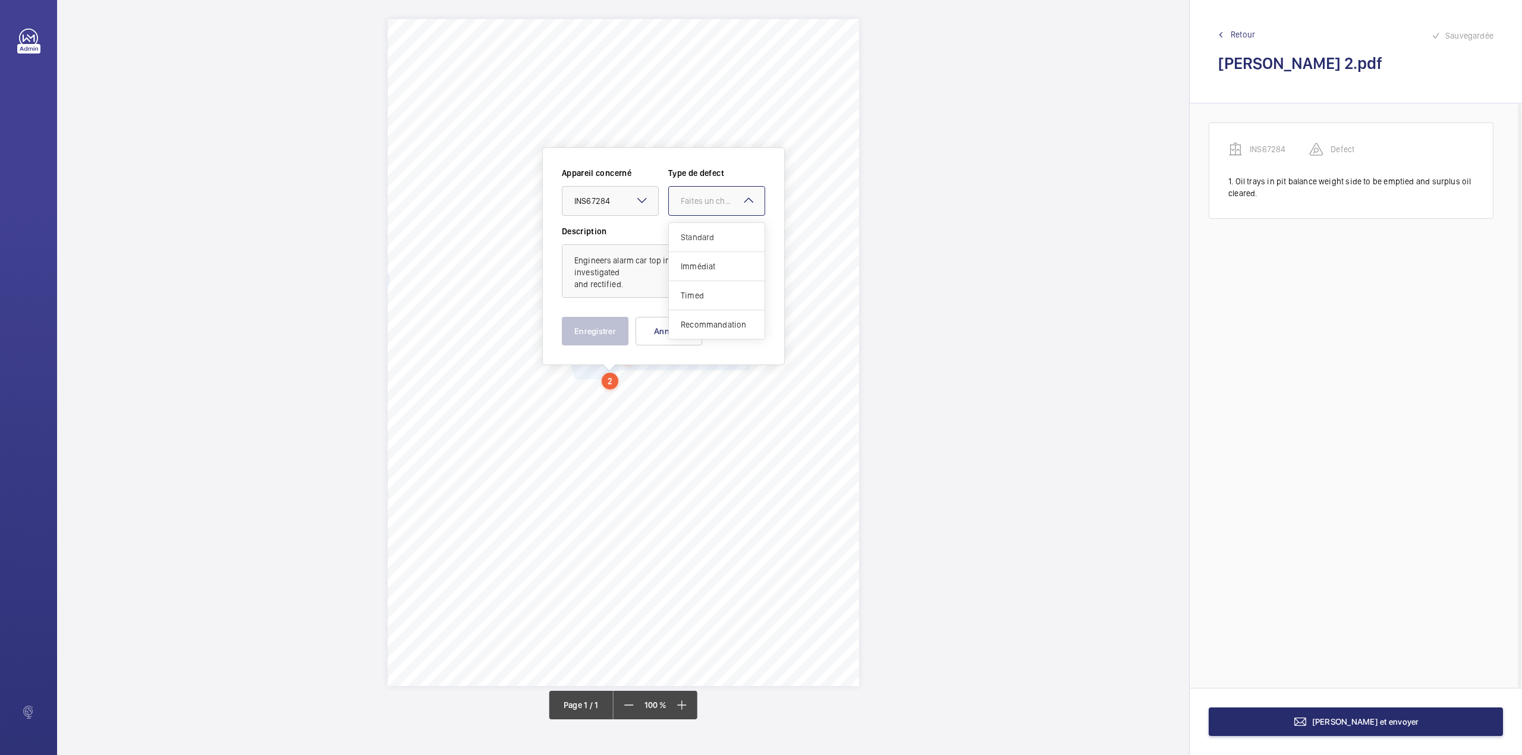
click at [688, 210] on div at bounding box center [717, 201] width 96 height 29
click at [688, 236] on span "Standard" at bounding box center [717, 237] width 72 height 12
click at [599, 322] on button "Enregistrer" at bounding box center [595, 331] width 67 height 29
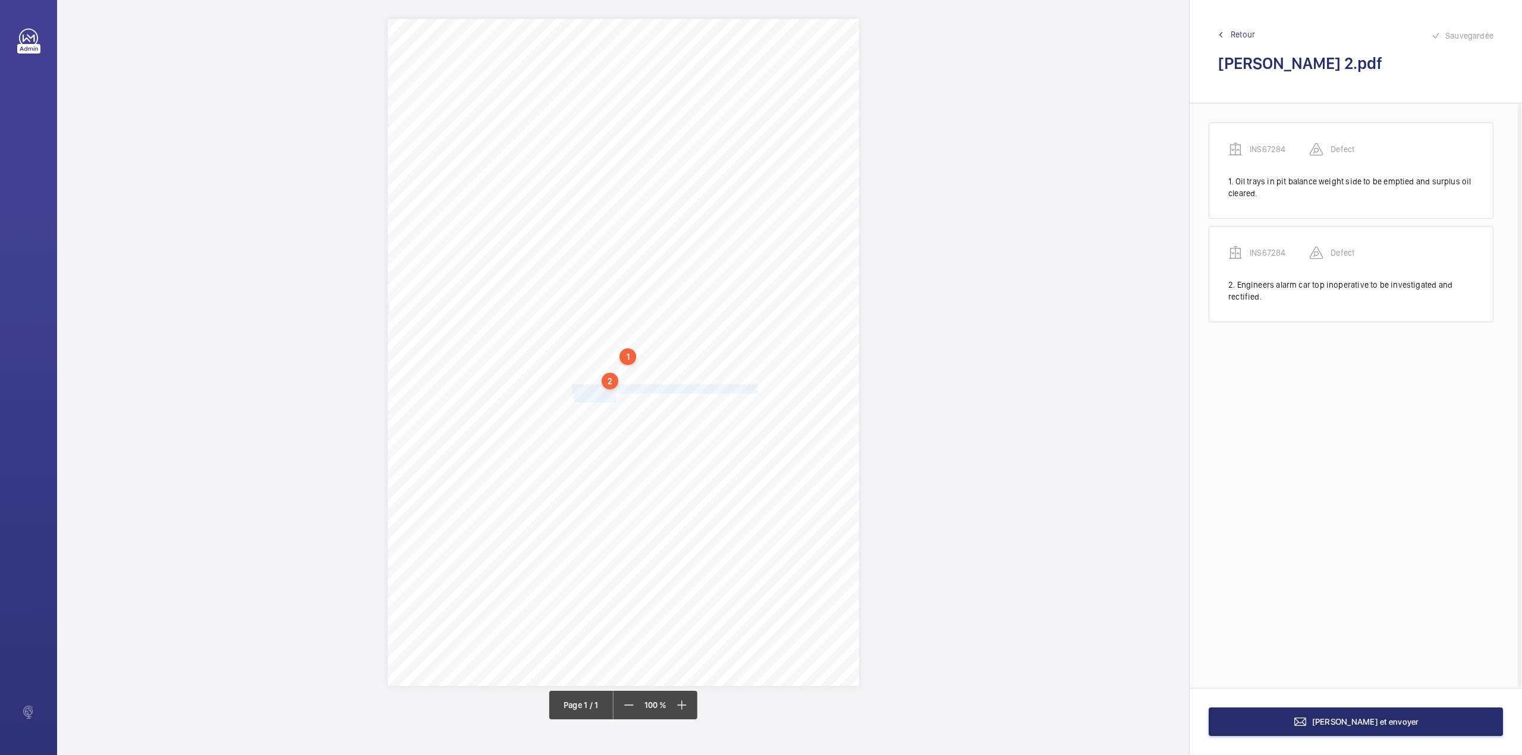
drag, startPoint x: 572, startPoint y: 388, endPoint x: 616, endPoint y: 398, distance: 45.3
click at [616, 398] on div "Signed: Lifting Operations and Lifting Equipment Regulations 1998 Report of Tho…" at bounding box center [623, 352] width 471 height 667
drag, startPoint x: 599, startPoint y: 224, endPoint x: 599, endPoint y: 235, distance: 11.3
click at [599, 225] on div "Faites un choix" at bounding box center [616, 223] width 84 height 12
click at [602, 260] on span "INS67284" at bounding box center [610, 259] width 72 height 12
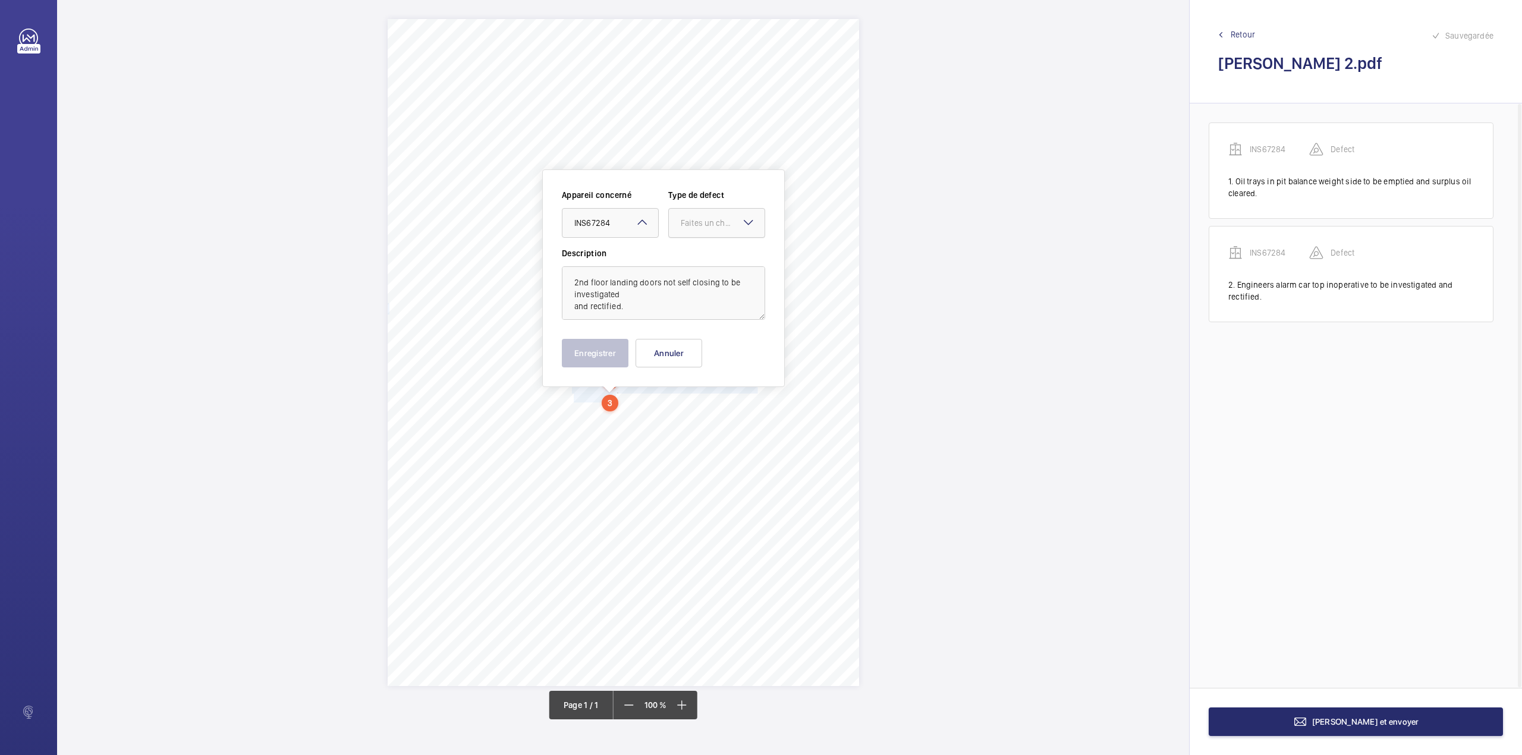
click at [707, 232] on div at bounding box center [717, 223] width 96 height 29
click at [704, 250] on div "Standard" at bounding box center [717, 259] width 96 height 29
click at [600, 359] on button "Enregistrer" at bounding box center [595, 353] width 67 height 29
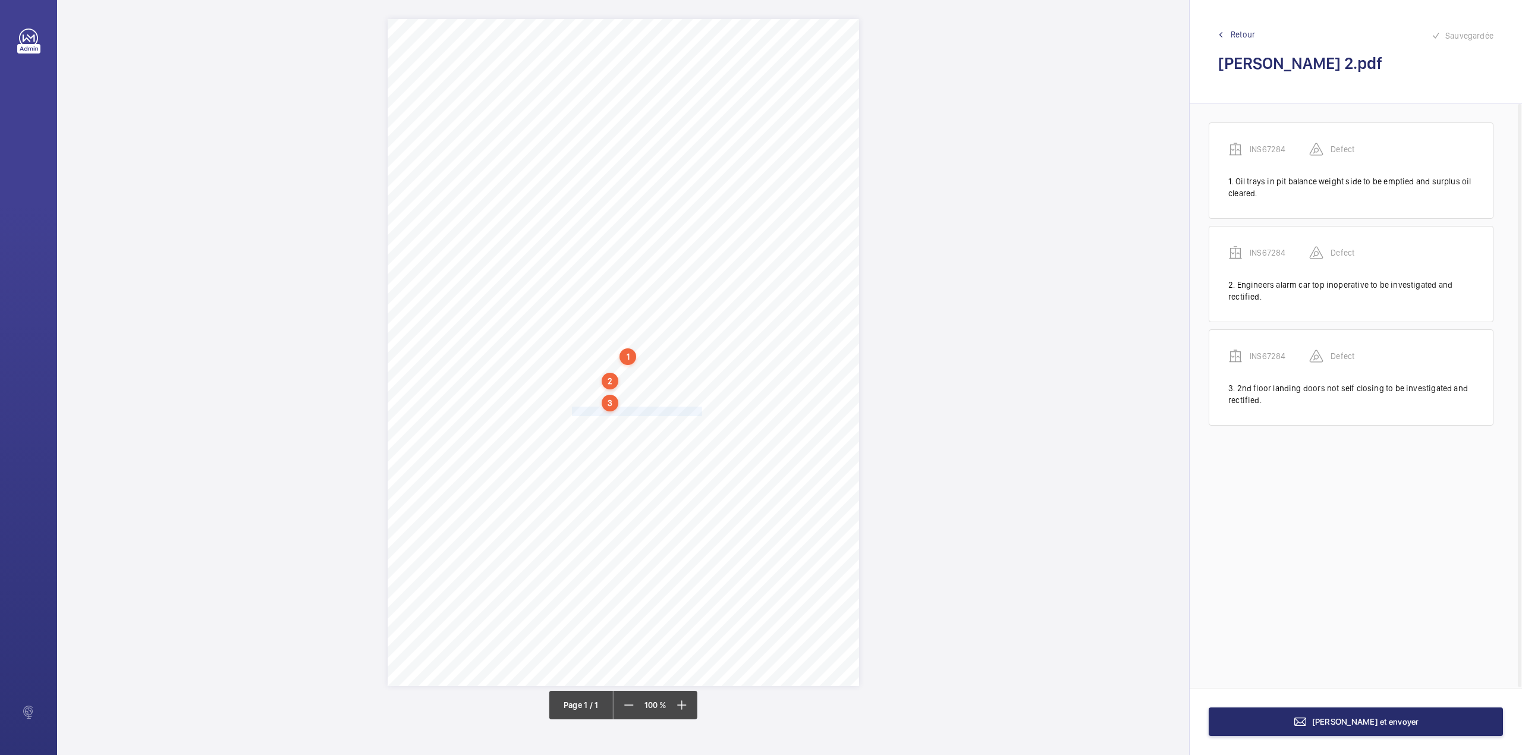
drag, startPoint x: 574, startPoint y: 410, endPoint x: 700, endPoint y: 411, distance: 126.6
click at [700, 411] on div "Signed: Lifting Operations and Lifting Equipment Regulations 1998 Report of Tho…" at bounding box center [623, 352] width 471 height 667
drag, startPoint x: 700, startPoint y: 238, endPoint x: 696, endPoint y: 248, distance: 11.7
click at [699, 239] on div "Faites un choix" at bounding box center [701, 236] width 84 height 12
click at [685, 273] on span "INS67284" at bounding box center [695, 272] width 72 height 12
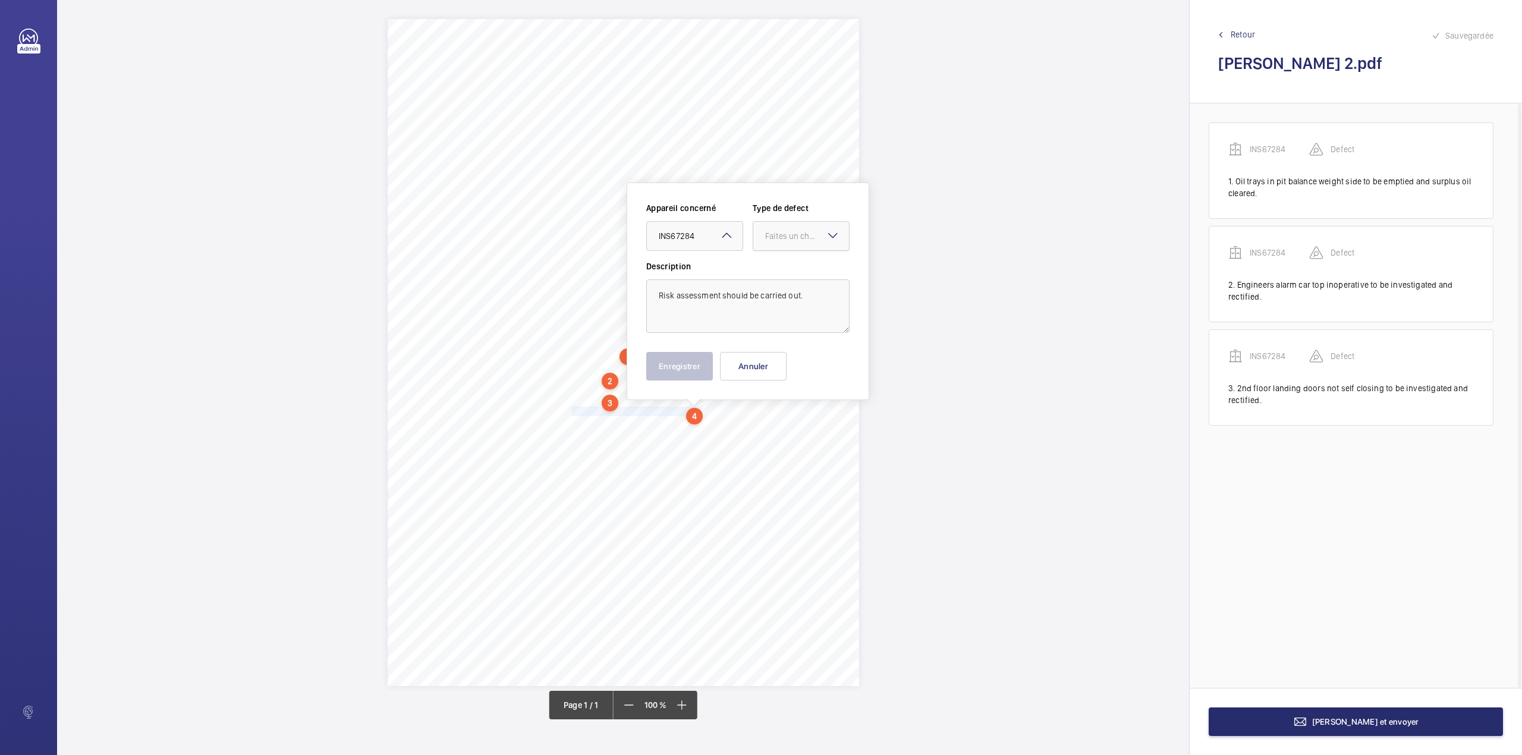
click at [776, 240] on div "Faites un choix" at bounding box center [807, 236] width 84 height 12
click at [776, 265] on div "Standard" at bounding box center [801, 272] width 96 height 29
click at [709, 365] on button "Enregistrer" at bounding box center [679, 366] width 67 height 29
drag, startPoint x: 573, startPoint y: 426, endPoint x: 759, endPoint y: 421, distance: 185.5
click at [759, 421] on span "Lifting eyes top of lift shaft must be tested before next use." at bounding box center [665, 425] width 187 height 8
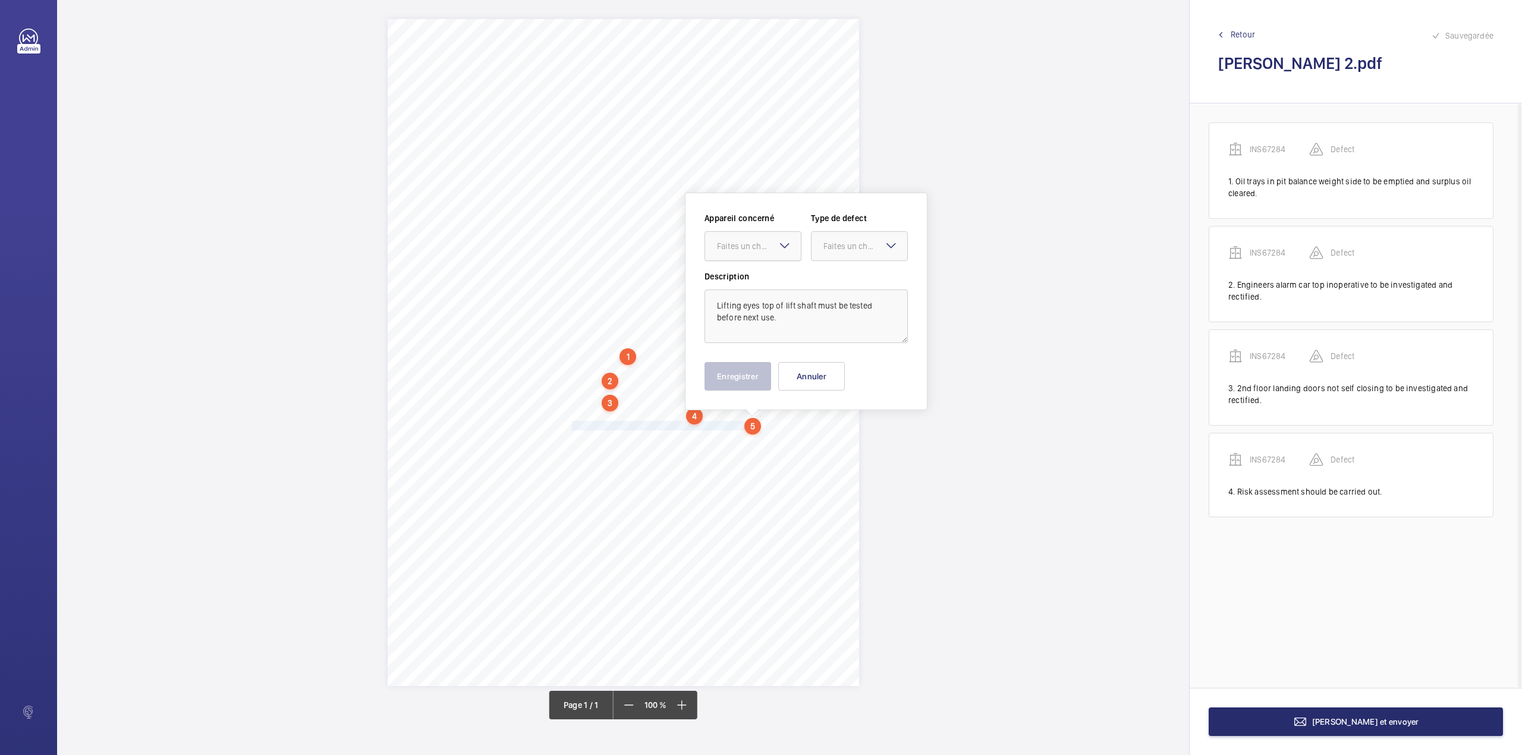
drag, startPoint x: 748, startPoint y: 251, endPoint x: 749, endPoint y: 259, distance: 8.4
click at [749, 252] on div "Faites un choix" at bounding box center [753, 246] width 96 height 12
click at [750, 281] on span "INS67284" at bounding box center [753, 282] width 72 height 12
click at [838, 259] on div at bounding box center [859, 246] width 96 height 29
click at [838, 290] on div "Standard" at bounding box center [859, 282] width 96 height 29
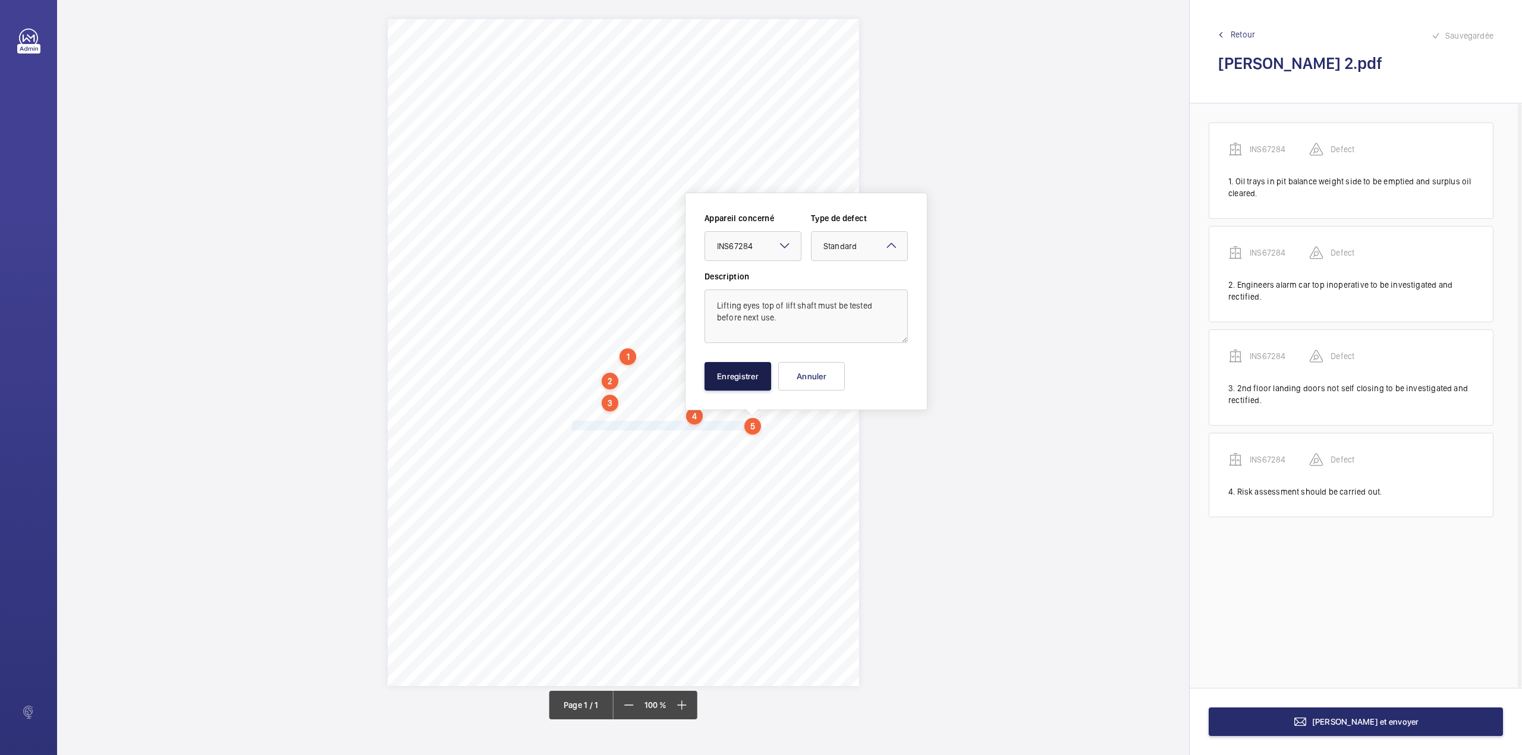
click at [738, 373] on button "Enregistrer" at bounding box center [737, 376] width 67 height 29
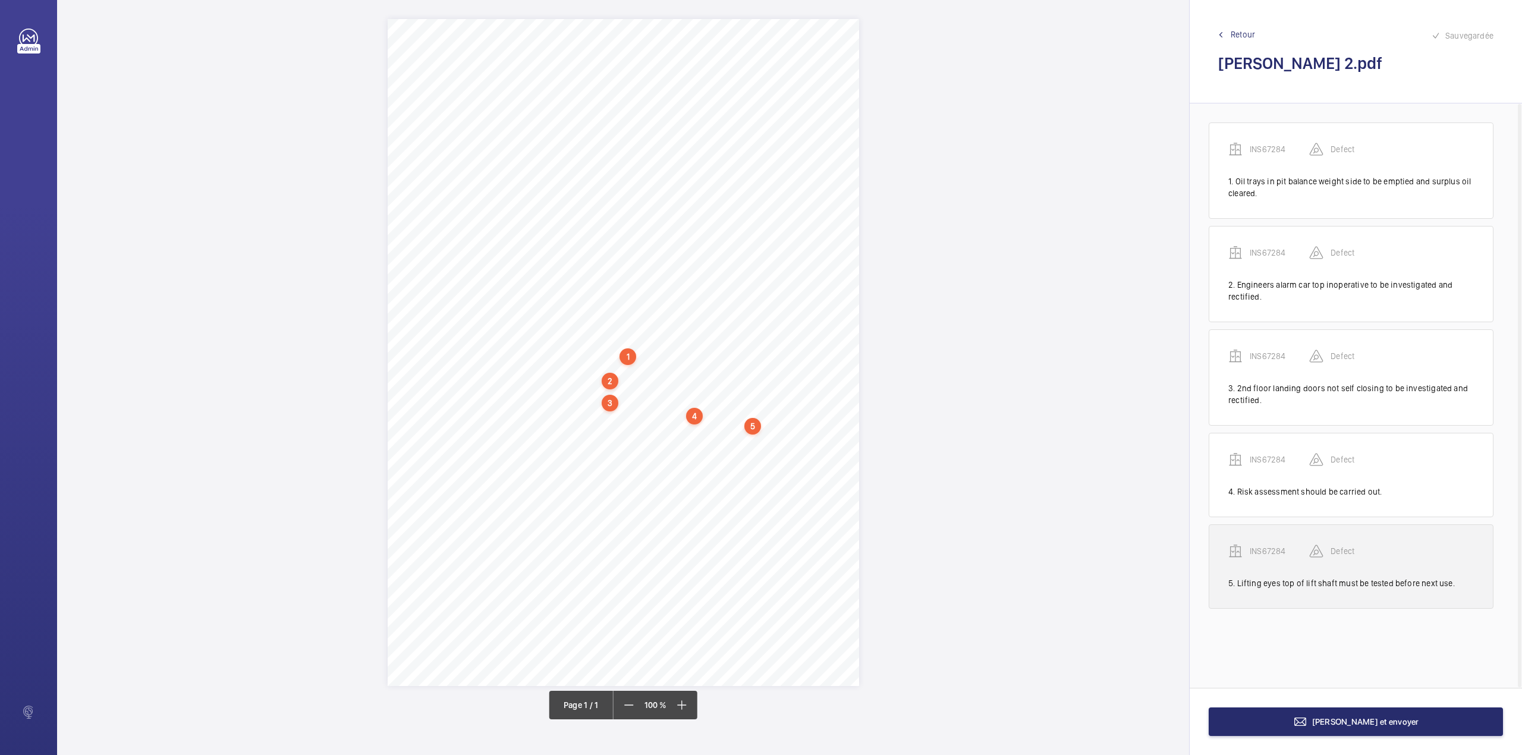
click at [1276, 553] on p "INS67284" at bounding box center [1279, 551] width 59 height 12
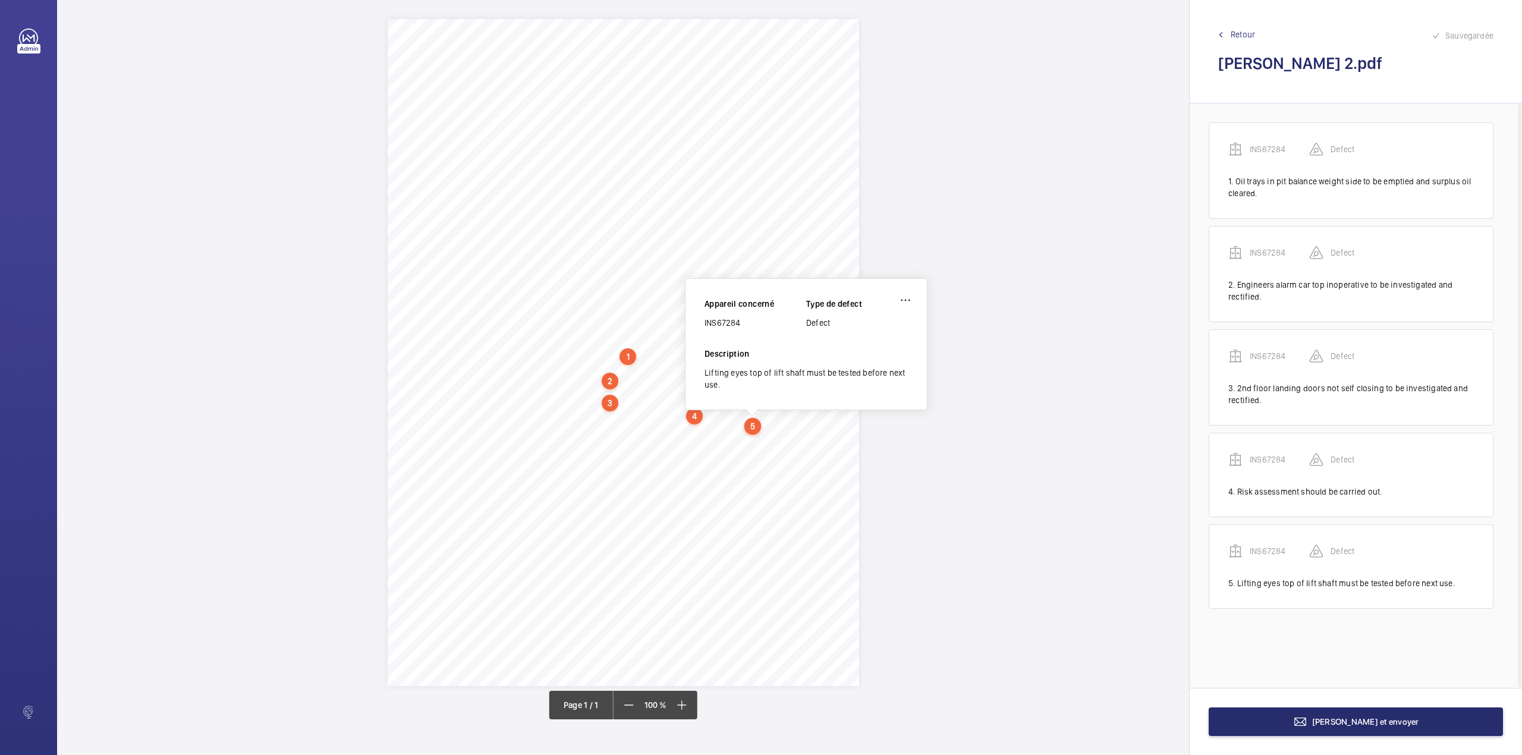
drag, startPoint x: 705, startPoint y: 324, endPoint x: 741, endPoint y: 325, distance: 35.7
click at [741, 325] on div "INS67284" at bounding box center [755, 323] width 102 height 12
click at [1339, 721] on span "Terminer et envoyer" at bounding box center [1365, 722] width 107 height 10
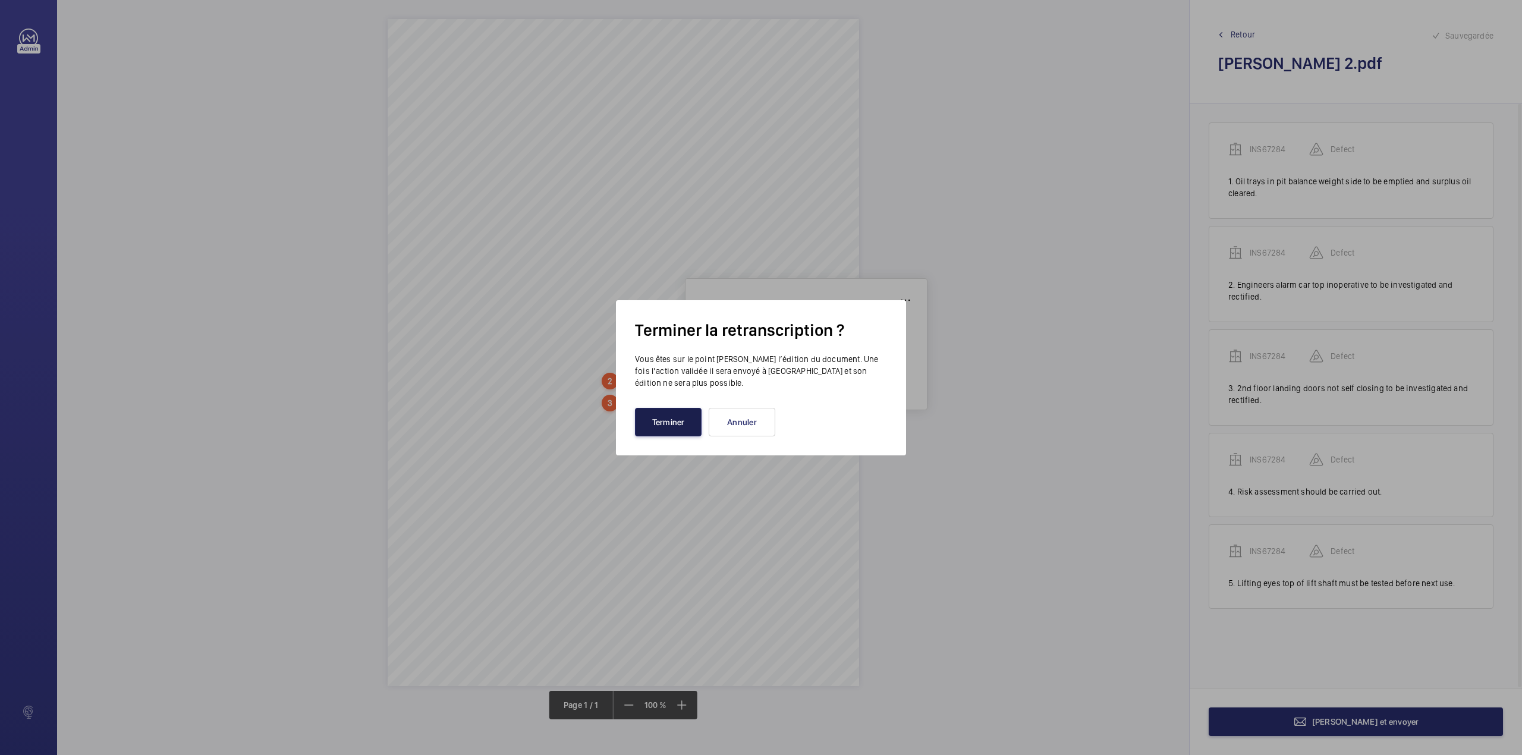
click at [678, 423] on button "Terminer" at bounding box center [668, 422] width 67 height 29
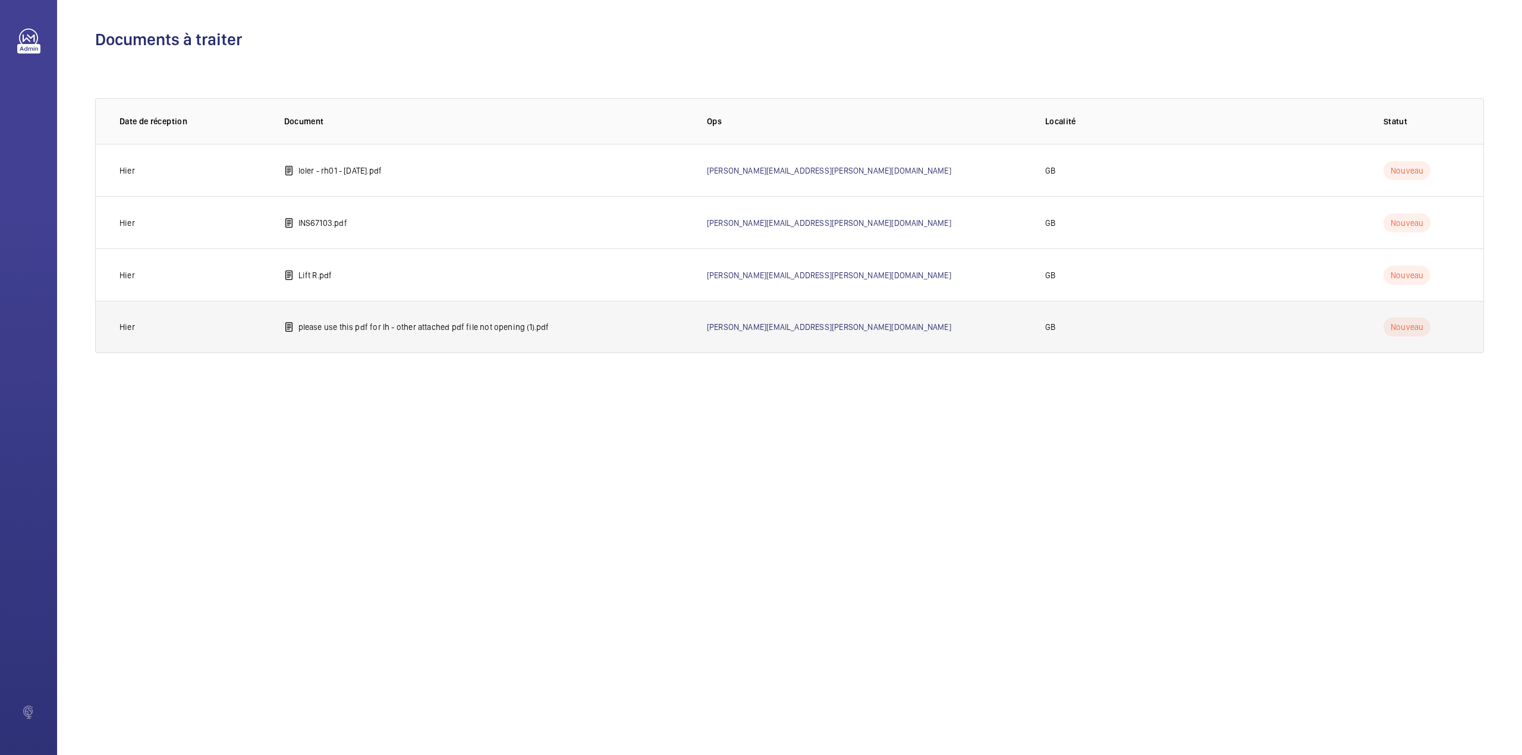
click at [381, 326] on p "please use this pdf for lh - other attached pdf file not opening (1).pdf" at bounding box center [423, 327] width 251 height 12
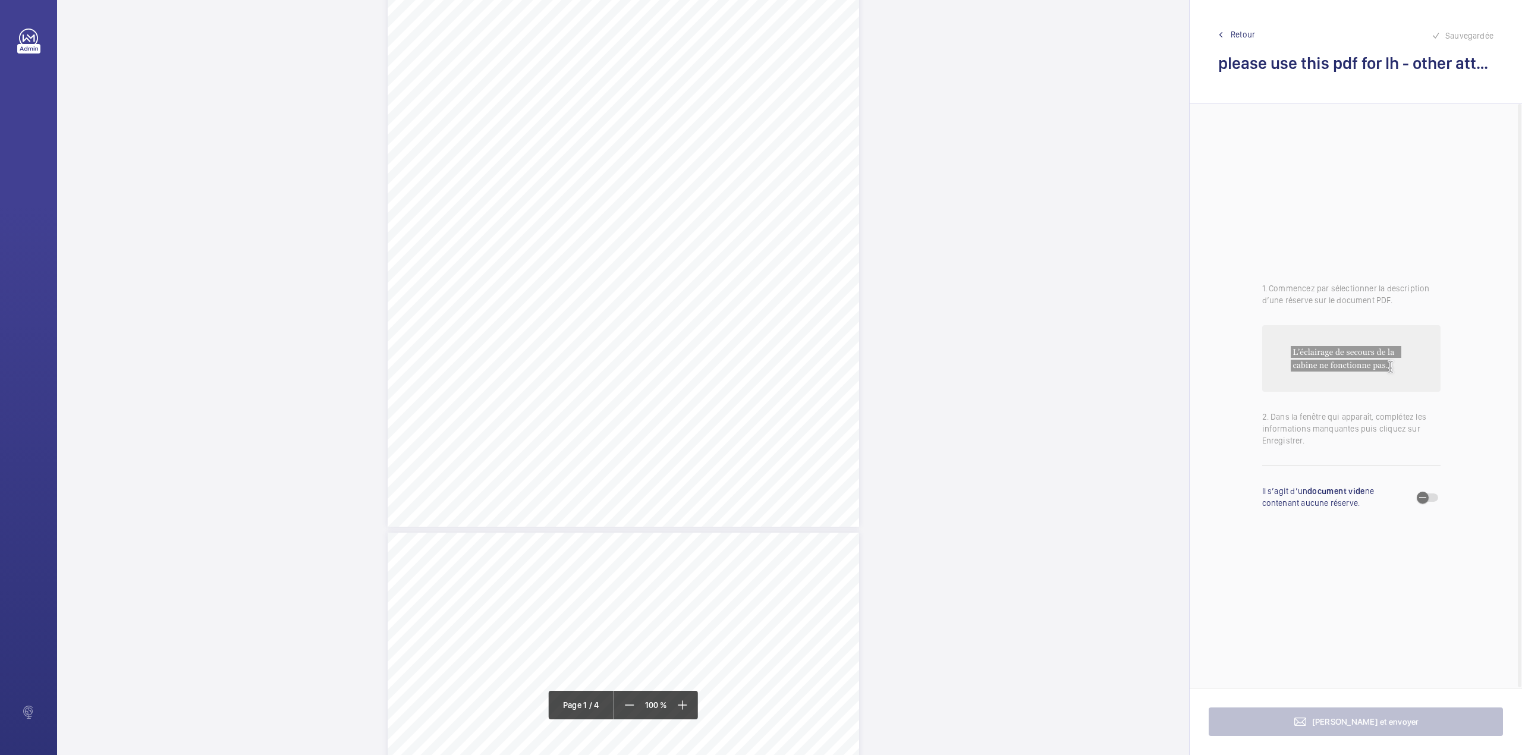
scroll to position [158, 0]
click at [687, 361] on div "Lift Report Lifting Operations & Lifting Equipment Regulation 1998 Provision & …" at bounding box center [623, 194] width 471 height 667
click at [721, 205] on textarea at bounding box center [734, 196] width 203 height 54
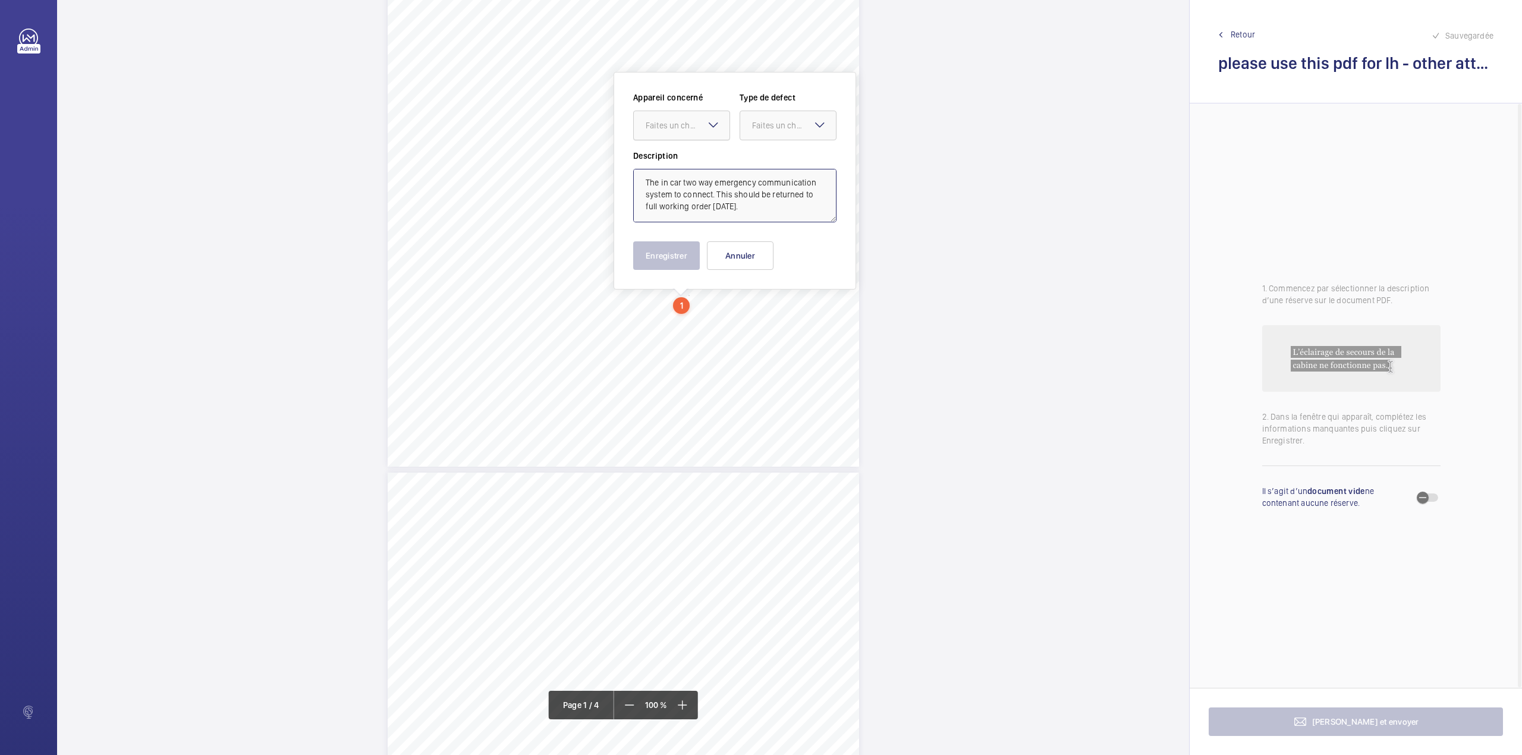
click at [693, 119] on div "Faites un choix" at bounding box center [688, 125] width 84 height 12
click at [693, 151] on div "E53725000860 - LH" at bounding box center [682, 161] width 96 height 29
click at [770, 137] on div at bounding box center [788, 125] width 96 height 29
click at [768, 217] on span "Timed" at bounding box center [788, 220] width 72 height 12
type textarea "The in car two way emergency communication system to connect. This should be re…"
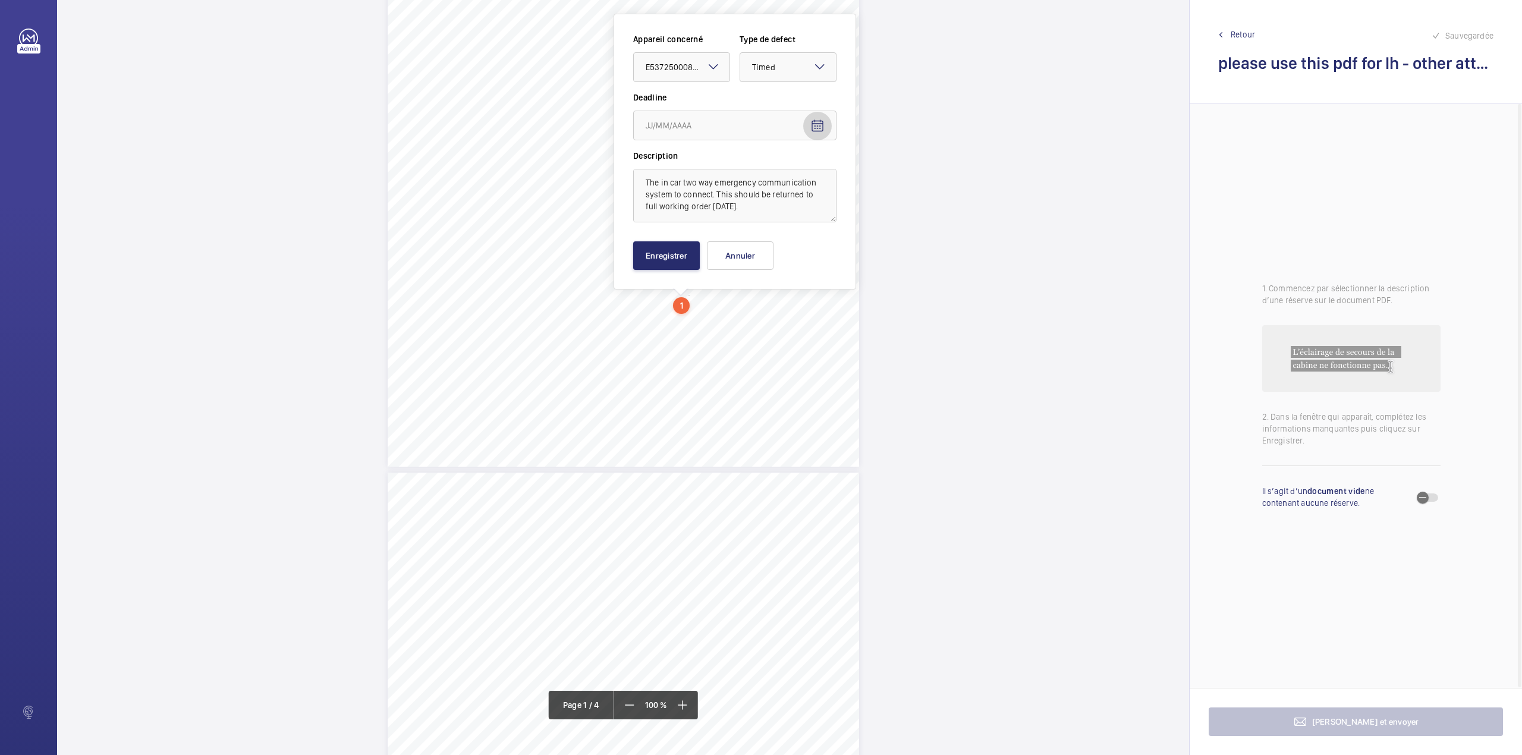
click at [816, 121] on mat-icon "Open calendar" at bounding box center [817, 126] width 14 height 14
click at [795, 176] on span "Next month" at bounding box center [795, 173] width 24 height 24
click at [747, 293] on span "24" at bounding box center [745, 293] width 21 height 21
type input "24/10/2025"
click at [678, 260] on button "Enregistrer" at bounding box center [666, 255] width 67 height 29
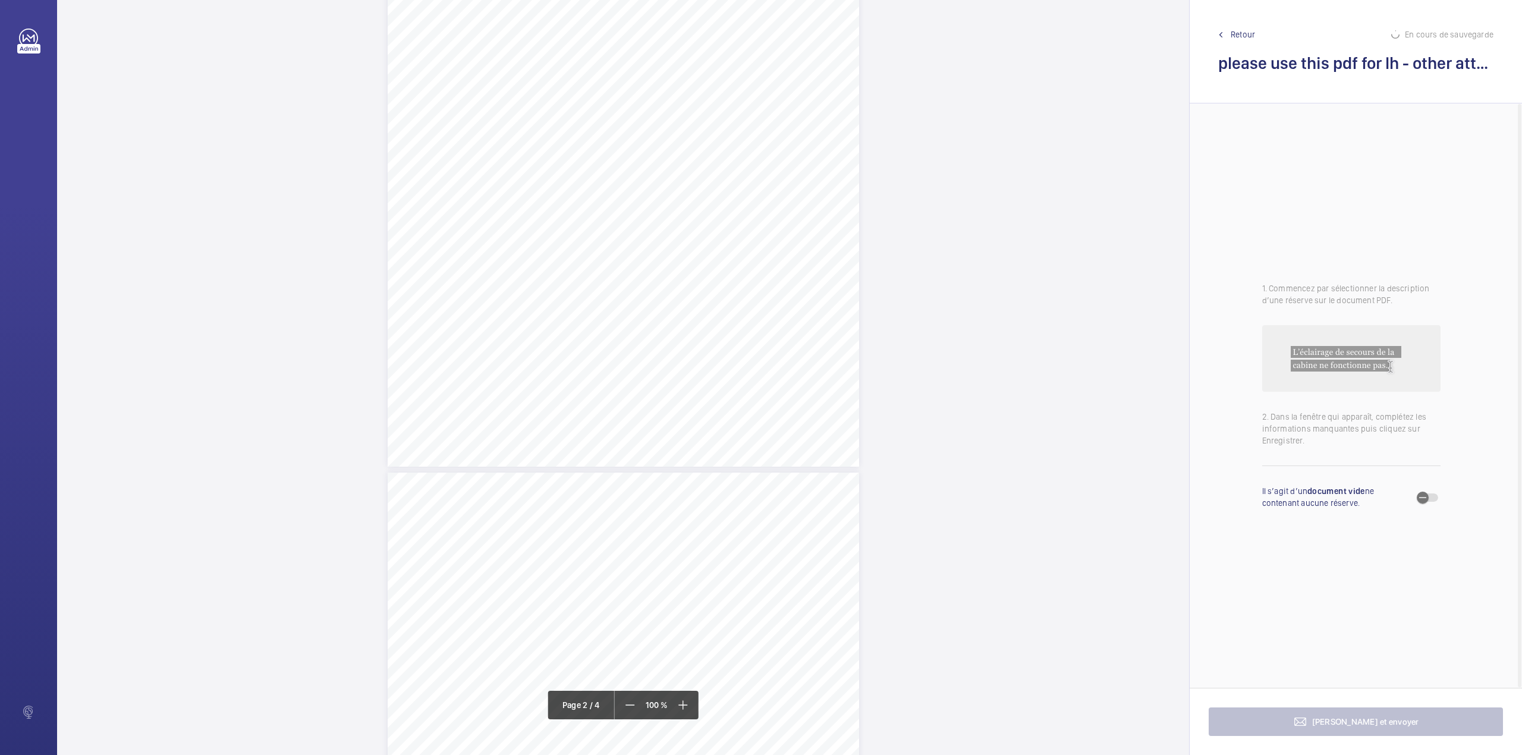
scroll to position [616, 0]
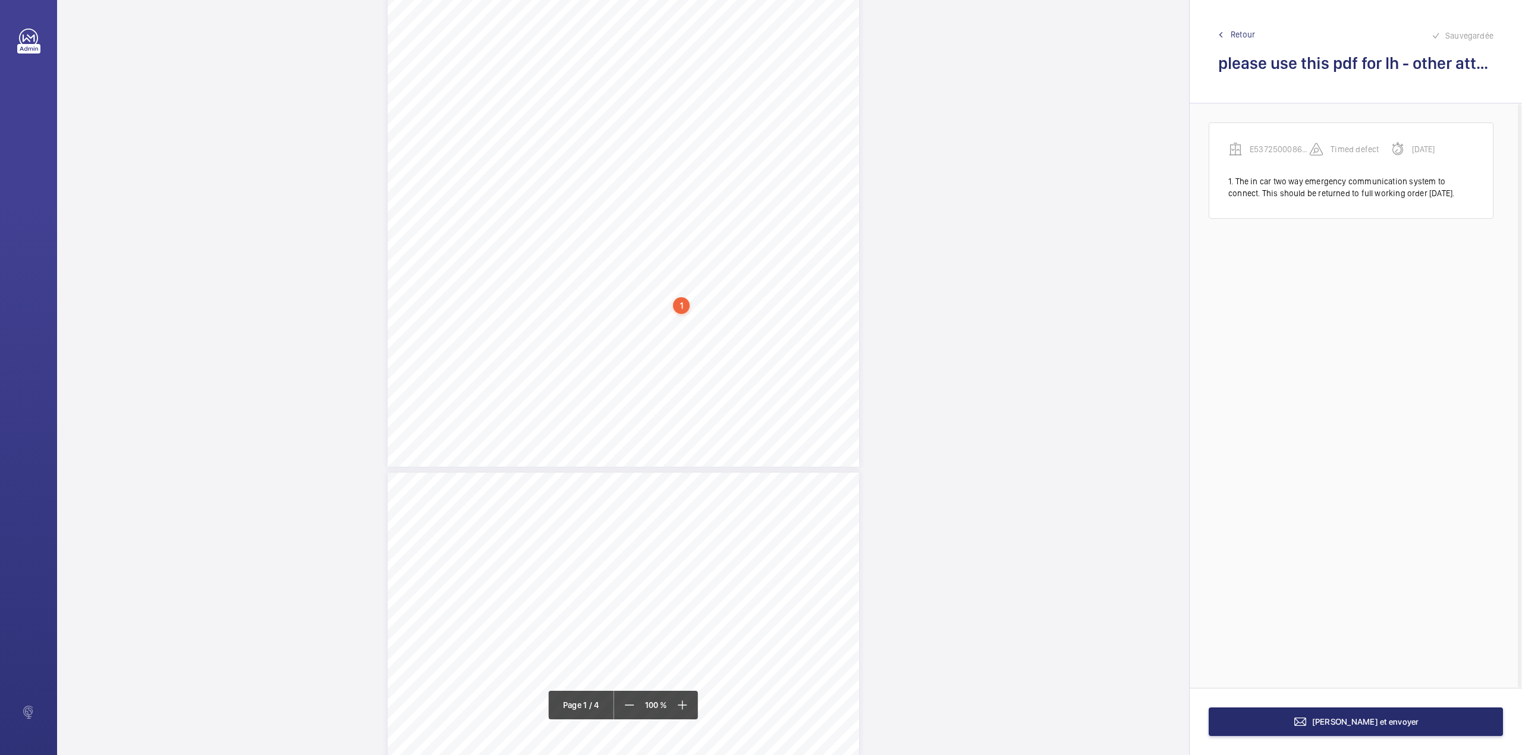
click at [458, 480] on span "https://www.eservices-allianzengineering.co.uk/eServices/InTerFACE/Reports/Repo…" at bounding box center [423, 482] width 70 height 19
click at [707, 255] on button "Annuler" at bounding box center [727, 256] width 67 height 29
drag, startPoint x: 577, startPoint y: 320, endPoint x: 659, endPoint y: 322, distance: 82.1
click at [659, 322] on div "4 Other Defects Identification of any other parts that require rectification. I…" at bounding box center [623, 627] width 471 height 667
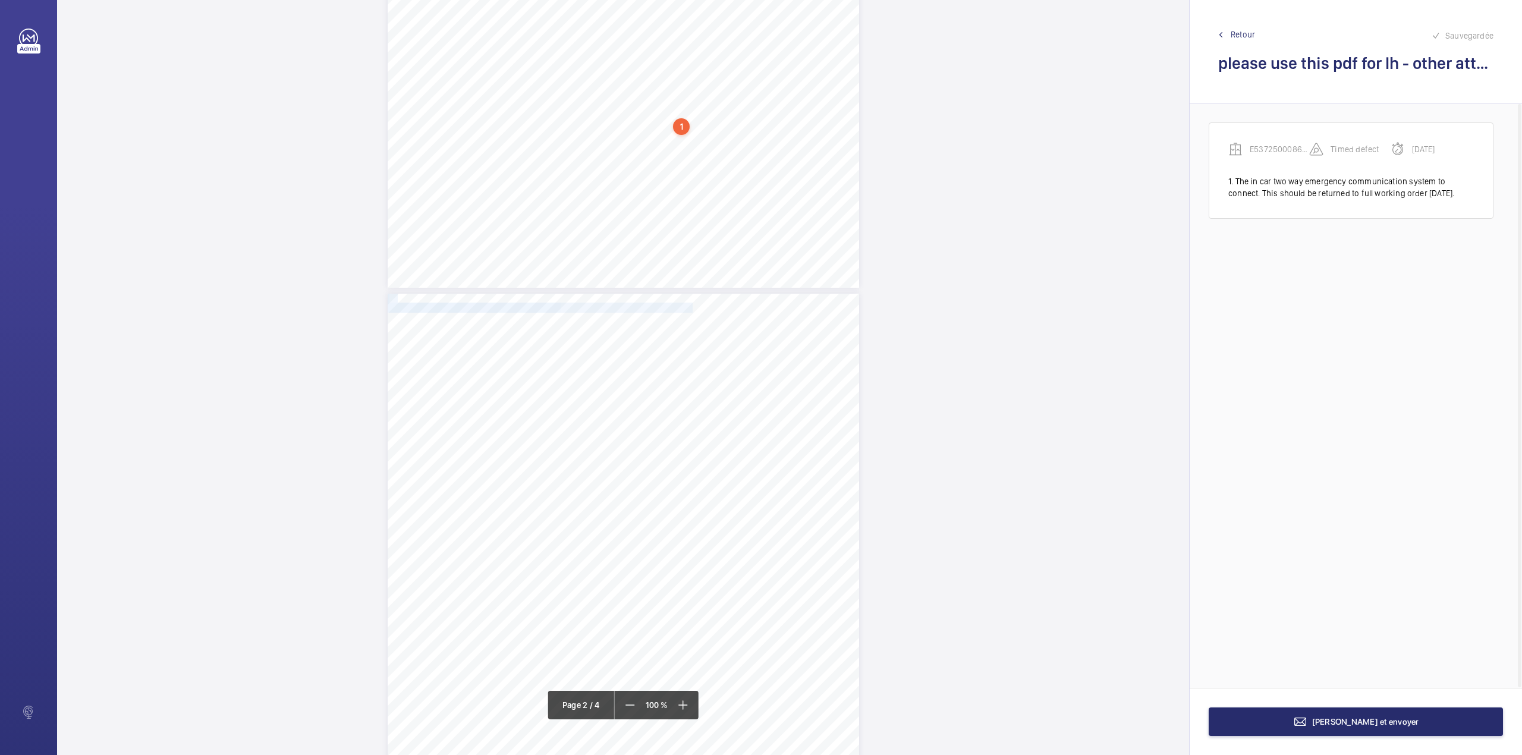
scroll to position [420, 0]
click at [655, 322] on div "4 Other Defects Identification of any other parts that require rectification. I…" at bounding box center [623, 605] width 471 height 667
drag, startPoint x: 628, startPoint y: 298, endPoint x: 655, endPoint y: 300, distance: 26.8
click at [655, 300] on div "4 Other Defects Identification of any other parts that require rectification. I…" at bounding box center [623, 605] width 471 height 667
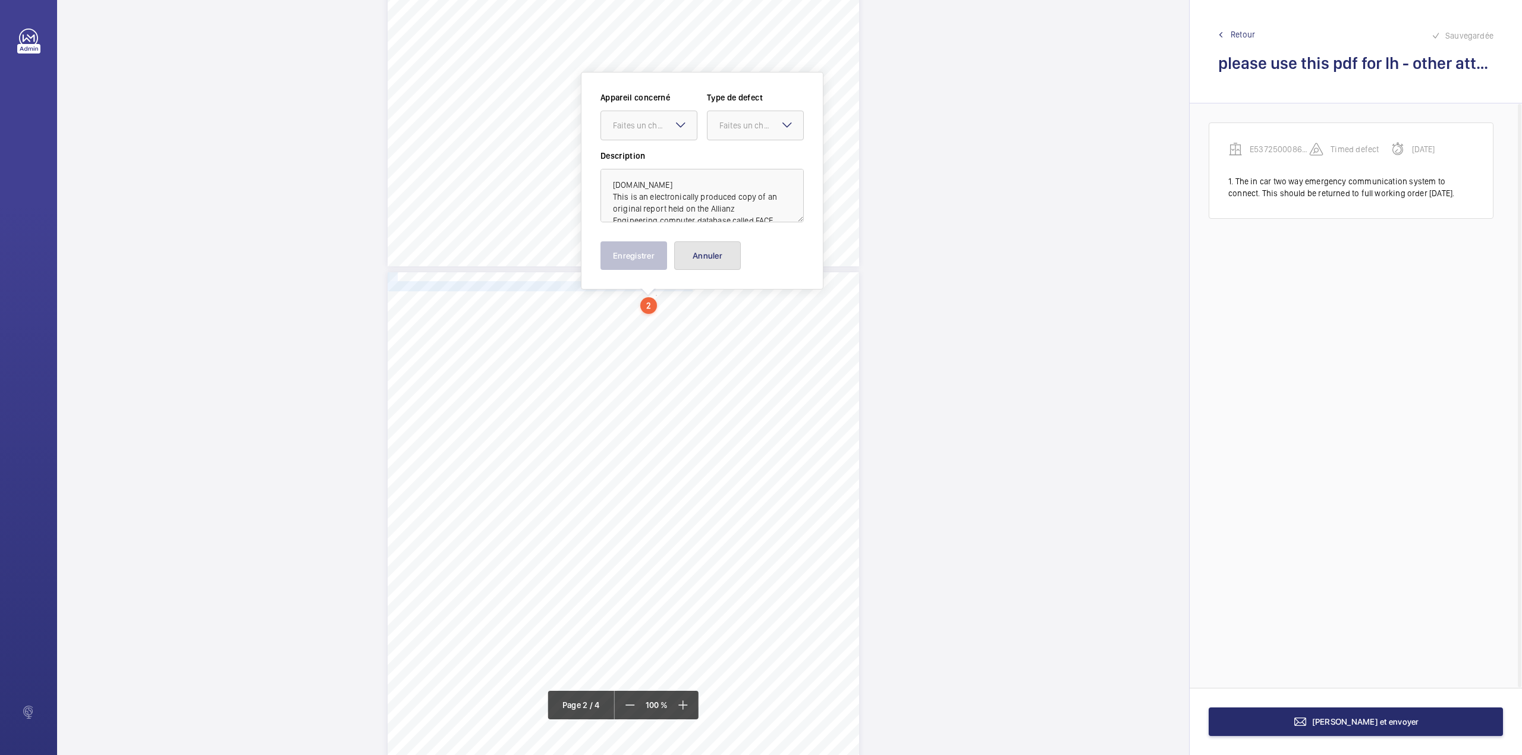
click at [705, 251] on button "Annuler" at bounding box center [707, 255] width 67 height 29
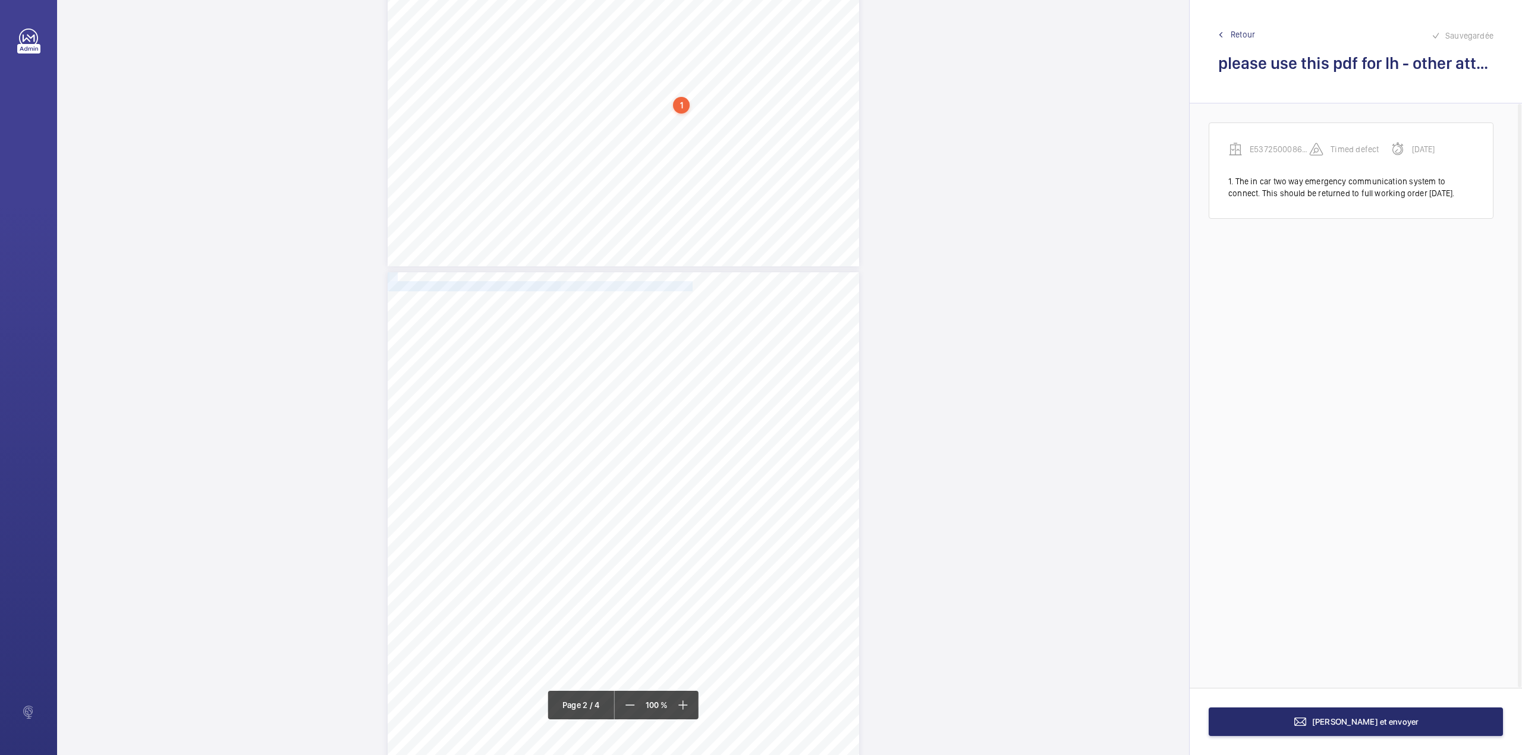
click at [458, 289] on span "https://www.eservices-allianzengineering.co.uk/eServices/InTerFACE/Reports/Repo…" at bounding box center [423, 287] width 70 height 7
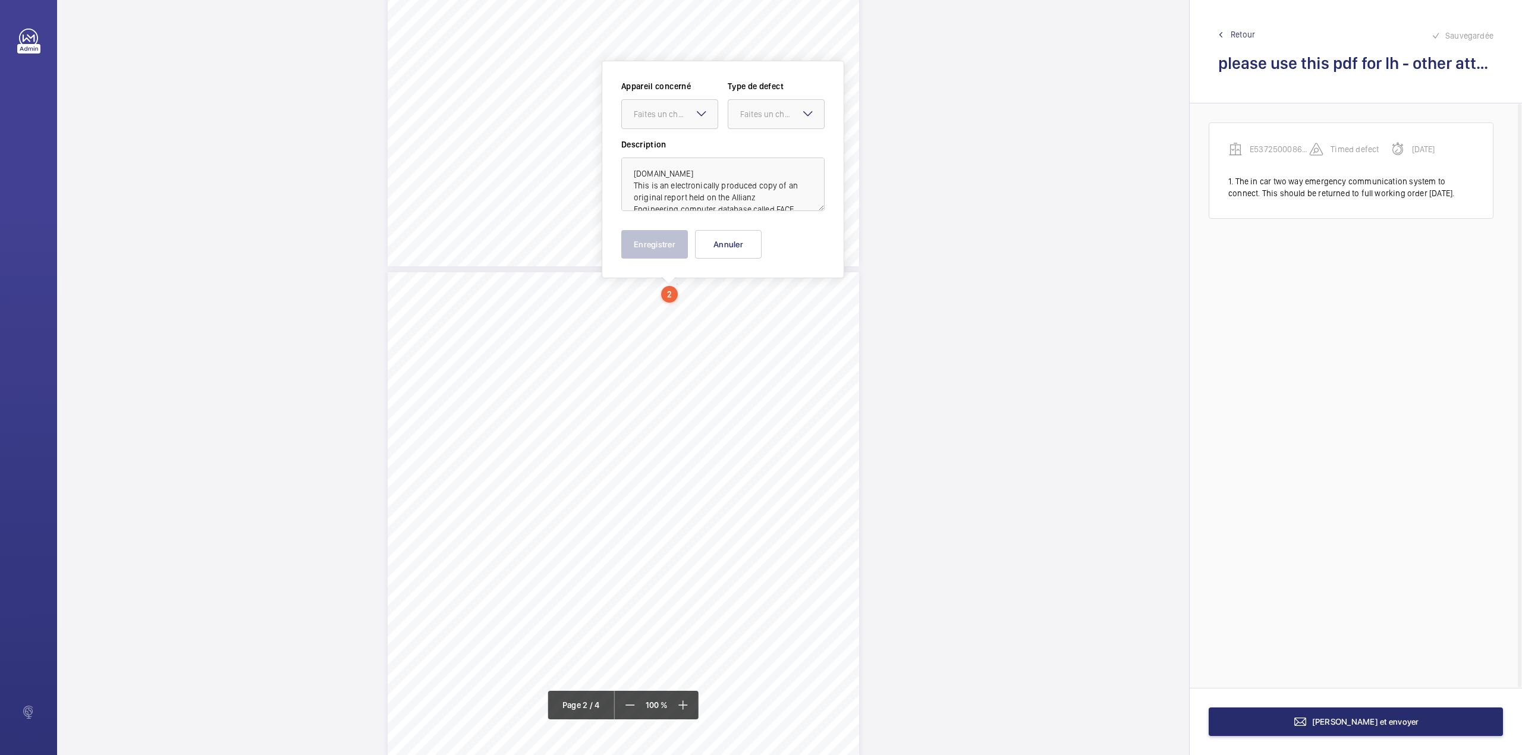
scroll to position [408, 0]
click at [684, 196] on textarea "www.allianzengineering.co.uk This is an electronically produced copy of an orig…" at bounding box center [722, 196] width 203 height 54
click at [706, 246] on button "Annuler" at bounding box center [728, 256] width 67 height 29
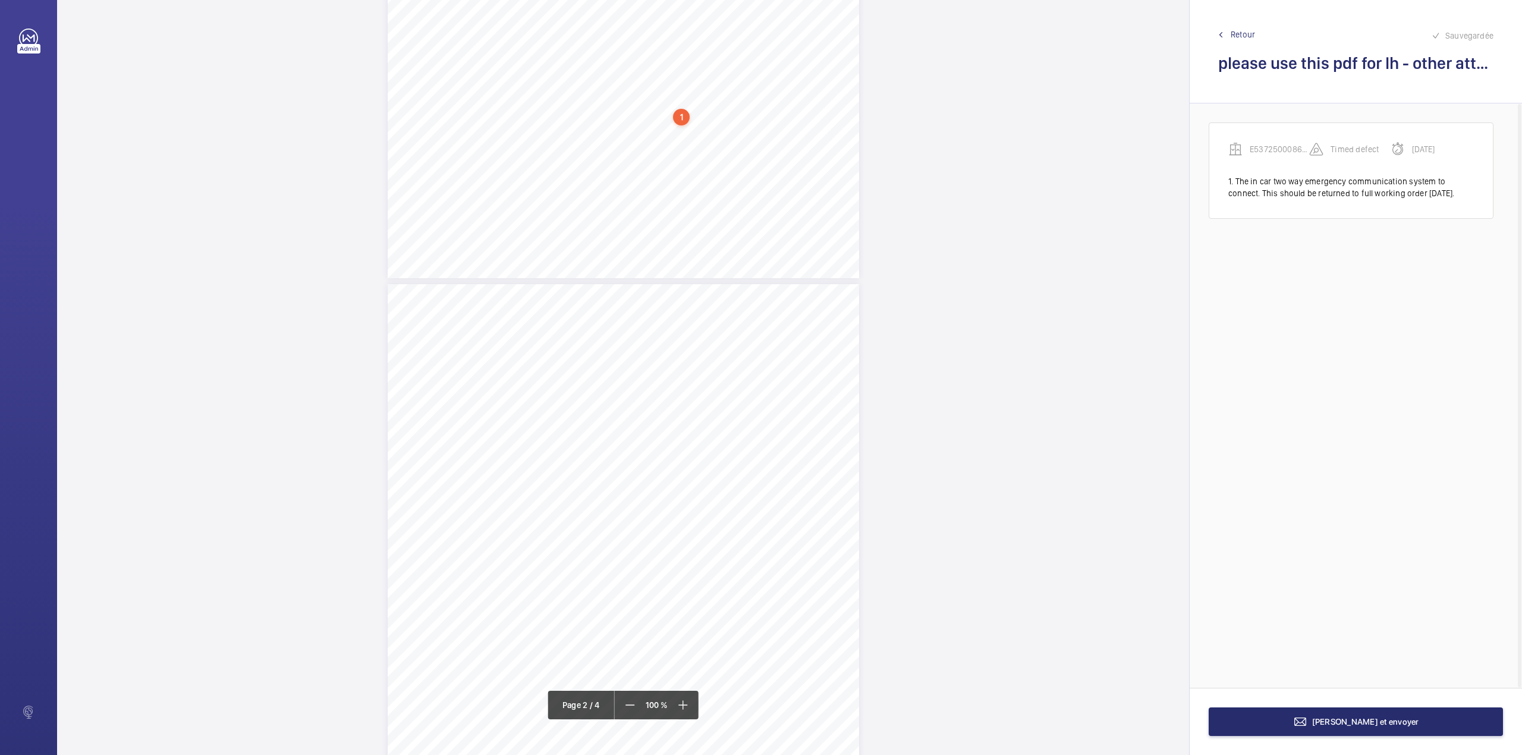
click at [458, 292] on span "https://www.eservices-allianzengineering.co.uk/eServices/InTerFACE/Reports/Repo…" at bounding box center [423, 293] width 70 height 19
click at [669, 200] on textarea at bounding box center [718, 196] width 203 height 54
drag, startPoint x: 666, startPoint y: 134, endPoint x: 669, endPoint y: 162, distance: 27.5
click at [669, 140] on ng-select "Faites un choix E53725000860 - LH" at bounding box center [665, 126] width 97 height 30
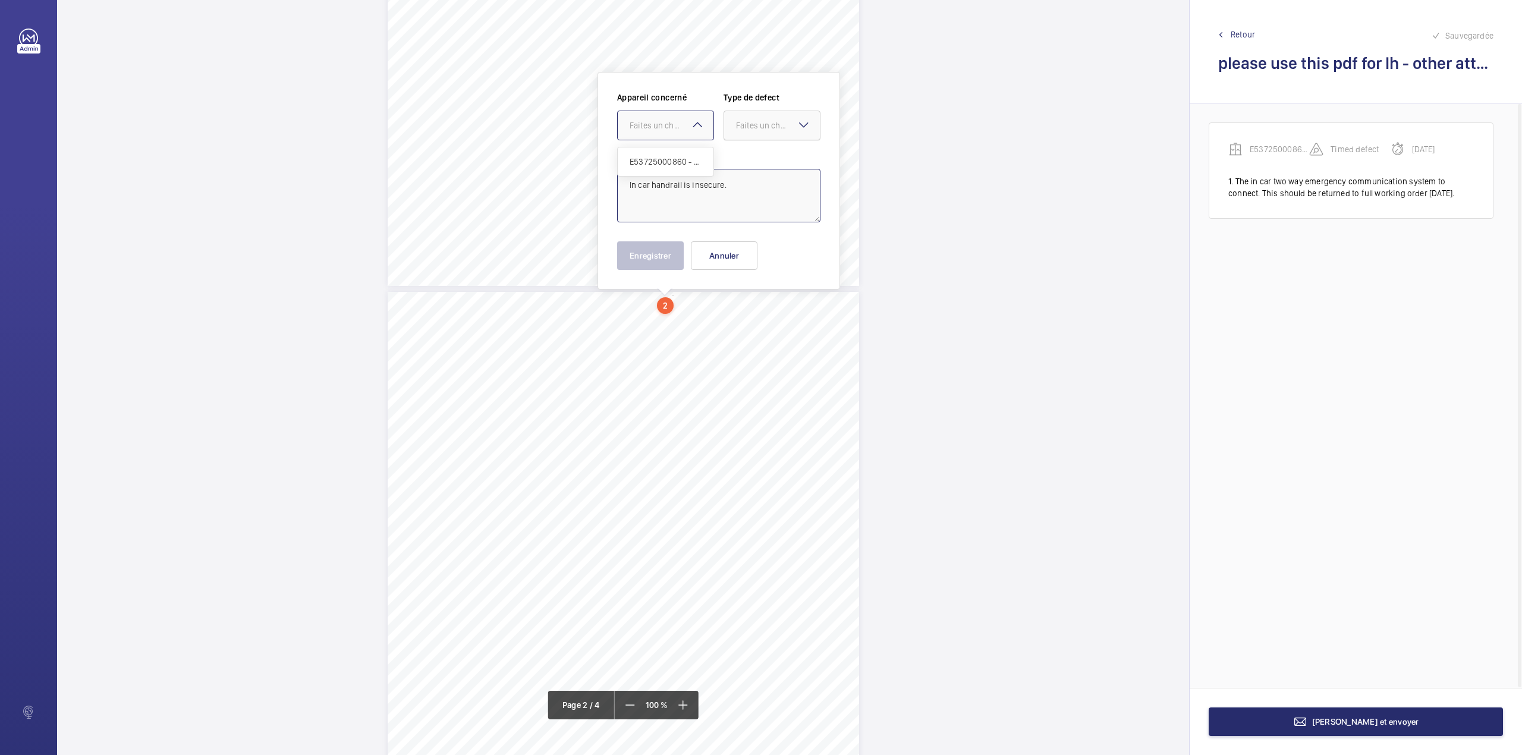
drag, startPoint x: 669, startPoint y: 162, endPoint x: 773, endPoint y: 132, distance: 107.6
click at [671, 162] on span "E53725000860 - LH" at bounding box center [666, 162] width 72 height 12
drag, startPoint x: 781, startPoint y: 128, endPoint x: 778, endPoint y: 146, distance: 17.6
click at [781, 127] on div "Faites un choix" at bounding box center [778, 125] width 84 height 12
click at [778, 147] on div "Standard" at bounding box center [772, 161] width 96 height 29
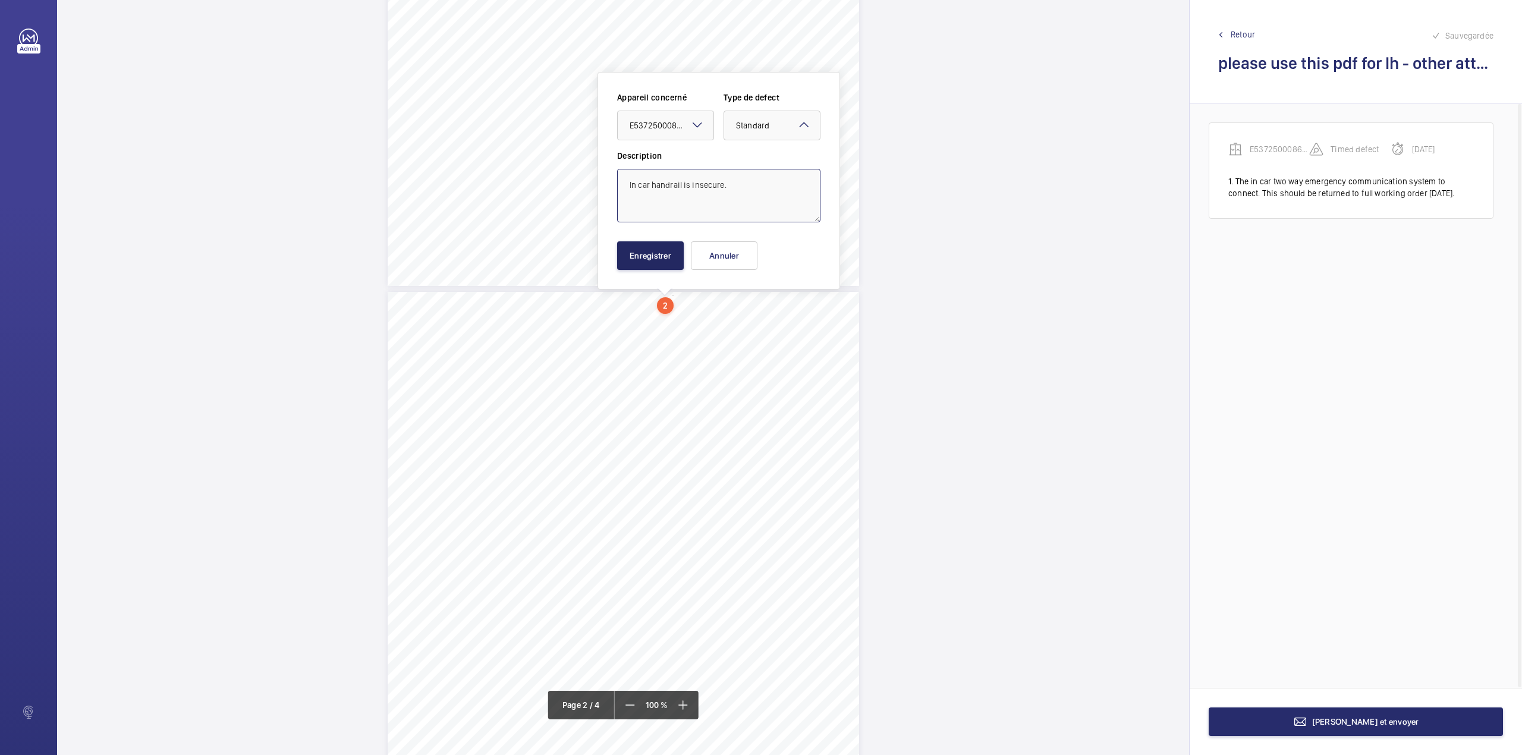
type textarea "In car handrail is insecure."
click at [640, 253] on button "Enregistrer" at bounding box center [650, 255] width 67 height 29
click at [812, 353] on div "4 Other Defects Identification of any other parts that require rectification. I…" at bounding box center [623, 625] width 471 height 667
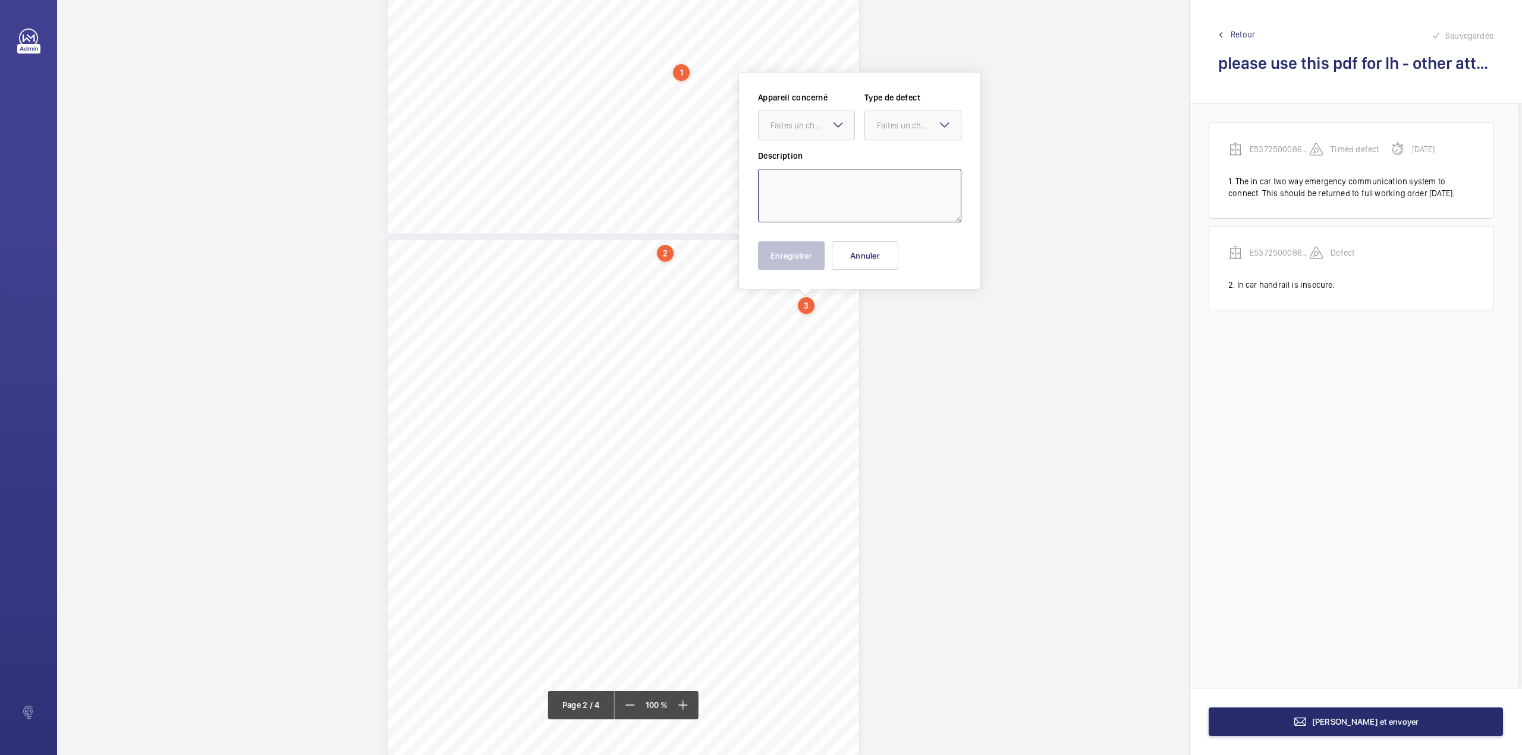
click at [789, 200] on textarea at bounding box center [859, 196] width 203 height 54
click at [807, 124] on div "Faites un choix" at bounding box center [812, 125] width 84 height 12
click at [811, 153] on div "E53725000860 - LH" at bounding box center [807, 161] width 96 height 29
click at [895, 132] on div at bounding box center [913, 125] width 96 height 29
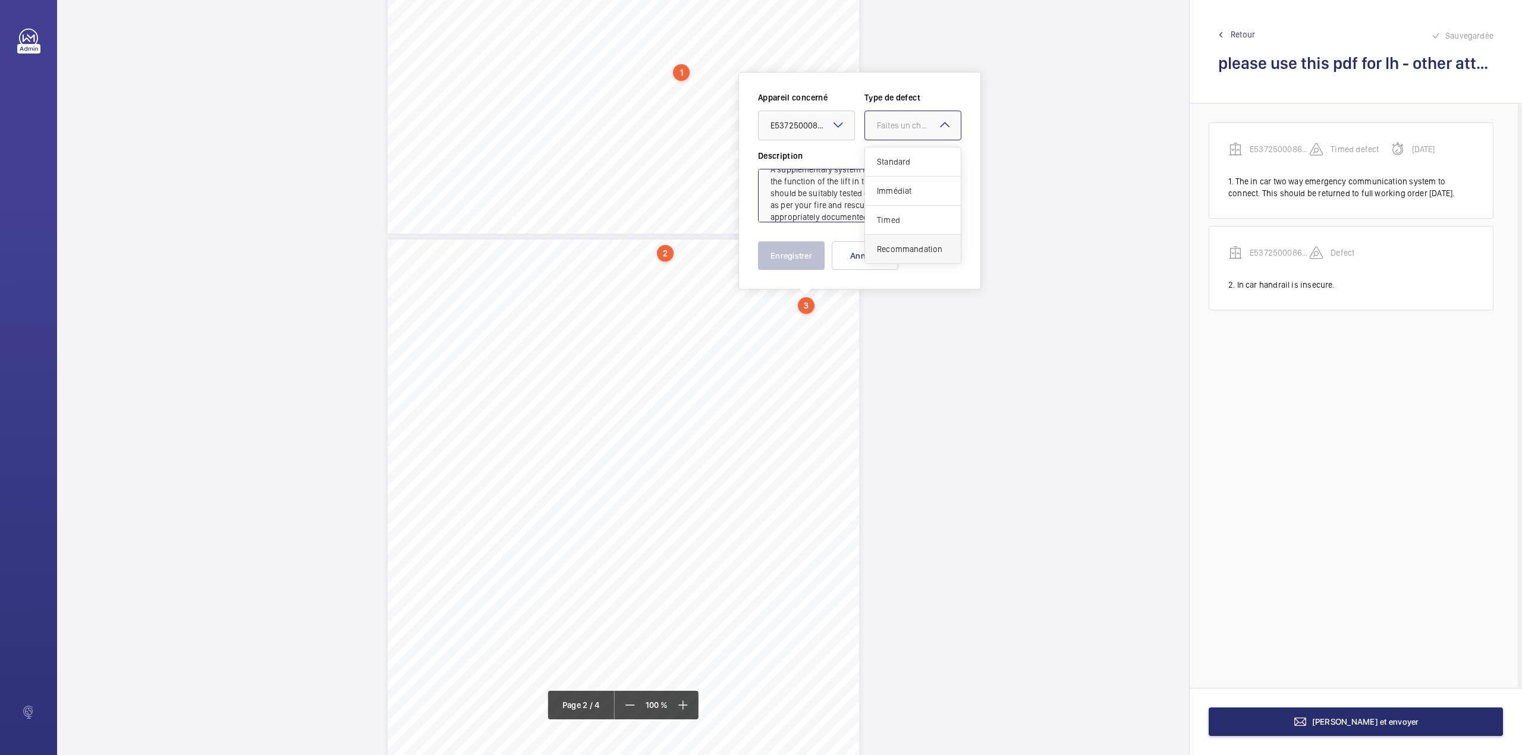
click at [894, 246] on span "Recommandation" at bounding box center [913, 249] width 72 height 12
type textarea "A supplementary system is fitted which controls the function of the lift in the…"
click at [792, 260] on button "Enregistrer" at bounding box center [791, 255] width 67 height 29
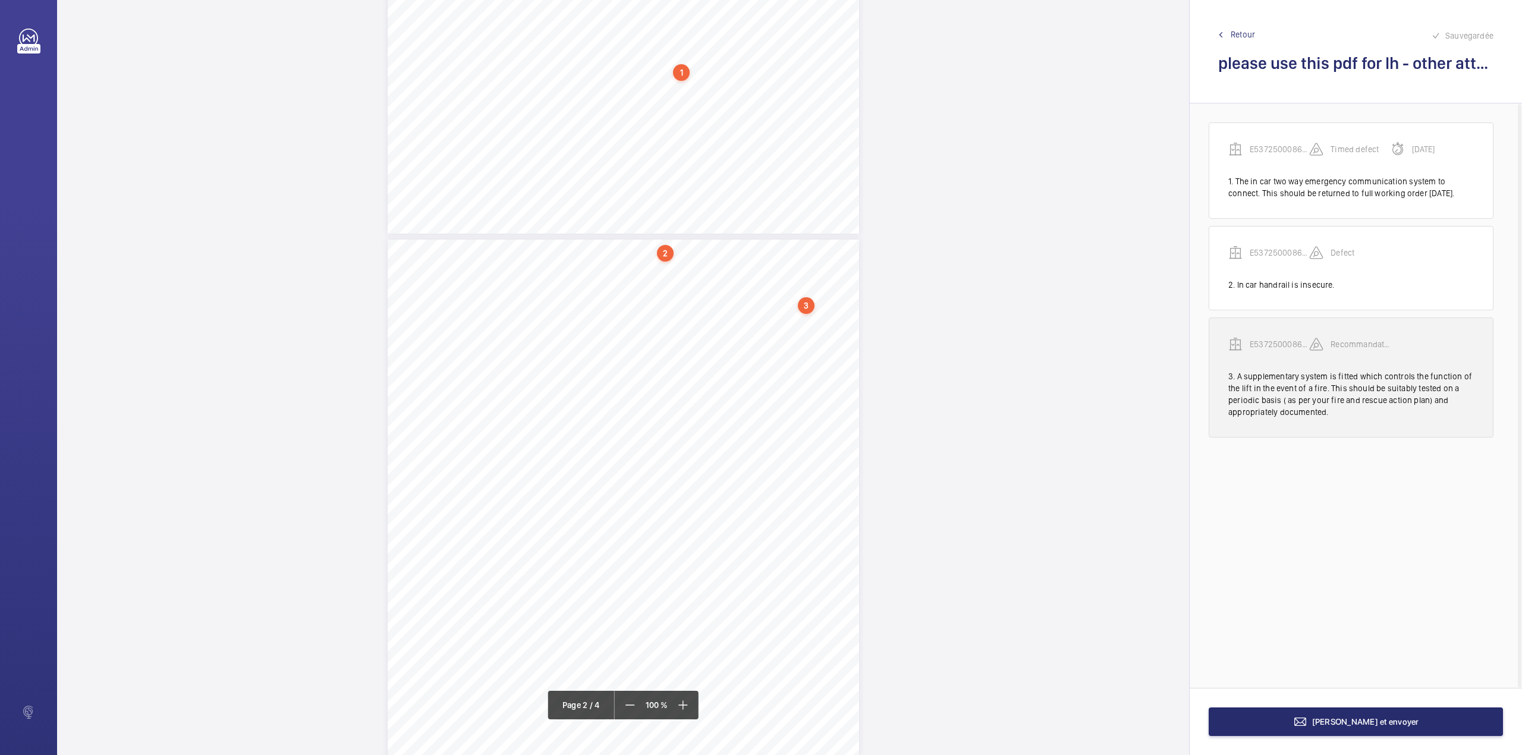
click at [1267, 350] on p "E53725000860 - LH" at bounding box center [1279, 344] width 59 height 12
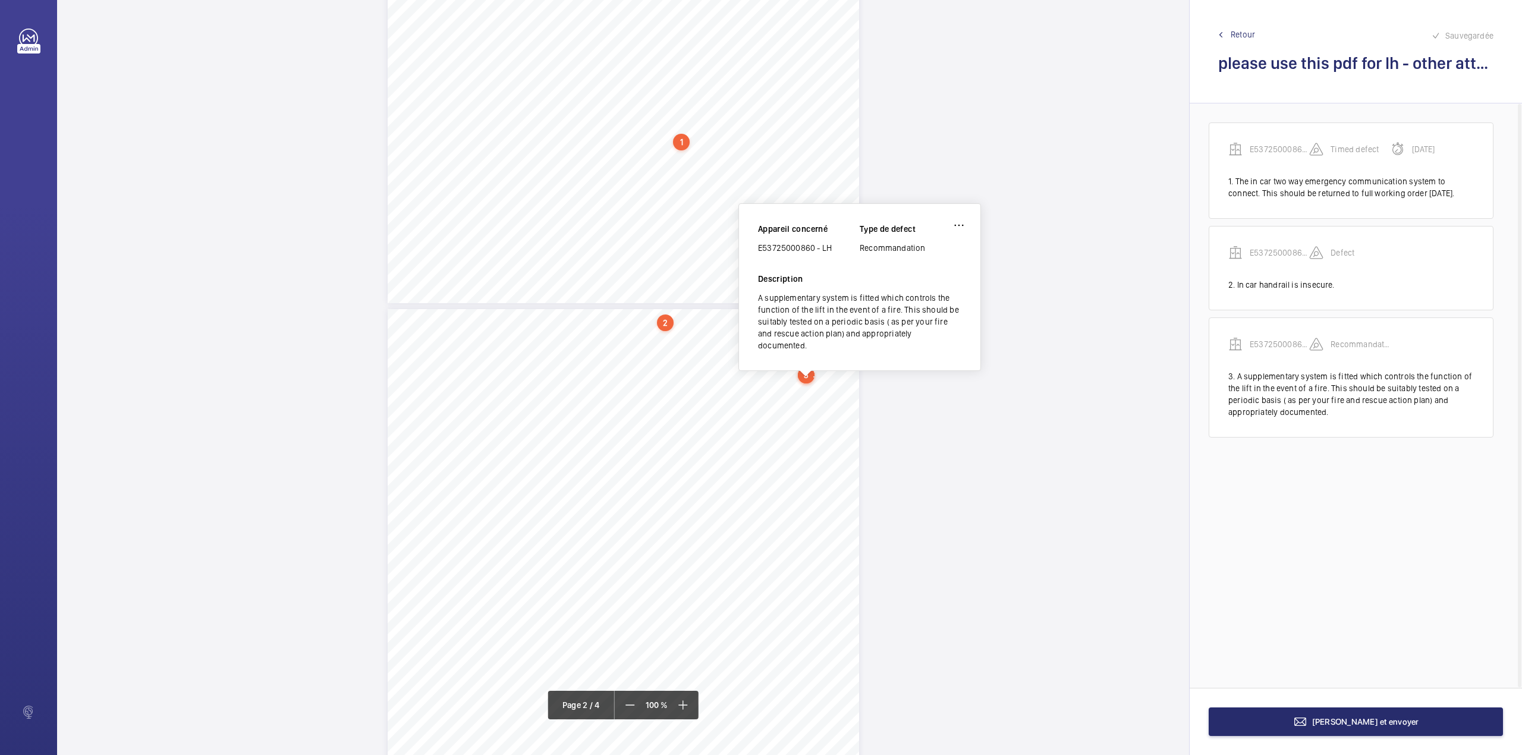
scroll to position [380, 0]
drag, startPoint x: 759, startPoint y: 250, endPoint x: 832, endPoint y: 250, distance: 73.7
click at [832, 250] on div "E53725000860 - LH" at bounding box center [809, 250] width 102 height 12
click at [1384, 713] on button "Terminer et envoyer" at bounding box center [1356, 721] width 294 height 29
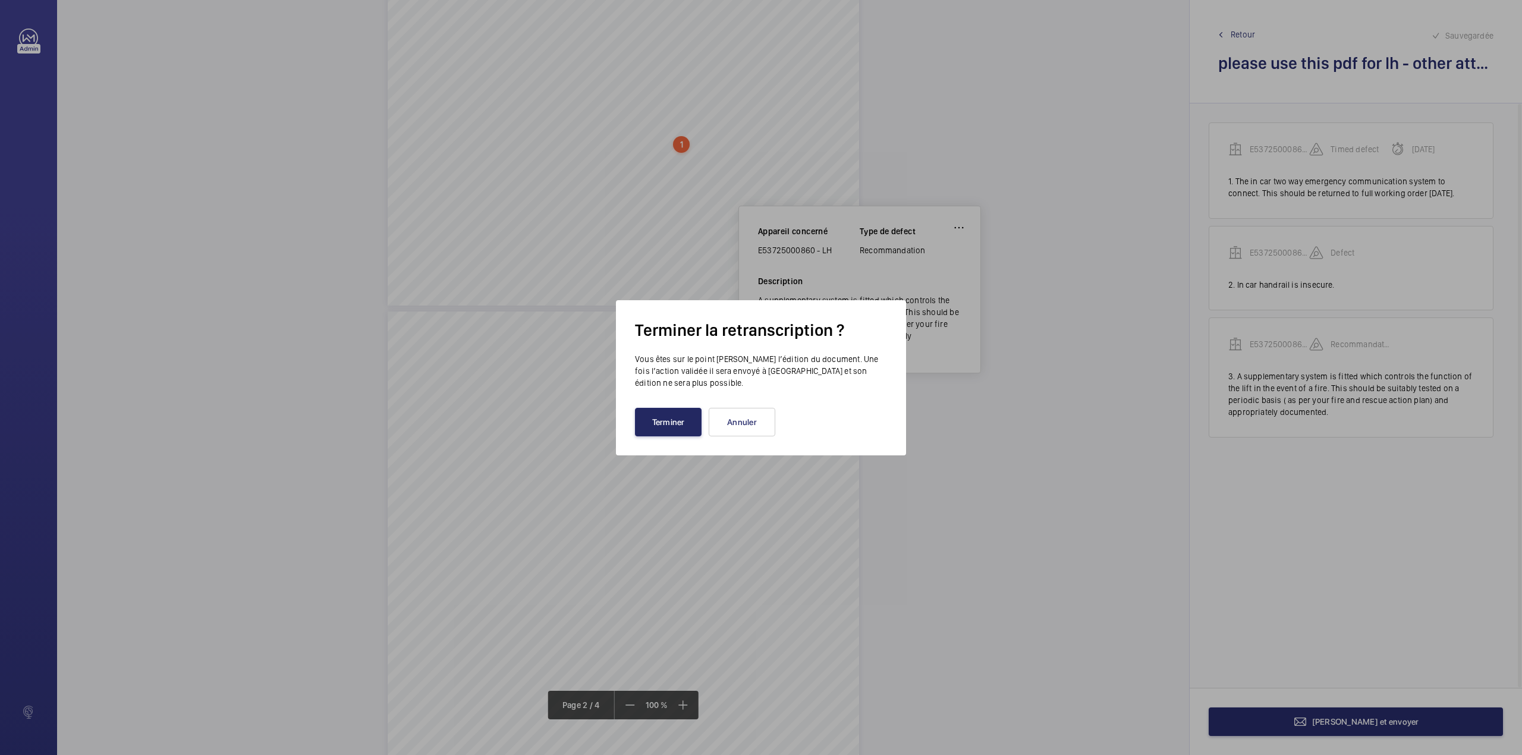
click at [686, 415] on button "Terminer" at bounding box center [668, 422] width 67 height 29
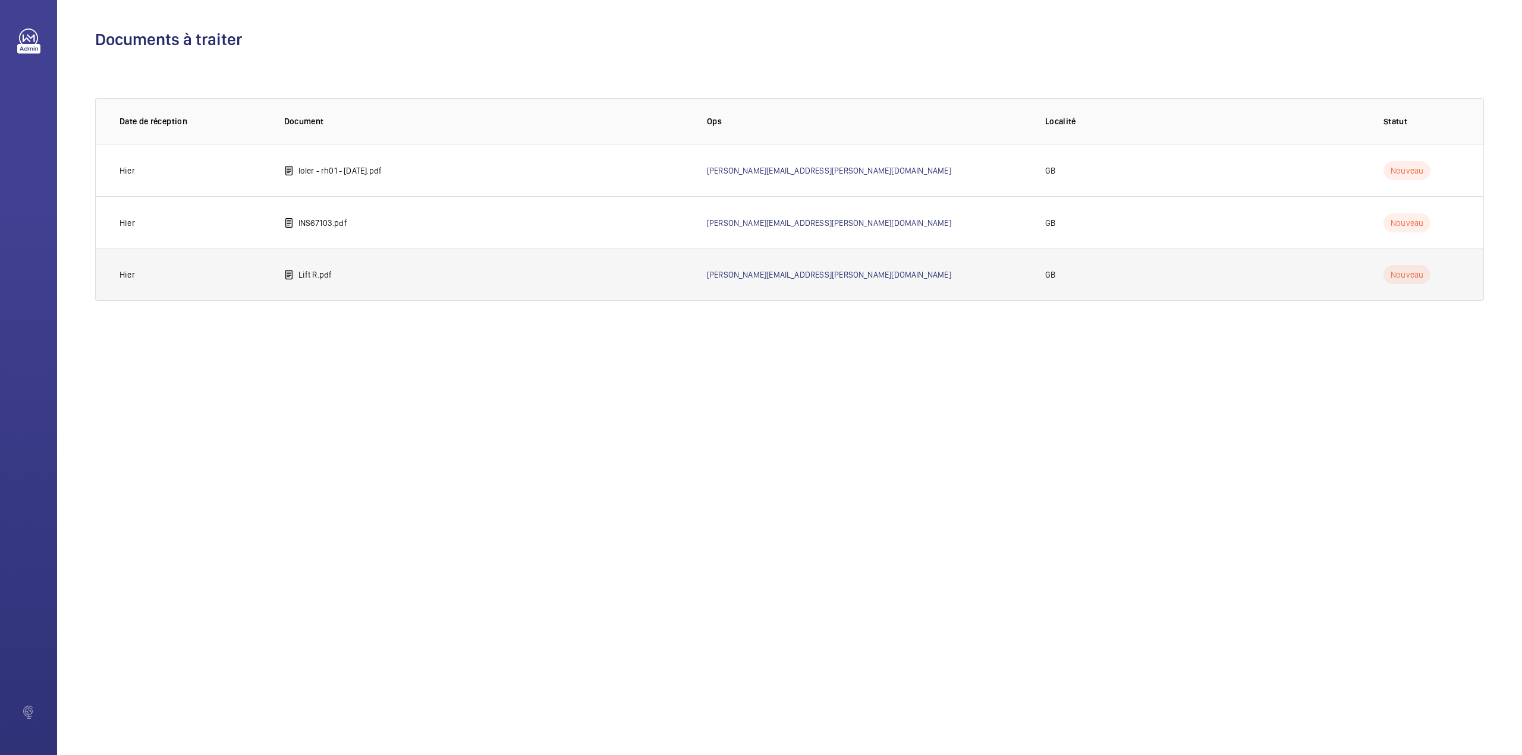
click at [346, 279] on td "Lift R.pdf" at bounding box center [476, 274] width 423 height 52
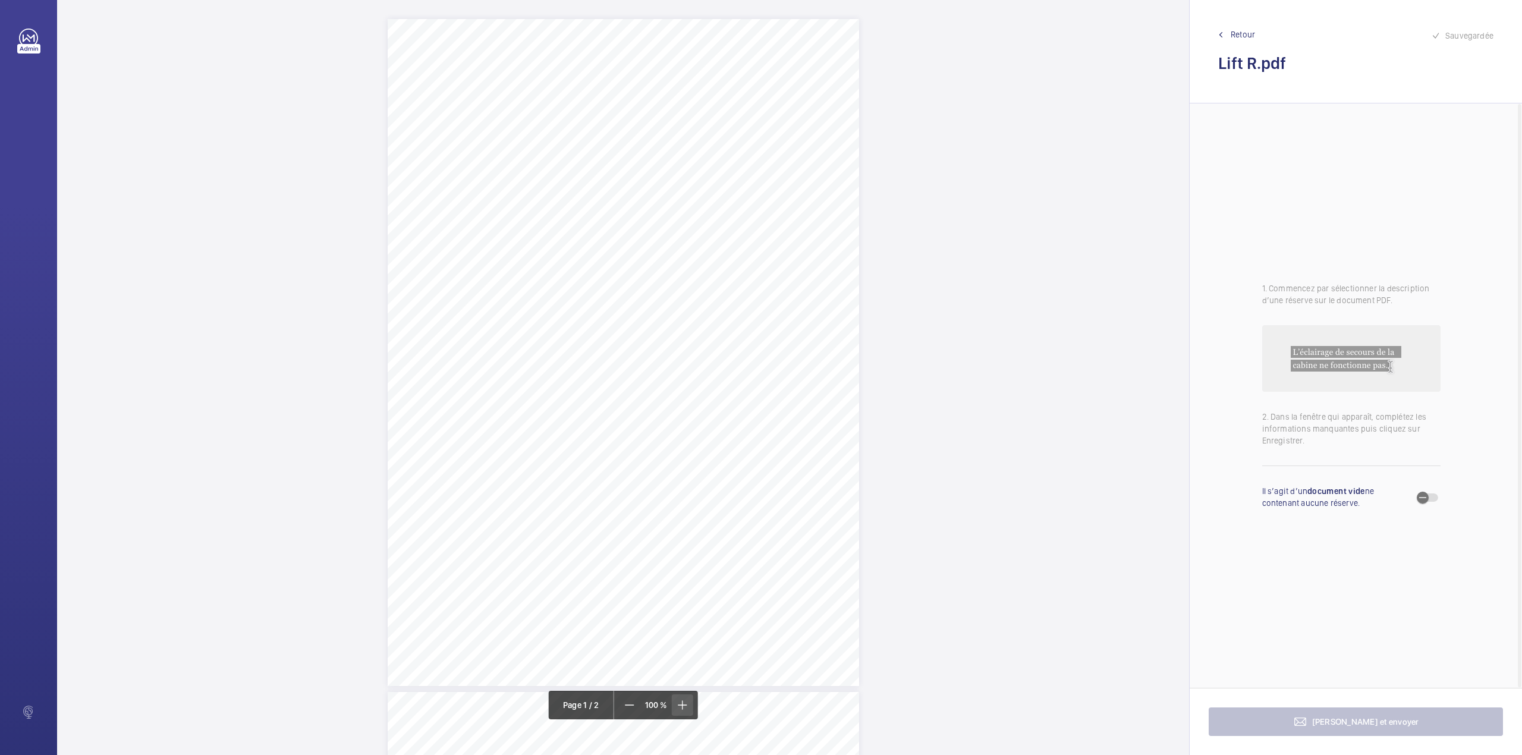
click at [677, 701] on mat-icon at bounding box center [682, 705] width 14 height 14
click at [677, 701] on mat-icon at bounding box center [681, 705] width 14 height 14
click at [677, 701] on mat-icon at bounding box center [682, 705] width 14 height 14
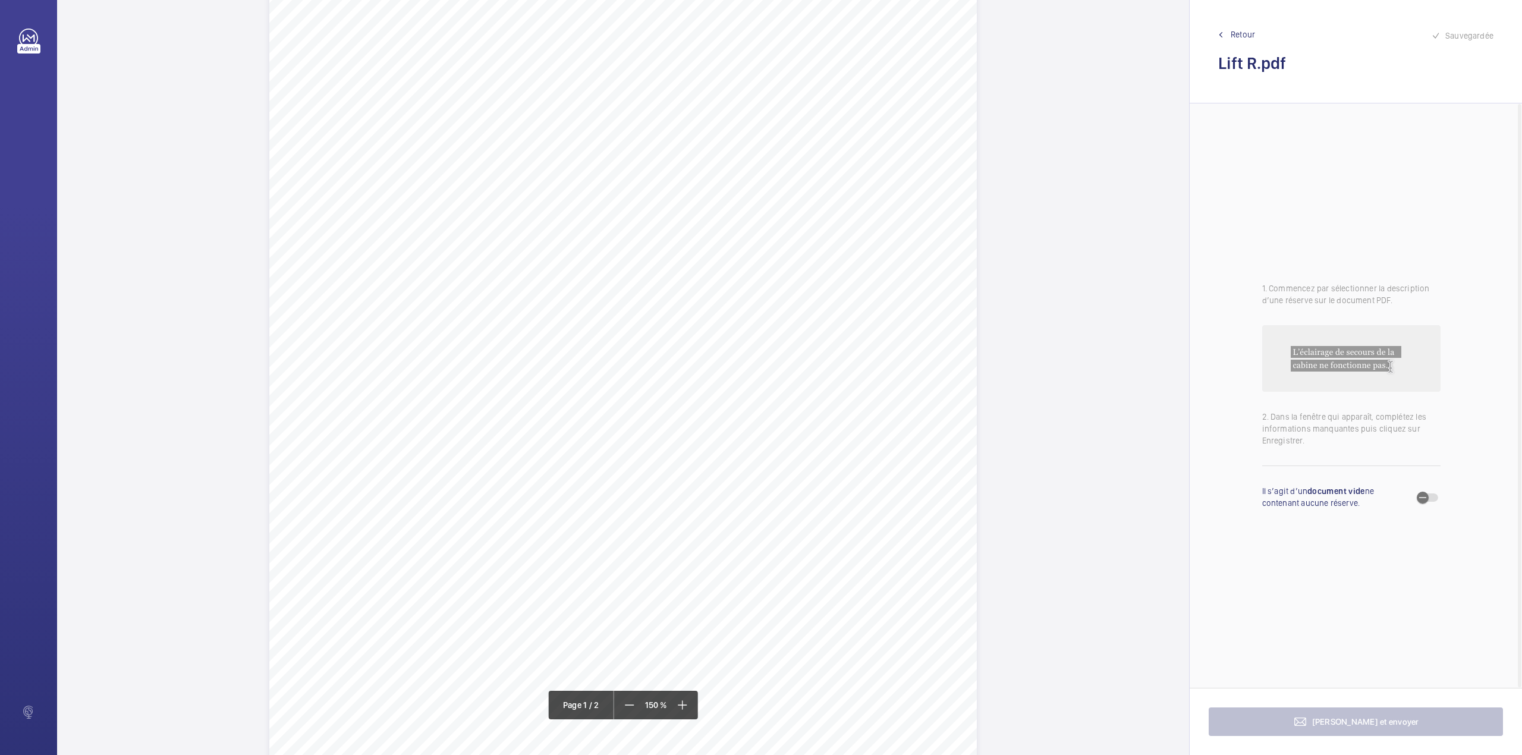
scroll to position [238, 0]
click at [629, 702] on mat-icon at bounding box center [629, 705] width 14 height 14
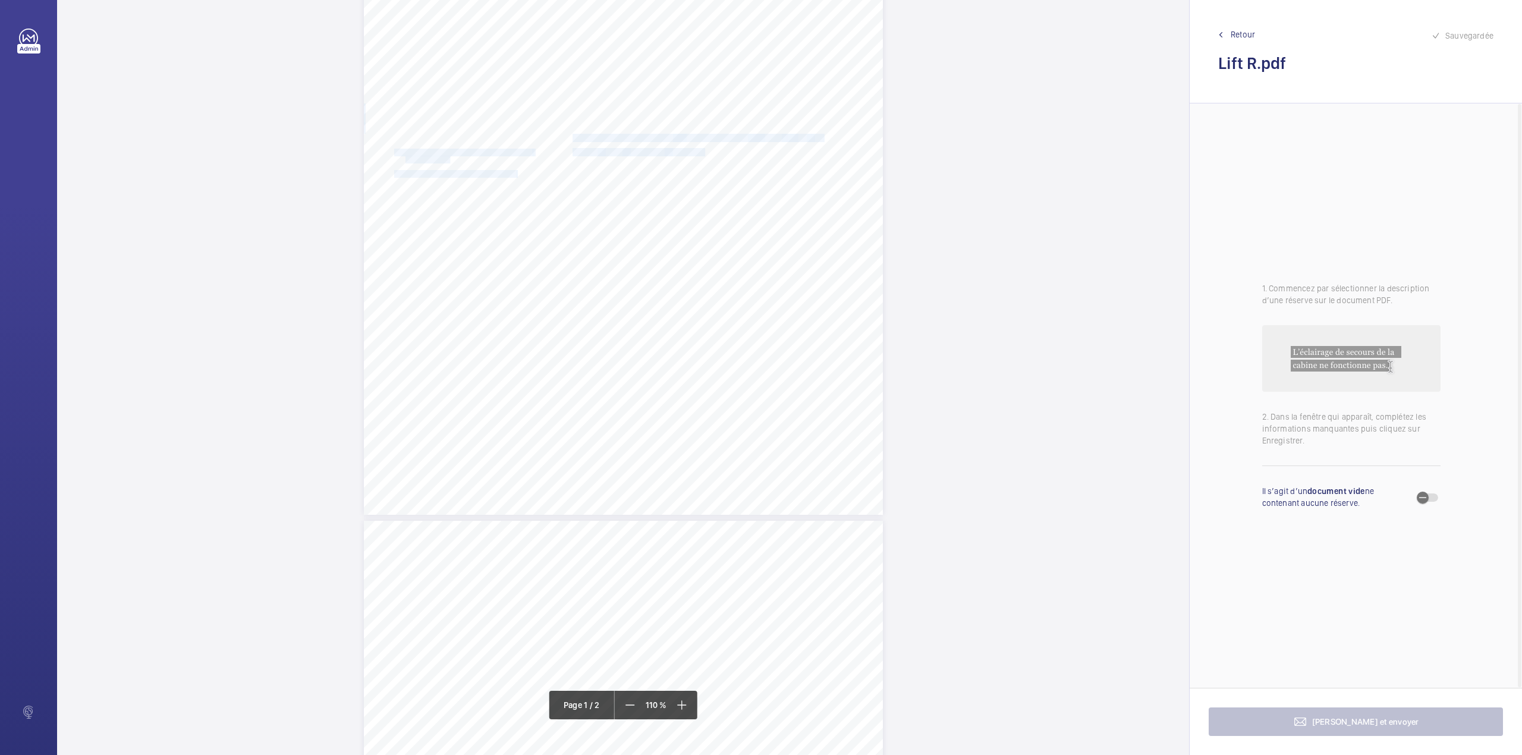
drag, startPoint x: 571, startPoint y: 139, endPoint x: 818, endPoint y: 136, distance: 246.7
click at [818, 136] on div "HSB Engineering Insurance Services Limited Registered in England and Wales: 030…" at bounding box center [623, 148] width 519 height 734
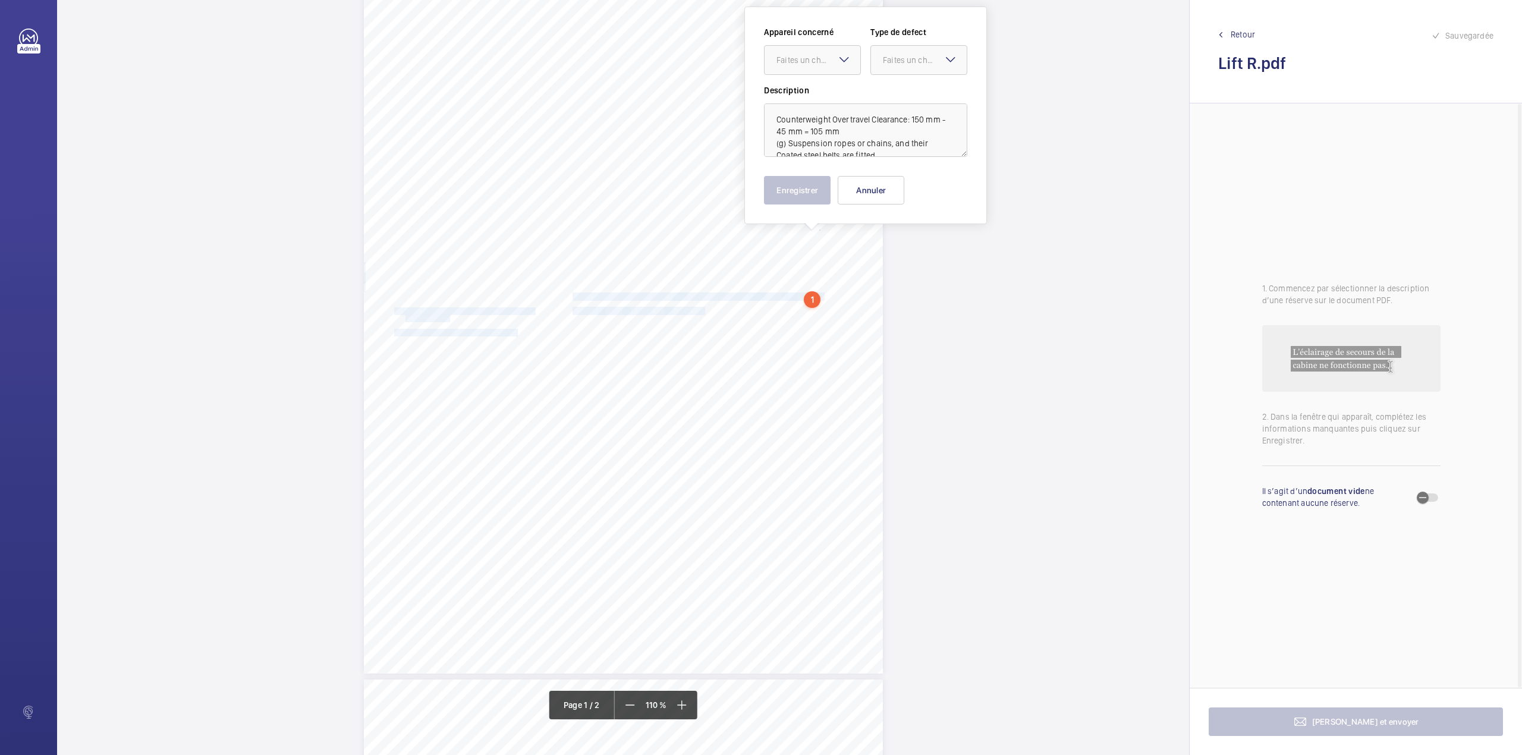
scroll to position [43, 0]
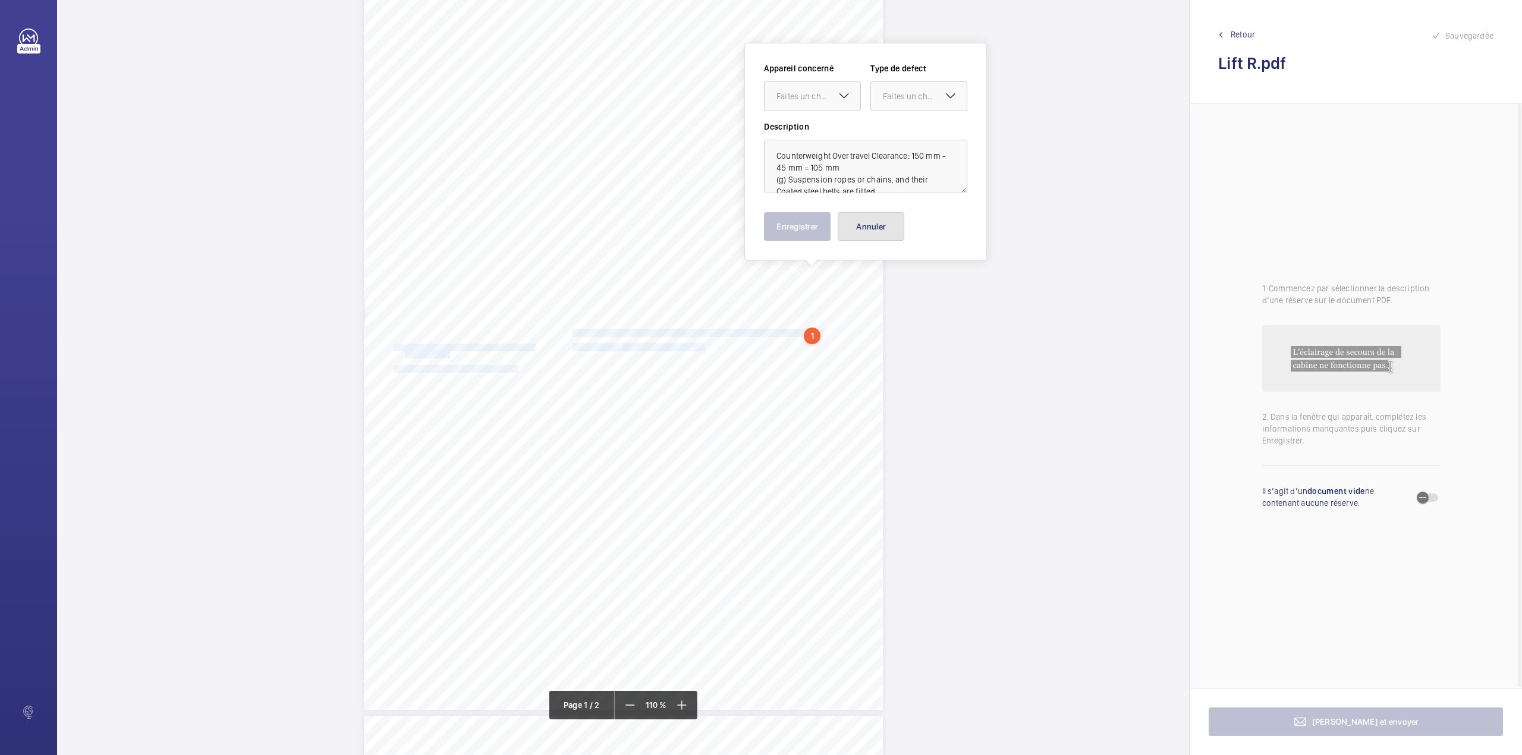
click at [880, 227] on button "Annuler" at bounding box center [871, 226] width 67 height 29
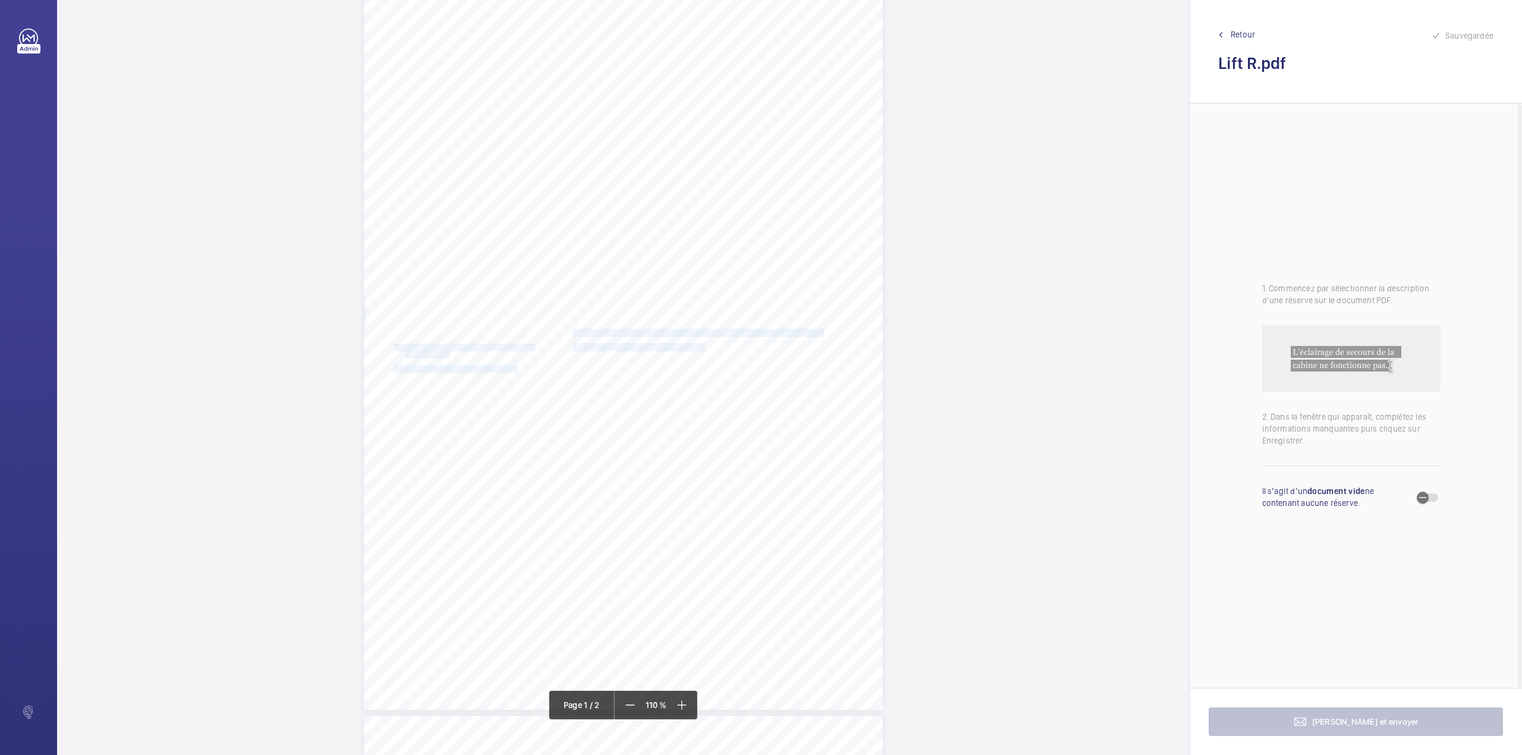
click at [688, 348] on span "fitted." at bounding box center [685, 347] width 32 height 7
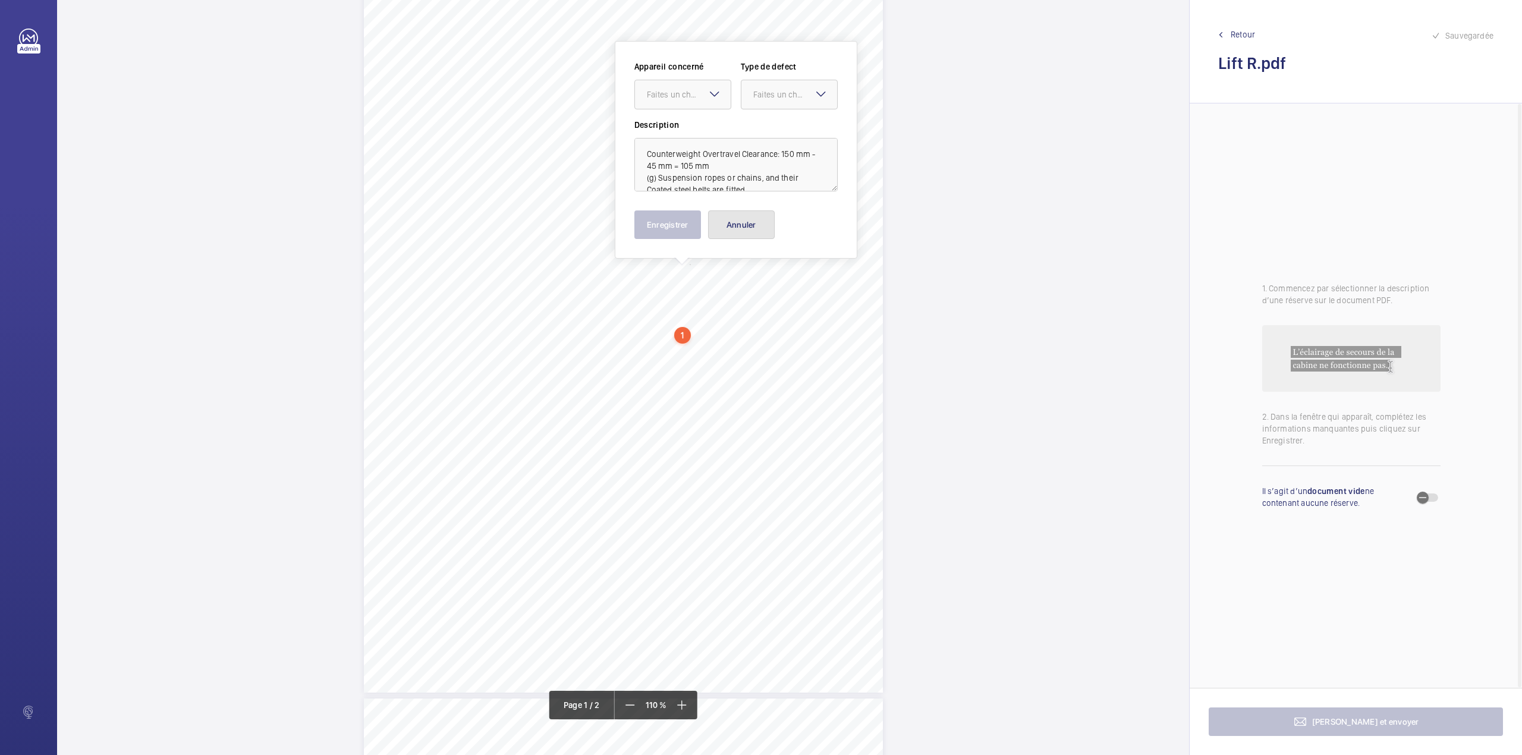
drag, startPoint x: 726, startPoint y: 226, endPoint x: 634, endPoint y: 286, distance: 110.0
click at [726, 226] on button "Annuler" at bounding box center [741, 224] width 67 height 29
drag, startPoint x: 571, startPoint y: 315, endPoint x: 816, endPoint y: 319, distance: 245.0
click at [816, 319] on div "HSB Engineering Insurance Services Limited Registered in England and Wales: 030…" at bounding box center [623, 326] width 519 height 734
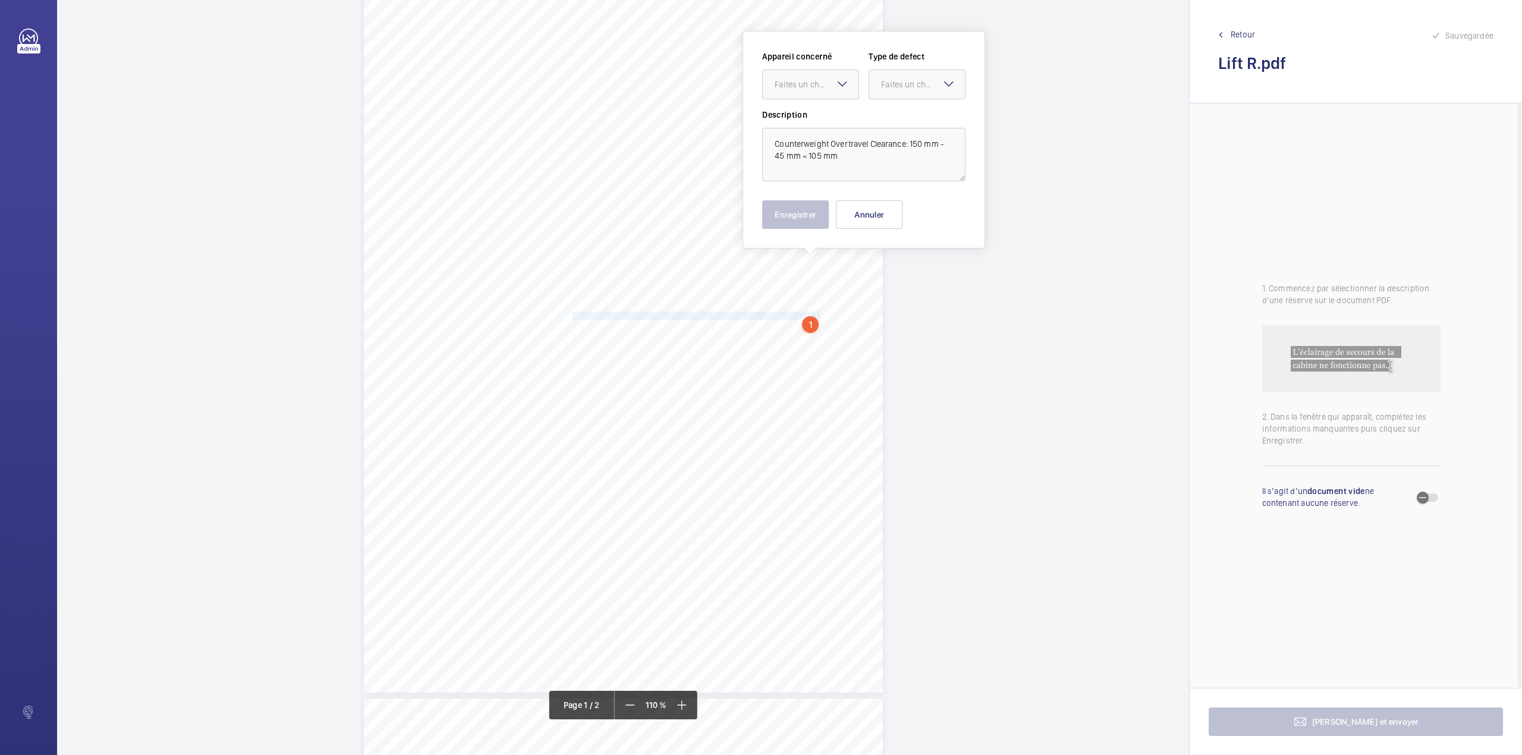
scroll to position [49, 0]
drag, startPoint x: 819, startPoint y: 96, endPoint x: 816, endPoint y: 131, distance: 35.8
click at [819, 96] on div "Faites un choix" at bounding box center [817, 96] width 84 height 12
click at [816, 131] on span "240925-003-0049EMO" at bounding box center [811, 132] width 72 height 12
click at [905, 97] on div "Faites un choix" at bounding box center [923, 96] width 84 height 12
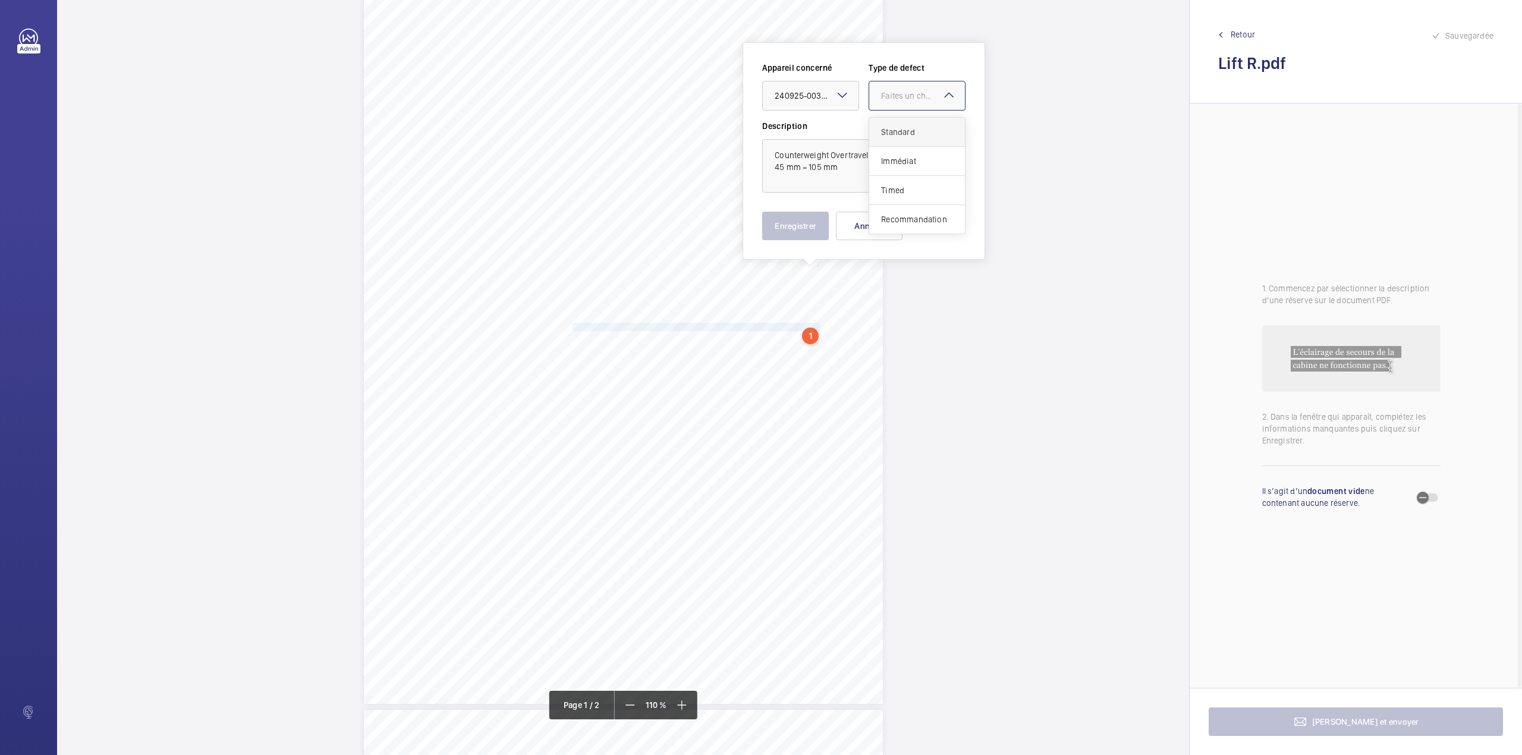
click at [902, 121] on div "Standard" at bounding box center [917, 132] width 96 height 29
click at [789, 227] on button "Enregistrer" at bounding box center [795, 226] width 67 height 29
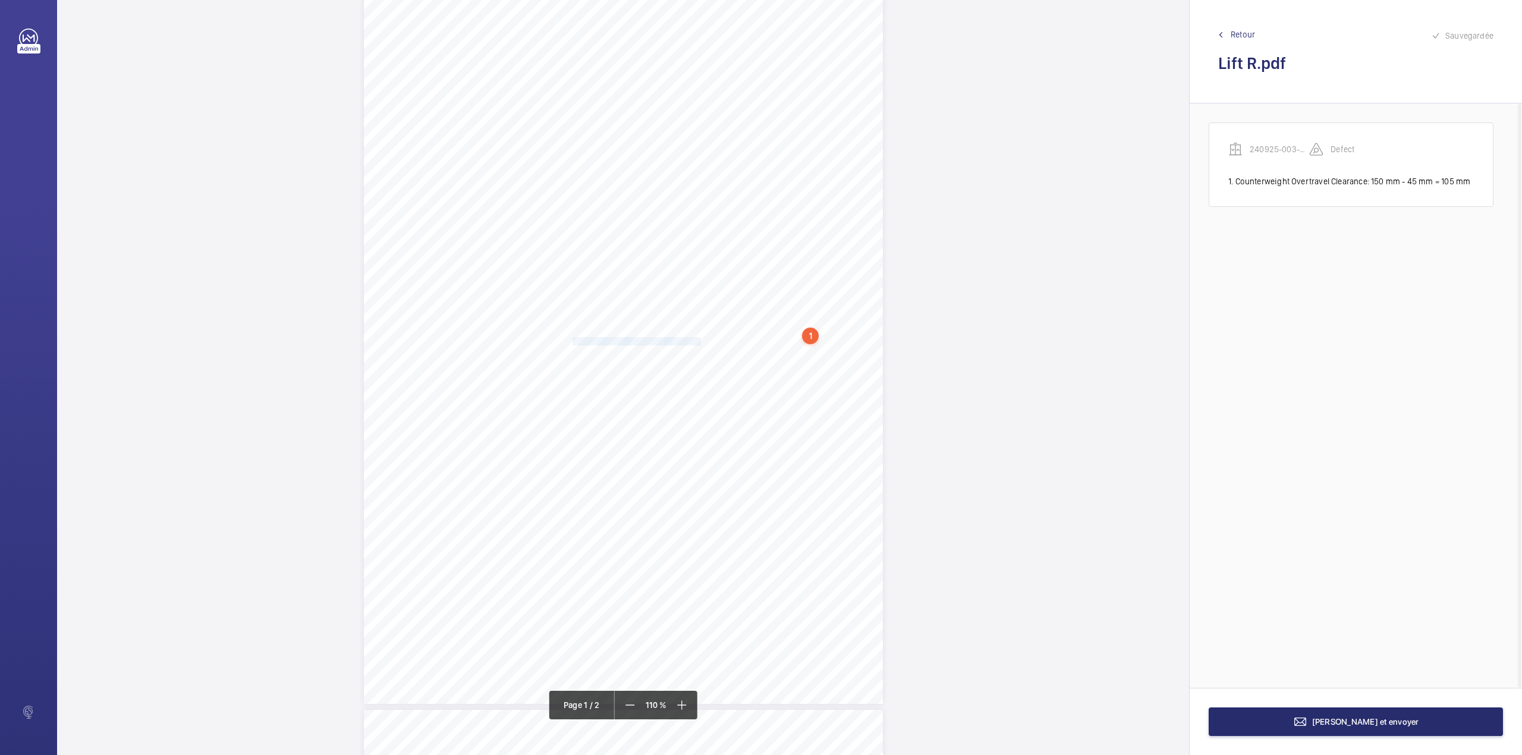
drag, startPoint x: 571, startPoint y: 341, endPoint x: 695, endPoint y: 342, distance: 123.7
click at [695, 342] on div "HSB Engineering Insurance Services Limited Registered in England and Wales: 030…" at bounding box center [623, 337] width 519 height 734
click at [693, 96] on div "Faites un choix" at bounding box center [695, 95] width 84 height 12
click at [693, 128] on span "240925-003-0049EMO" at bounding box center [689, 131] width 72 height 12
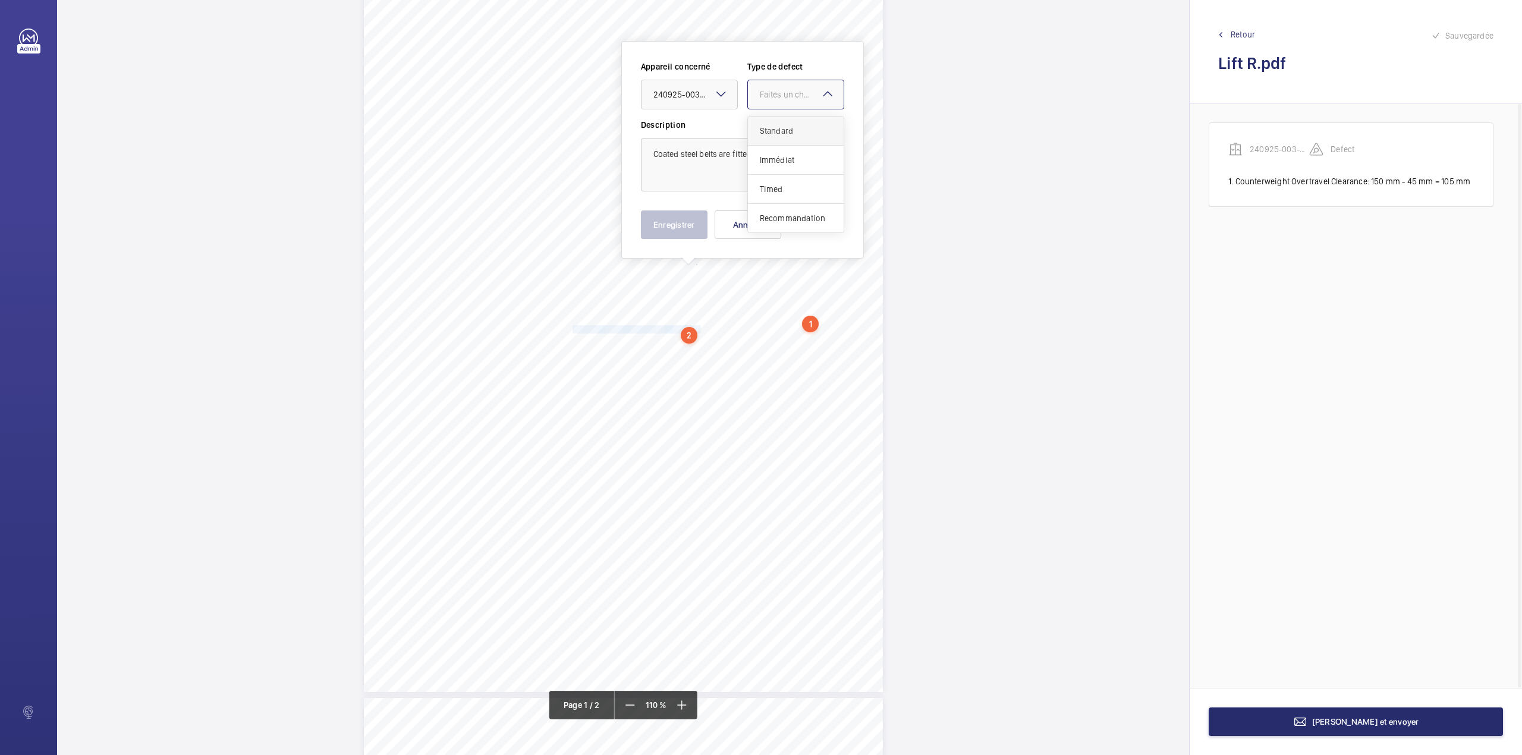
drag, startPoint x: 771, startPoint y: 96, endPoint x: 771, endPoint y: 127, distance: 30.9
click at [771, 109] on ng-select "Faites un choix Standard Immédiat Timed Recommandation" at bounding box center [795, 95] width 97 height 30
click at [771, 127] on span "Standard" at bounding box center [796, 131] width 72 height 12
click at [691, 215] on button "Enregistrer" at bounding box center [674, 224] width 67 height 29
drag, startPoint x: 571, startPoint y: 401, endPoint x: 608, endPoint y: 409, distance: 37.2
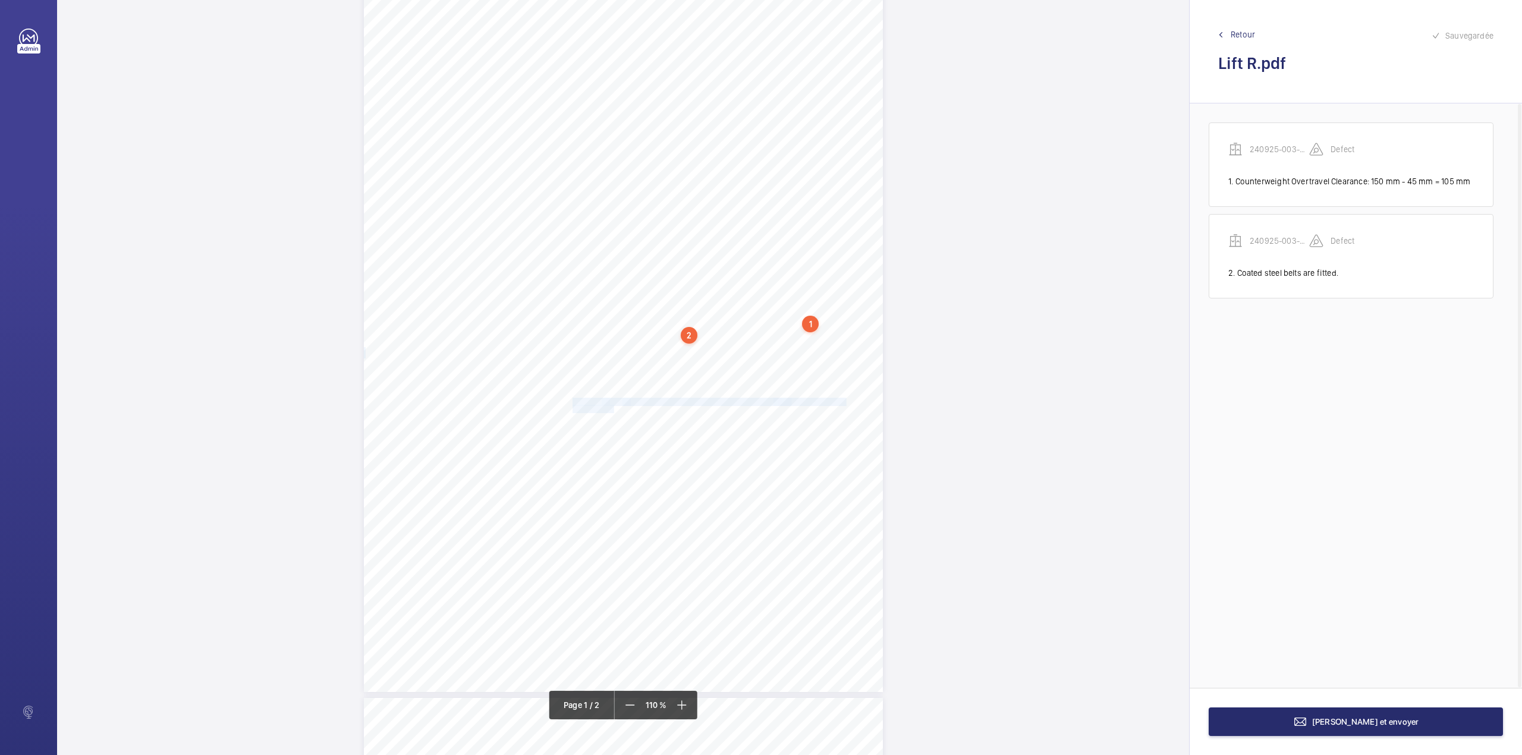
click at [608, 409] on div "HSB Engineering Insurance Services Limited Registered in England and Wales: 030…" at bounding box center [623, 325] width 519 height 734
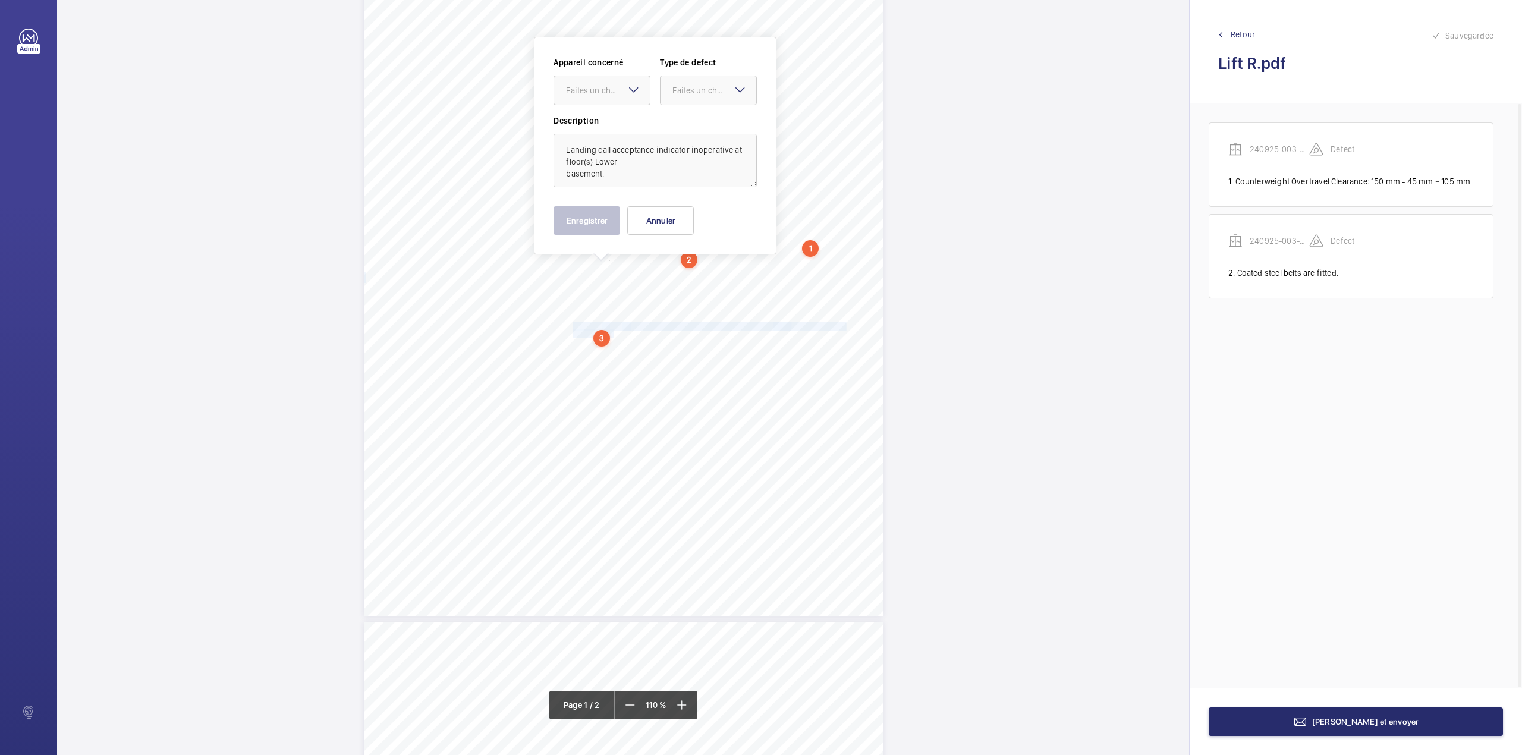
scroll to position [139, 0]
click at [612, 93] on div "Faites un choix" at bounding box center [602, 87] width 96 height 12
click at [608, 119] on span "240925-003-0049EMO" at bounding box center [602, 124] width 72 height 12
drag, startPoint x: 679, startPoint y: 83, endPoint x: 678, endPoint y: 100, distance: 17.3
click at [679, 88] on div "Faites un choix" at bounding box center [714, 87] width 84 height 12
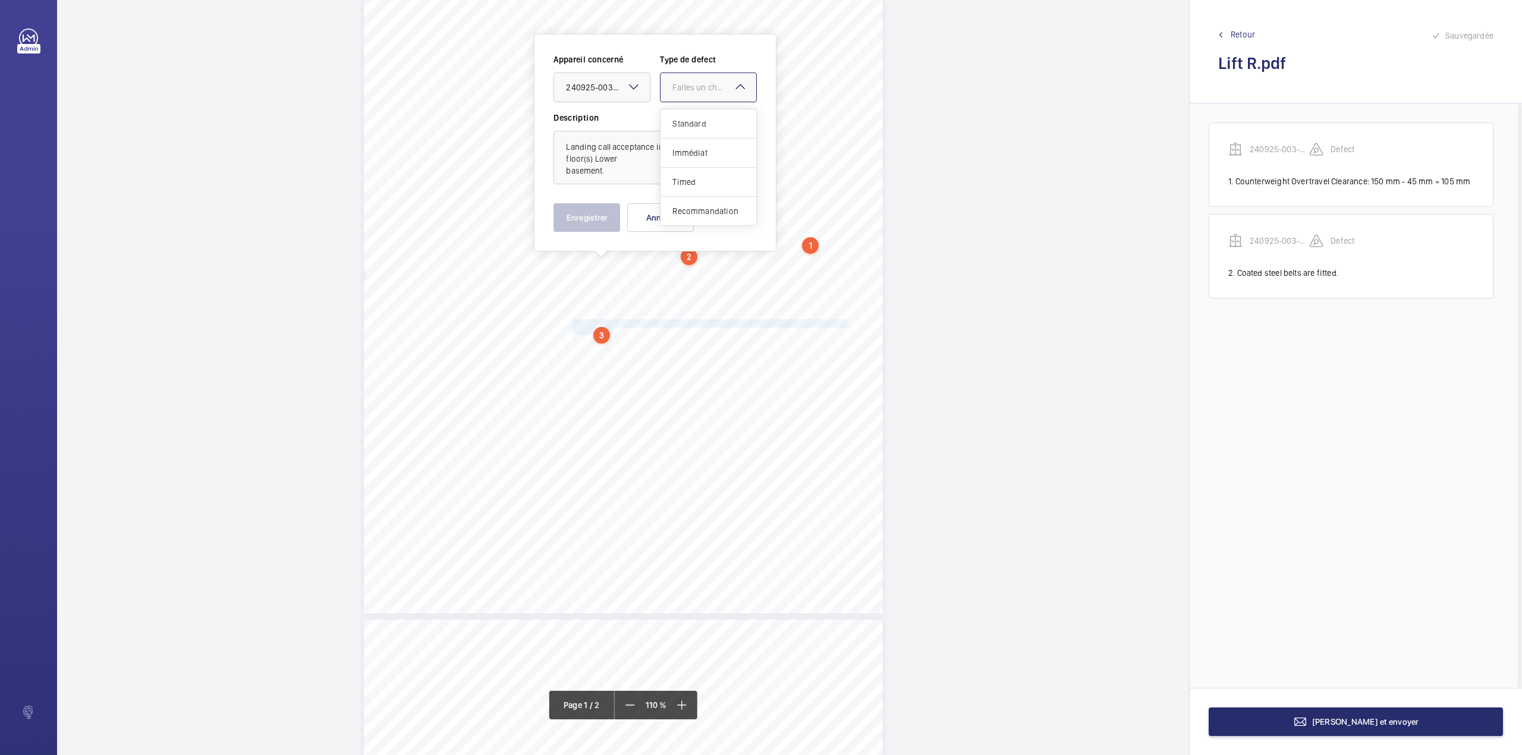
click at [678, 119] on span "Standard" at bounding box center [708, 124] width 72 height 12
click at [600, 209] on button "Enregistrer" at bounding box center [586, 217] width 67 height 29
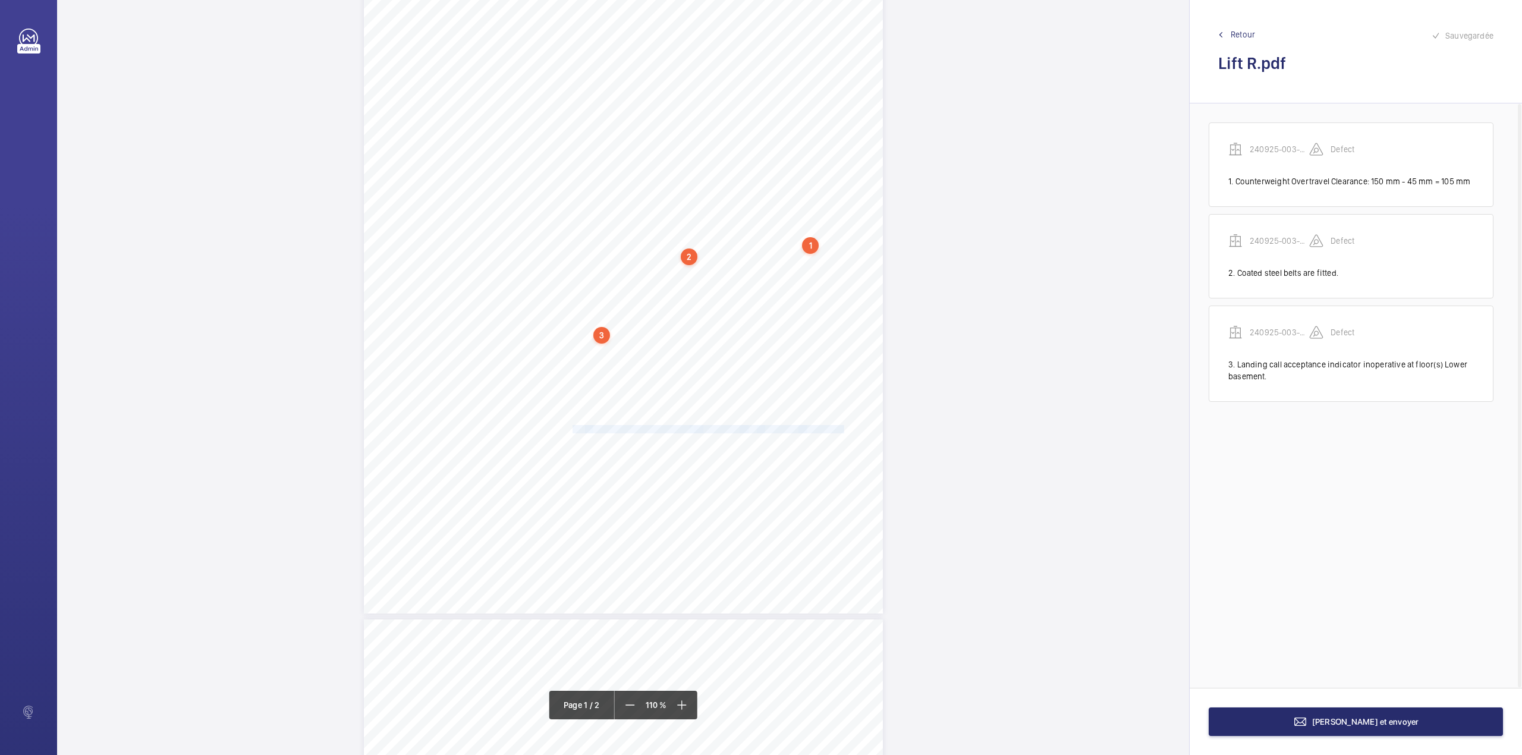
drag, startPoint x: 571, startPoint y: 428, endPoint x: 838, endPoint y: 427, distance: 267.5
click at [838, 427] on div "HSB Engineering Insurance Services Limited Registered in England and Wales: 030…" at bounding box center [623, 247] width 519 height 734
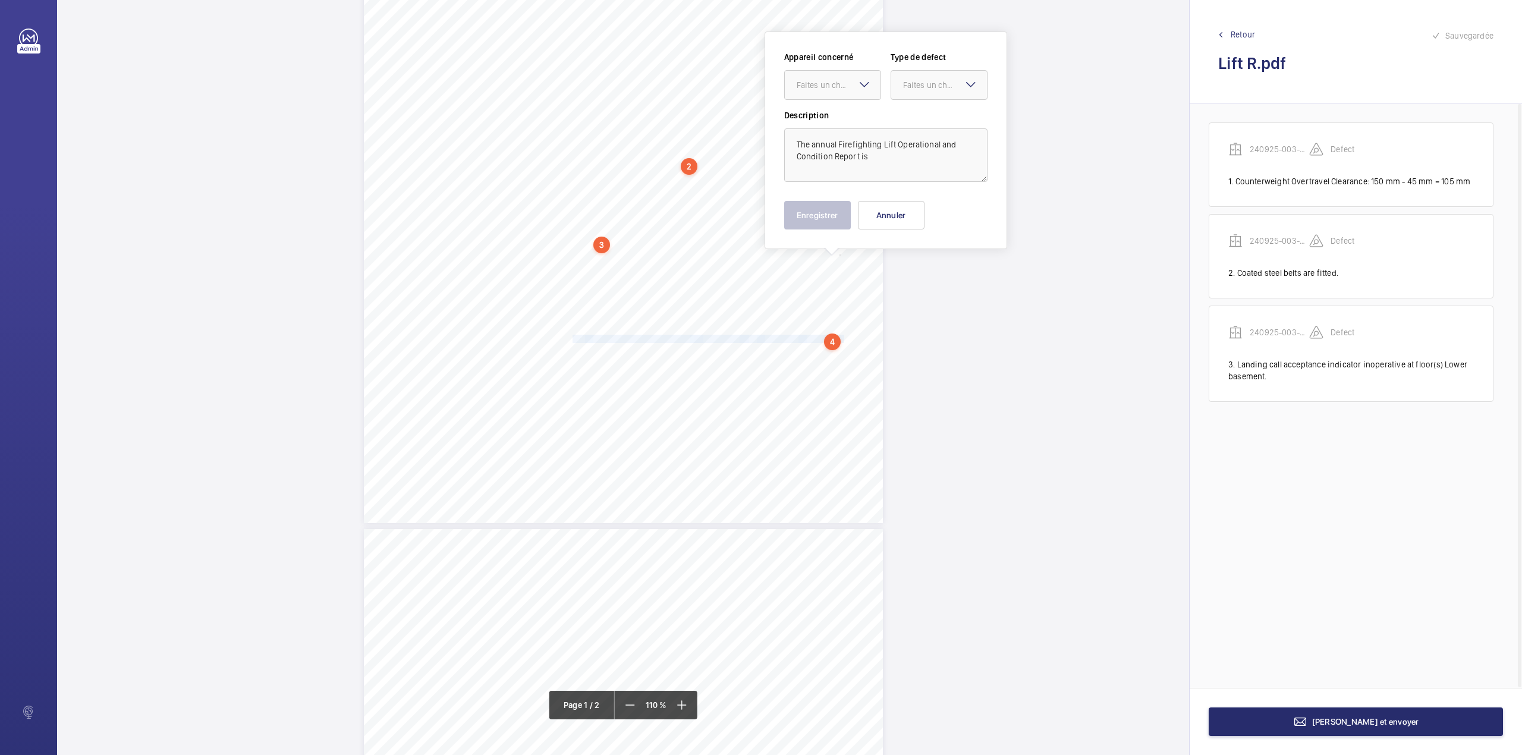
scroll to position [236, 0]
click at [895, 153] on textarea "The annual Firefighting Lift Operational and Condition Report is" at bounding box center [885, 149] width 203 height 54
click at [854, 81] on div "Faites un choix" at bounding box center [839, 79] width 84 height 12
click at [855, 103] on div "240925-003-0049EMO" at bounding box center [833, 114] width 96 height 29
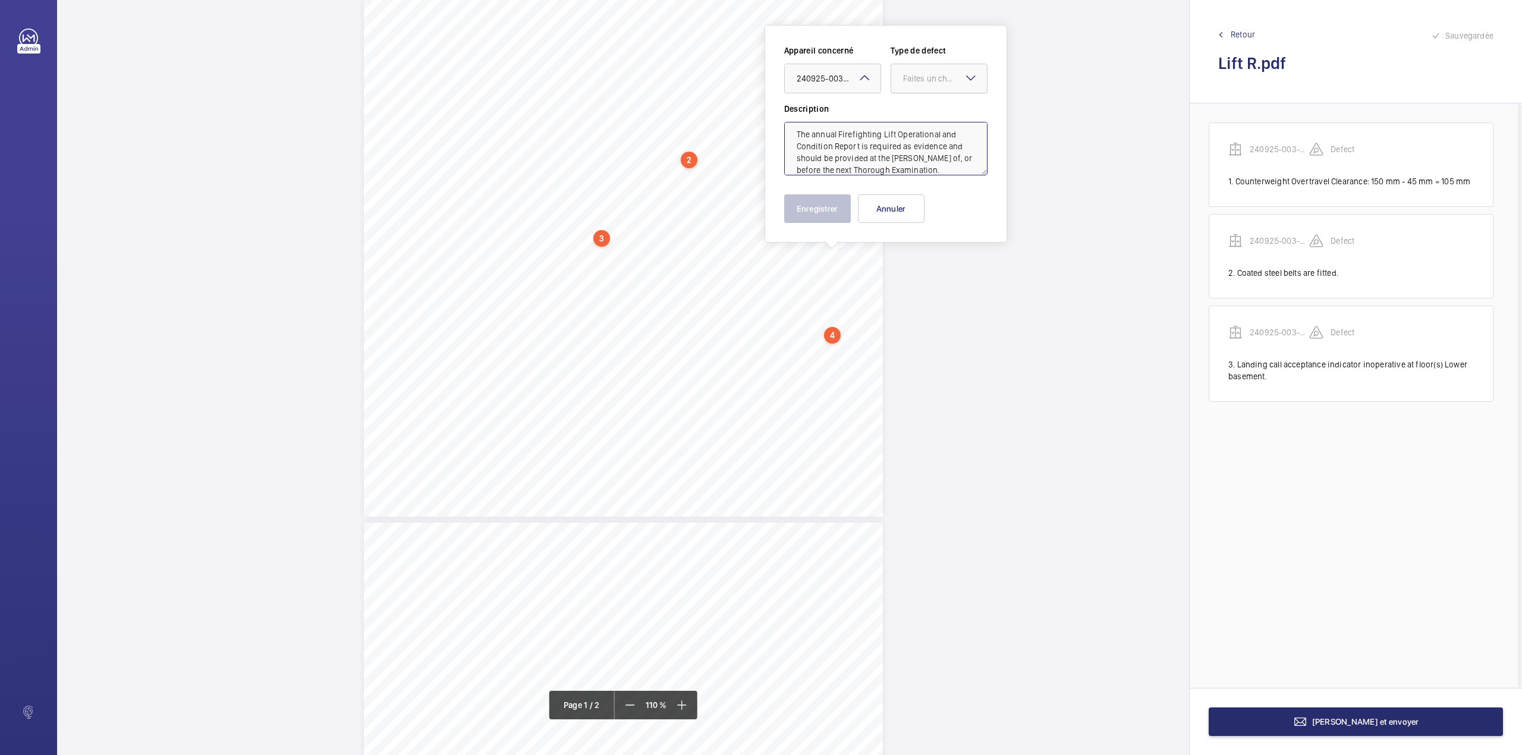
click at [939, 82] on div "Faites un choix" at bounding box center [945, 79] width 84 height 12
click at [933, 121] on div "Standard" at bounding box center [939, 114] width 96 height 29
type textarea "The annual Firefighting Lift Operational and Condition Report is required as ev…"
click at [845, 207] on button "Enregistrer" at bounding box center [817, 208] width 67 height 29
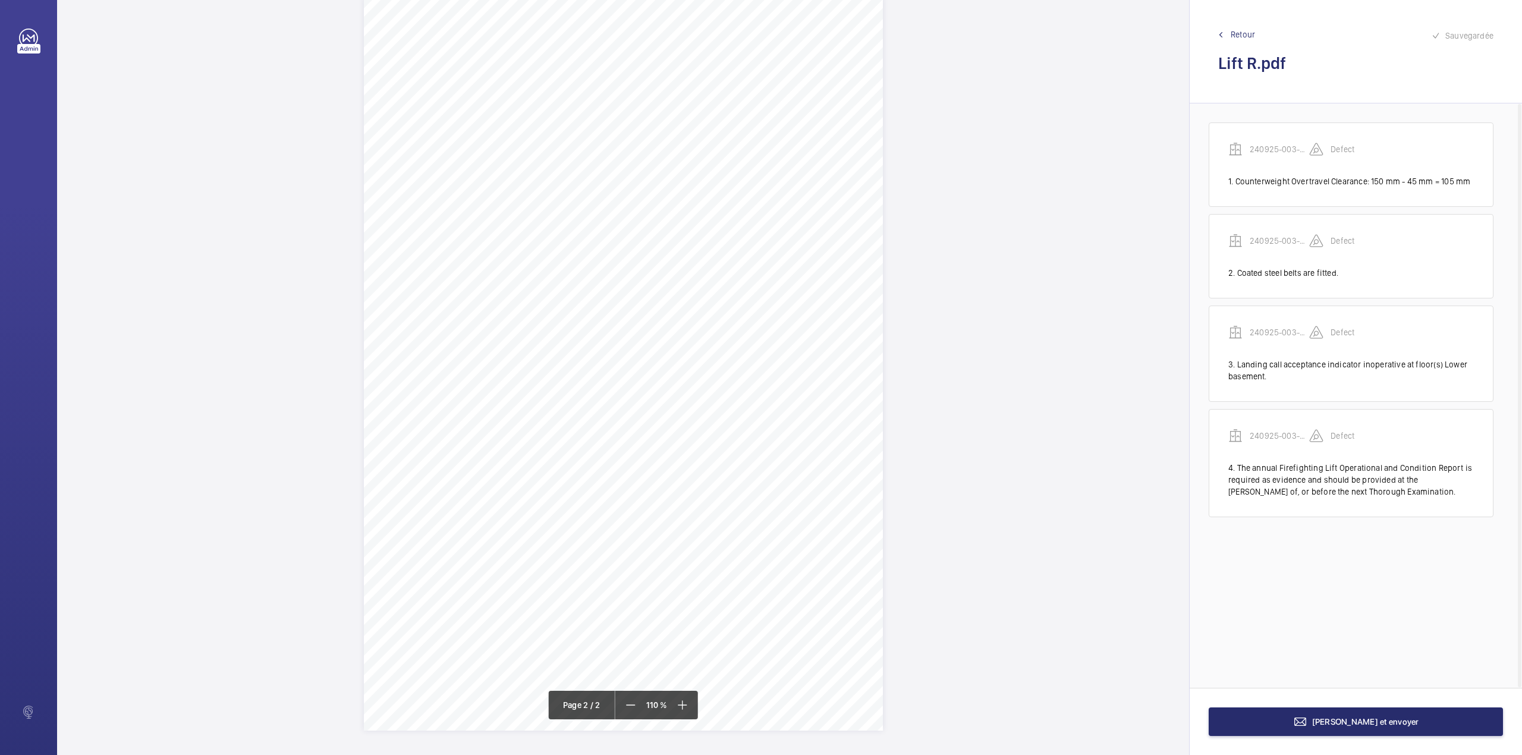
scroll to position [286, 0]
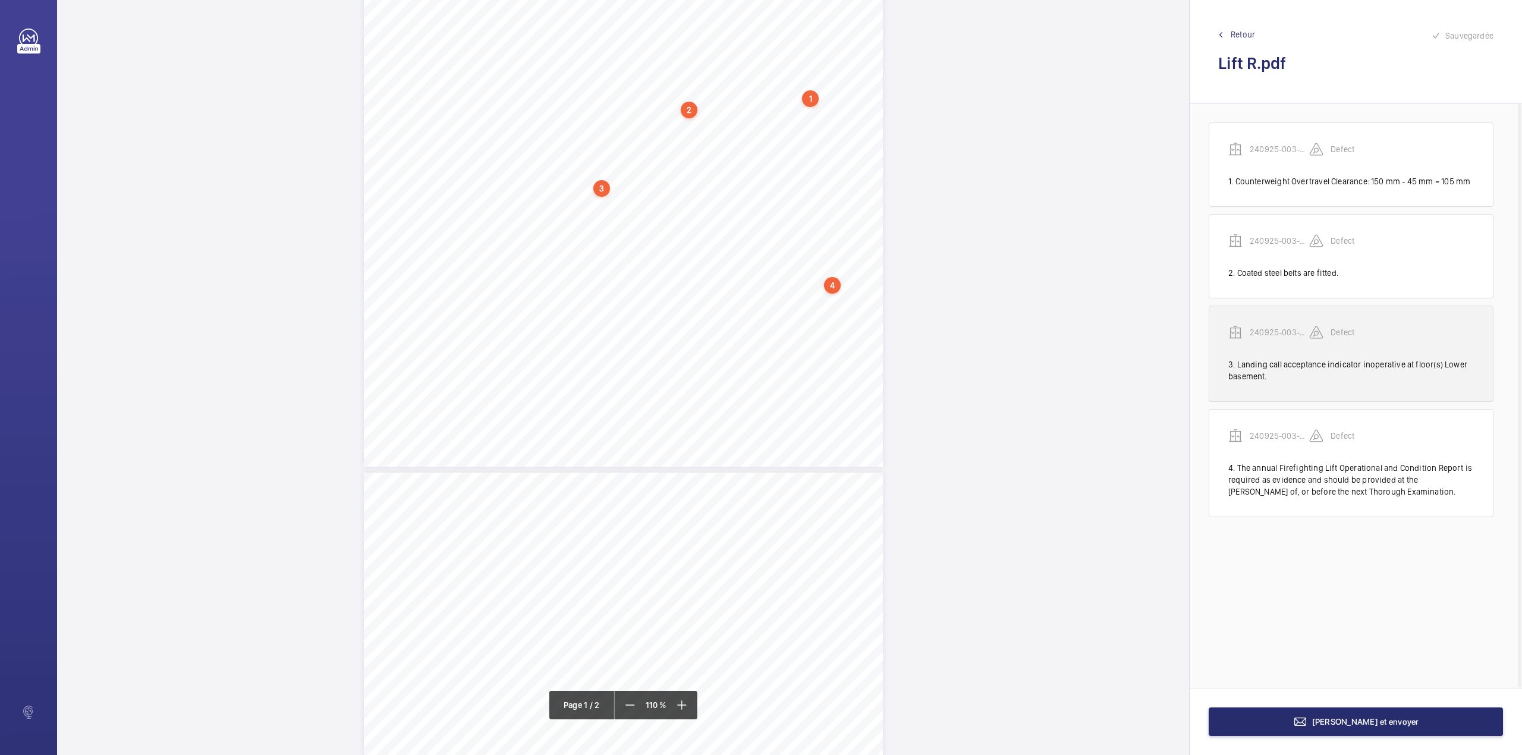
drag, startPoint x: 1263, startPoint y: 438, endPoint x: 1231, endPoint y: 376, distance: 69.4
click at [1264, 438] on p "240925-003-0049EMO" at bounding box center [1279, 436] width 59 height 12
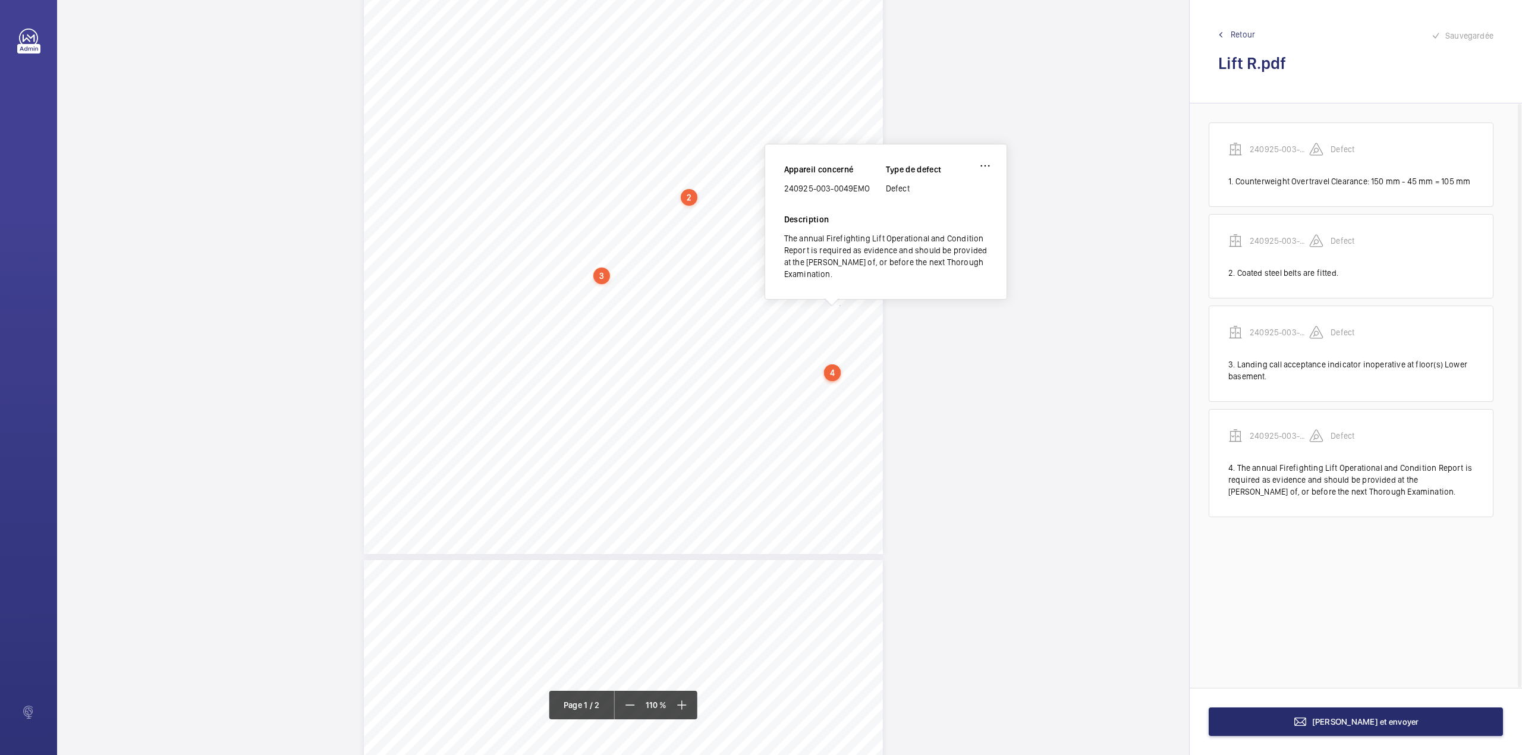
scroll to position [193, 0]
drag, startPoint x: 785, startPoint y: 193, endPoint x: 869, endPoint y: 194, distance: 83.2
click at [869, 194] on div "240925-003-0049EMO" at bounding box center [835, 194] width 102 height 12
click at [1275, 726] on button "Terminer et envoyer" at bounding box center [1356, 721] width 294 height 29
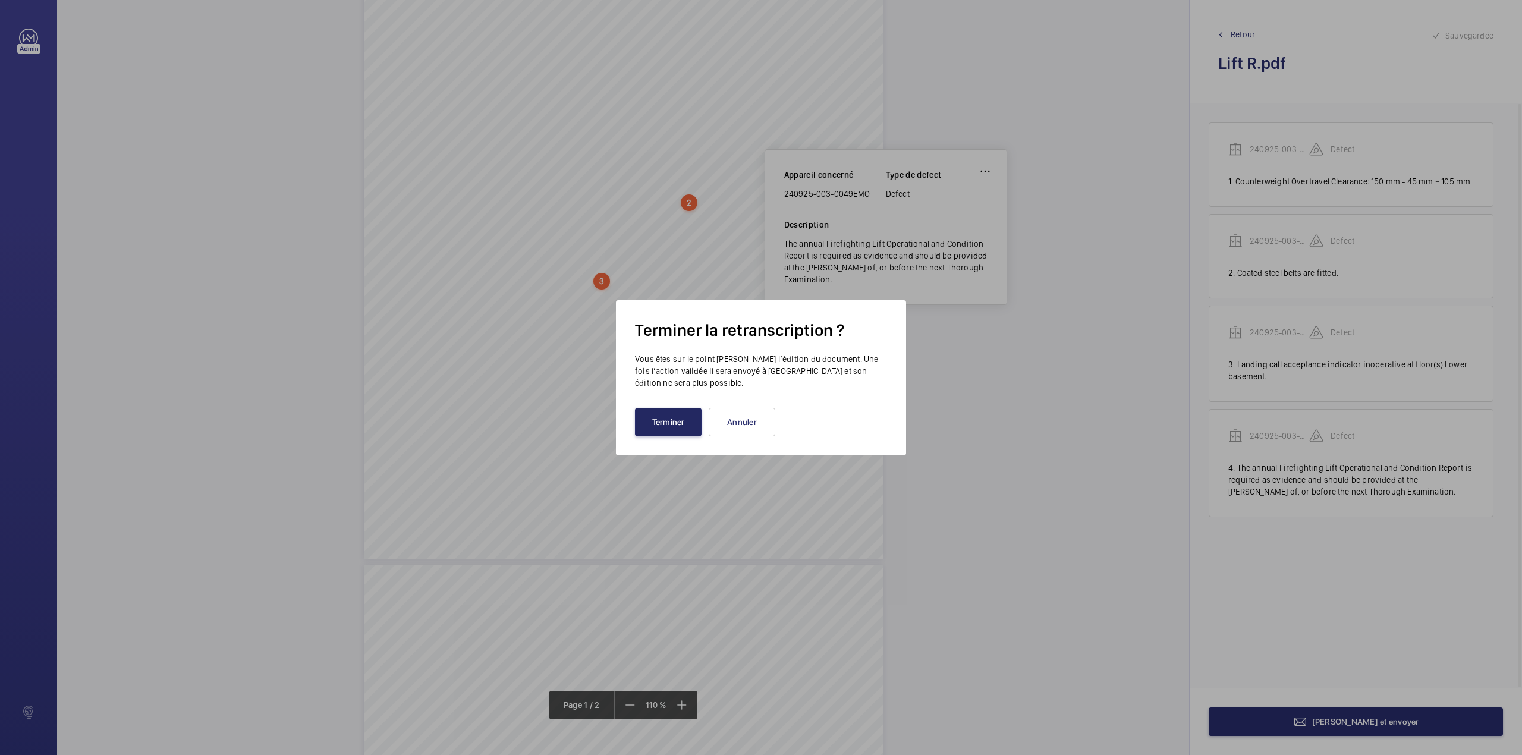
click at [671, 420] on button "Terminer" at bounding box center [668, 422] width 67 height 29
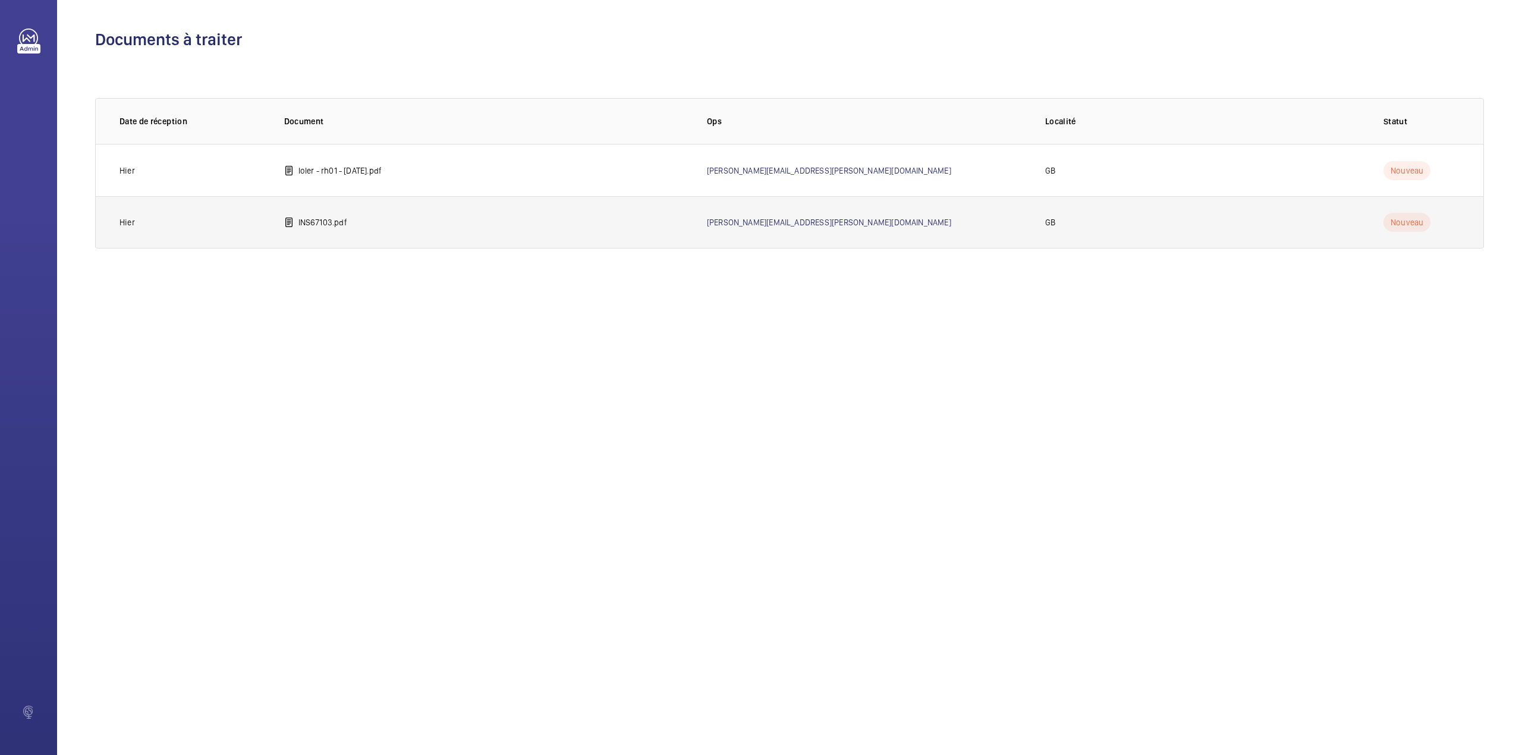
click at [293, 215] on mat-icon at bounding box center [289, 222] width 10 height 14
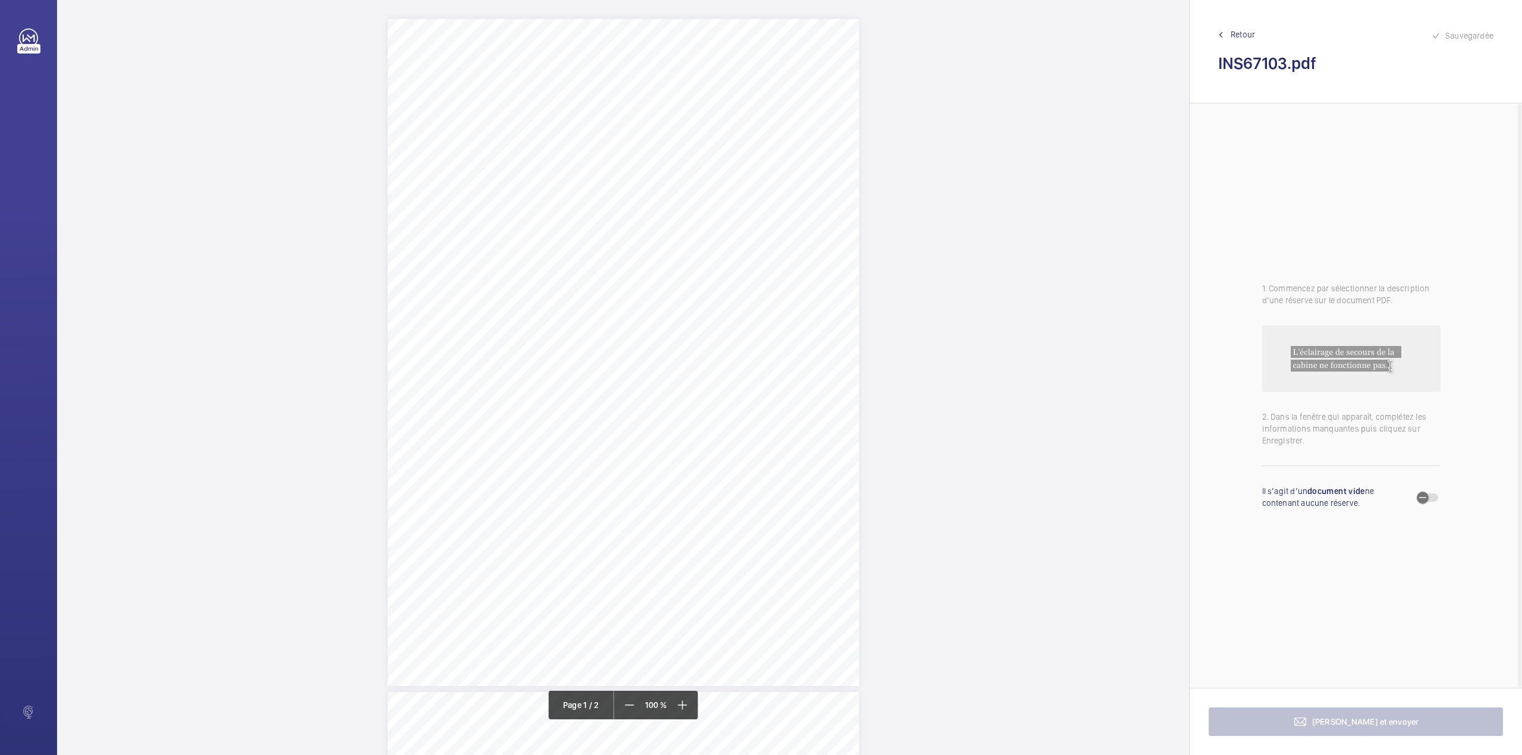
drag, startPoint x: 603, startPoint y: 152, endPoint x: 790, endPoint y: 149, distance: 187.3
click at [790, 149] on span "Sawbridgeworth Court Goddard Drive Bushey WD23 3ET" at bounding box center [702, 151] width 194 height 8
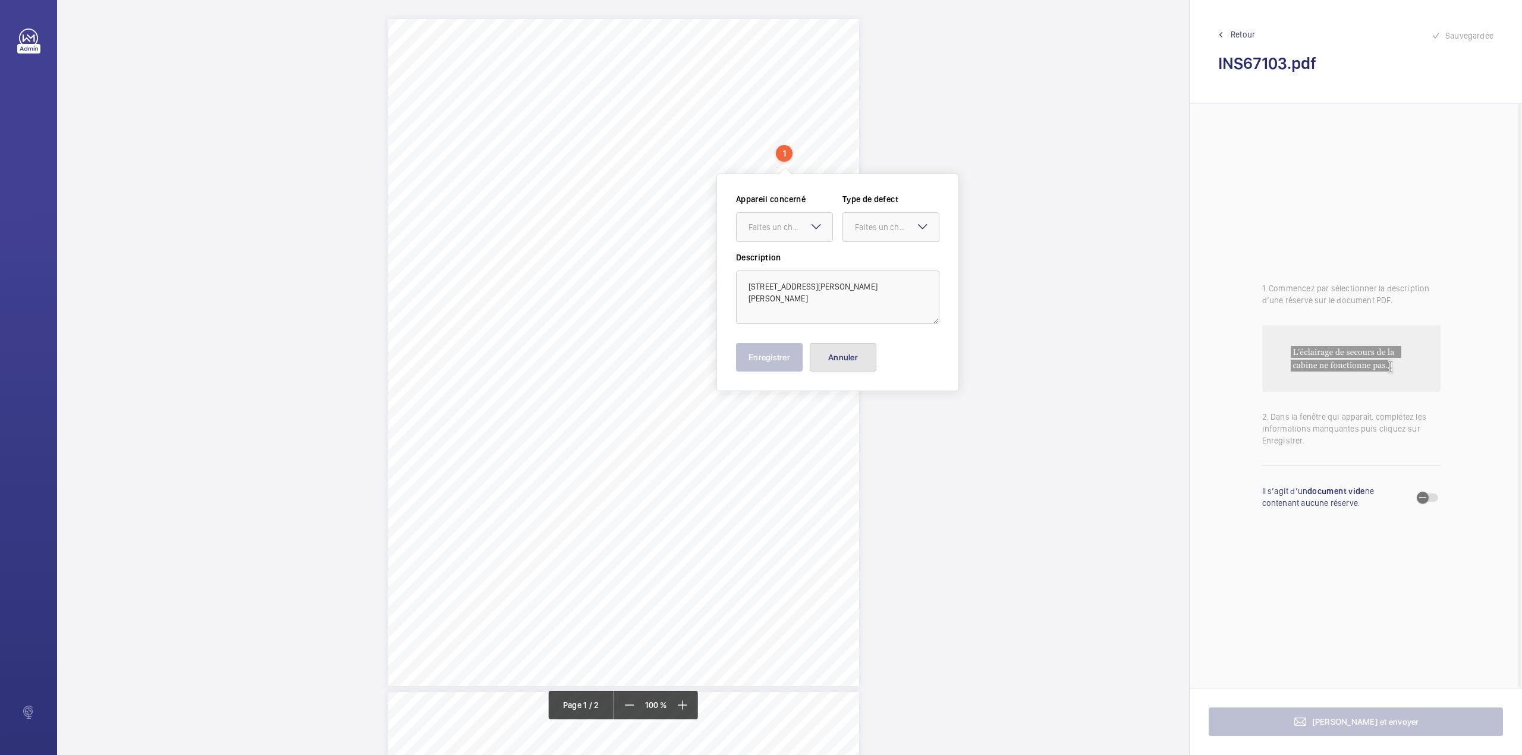
click at [849, 360] on button "Annuler" at bounding box center [843, 357] width 67 height 29
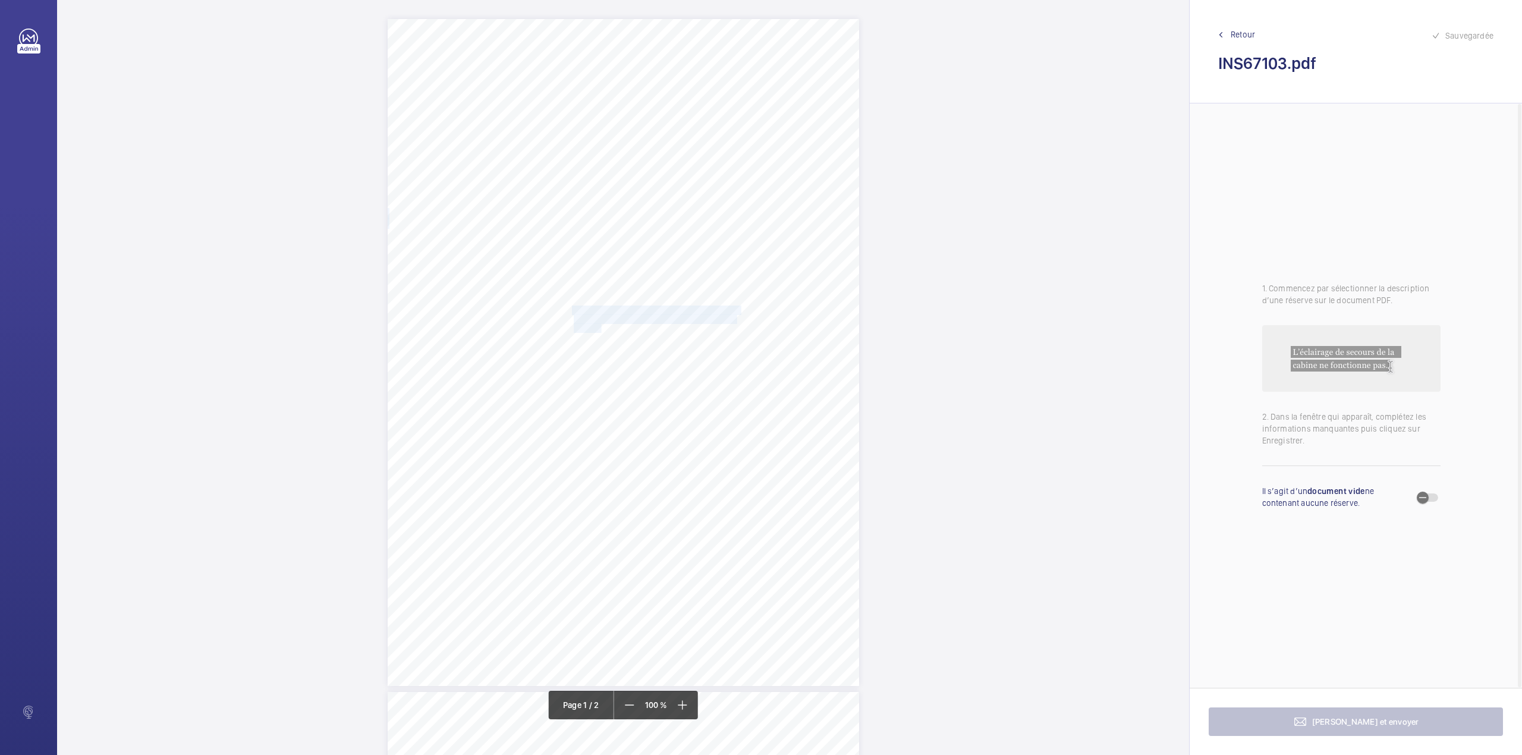
drag, startPoint x: 571, startPoint y: 306, endPoint x: 600, endPoint y: 327, distance: 36.1
click at [600, 327] on div "Lifting Operations and Lifting Equipment Regulations 1998 Report of Thorough Ex…" at bounding box center [623, 352] width 471 height 667
click at [595, 213] on textarea "The ground floor landing call button is damaged and missing and needs immediate…" at bounding box center [647, 196] width 203 height 54
click at [595, 117] on div at bounding box center [594, 125] width 96 height 29
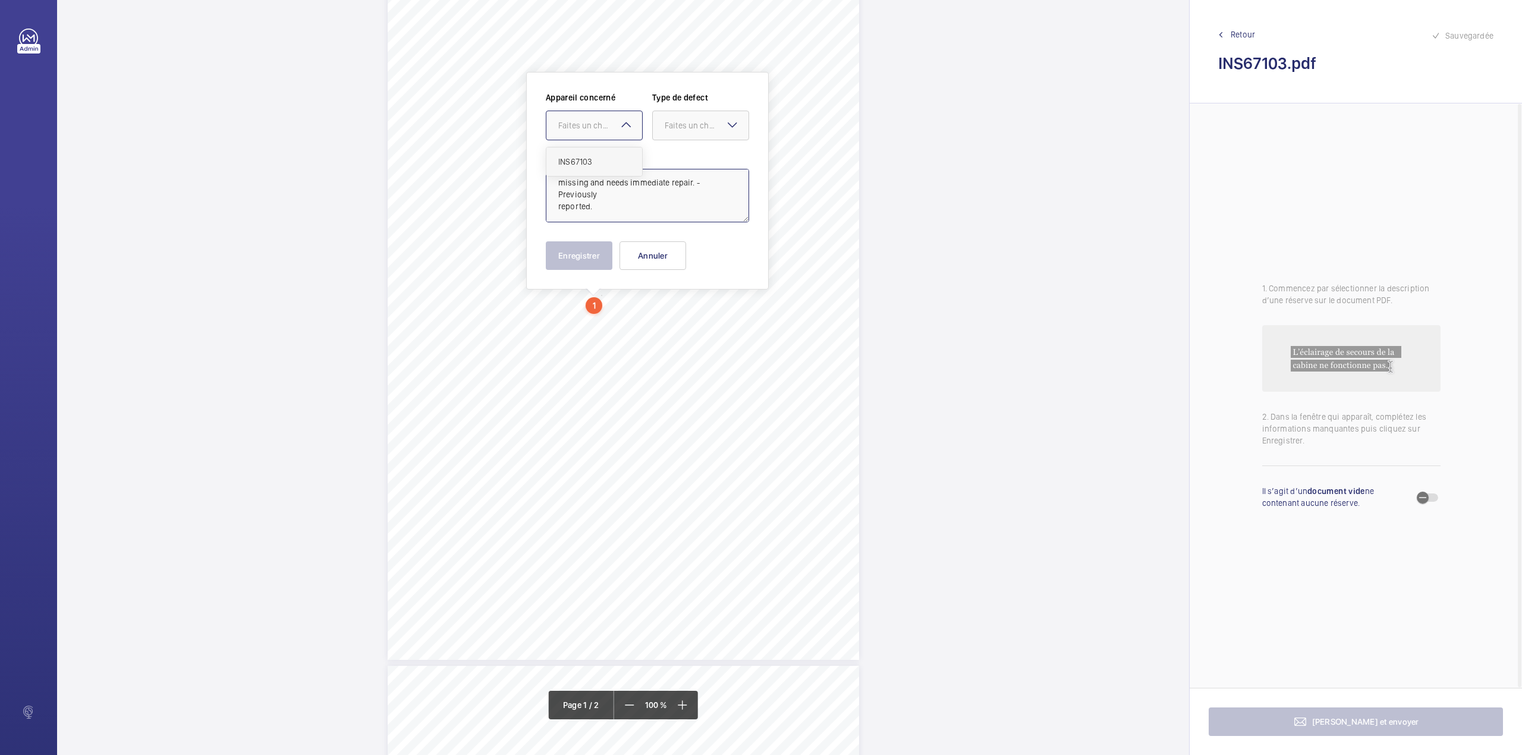
click at [595, 151] on div "INS67103" at bounding box center [594, 161] width 96 height 29
click at [674, 138] on div at bounding box center [701, 125] width 96 height 29
click at [663, 219] on div "Timed" at bounding box center [701, 220] width 96 height 29
type textarea "The ground floor landing call button is damaged and missing and needs immediate…"
click at [732, 122] on mat-icon "Open calendar" at bounding box center [730, 126] width 14 height 14
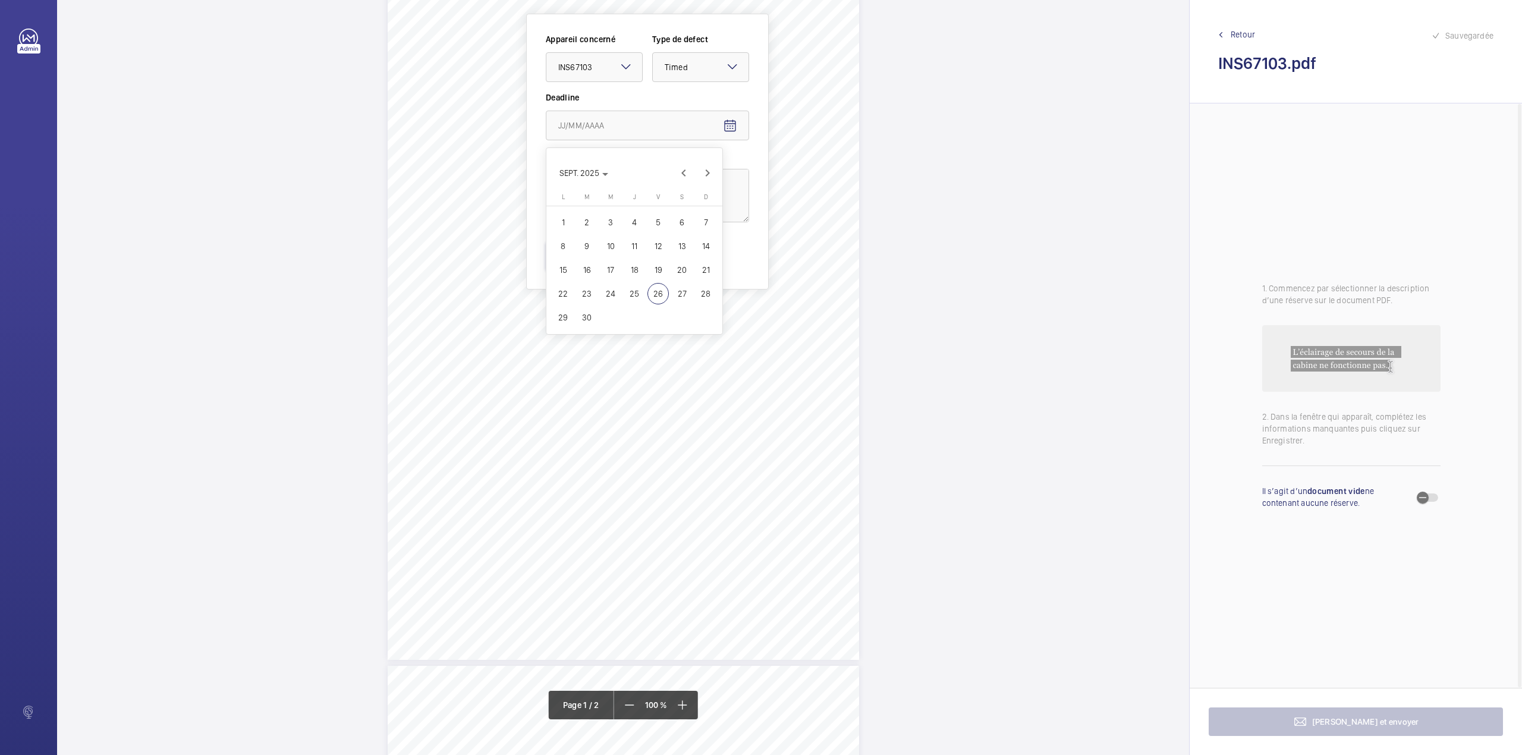
click at [635, 219] on span "4" at bounding box center [634, 222] width 21 height 21
type input "04/09/2025"
click at [588, 255] on button "Enregistrer" at bounding box center [579, 255] width 67 height 29
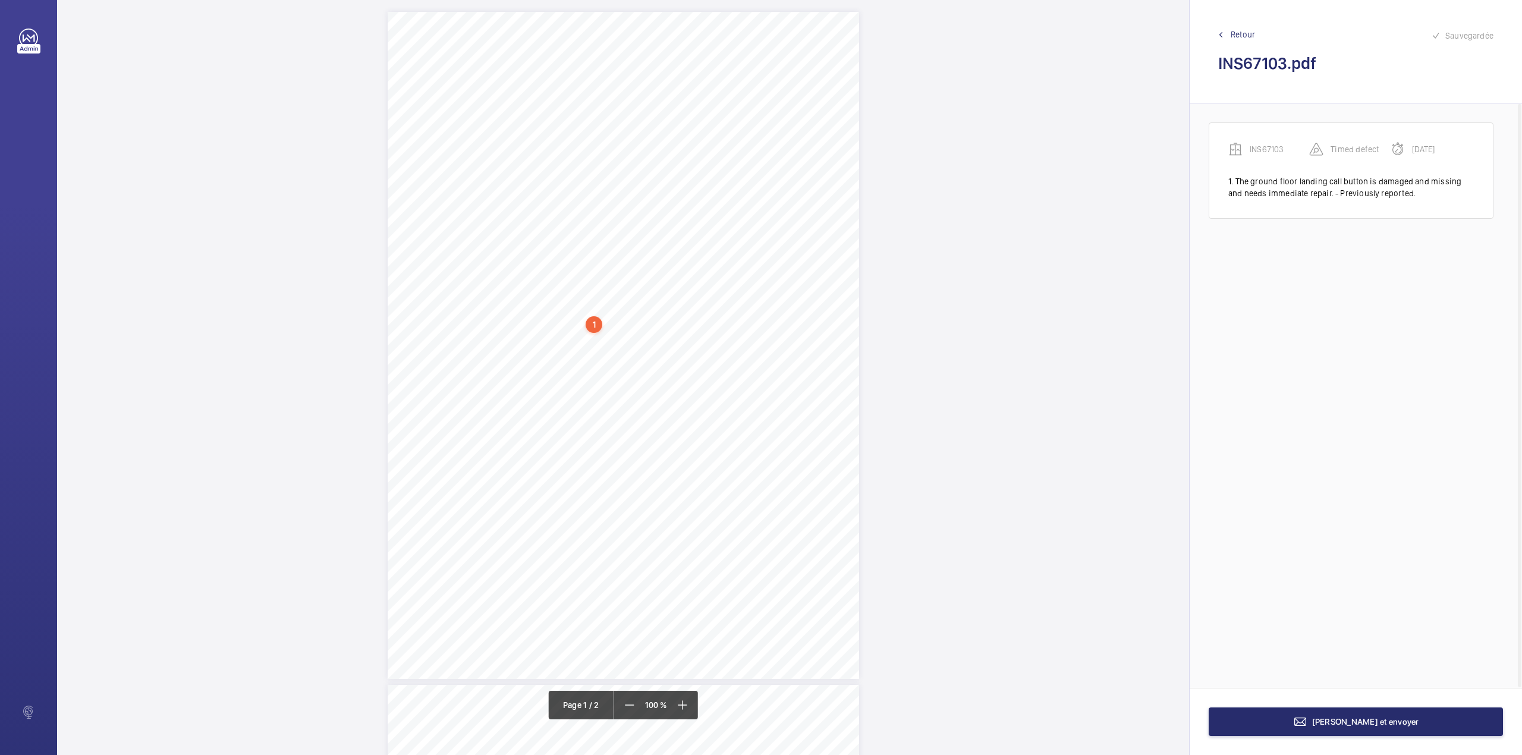
scroll to position [0, 0]
click at [590, 340] on span "Counterweight oil cups are empty needs to be refill with" at bounding box center [661, 342] width 178 height 8
click at [641, 252] on button "Annuler" at bounding box center [643, 255] width 67 height 29
click at [595, 284] on div "1" at bounding box center [594, 292] width 17 height 17
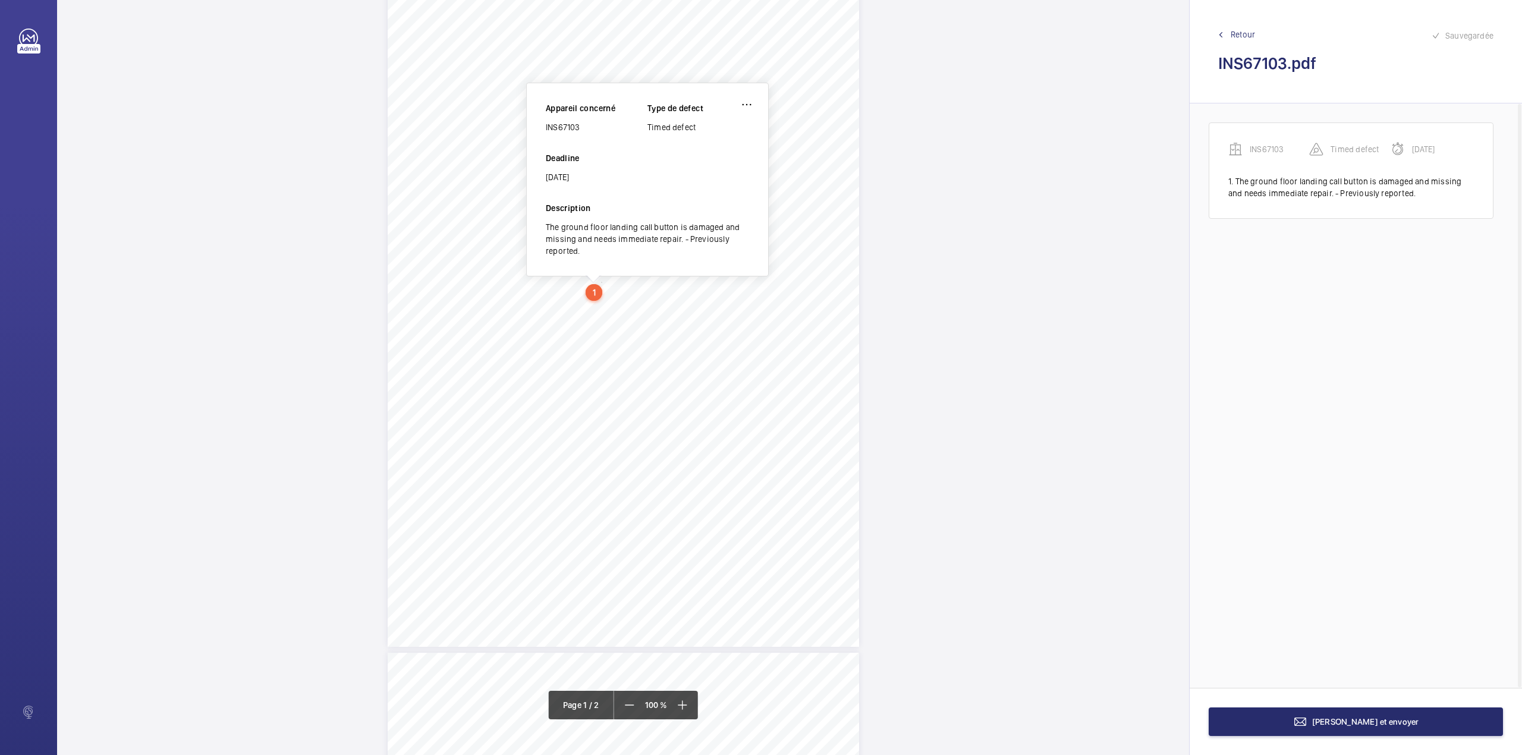
scroll to position [0, 0]
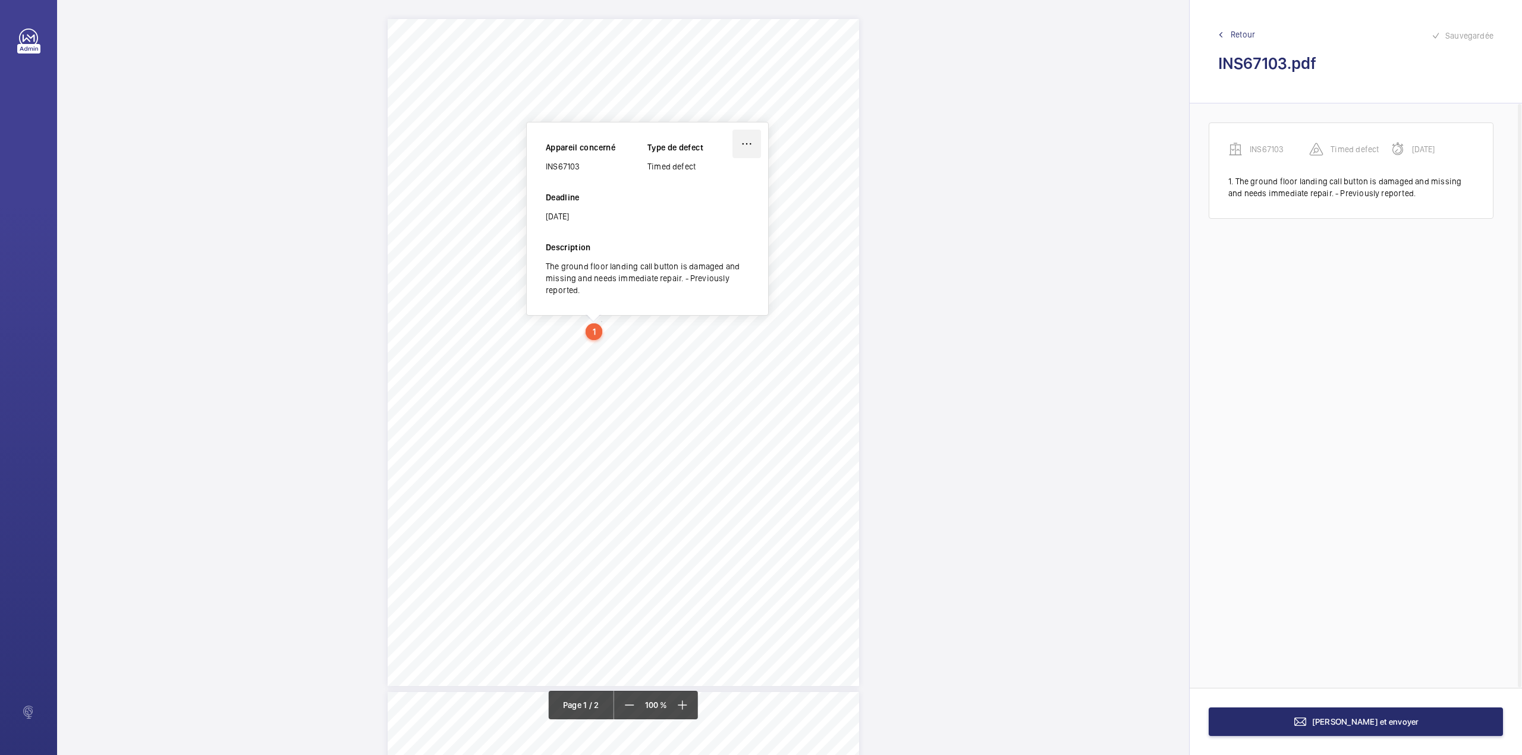
click at [747, 134] on wm-front-icon-button at bounding box center [746, 144] width 29 height 29
click at [696, 169] on div "Modifier" at bounding box center [713, 178] width 94 height 21
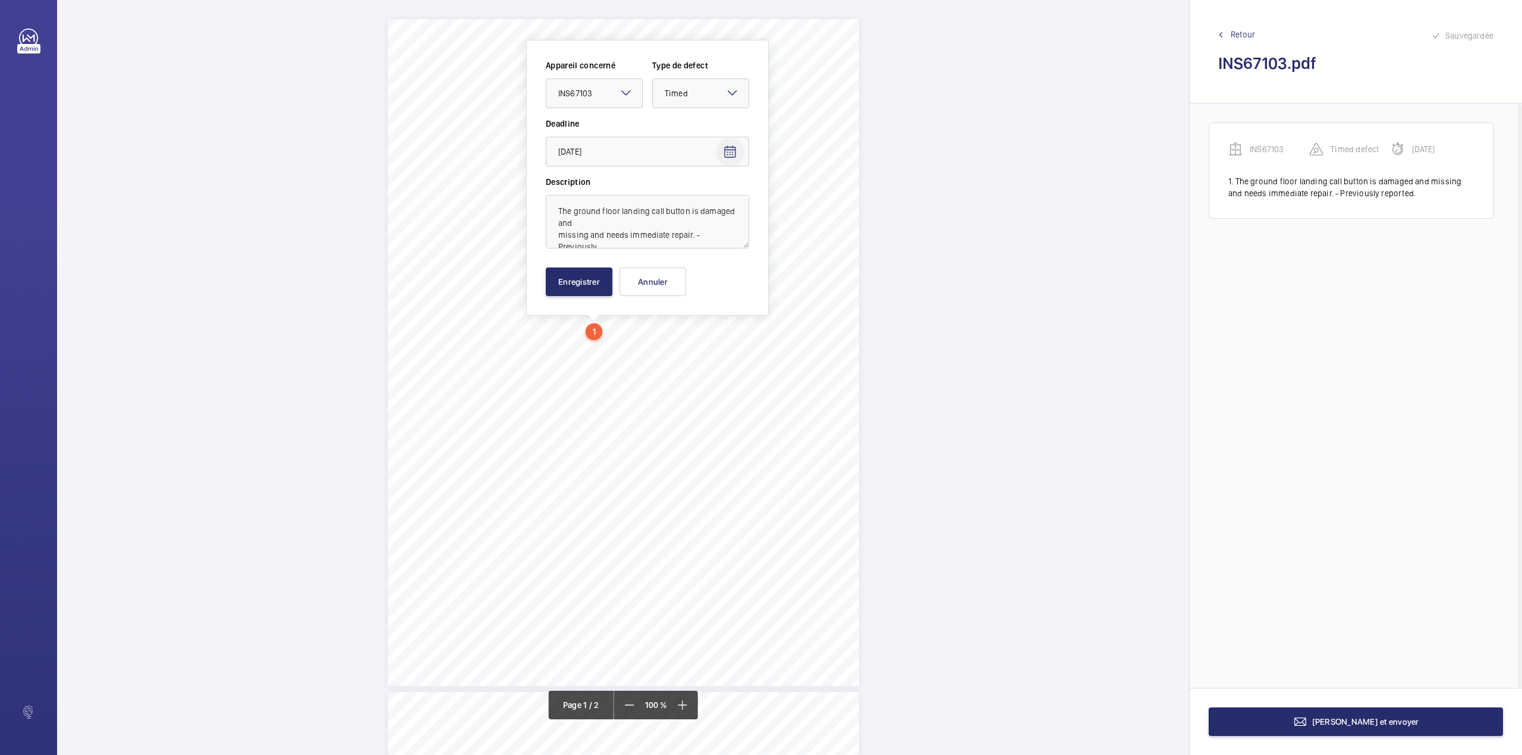
click at [726, 151] on mat-icon "Open calendar" at bounding box center [730, 152] width 14 height 14
click at [709, 196] on span "Next month" at bounding box center [708, 199] width 24 height 24
click at [566, 272] on span "6" at bounding box center [562, 272] width 21 height 21
type input "06/10/2025"
click at [574, 281] on button "Enregistrer" at bounding box center [579, 282] width 67 height 29
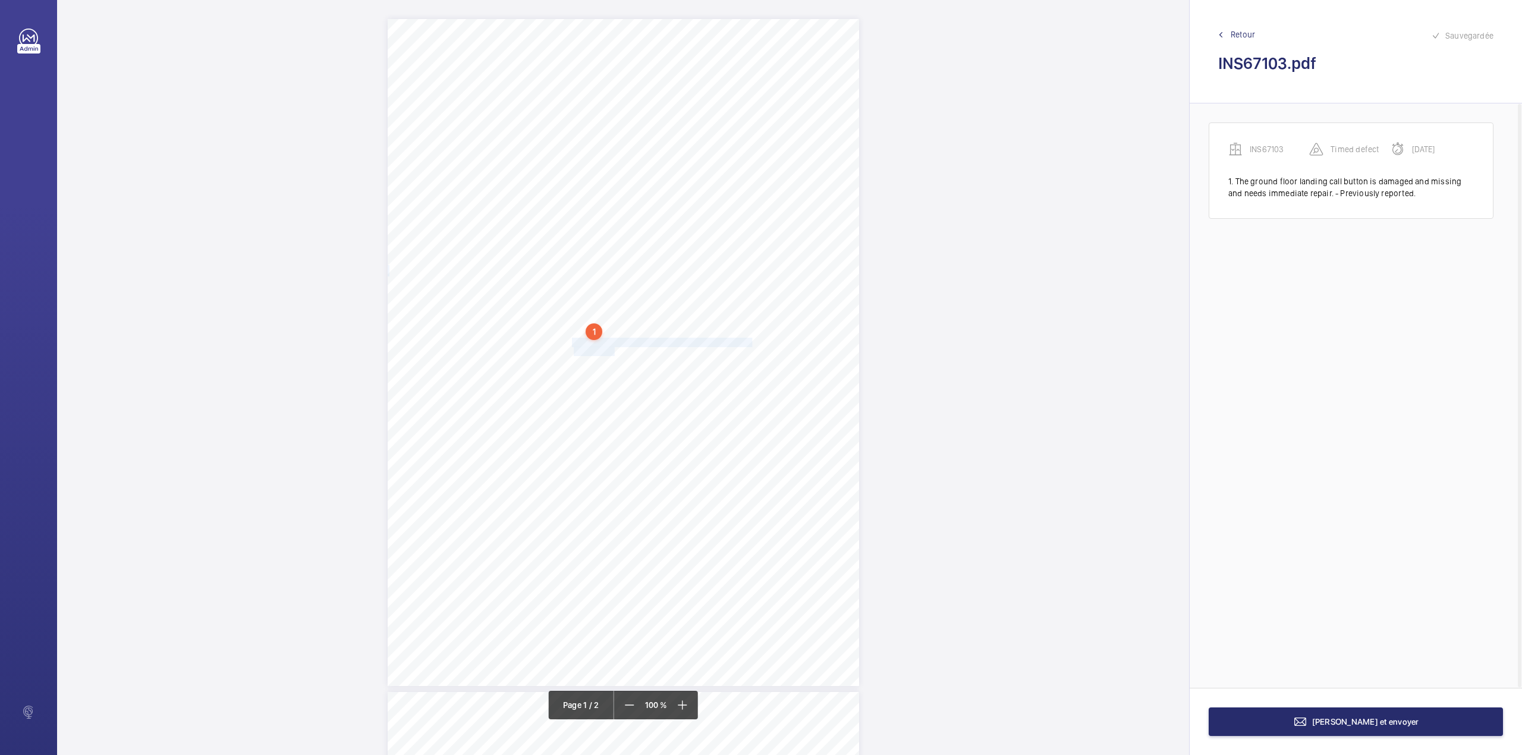
drag, startPoint x: 571, startPoint y: 345, endPoint x: 612, endPoint y: 352, distance: 41.6
click at [612, 352] on div "Lifting Operations and Lifting Equipment Regulations 1998 Report of Thorough Ex…" at bounding box center [623, 352] width 471 height 667
drag, startPoint x: 619, startPoint y: 122, endPoint x: 619, endPoint y: 157, distance: 35.1
click at [619, 126] on div "Faites un choix" at bounding box center [613, 125] width 84 height 12
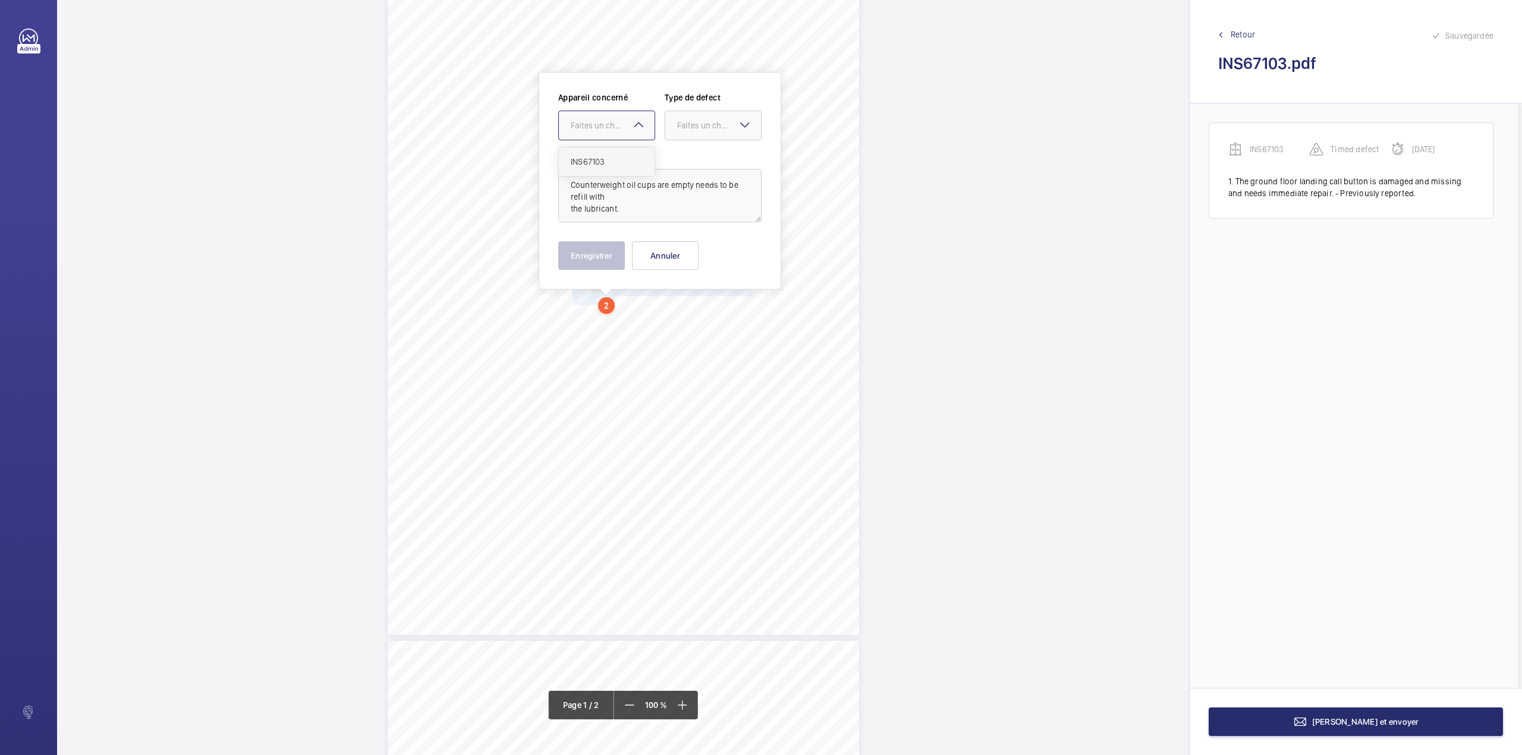
drag, startPoint x: 619, startPoint y: 157, endPoint x: 697, endPoint y: 132, distance: 81.8
click at [631, 158] on span "INS67103" at bounding box center [607, 162] width 72 height 12
click at [698, 131] on div at bounding box center [713, 125] width 96 height 29
click at [696, 151] on div "Standard" at bounding box center [713, 161] width 96 height 29
click at [589, 259] on button "Enregistrer" at bounding box center [591, 255] width 67 height 29
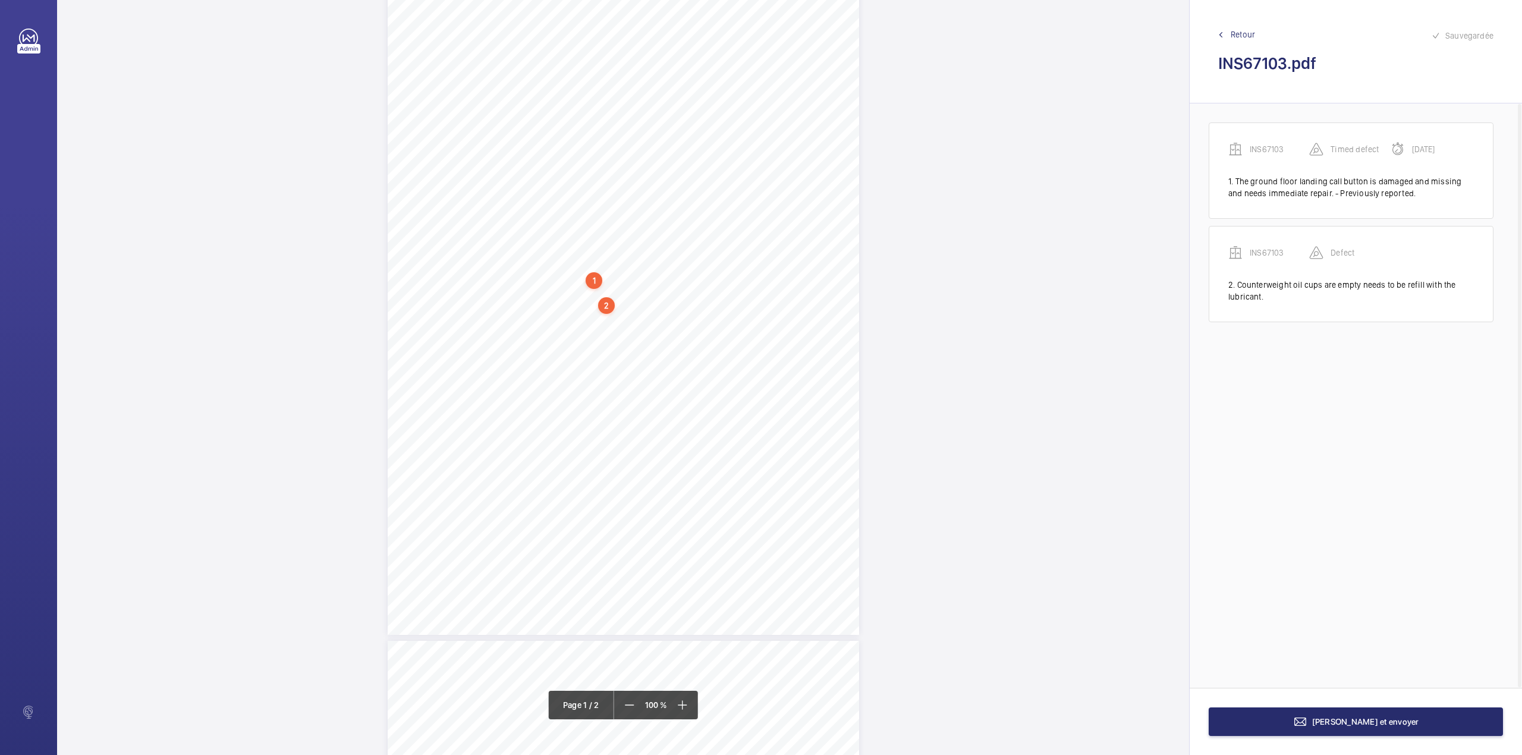
click at [570, 314] on div "Lifting Operations and Lifting Equipment Regulations 1998 Report of Thorough Ex…" at bounding box center [623, 301] width 471 height 667
click at [614, 257] on button "Annuler" at bounding box center [622, 255] width 67 height 29
drag, startPoint x: 571, startPoint y: 300, endPoint x: 738, endPoint y: 300, distance: 167.6
click at [738, 300] on div "Lifting Operations and Lifting Equipment Regulations 1998 Report of Thorough Ex…" at bounding box center [623, 287] width 471 height 667
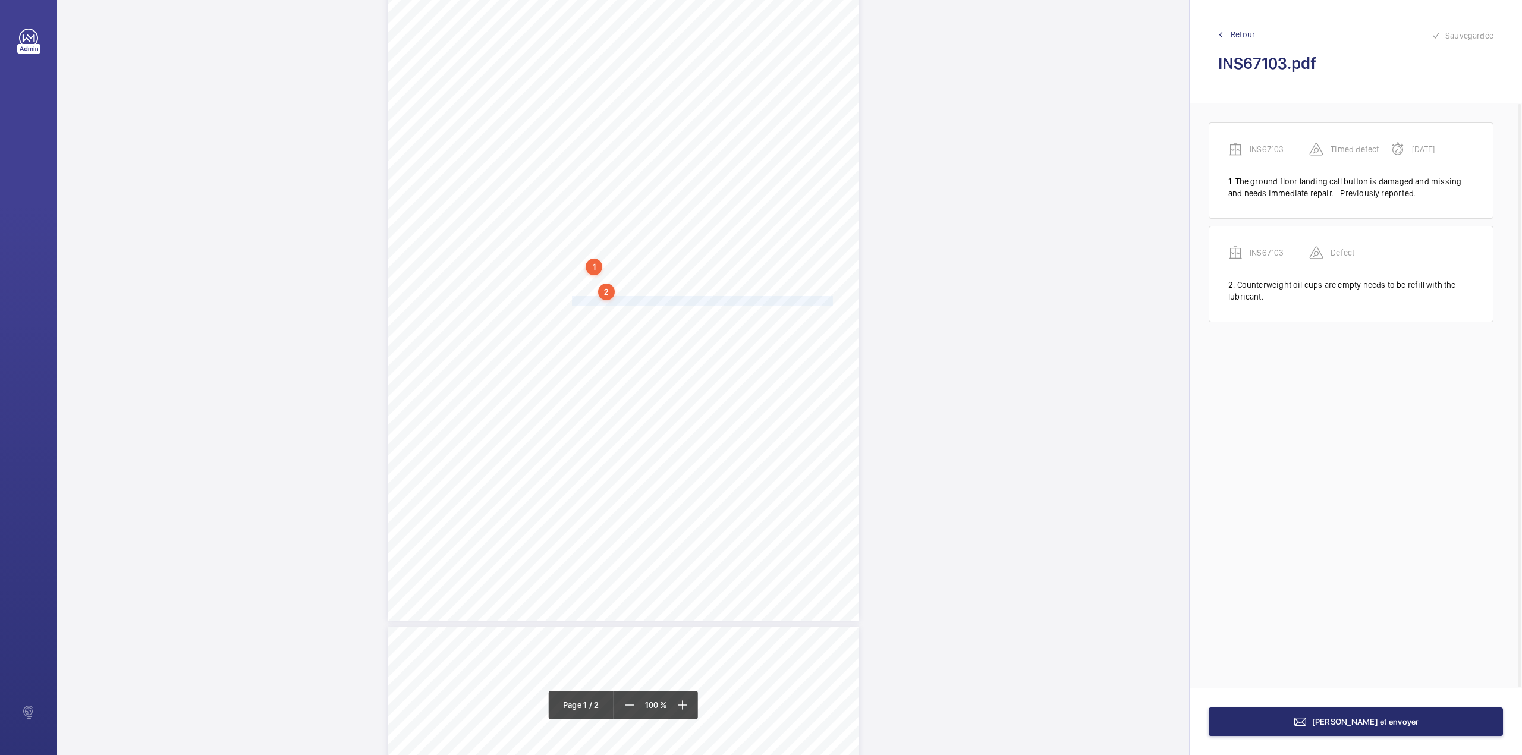
scroll to position [63, 0]
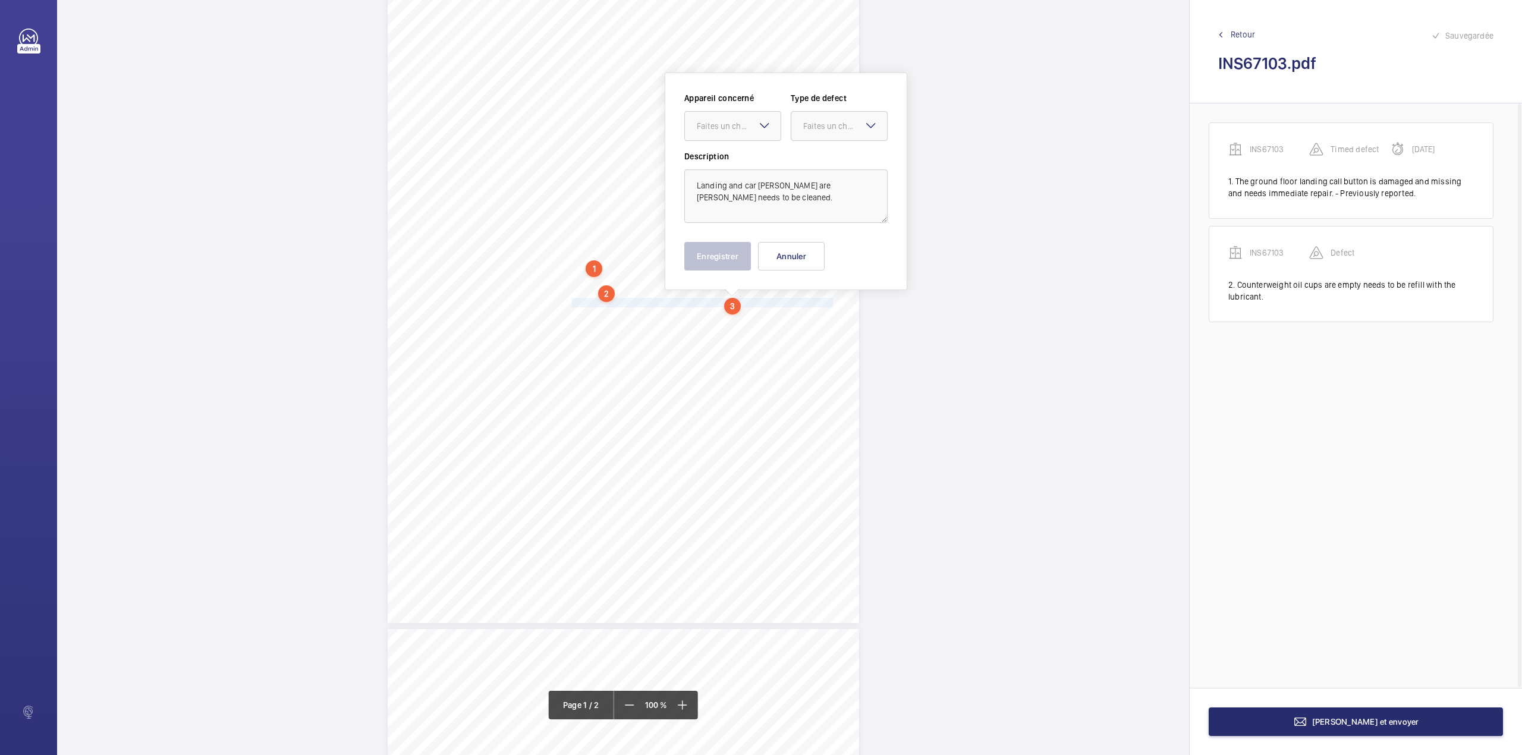
drag, startPoint x: 741, startPoint y: 125, endPoint x: 740, endPoint y: 143, distance: 18.4
click at [740, 126] on div "Faites un choix" at bounding box center [739, 126] width 84 height 12
click at [762, 164] on span "INS67103" at bounding box center [733, 162] width 72 height 12
drag, startPoint x: 840, startPoint y: 126, endPoint x: 838, endPoint y: 132, distance: 6.4
click at [838, 132] on div "Faites un choix" at bounding box center [839, 126] width 96 height 12
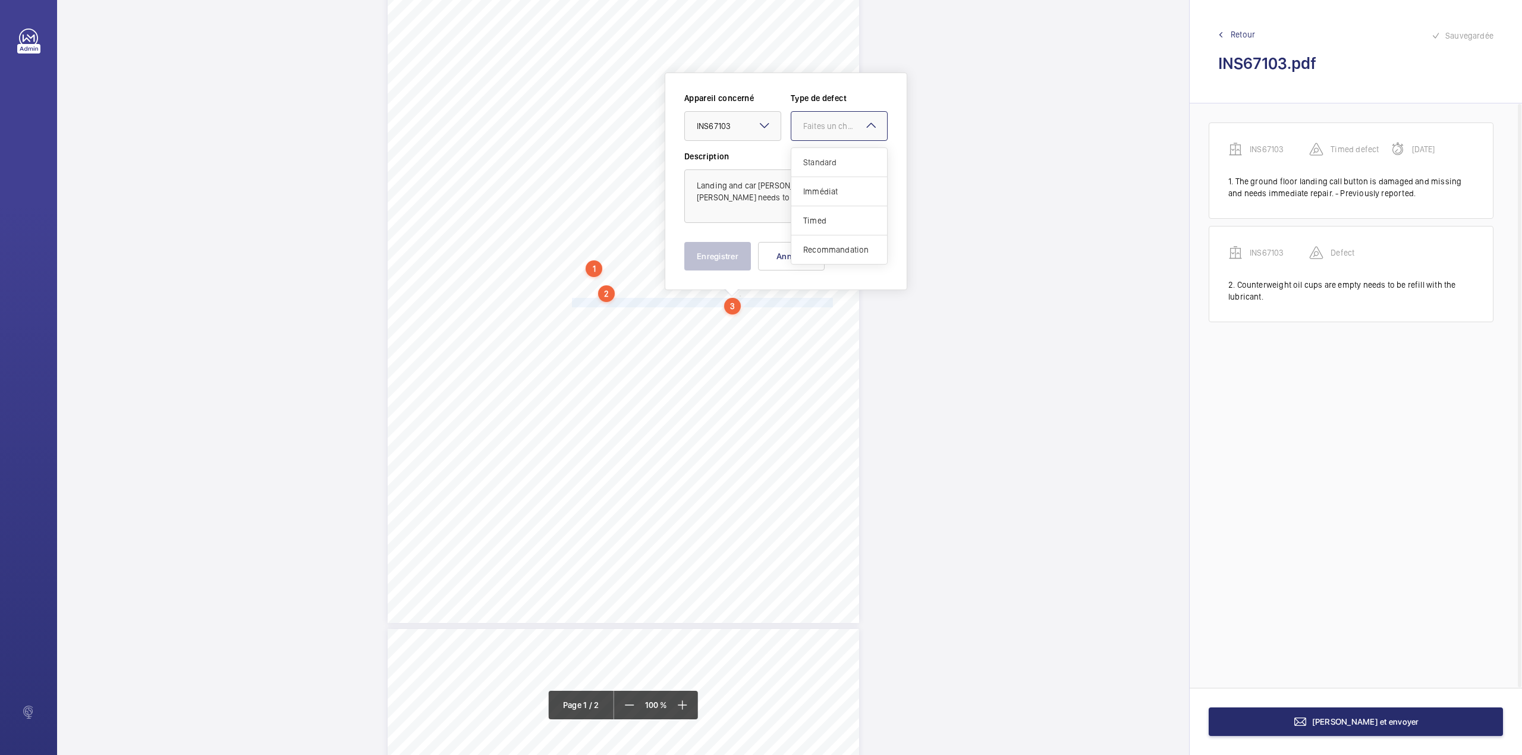
click at [830, 159] on span "Standard" at bounding box center [839, 162] width 72 height 12
click at [712, 262] on button "Enregistrer" at bounding box center [717, 256] width 67 height 29
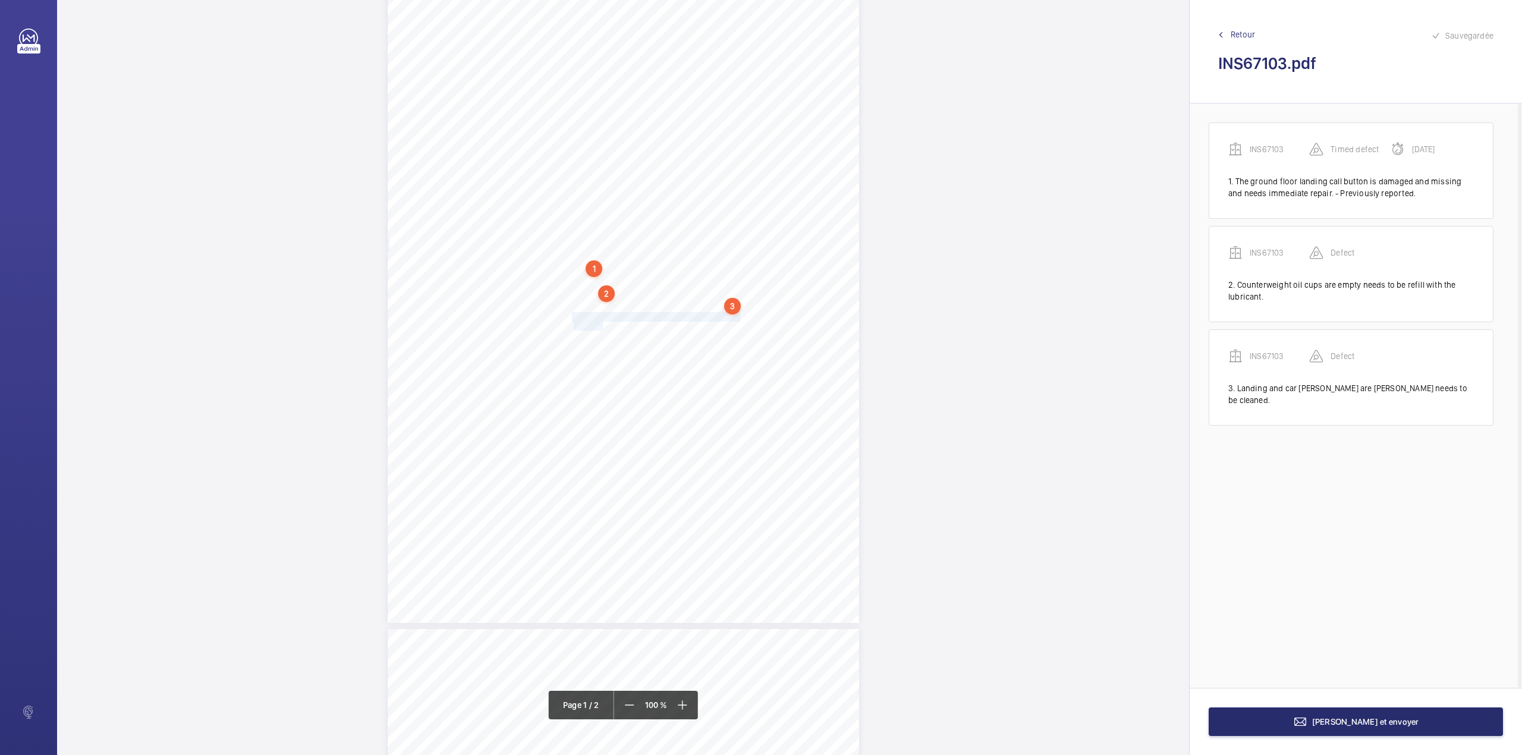
drag, startPoint x: 571, startPoint y: 314, endPoint x: 602, endPoint y: 324, distance: 31.8
click at [602, 324] on div "Lifting Operations and Lifting Equipment Regulations 1998 Report of Thorough Ex…" at bounding box center [623, 289] width 471 height 667
click at [585, 125] on div "Faites un choix" at bounding box center [602, 125] width 84 height 12
drag, startPoint x: 585, startPoint y: 137, endPoint x: 585, endPoint y: 151, distance: 14.3
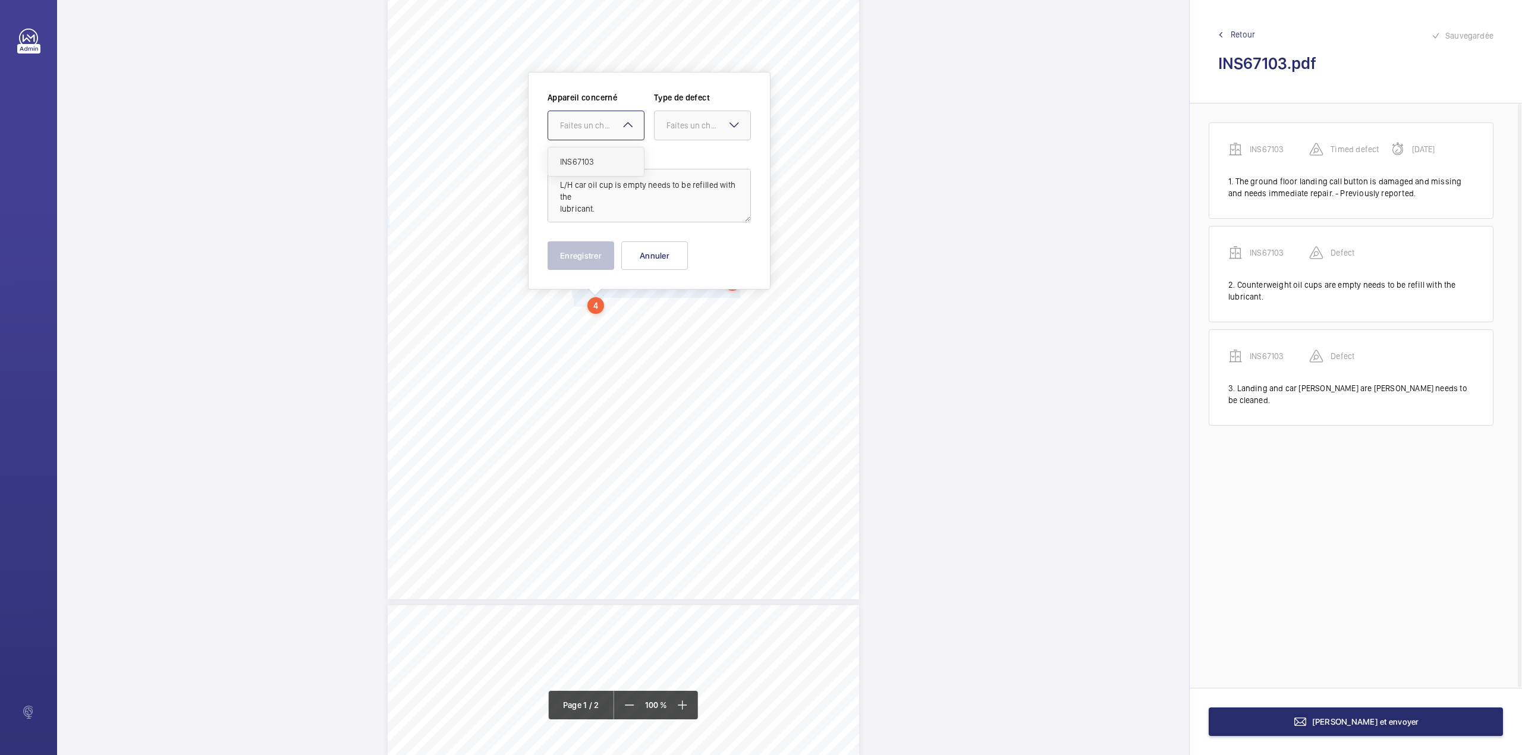
click at [585, 151] on div "INS67103" at bounding box center [596, 161] width 96 height 29
drag, startPoint x: 698, startPoint y: 121, endPoint x: 694, endPoint y: 144, distance: 22.9
click at [696, 131] on div "Faites un choix" at bounding box center [708, 125] width 84 height 12
click at [693, 150] on div "Standard" at bounding box center [703, 161] width 96 height 29
click at [581, 244] on button "Enregistrer" at bounding box center [581, 255] width 67 height 29
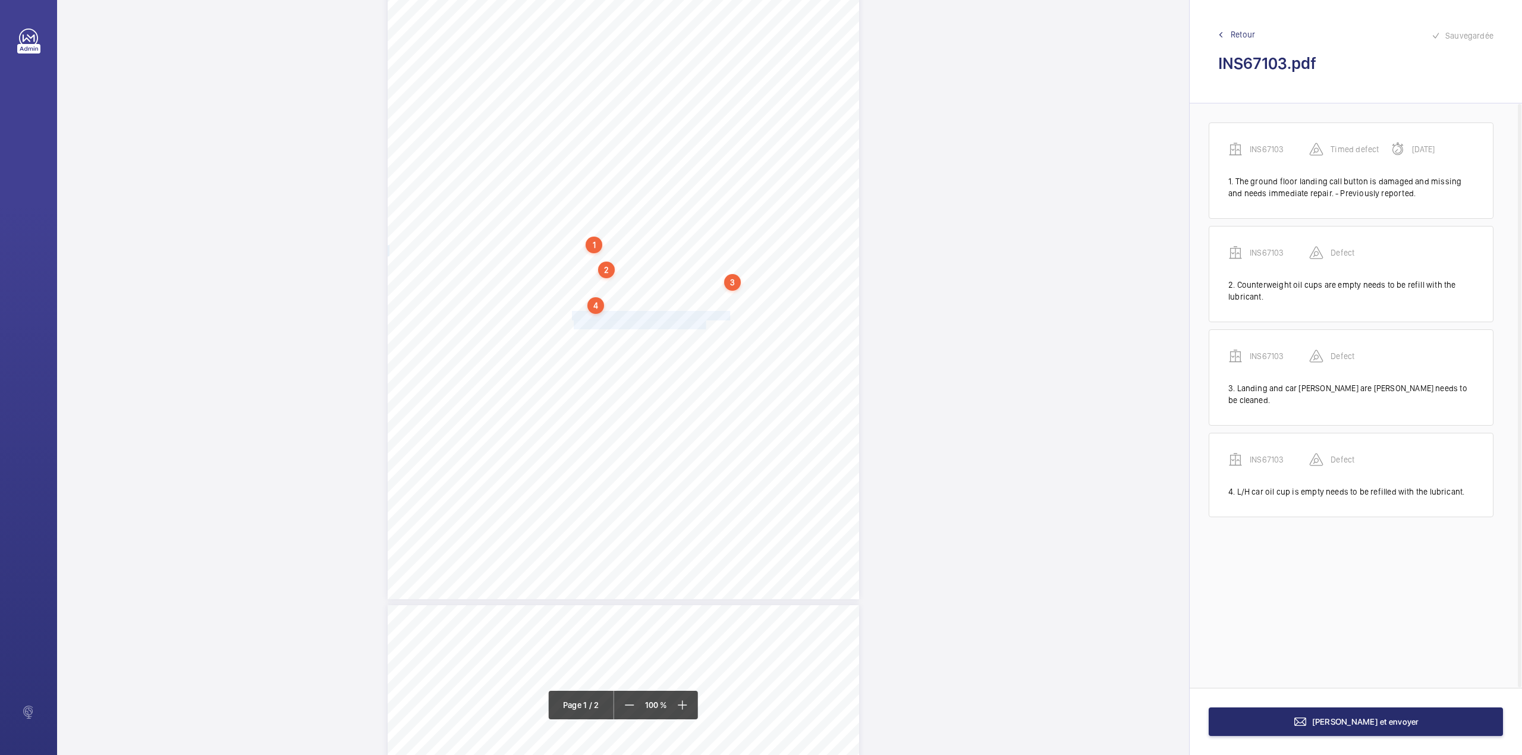
drag, startPoint x: 571, startPoint y: 314, endPoint x: 704, endPoint y: 321, distance: 132.8
click at [704, 321] on div "Lifting Operations and Lifting Equipment Regulations 1998 Report of Thorough Ex…" at bounding box center [623, 265] width 471 height 667
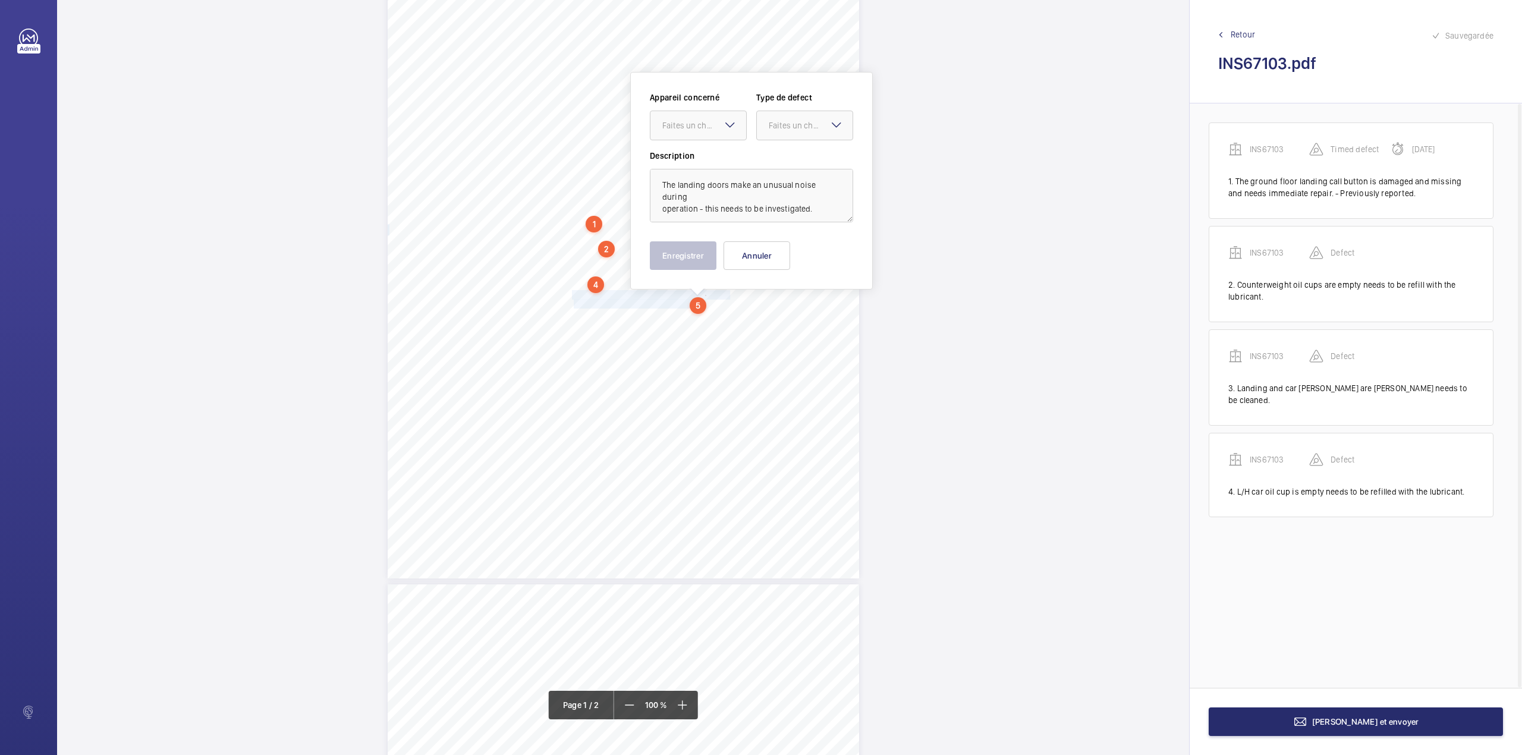
click at [697, 124] on div "Faites un choix" at bounding box center [704, 125] width 84 height 12
click at [697, 141] on div "Appareil concerné Faites un choix INS67103 Type de defect Faites un choix" at bounding box center [751, 121] width 203 height 58
click at [715, 140] on ng-select "Faites un choix" at bounding box center [698, 126] width 97 height 30
drag, startPoint x: 714, startPoint y: 139, endPoint x: 718, endPoint y: 157, distance: 18.9
click at [715, 158] on span "INS67103" at bounding box center [698, 162] width 72 height 12
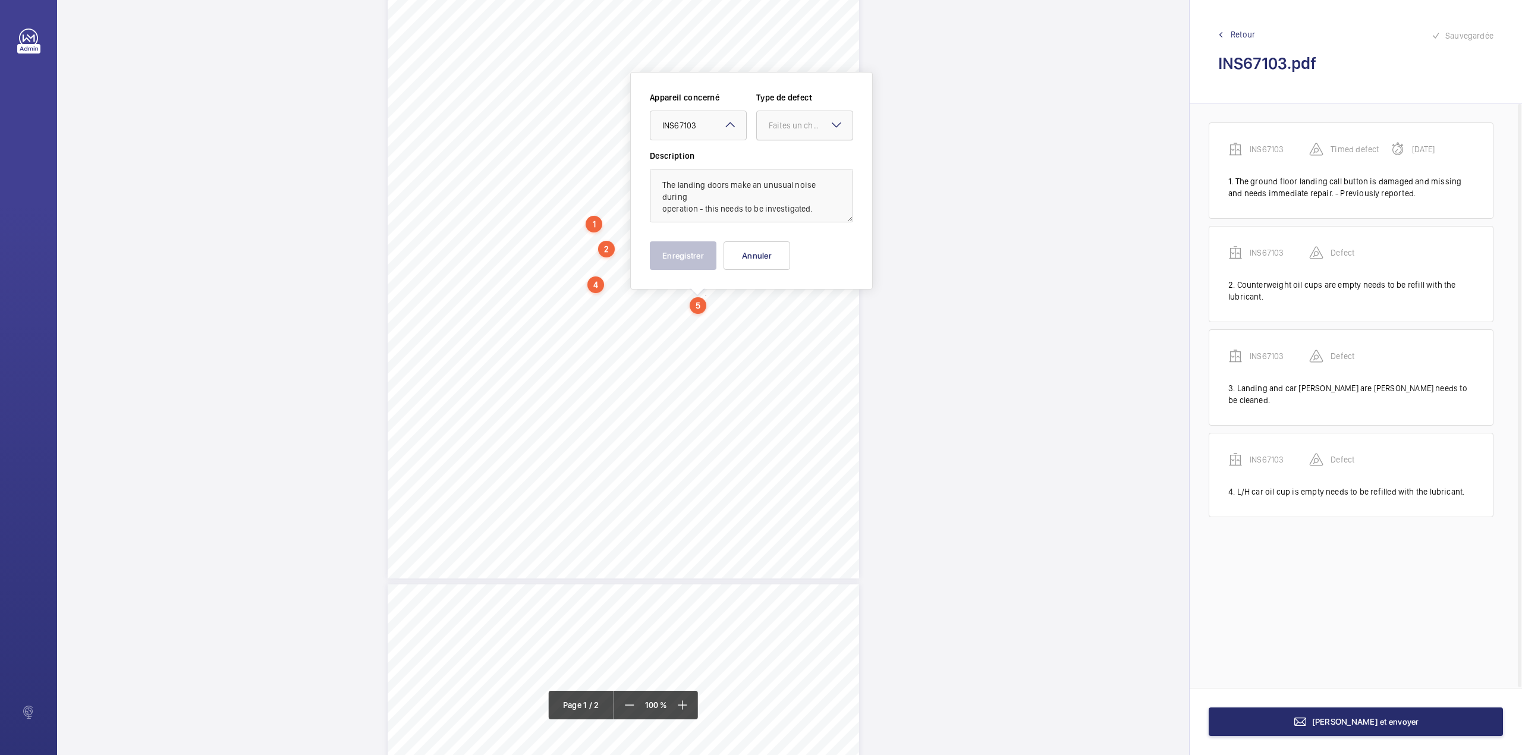
drag, startPoint x: 790, startPoint y: 115, endPoint x: 790, endPoint y: 138, distance: 22.6
click at [790, 114] on div at bounding box center [805, 125] width 96 height 29
click at [790, 143] on div "Appareil concerné Faites un choix × INS67103 × Type de defect Faites un choix S…" at bounding box center [751, 121] width 203 height 58
click at [795, 140] on div "Appareil concerné Faites un choix × INS67103 × Type de defect Faites un choix" at bounding box center [751, 121] width 203 height 58
click at [795, 171] on textarea "The landing doors make an unusual noise during operation - this needs to be inv…" at bounding box center [751, 196] width 203 height 54
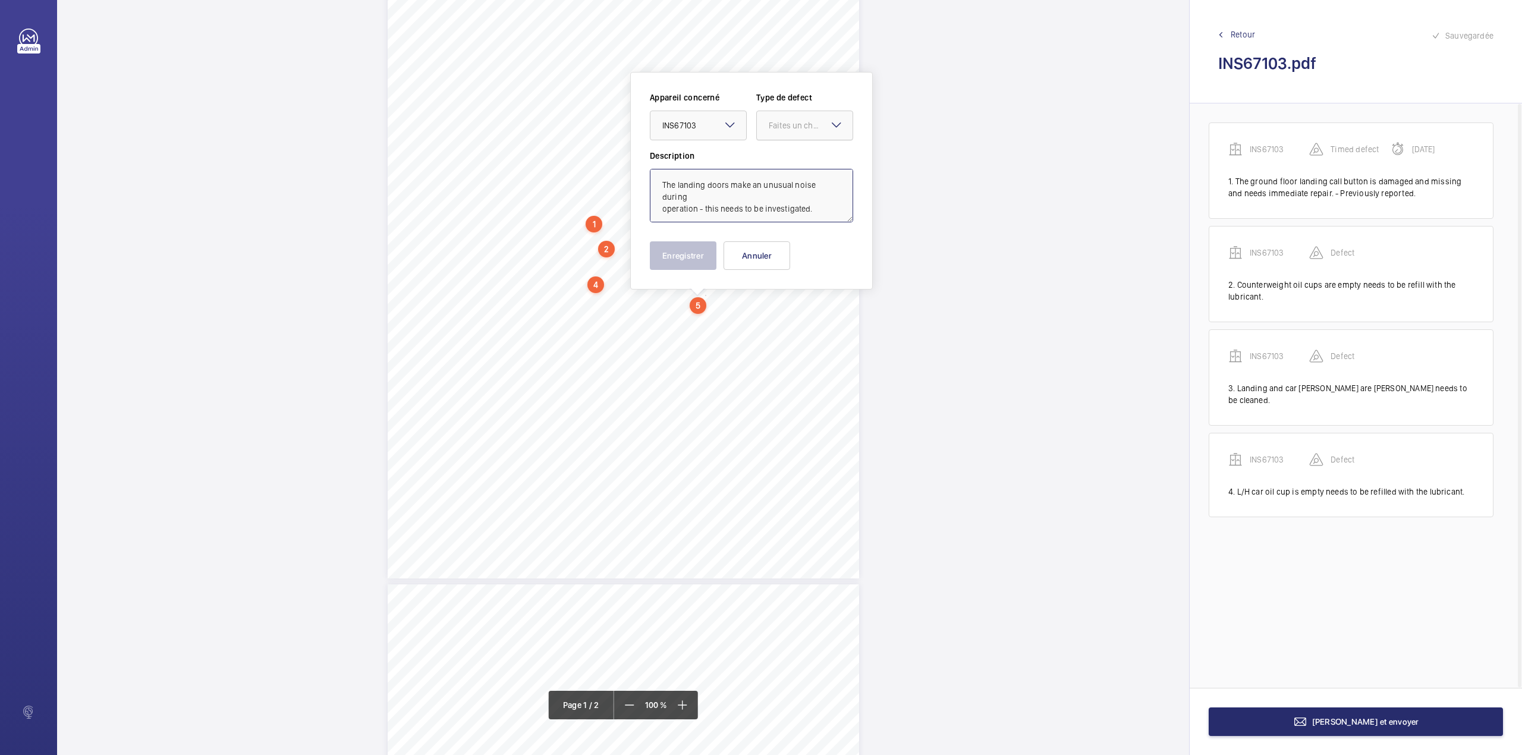
click at [798, 119] on div "Faites un choix" at bounding box center [811, 125] width 84 height 12
click at [800, 153] on div "Standard" at bounding box center [805, 161] width 96 height 29
click at [695, 253] on button "Enregistrer" at bounding box center [683, 255] width 67 height 29
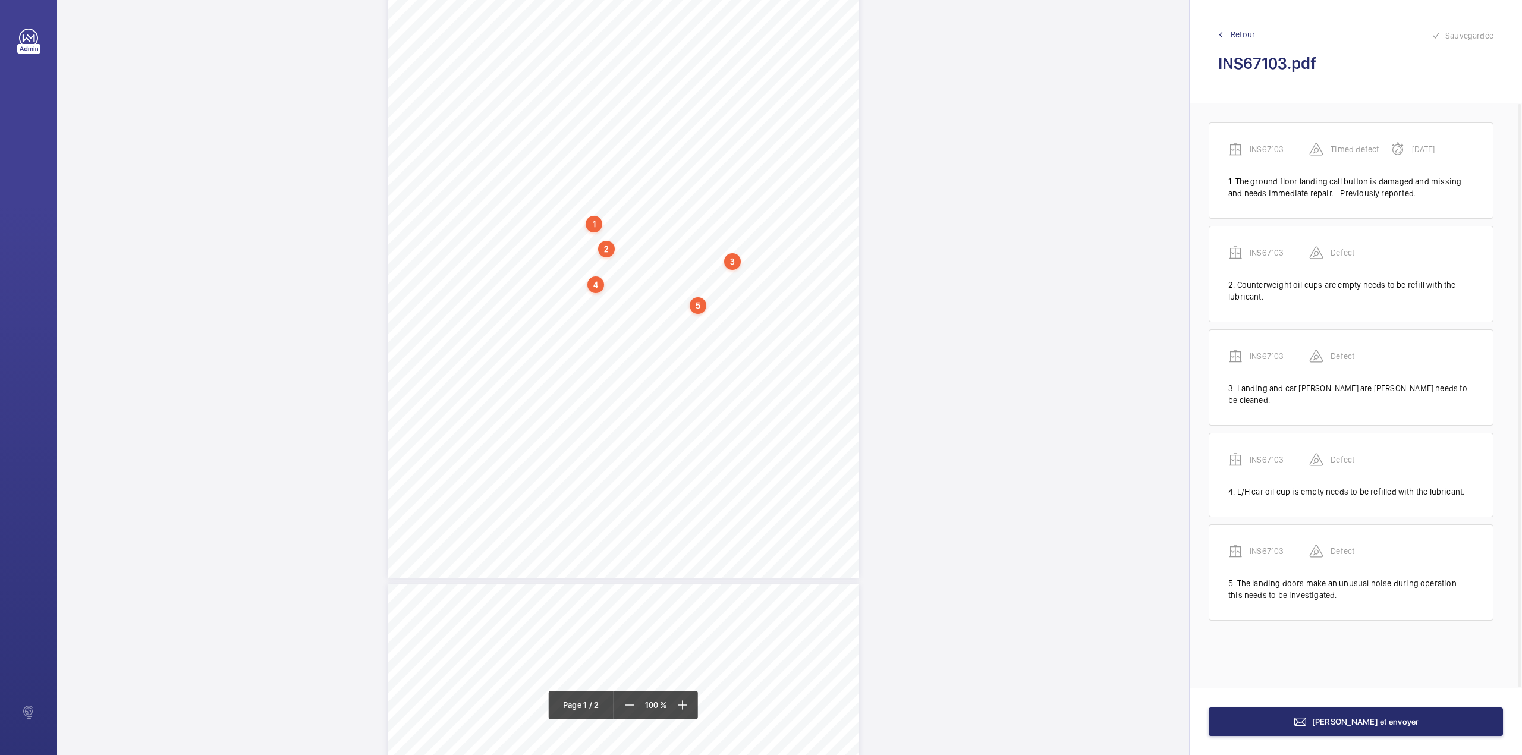
click at [571, 317] on div "Lifting Operations and Lifting Equipment Regulations 1998 Report of Thorough Ex…" at bounding box center [623, 244] width 471 height 667
click at [616, 253] on button "Annuler" at bounding box center [624, 255] width 67 height 29
drag, startPoint x: 574, startPoint y: 304, endPoint x: 750, endPoint y: 298, distance: 176.1
click at [750, 298] on div "Lifting Operations and Lifting Equipment Regulations 1998 Report of Thorough Ex…" at bounding box center [623, 228] width 471 height 667
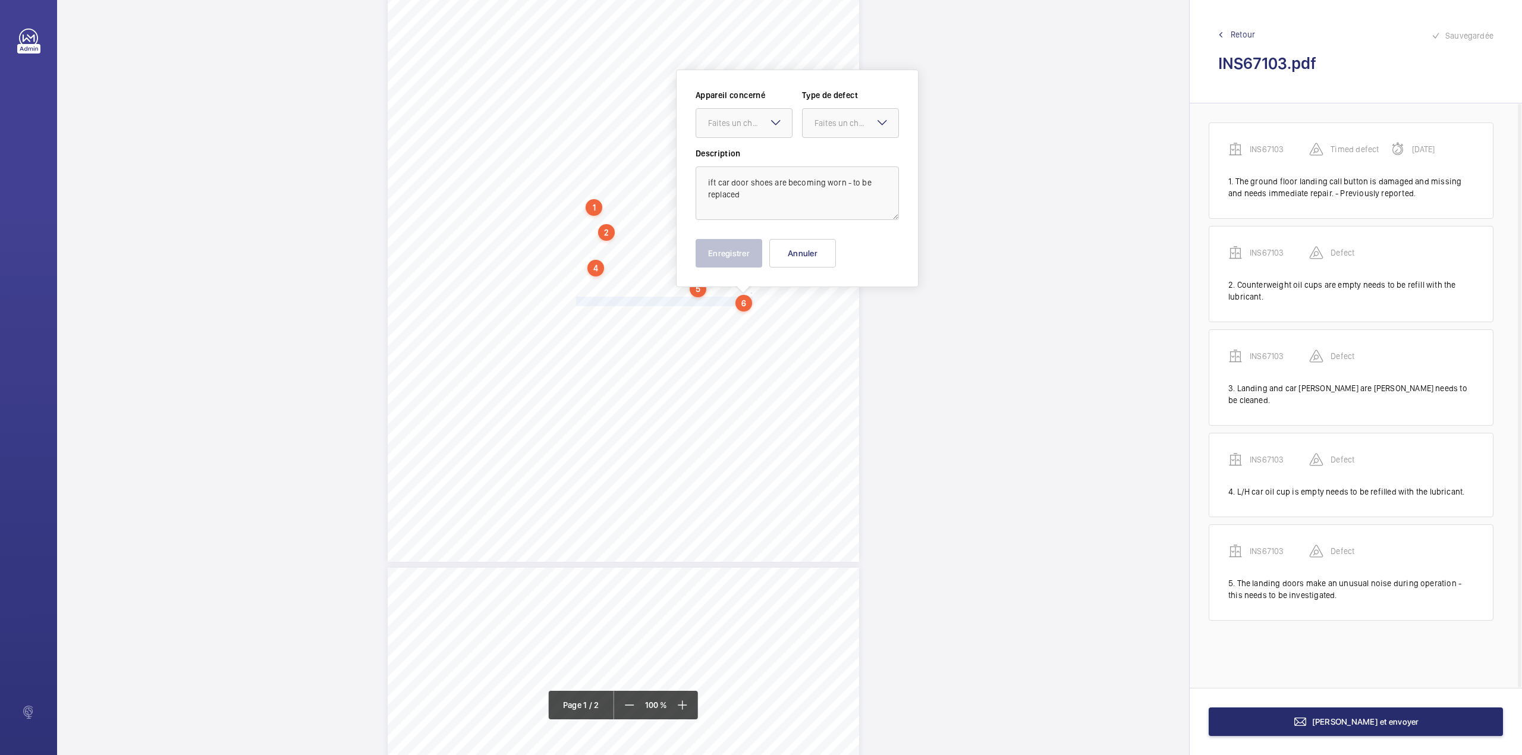
scroll to position [122, 0]
click at [705, 177] on textarea "ift car door shoes are becoming worn - to be replaced" at bounding box center [797, 196] width 203 height 54
click at [747, 122] on div "Faites un choix" at bounding box center [750, 125] width 84 height 12
click at [745, 153] on div "INS67103" at bounding box center [744, 161] width 96 height 29
click at [852, 121] on div "Faites un choix" at bounding box center [856, 125] width 84 height 12
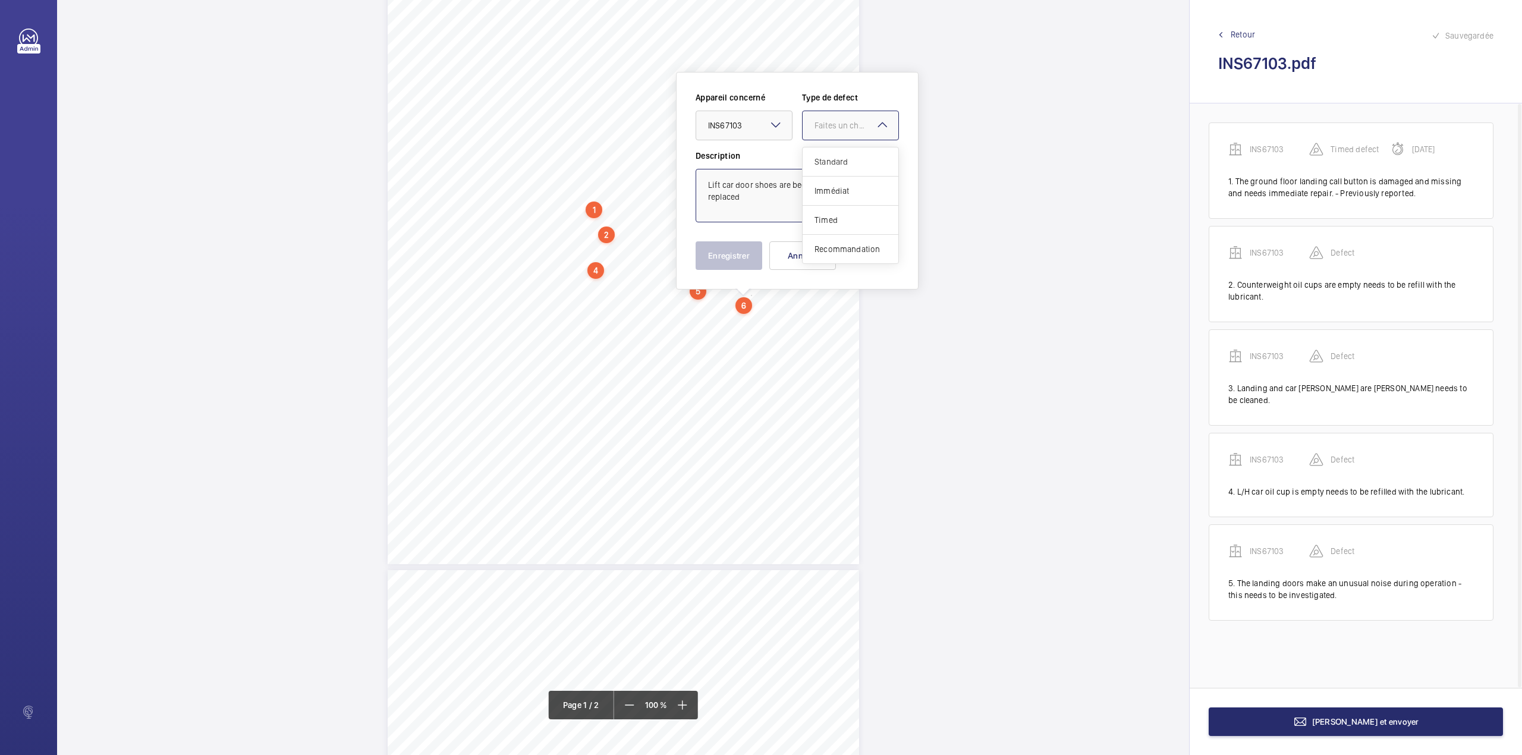
click at [847, 160] on span "Standard" at bounding box center [850, 162] width 72 height 12
click at [731, 215] on textarea "Lift car door shoes are becoming worn - to be replaced" at bounding box center [797, 196] width 203 height 54
click at [747, 201] on textarea "Lift car door shoes are becoming worn - to be replaced" at bounding box center [797, 196] width 203 height 54
type textarea "Lift car door shoes are becoming worn - to be replaced."
click at [723, 252] on button "Enregistrer" at bounding box center [729, 255] width 67 height 29
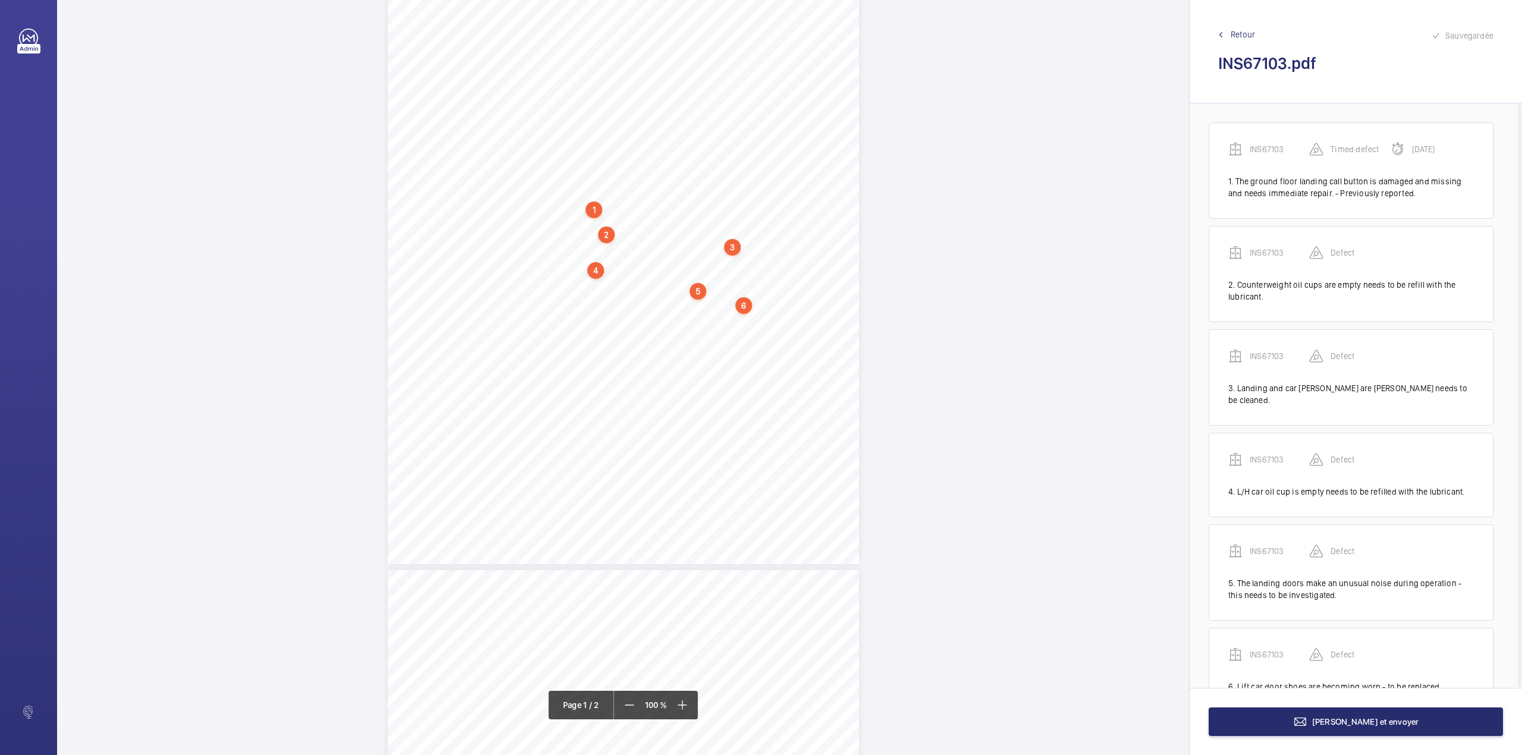
scroll to position [34, 0]
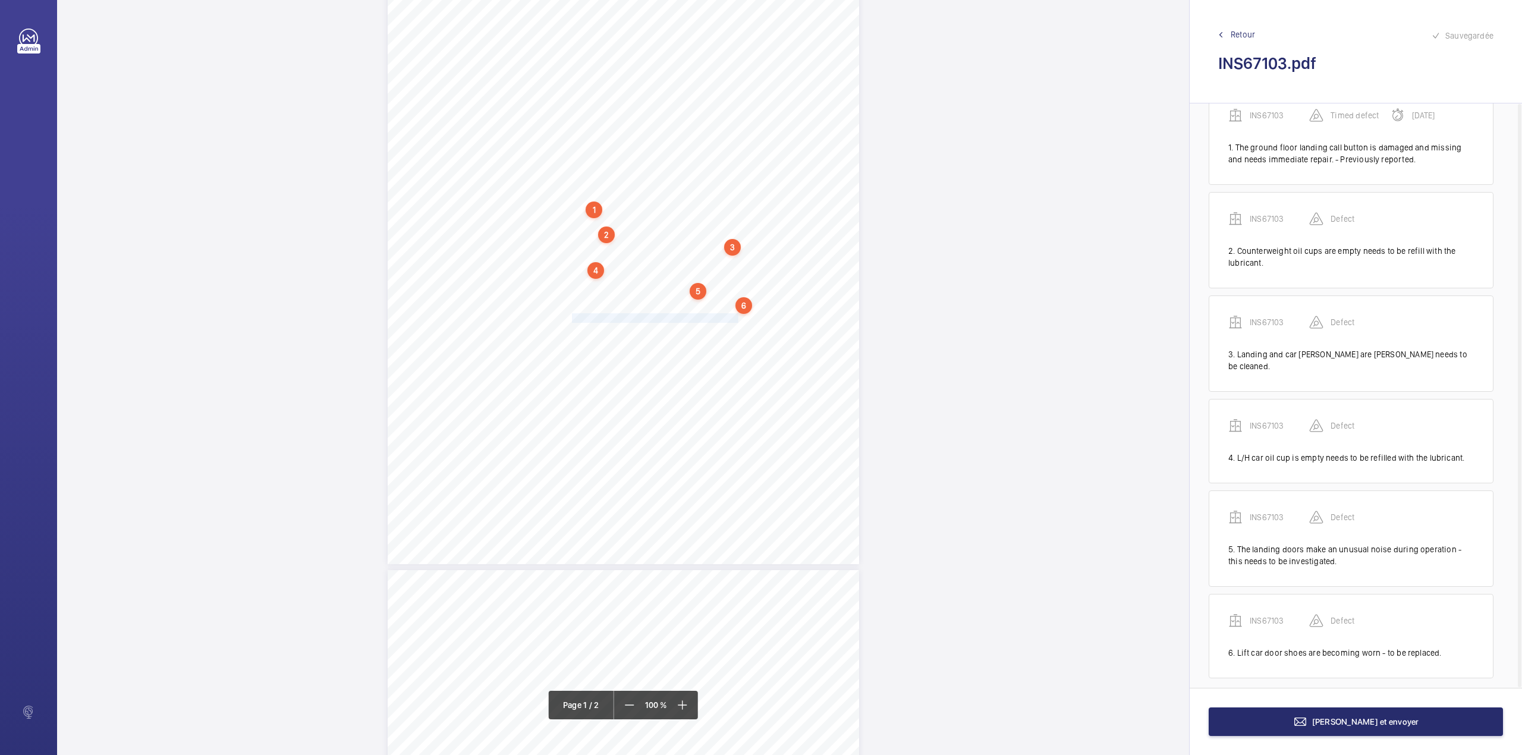
drag, startPoint x: 572, startPoint y: 314, endPoint x: 734, endPoint y: 317, distance: 161.7
click at [734, 317] on div "Lifting Operations and Lifting Equipment Regulations 1998 Report of Thorough Ex…" at bounding box center [623, 230] width 471 height 667
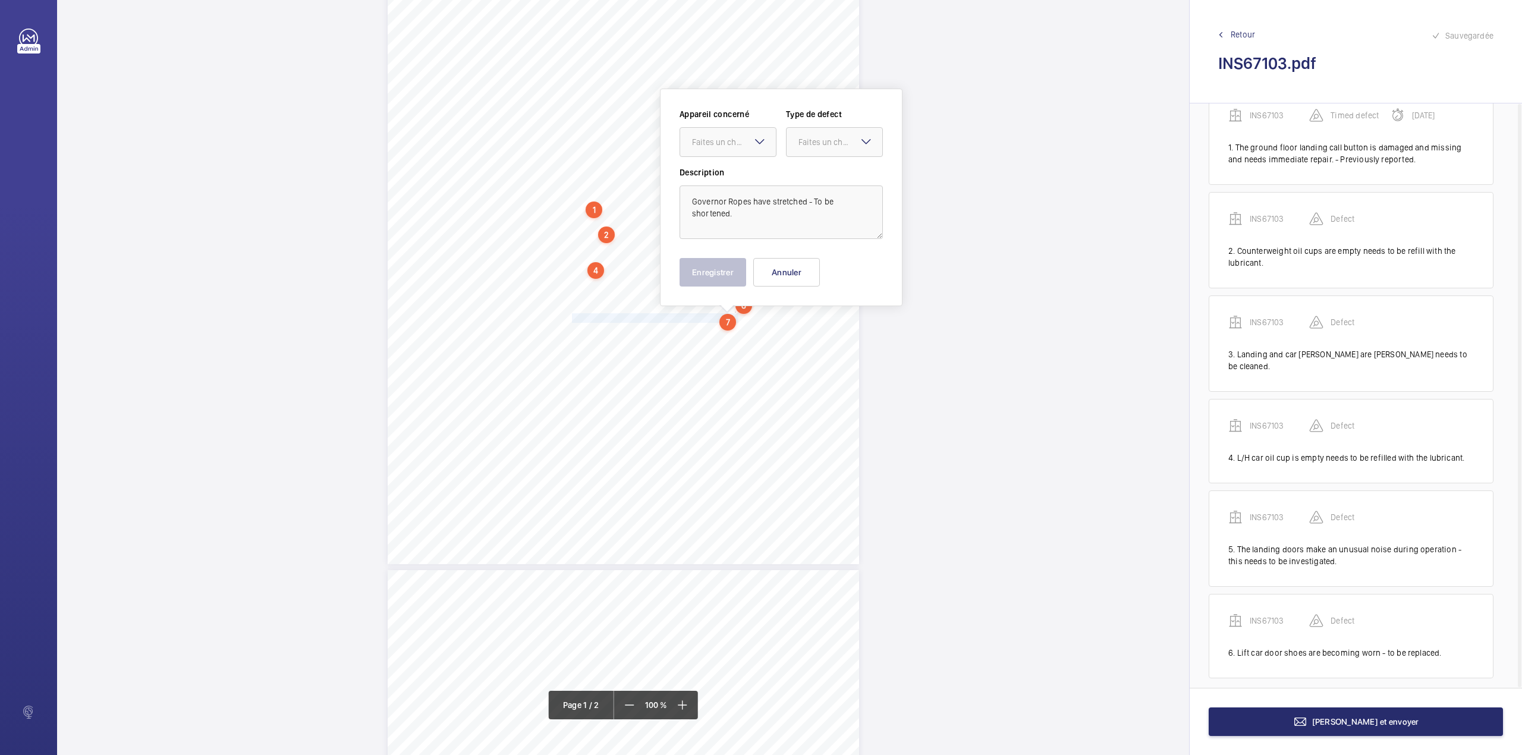
scroll to position [139, 0]
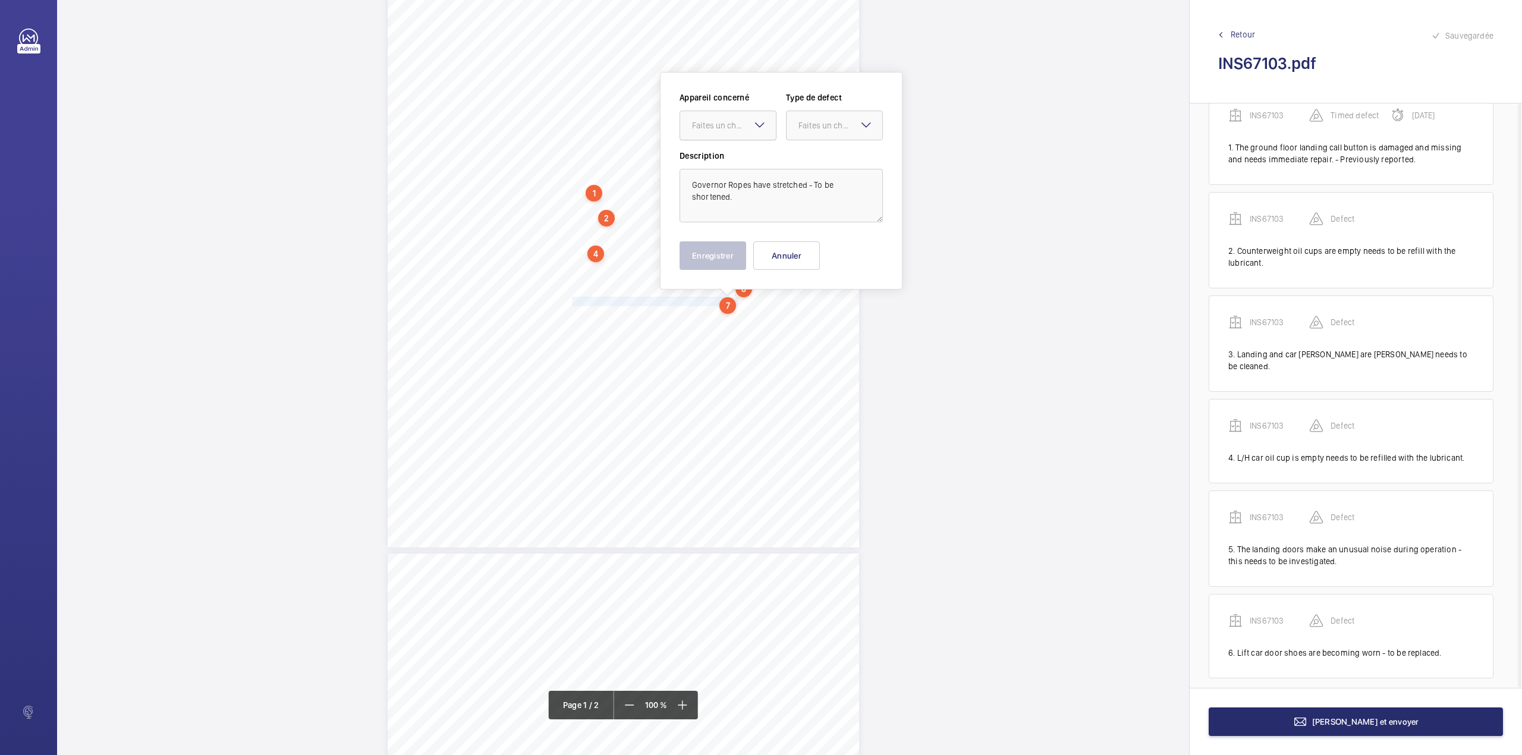
drag, startPoint x: 723, startPoint y: 127, endPoint x: 723, endPoint y: 137, distance: 9.5
click at [723, 129] on div "Faites un choix" at bounding box center [734, 125] width 84 height 12
click at [726, 153] on div "INS67103" at bounding box center [728, 161] width 96 height 29
click at [800, 138] on div at bounding box center [834, 125] width 96 height 29
click at [800, 156] on span "Standard" at bounding box center [834, 162] width 72 height 12
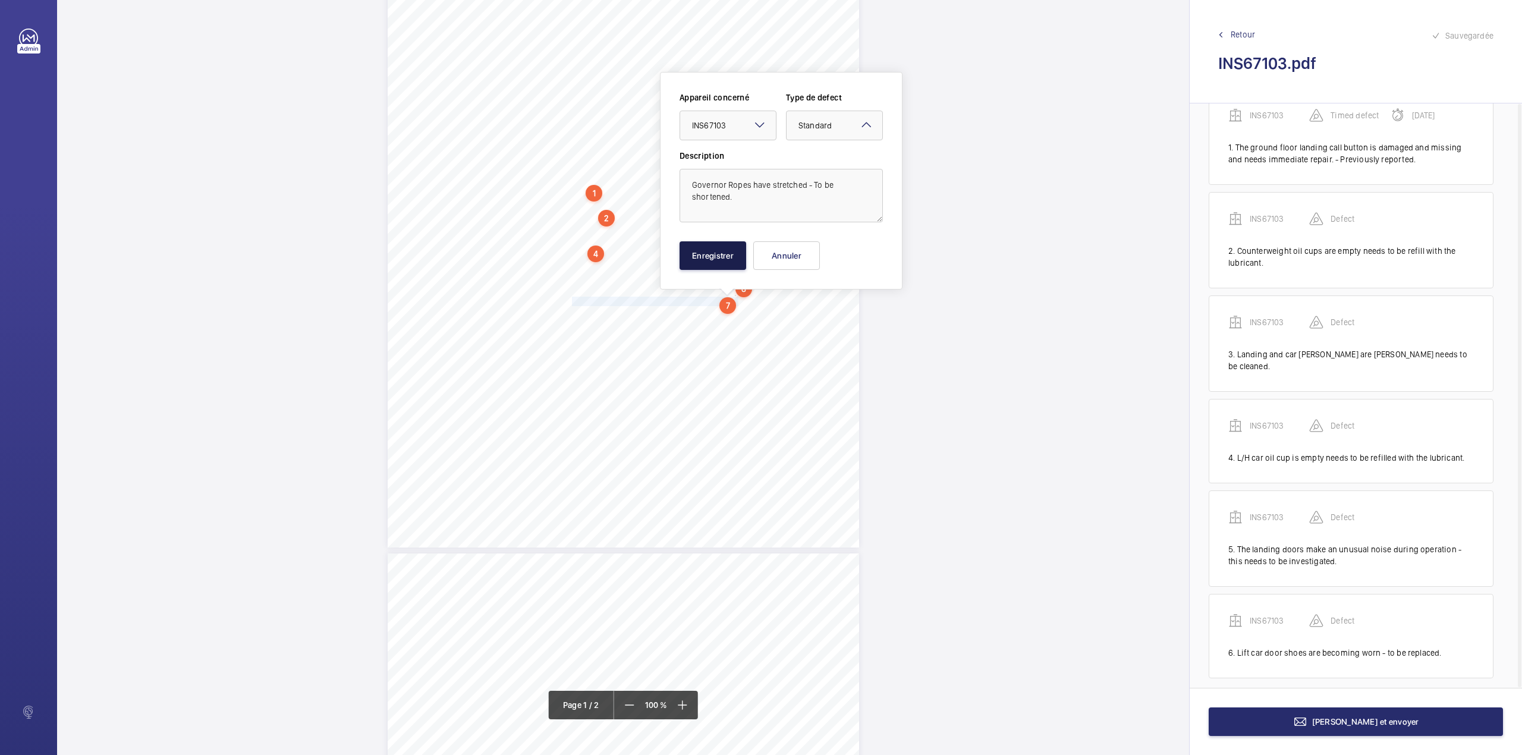
click at [733, 243] on button "Enregistrer" at bounding box center [712, 255] width 67 height 29
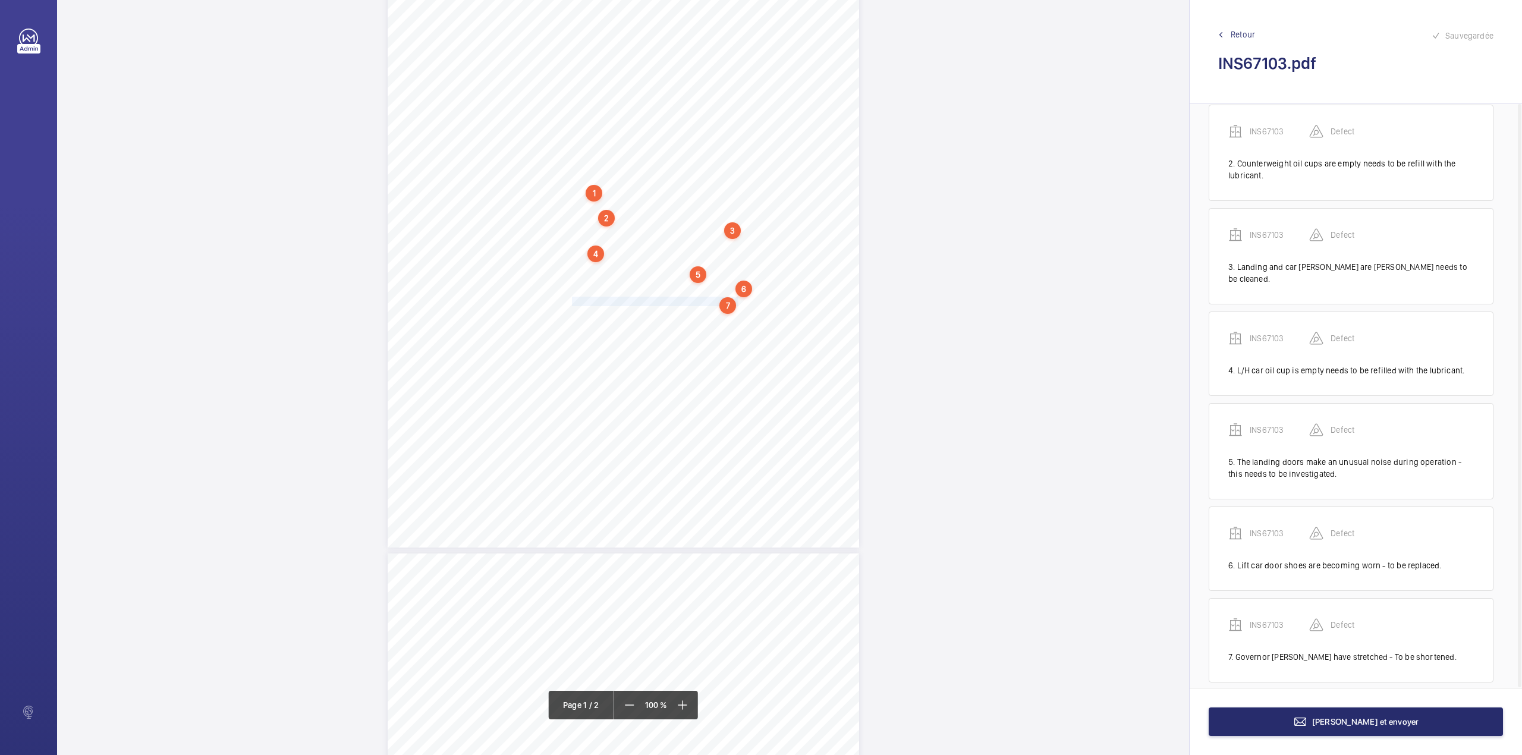
scroll to position [126, 0]
drag, startPoint x: 571, startPoint y: 317, endPoint x: 717, endPoint y: 313, distance: 145.7
click at [717, 313] on div "Lifting Operations and Lifting Equipment Regulations 1998 Report of Thorough Ex…" at bounding box center [623, 214] width 471 height 667
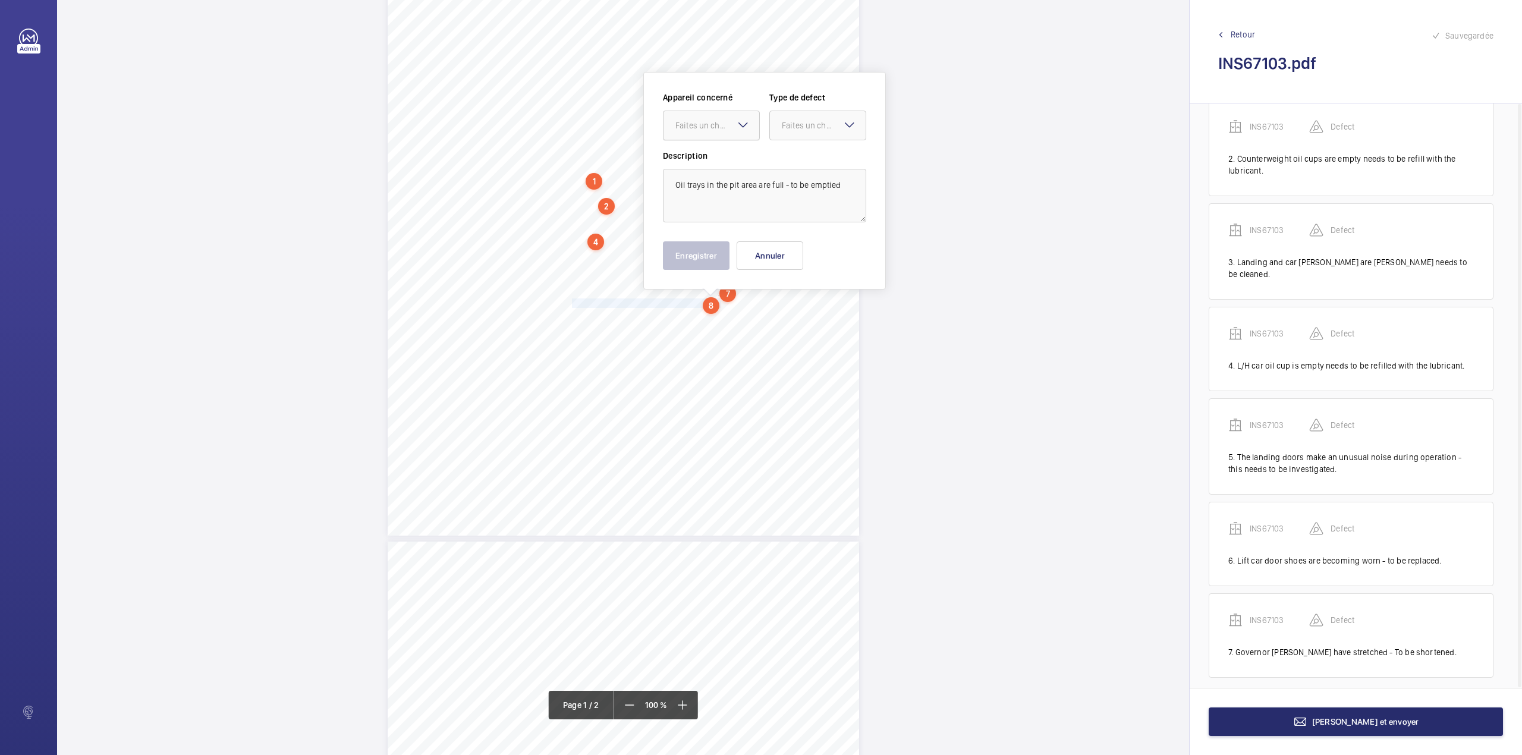
click at [721, 118] on div at bounding box center [711, 125] width 96 height 29
click at [719, 147] on div "INS67103" at bounding box center [711, 161] width 96 height 29
drag, startPoint x: 799, startPoint y: 125, endPoint x: 799, endPoint y: 134, distance: 9.5
click at [799, 126] on div "Faites un choix" at bounding box center [824, 125] width 84 height 12
click at [799, 147] on div "Standard" at bounding box center [818, 161] width 96 height 29
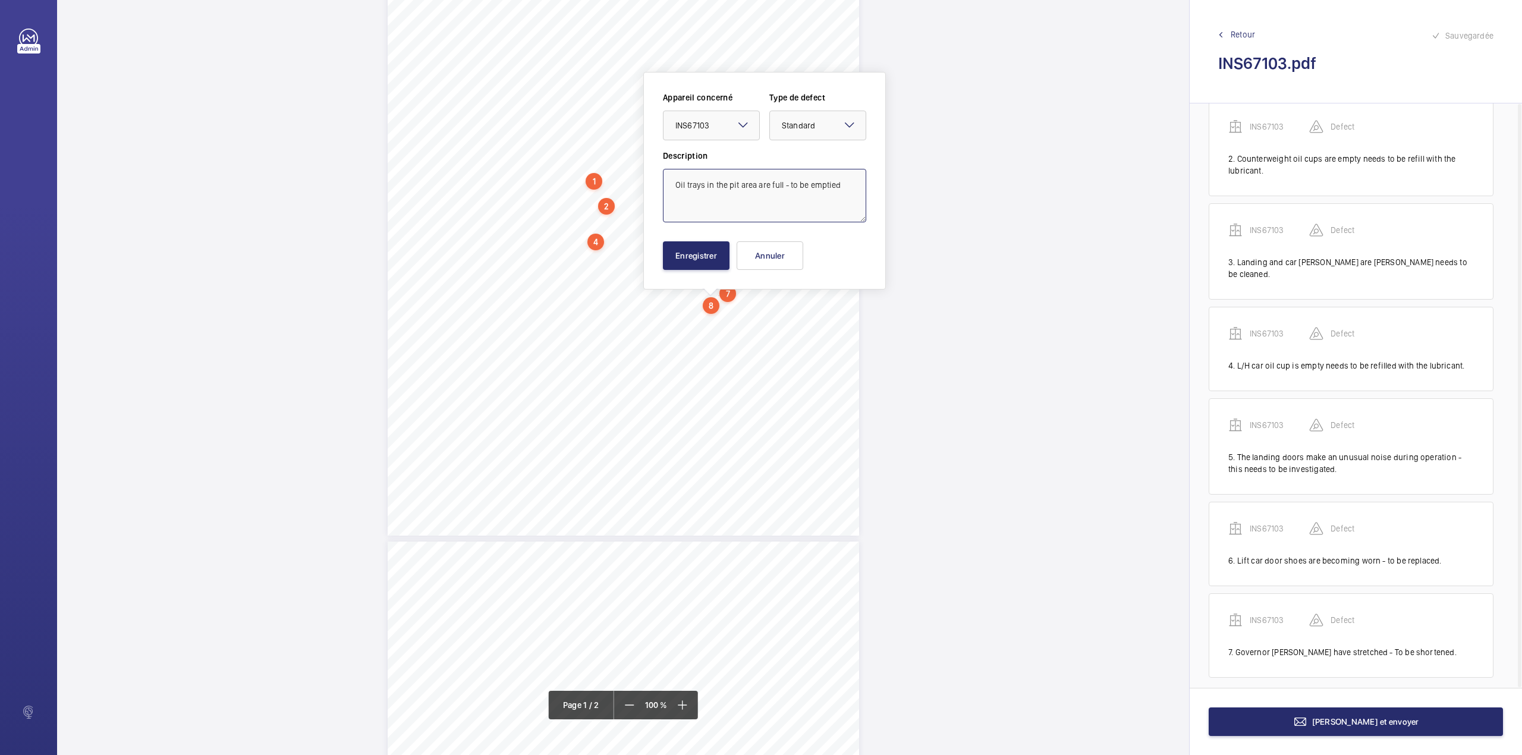
click at [842, 183] on textarea "Oil trays in the pit area are full - to be emptied" at bounding box center [764, 196] width 203 height 54
type textarea "Oil trays in the pit area are full - to be emptied."
click at [679, 257] on button "Enregistrer" at bounding box center [696, 255] width 67 height 29
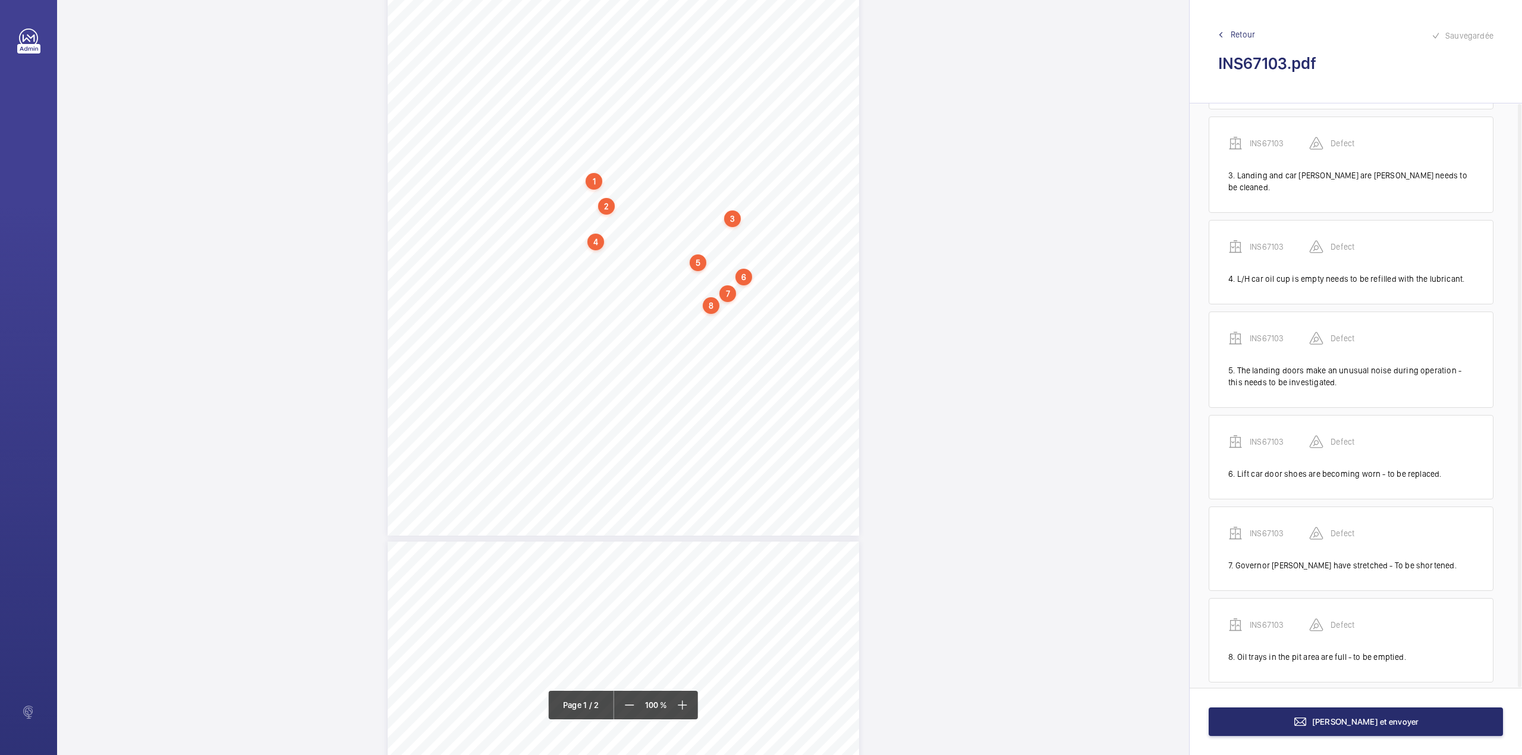
scroll to position [218, 0]
drag, startPoint x: 571, startPoint y: 314, endPoint x: 614, endPoint y: 327, distance: 44.0
click at [614, 327] on div "Lifting Operations and Lifting Equipment Regulations 1998 Report of Thorough Ex…" at bounding box center [623, 202] width 471 height 667
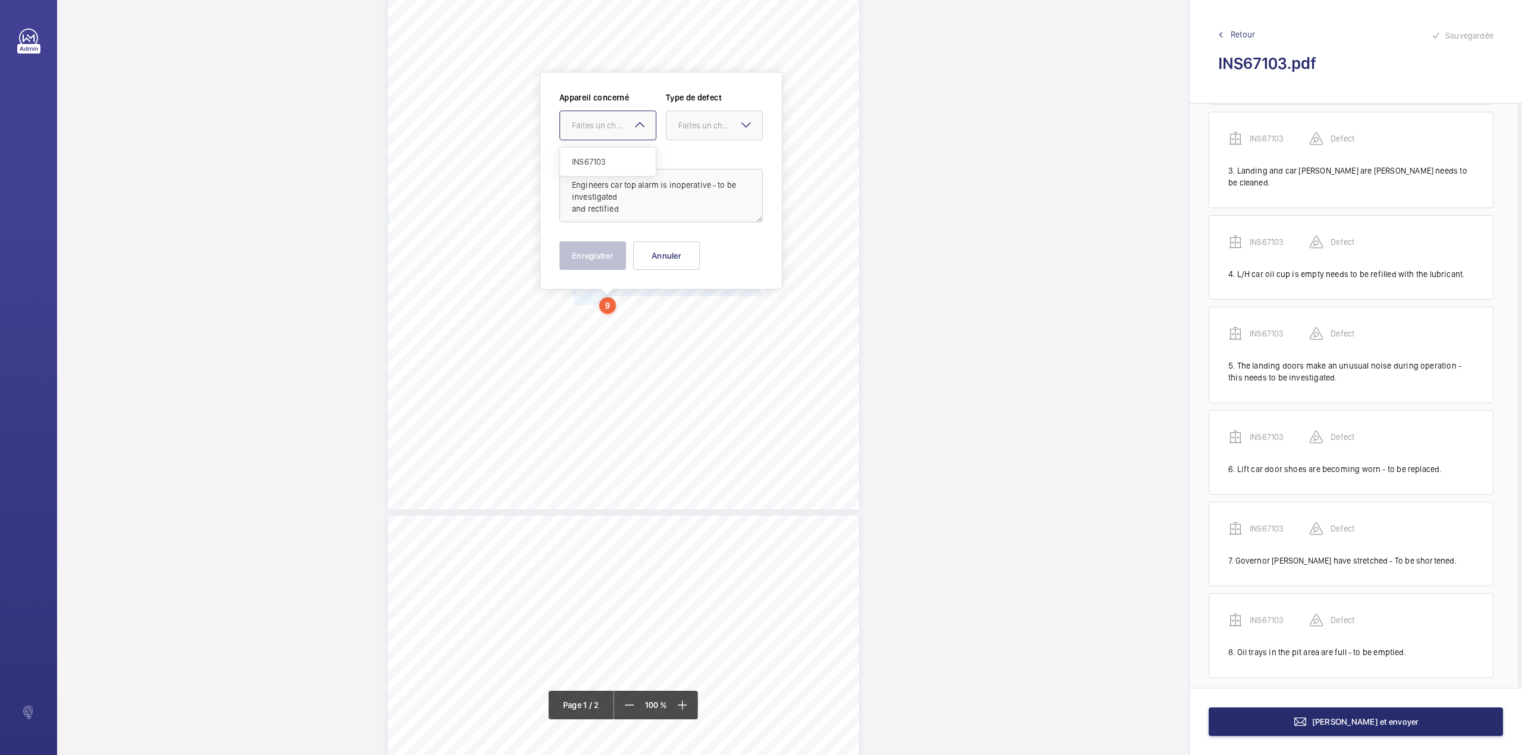
drag, startPoint x: 598, startPoint y: 124, endPoint x: 598, endPoint y: 165, distance: 41.0
click at [598, 126] on div "Faites un choix" at bounding box center [614, 125] width 84 height 12
drag, startPoint x: 598, startPoint y: 165, endPoint x: 637, endPoint y: 155, distance: 40.7
click at [602, 164] on span "INS67103" at bounding box center [608, 162] width 72 height 12
drag, startPoint x: 688, startPoint y: 119, endPoint x: 688, endPoint y: 131, distance: 11.9
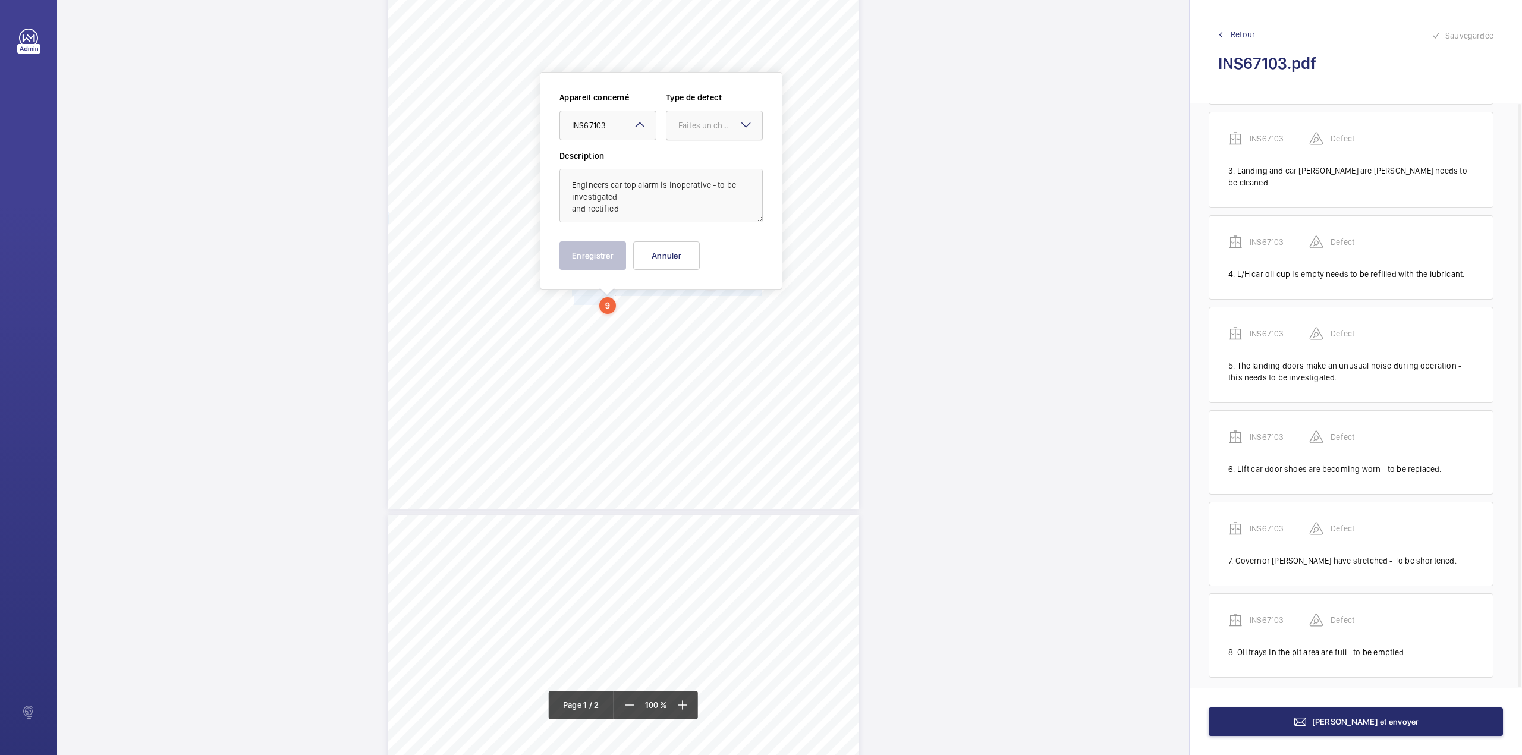
click at [688, 122] on div "Faites un choix" at bounding box center [720, 125] width 84 height 12
click at [690, 150] on div "Standard" at bounding box center [714, 161] width 96 height 29
click at [634, 212] on textarea "Engineers car top alarm is inoperative - to be investigated and rectified" at bounding box center [660, 196] width 203 height 54
type textarea "Engineers car top alarm is inoperative - to be investigated and rectified."
click at [592, 250] on button "Enregistrer" at bounding box center [592, 255] width 67 height 29
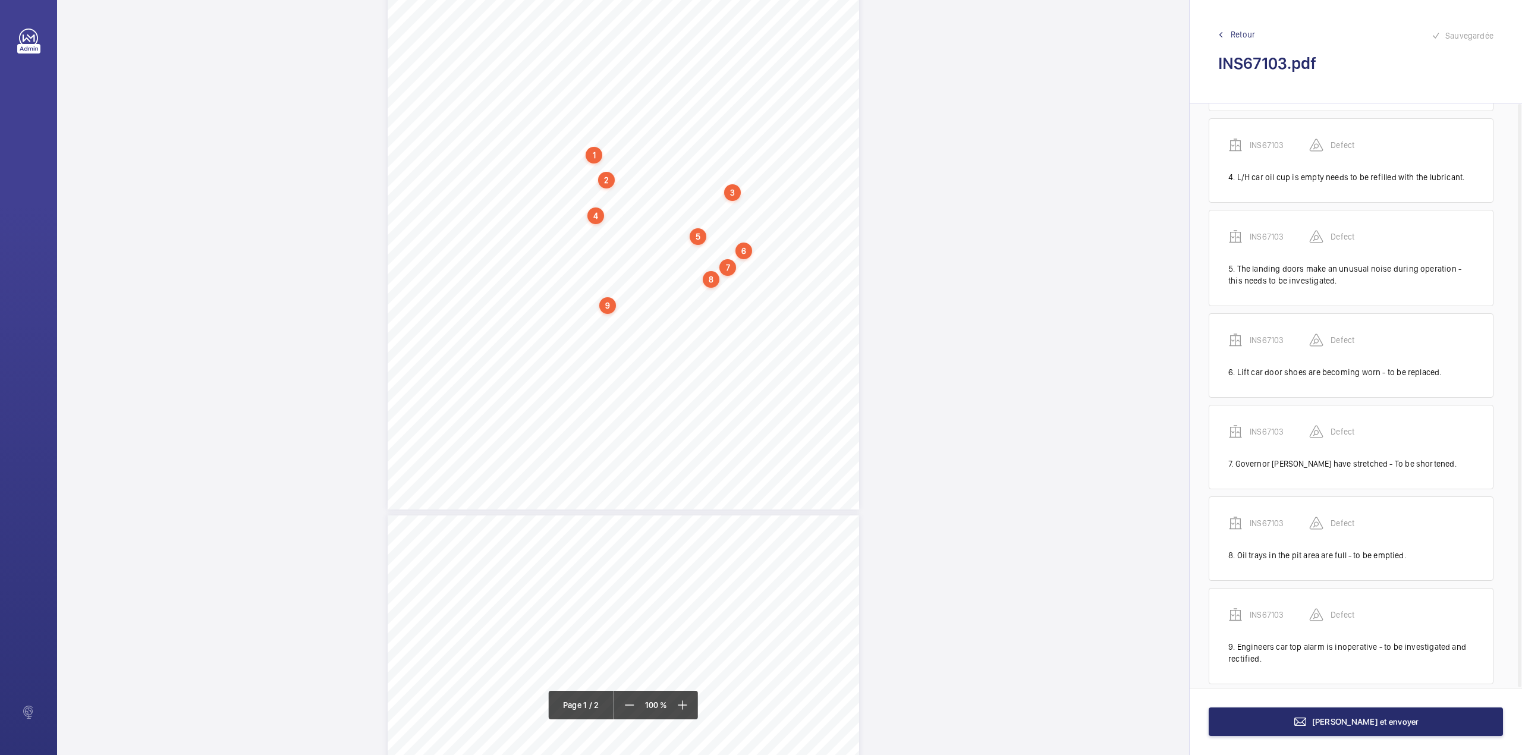
scroll to position [322, 0]
drag, startPoint x: 573, startPoint y: 314, endPoint x: 675, endPoint y: 319, distance: 102.4
click at [675, 319] on div "Lifting Operations and Lifting Equipment Regulations 1998 Report of Thorough Ex…" at bounding box center [623, 175] width 471 height 667
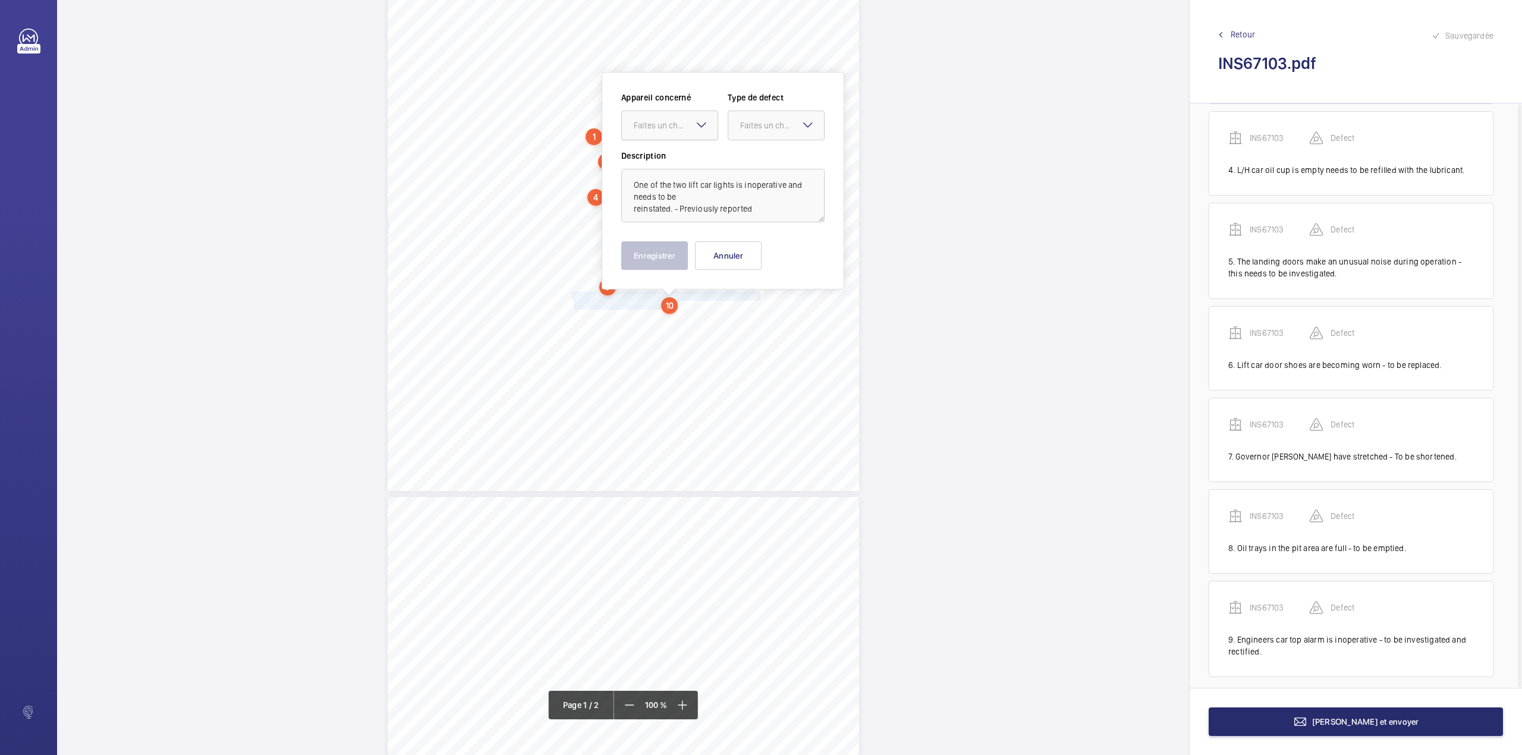
click at [657, 122] on div "Faites un choix" at bounding box center [676, 125] width 84 height 12
drag, startPoint x: 662, startPoint y: 162, endPoint x: 722, endPoint y: 144, distance: 62.2
click at [663, 162] on span "INS67103" at bounding box center [670, 162] width 72 height 12
drag, startPoint x: 743, startPoint y: 127, endPoint x: 743, endPoint y: 139, distance: 11.3
click at [743, 131] on div "Faites un choix" at bounding box center [776, 125] width 96 height 12
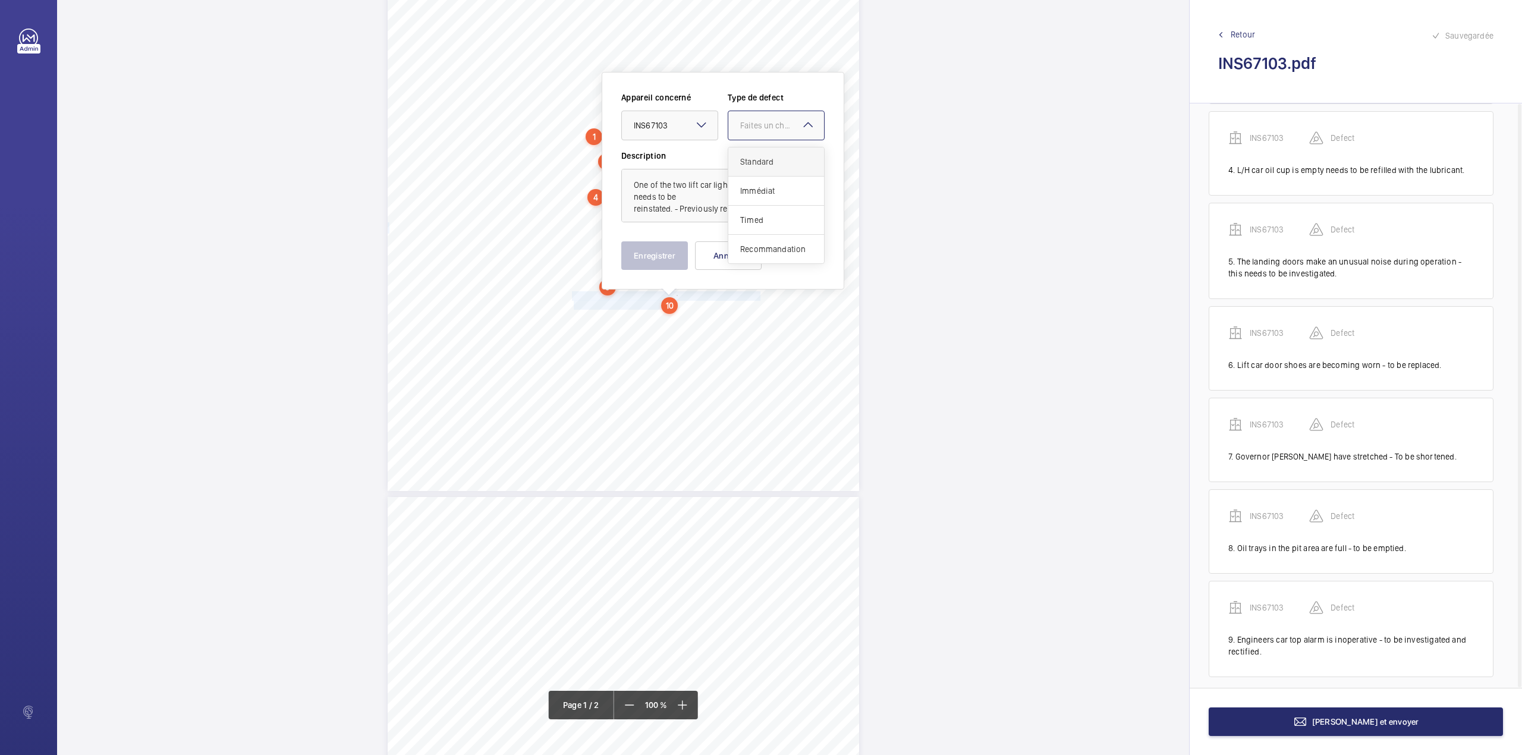
click at [745, 155] on div "Standard" at bounding box center [776, 161] width 96 height 29
click at [749, 220] on textarea "One of the two lift car lights is inoperative and needs to be reinstated. - Pre…" at bounding box center [722, 196] width 203 height 54
type textarea "One of the two lift car lights is inoperative and needs to be reinstated. - Pre…"
click at [655, 269] on button "Enregistrer" at bounding box center [654, 255] width 67 height 29
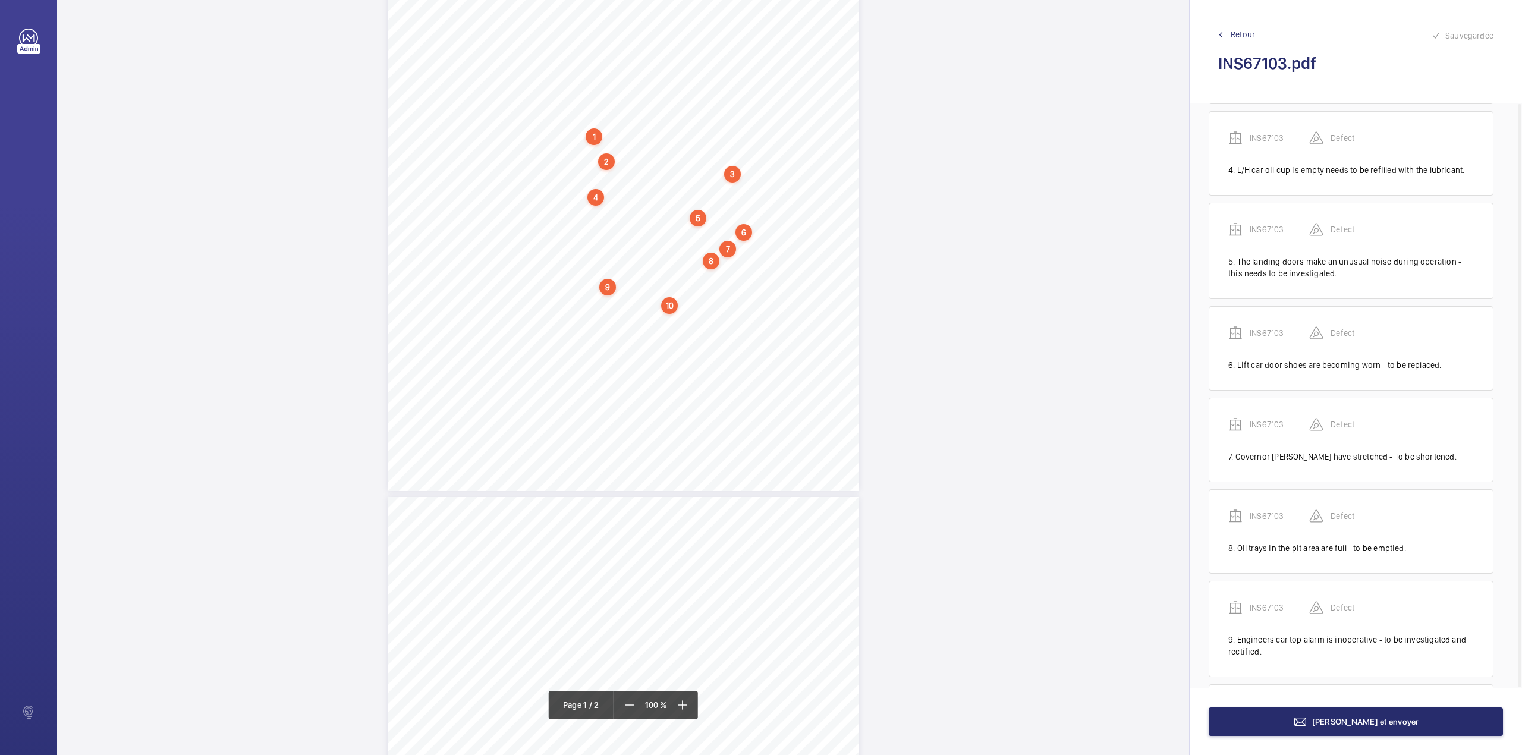
scroll to position [426, 0]
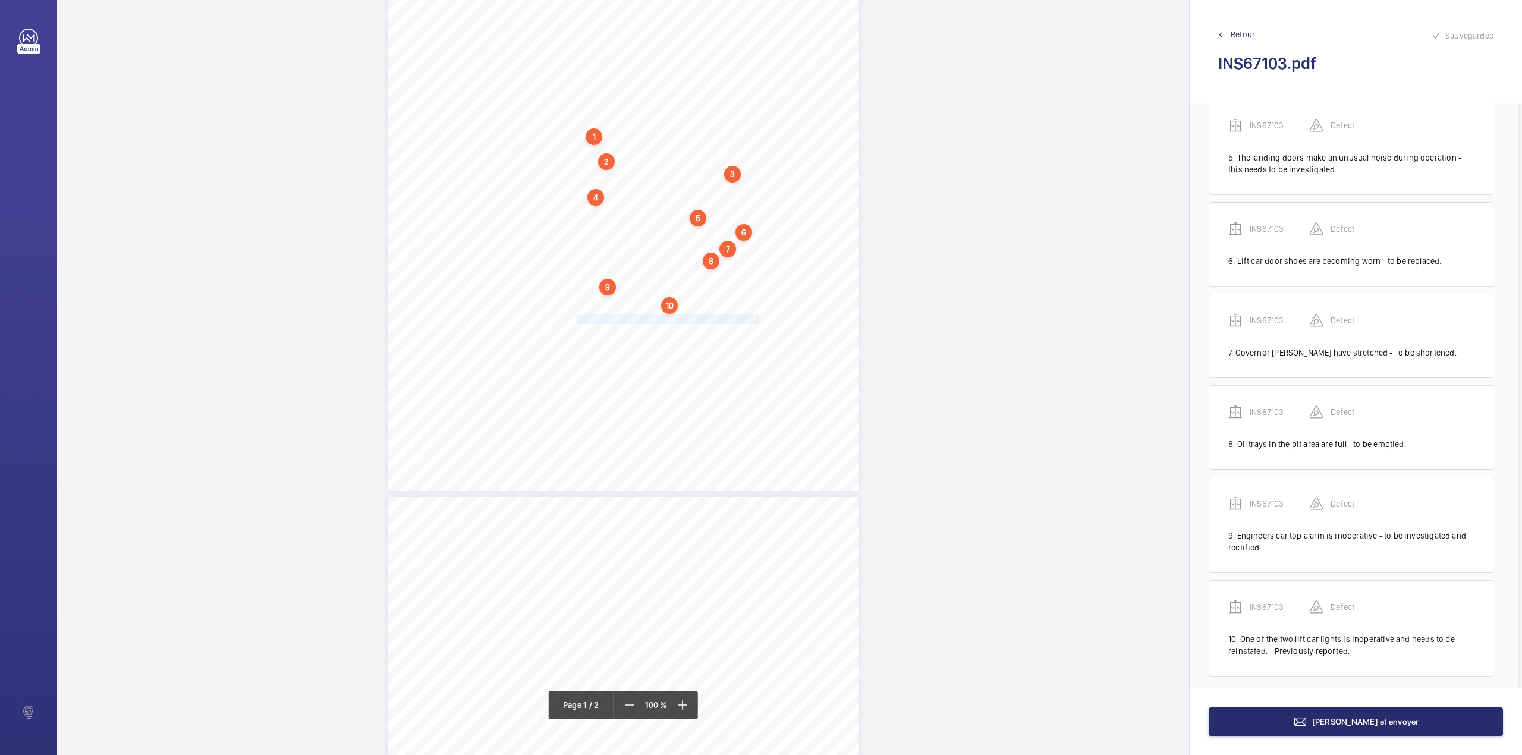
drag, startPoint x: 575, startPoint y: 321, endPoint x: 757, endPoint y: 321, distance: 181.3
click at [757, 321] on div "Lifting Operations and Lifting Equipment Regulations 1998 Report of Thorough Ex…" at bounding box center [623, 157] width 471 height 667
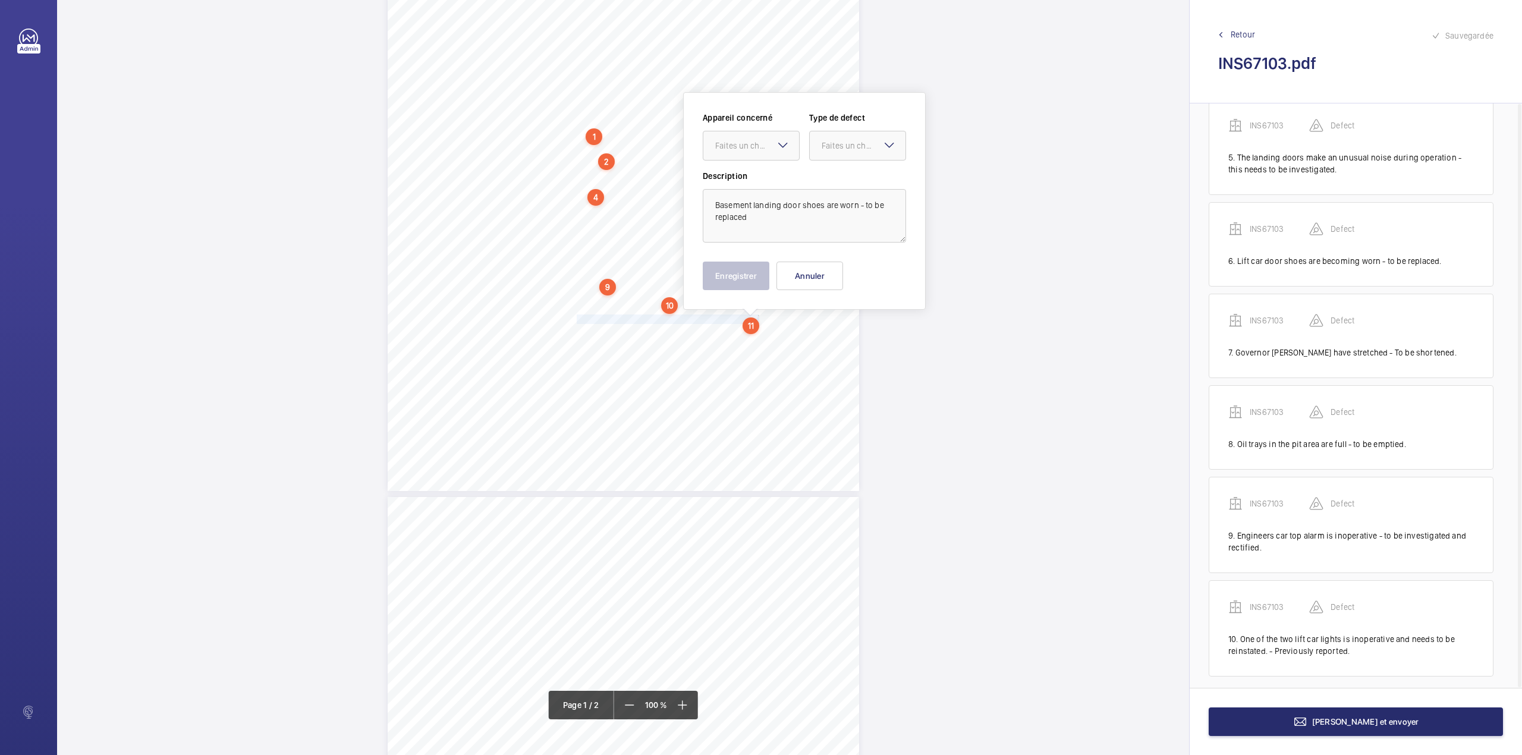
scroll to position [215, 0]
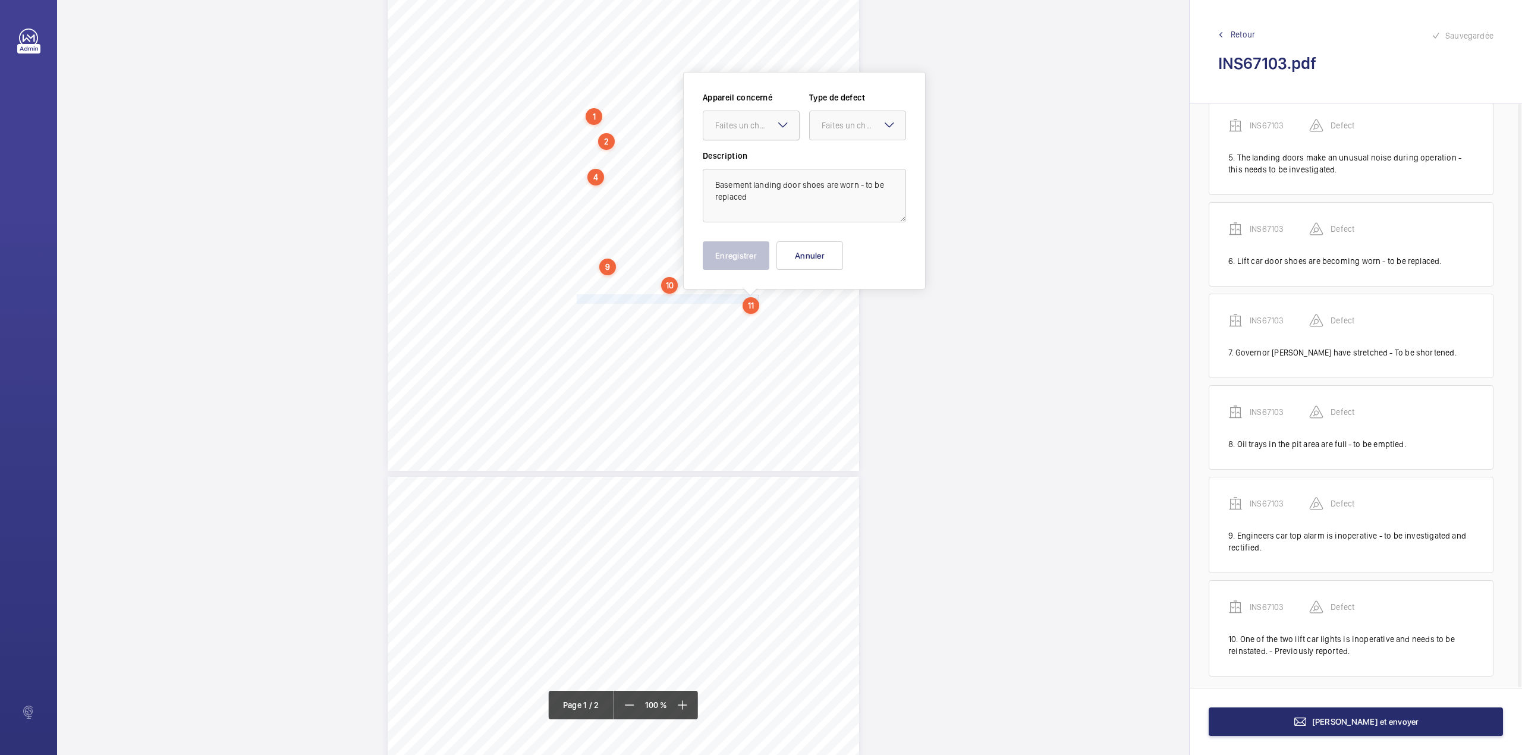
click at [745, 139] on div "Faites un choix" at bounding box center [751, 126] width 97 height 30
click at [745, 169] on div "INS67103" at bounding box center [751, 161] width 96 height 29
click at [823, 131] on div "Faites un choix" at bounding box center [864, 125] width 84 height 12
click at [823, 156] on span "Standard" at bounding box center [858, 162] width 72 height 12
click at [772, 205] on textarea "Basement landing door shoes are worn - to be replaced" at bounding box center [804, 196] width 203 height 54
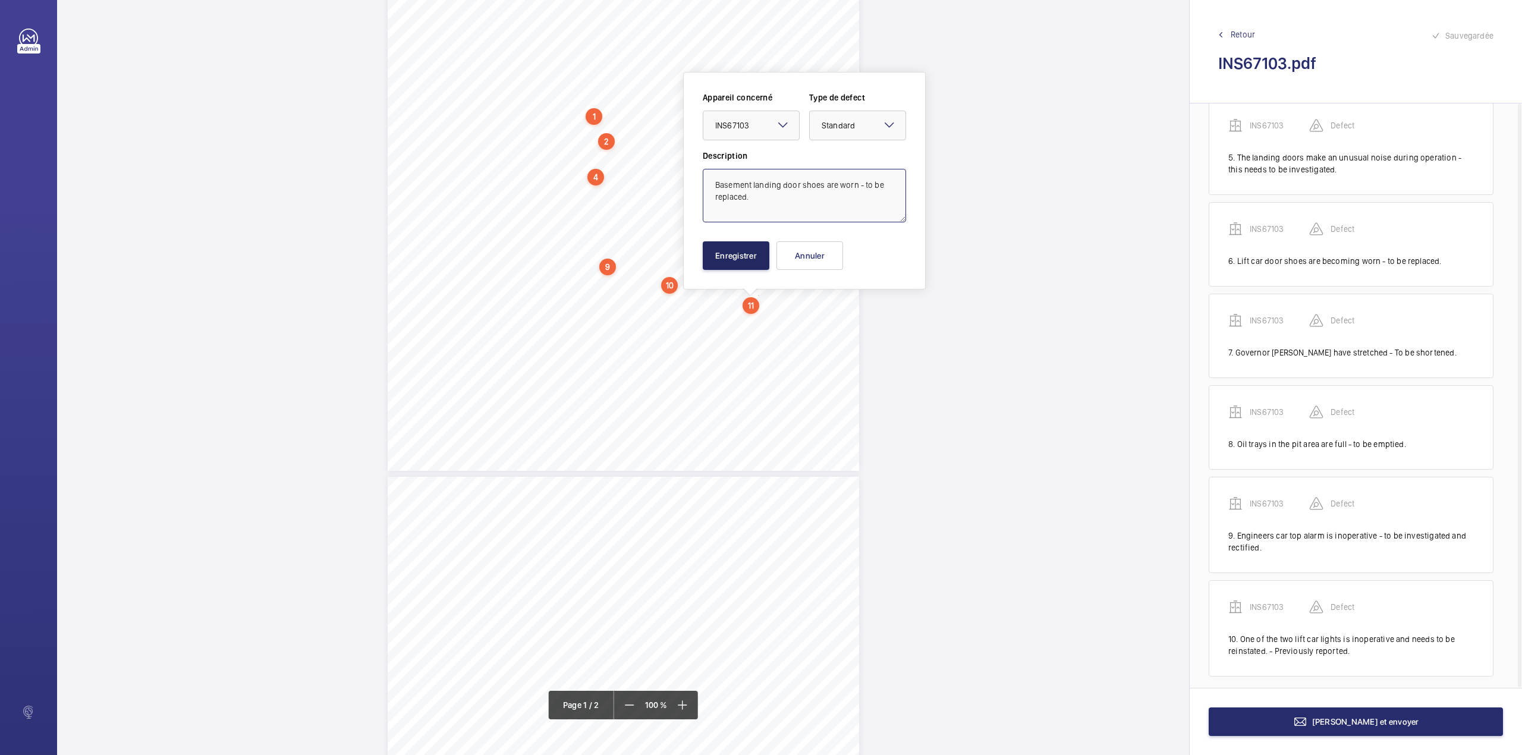
type textarea "Basement landing door shoes are worn - to be replaced."
click at [725, 260] on button "Enregistrer" at bounding box center [736, 255] width 67 height 29
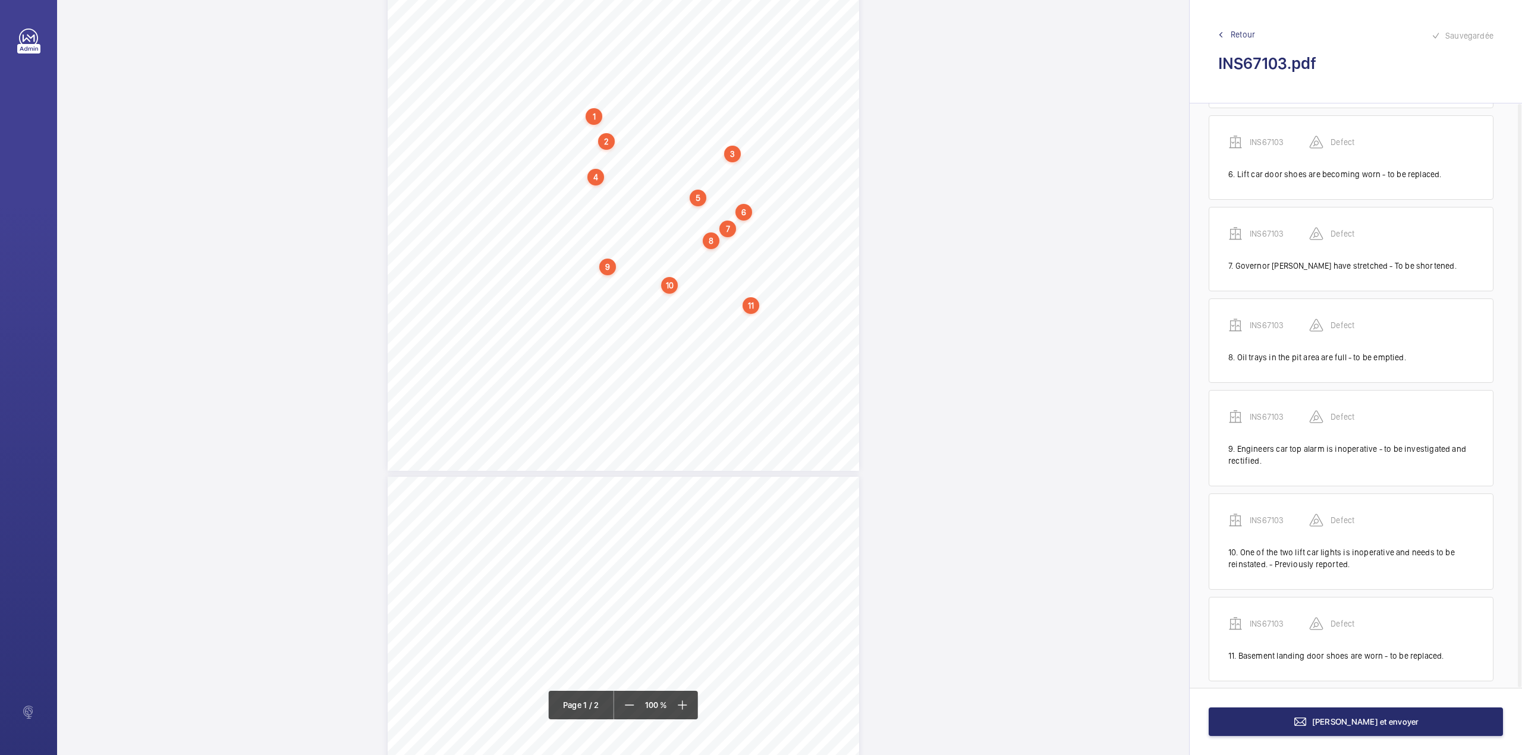
scroll to position [517, 0]
drag, startPoint x: 571, startPoint y: 312, endPoint x: 607, endPoint y: 319, distance: 36.5
click at [607, 319] on div "Lifting Operations and Lifting Equipment Regulations 1998 Report of Thorough Ex…" at bounding box center [623, 137] width 471 height 667
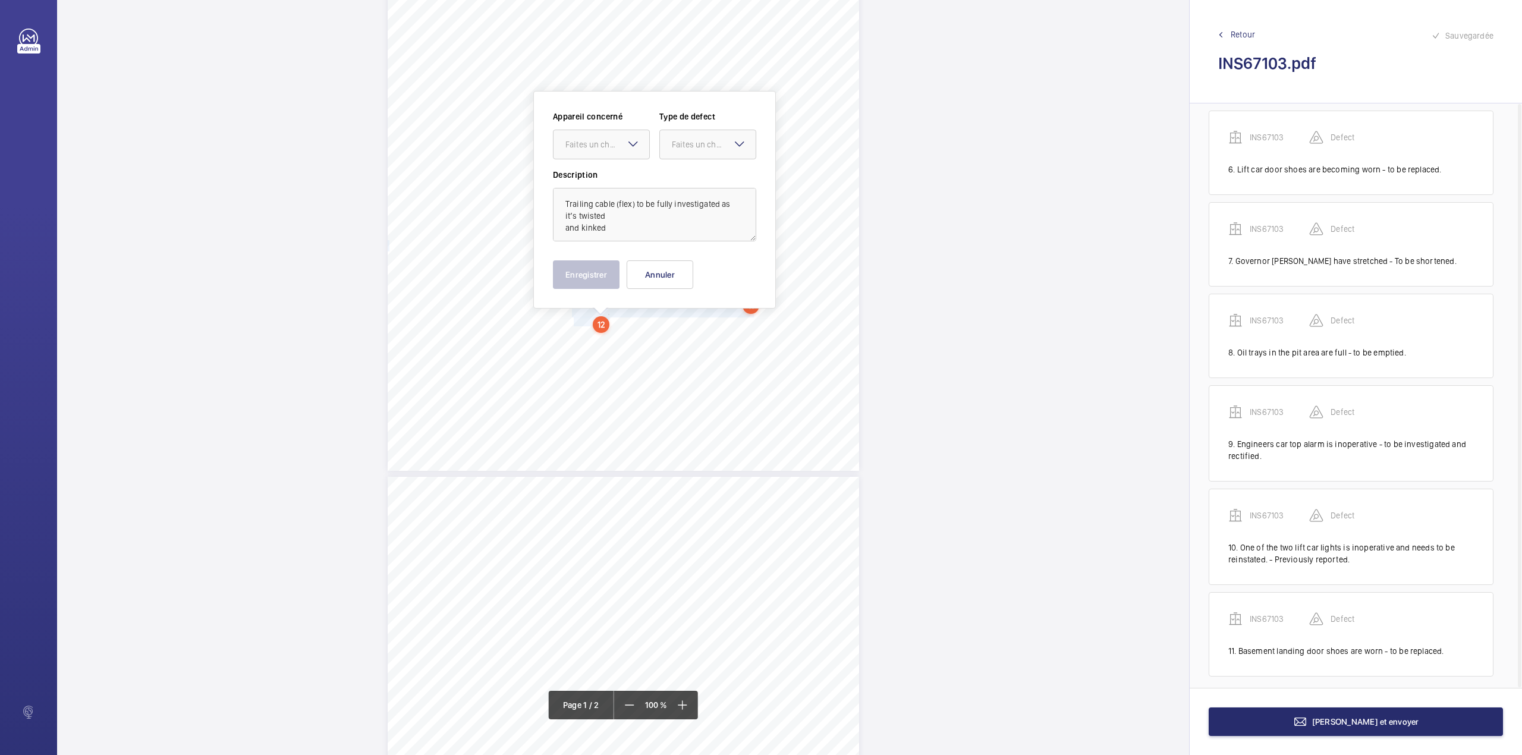
scroll to position [234, 0]
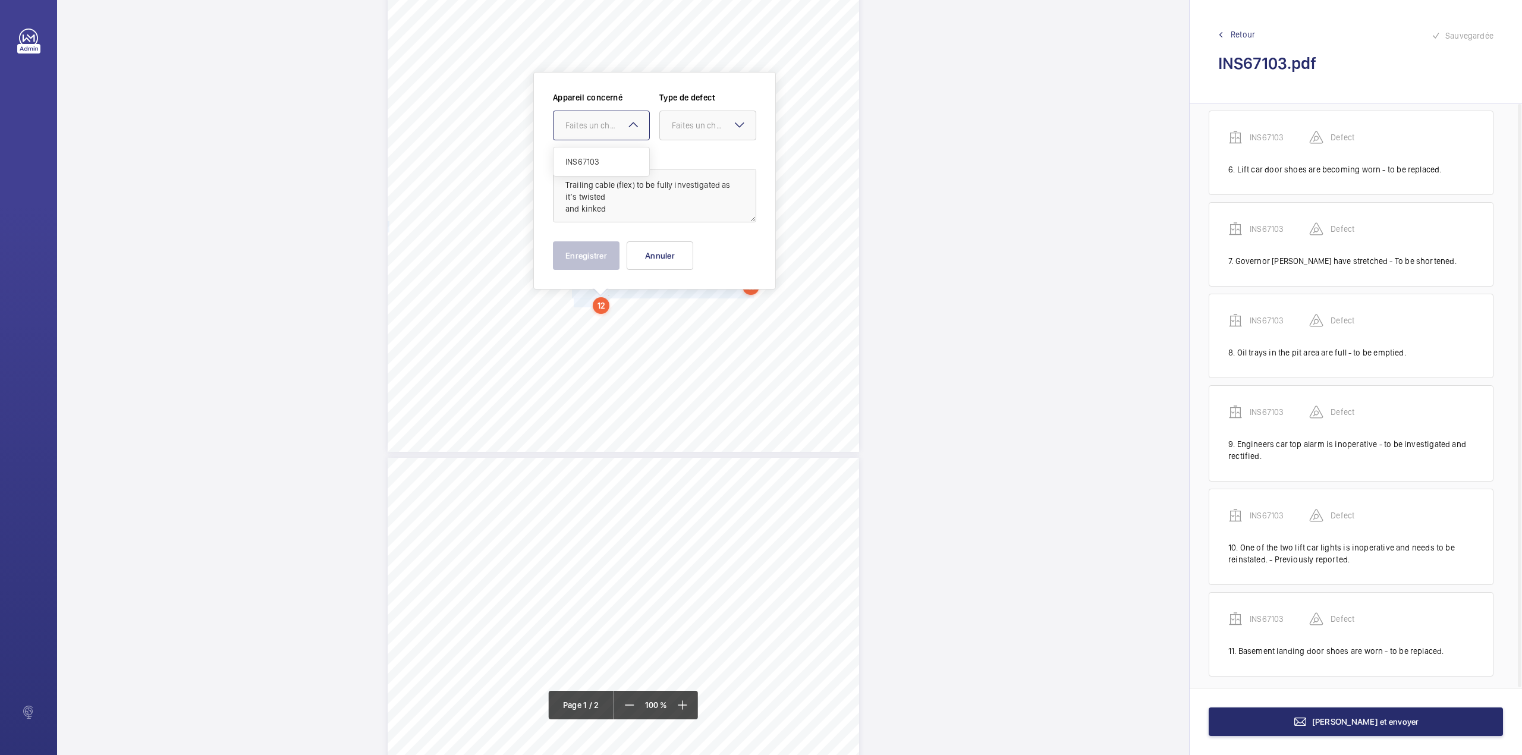
drag, startPoint x: 607, startPoint y: 118, endPoint x: 605, endPoint y: 150, distance: 32.2
click at [607, 122] on div "Faites un choix" at bounding box center [601, 125] width 96 height 12
click at [605, 150] on div "INS67103" at bounding box center [601, 161] width 96 height 29
drag, startPoint x: 690, startPoint y: 136, endPoint x: 688, endPoint y: 150, distance: 14.4
click at [690, 139] on div "Faites un choix" at bounding box center [707, 126] width 97 height 30
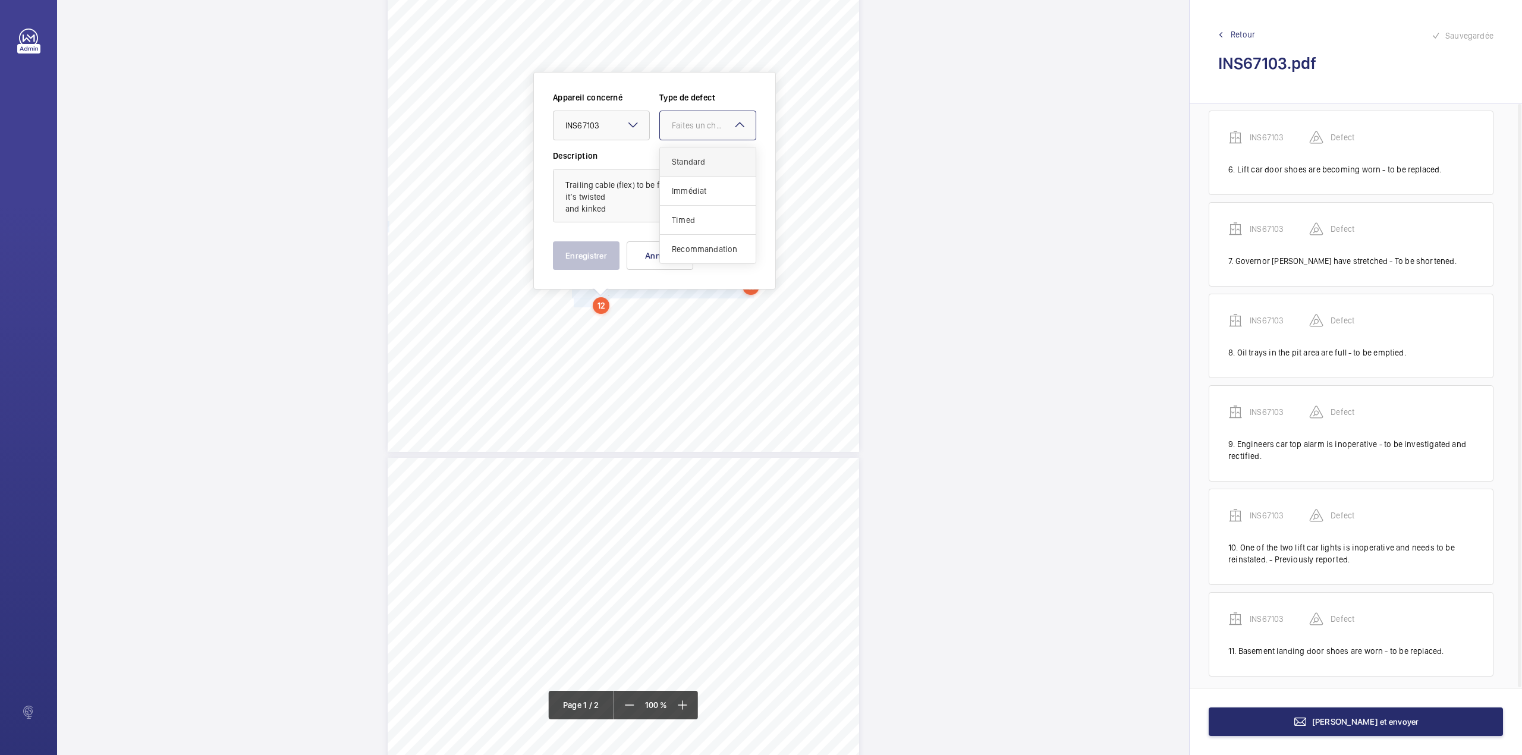
click at [686, 159] on span "Standard" at bounding box center [708, 162] width 72 height 12
click at [627, 212] on textarea "Trailing cable (flex) to be fully investigated as it’s twisted and kinked" at bounding box center [654, 196] width 203 height 54
type textarea "Trailing cable (flex) to be fully investigated as it’s twisted and kinked."
click at [593, 248] on button "Enregistrer" at bounding box center [586, 255] width 67 height 29
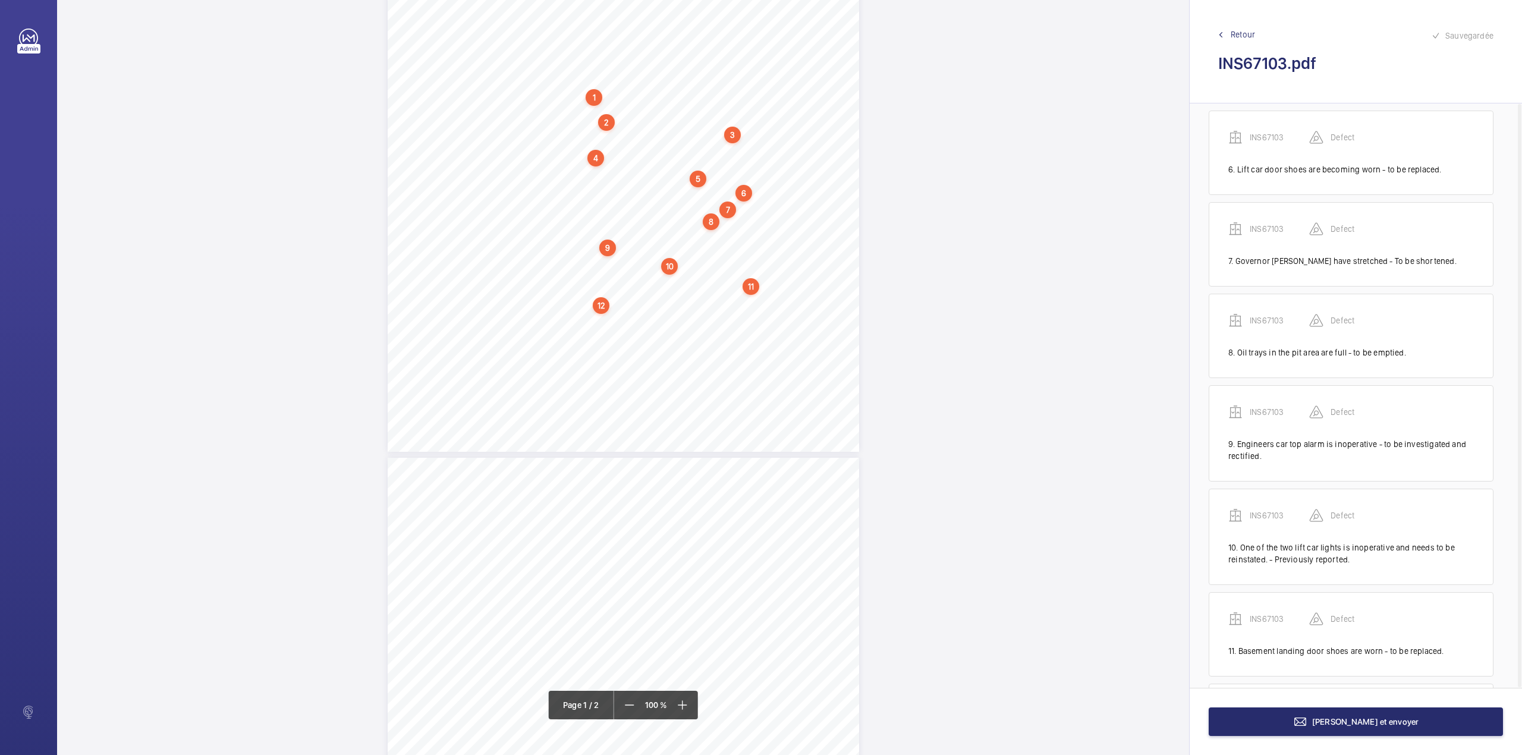
scroll to position [621, 0]
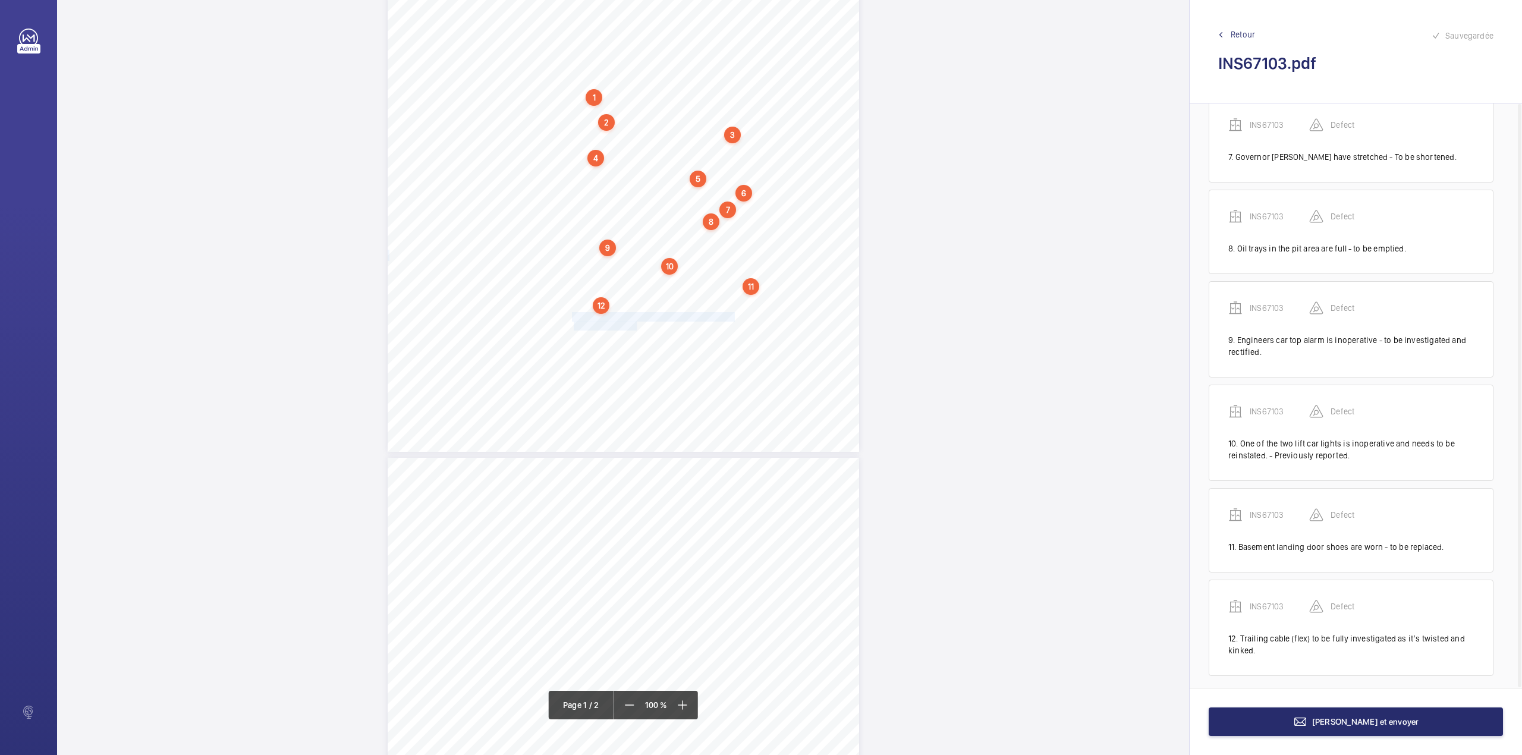
drag, startPoint x: 571, startPoint y: 317, endPoint x: 634, endPoint y: 323, distance: 62.7
click at [634, 323] on div "Lifting Operations and Lifting Equipment Regulations 1998 Report of Thorough Ex…" at bounding box center [623, 118] width 471 height 667
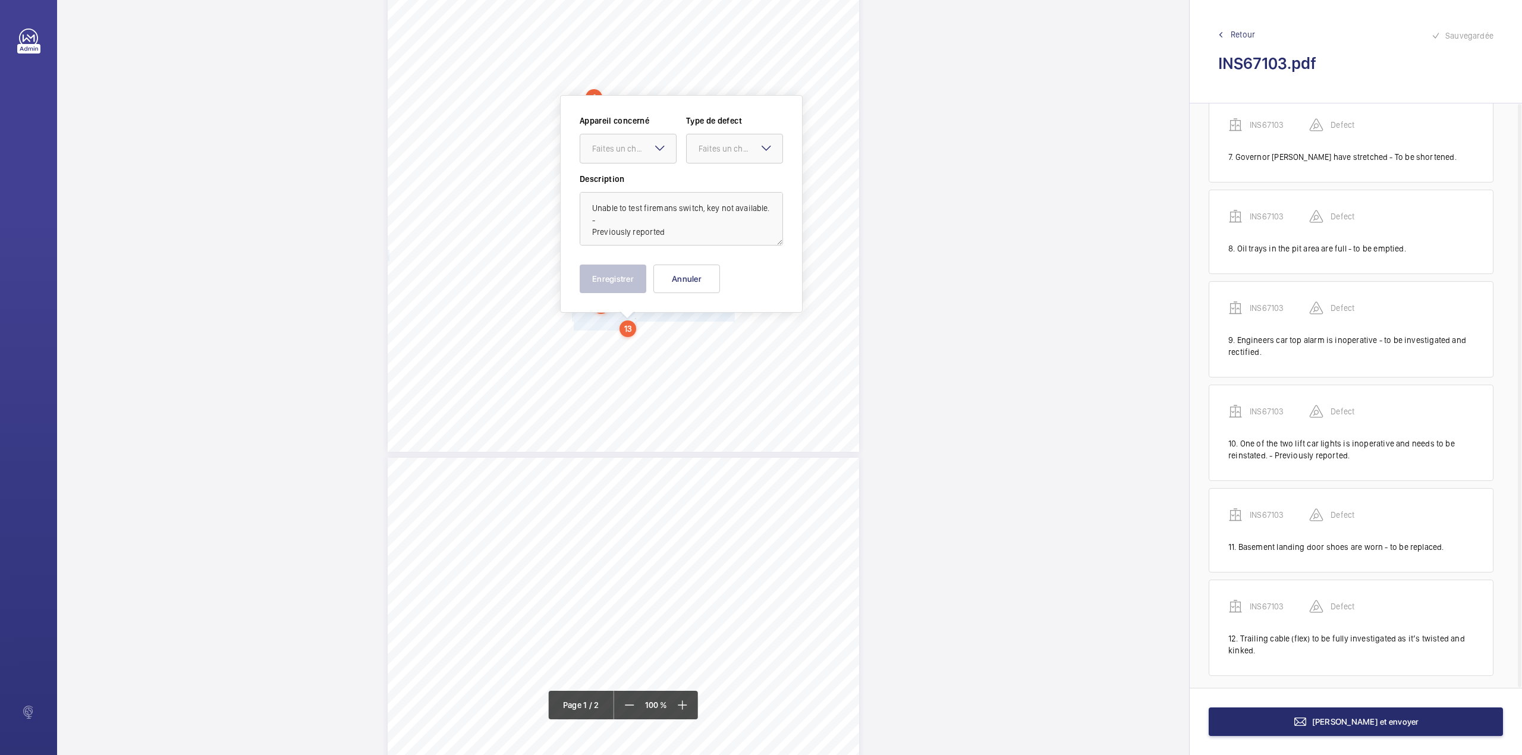
scroll to position [257, 0]
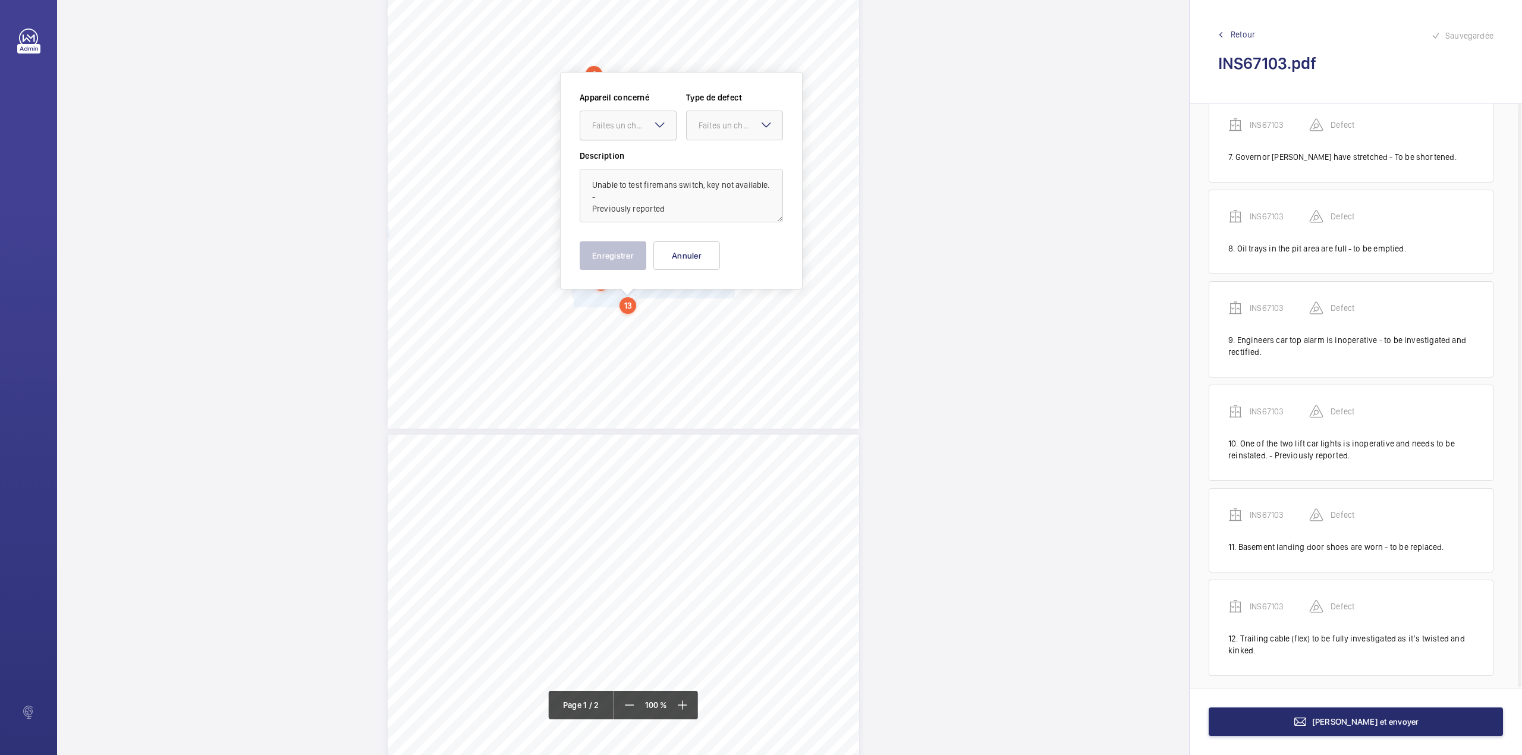
click at [617, 134] on div at bounding box center [628, 125] width 96 height 29
drag, startPoint x: 617, startPoint y: 134, endPoint x: 705, endPoint y: 136, distance: 88.0
click at [621, 167] on span "INS67103" at bounding box center [628, 162] width 72 height 12
click at [712, 130] on div "Faites un choix" at bounding box center [741, 125] width 84 height 12
click at [712, 151] on div "Standard" at bounding box center [735, 161] width 96 height 29
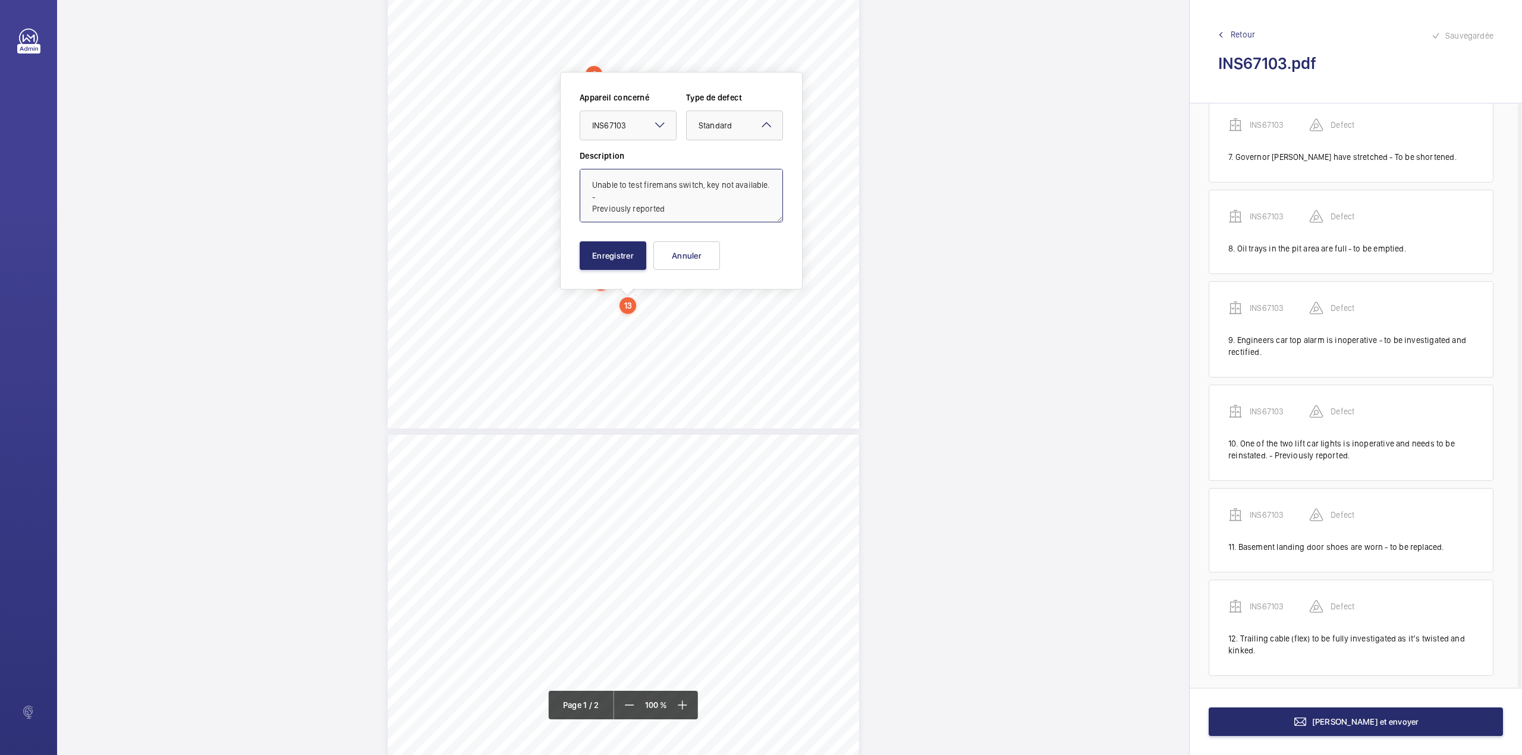
click at [681, 205] on textarea "Unable to test firemans switch, key not available. - Previously reported" at bounding box center [681, 196] width 203 height 54
type textarea "Unable to test firemans switch, key not available. - Previously reported."
click at [606, 257] on button "Enregistrer" at bounding box center [613, 255] width 67 height 29
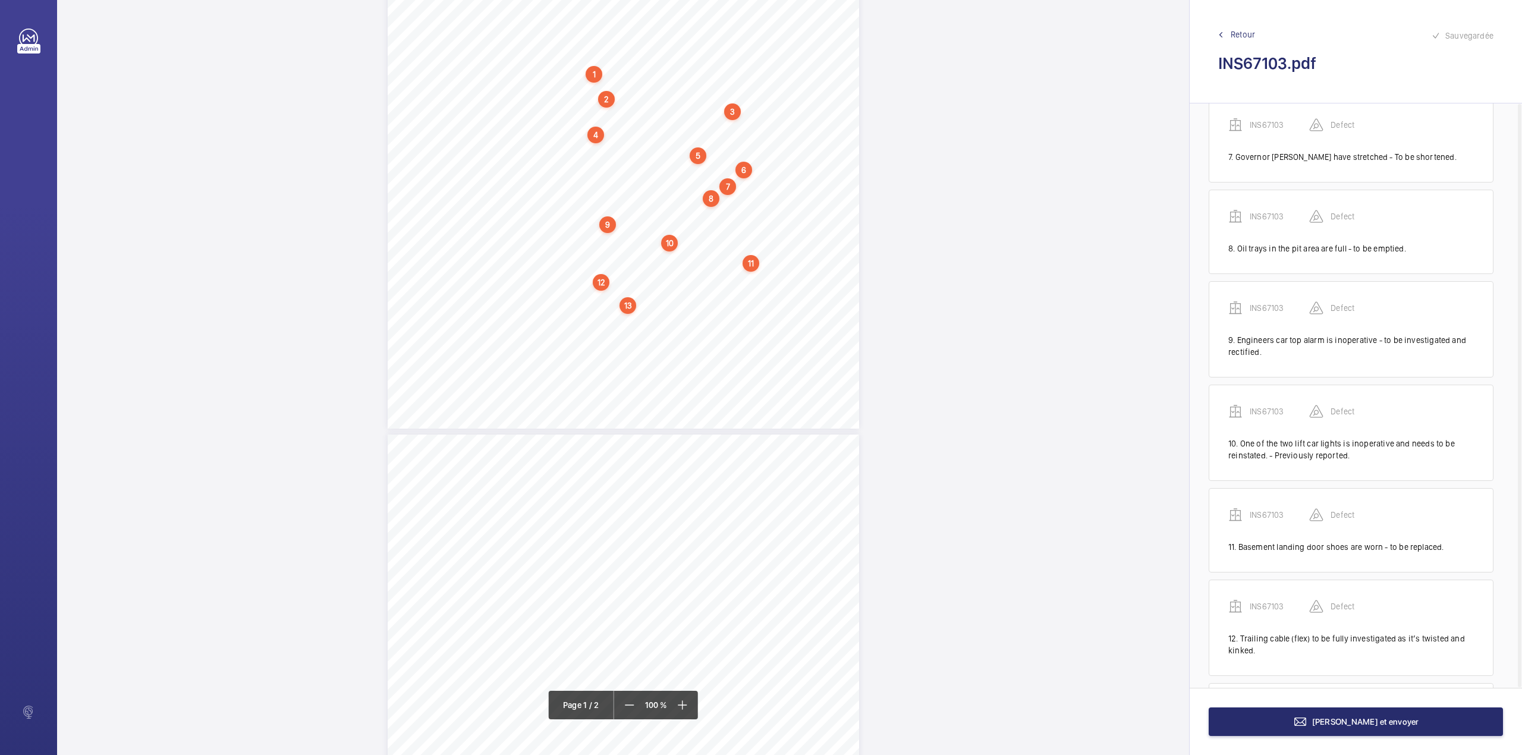
scroll to position [725, 0]
drag, startPoint x: 571, startPoint y: 312, endPoint x: 742, endPoint y: 322, distance: 170.9
click at [742, 322] on div "Lifting Operations and Lifting Equipment Regulations 1998 Report of Thorough Ex…" at bounding box center [623, 95] width 471 height 667
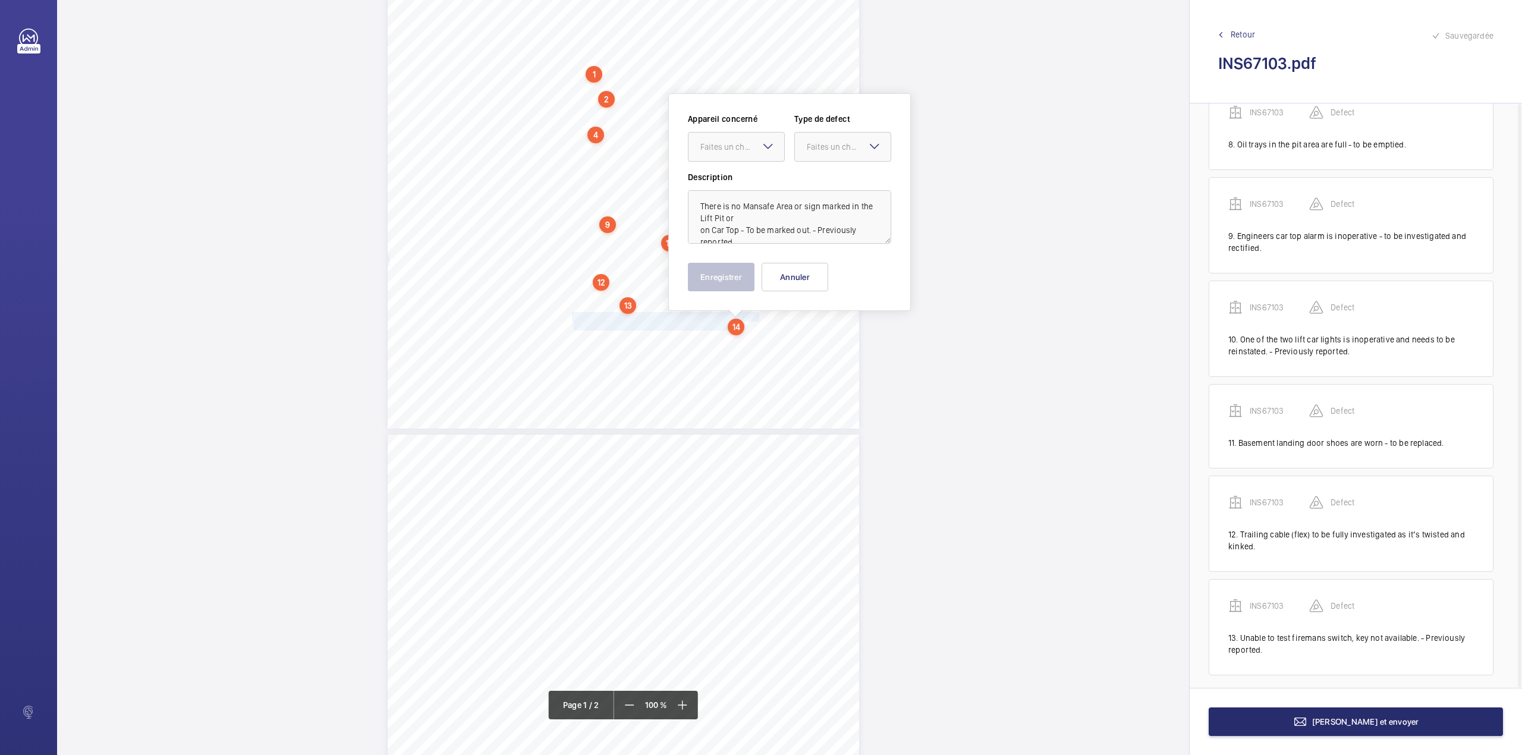
scroll to position [279, 0]
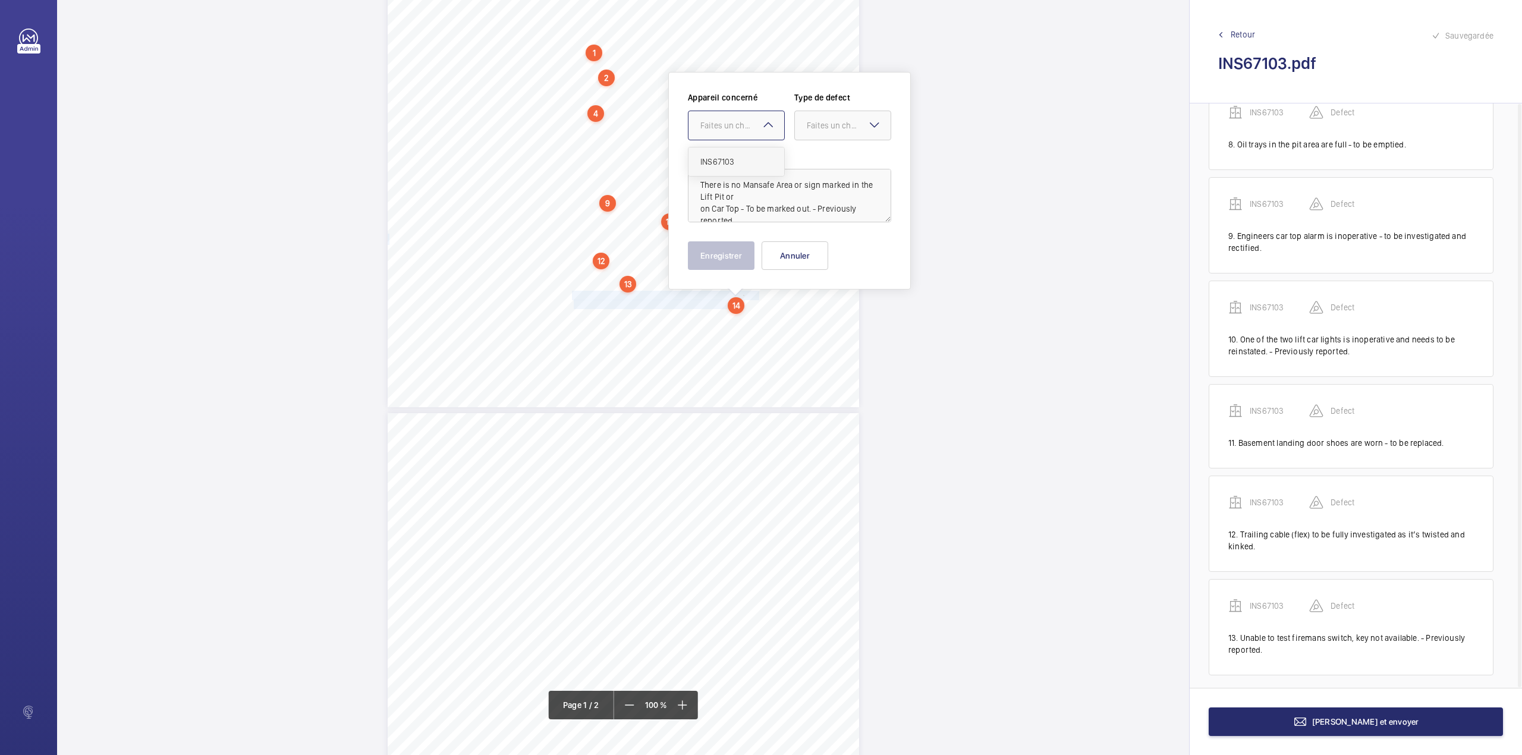
drag, startPoint x: 731, startPoint y: 127, endPoint x: 731, endPoint y: 165, distance: 38.0
click at [731, 131] on div "Faites un choix" at bounding box center [736, 125] width 96 height 12
drag, startPoint x: 731, startPoint y: 165, endPoint x: 830, endPoint y: 127, distance: 107.1
click at [733, 165] on span "INS67103" at bounding box center [736, 162] width 72 height 12
click at [831, 126] on div "Faites un choix" at bounding box center [849, 125] width 84 height 12
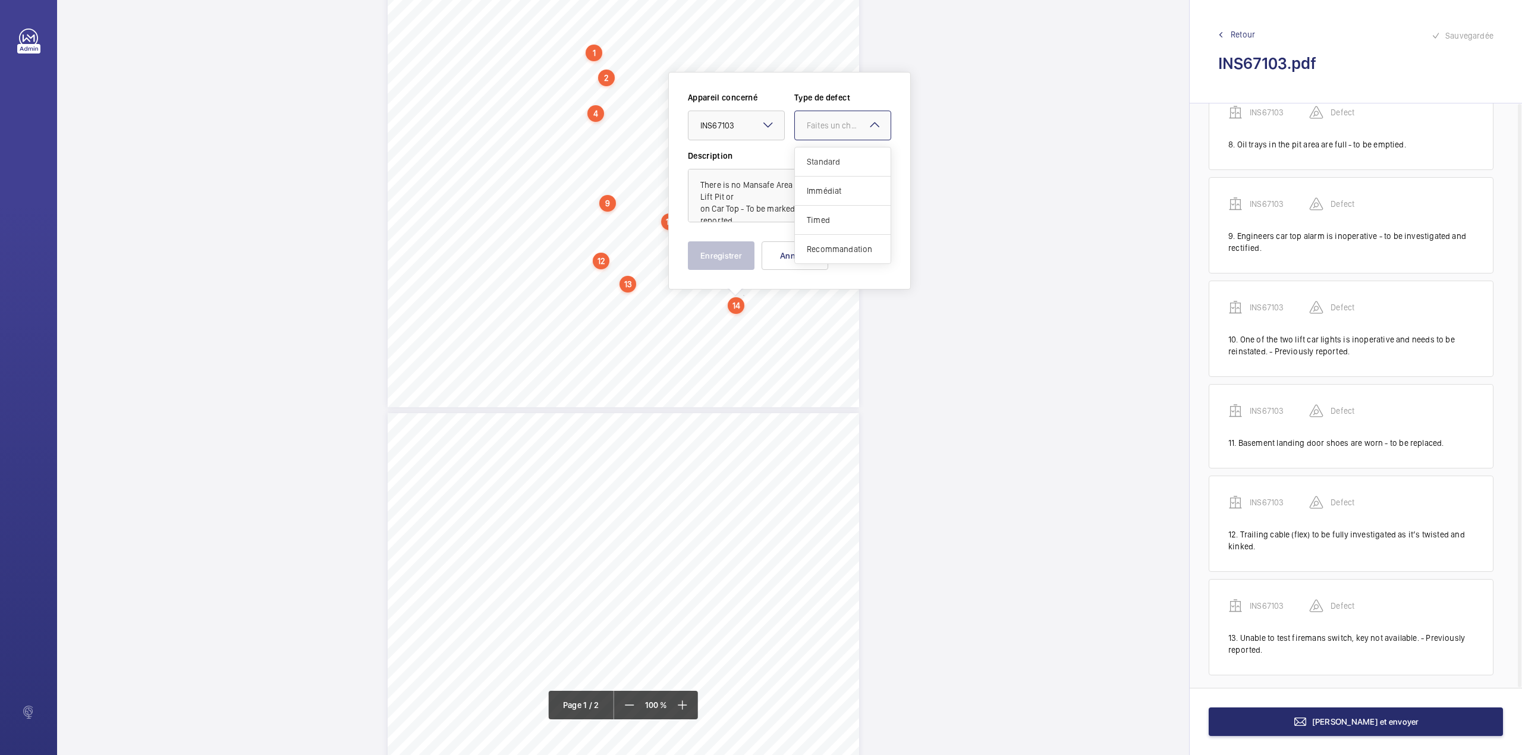
click at [826, 145] on div "Appareil concerné Faites un choix × INS67103 × Type de defect Faites un choix" at bounding box center [789, 121] width 203 height 58
drag, startPoint x: 826, startPoint y: 121, endPoint x: 814, endPoint y: 152, distance: 32.9
click at [826, 127] on div "Faites un choix" at bounding box center [849, 125] width 84 height 12
click at [814, 152] on div "Standard" at bounding box center [843, 161] width 96 height 29
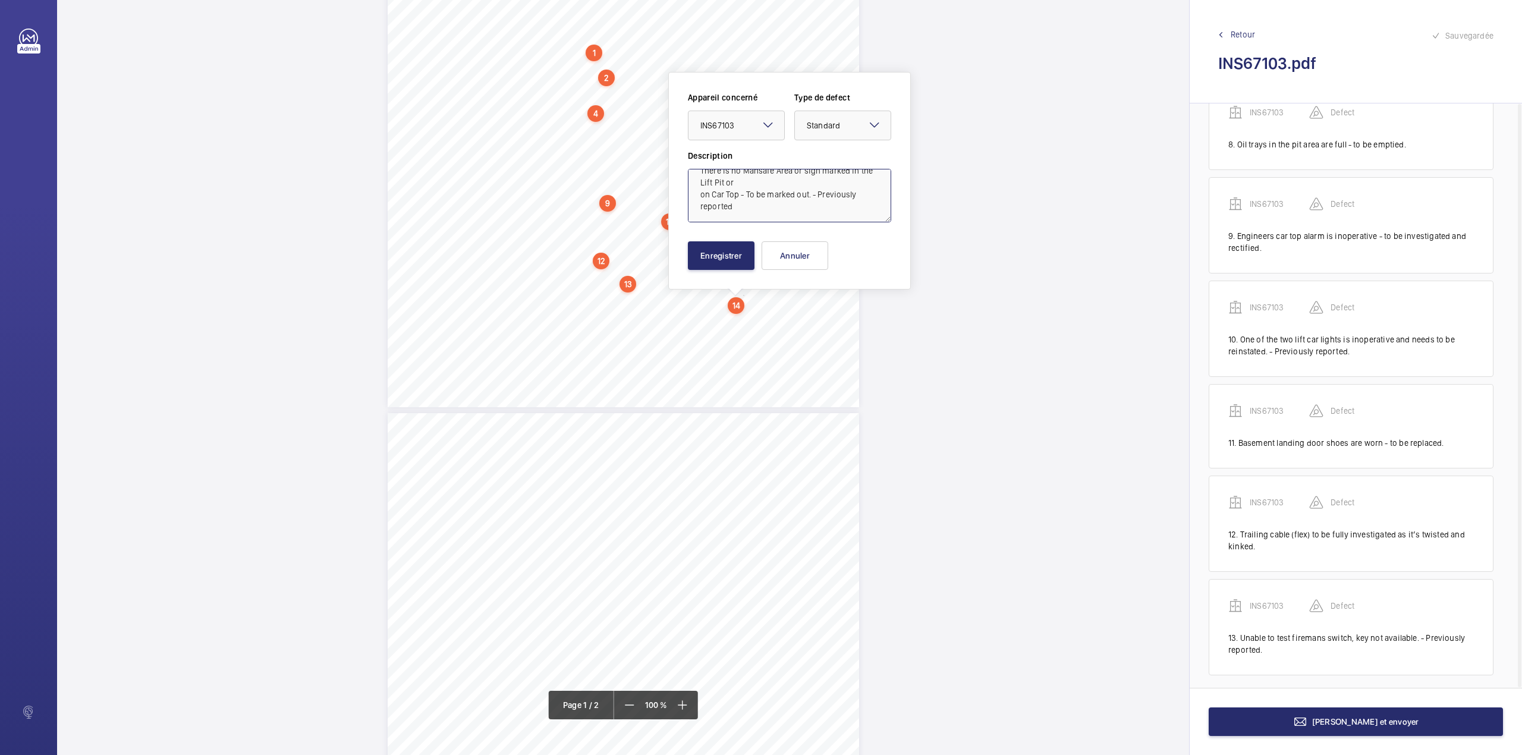
click at [733, 207] on textarea "There is no Mansafe Area or sign marked in the Lift Pit or on Car Top - To be m…" at bounding box center [789, 196] width 203 height 54
type textarea "There is no Mansafe Area or sign marked in the Lift Pit or on Car Top - To be m…"
click at [725, 245] on button "Enregistrer" at bounding box center [721, 255] width 67 height 29
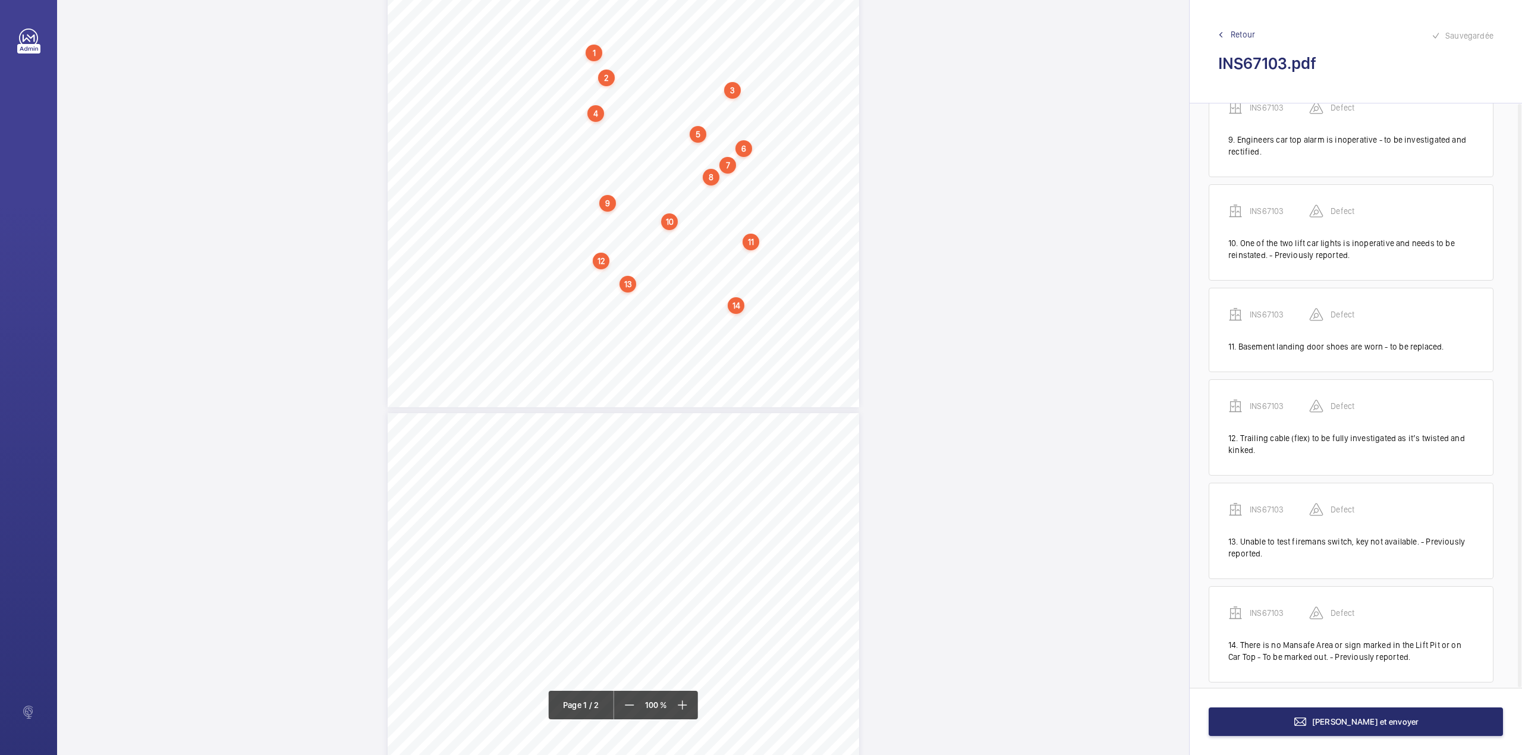
scroll to position [829, 0]
drag, startPoint x: 571, startPoint y: 317, endPoint x: 717, endPoint y: 317, distance: 145.6
click at [717, 317] on div "Lifting Operations and Lifting Equipment Regulations 1998 Report of Thorough Ex…" at bounding box center [623, 73] width 471 height 667
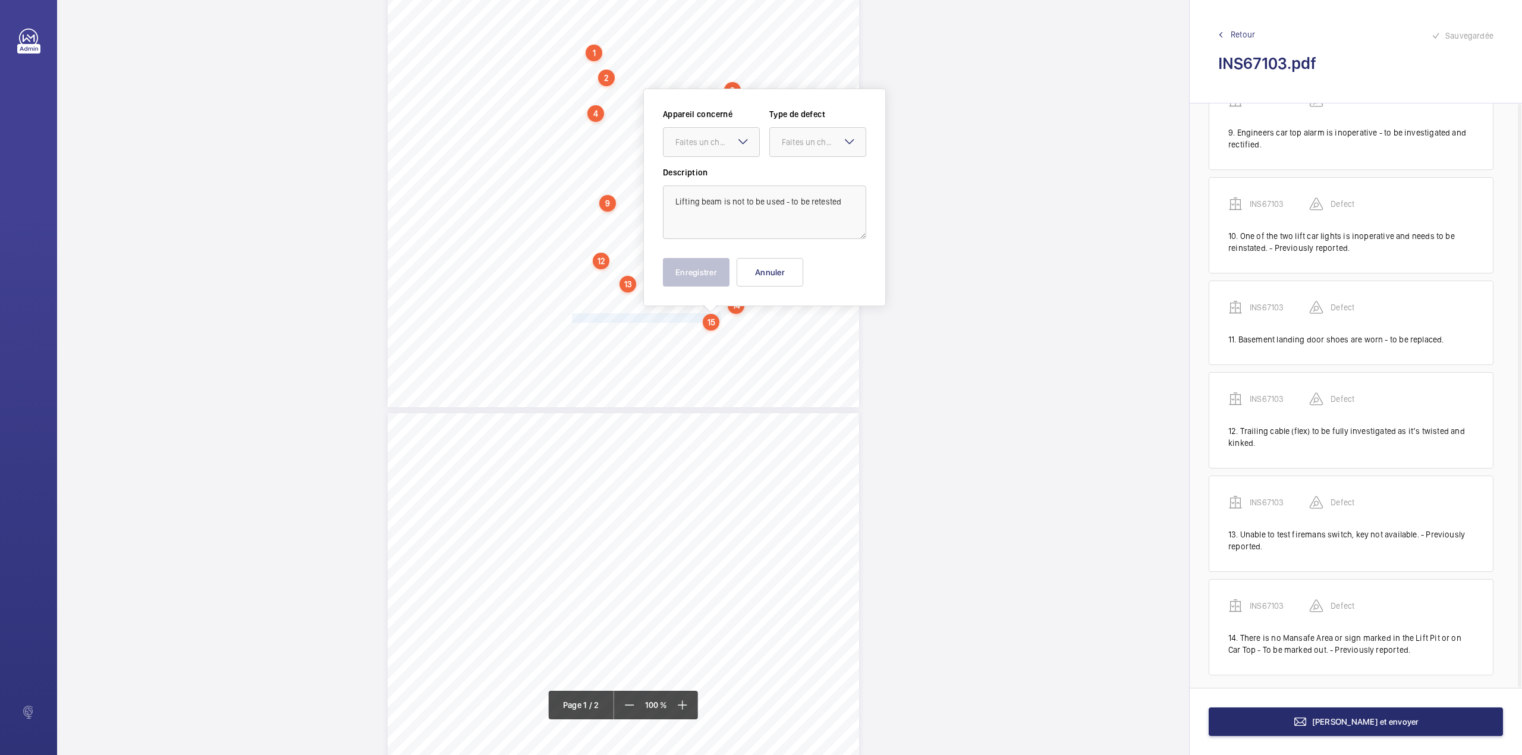
scroll to position [295, 0]
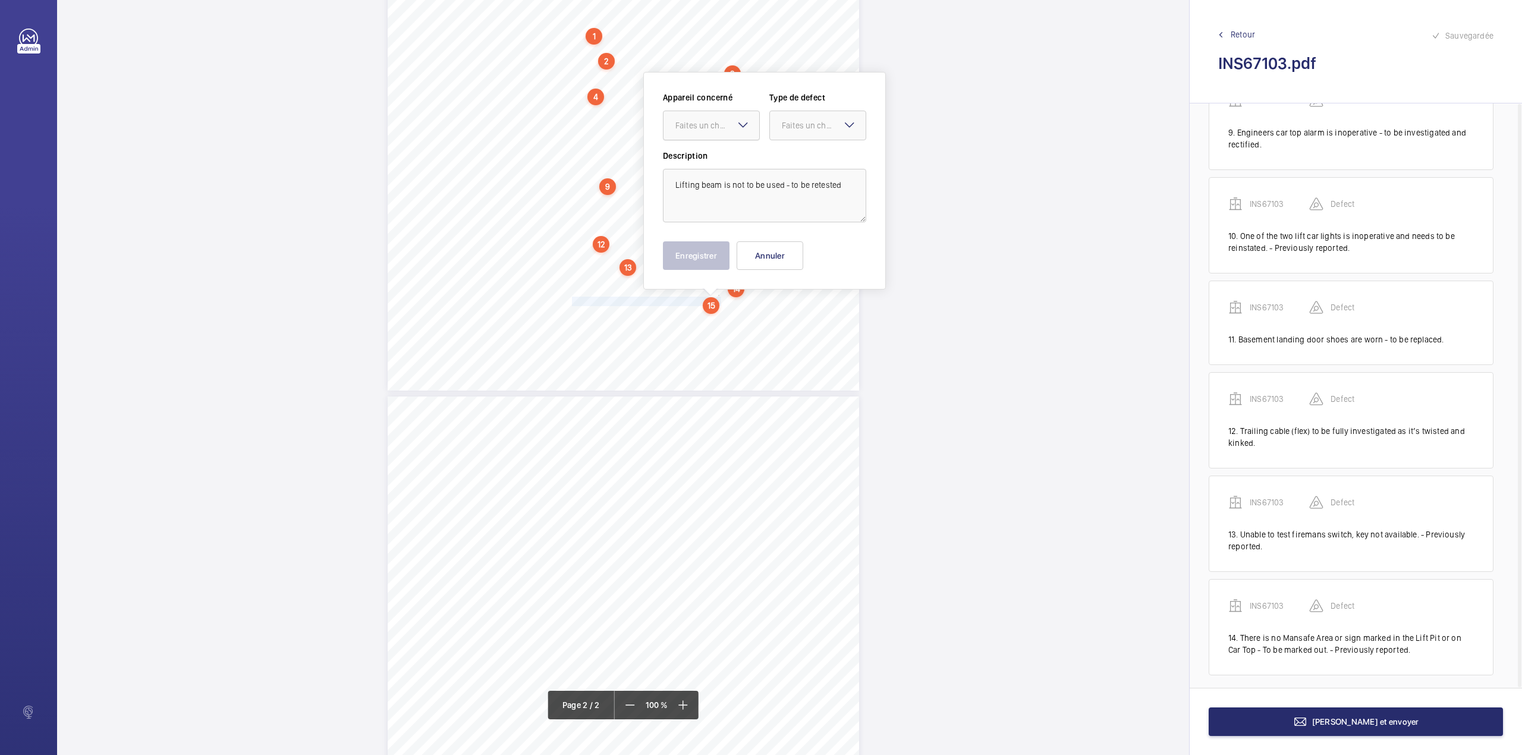
drag, startPoint x: 721, startPoint y: 115, endPoint x: 721, endPoint y: 146, distance: 30.9
click at [721, 115] on div at bounding box center [711, 125] width 96 height 29
drag, startPoint x: 721, startPoint y: 150, endPoint x: 770, endPoint y: 138, distance: 51.3
click at [726, 150] on div "INS67103" at bounding box center [711, 161] width 96 height 29
drag, startPoint x: 788, startPoint y: 130, endPoint x: 788, endPoint y: 140, distance: 10.7
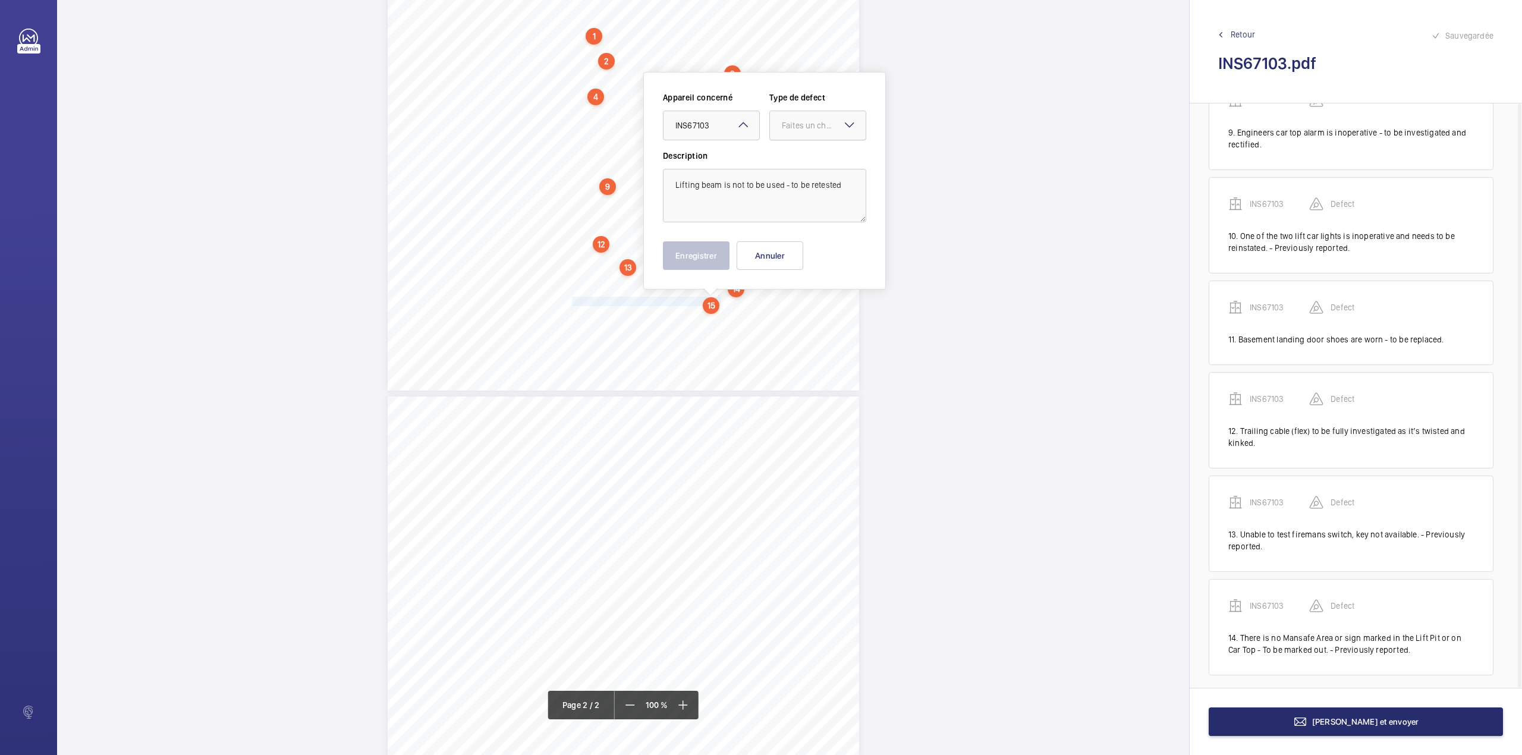
click at [788, 131] on div "Faites un choix" at bounding box center [818, 125] width 96 height 12
click at [788, 156] on span "Standard" at bounding box center [818, 162] width 72 height 12
click at [847, 189] on textarea "Lifting beam is not to be used - to be retested" at bounding box center [764, 196] width 203 height 54
type textarea "Lifting beam is not to be used - to be retested."
click at [707, 250] on button "Enregistrer" at bounding box center [696, 255] width 67 height 29
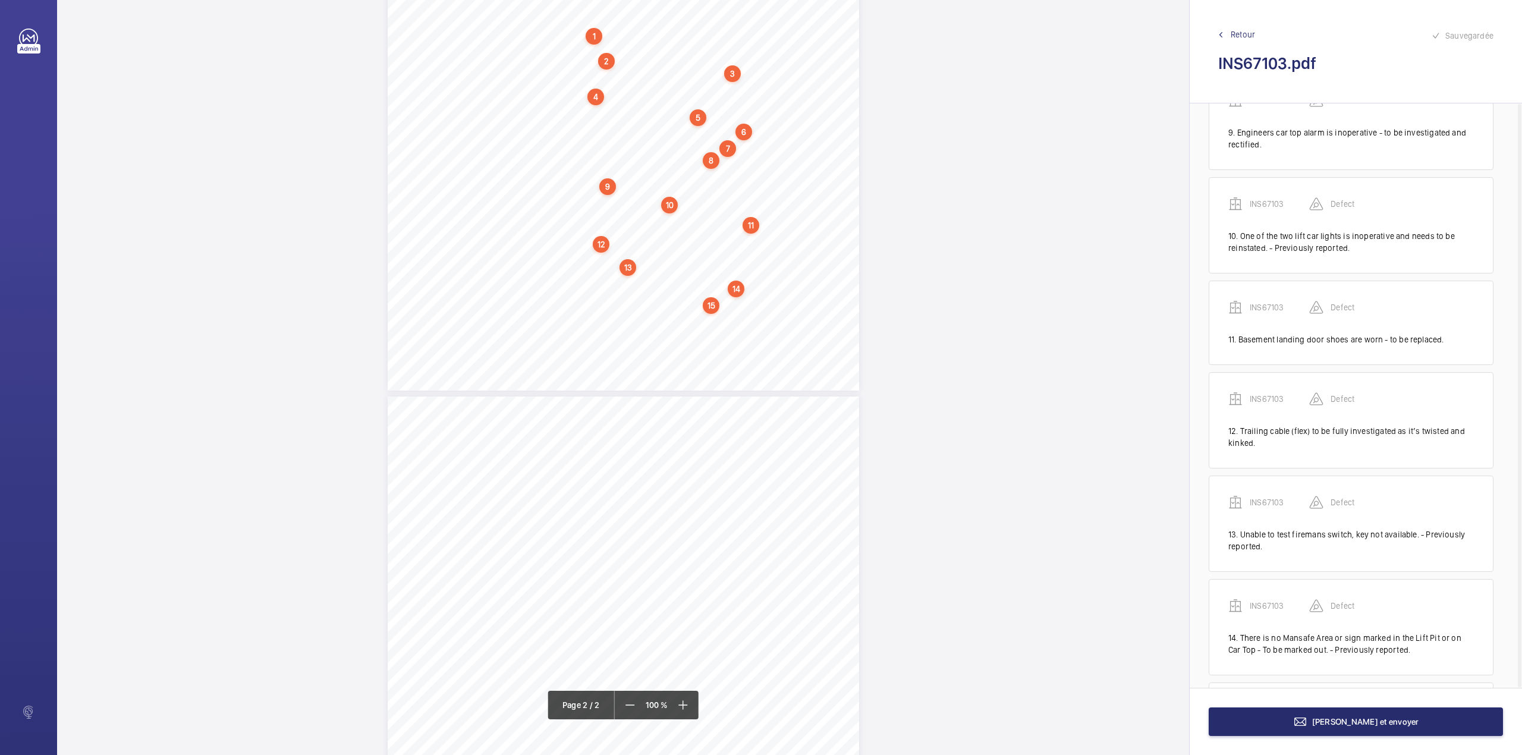
scroll to position [921, 0]
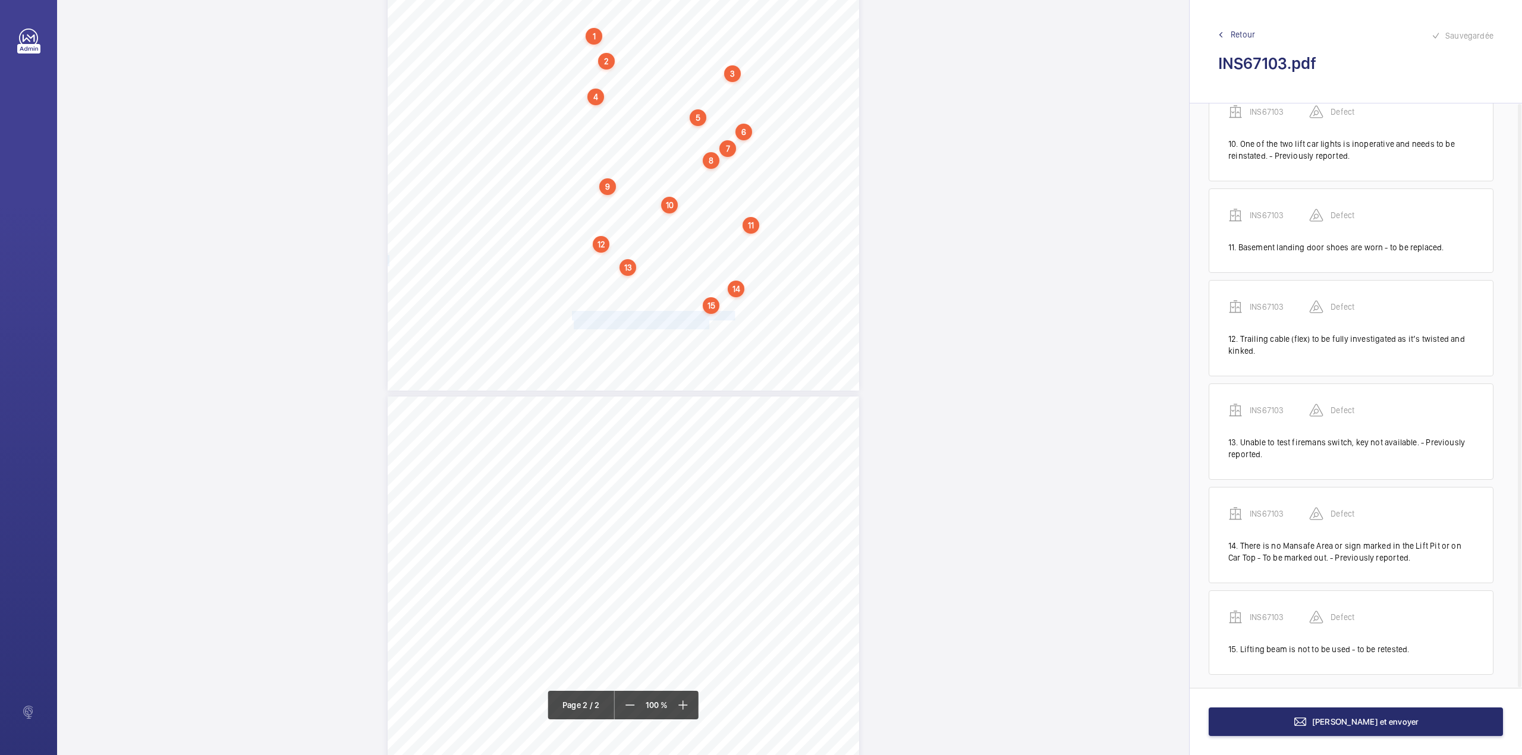
drag, startPoint x: 572, startPoint y: 314, endPoint x: 707, endPoint y: 323, distance: 135.3
click at [707, 323] on div "Lifting Operations and Lifting Equipment Regulations 1998 Report of Thorough Ex…" at bounding box center [623, 57] width 471 height 667
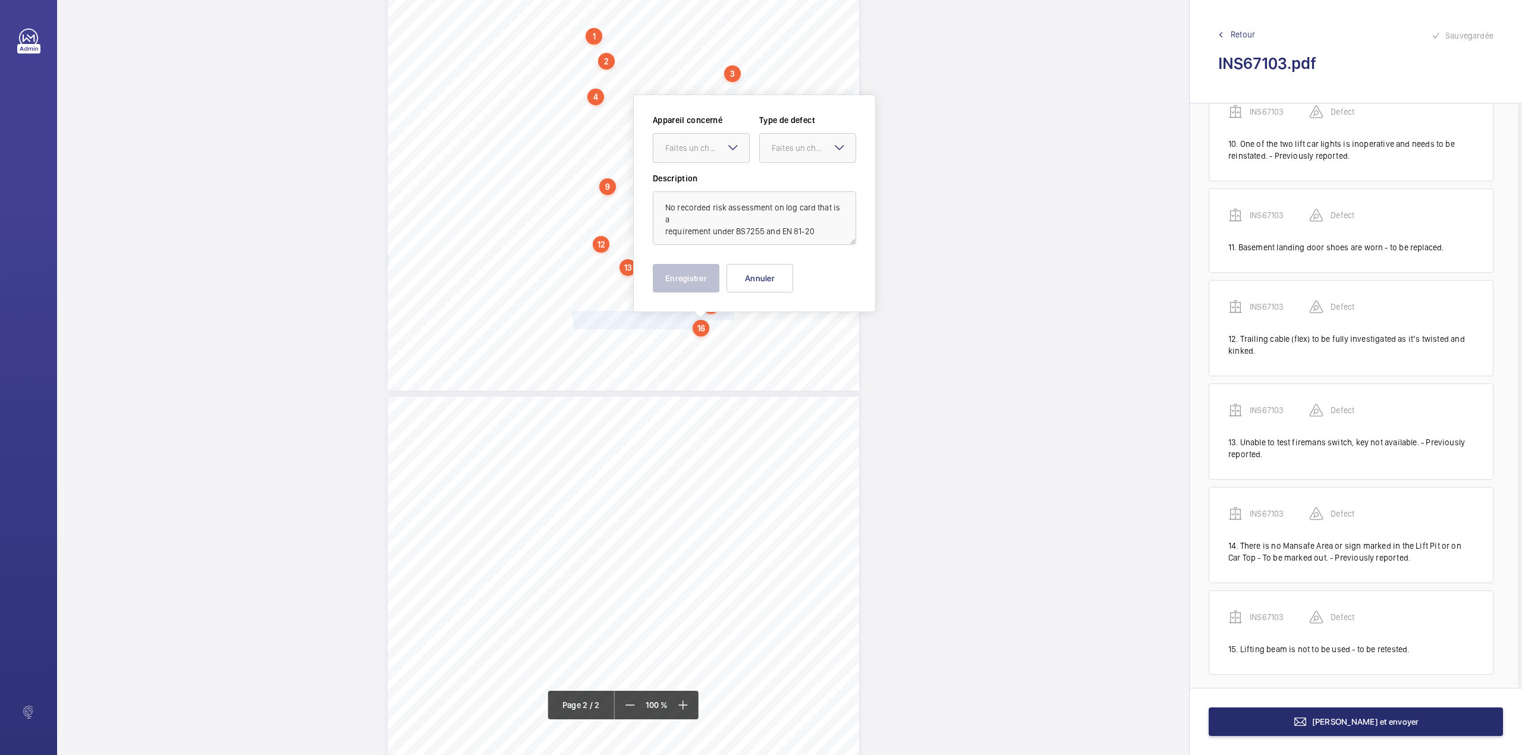
scroll to position [317, 0]
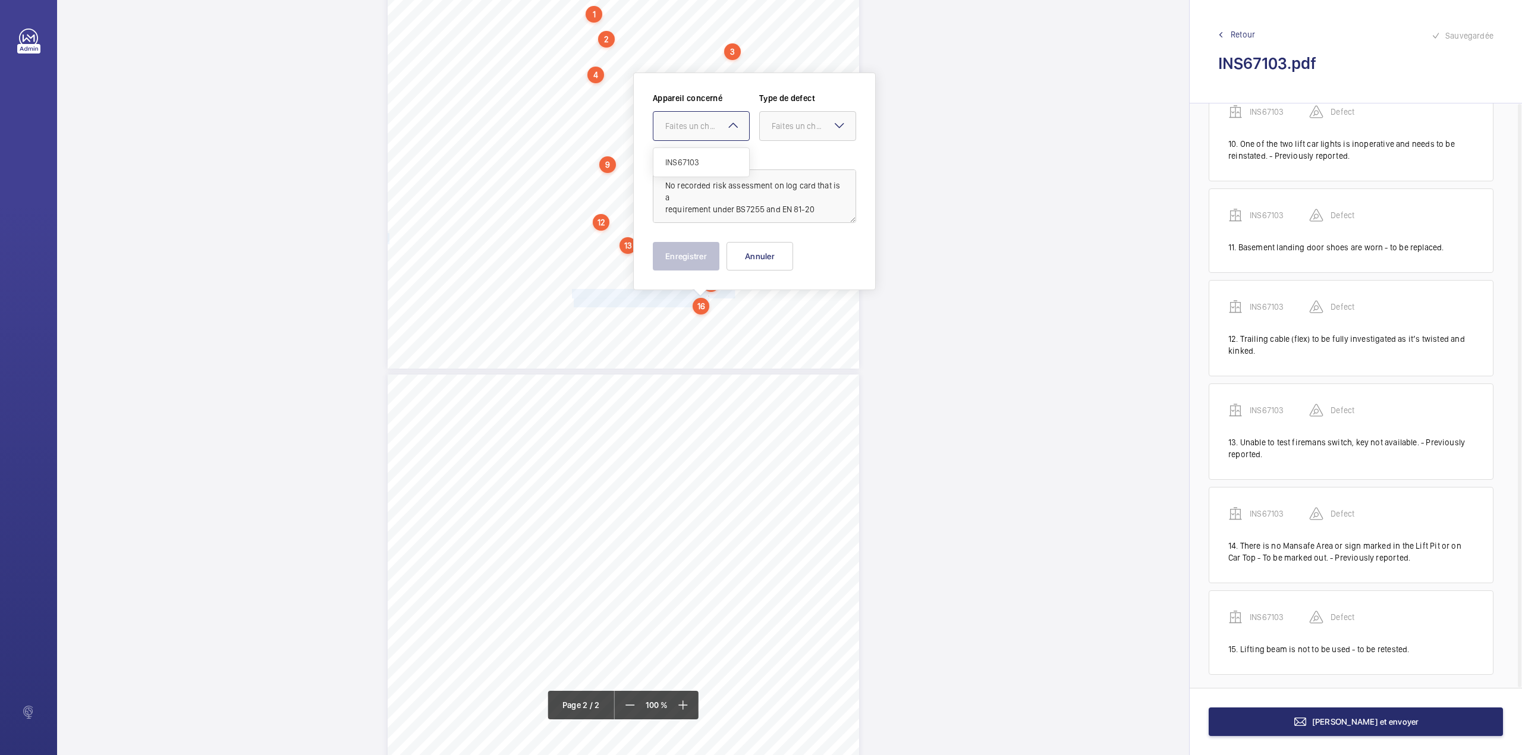
click at [697, 117] on div at bounding box center [701, 126] width 96 height 29
click at [697, 162] on span "INS67103" at bounding box center [701, 162] width 72 height 12
drag, startPoint x: 776, startPoint y: 129, endPoint x: 776, endPoint y: 141, distance: 11.9
click at [776, 132] on div "Faites un choix" at bounding box center [808, 126] width 96 height 12
click at [778, 166] on span "Standard" at bounding box center [808, 162] width 72 height 12
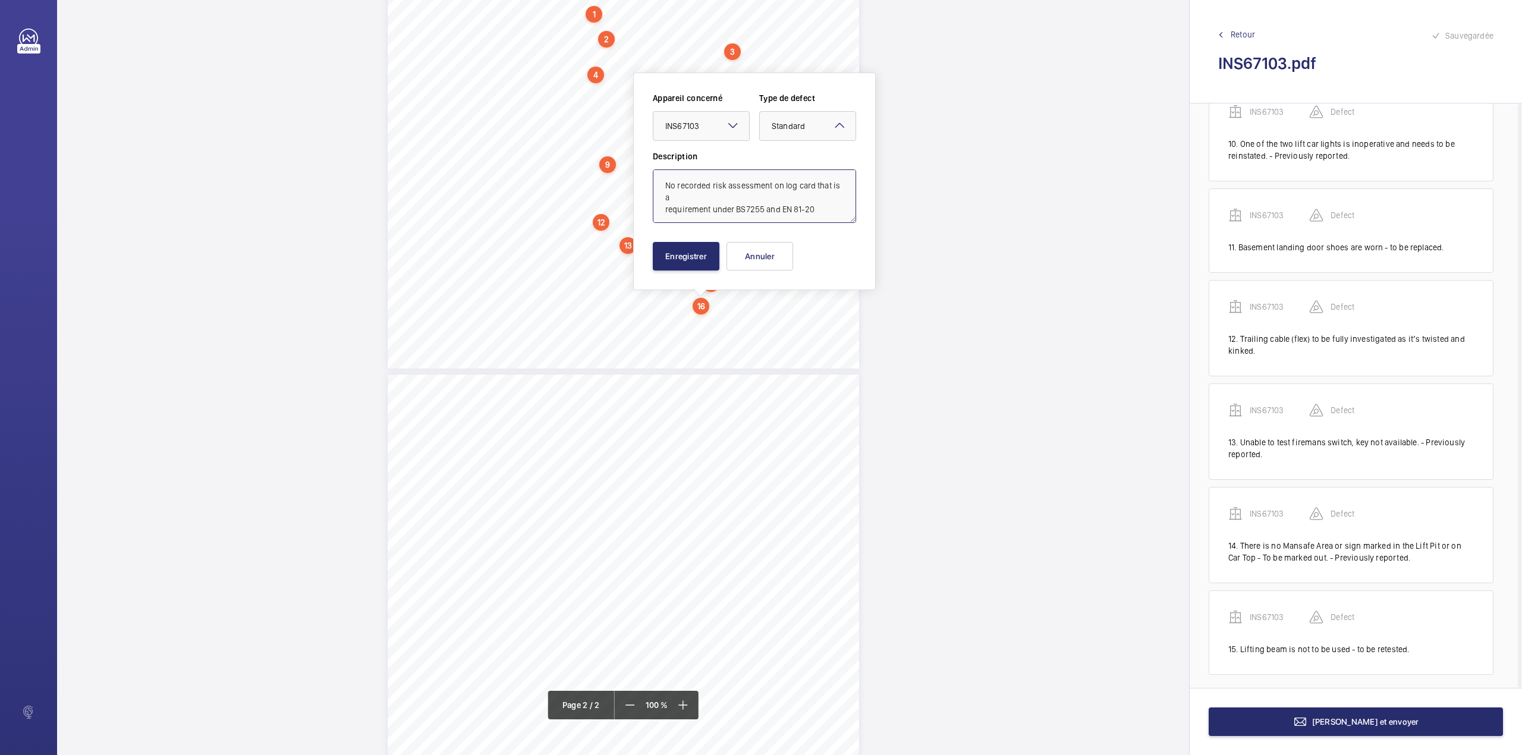
click at [811, 196] on textarea "No recorded risk assessment on log card that is a requirement under BS7255 and …" at bounding box center [754, 196] width 203 height 54
type textarea "No recorded risk assessment on log card that is a requirement under BS7255 and …"
click at [693, 257] on button "Enregistrer" at bounding box center [686, 256] width 67 height 29
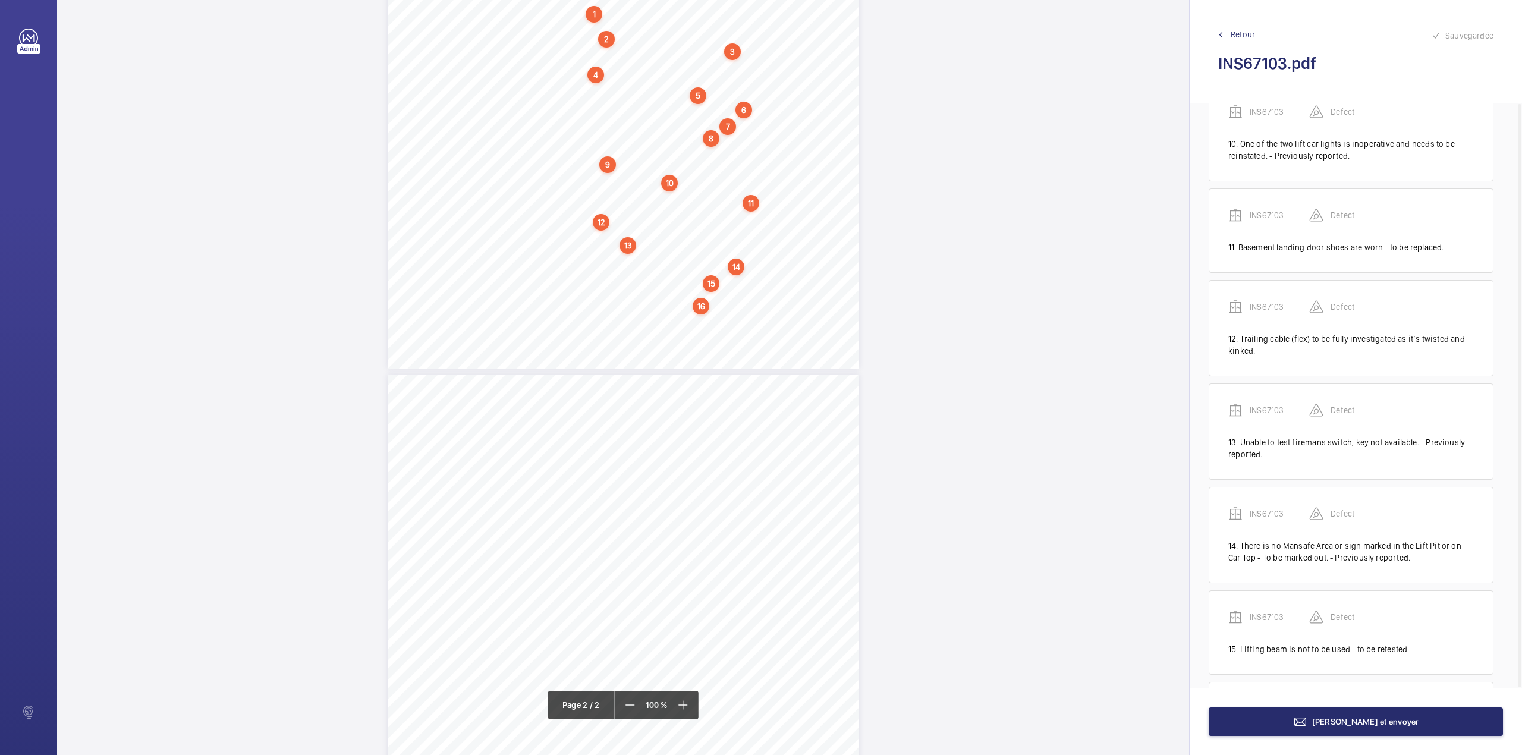
scroll to position [1025, 0]
drag, startPoint x: 571, startPoint y: 390, endPoint x: 703, endPoint y: 390, distance: 132.0
click at [703, 390] on div "Signed: Signed: 6. Lifting beam not to be used until retested N/a 9. Date of pr…" at bounding box center [623, 708] width 471 height 667
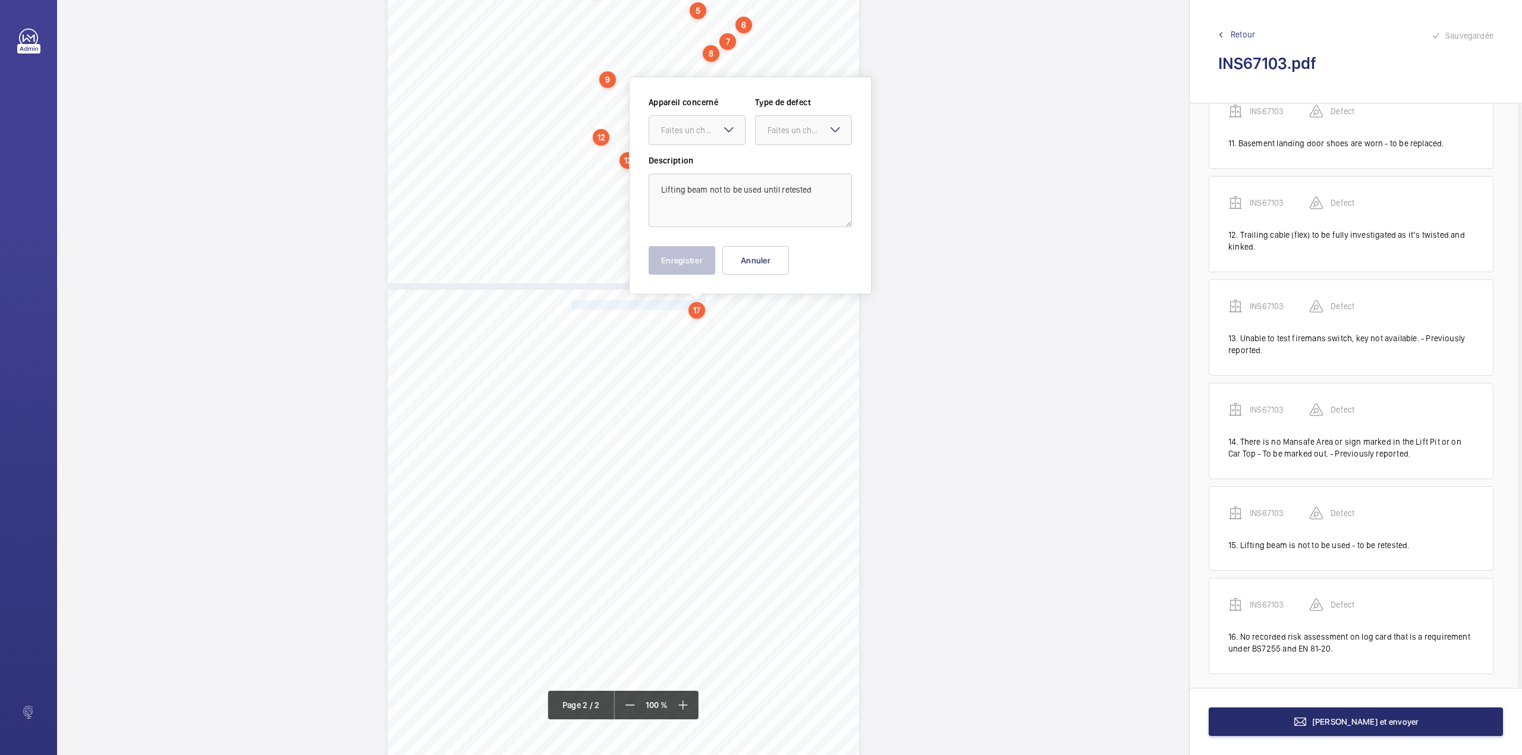
scroll to position [407, 0]
drag, startPoint x: 693, startPoint y: 122, endPoint x: 691, endPoint y: 141, distance: 19.7
click at [691, 124] on div "Faites un choix" at bounding box center [703, 125] width 84 height 12
click at [692, 141] on div "Appareil concerné Faites un choix Type de defect Faites un choix" at bounding box center [750, 121] width 203 height 58
drag, startPoint x: 700, startPoint y: 131, endPoint x: 700, endPoint y: 169, distance: 38.0
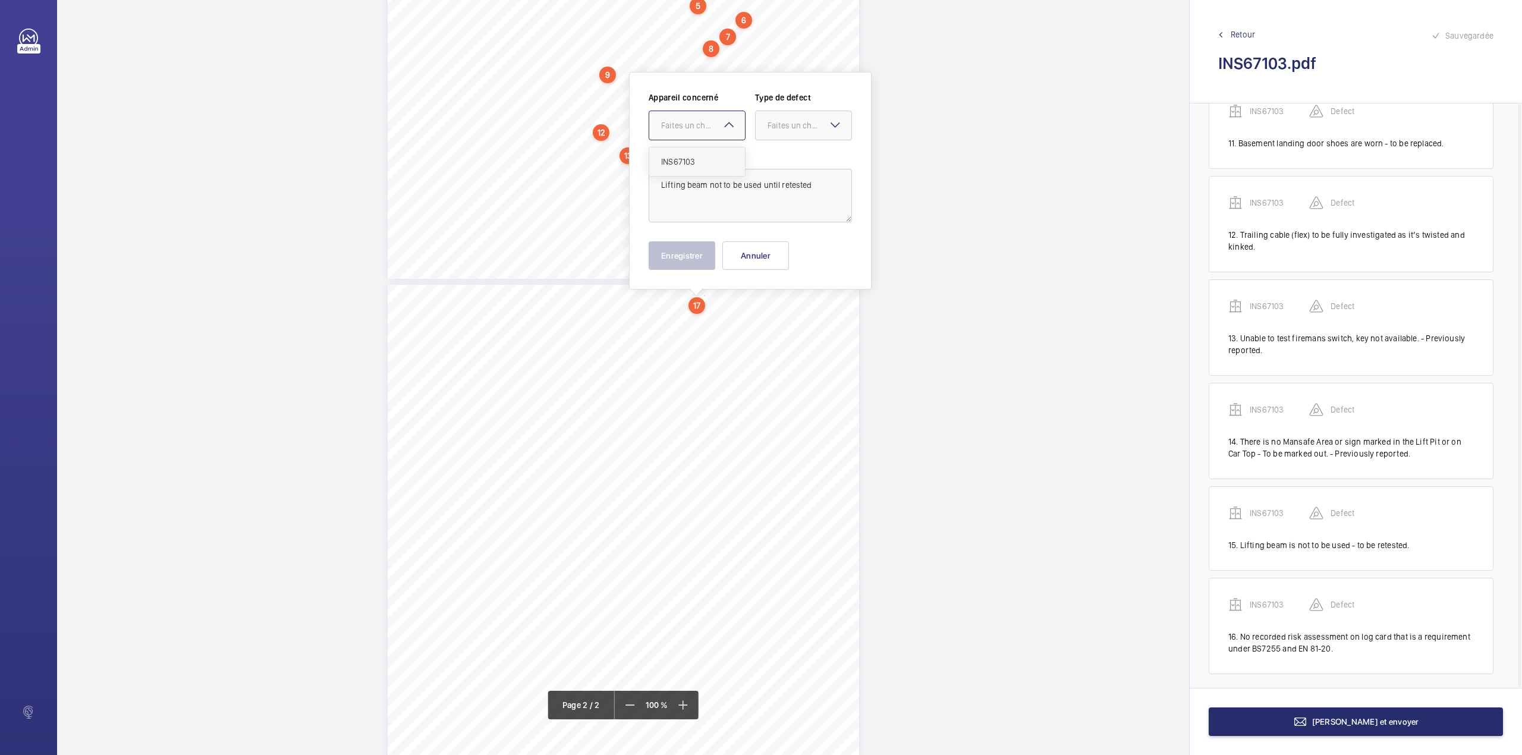
click at [700, 131] on div "Faites un choix" at bounding box center [697, 125] width 96 height 12
click at [700, 169] on div "INS67103" at bounding box center [697, 161] width 96 height 29
click at [780, 139] on div "Faites un choix" at bounding box center [803, 126] width 97 height 30
click at [776, 163] on span "Standard" at bounding box center [803, 162] width 72 height 12
click at [813, 188] on textarea "Lifting beam not to be used until retested" at bounding box center [750, 196] width 203 height 54
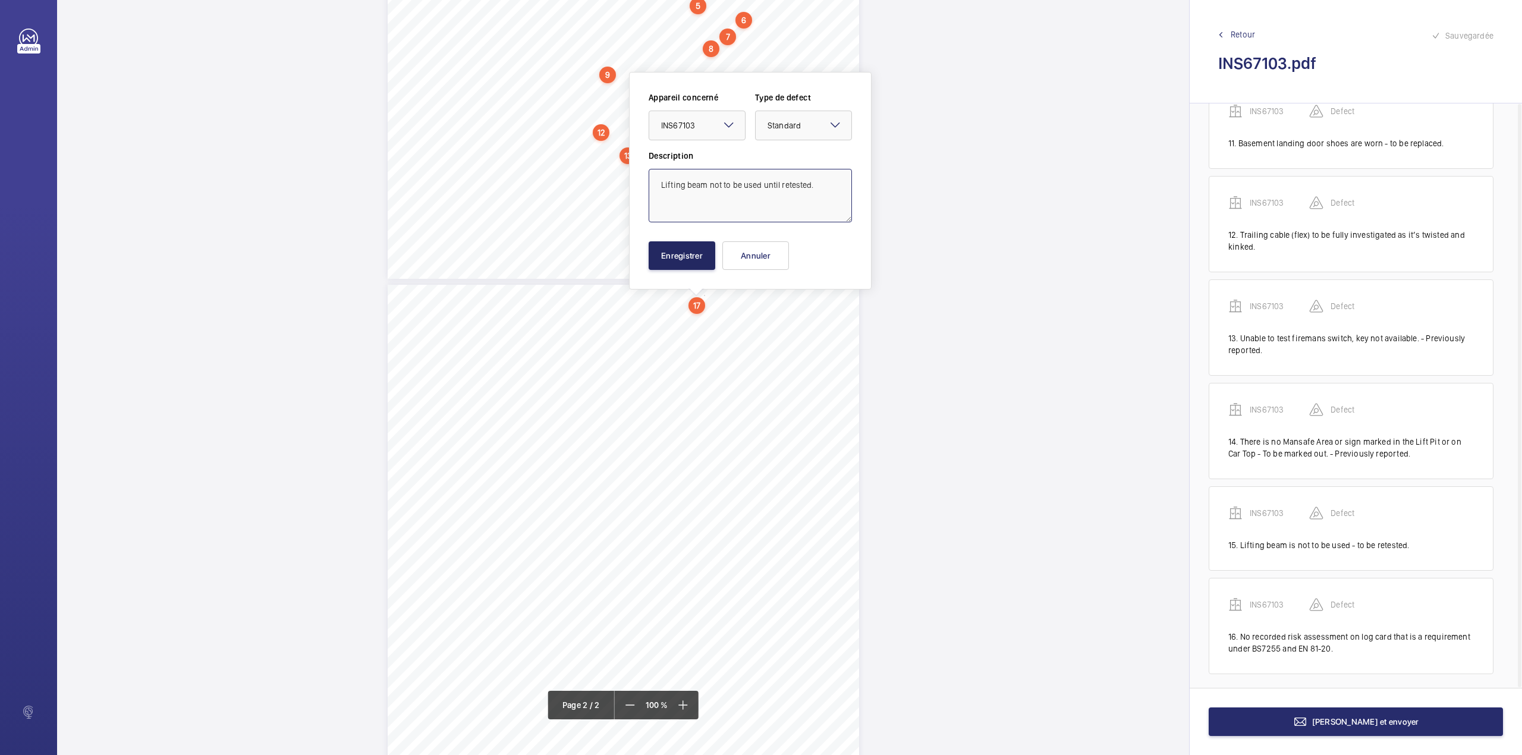
type textarea "Lifting beam not to be used until retested."
click at [686, 250] on button "Enregistrer" at bounding box center [682, 255] width 67 height 29
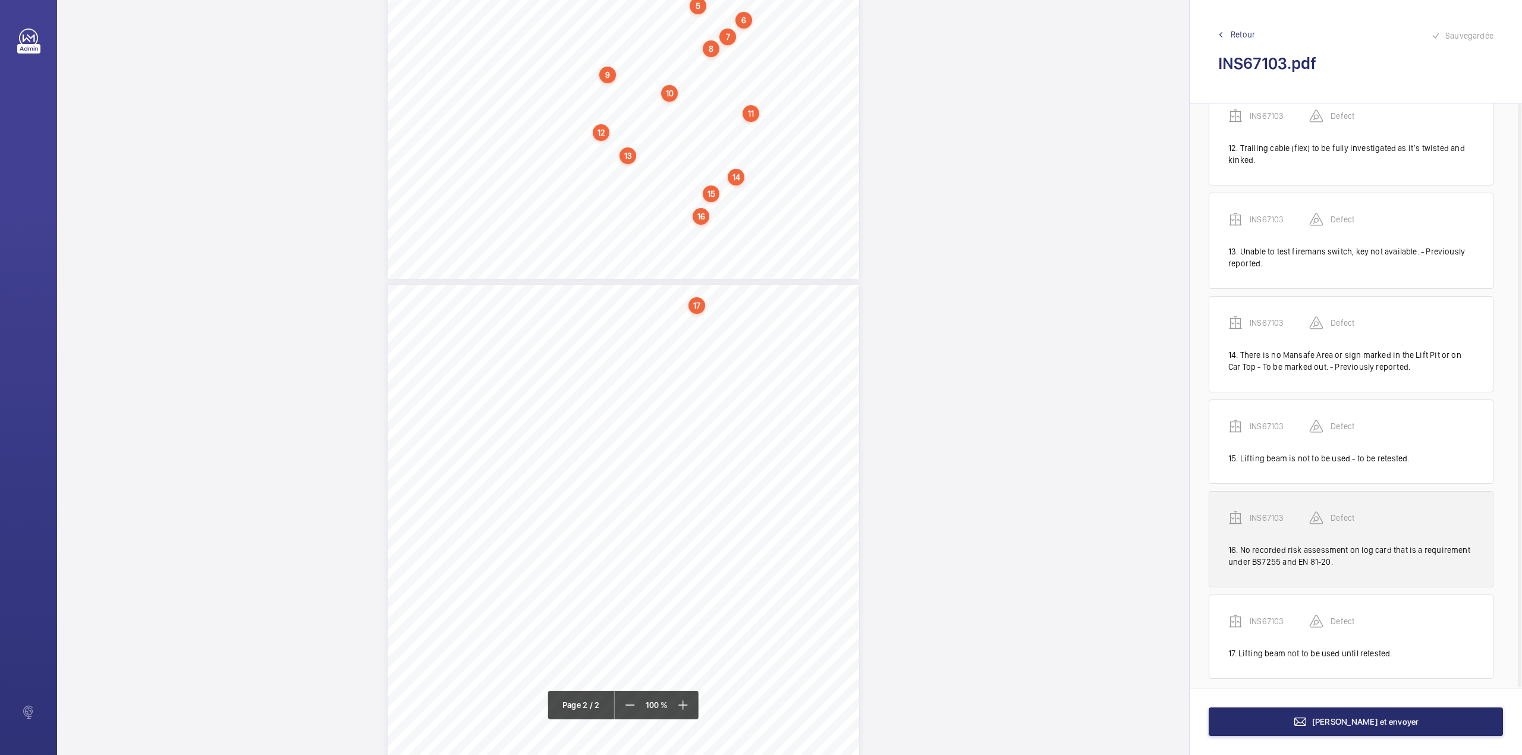
scroll to position [1116, 0]
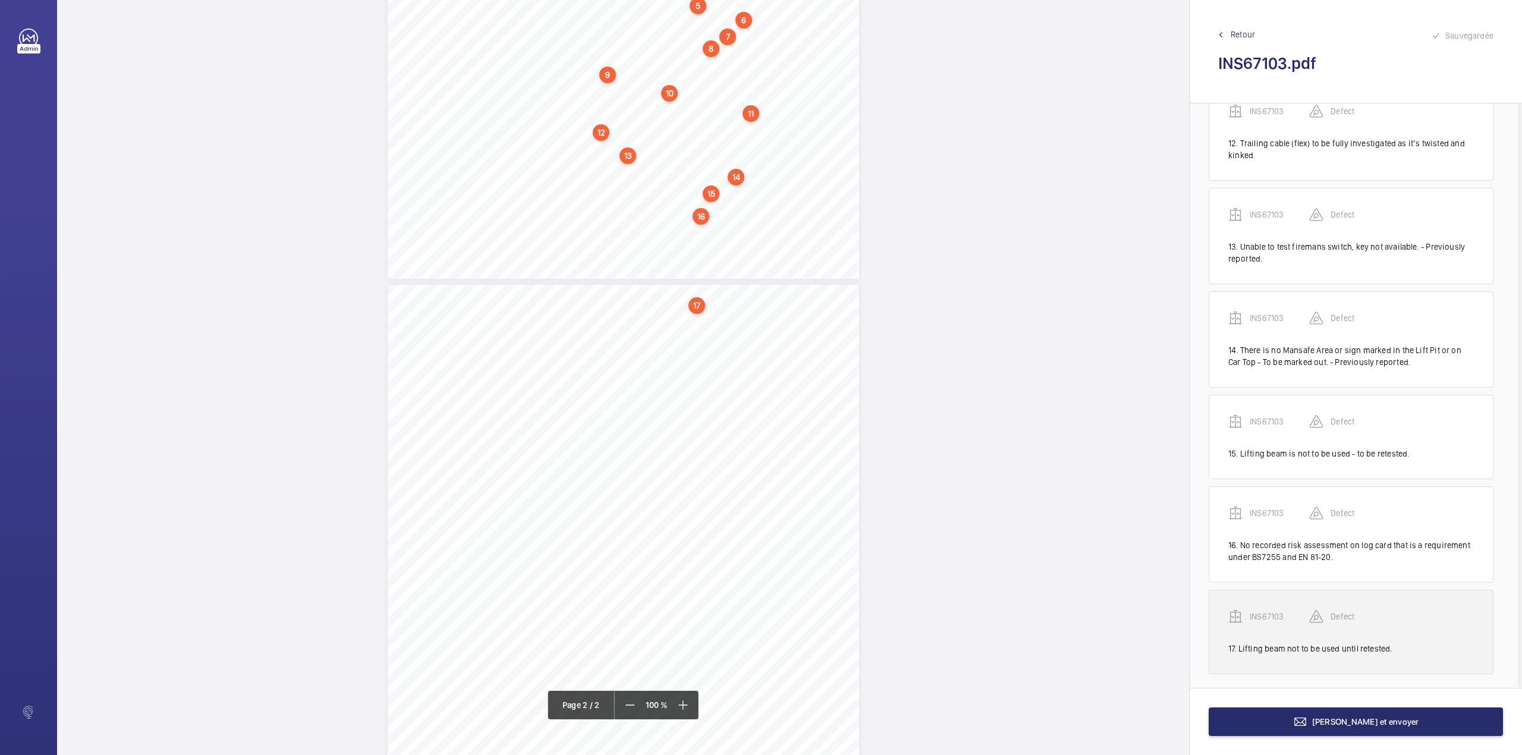
click at [1270, 611] on p "INS67103" at bounding box center [1279, 617] width 59 height 12
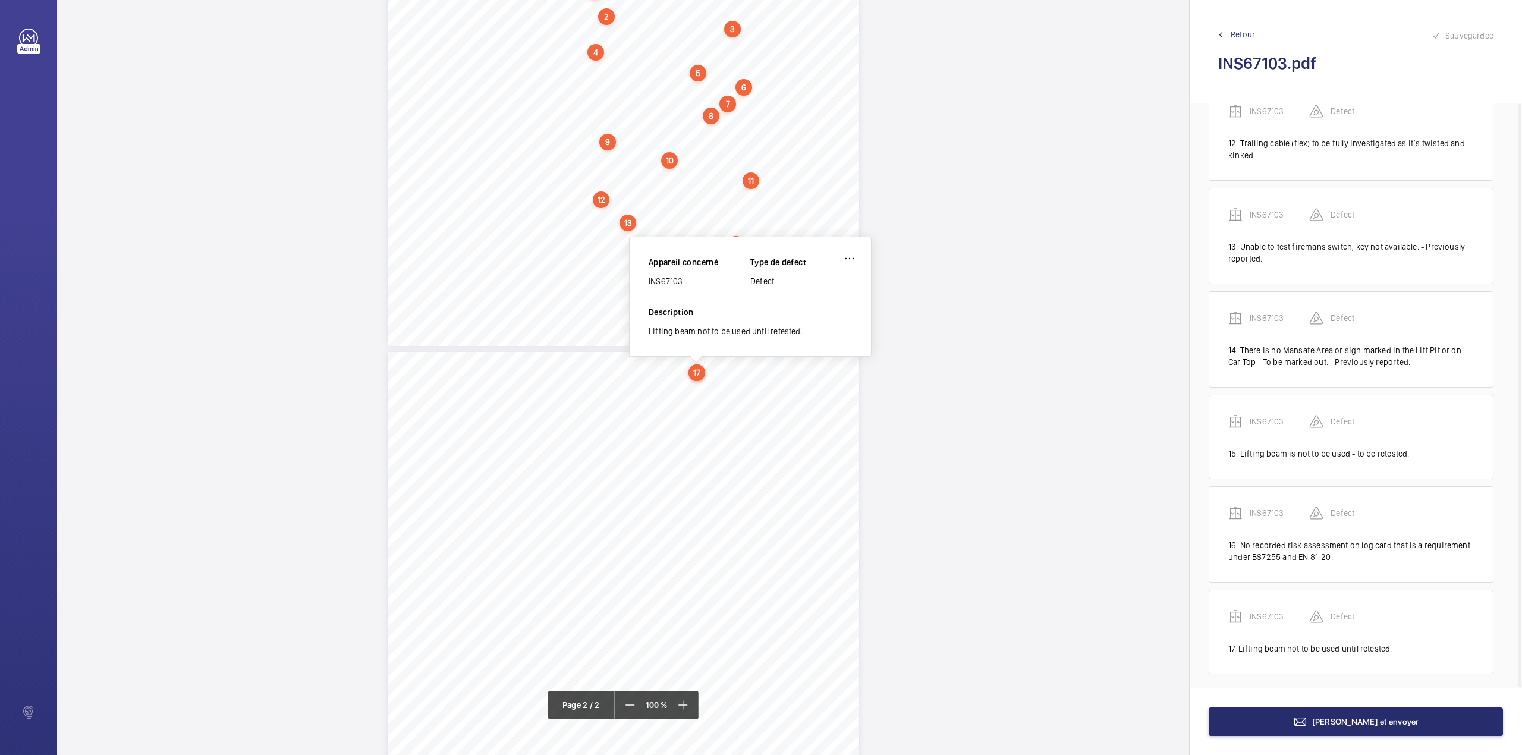
scroll to position [335, 0]
drag, startPoint x: 649, startPoint y: 287, endPoint x: 688, endPoint y: 287, distance: 39.2
click at [688, 287] on div "INS67103" at bounding box center [700, 286] width 102 height 12
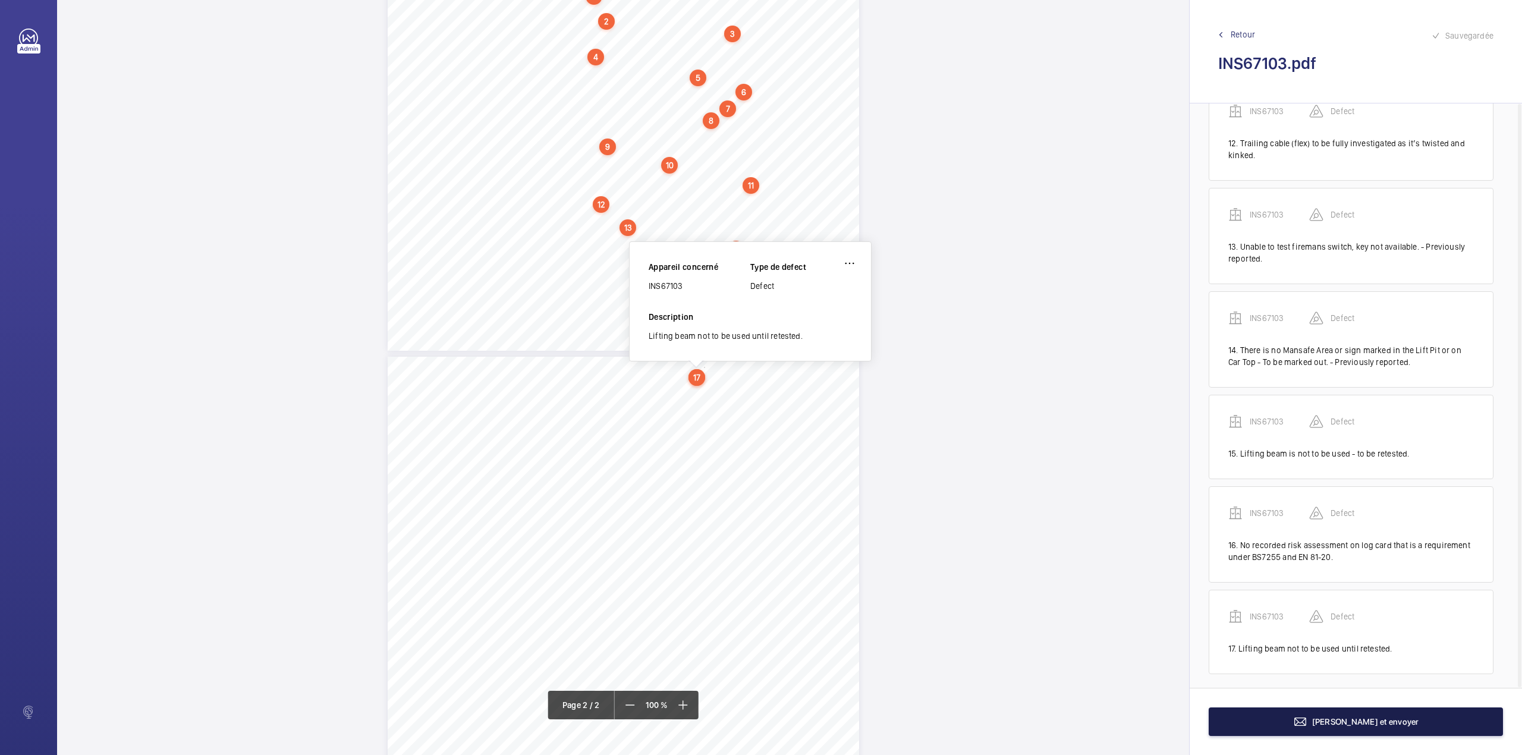
click at [1275, 716] on button "Terminer et envoyer" at bounding box center [1356, 721] width 294 height 29
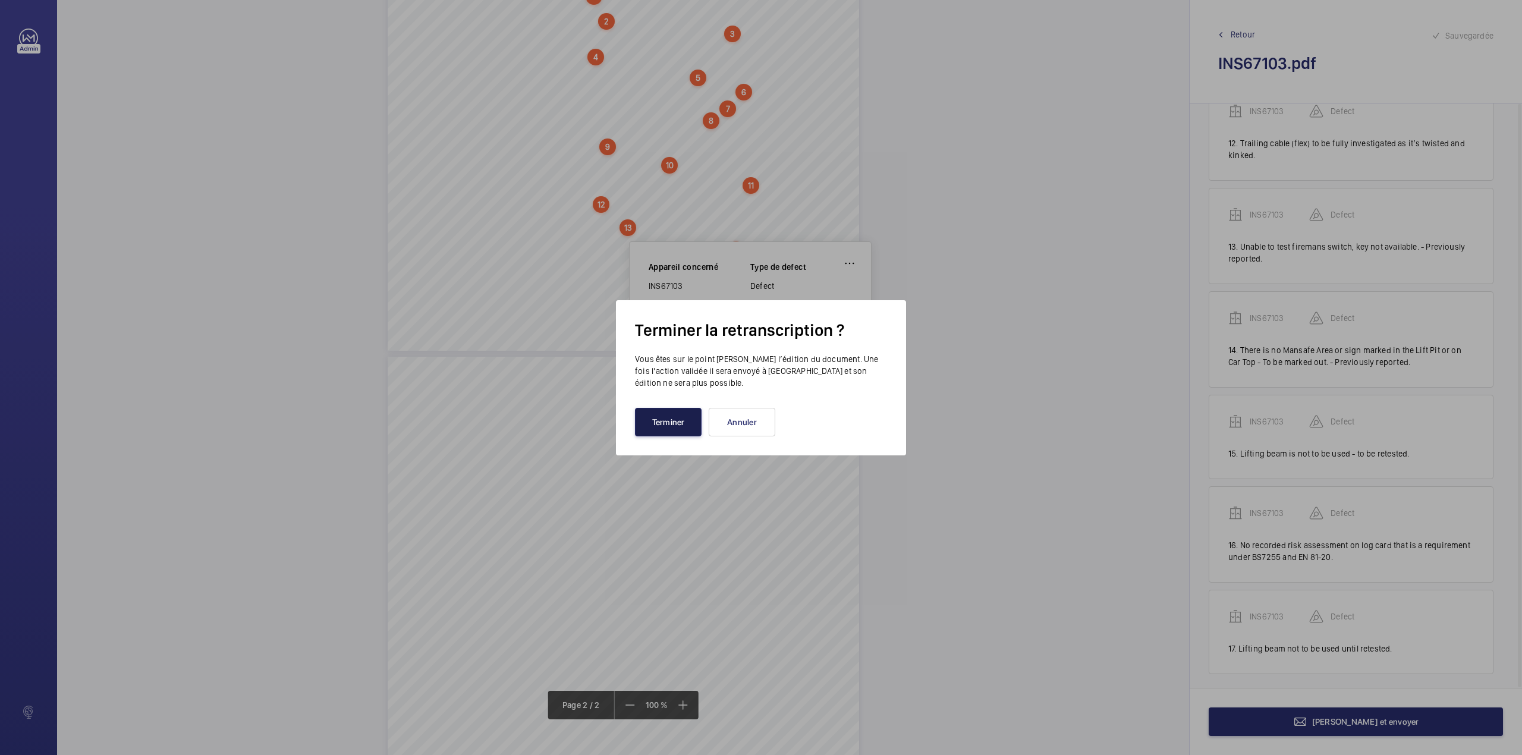
click at [642, 432] on button "Terminer" at bounding box center [668, 422] width 67 height 29
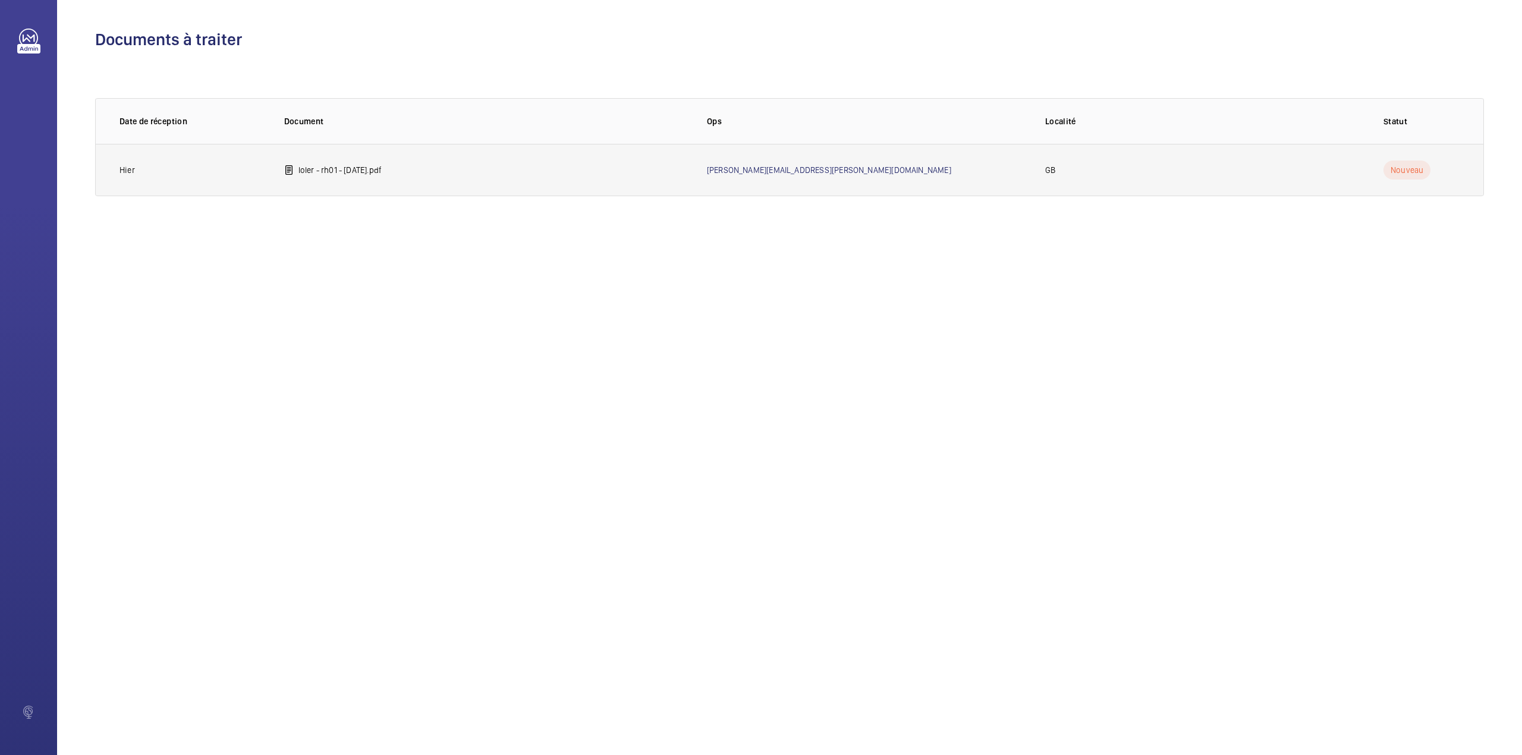
click at [365, 169] on p "loler - rh01 - 29.8.25.pdf" at bounding box center [340, 170] width 84 height 12
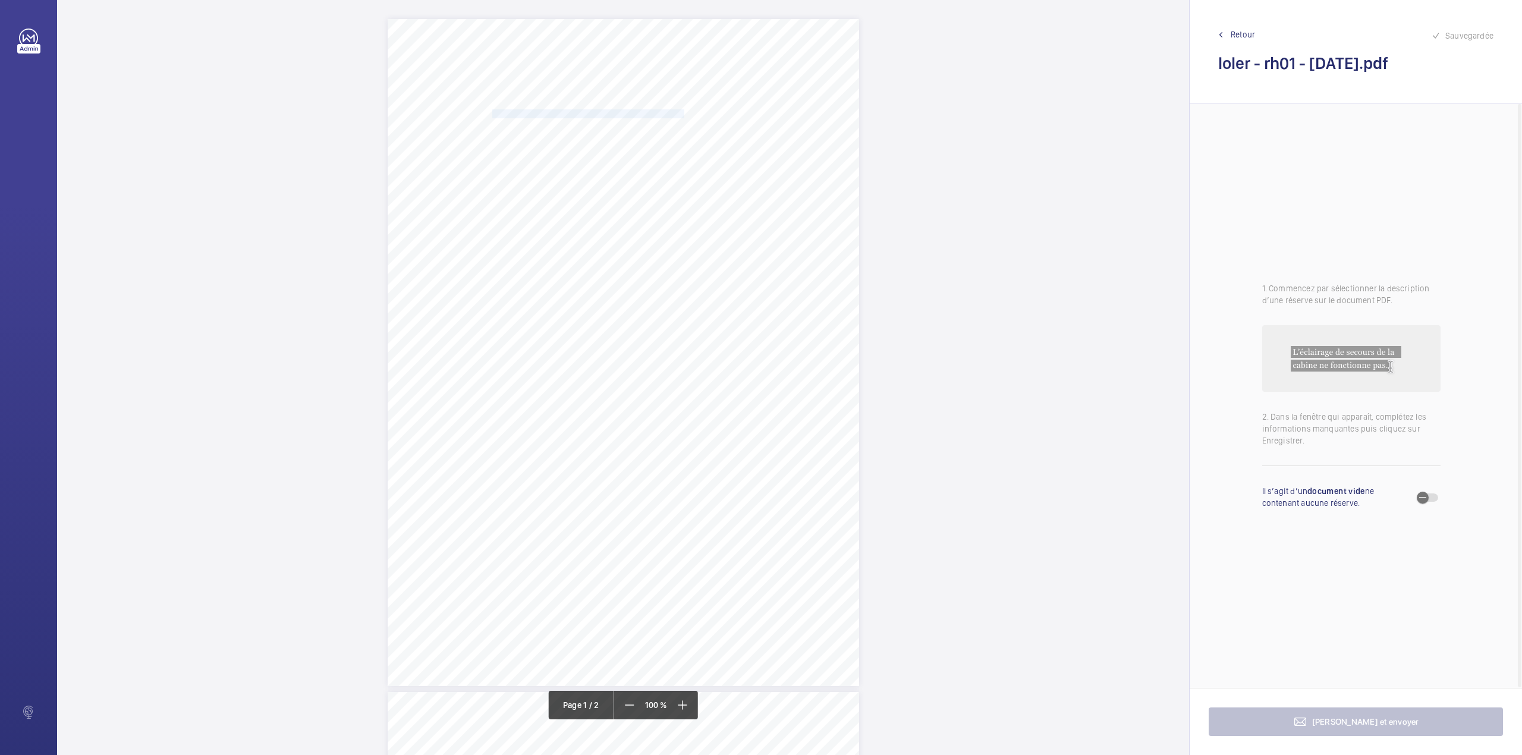
drag, startPoint x: 490, startPoint y: 112, endPoint x: 665, endPoint y: 111, distance: 174.2
click at [665, 111] on span "WORKSPACE GROUP PLC AND SUBSIDIARY COMPANIES" at bounding box center [588, 114] width 192 height 8
click at [725, 314] on button "Annuler" at bounding box center [717, 319] width 67 height 29
drag, startPoint x: 490, startPoint y: 125, endPoint x: 692, endPoint y: 122, distance: 201.5
click at [667, 122] on span "RECORD HALL, 16/16A BALDWIN GARDENS, LONDON, EC1N 7RJ" at bounding box center [579, 124] width 175 height 8
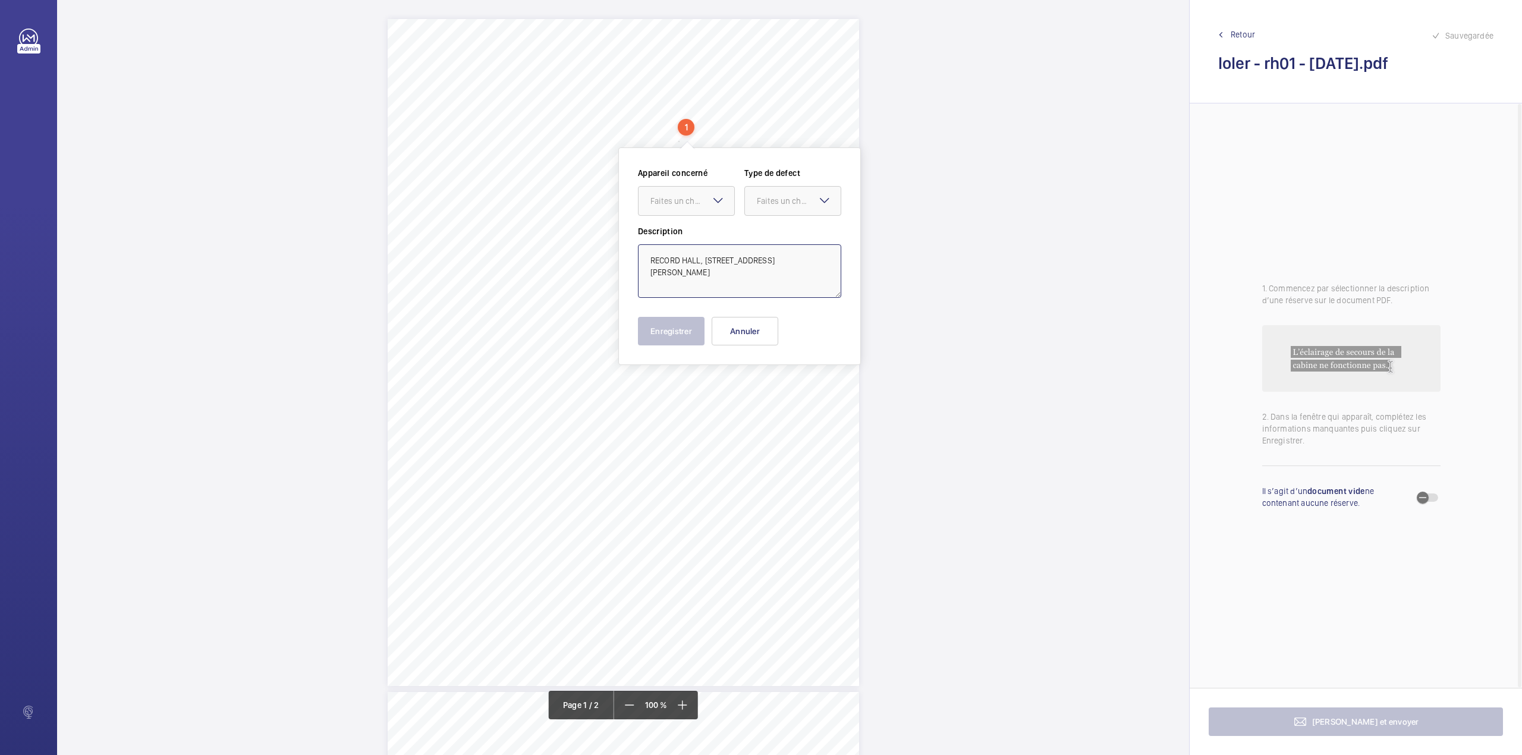
drag, startPoint x: 653, startPoint y: 257, endPoint x: 723, endPoint y: 272, distance: 71.8
click at [723, 272] on textarea "RECORD HALL, 16/16A BALDWIN GARDENS, LONDON, EC1N 7RJ" at bounding box center [739, 271] width 203 height 54
drag, startPoint x: 743, startPoint y: 331, endPoint x: 735, endPoint y: 342, distance: 14.2
click at [743, 331] on button "Annuler" at bounding box center [745, 331] width 67 height 29
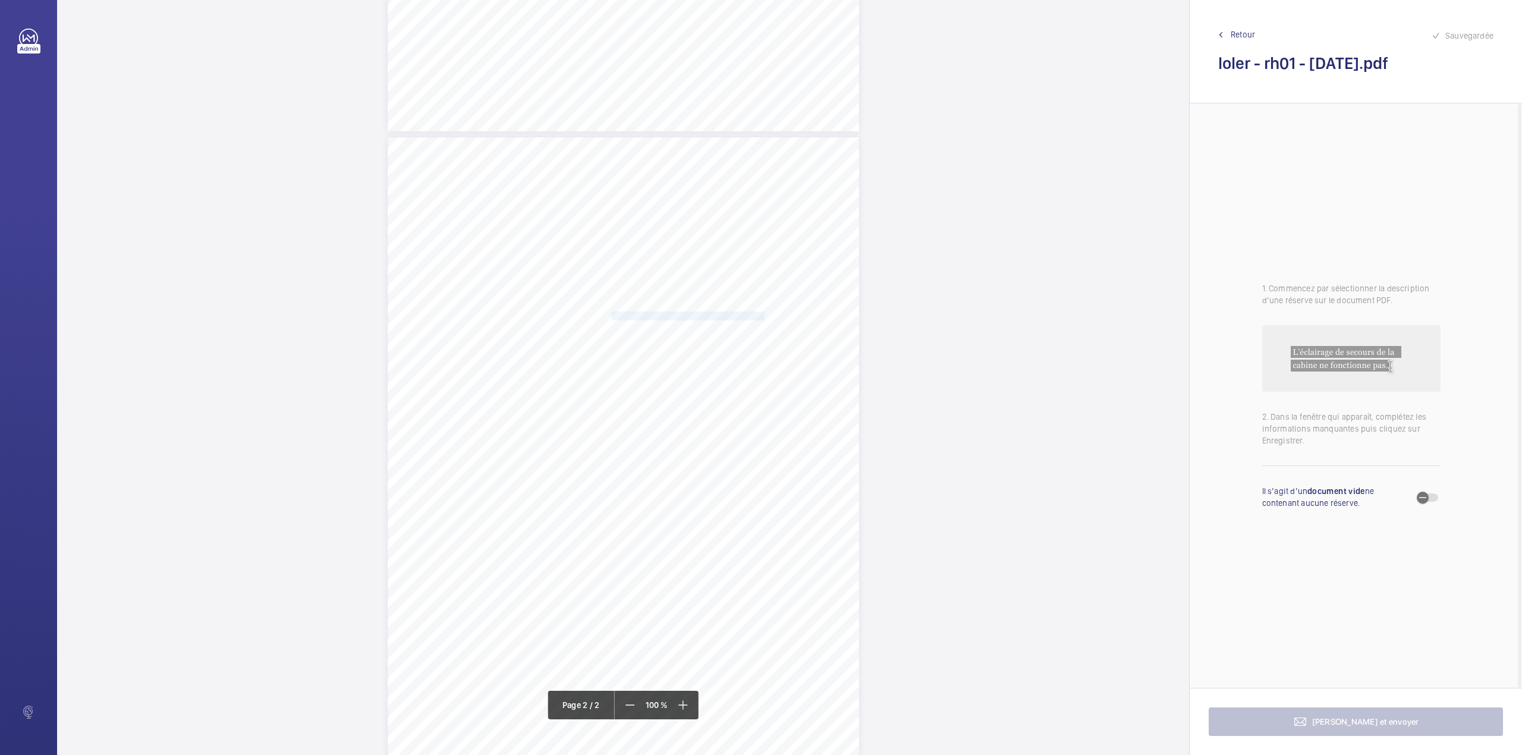
drag, startPoint x: 609, startPoint y: 317, endPoint x: 749, endPoint y: 314, distance: 139.7
click at [749, 314] on span "Safety rope abrading the upper limit switch." at bounding box center [688, 316] width 153 height 8
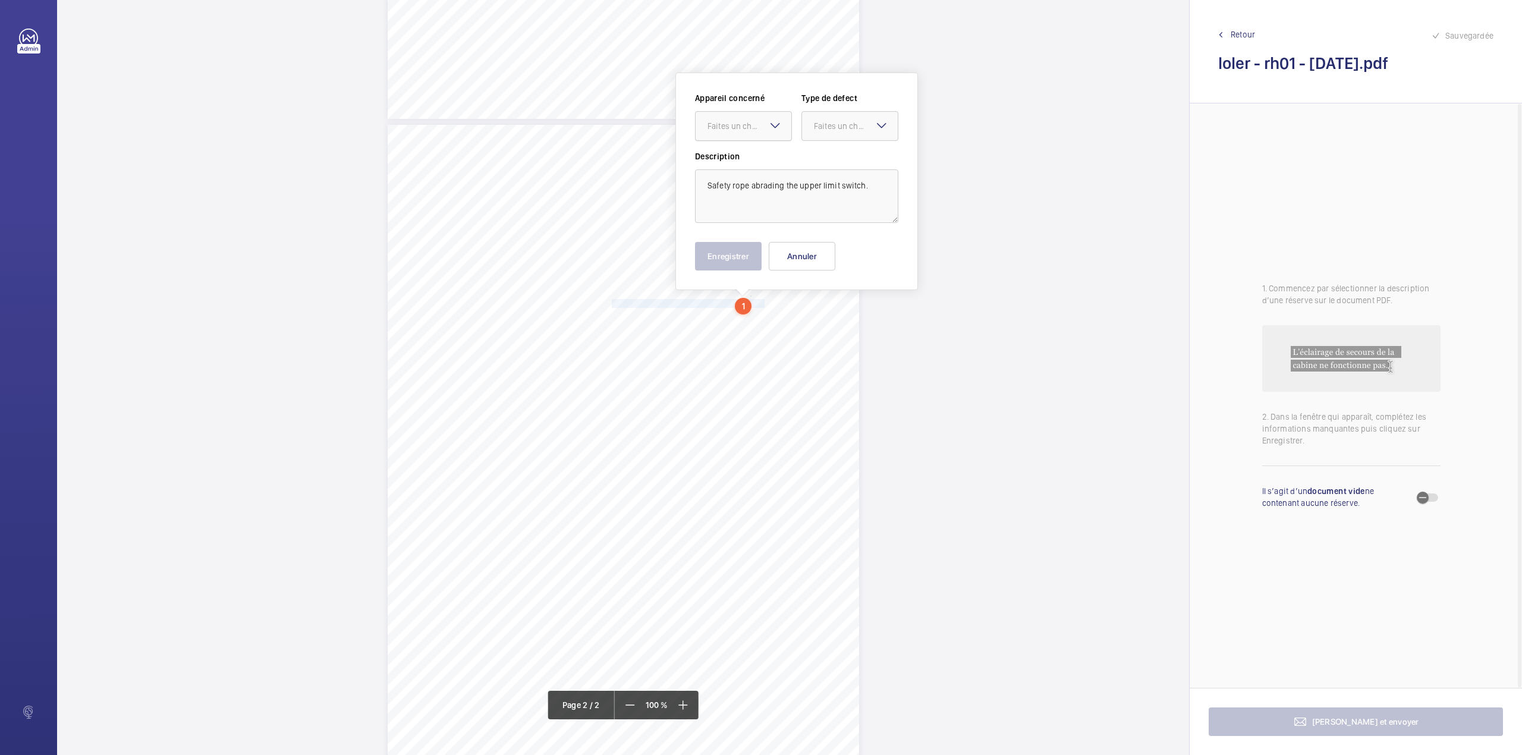
click at [747, 115] on div at bounding box center [744, 126] width 96 height 29
drag, startPoint x: 745, startPoint y: 156, endPoint x: 823, endPoint y: 134, distance: 81.3
click at [750, 153] on div "E52909001785" at bounding box center [744, 162] width 96 height 29
click at [835, 132] on div "Faites un choix" at bounding box center [850, 126] width 96 height 12
click at [831, 171] on div "Standard" at bounding box center [850, 162] width 96 height 29
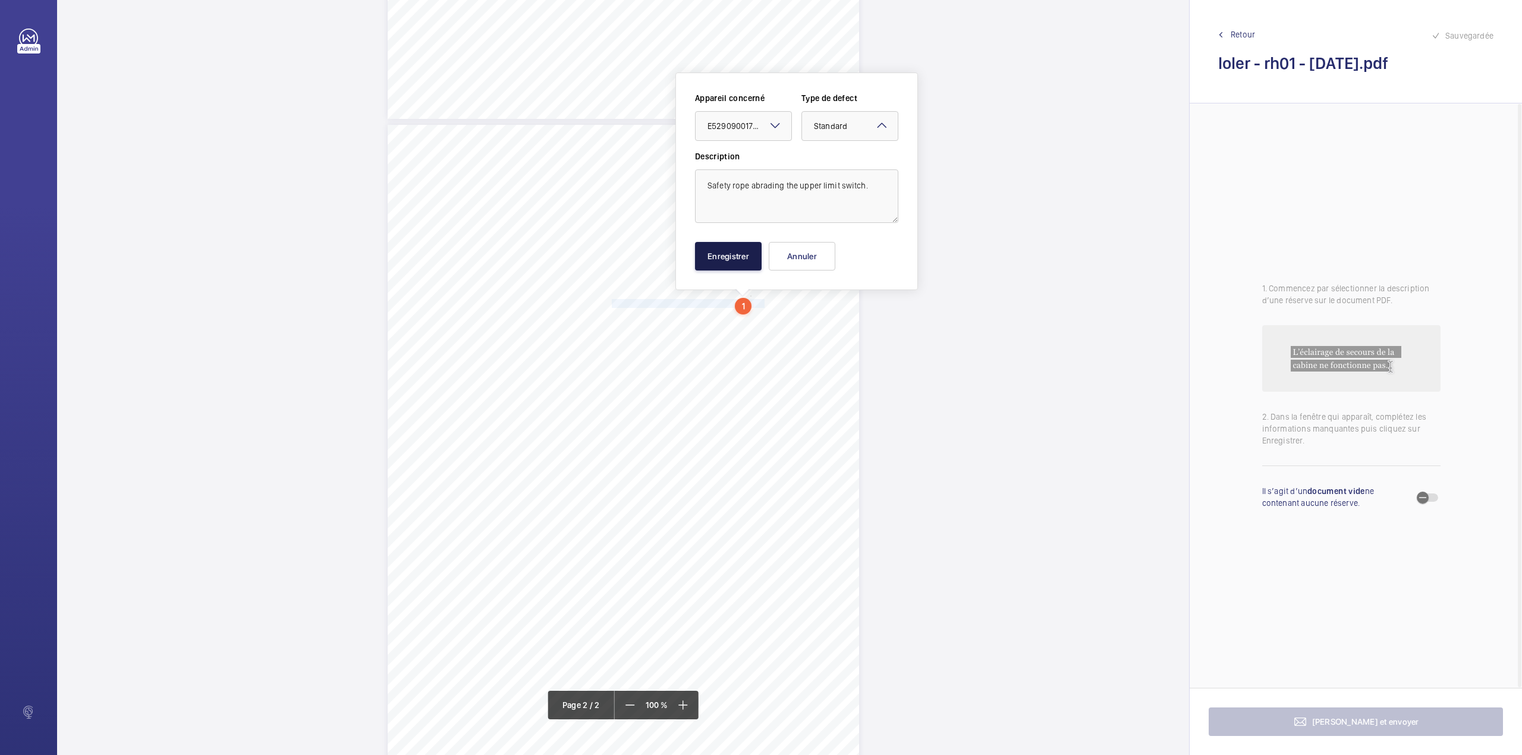
click at [731, 258] on button "Enregistrer" at bounding box center [728, 256] width 67 height 29
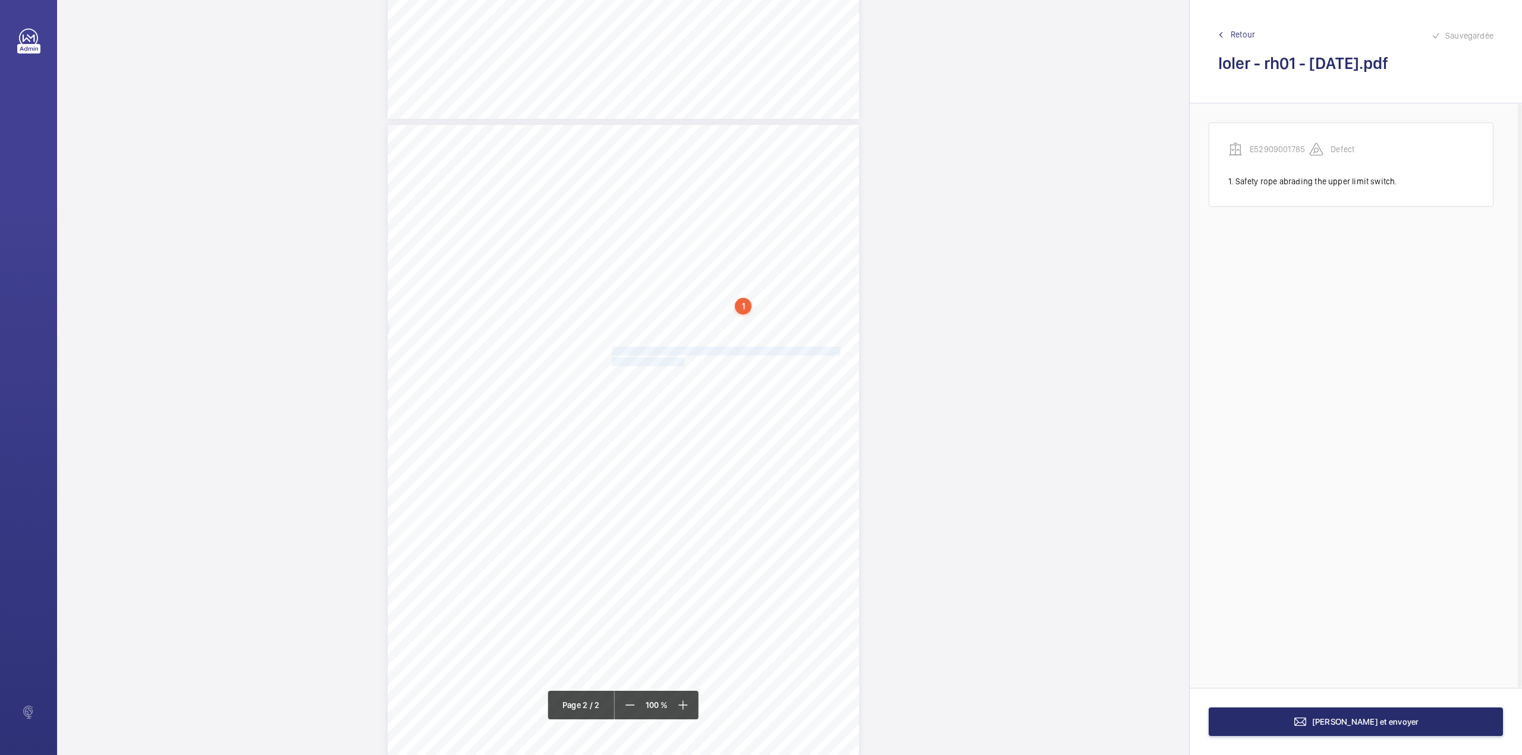
drag, startPoint x: 609, startPoint y: 348, endPoint x: 675, endPoint y: 360, distance: 67.0
click at [675, 360] on div "Lift Report Lifting Operations & Lifting Equipment Regulation 1998 Provision & …" at bounding box center [623, 458] width 471 height 667
click at [666, 125] on div "Faites un choix" at bounding box center [670, 125] width 96 height 12
click at [663, 151] on div "E52909001785" at bounding box center [670, 161] width 96 height 29
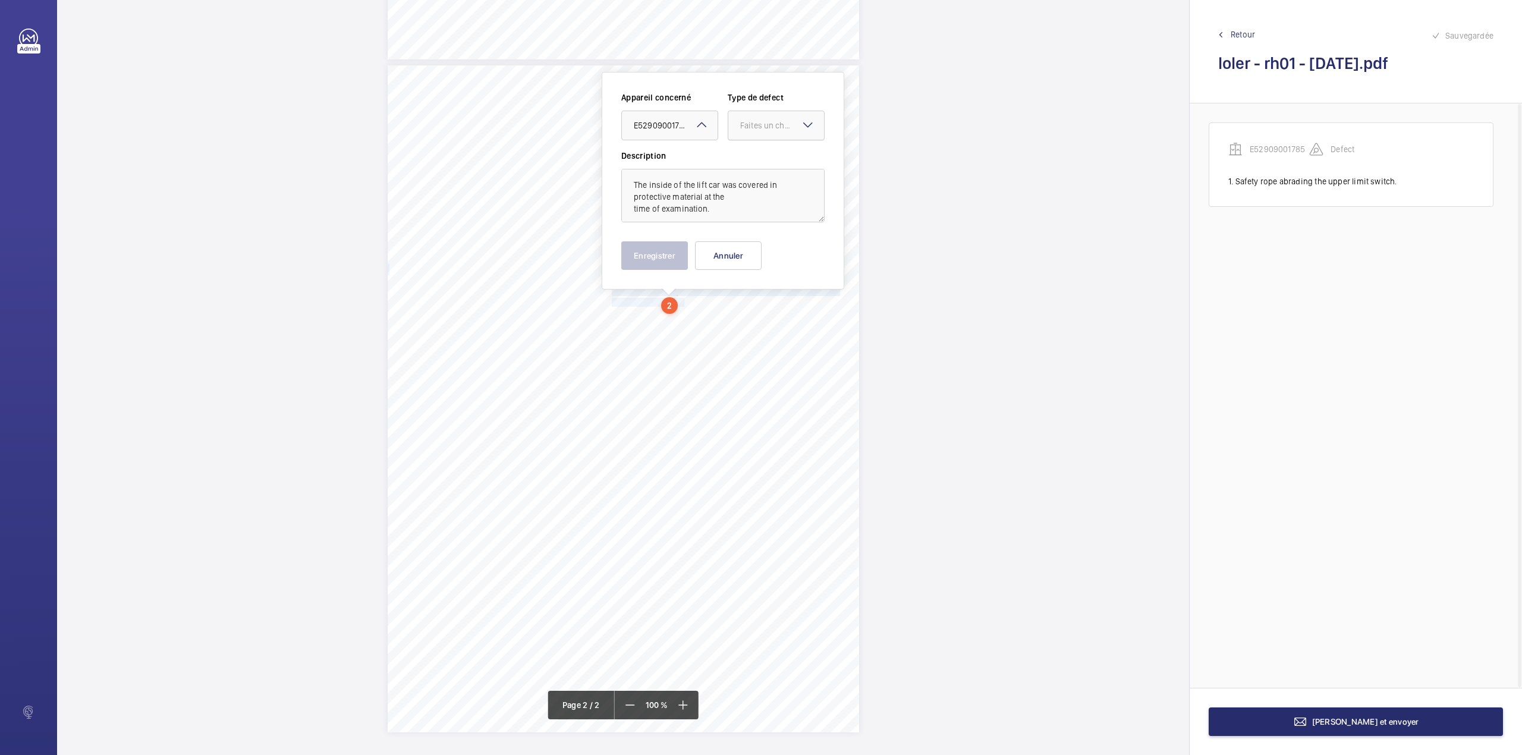
click at [759, 127] on div "Faites un choix" at bounding box center [782, 125] width 84 height 12
click at [757, 243] on span "Recommandation" at bounding box center [776, 249] width 72 height 12
drag, startPoint x: 666, startPoint y: 248, endPoint x: 662, endPoint y: 234, distance: 14.1
click at [665, 248] on button "Enregistrer" at bounding box center [654, 255] width 67 height 29
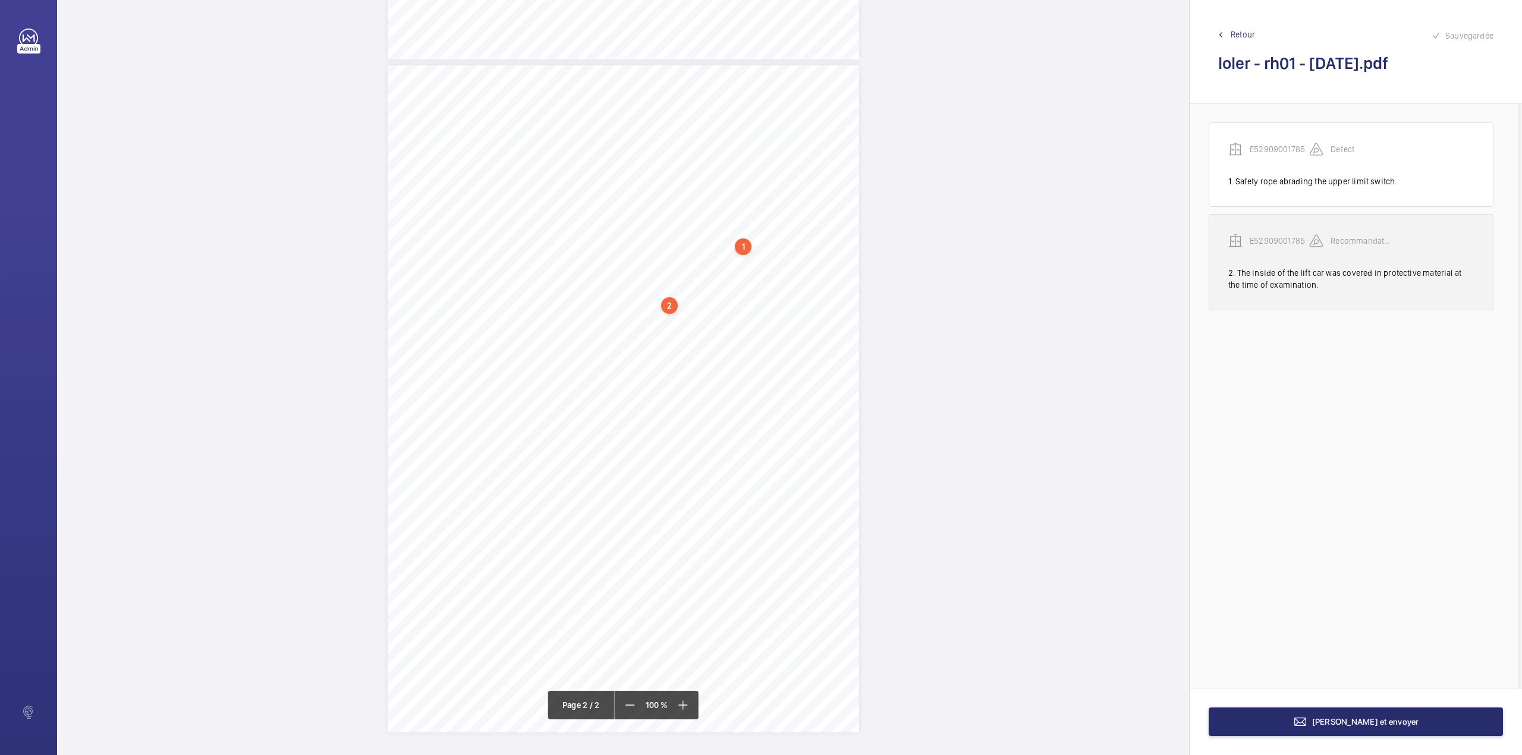
click at [1271, 237] on p "E52909001785" at bounding box center [1279, 241] width 59 height 12
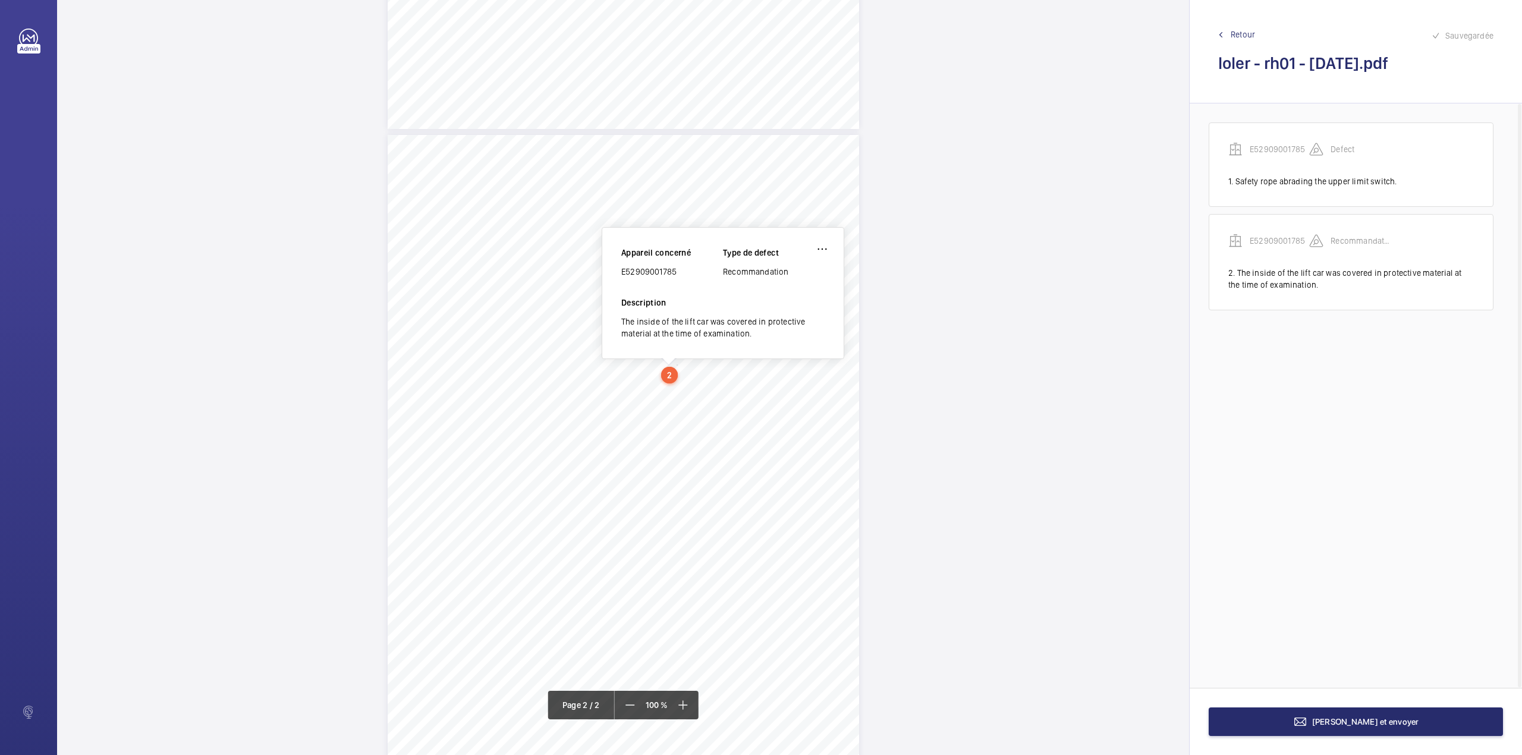
scroll to position [555, 0]
drag, startPoint x: 622, startPoint y: 275, endPoint x: 681, endPoint y: 277, distance: 58.9
click at [681, 277] on div "E52909001785" at bounding box center [672, 274] width 102 height 12
click at [1325, 735] on button "Terminer et envoyer" at bounding box center [1356, 721] width 294 height 29
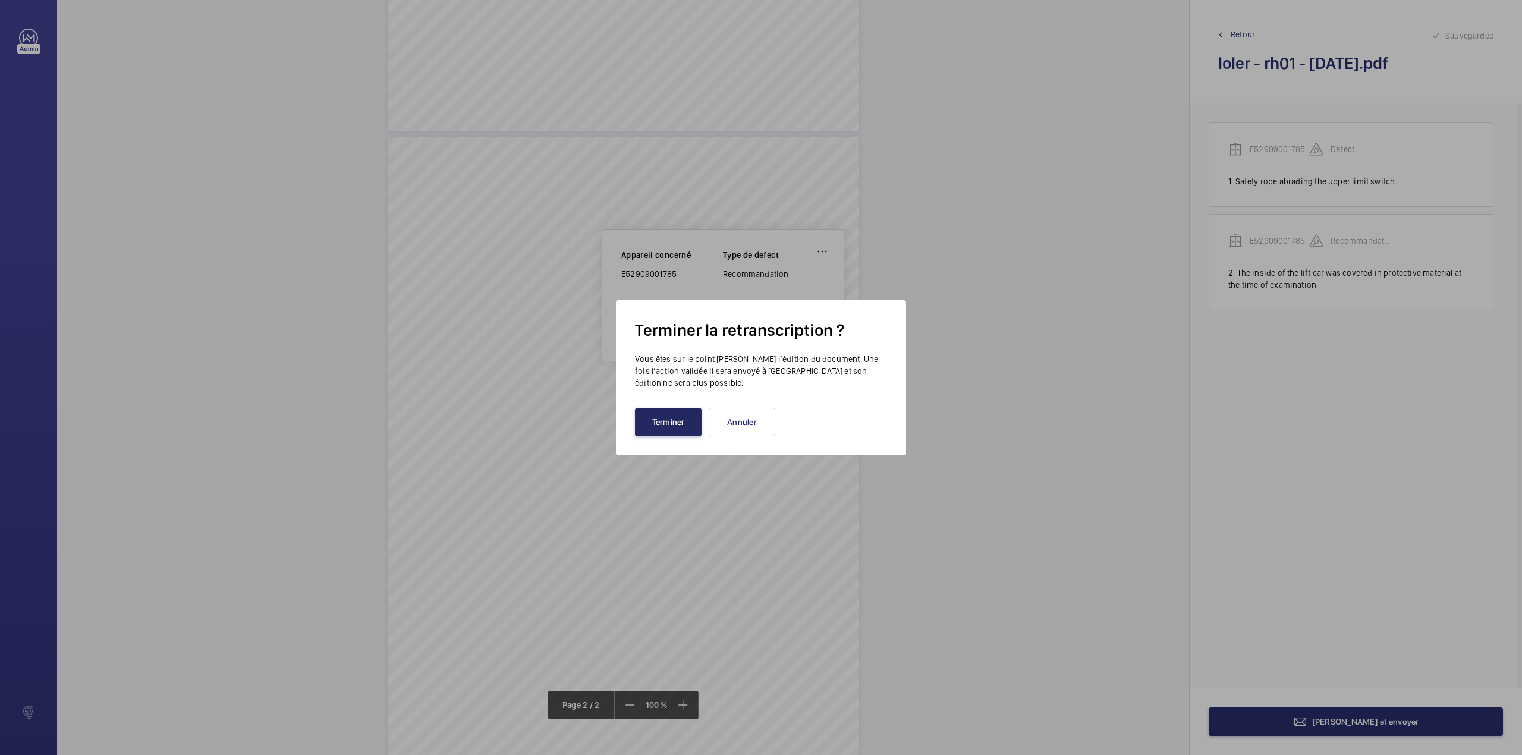
click at [671, 428] on button "Terminer" at bounding box center [668, 422] width 67 height 29
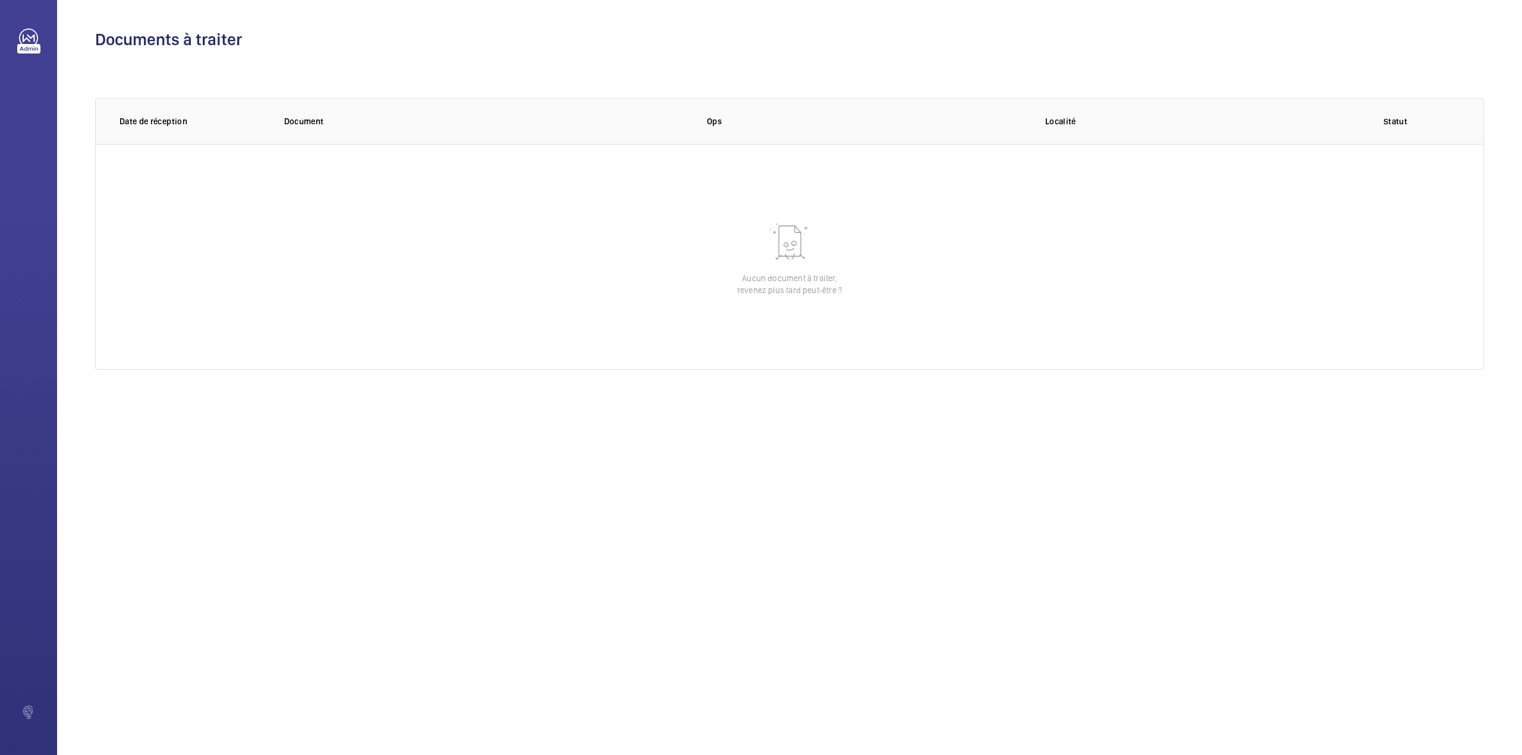
drag, startPoint x: 1018, startPoint y: 624, endPoint x: 992, endPoint y: 585, distance: 47.2
click at [1018, 624] on div "Documents à traiter 0 of 0 Date de réception Document Ops Localité Statut Aucun…" at bounding box center [789, 377] width 1465 height 755
drag, startPoint x: 476, startPoint y: 49, endPoint x: 482, endPoint y: 46, distance: 6.4
